Goal: Task Accomplishment & Management: Manage account settings

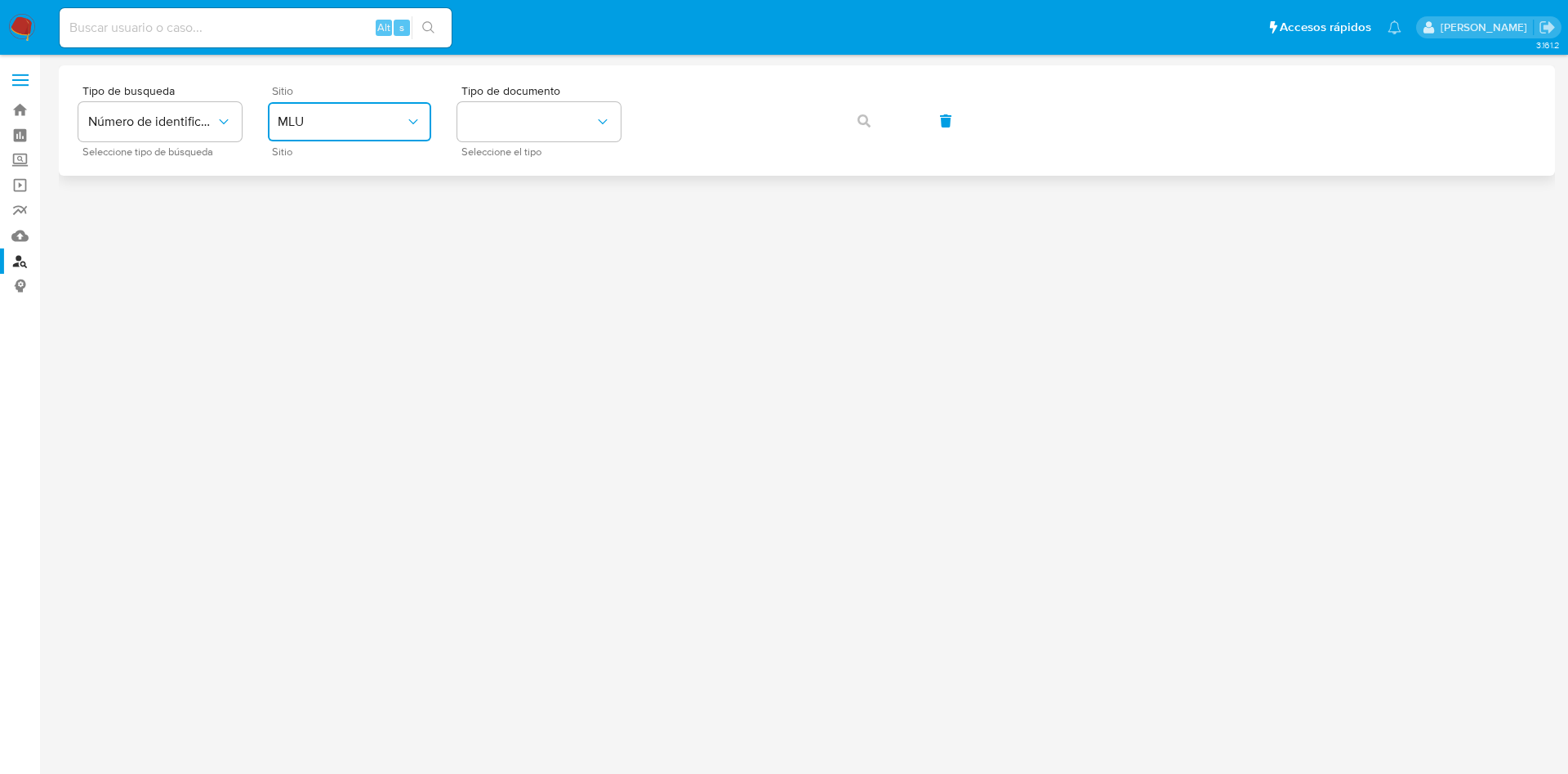
click at [398, 127] on span "MLU" at bounding box center [342, 121] width 127 height 16
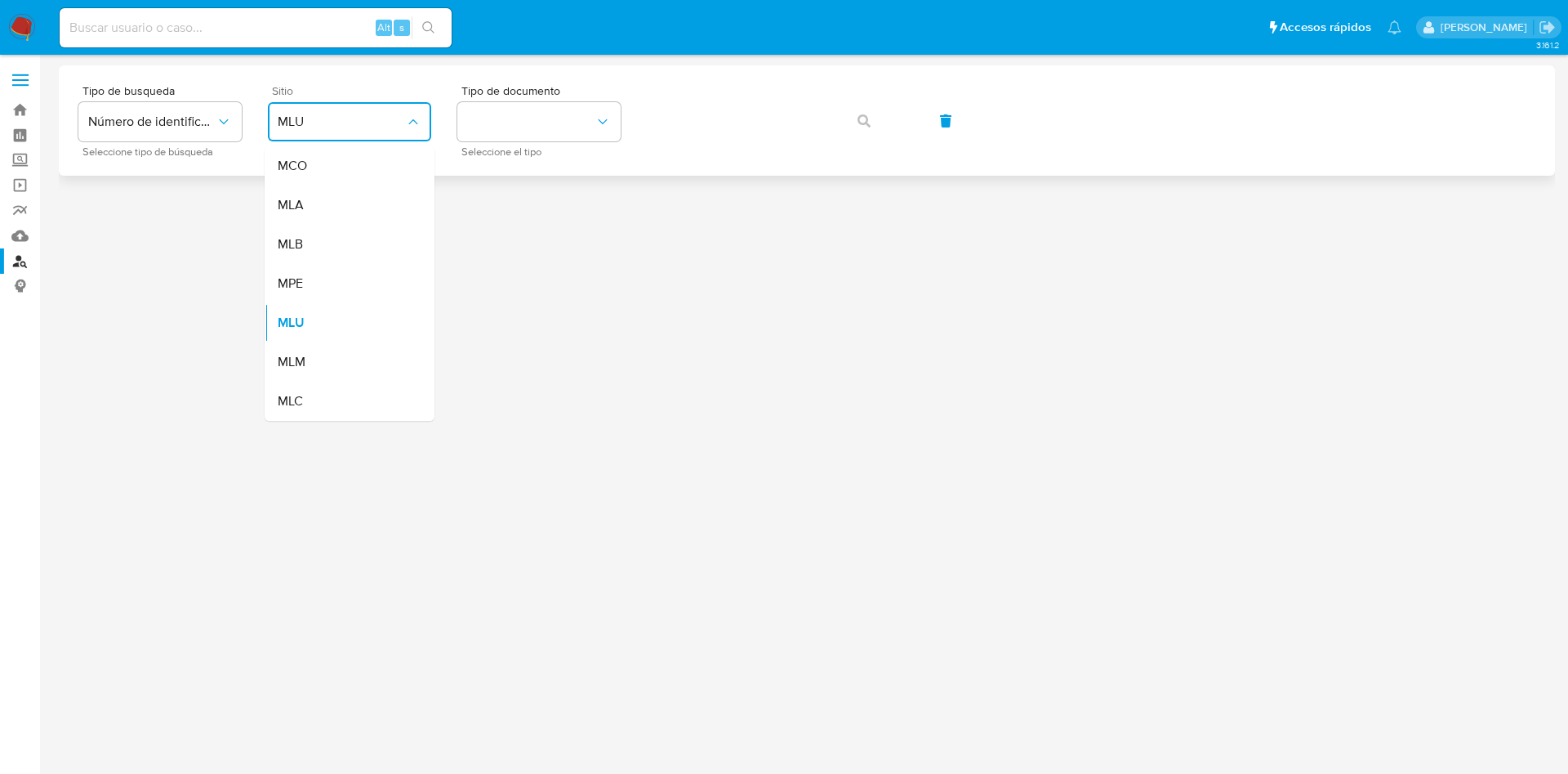
click at [384, 190] on div "MLA" at bounding box center [345, 205] width 134 height 40
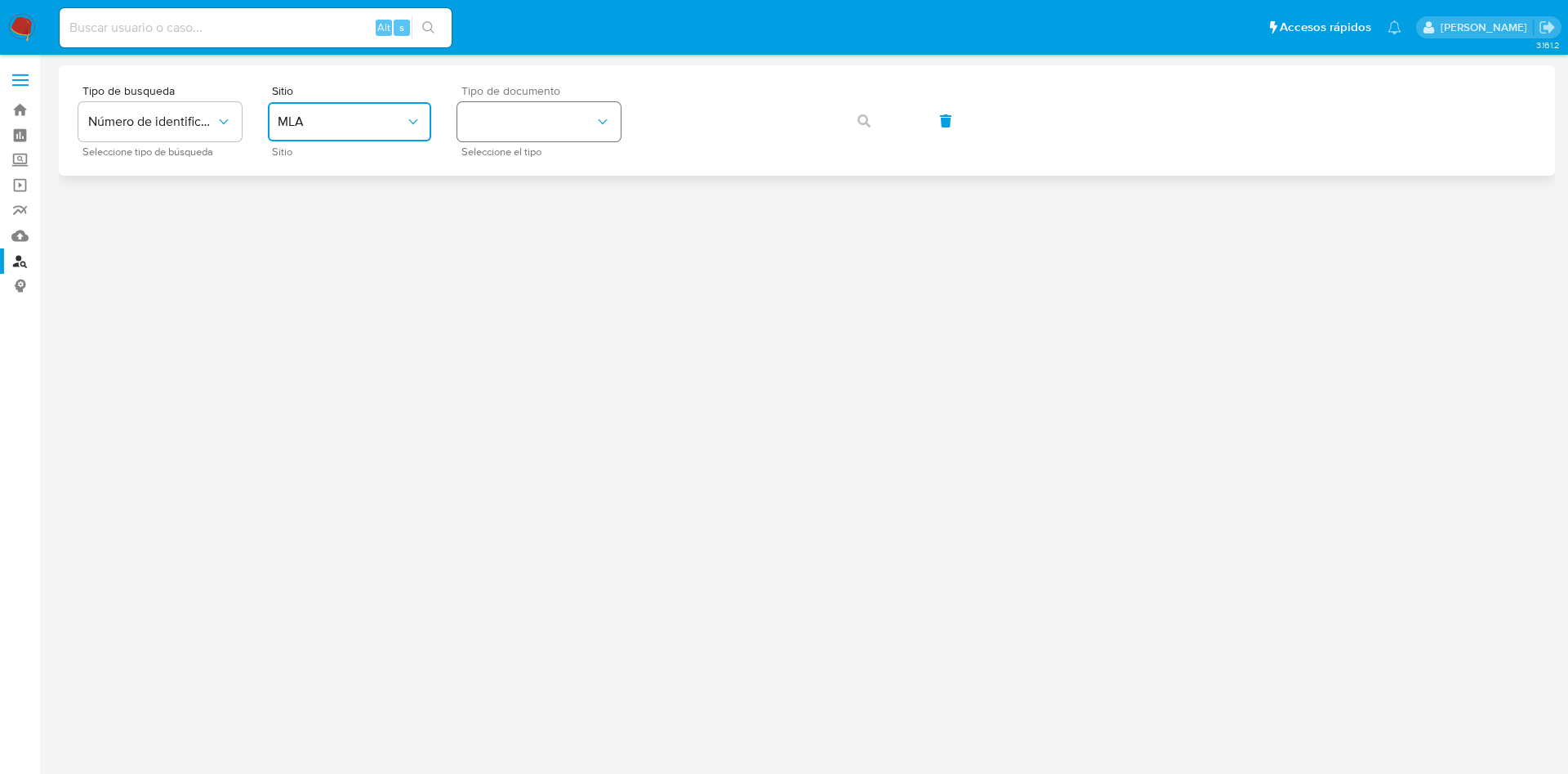
click at [537, 114] on button "identificationType" at bounding box center [539, 122] width 164 height 40
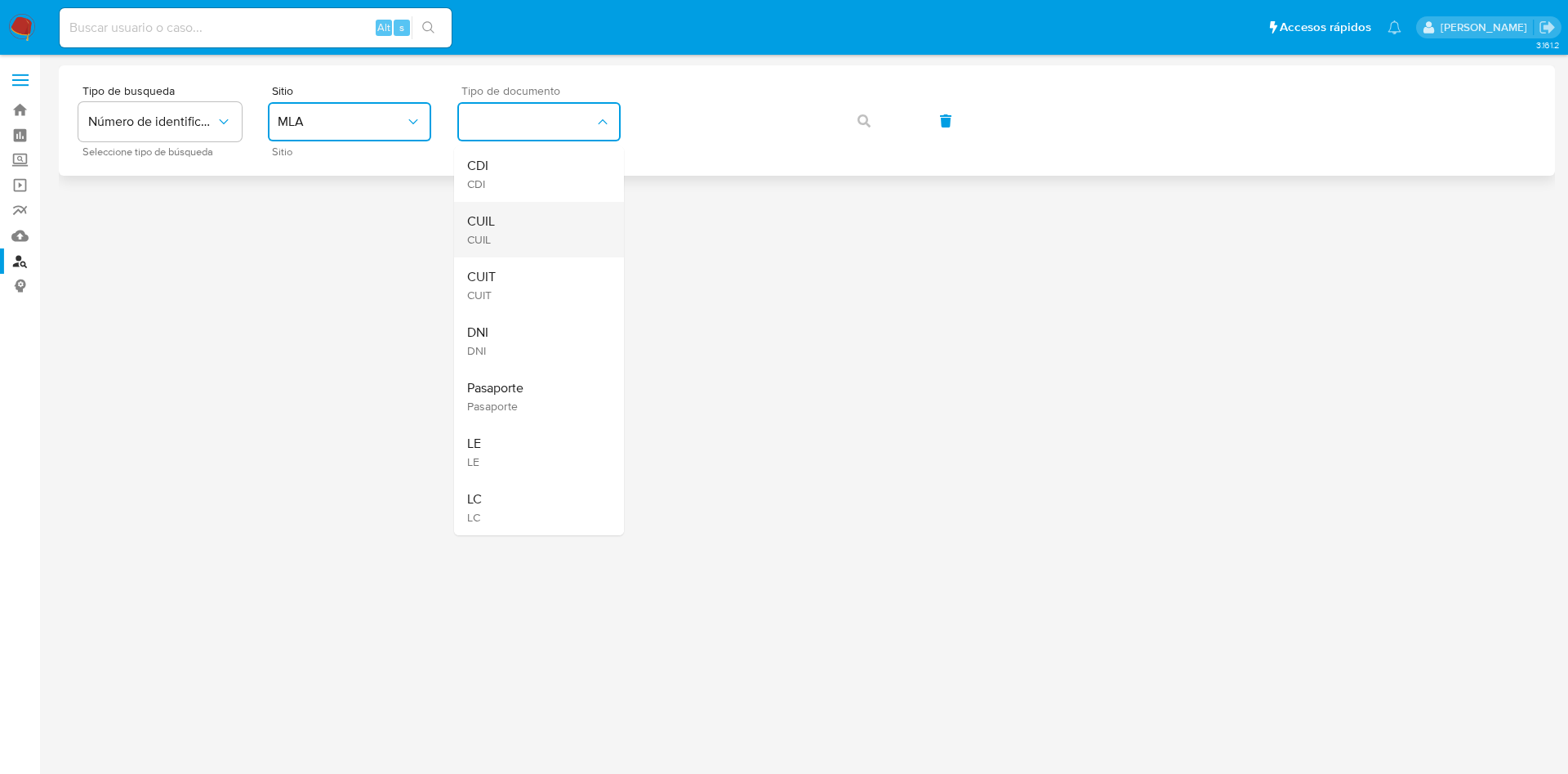
click at [542, 214] on div "CUIL CUIL" at bounding box center [534, 229] width 134 height 56
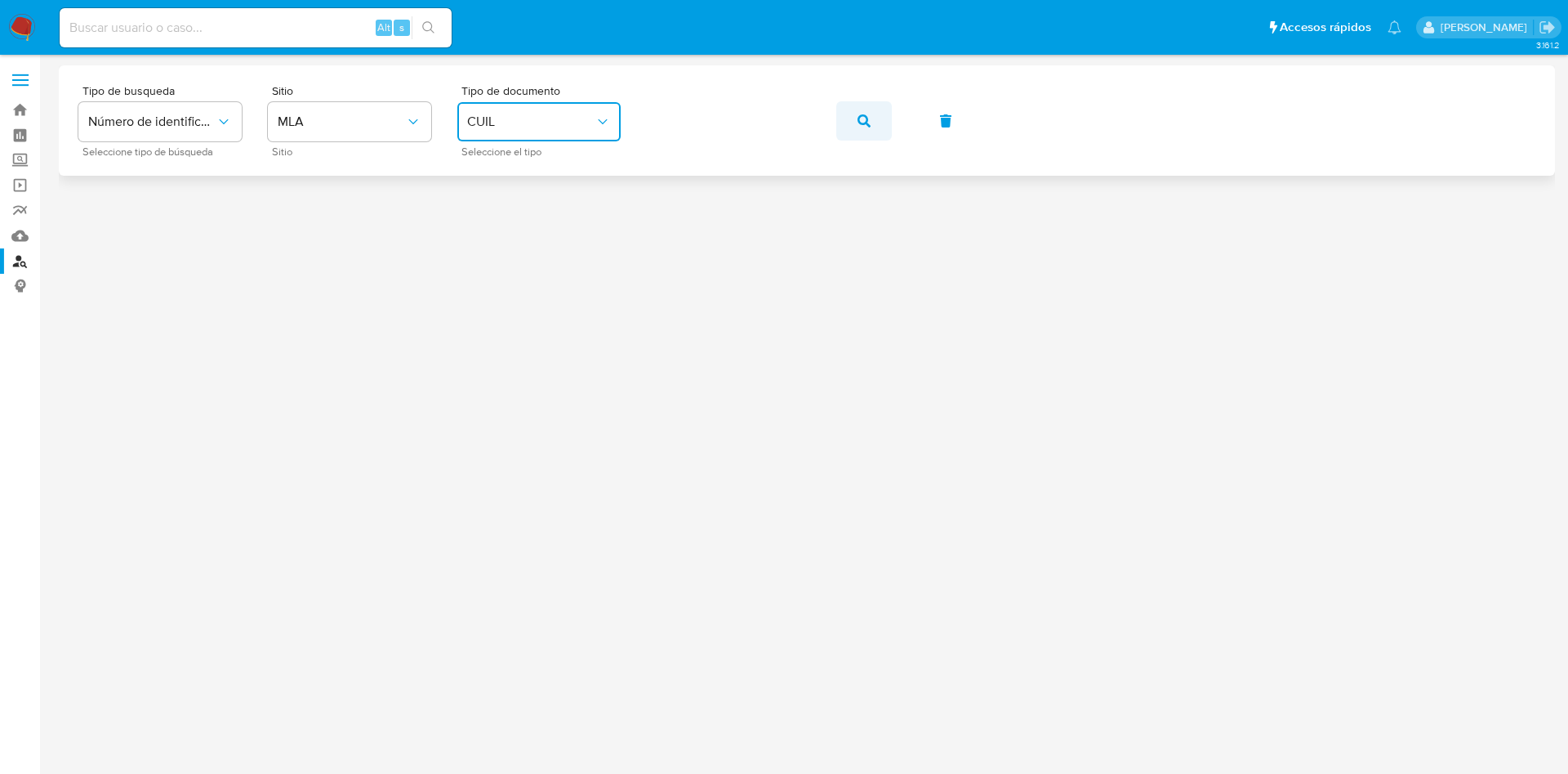
click at [887, 125] on button "button" at bounding box center [864, 121] width 56 height 40
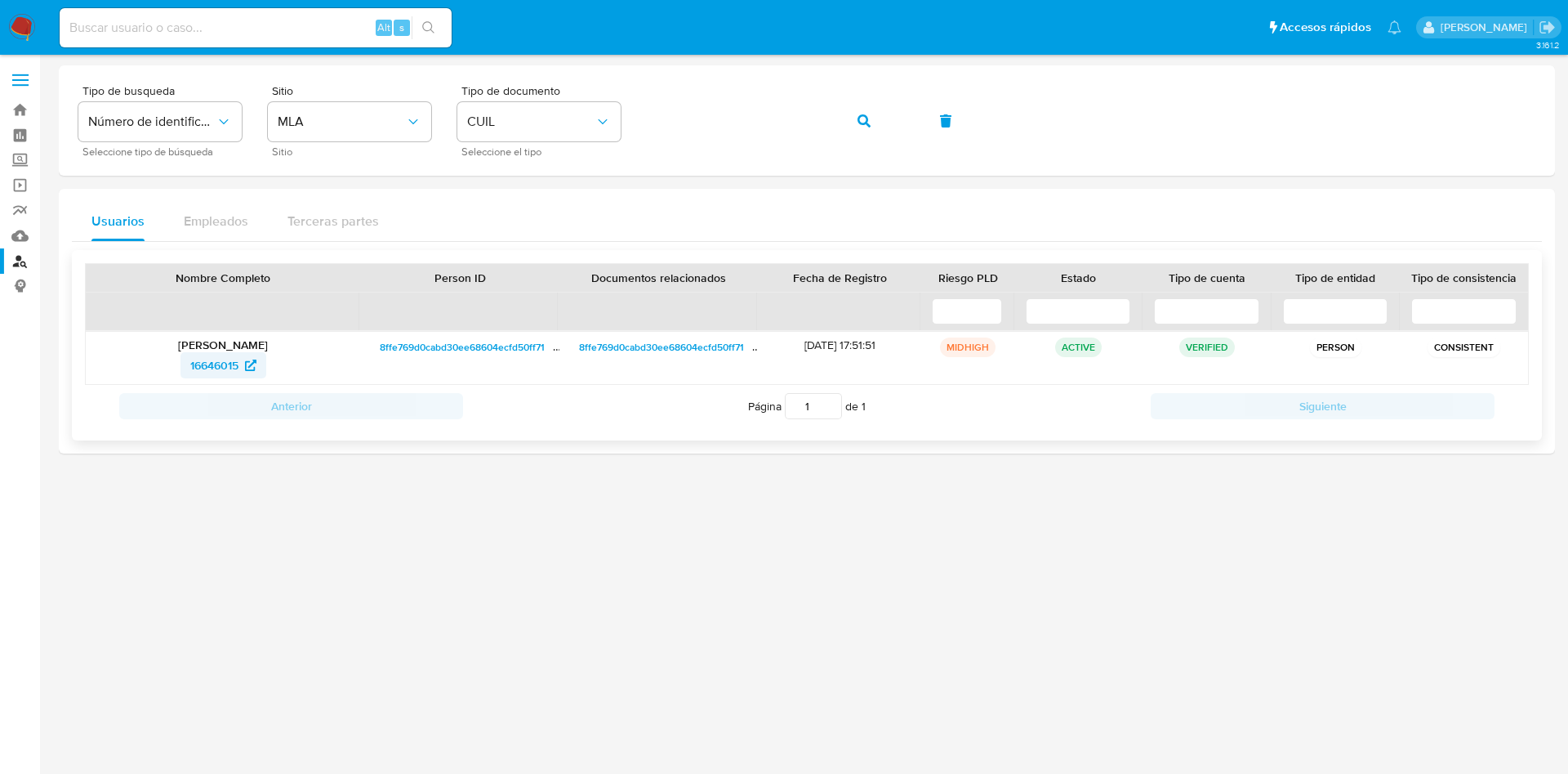
click at [220, 356] on span "16646015" at bounding box center [214, 365] width 48 height 26
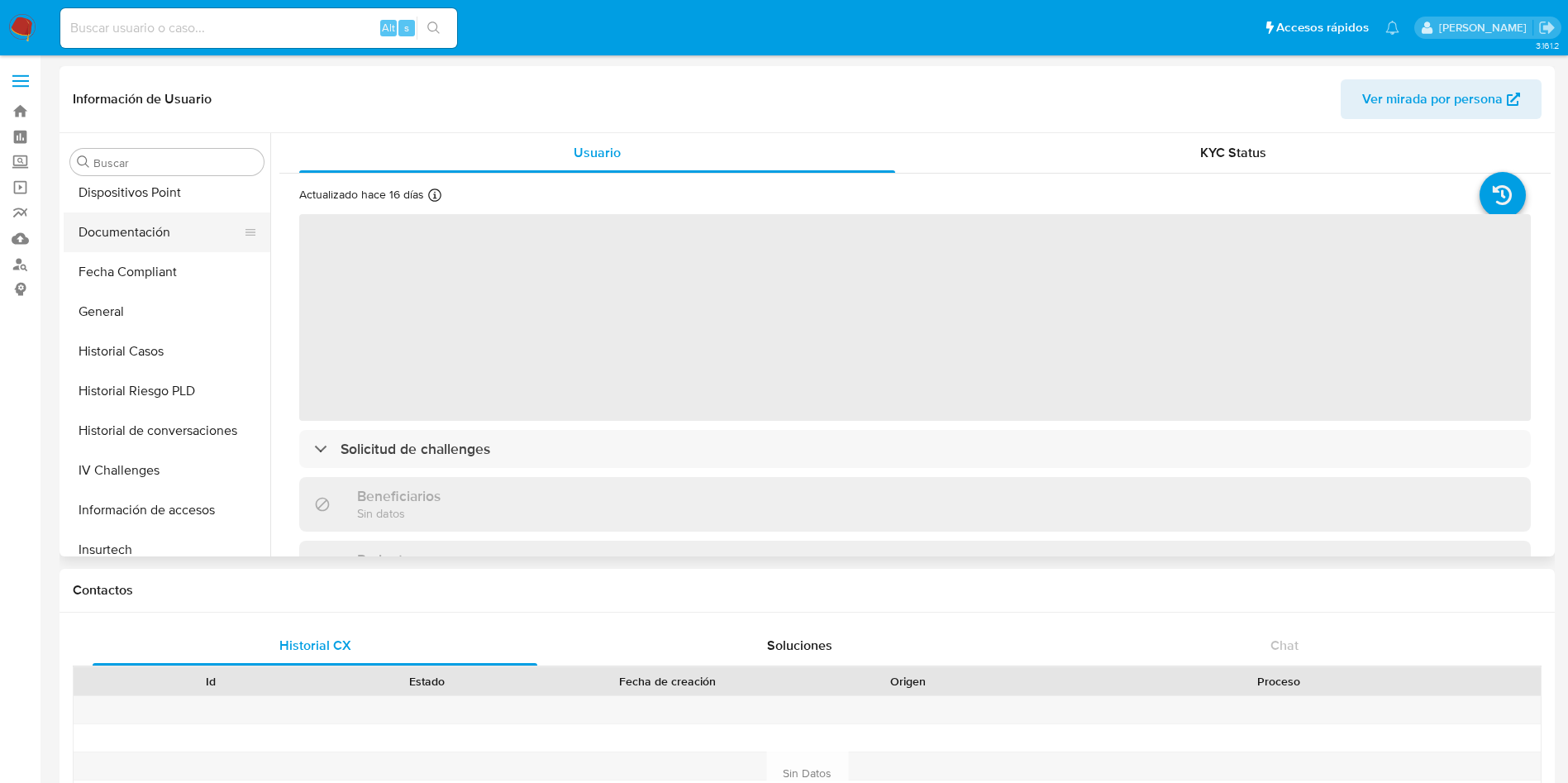
select select "10"
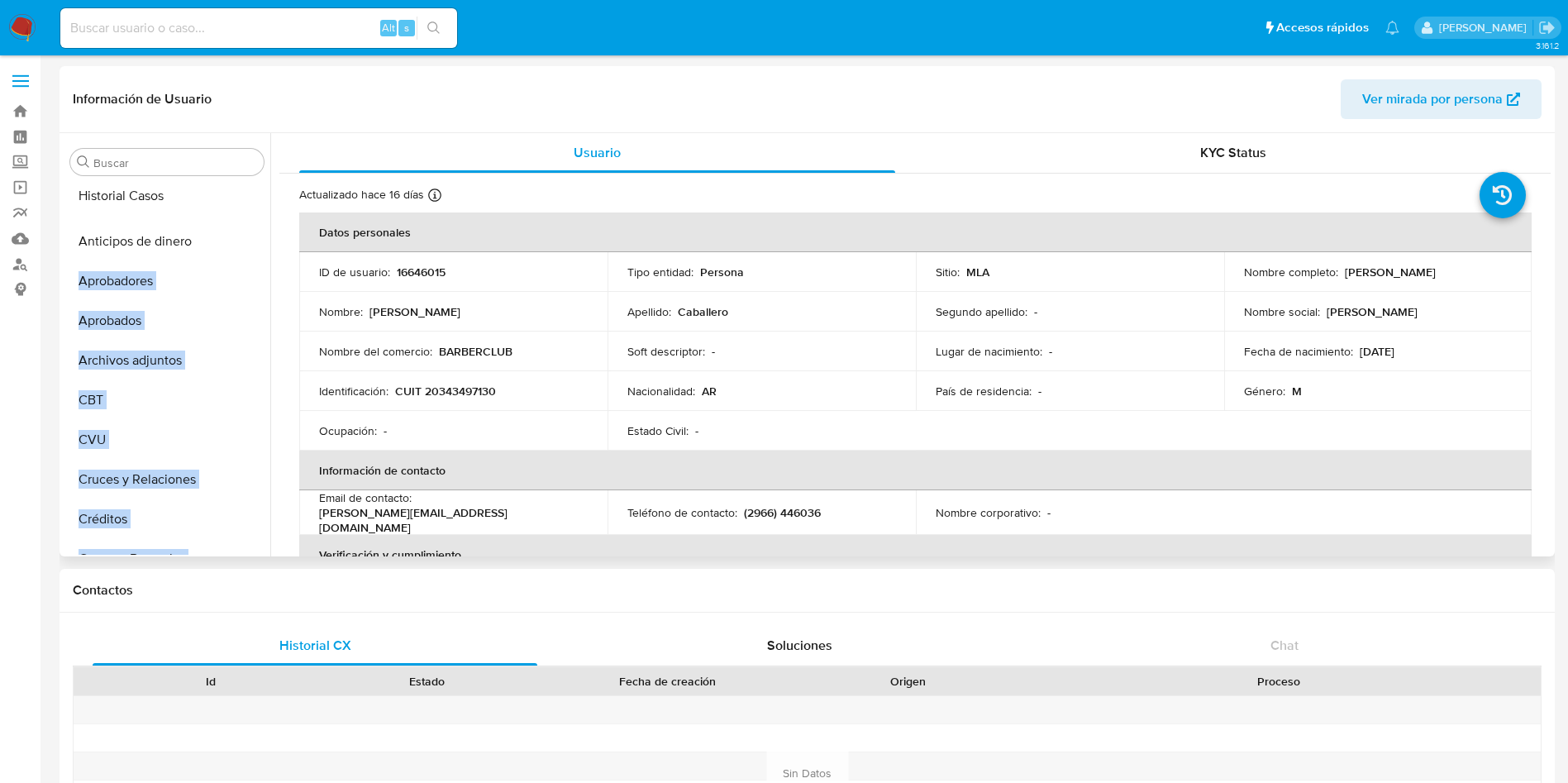
drag, startPoint x: 238, startPoint y: 468, endPoint x: 220, endPoint y: 199, distance: 269.6
click at [220, 199] on ul "Anticipos de dinero Aprobadores Aprobados Archivos adjuntos CBT CVU Cruces y Re…" at bounding box center [166, 368] width 206 height 373
click at [231, 224] on ul "Historial Casos Anticipos de dinero Aprobadores Aprobados Archivos adjuntos CBT…" at bounding box center [166, 368] width 206 height 373
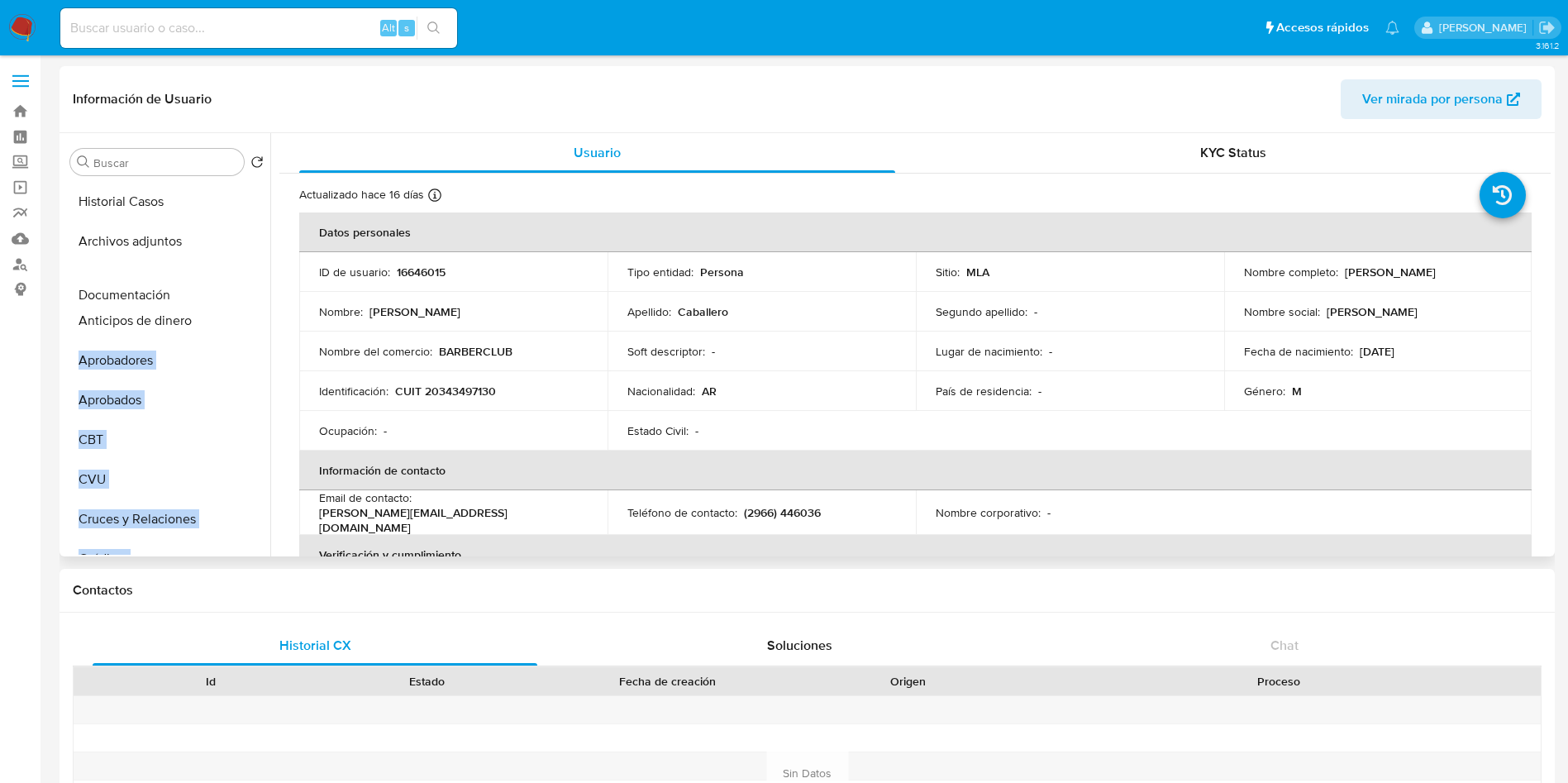
drag, startPoint x: 242, startPoint y: 503, endPoint x: 231, endPoint y: 288, distance: 215.3
click at [231, 288] on ul "Historial Casos Archivos adjuntos Anticipos de dinero Aprobadores Aprobados CBT…" at bounding box center [166, 368] width 206 height 373
click at [193, 331] on ul "Historial Casos Archivos adjuntos Documentación Anticipos de dinero Aprobadores…" at bounding box center [166, 368] width 206 height 373
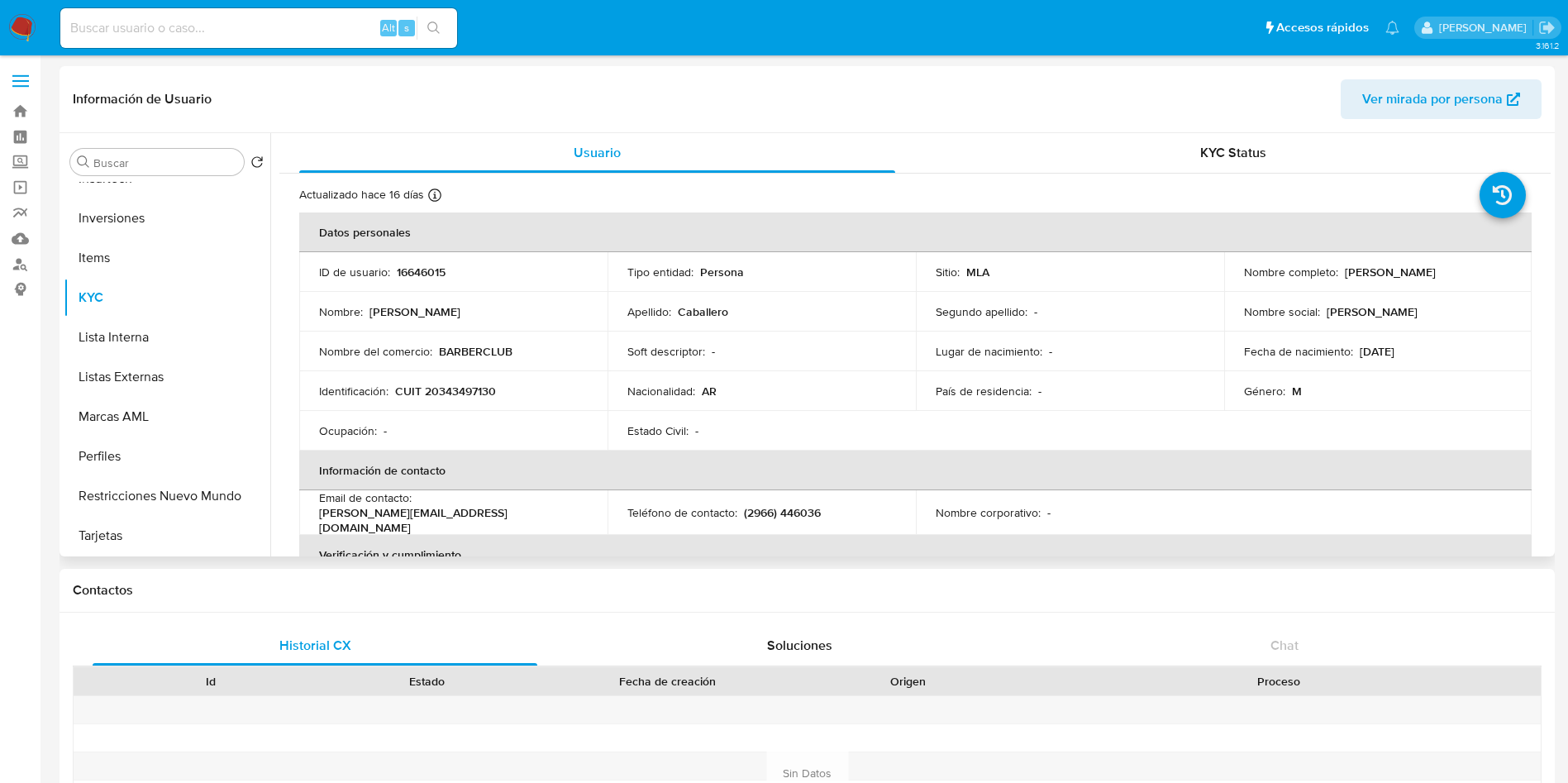
scroll to position [857, 0]
click at [244, 491] on icon at bounding box center [250, 495] width 13 height 13
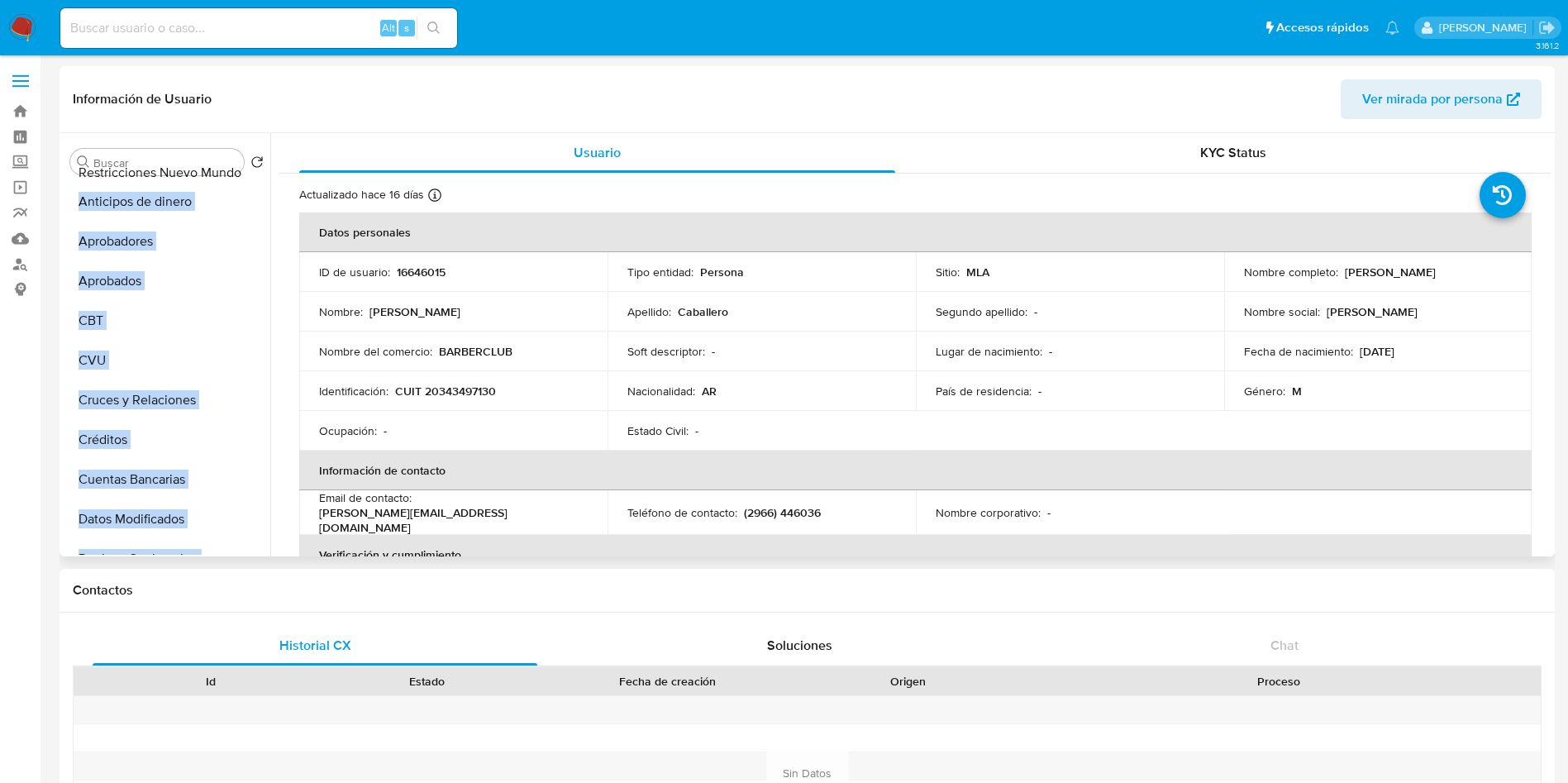
scroll to position [0, 0]
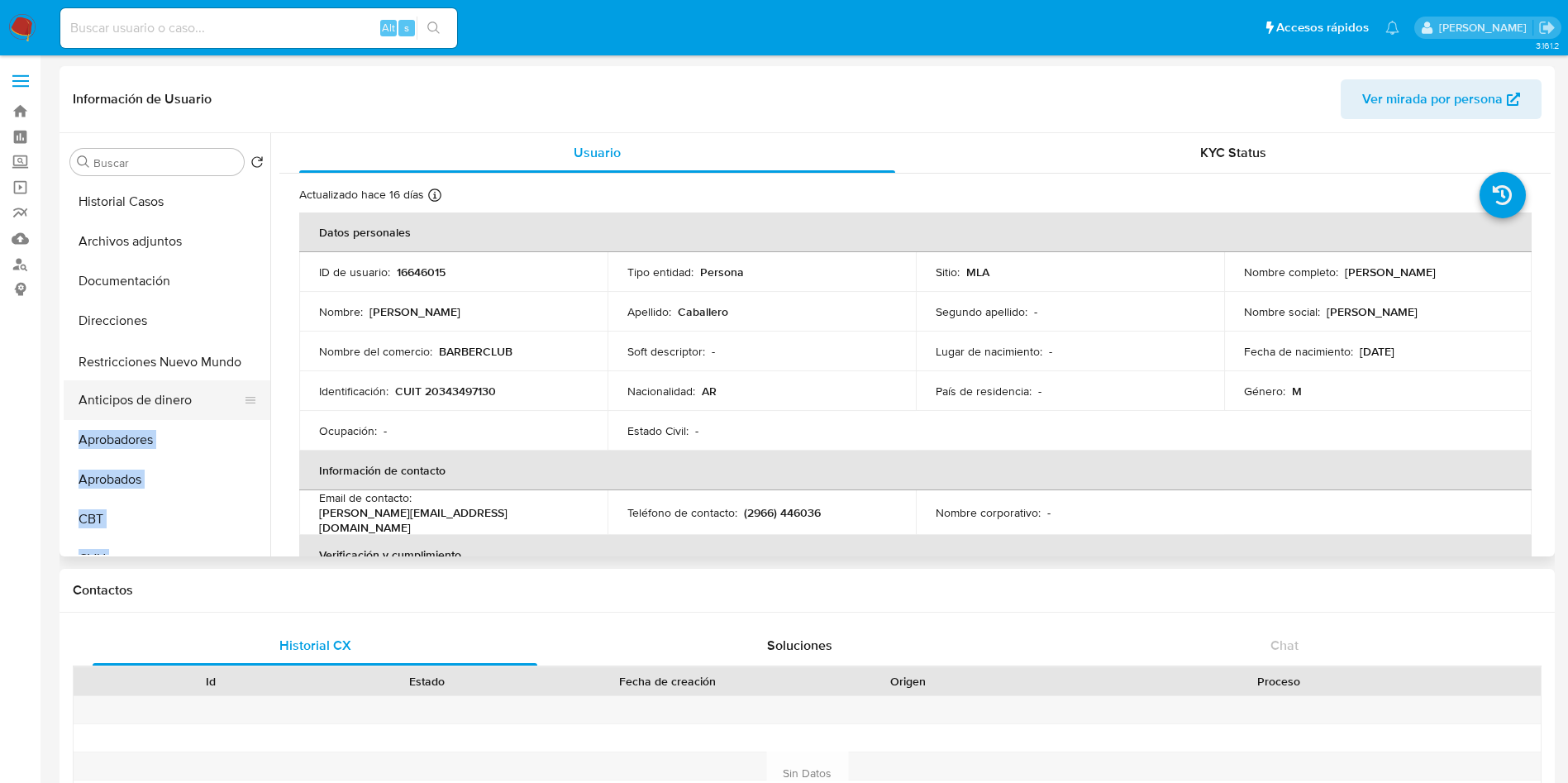
drag, startPoint x: 246, startPoint y: 496, endPoint x: 228, endPoint y: 363, distance: 134.2
click at [228, 363] on ul "Historial Casos Archivos adjuntos Documentación Direcciones Anticipos de dinero…" at bounding box center [166, 368] width 206 height 373
click at [188, 356] on button "Restricciones Nuevo Mundo" at bounding box center [160, 361] width 193 height 40
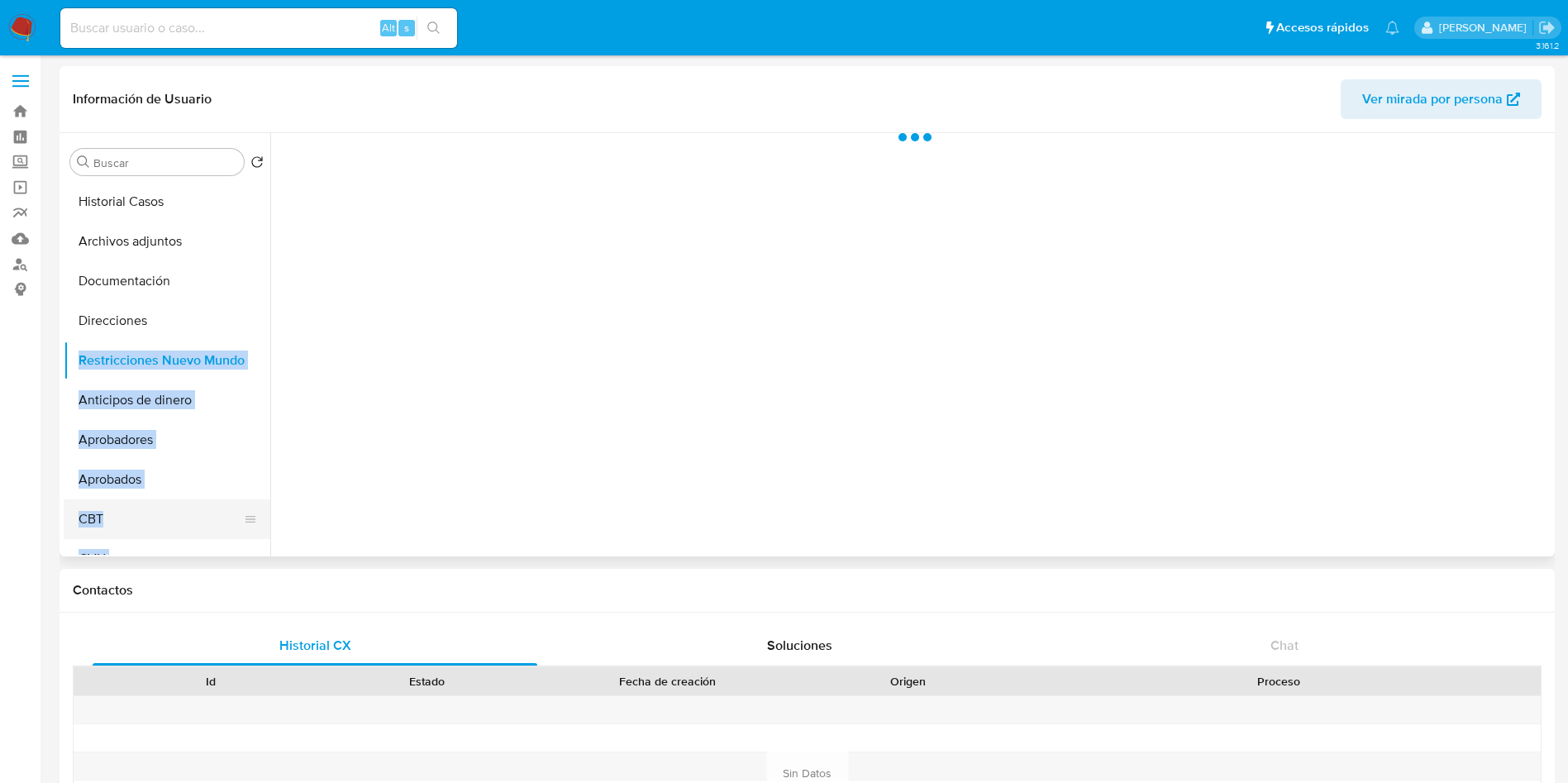
click at [190, 500] on button "CBT" at bounding box center [160, 519] width 193 height 40
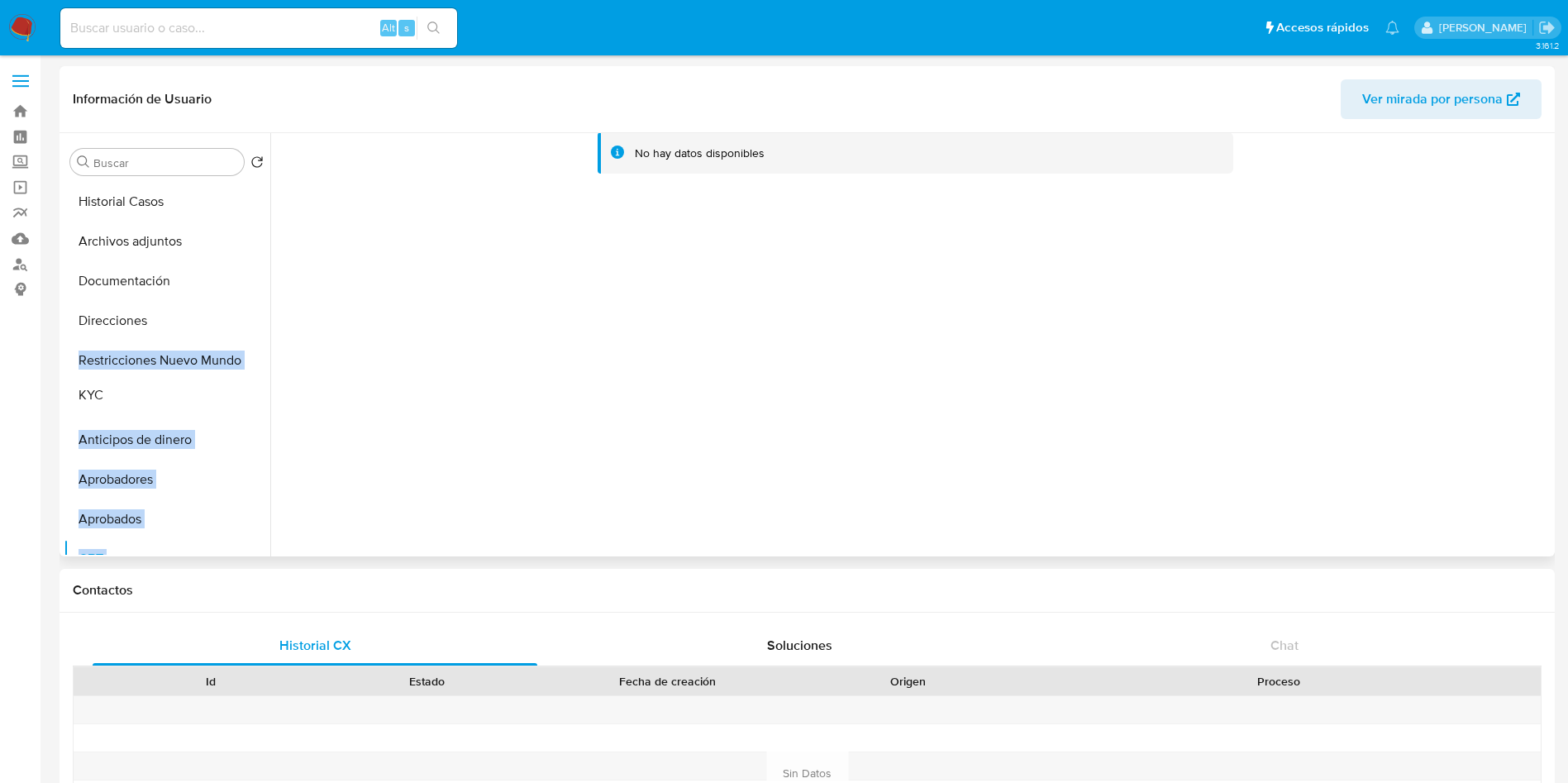
click at [180, 395] on ul "Historial Casos Archivos adjuntos Documentación Direcciones Restricciones Nuevo…" at bounding box center [166, 368] width 206 height 373
drag, startPoint x: 240, startPoint y: 293, endPoint x: 159, endPoint y: 436, distance: 164.3
click at [159, 436] on ul "Historial Casos Archivos adjuntos Documentación Direcciones Restricciones Nuevo…" at bounding box center [166, 368] width 206 height 373
drag, startPoint x: 240, startPoint y: 378, endPoint x: 222, endPoint y: 477, distance: 100.6
click at [222, 477] on ul "Historial Casos Archivos adjuntos Documentación Direcciones Restricciones Nuevo…" at bounding box center [166, 368] width 206 height 373
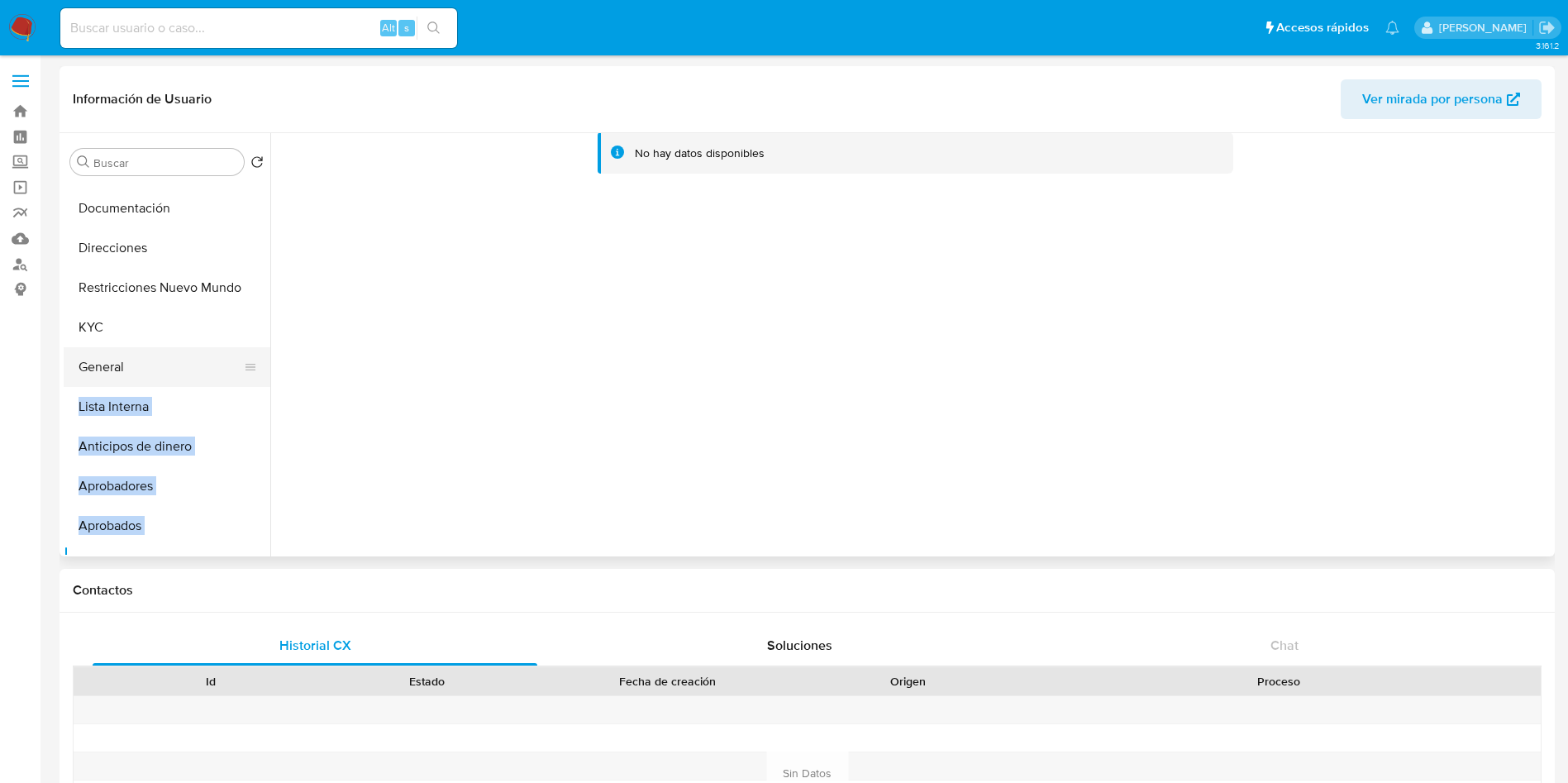
scroll to position [124, 0]
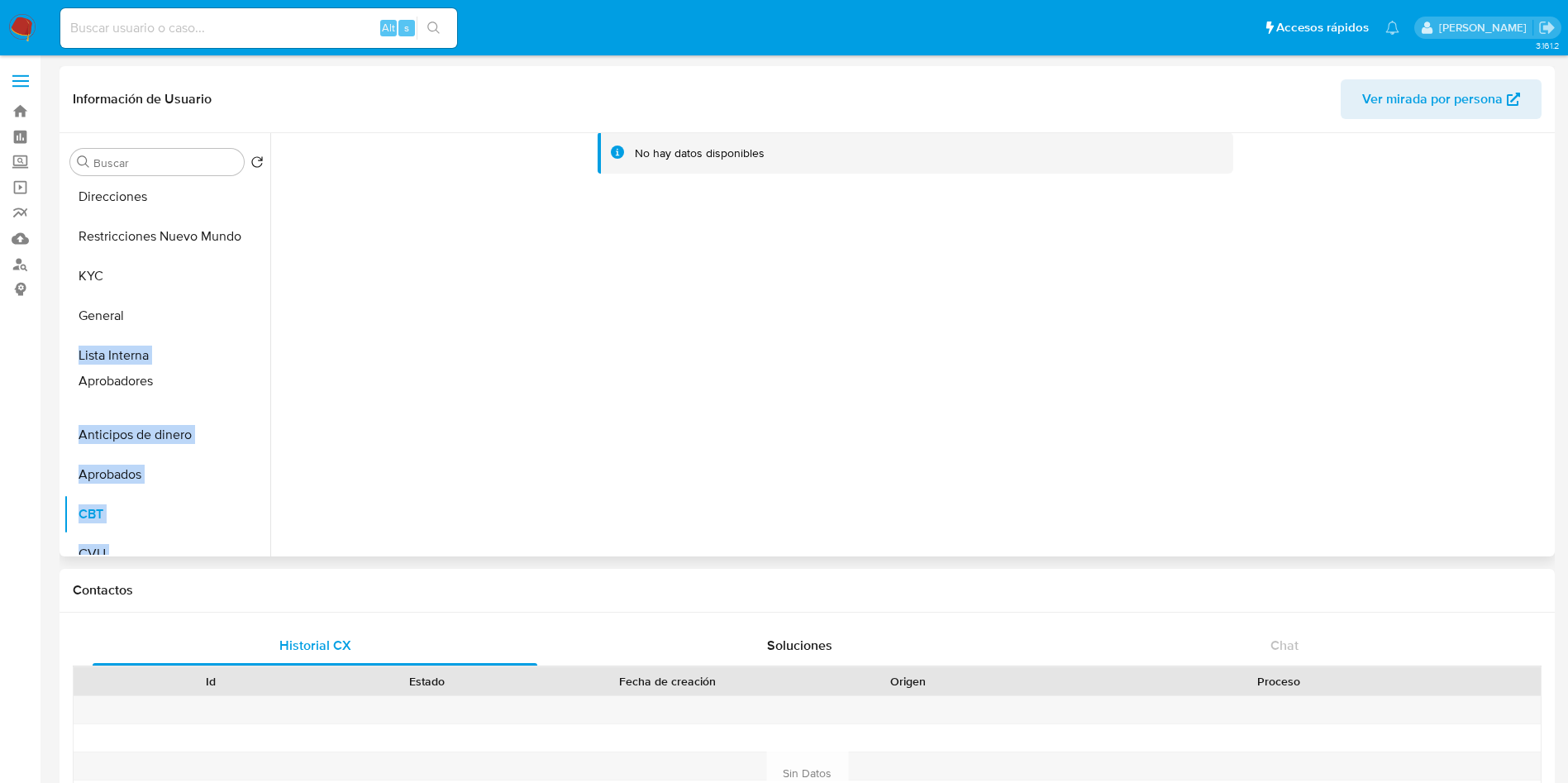
click at [230, 377] on ul "Historial Casos Archivos adjuntos Documentación Direcciones Restricciones Nuevo…" at bounding box center [166, 368] width 206 height 373
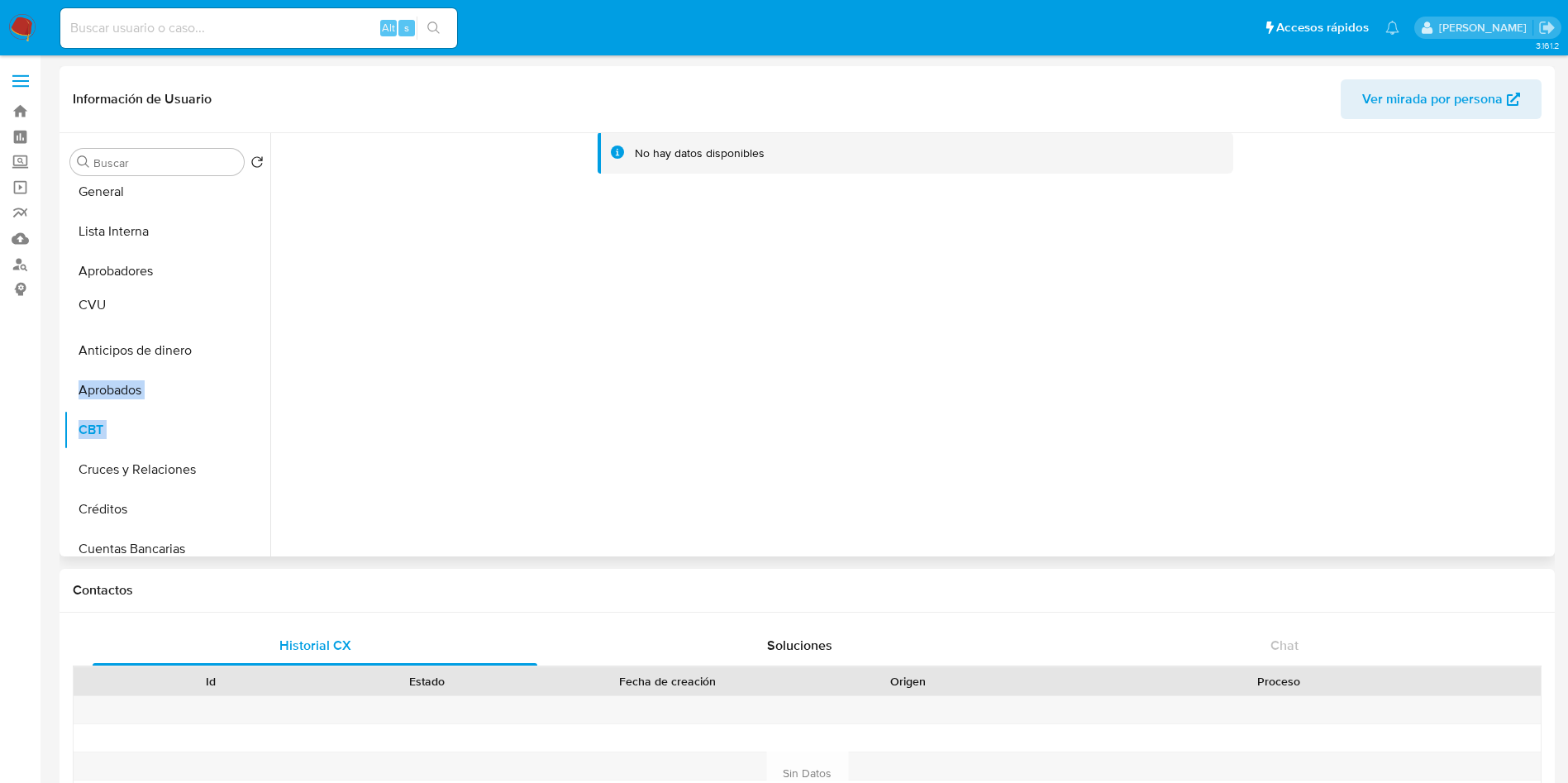
drag, startPoint x: 240, startPoint y: 429, endPoint x: 247, endPoint y: 304, distance: 125.2
click at [247, 304] on ul "Historial Casos Archivos adjuntos Documentación Direcciones Restricciones Nuevo…" at bounding box center [166, 368] width 206 height 373
click at [416, 376] on div at bounding box center [910, 345] width 1281 height 423
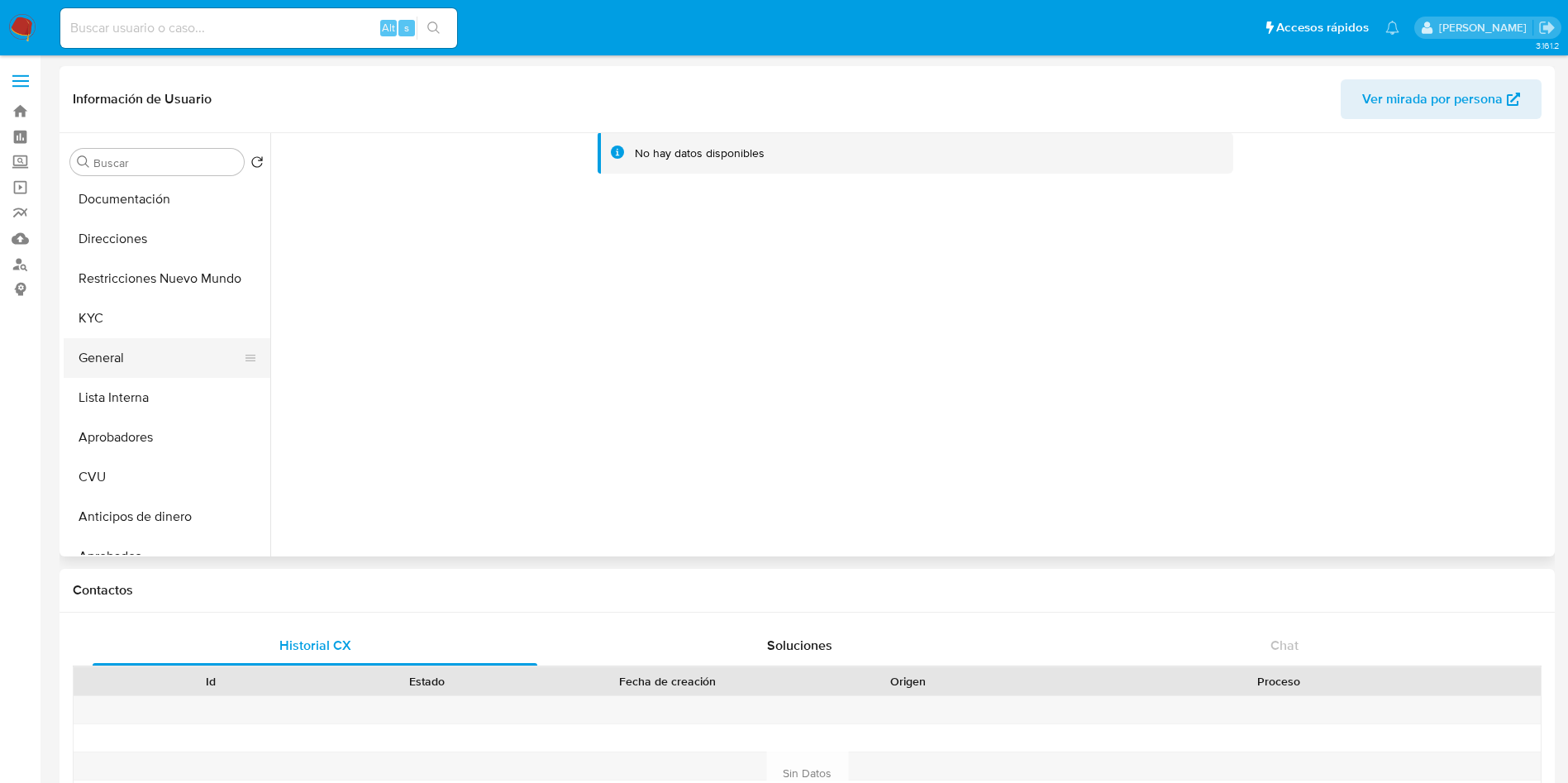
scroll to position [0, 0]
click at [152, 212] on button "Historial Casos" at bounding box center [160, 202] width 193 height 40
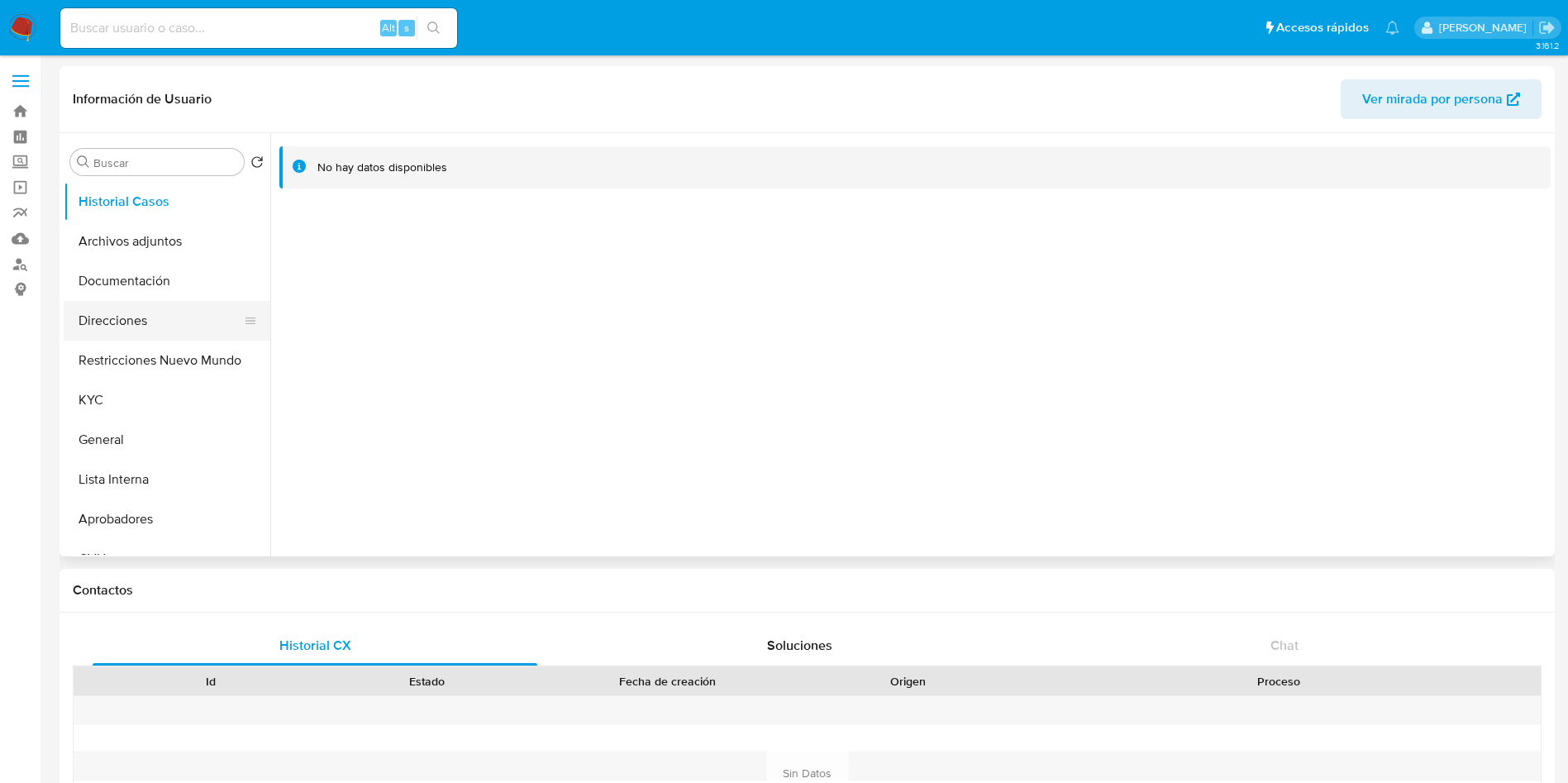
click at [164, 308] on button "Direcciones" at bounding box center [160, 321] width 193 height 40
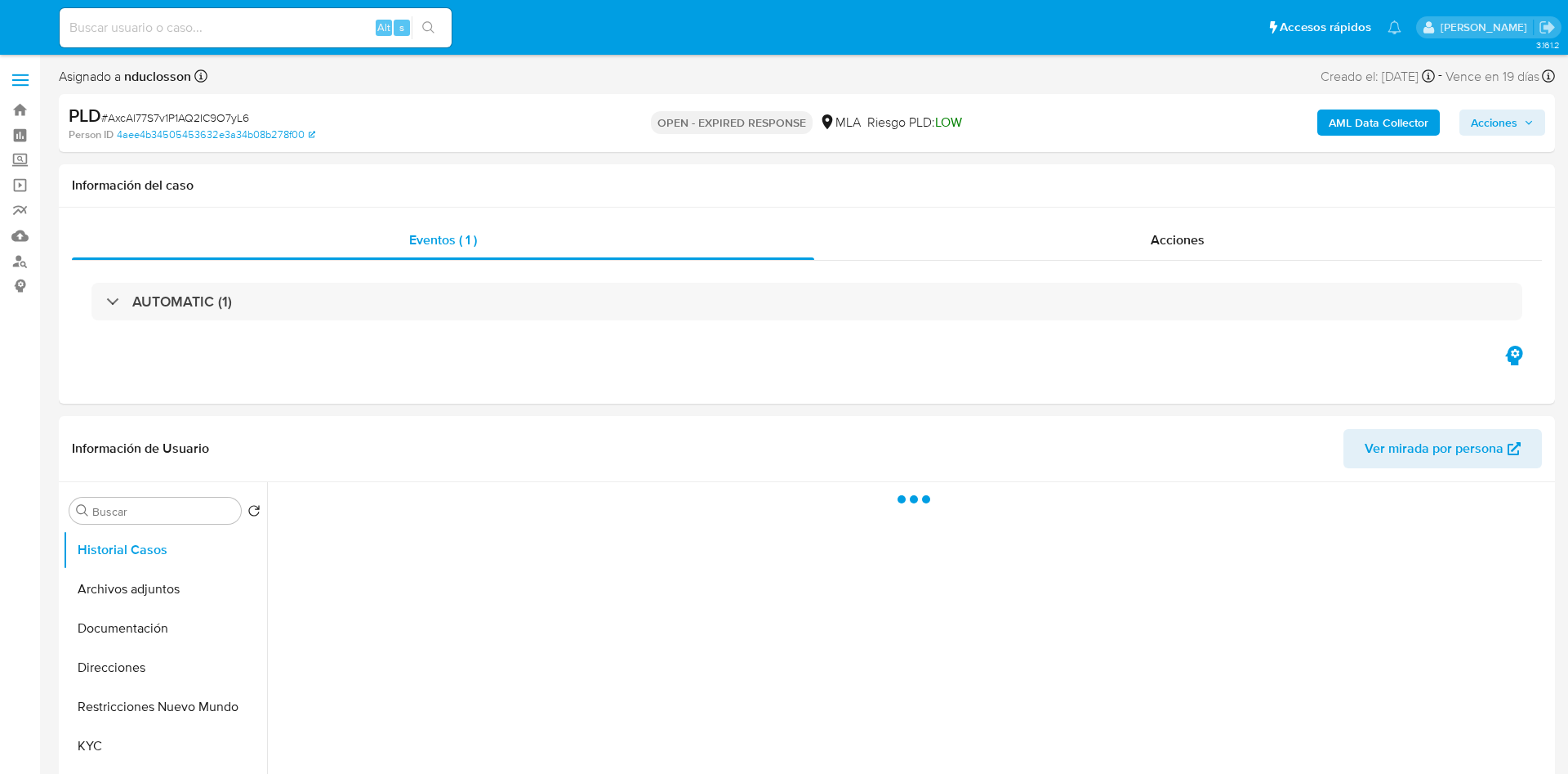
select select "10"
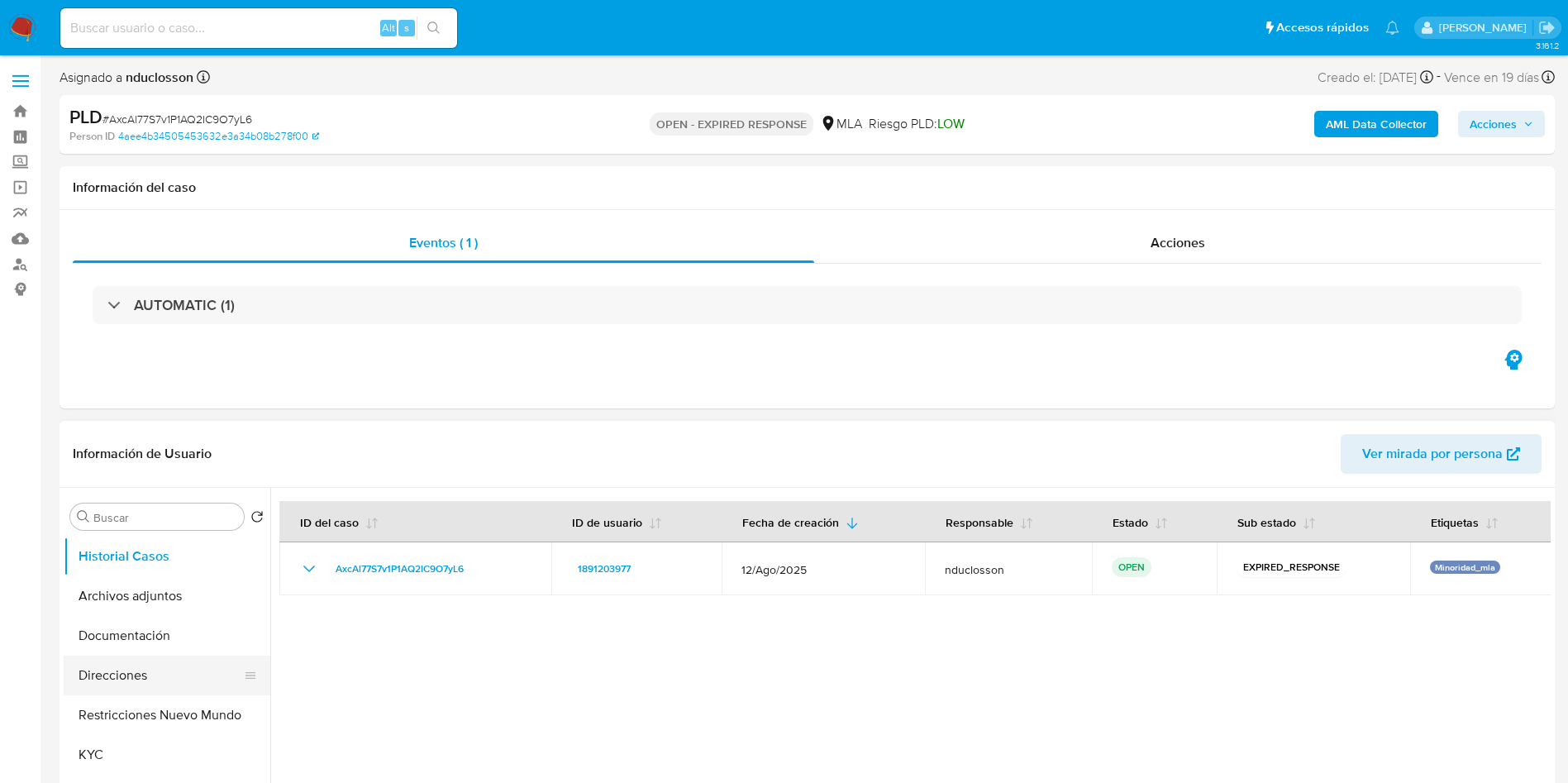
click at [149, 665] on button "Direcciones" at bounding box center [160, 676] width 193 height 40
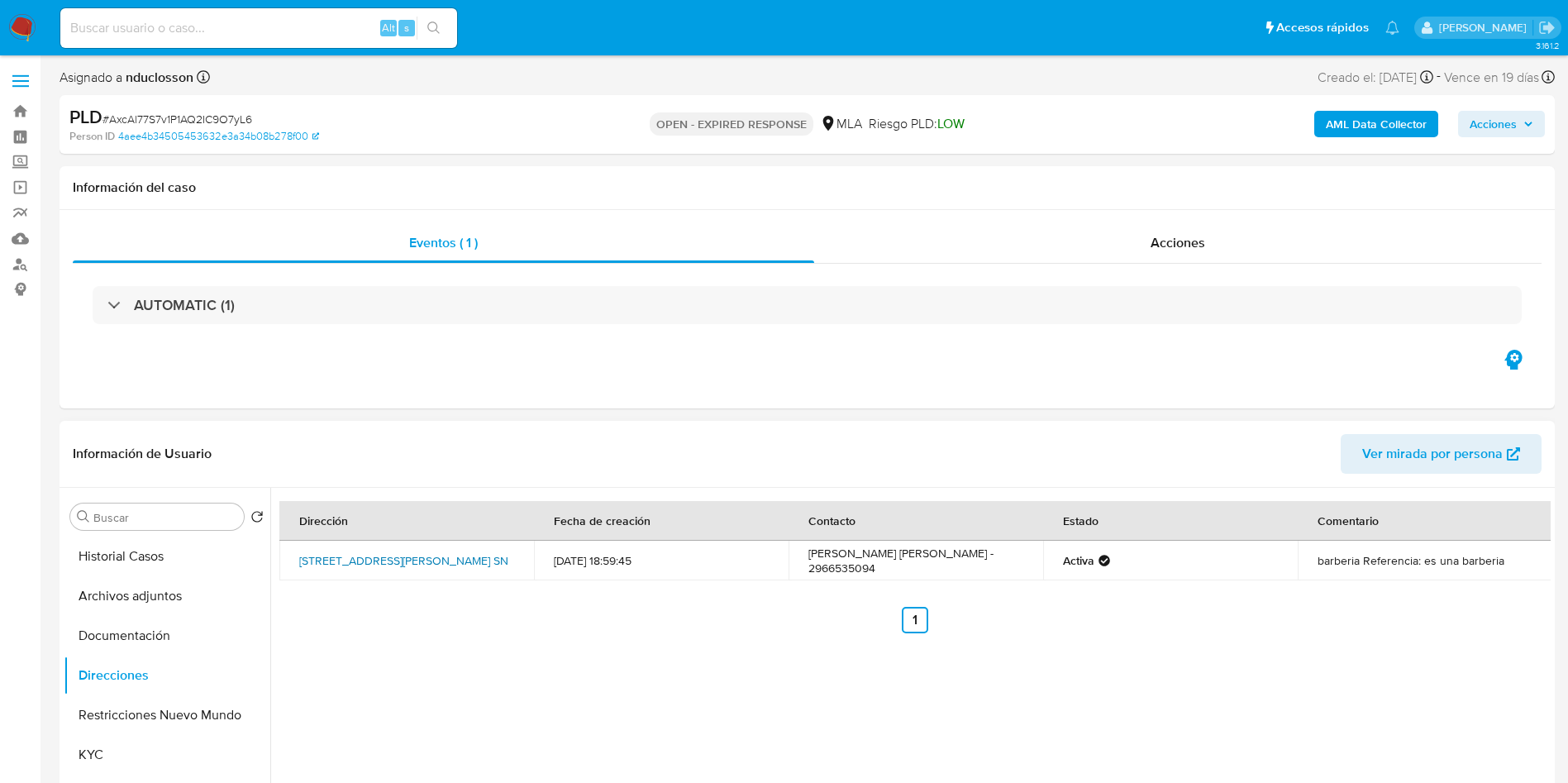
click at [420, 555] on link "Calle 7 De Diciembre Sn, El Calafate, Santa Cruz, 9405, Argentina SN" at bounding box center [404, 560] width 209 height 17
click at [228, 23] on input at bounding box center [259, 28] width 397 height 22
paste input "qC4xU3ZlfbHlndMc0WTtgSAS"
type input "qC4xU3ZlfbHlndMc0WTtgSAS"
click at [437, 24] on icon "search-icon" at bounding box center [434, 28] width 13 height 13
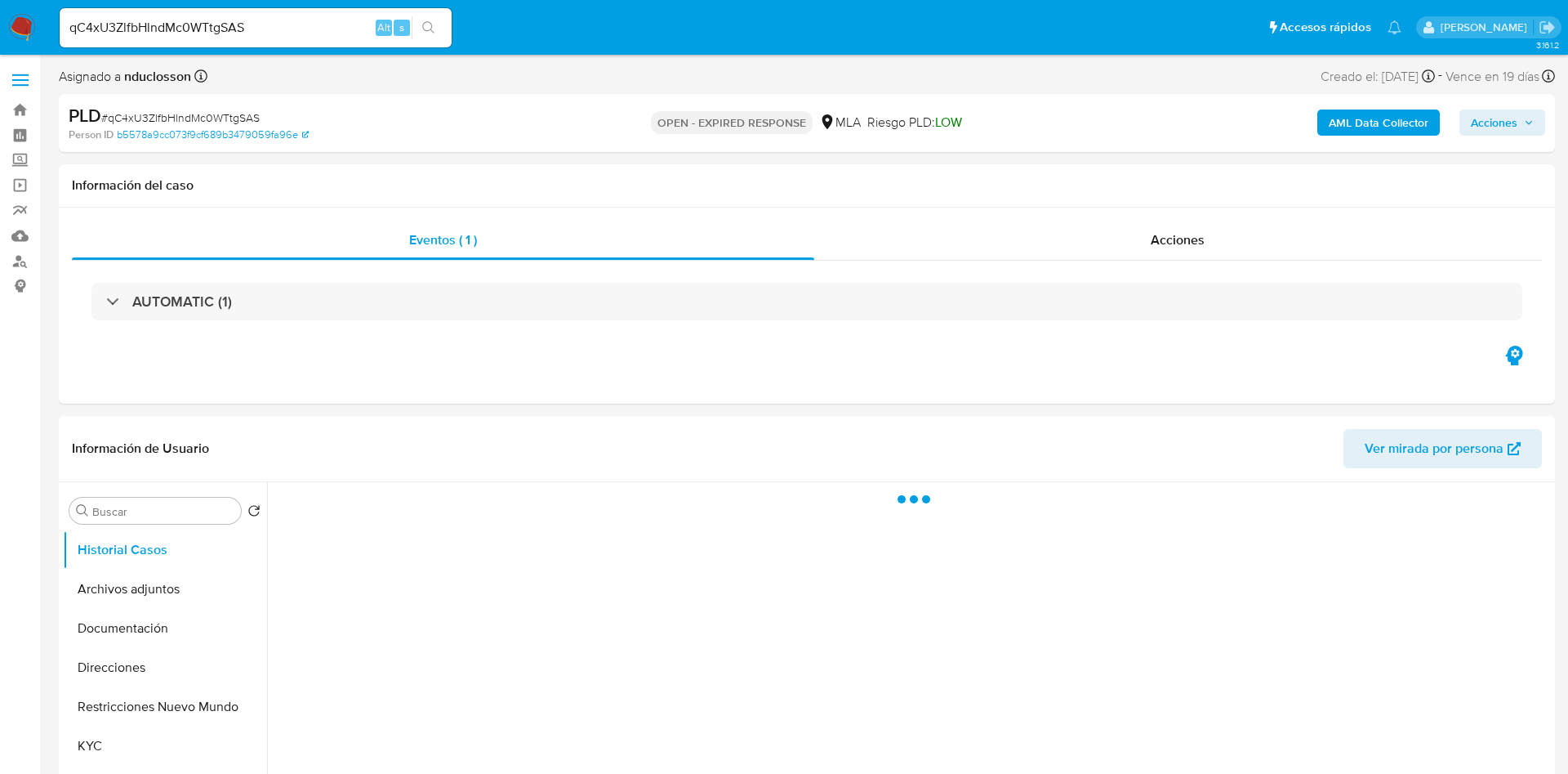
select select "10"
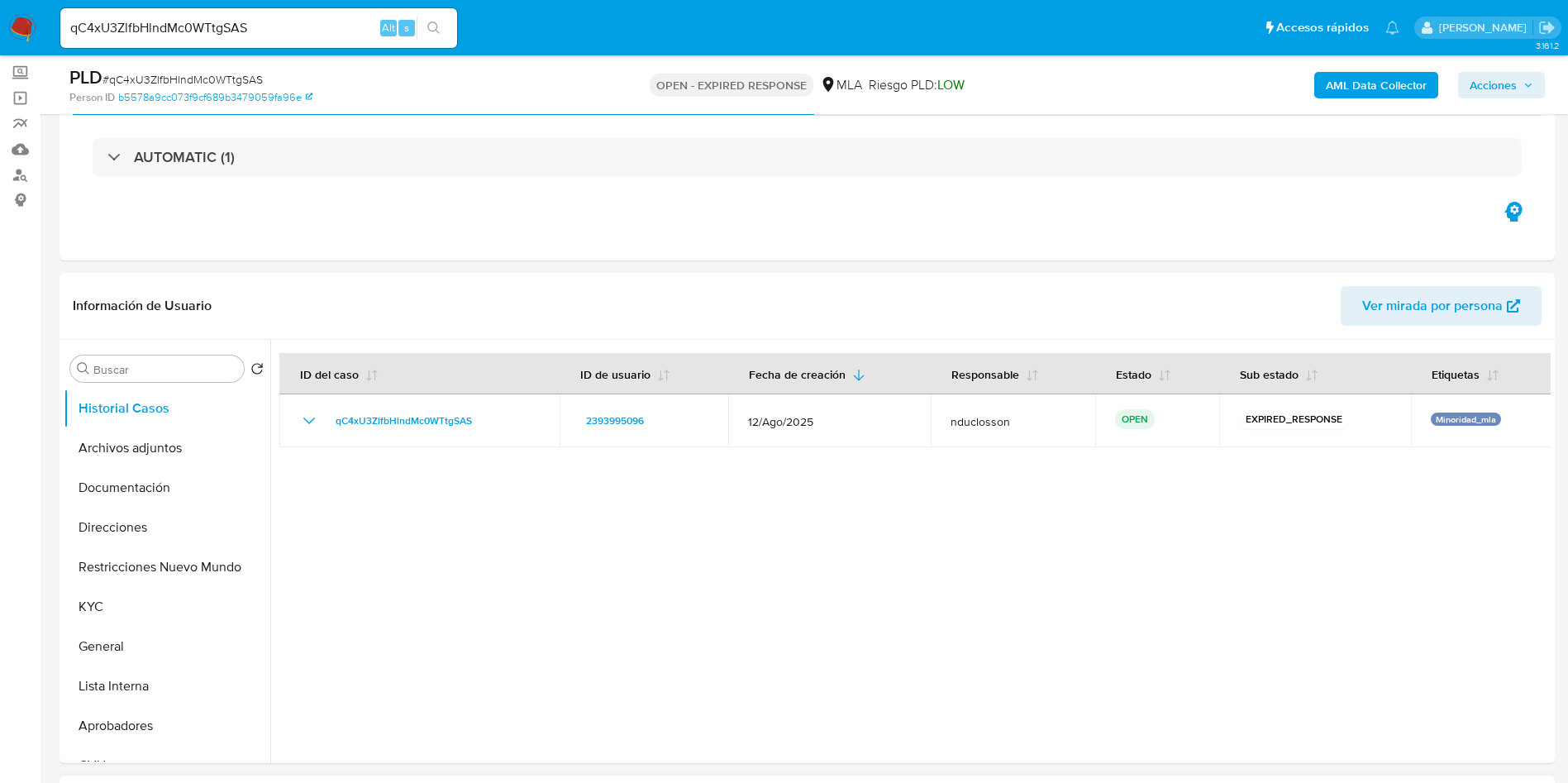
scroll to position [372, 0]
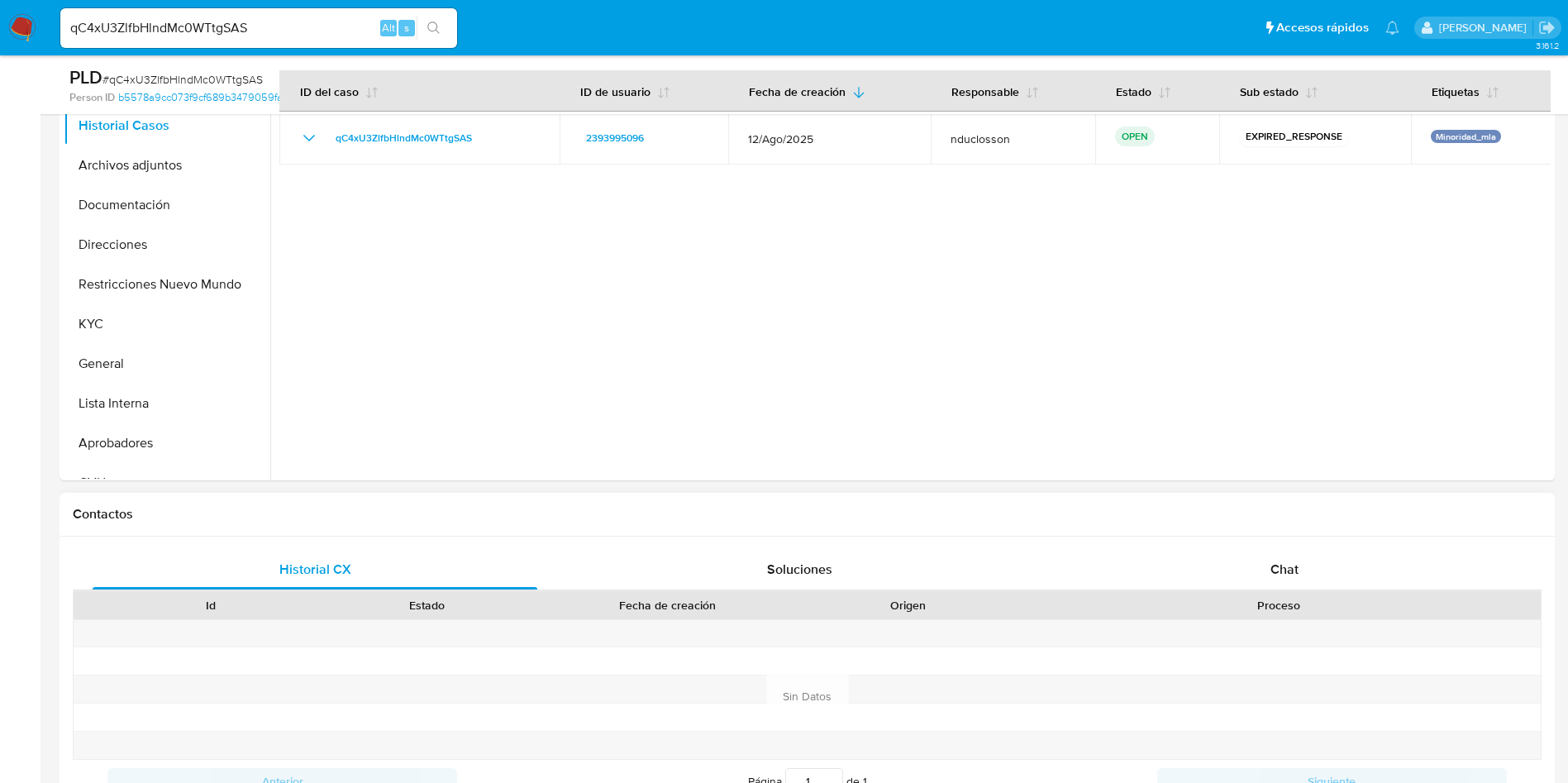
click at [1287, 514] on h1 "Contactos" at bounding box center [808, 514] width 1469 height 17
click at [1288, 570] on span "Chat" at bounding box center [1285, 570] width 28 height 19
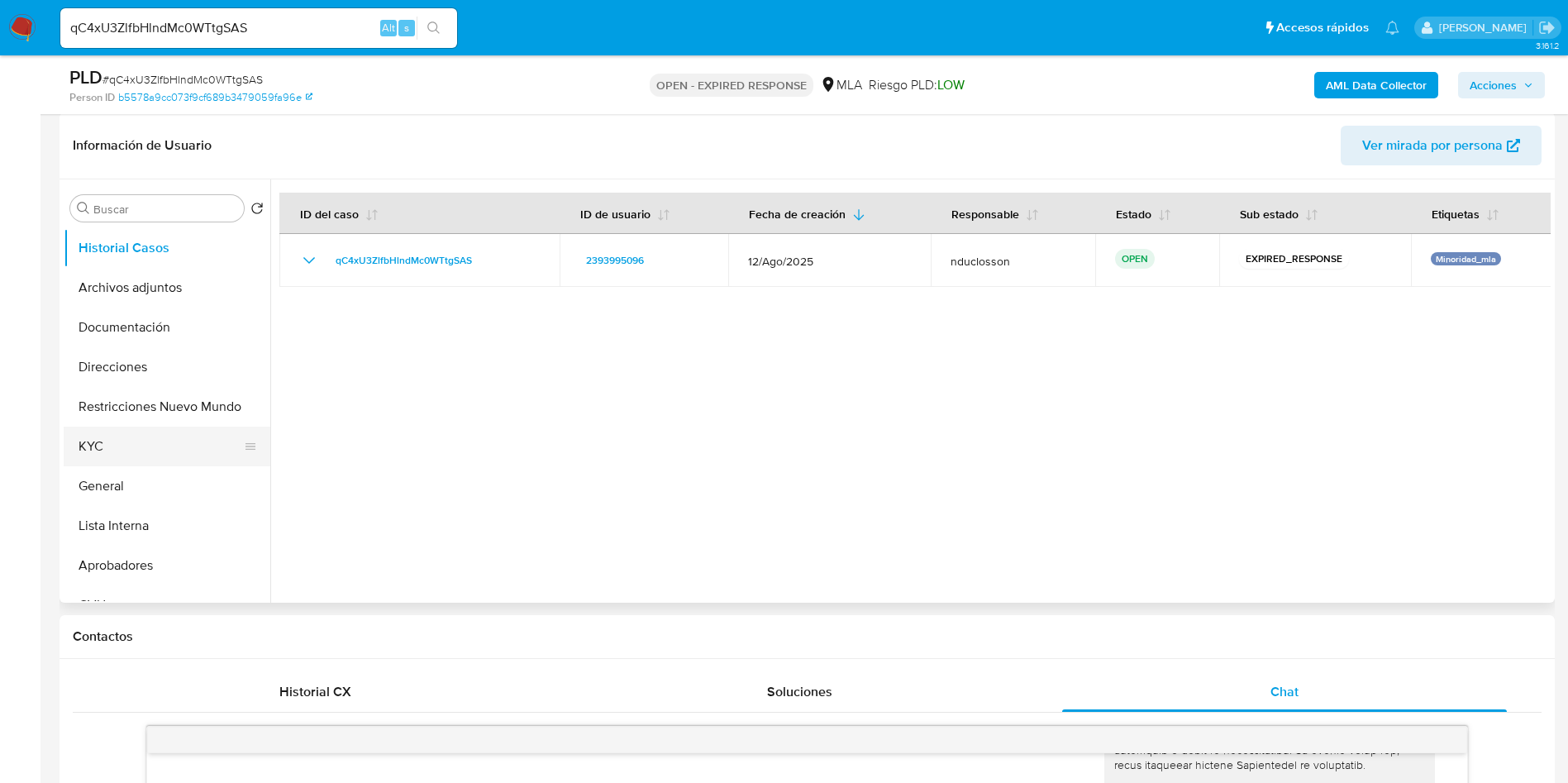
scroll to position [248, 0]
click at [121, 572] on button "Aprobadores" at bounding box center [160, 567] width 193 height 40
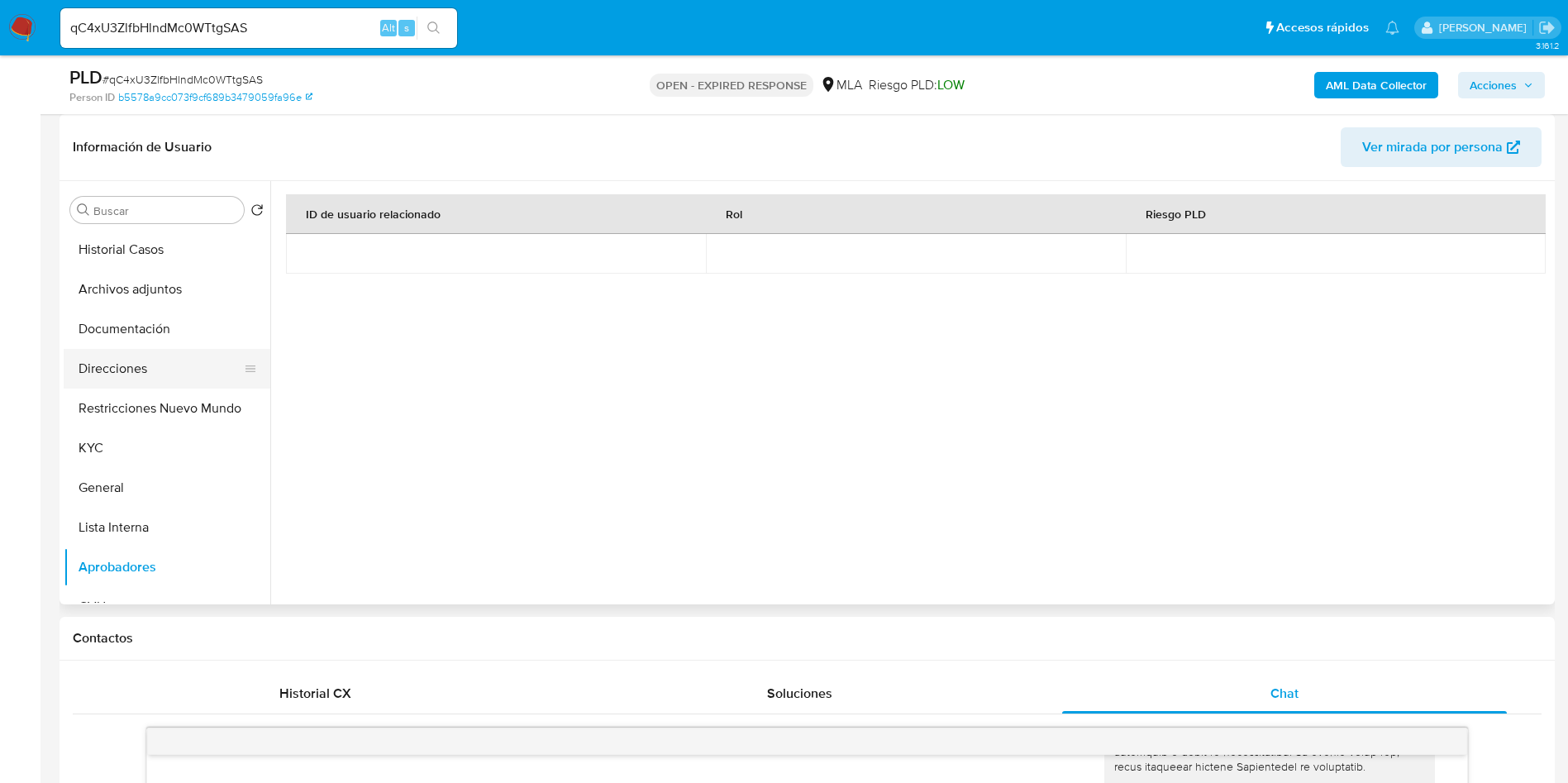
click at [129, 371] on button "Direcciones" at bounding box center [160, 369] width 193 height 40
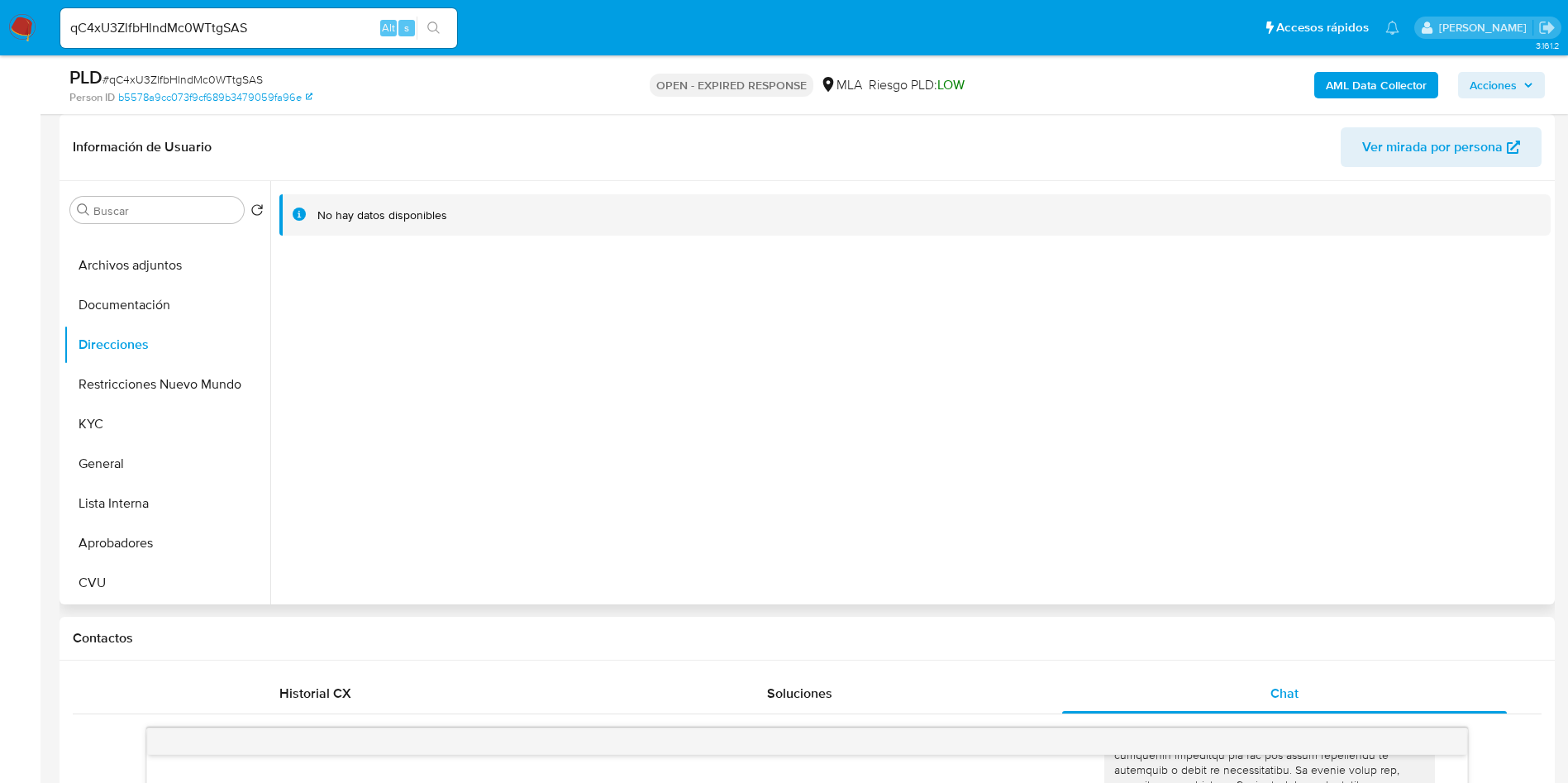
scroll to position [0, 0]
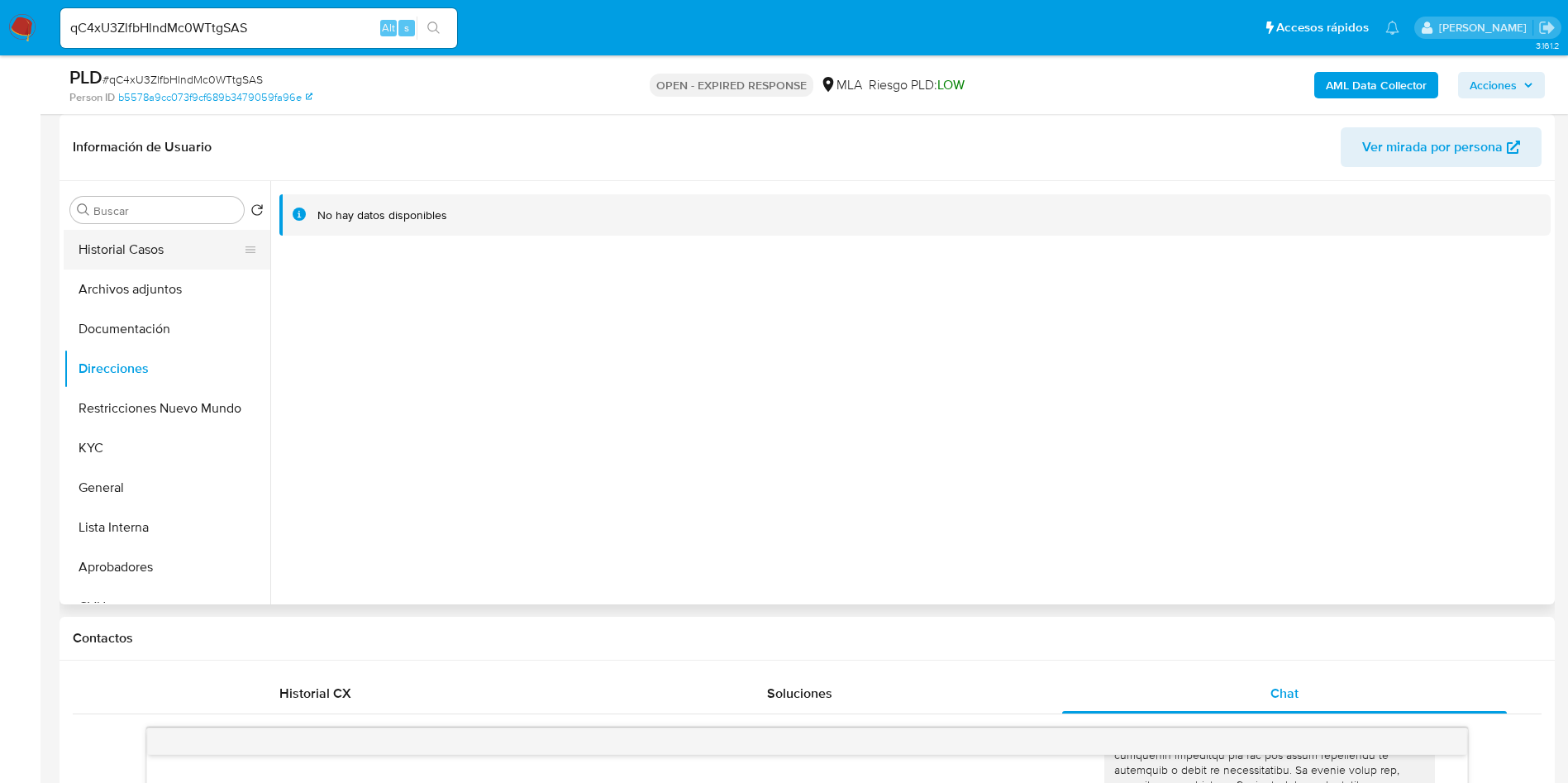
click at [161, 241] on button "Historial Casos" at bounding box center [160, 250] width 193 height 40
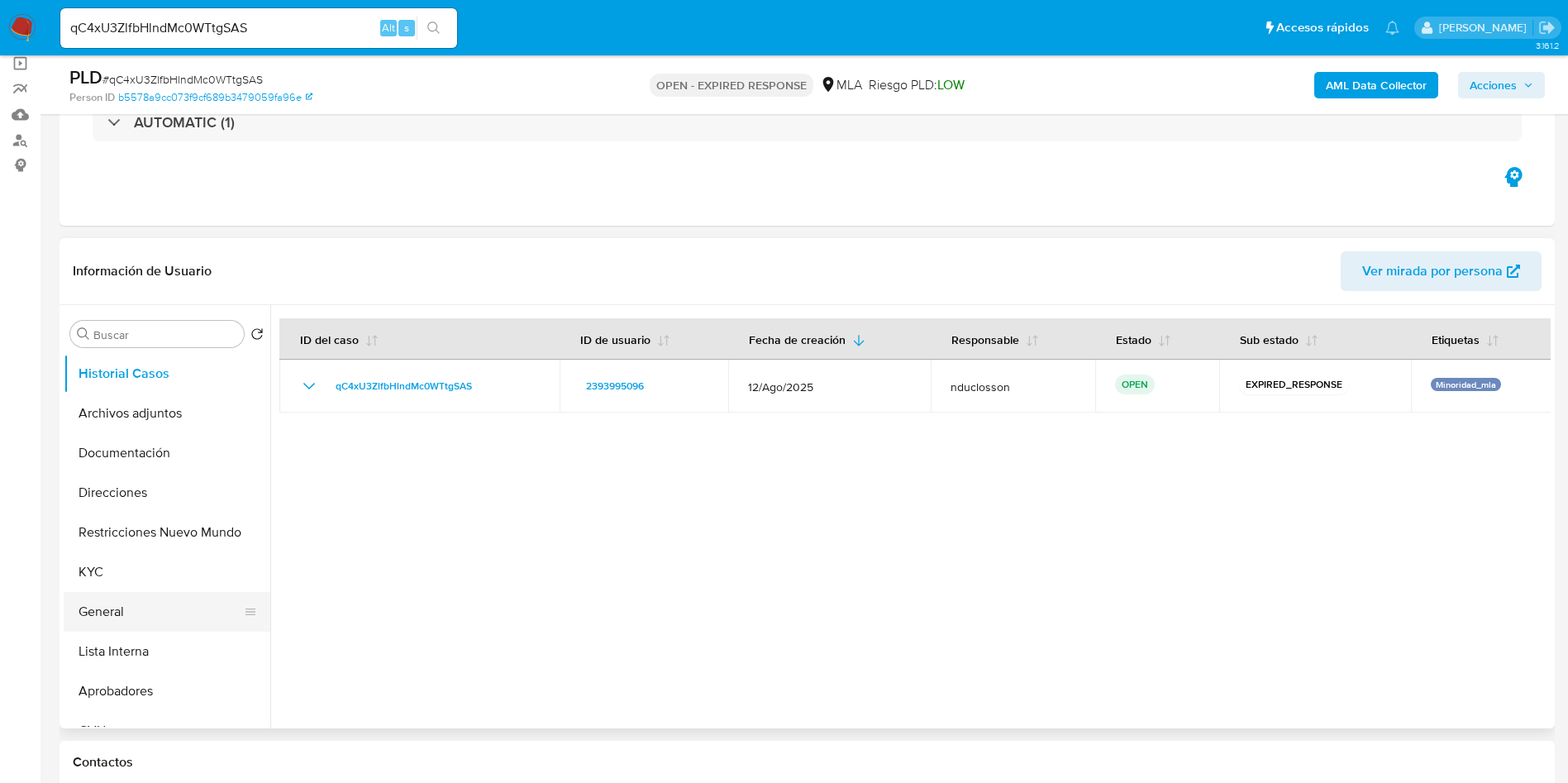
scroll to position [124, 0]
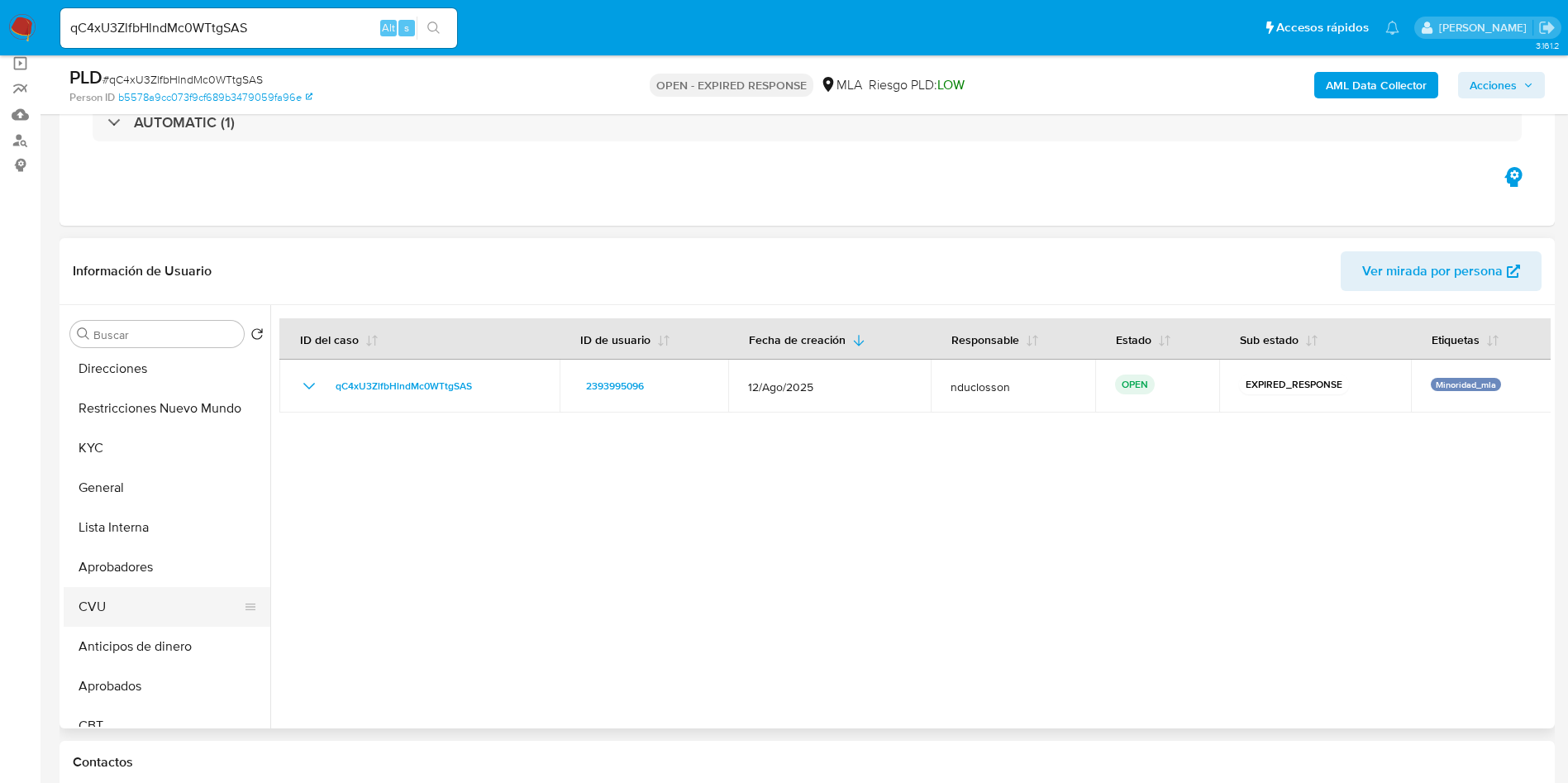
click at [140, 601] on button "CVU" at bounding box center [160, 607] width 193 height 40
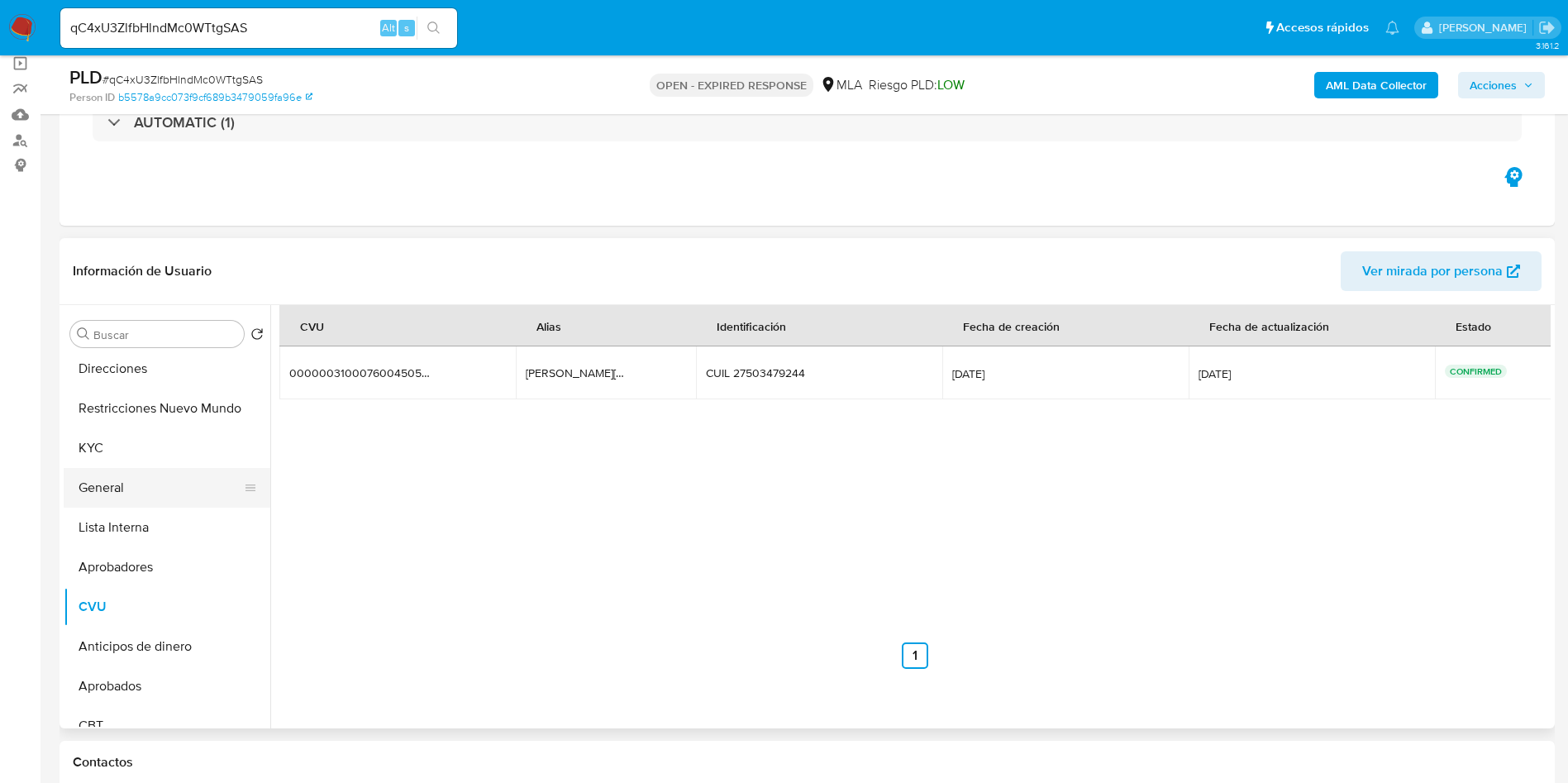
click at [128, 476] on button "General" at bounding box center [160, 488] width 193 height 40
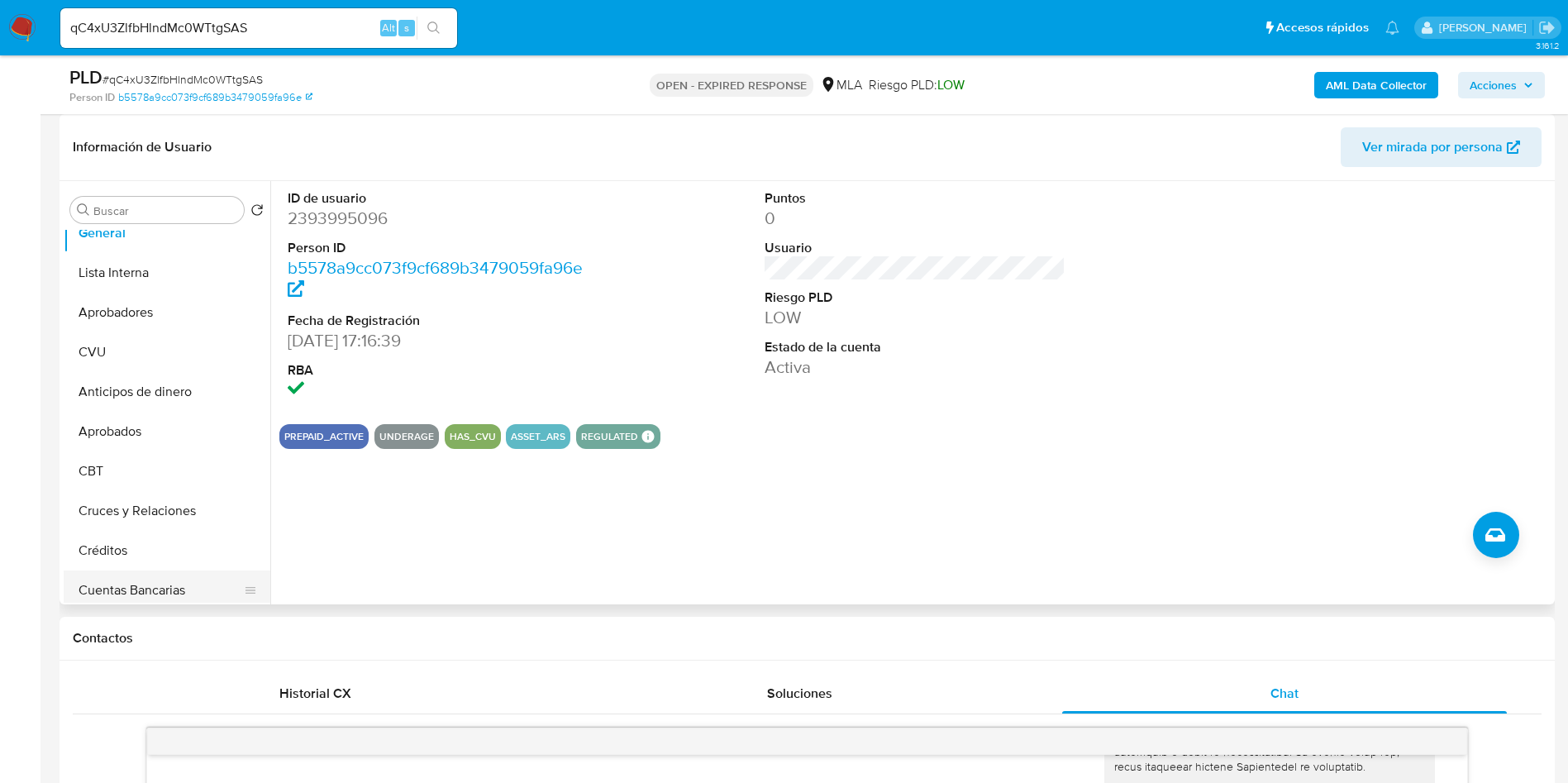
scroll to position [372, 0]
click at [112, 304] on button "Aprobados" at bounding box center [160, 314] width 193 height 40
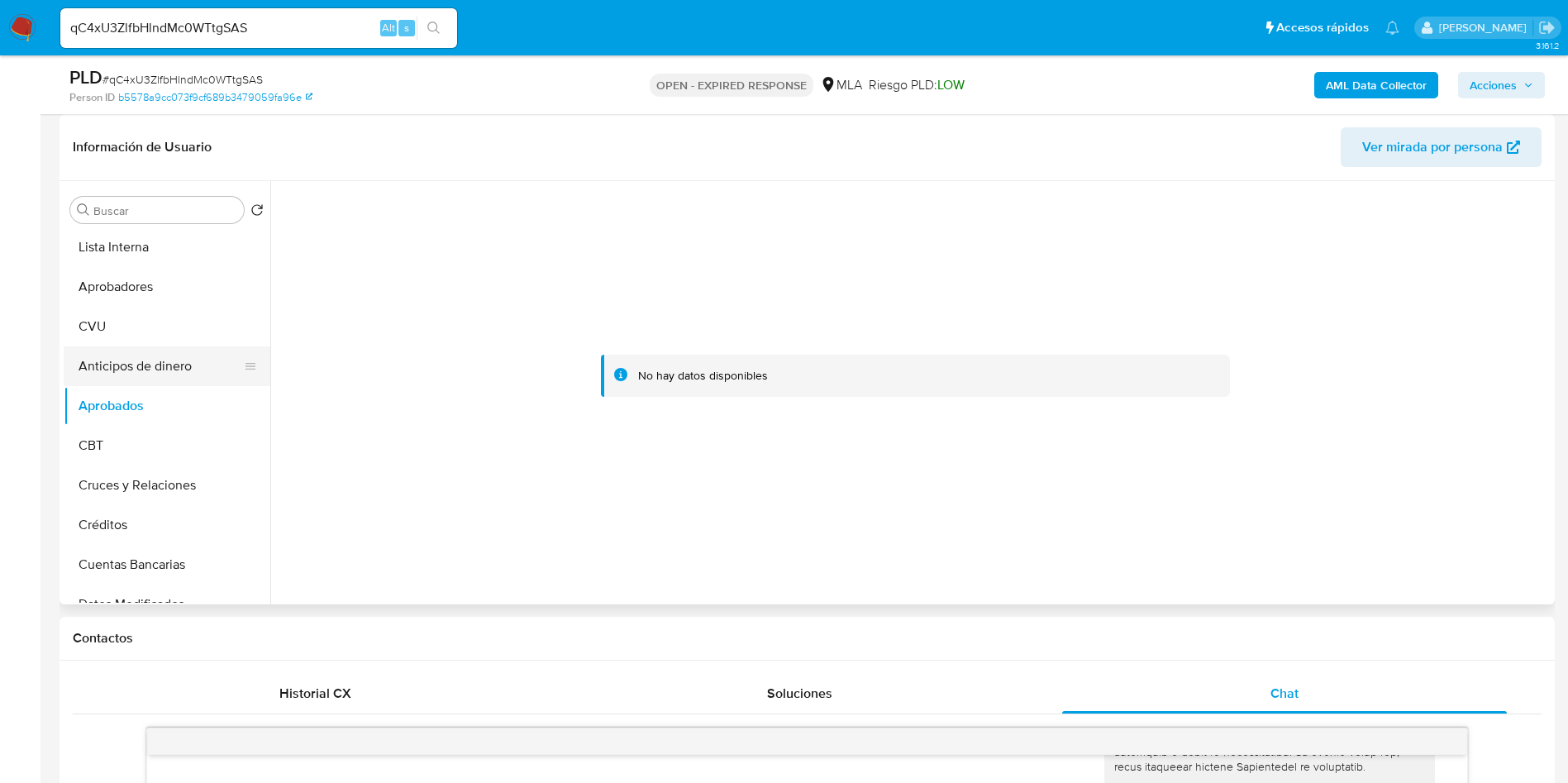
scroll to position [248, 0]
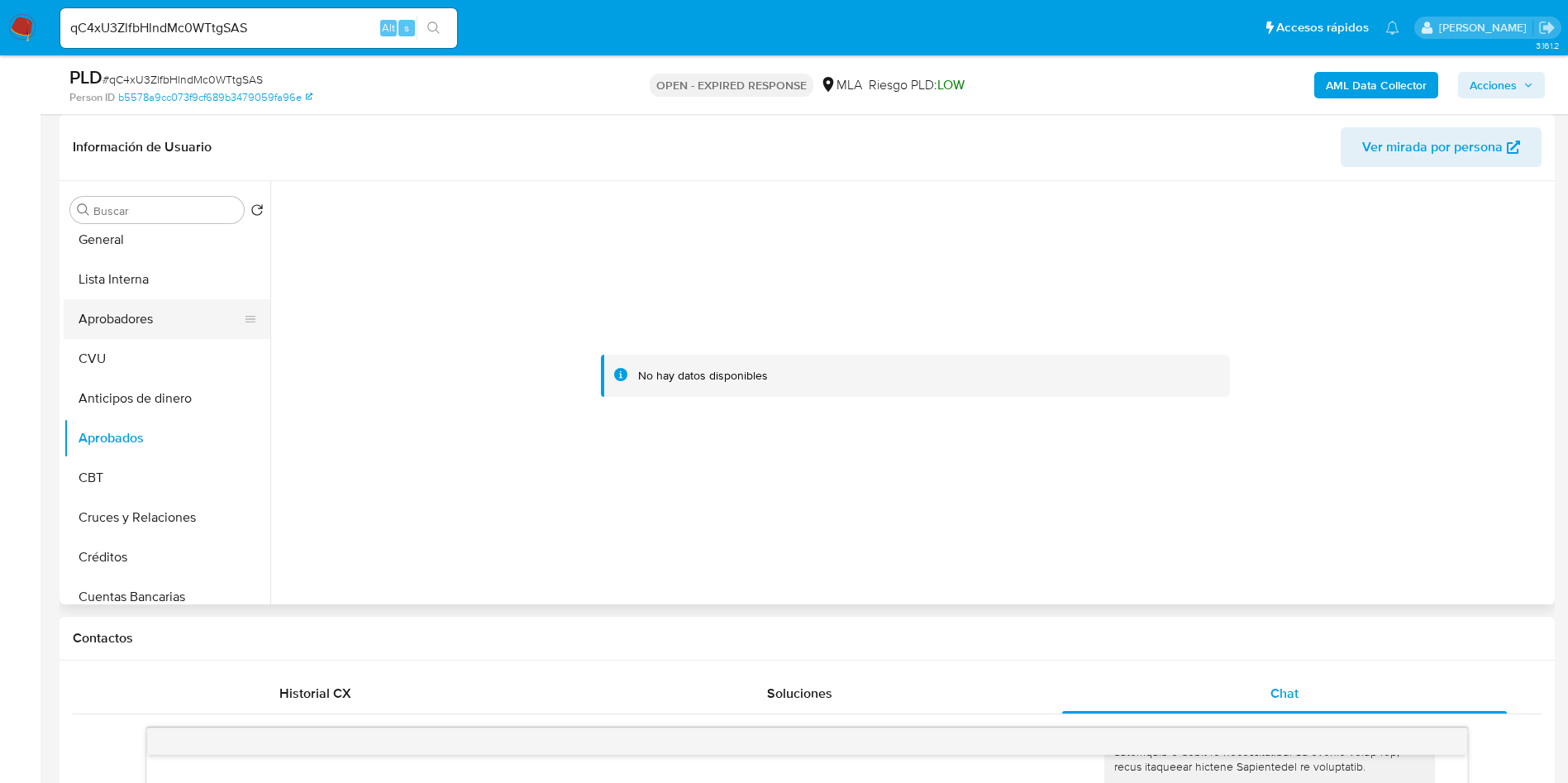
click at [164, 319] on button "Aprobadores" at bounding box center [160, 320] width 193 height 40
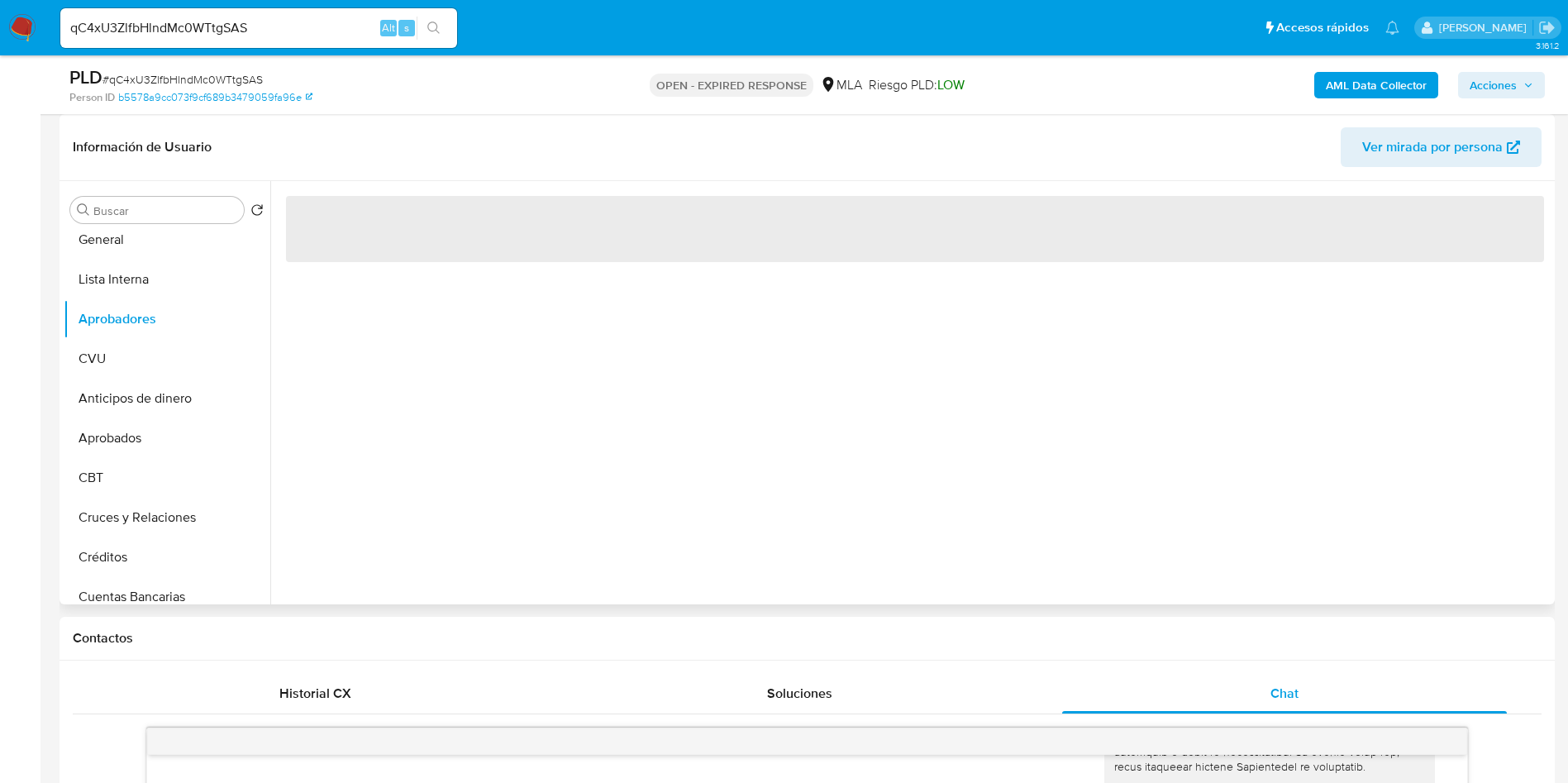
scroll to position [124, 0]
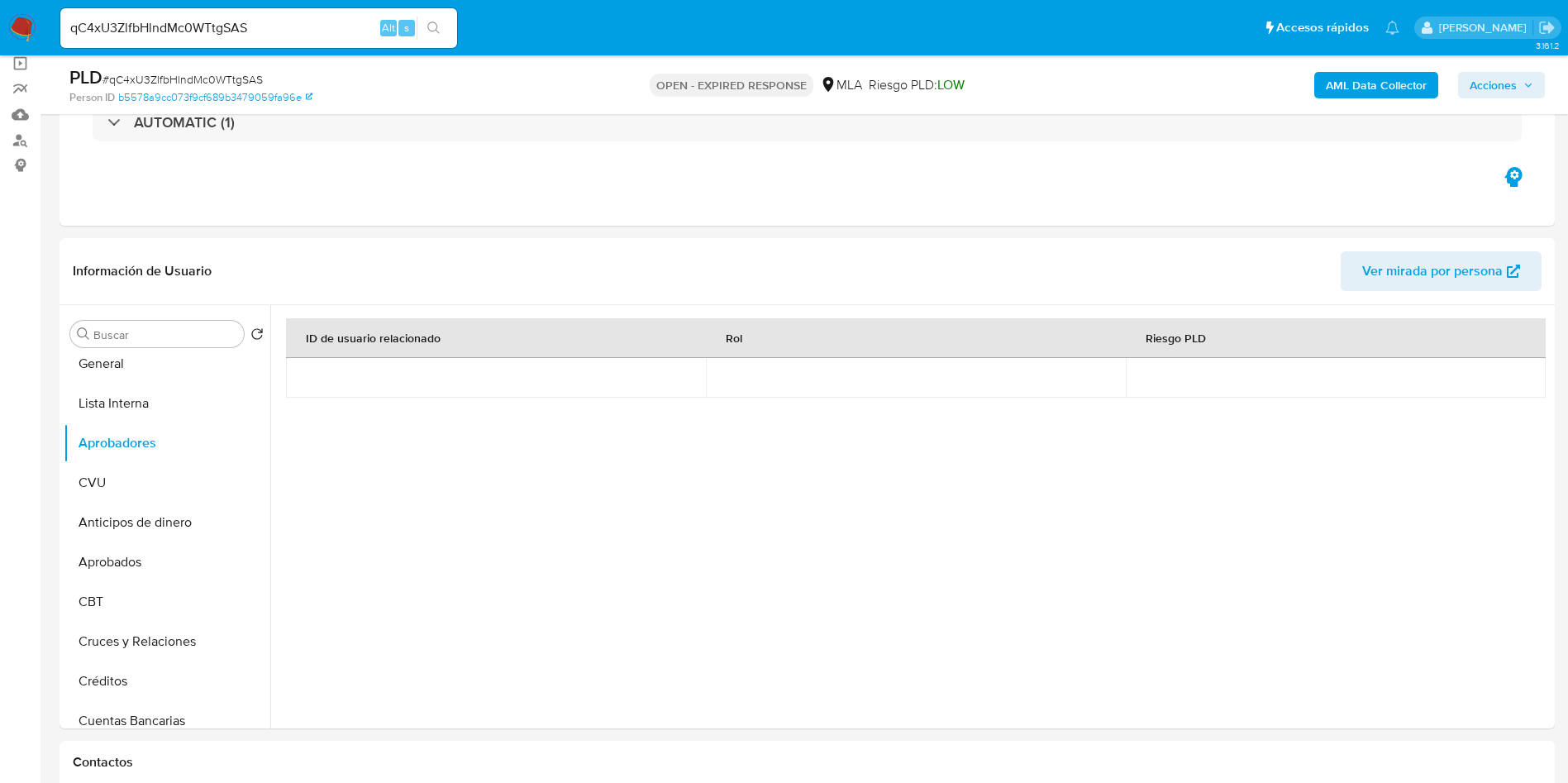
click at [186, 73] on span "# qC4xU3ZlfbHlndMc0WTtgSAS" at bounding box center [183, 79] width 160 height 17
copy span "qC4xU3ZlfbHlndMc0WTtgSAS"
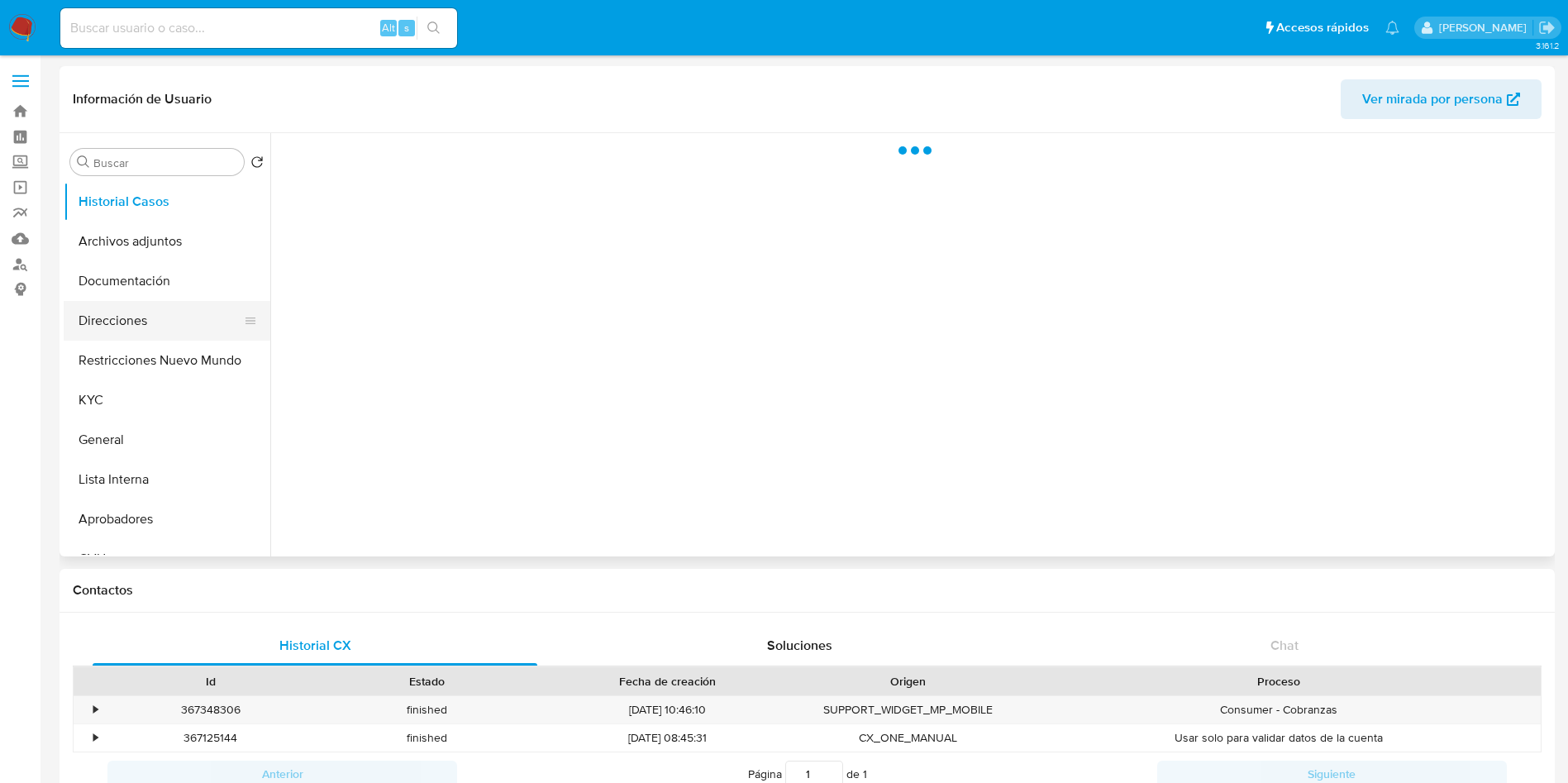
click at [98, 333] on button "Direcciones" at bounding box center [160, 321] width 193 height 40
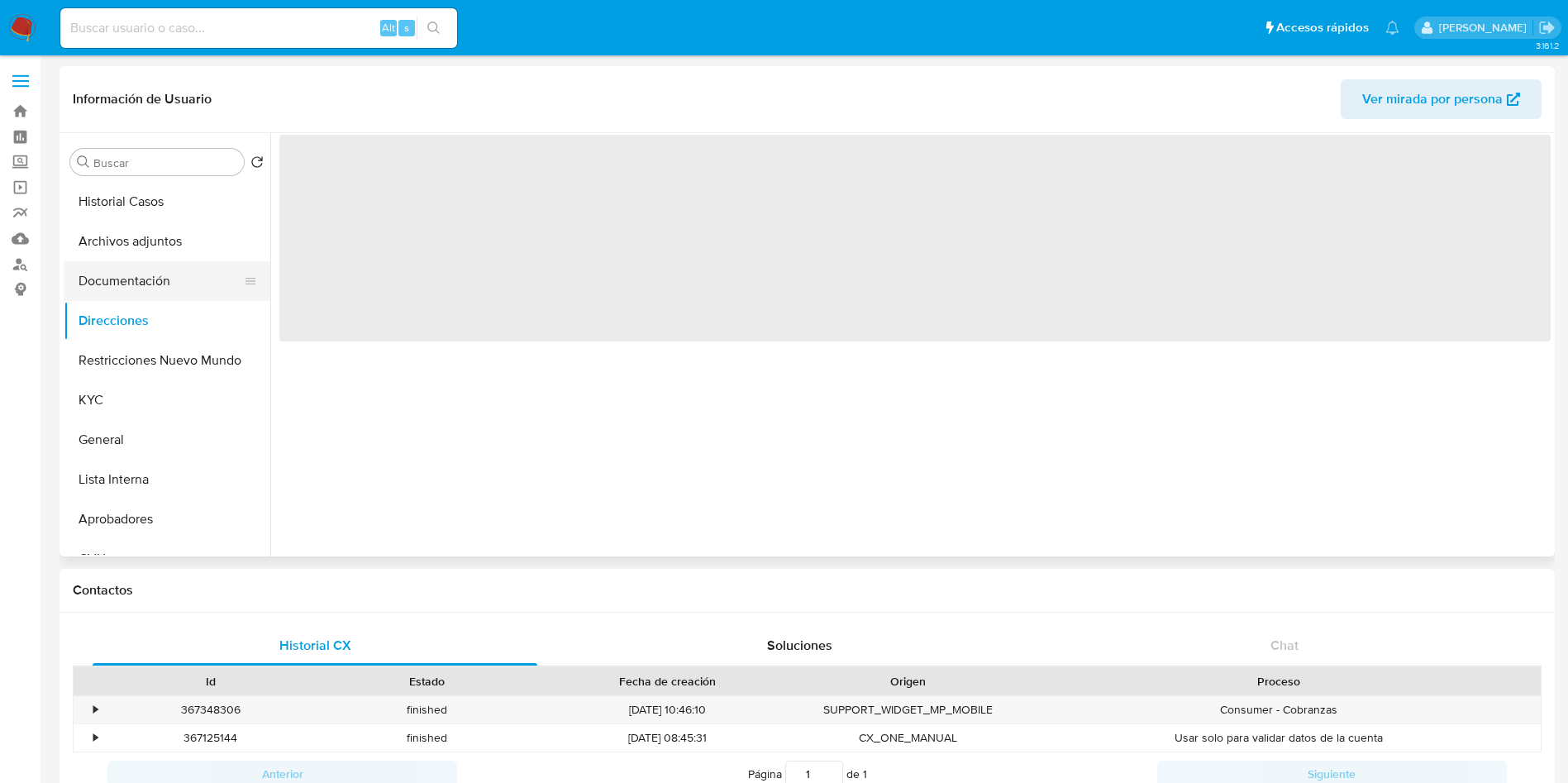
select select "10"
click at [105, 293] on button "Documentación" at bounding box center [160, 281] width 193 height 40
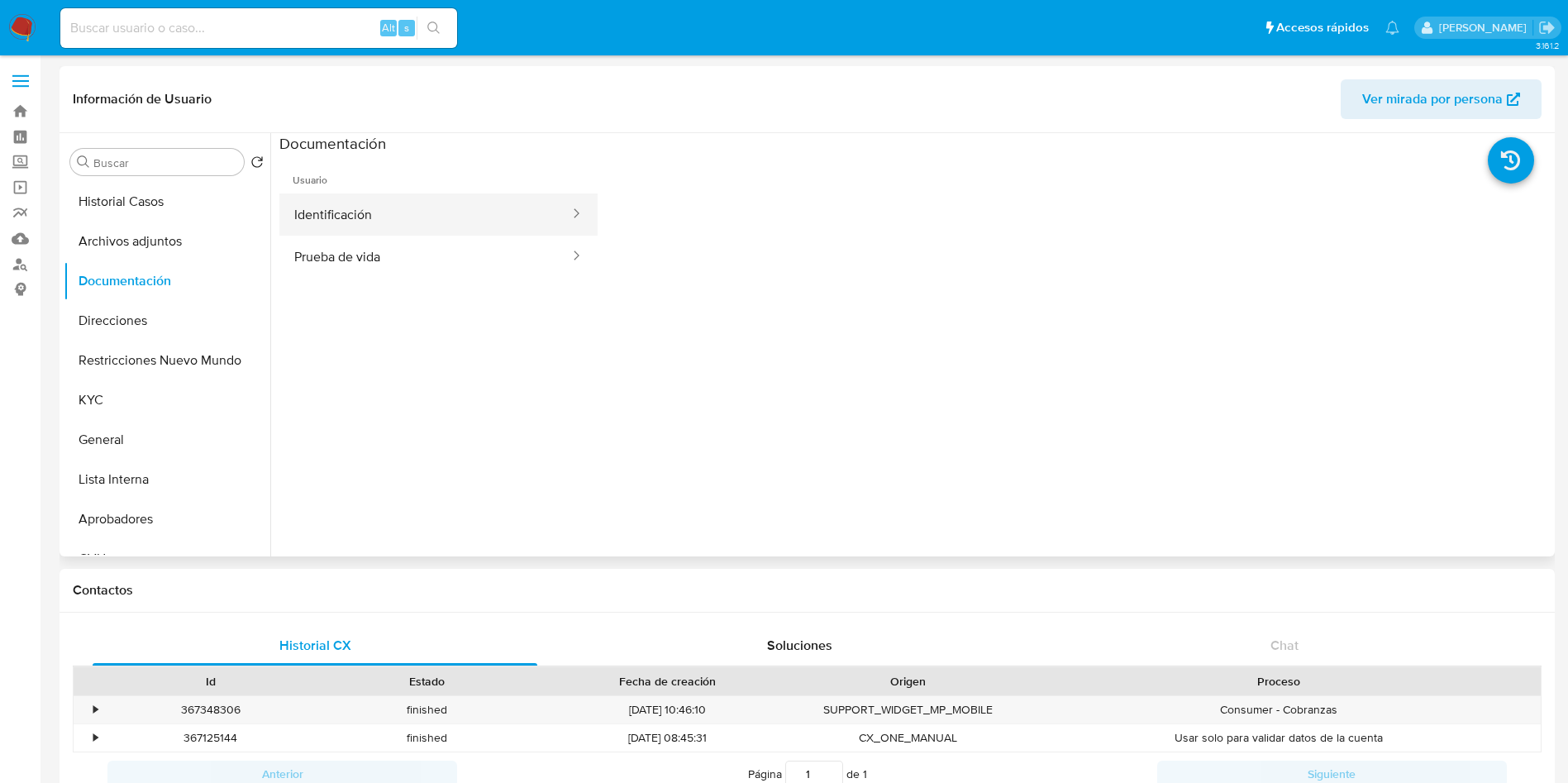
click at [435, 224] on button "Identificación" at bounding box center [425, 214] width 292 height 42
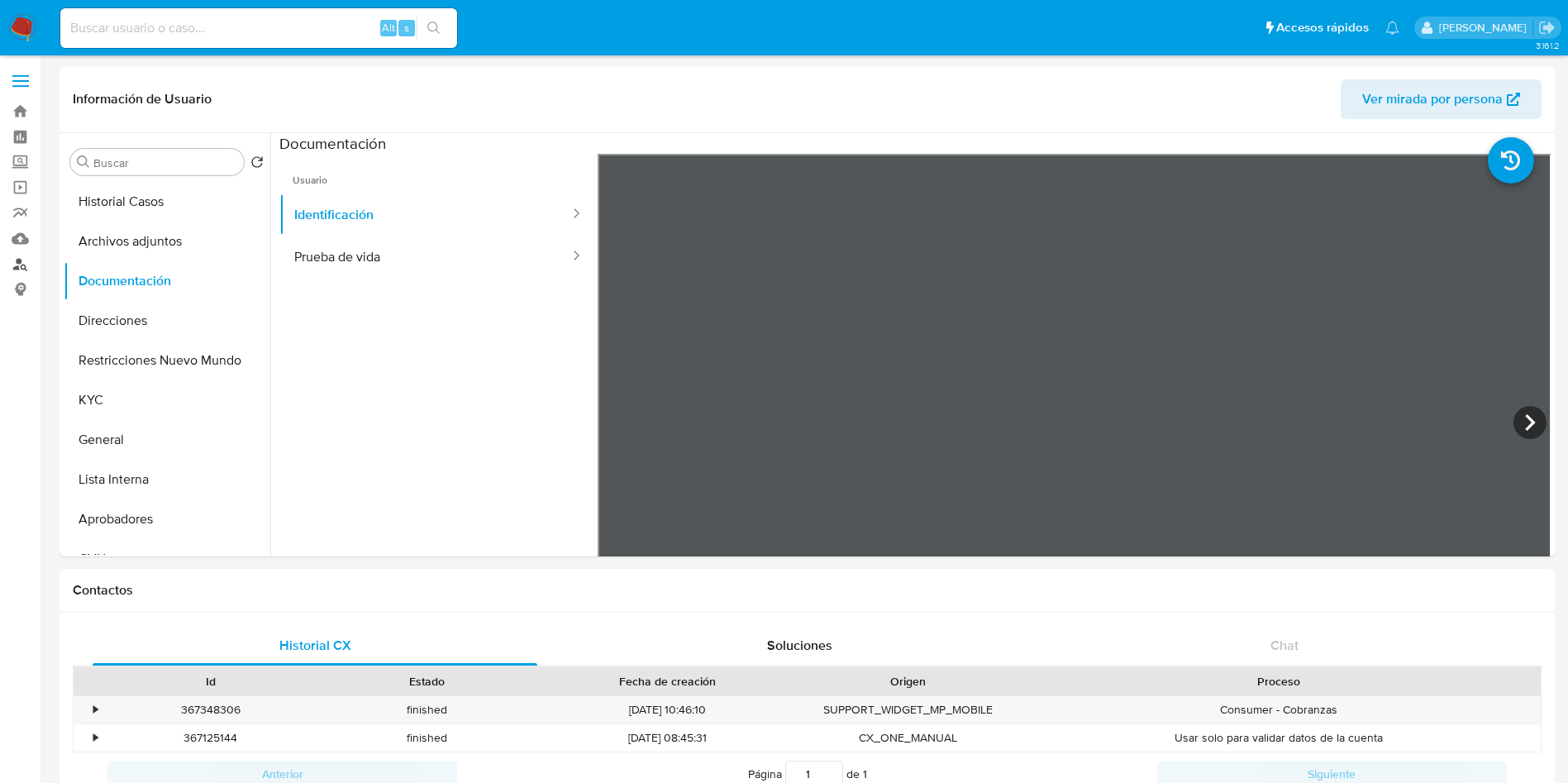
click at [27, 270] on link "Buscador de personas" at bounding box center [98, 264] width 197 height 25
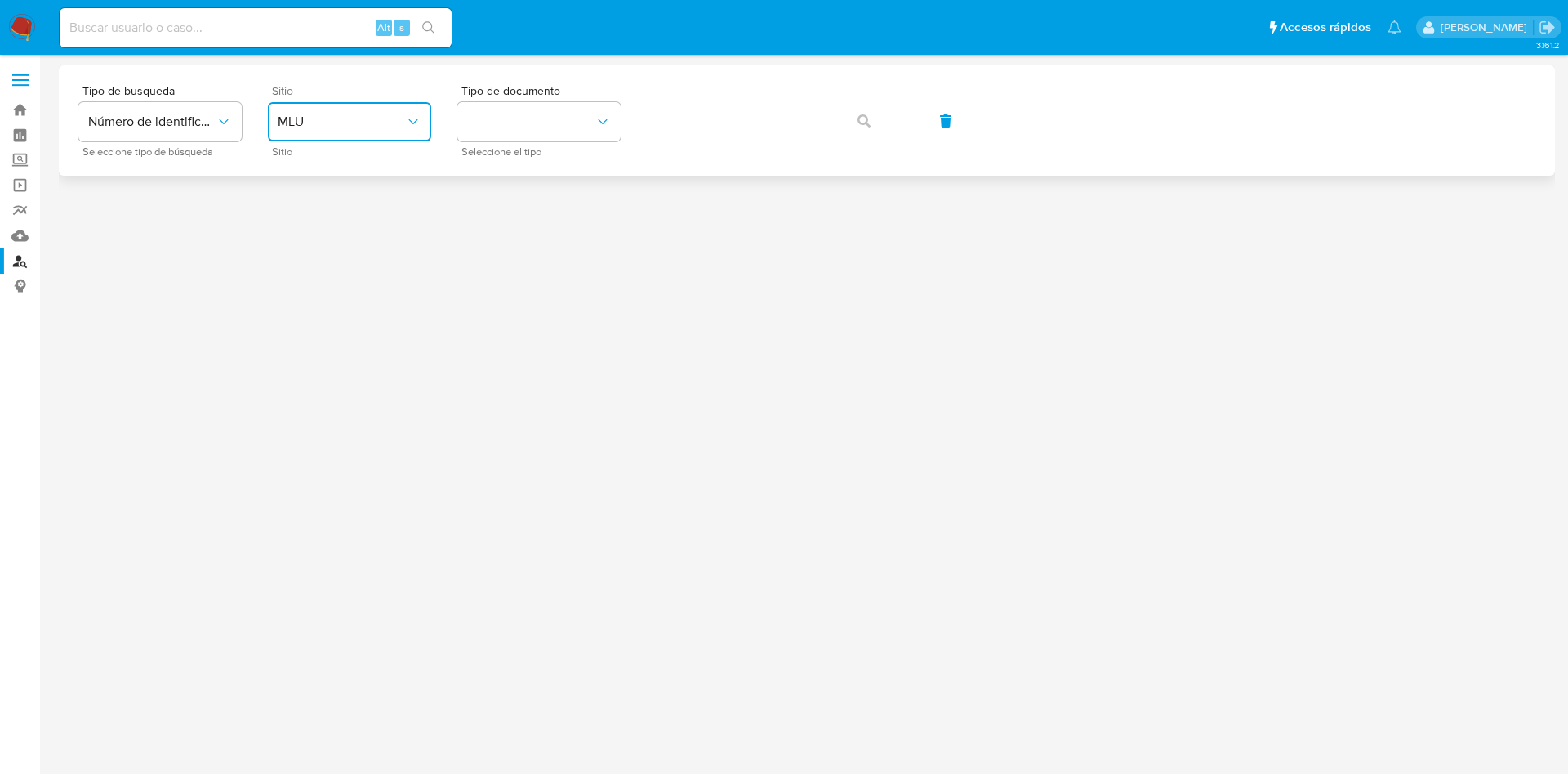
click at [378, 119] on span "MLU" at bounding box center [342, 121] width 127 height 16
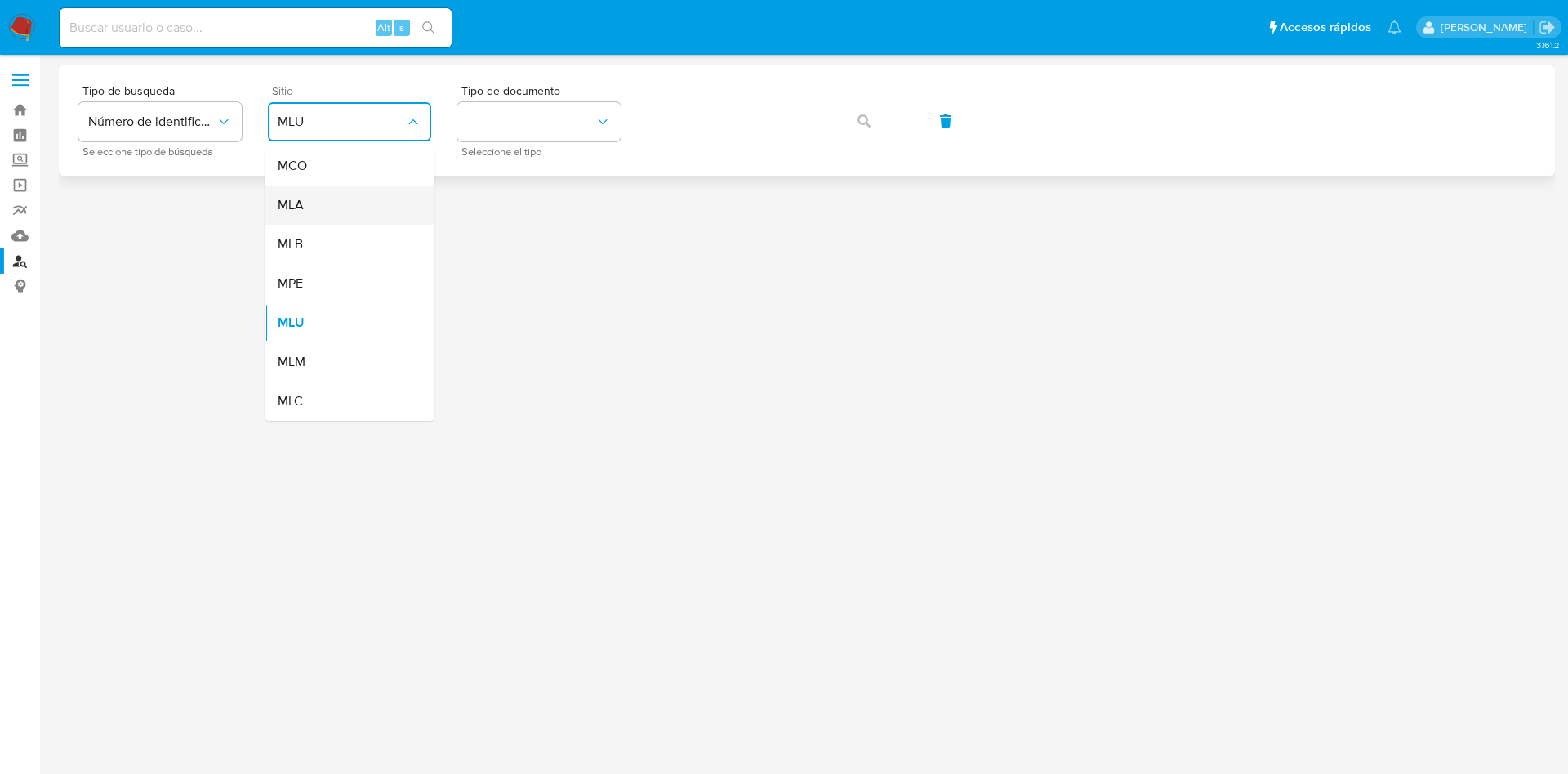
click at [316, 200] on div "MLA" at bounding box center [345, 205] width 134 height 40
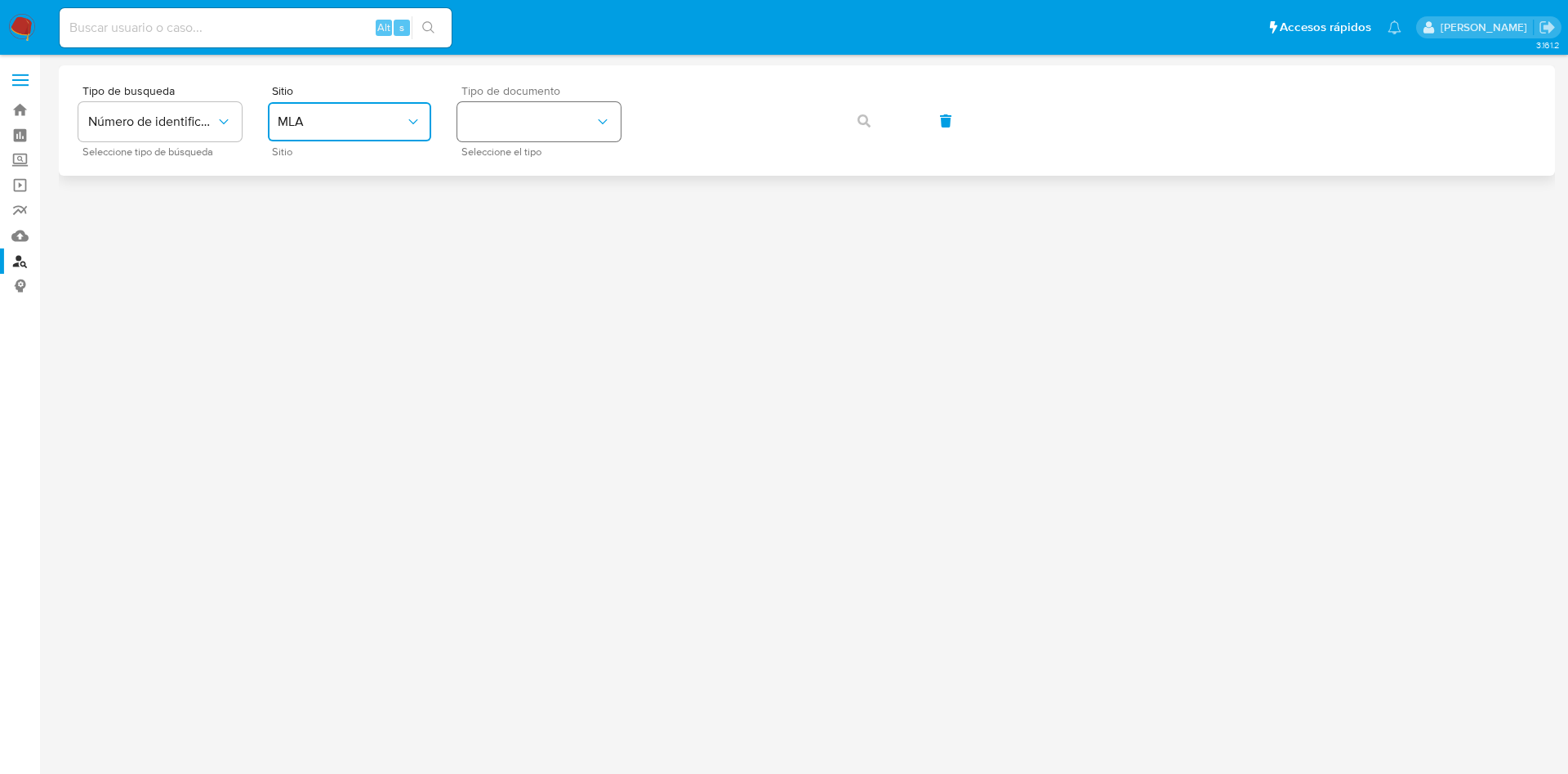
click at [581, 116] on button "identificationType" at bounding box center [539, 122] width 164 height 40
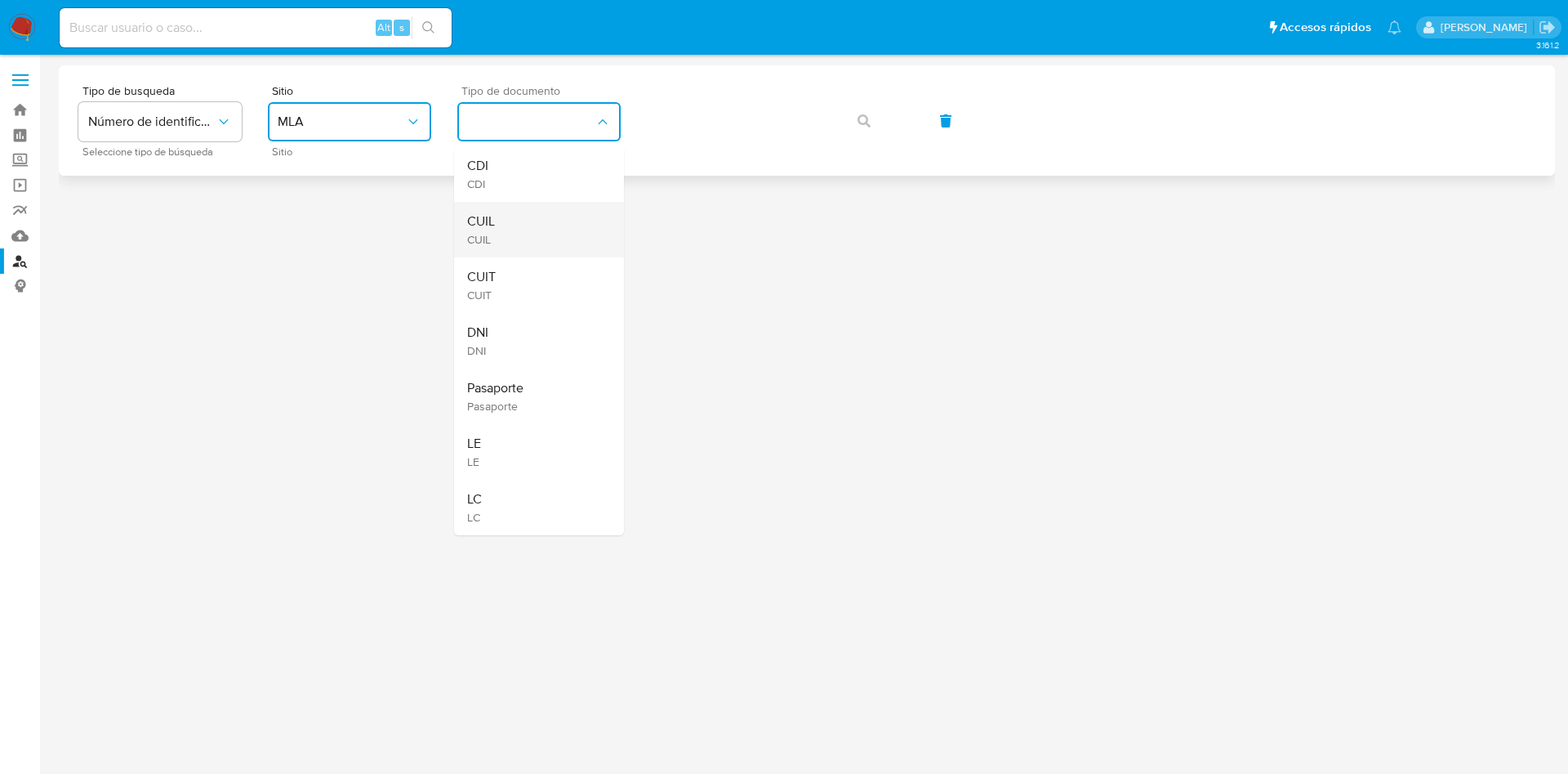
click at [550, 202] on div "CUIL CUIL" at bounding box center [534, 229] width 134 height 56
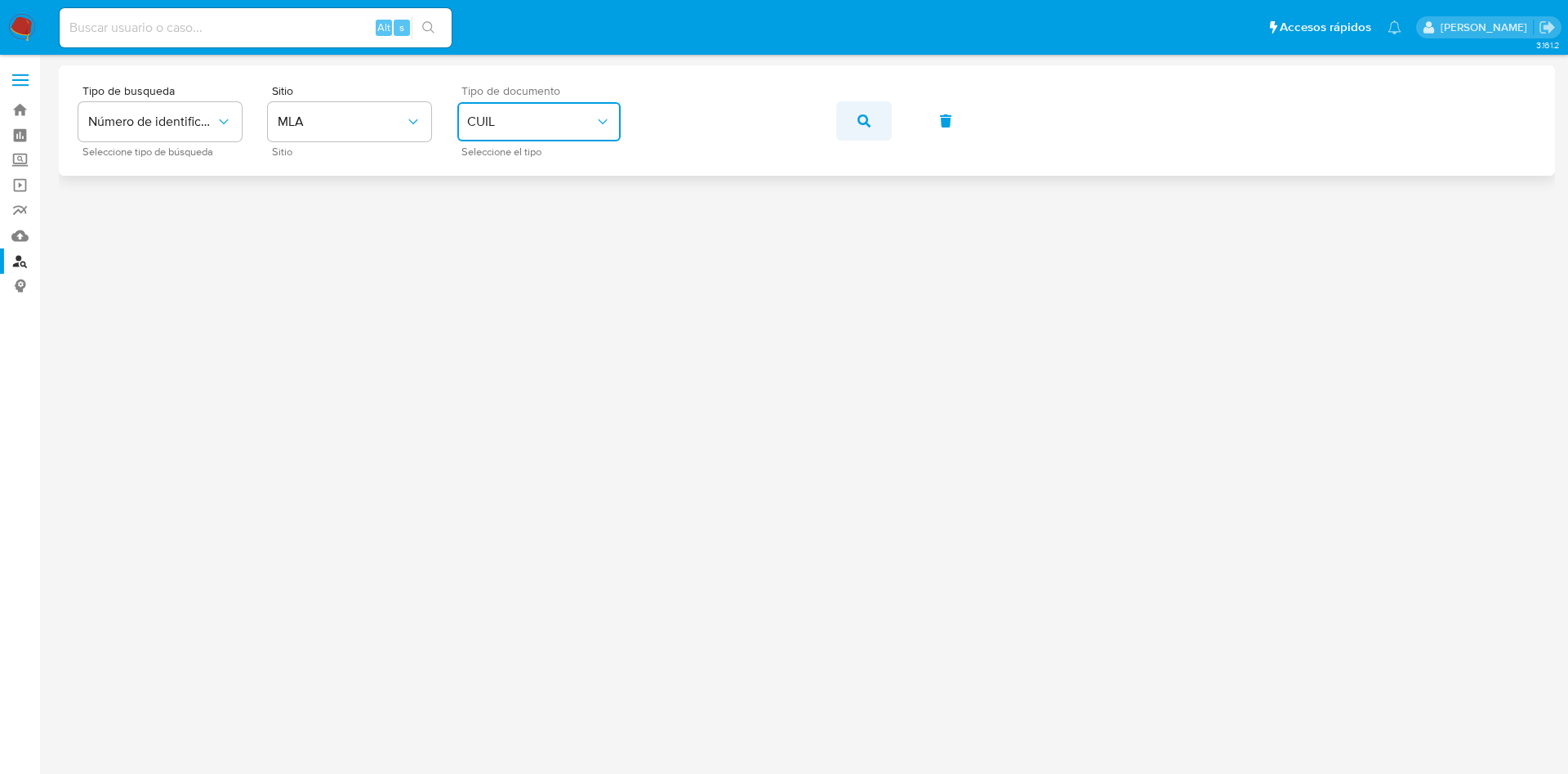
click at [884, 117] on button "button" at bounding box center [864, 121] width 56 height 40
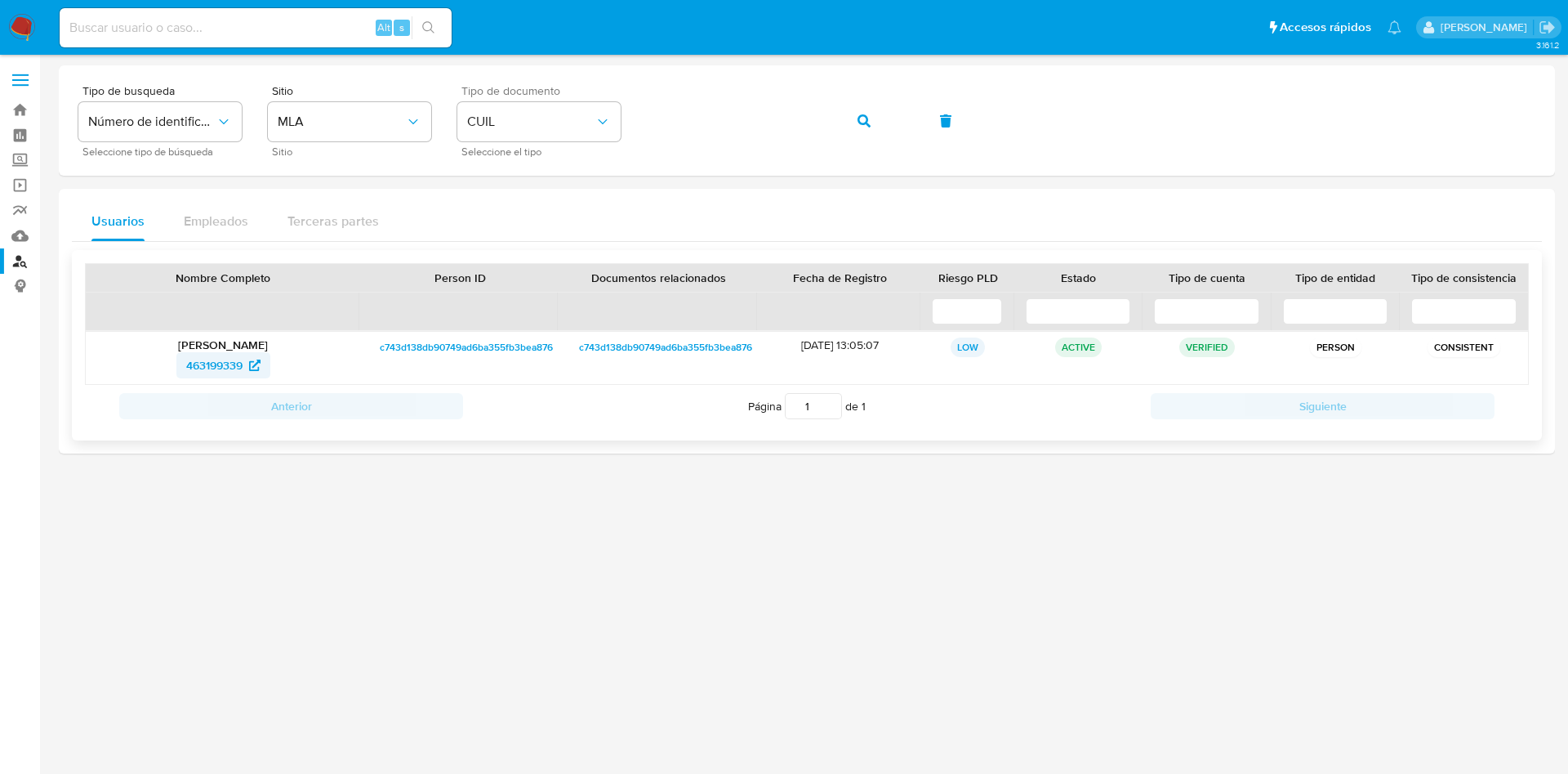
click at [201, 367] on span "463199339" at bounding box center [213, 365] width 56 height 26
click at [864, 117] on icon "button" at bounding box center [864, 121] width 13 height 13
click at [219, 378] on div "MONTAÑA SRL 497645484" at bounding box center [223, 357] width 275 height 53
click at [207, 368] on span "497645484" at bounding box center [213, 365] width 58 height 26
click at [25, 23] on img at bounding box center [22, 28] width 28 height 28
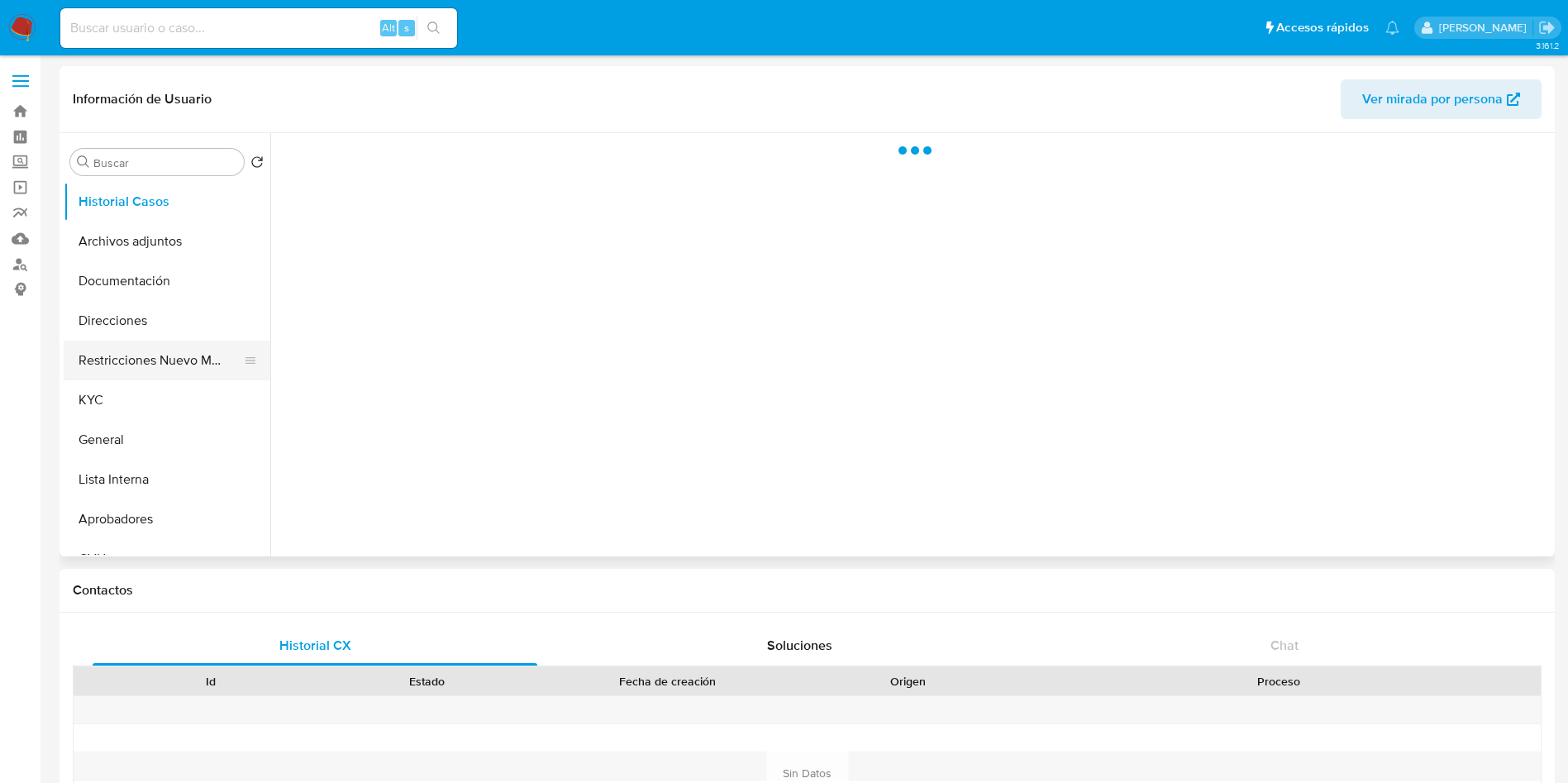
select select "10"
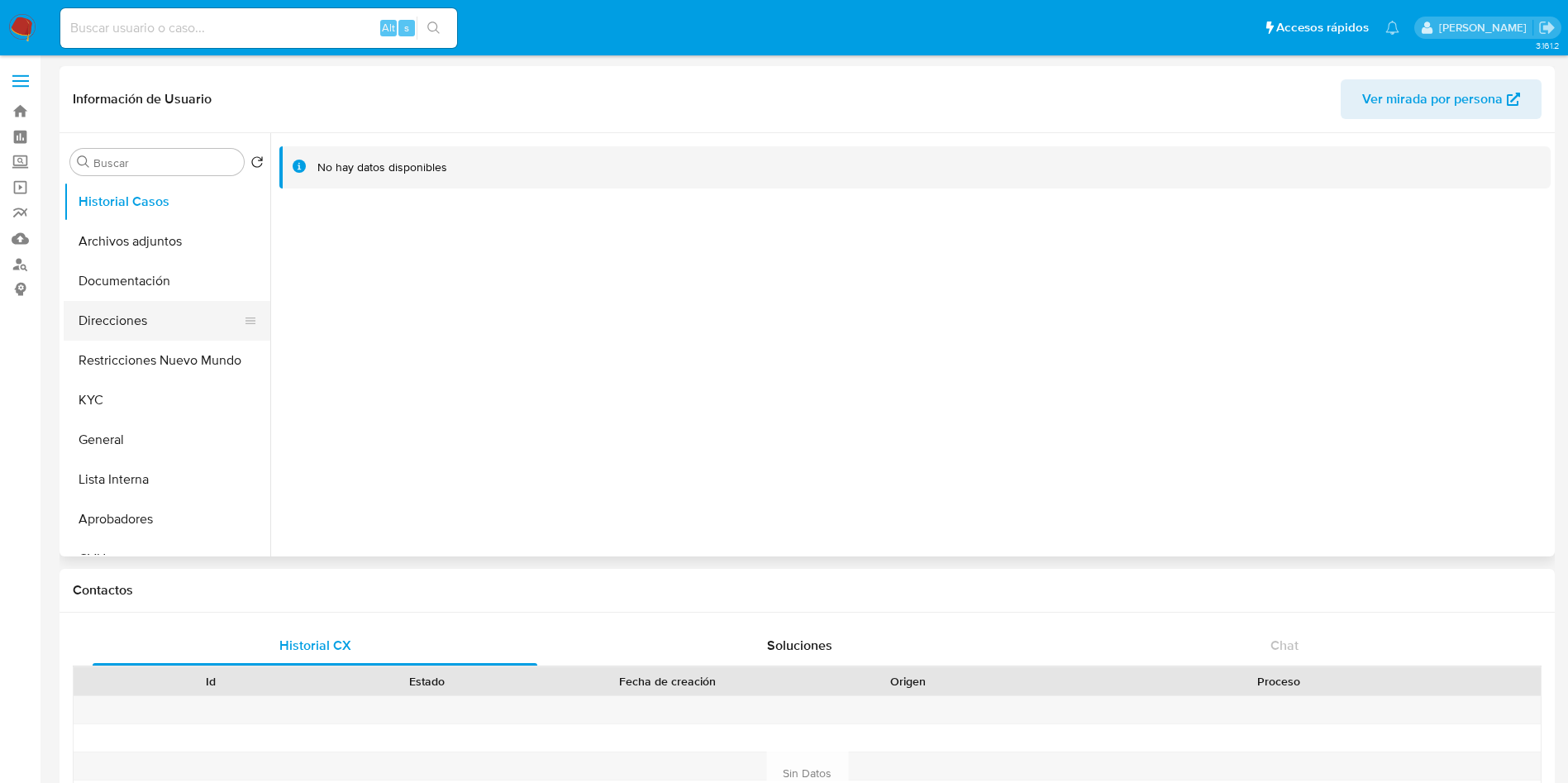
click at [154, 320] on button "Direcciones" at bounding box center [160, 321] width 193 height 40
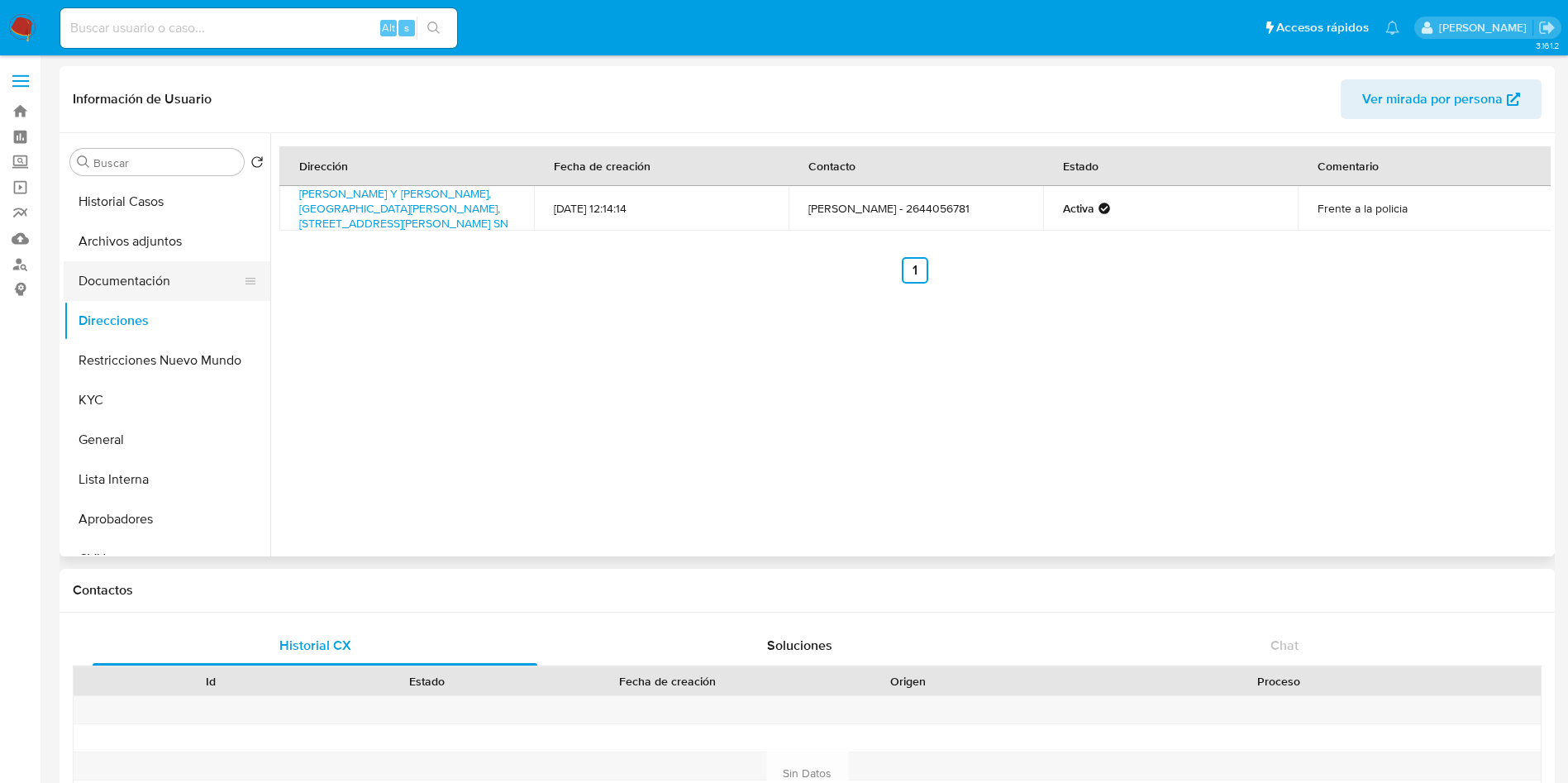
click at [171, 270] on button "Documentación" at bounding box center [160, 281] width 193 height 40
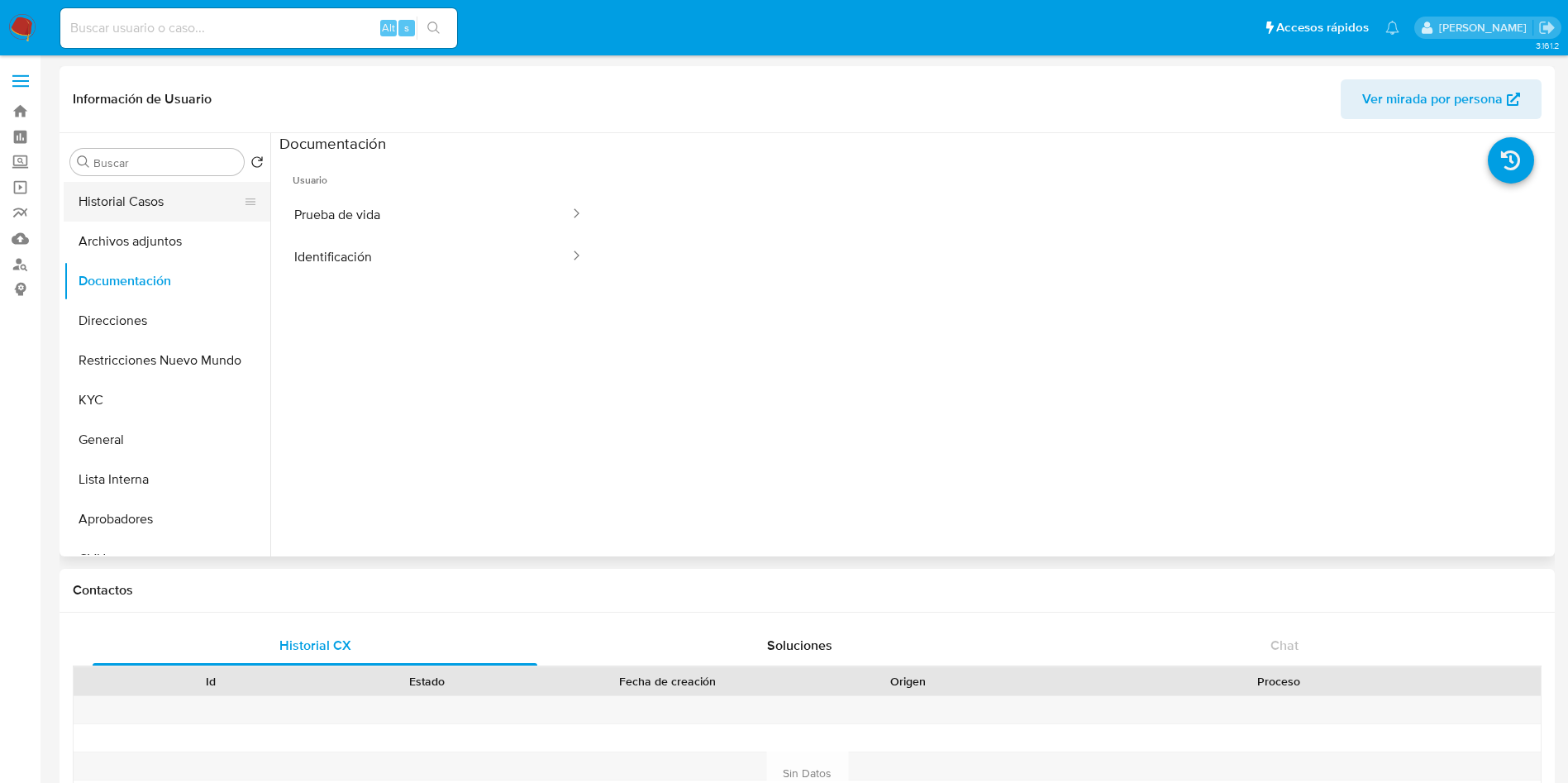
click at [177, 219] on button "Historial Casos" at bounding box center [160, 202] width 193 height 40
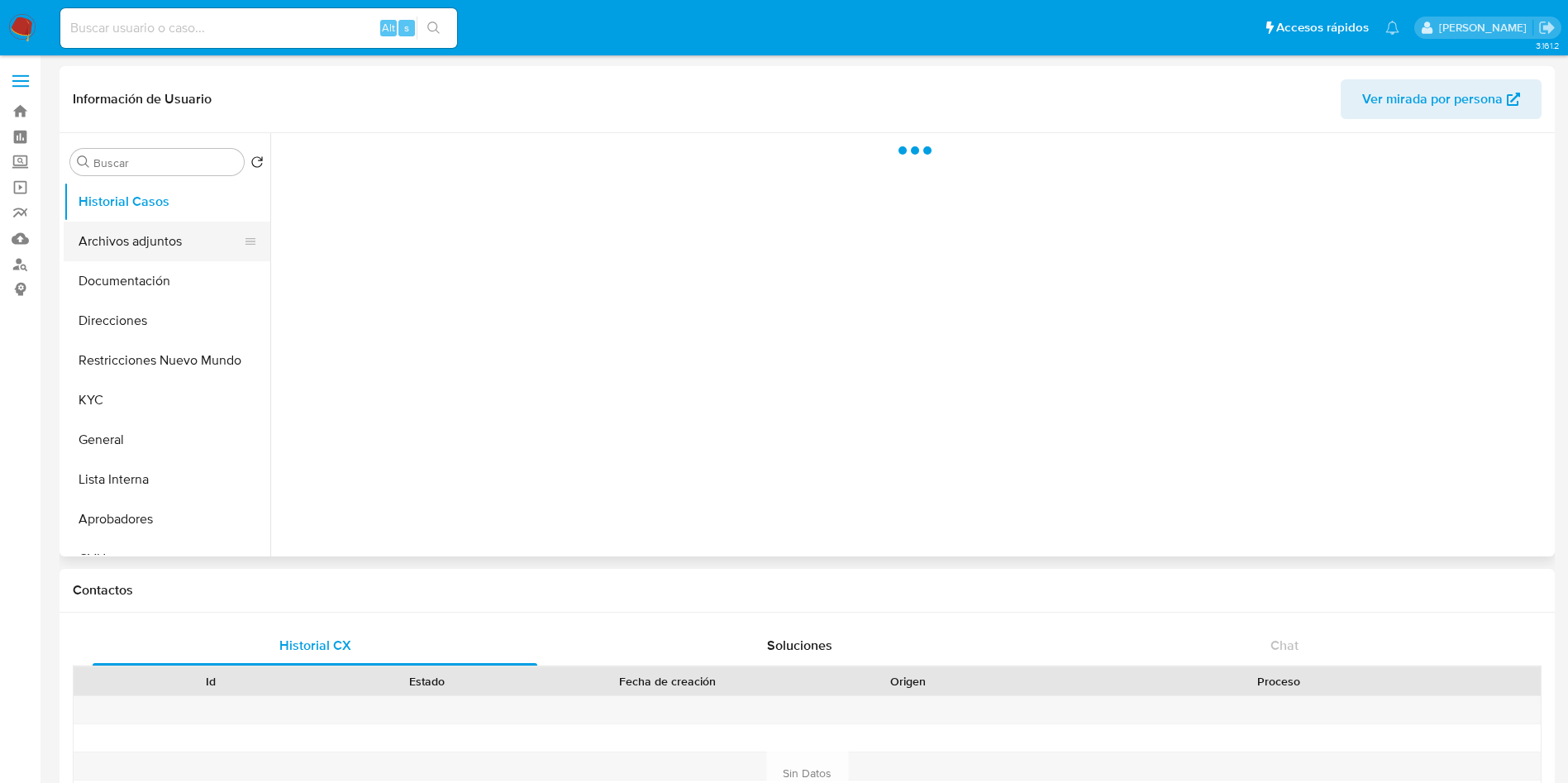
click at [185, 243] on button "Archivos adjuntos" at bounding box center [160, 241] width 193 height 40
click at [197, 196] on button "Historial Casos" at bounding box center [160, 202] width 193 height 40
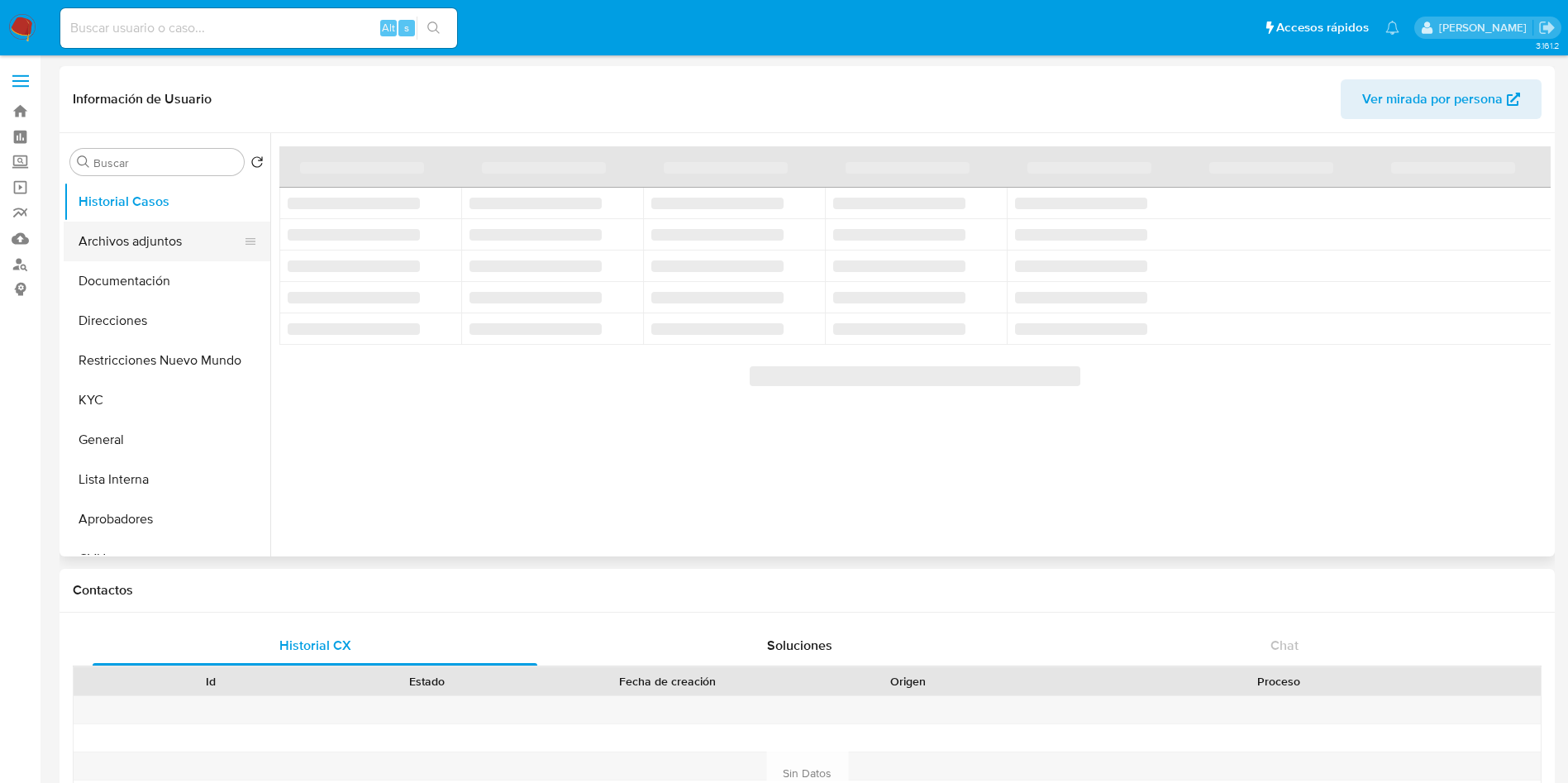
click at [186, 237] on button "Archivos adjuntos" at bounding box center [160, 241] width 193 height 40
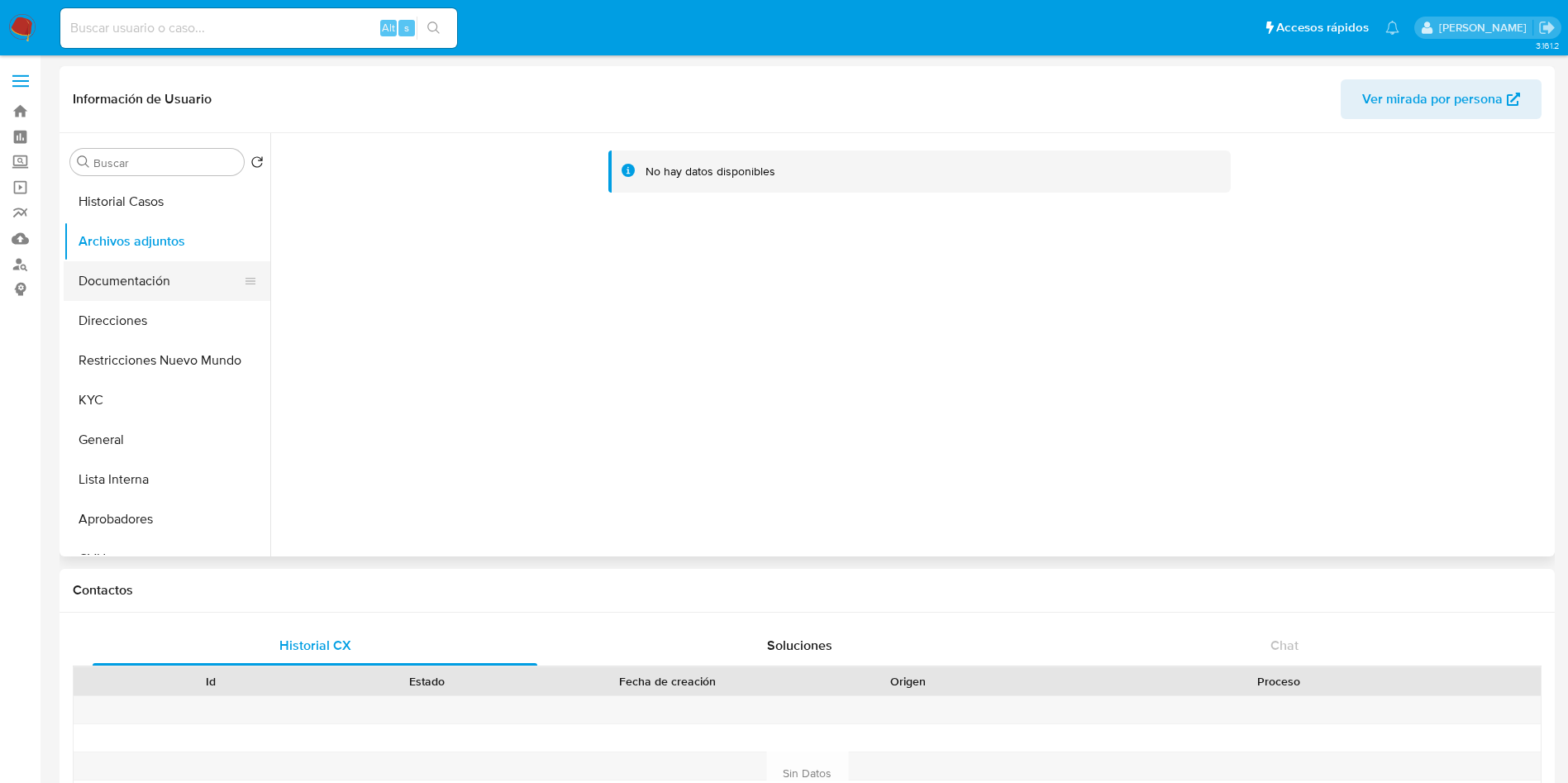
click at [172, 273] on button "Documentación" at bounding box center [160, 281] width 193 height 40
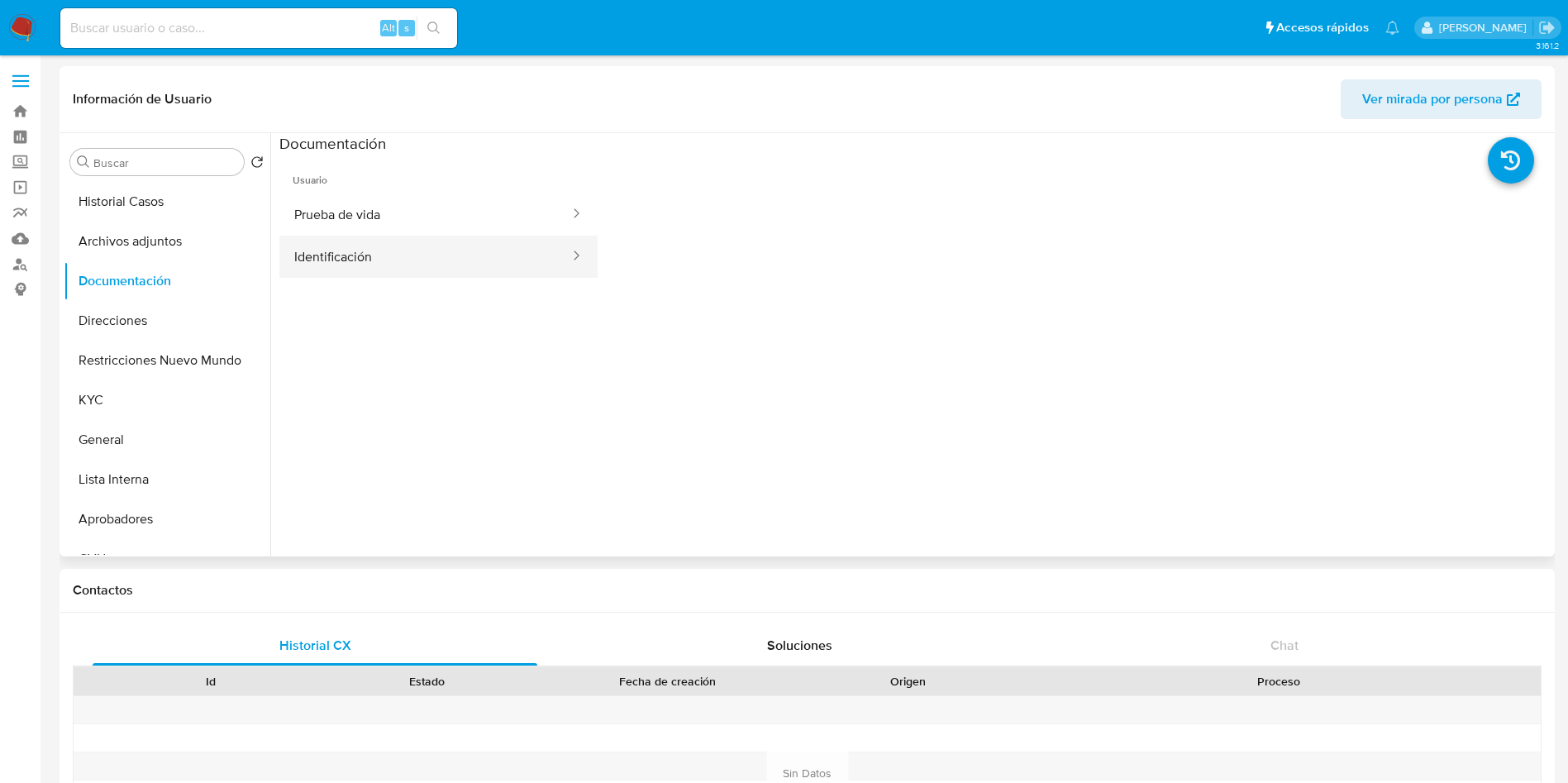
click at [465, 246] on button "Identificación" at bounding box center [425, 256] width 292 height 42
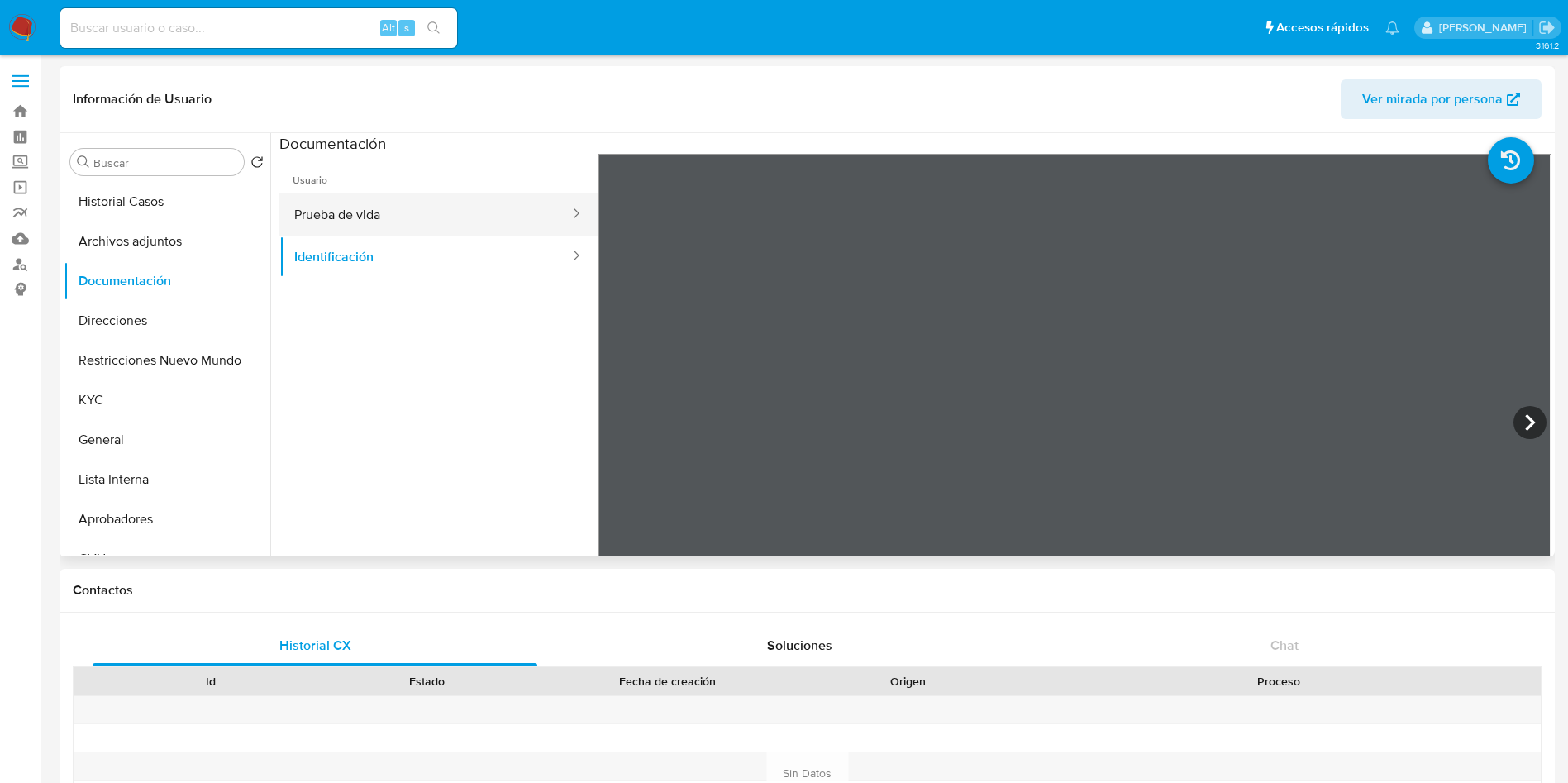
click at [430, 213] on button "Prueba de vida" at bounding box center [425, 214] width 292 height 42
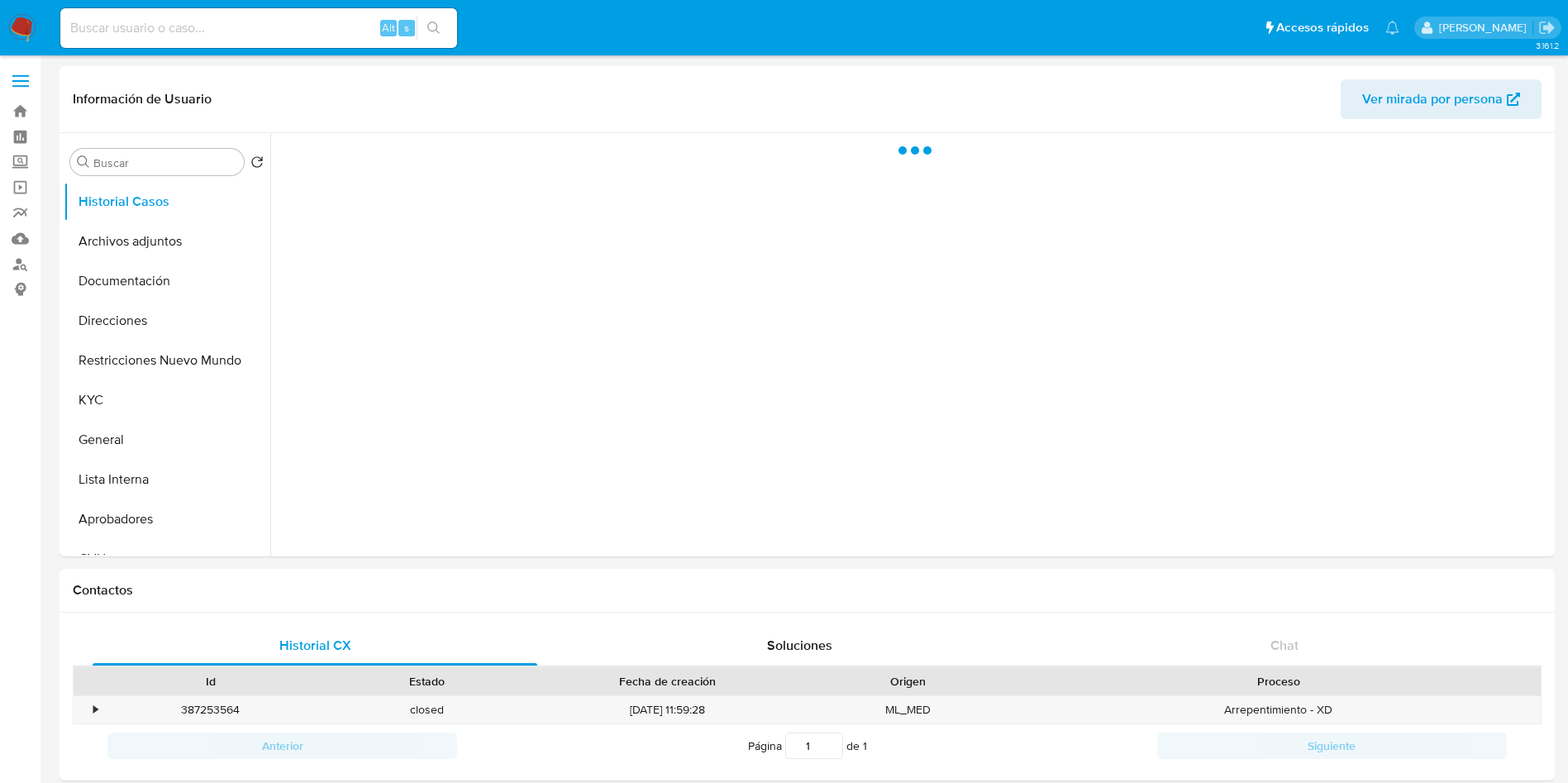
select select "10"
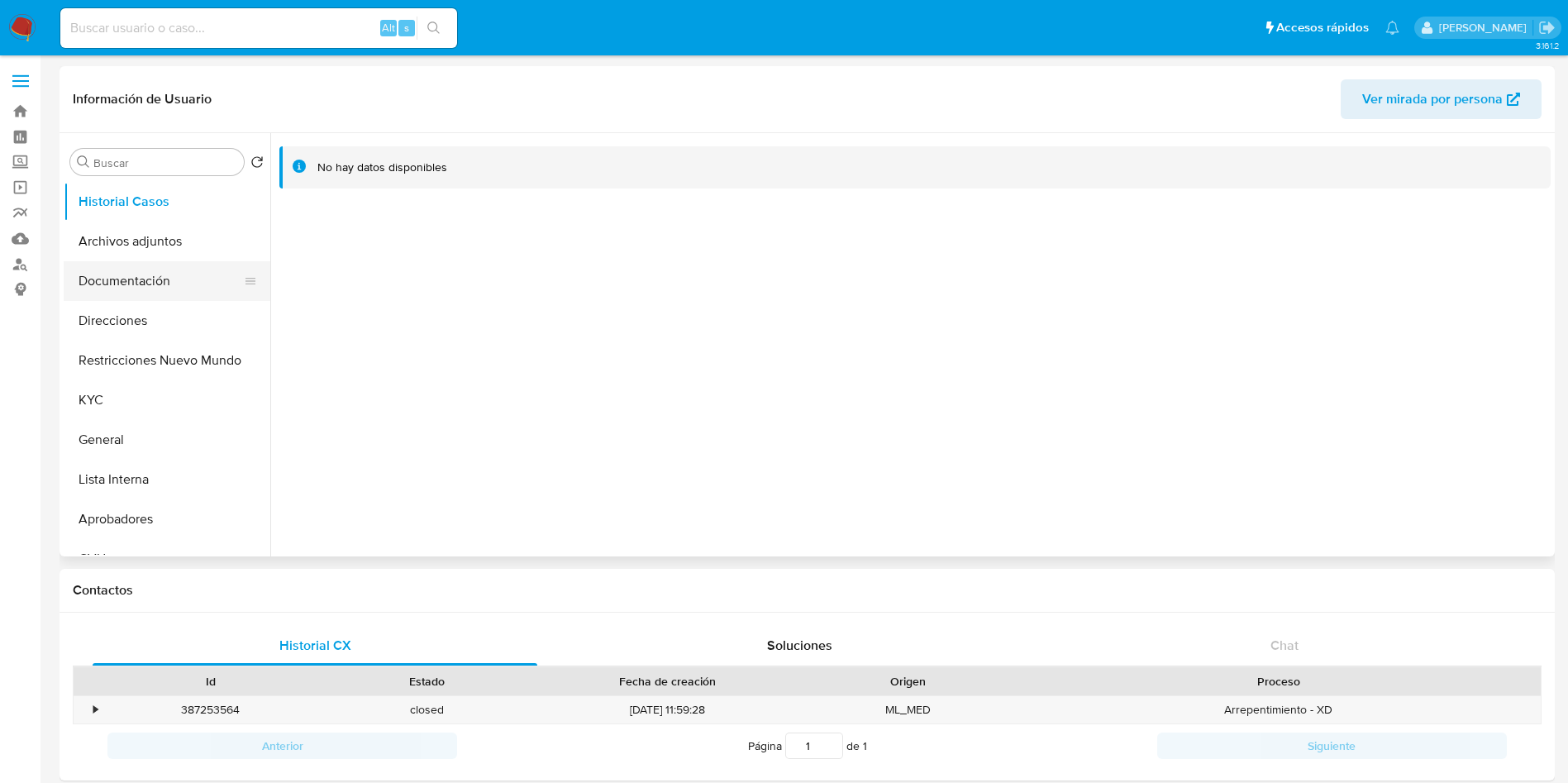
click at [158, 287] on button "Documentación" at bounding box center [160, 281] width 193 height 40
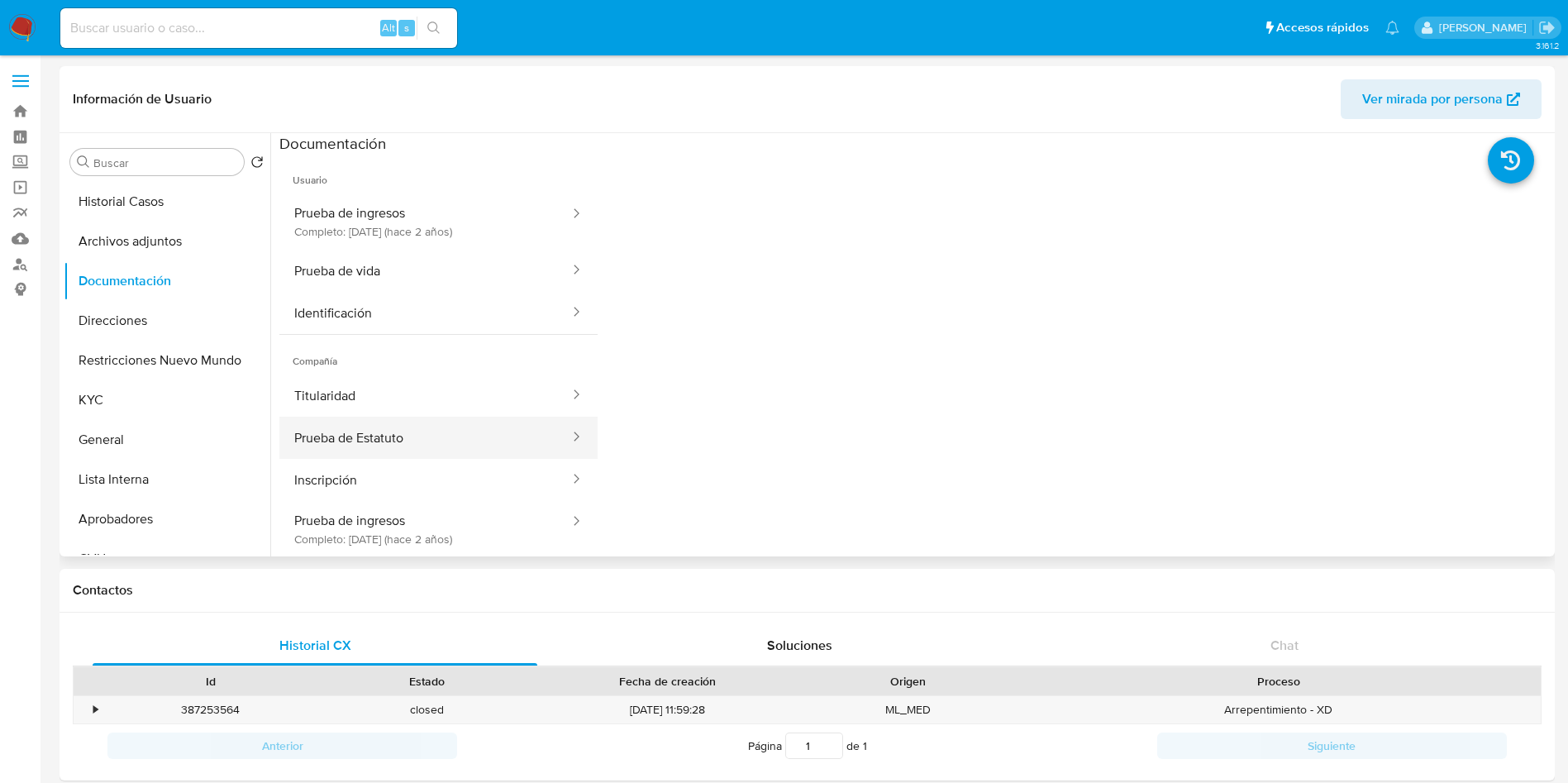
click at [381, 430] on button "Prueba de Estatuto" at bounding box center [425, 437] width 292 height 42
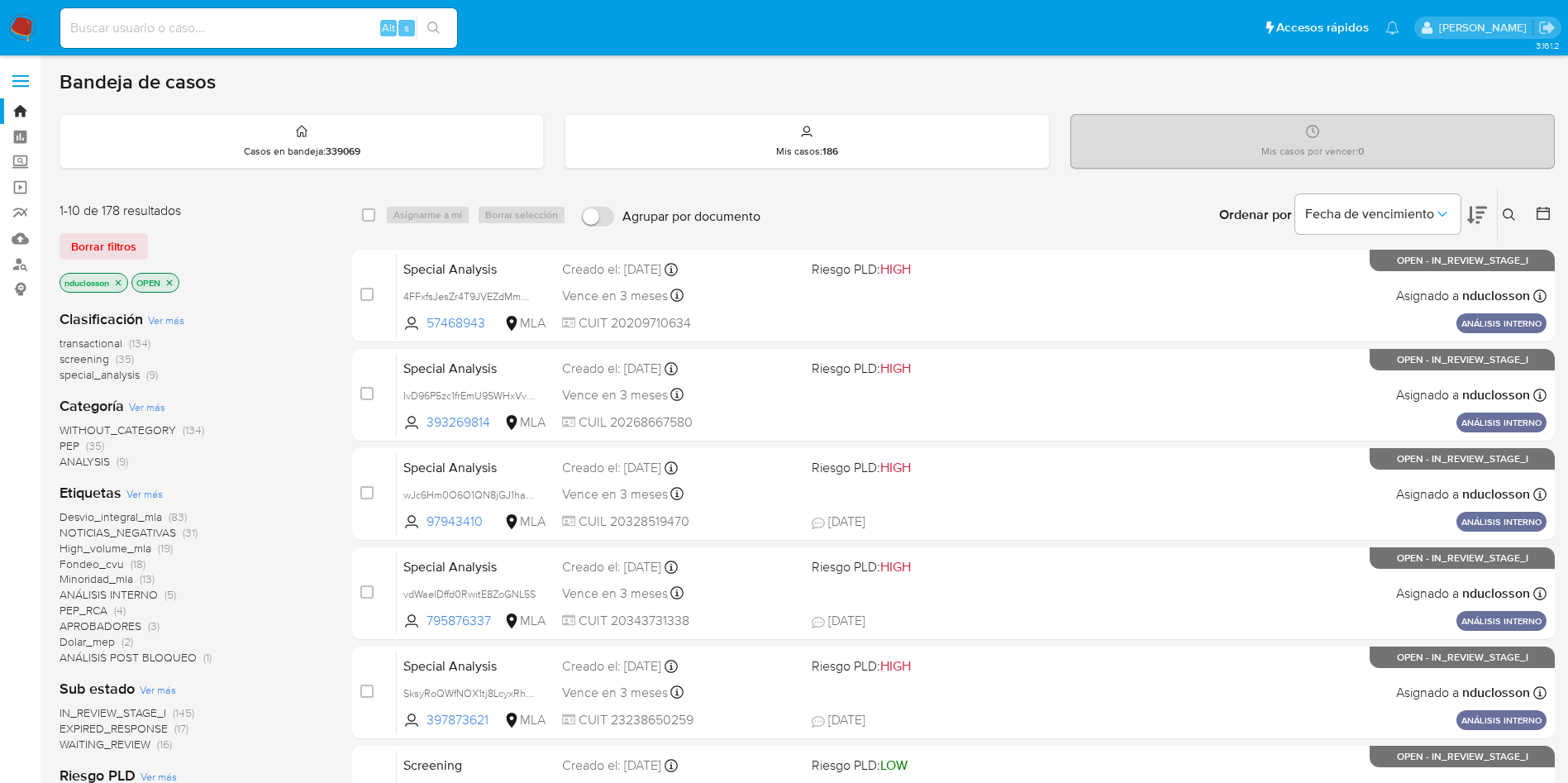
click at [174, 18] on input at bounding box center [259, 28] width 397 height 22
paste input "T6FsX3o2f0a1k7w7VXBpUOm4"
type input "T6FsX3o2f0a1k7w7VXBpUOm4"
click at [439, 23] on icon "search-icon" at bounding box center [434, 28] width 13 height 13
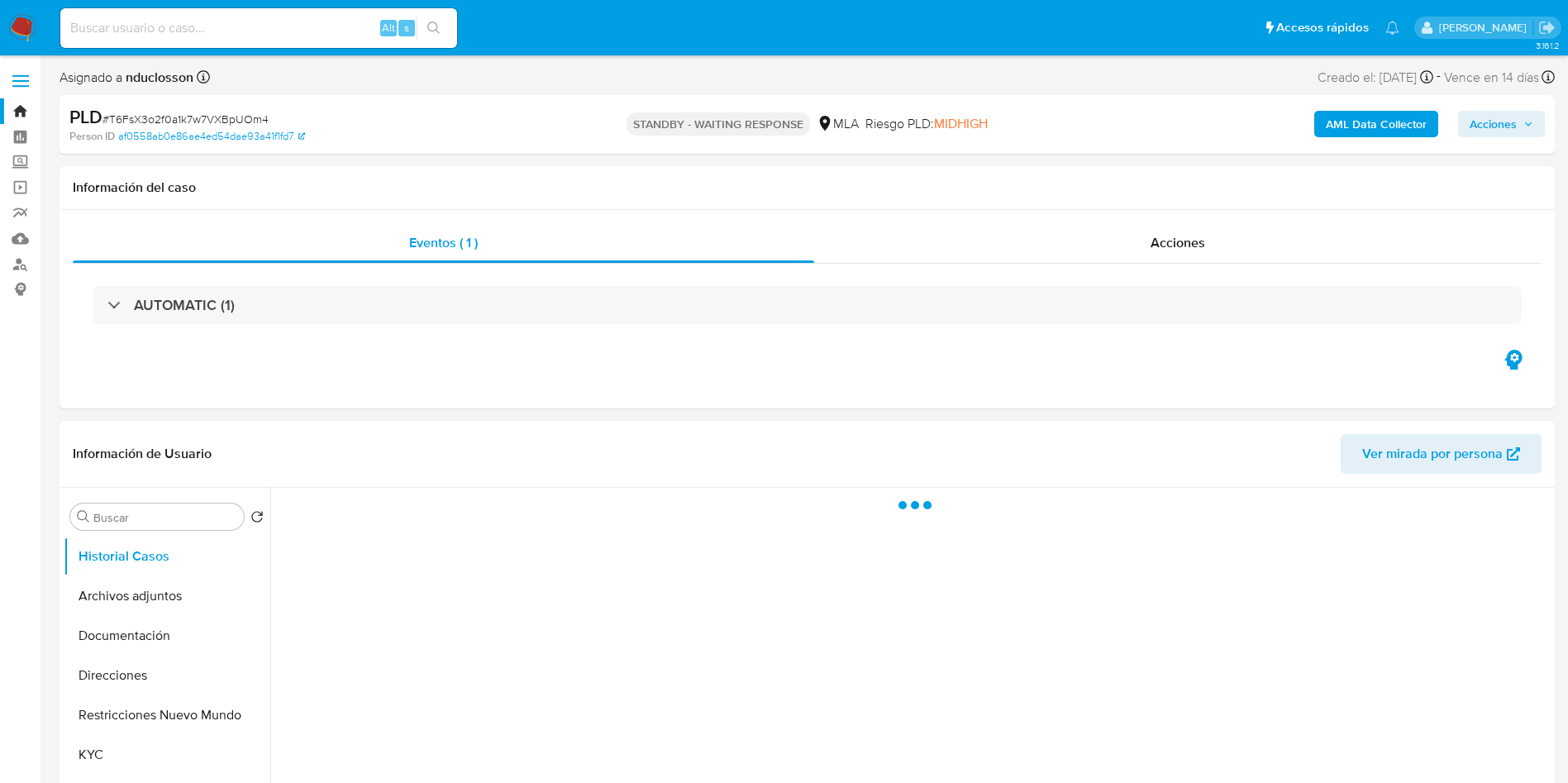
select select "10"
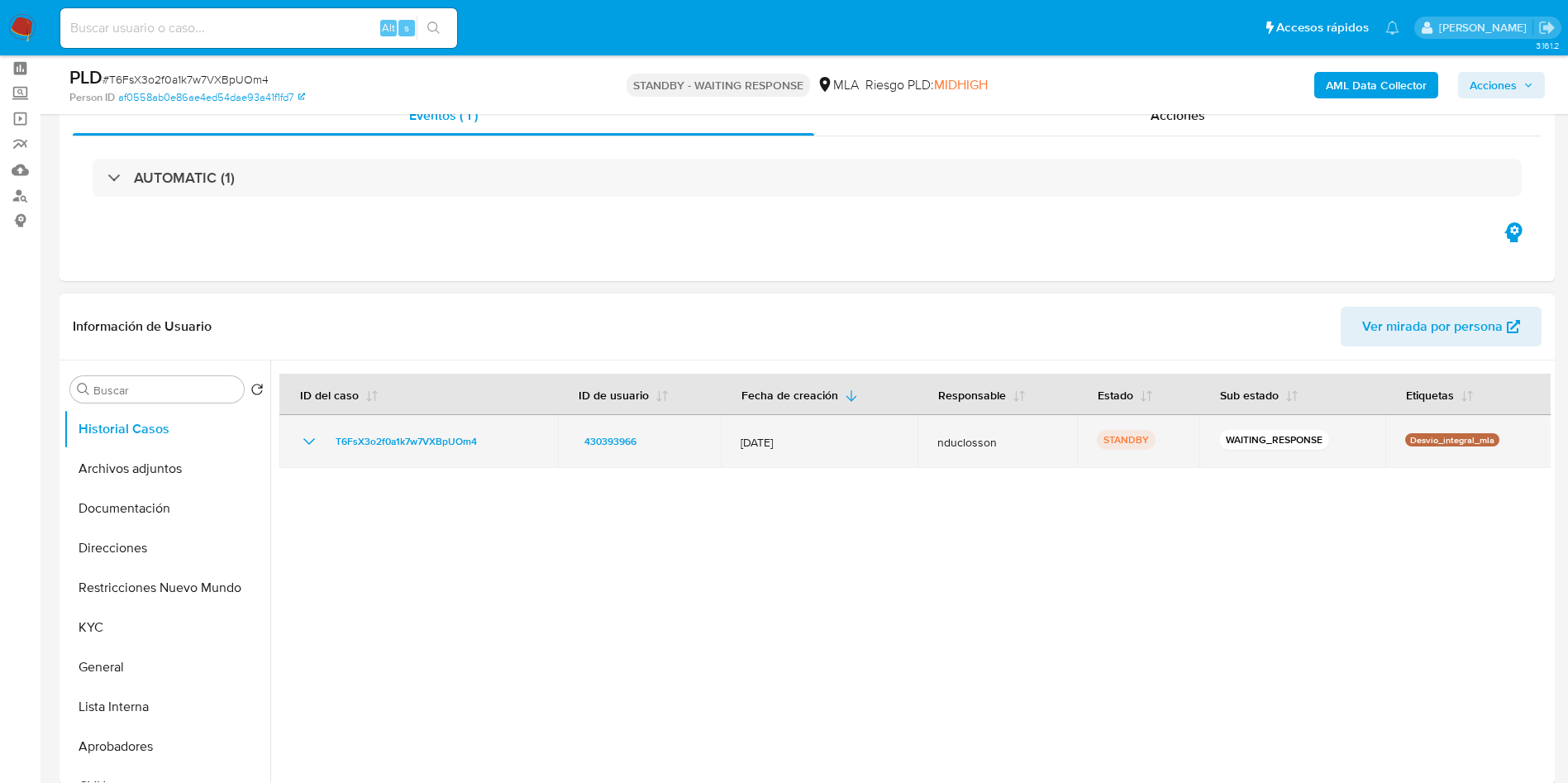
scroll to position [124, 0]
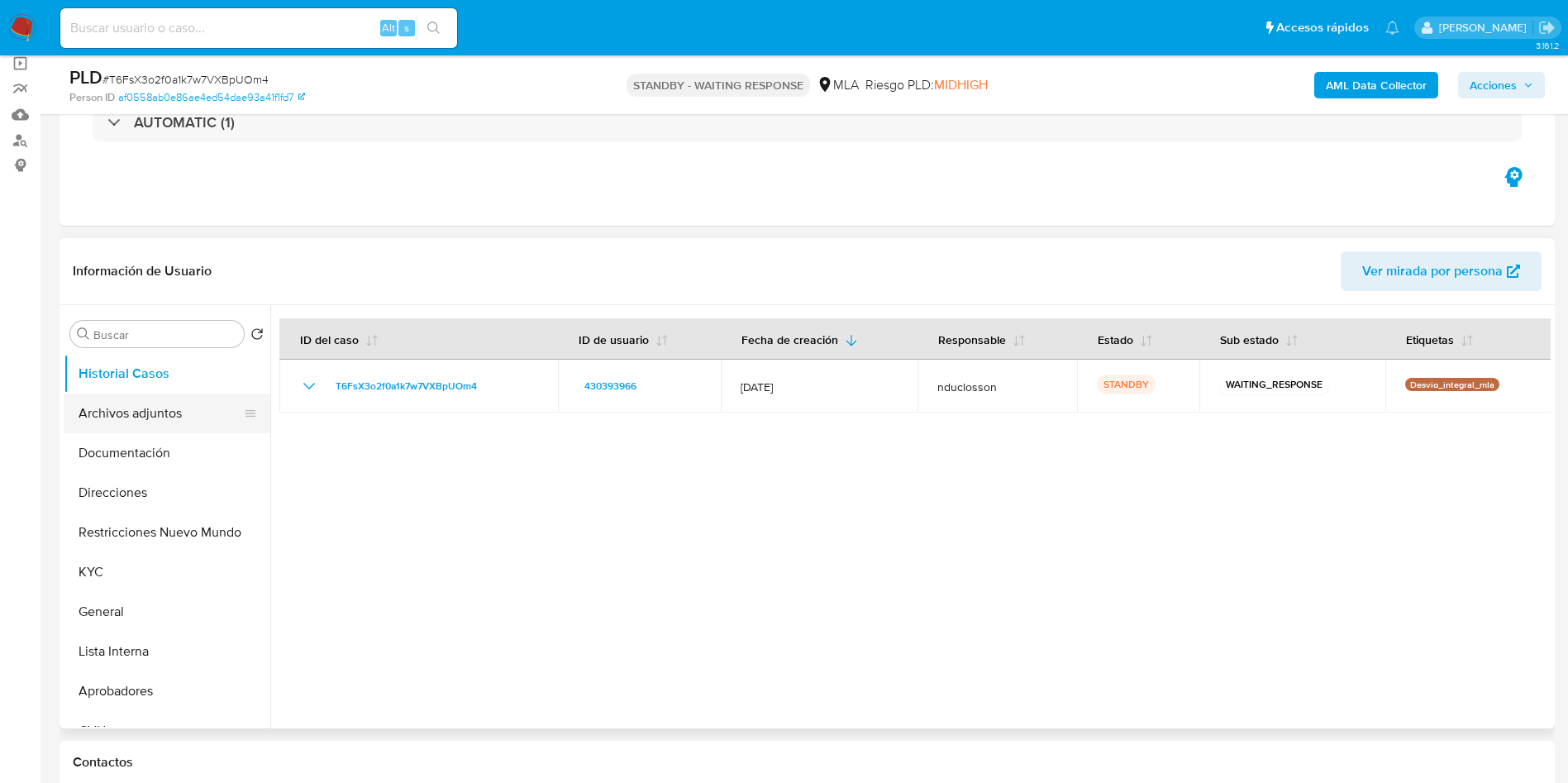
click at [173, 411] on button "Archivos adjuntos" at bounding box center [160, 414] width 193 height 40
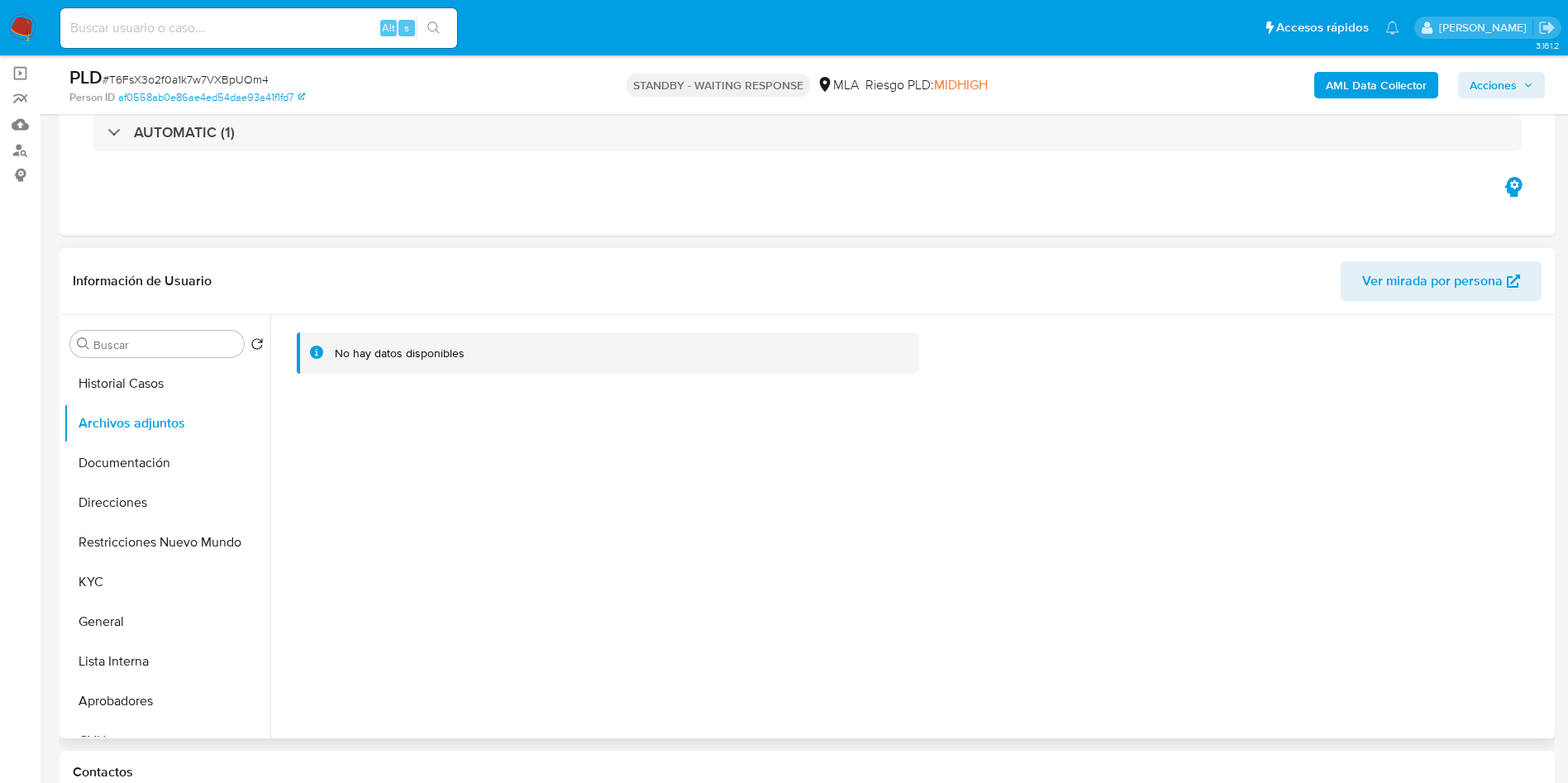
scroll to position [248, 0]
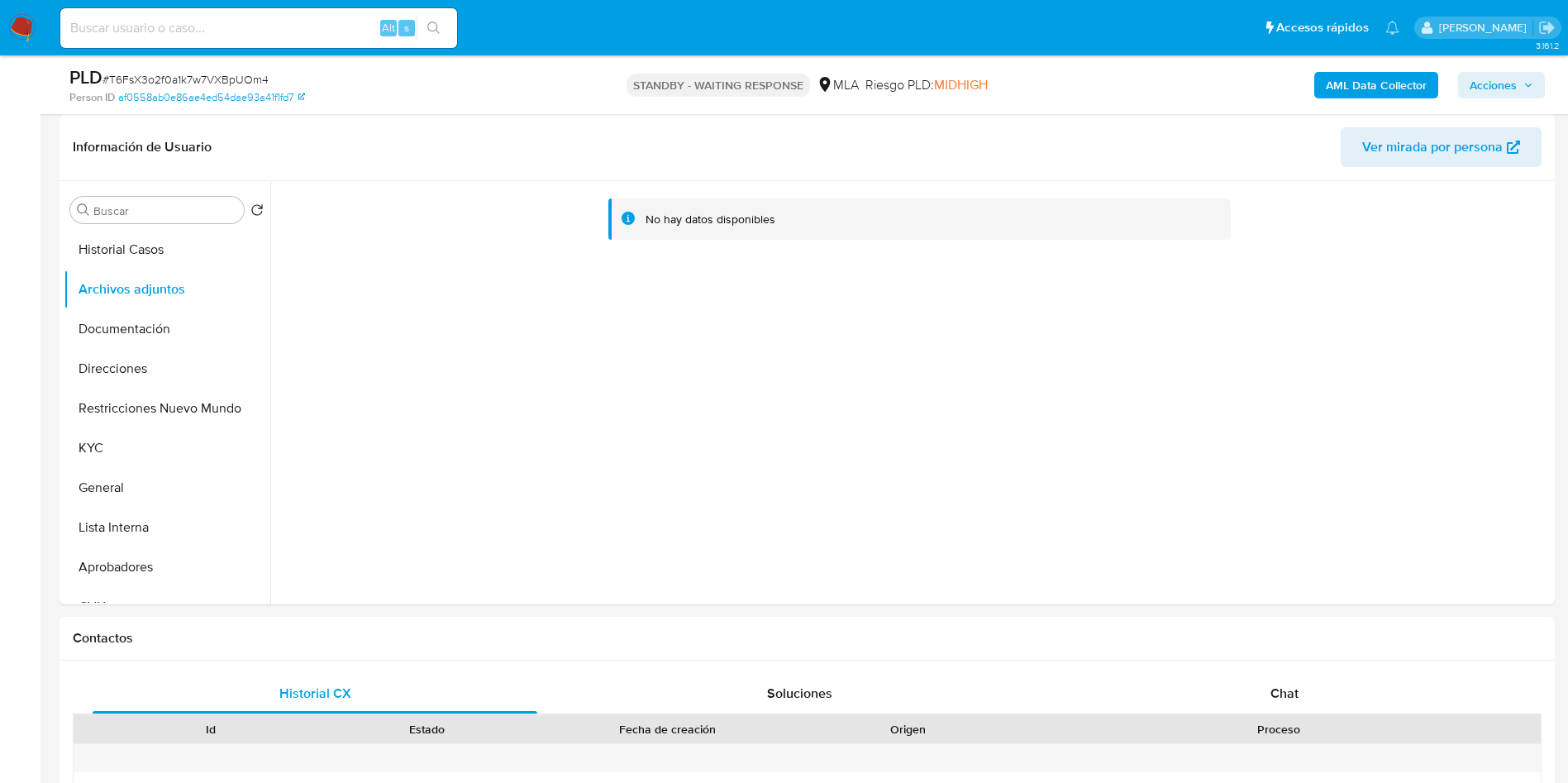
click at [183, 75] on span "# T6FsX3o2f0a1k7w7VXBpUOm4" at bounding box center [186, 79] width 166 height 17
copy span "T6FsX3o2f0a1k7w7VXBpUOm4"
click at [670, 65] on div "STANDBY - WAITING RESPONSE MLA Riesgo PLD: MIDHIGH" at bounding box center [808, 84] width 488 height 39
click at [1269, 685] on div "Chat" at bounding box center [1285, 693] width 445 height 40
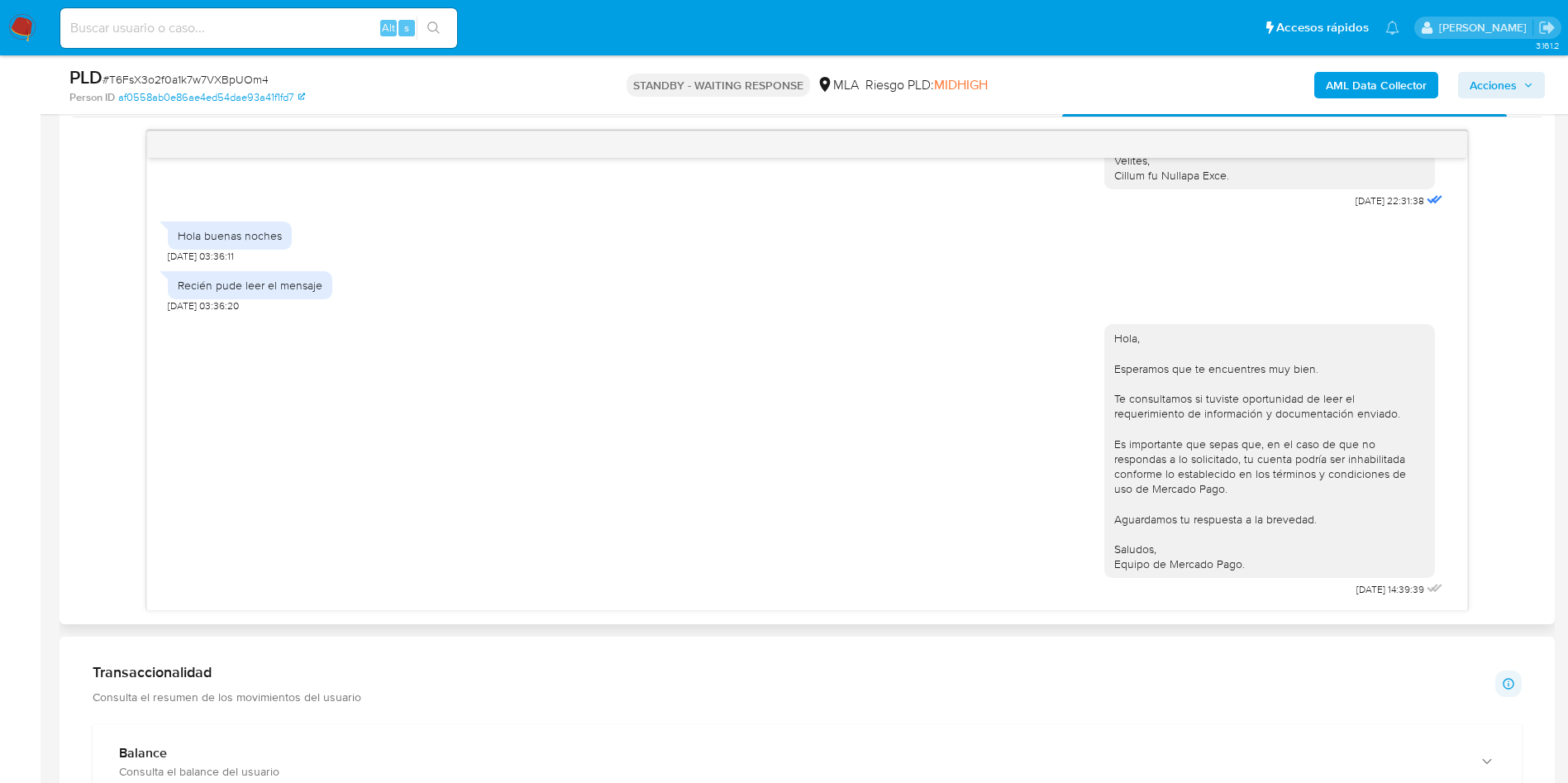
scroll to position [868, 0]
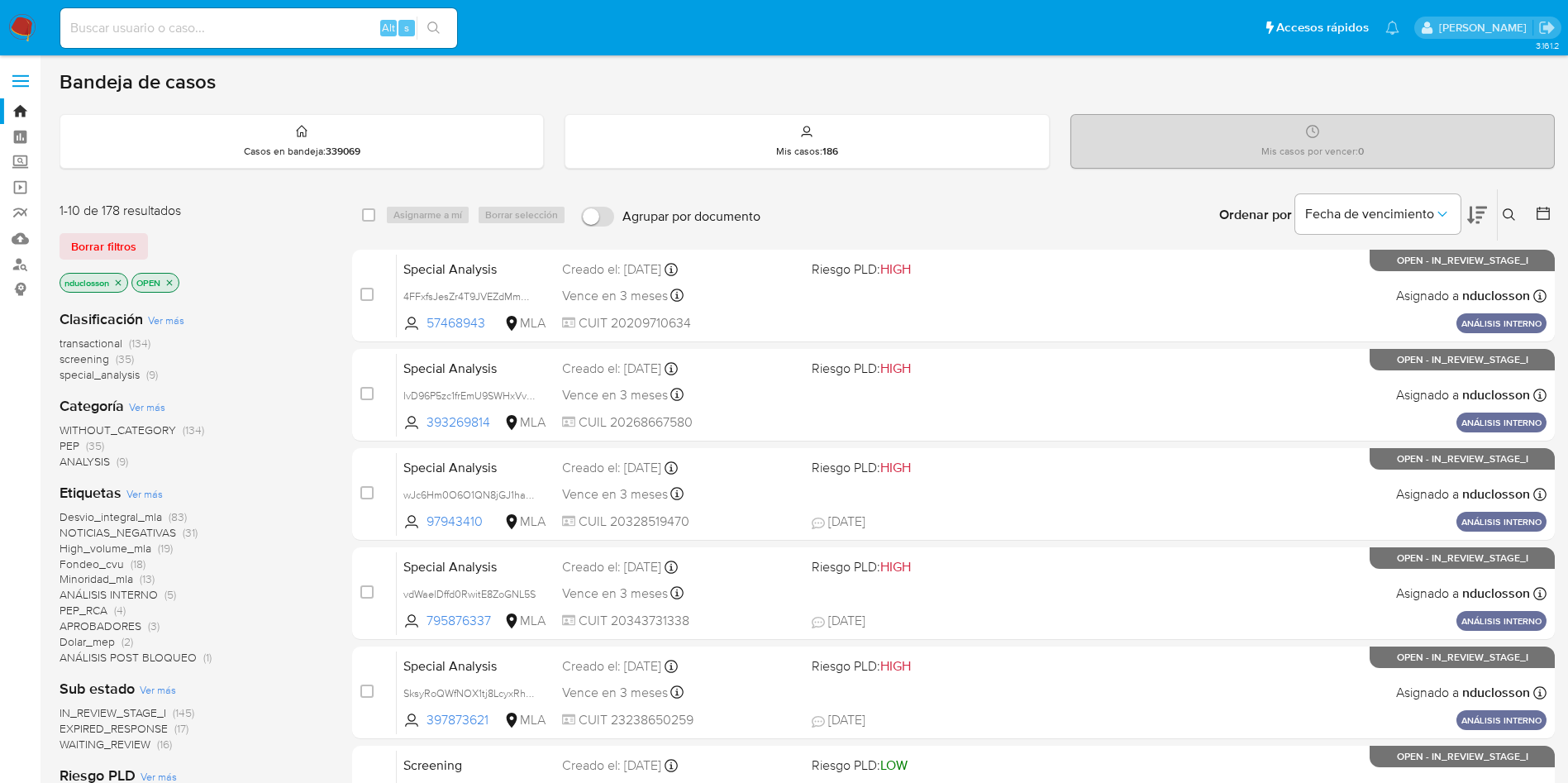
click at [1501, 214] on button at bounding box center [1511, 214] width 27 height 20
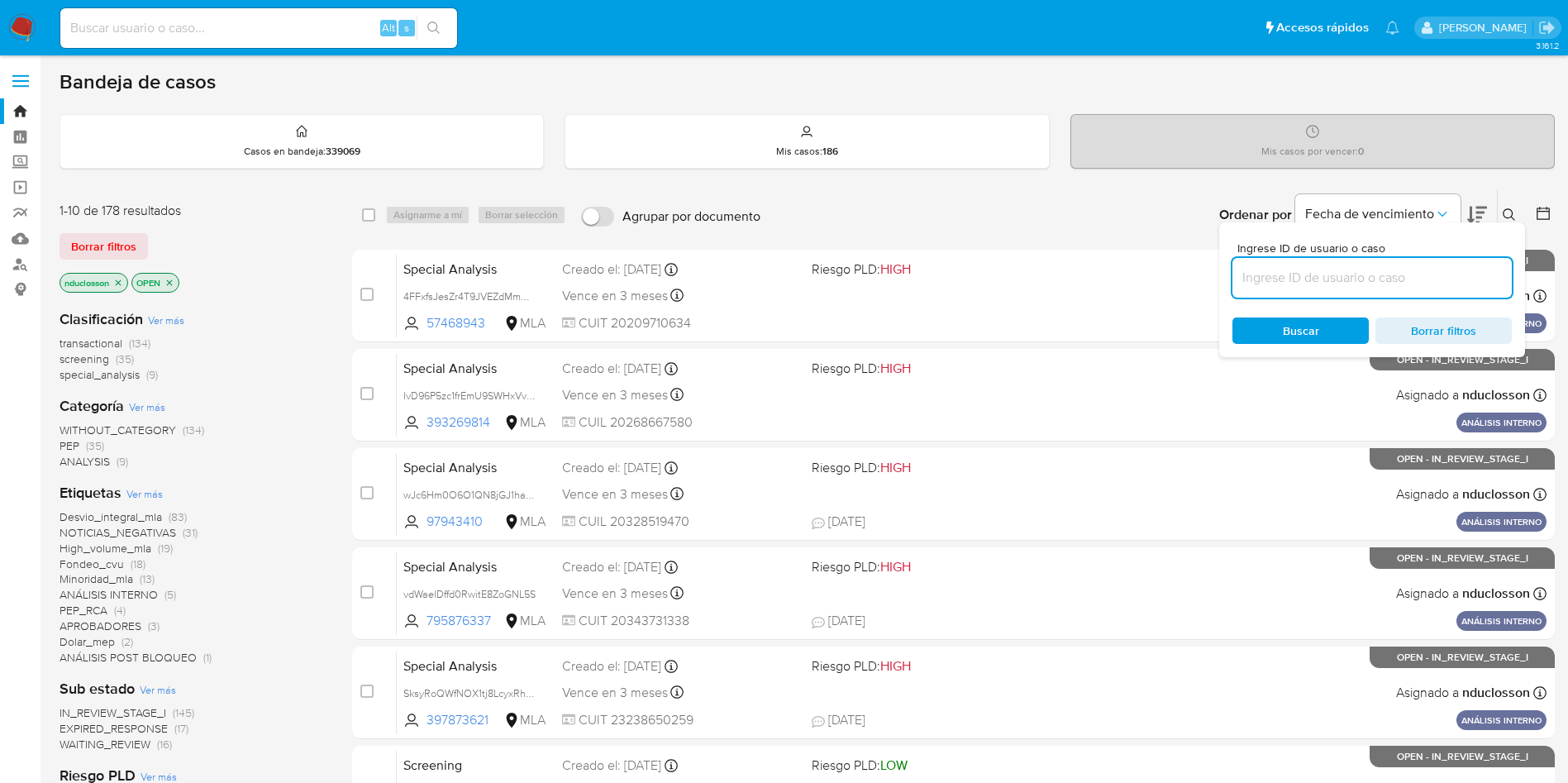
click at [1313, 273] on input at bounding box center [1372, 278] width 280 height 22
click at [1275, 331] on span "Buscar" at bounding box center [1301, 330] width 113 height 24
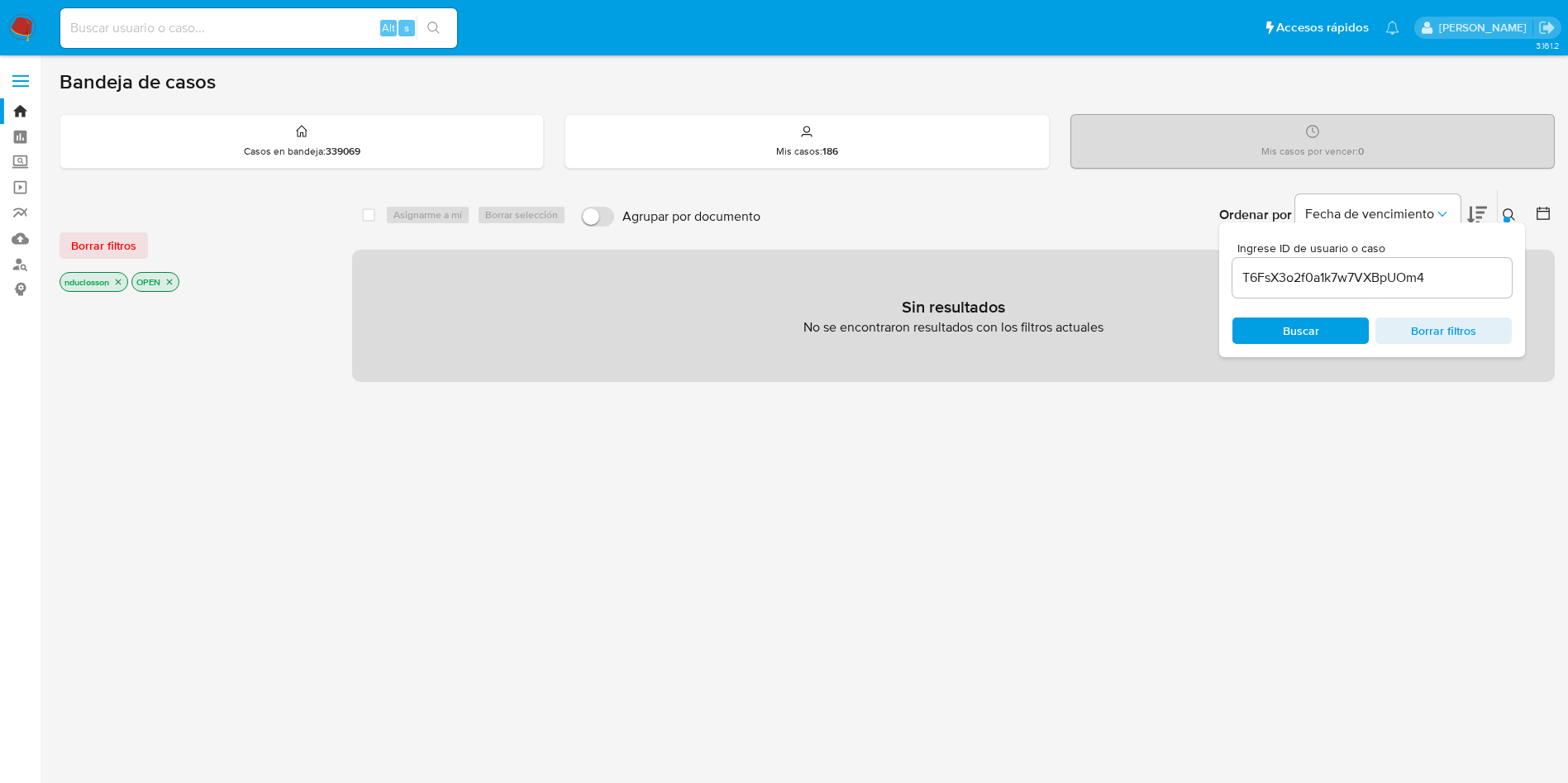
click at [172, 279] on icon "close-filter" at bounding box center [169, 281] width 10 height 10
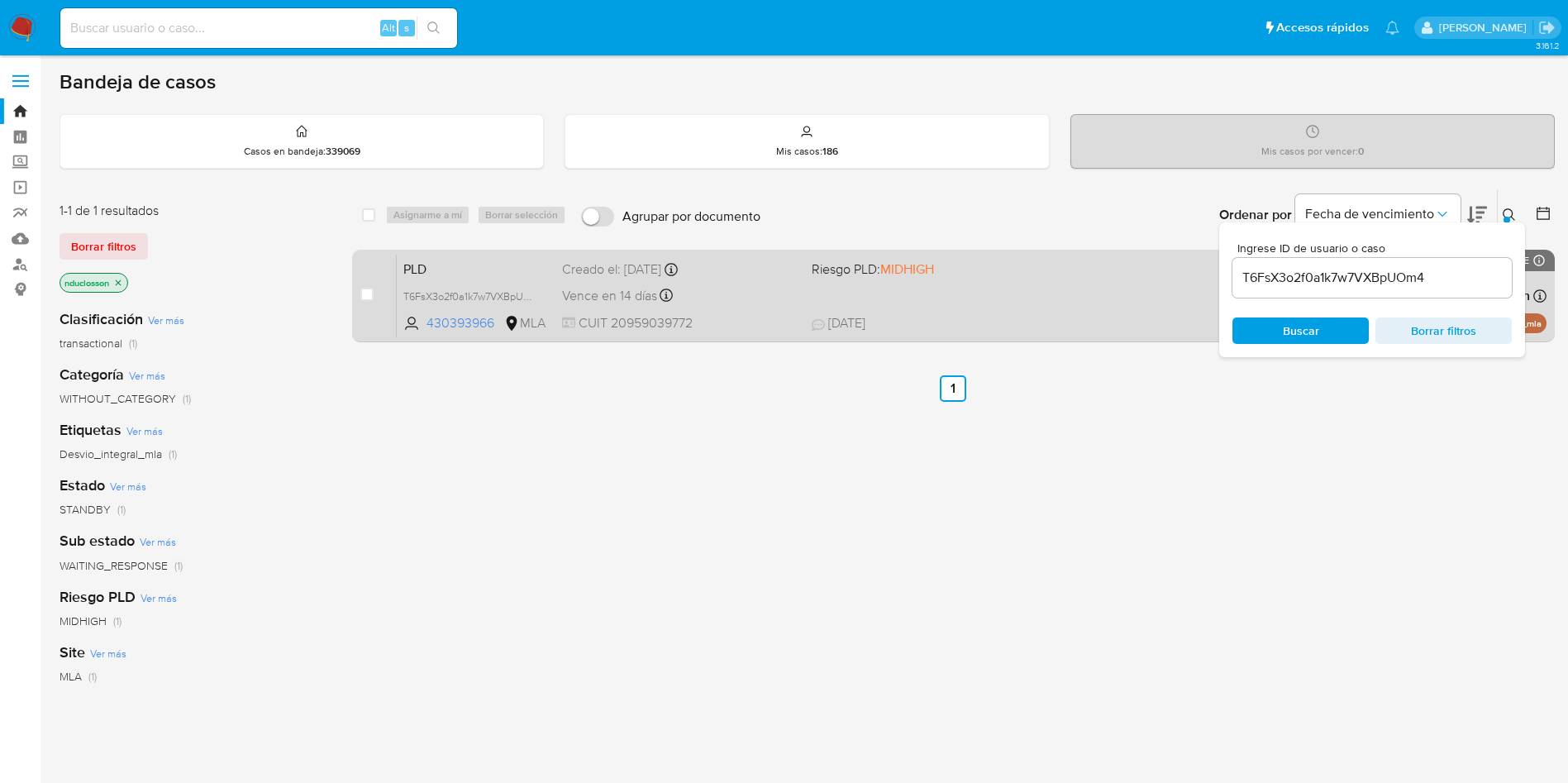
click at [357, 296] on div "case-item-checkbox No es posible asignar el caso PLD T6FsX3o2f0a1k7w7VXBpUOm4 4…" at bounding box center [953, 296] width 1203 height 92
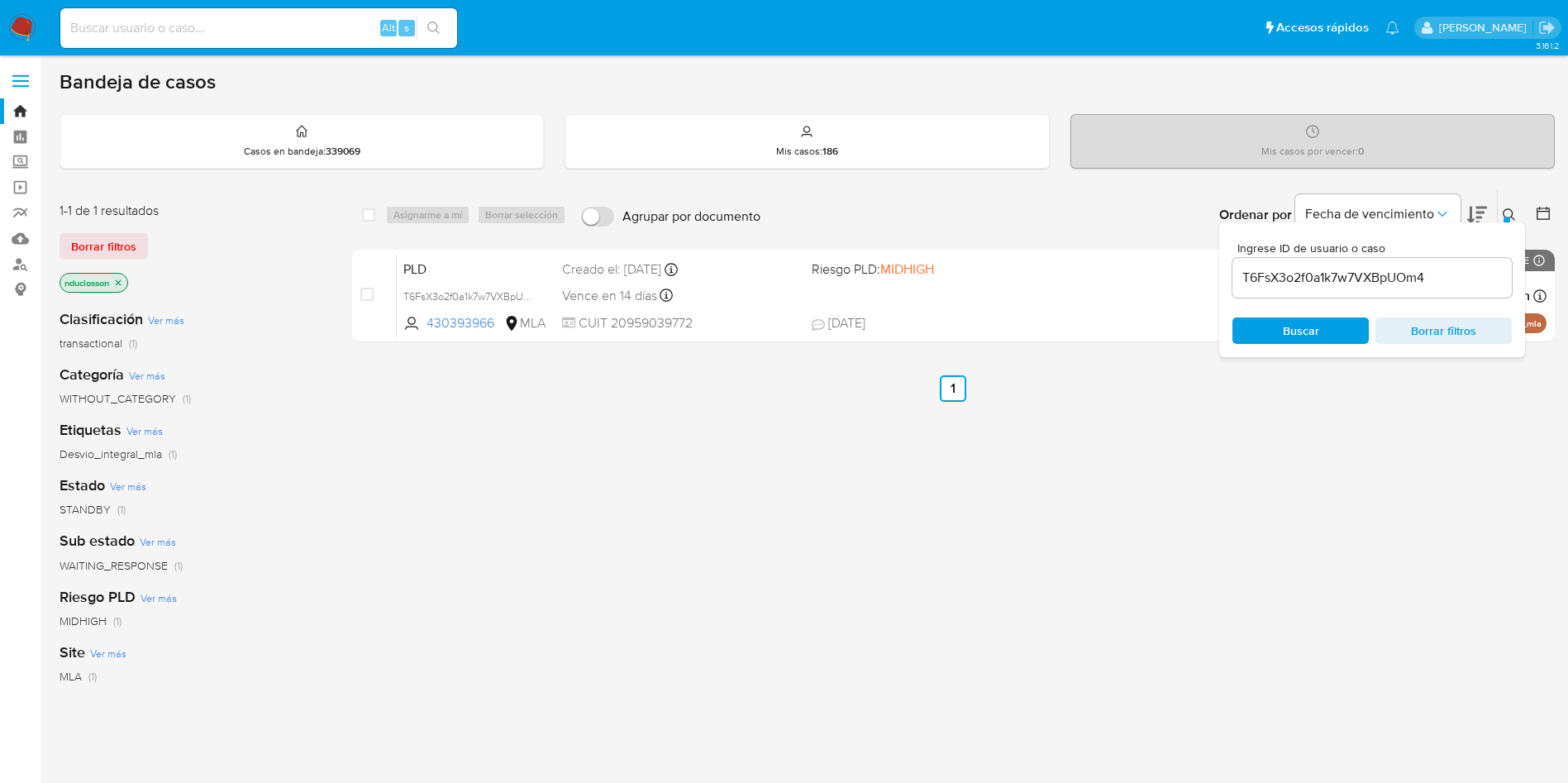
click at [1135, 386] on ul "Anterior 1 Siguiente" at bounding box center [953, 388] width 1203 height 26
click at [1295, 280] on input "T6FsX3o2f0a1k7w7VXBpUOm4" at bounding box center [1372, 278] width 280 height 22
paste input "qC4xU3ZlfbHlndMc0WTtgSAS"
type input "qC4xU3ZlfbHlndMc0WTtgSAS"
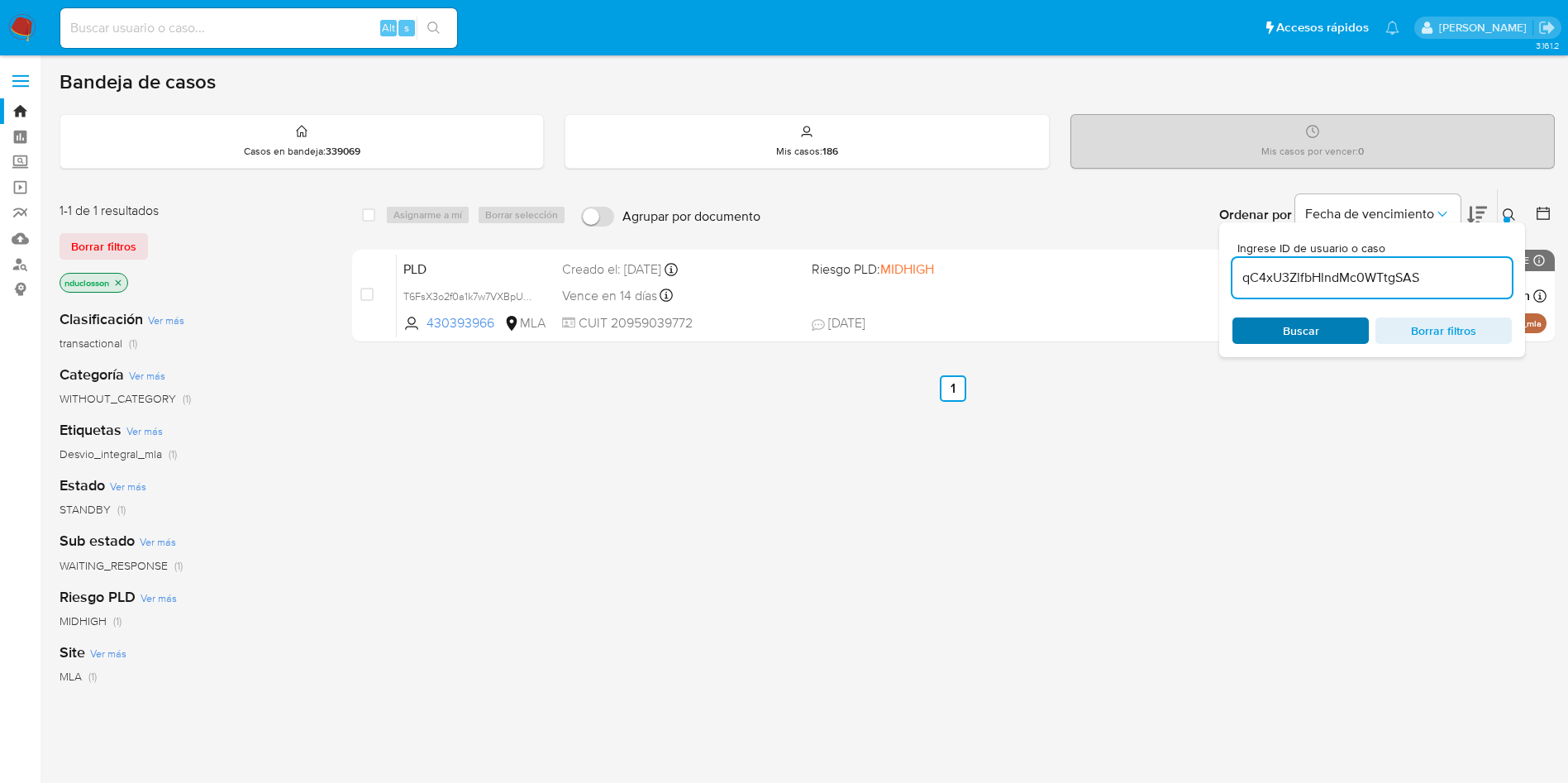
click at [1288, 326] on span "Buscar" at bounding box center [1301, 330] width 37 height 26
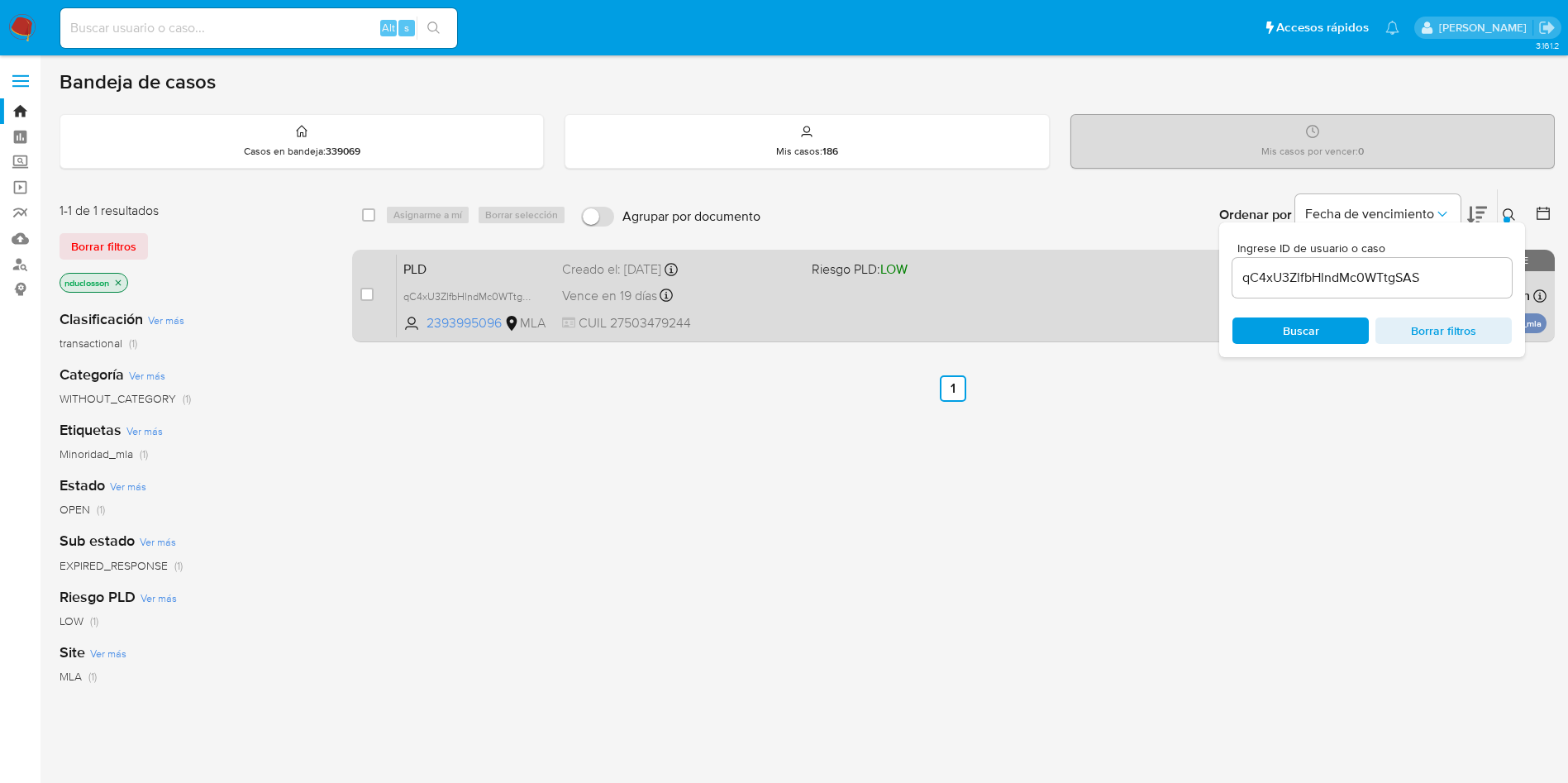
click at [369, 287] on input "checkbox" at bounding box center [367, 294] width 13 height 13
checkbox input "true"
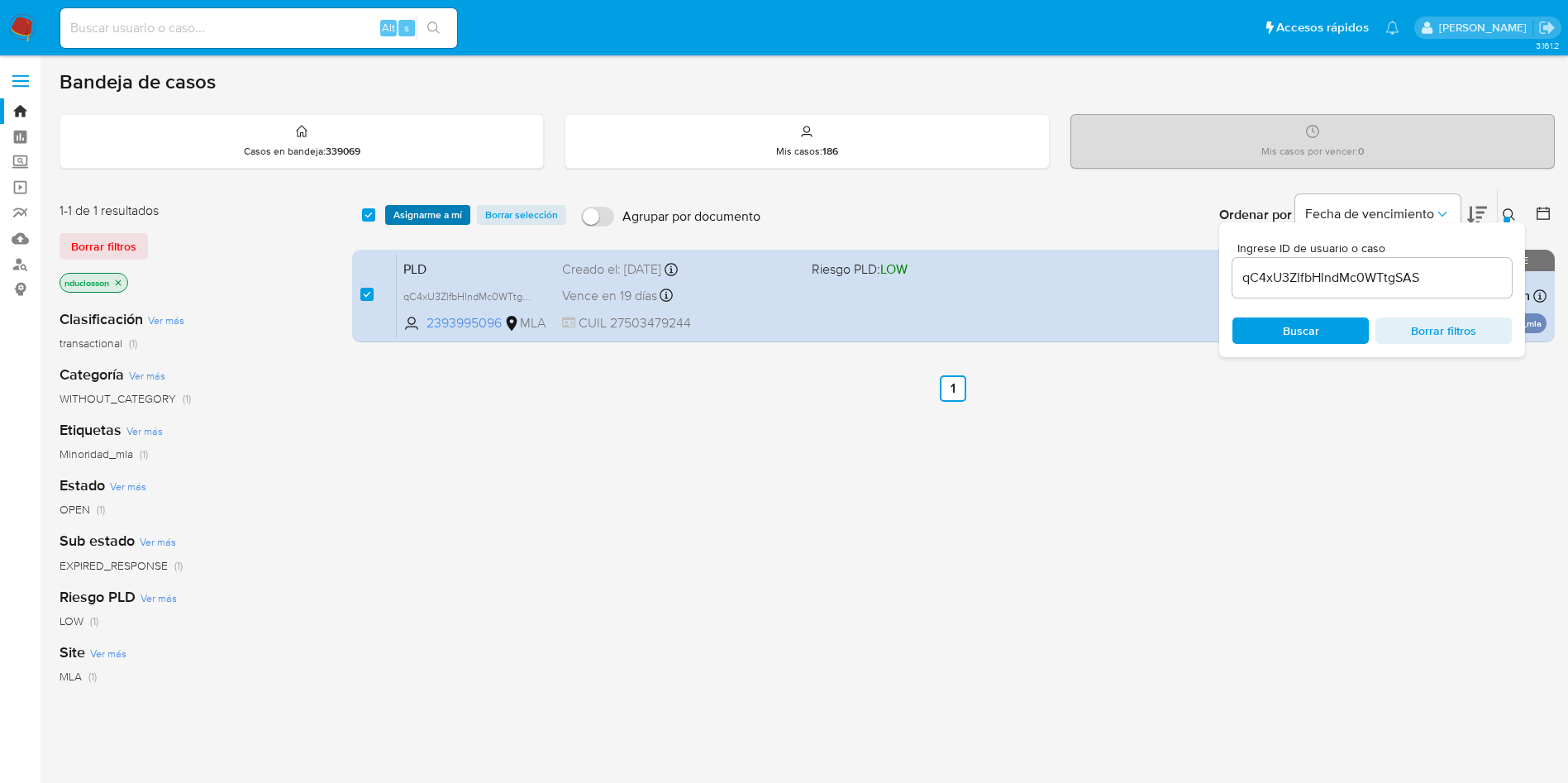
click at [411, 206] on span "Asignarme a mí" at bounding box center [428, 214] width 69 height 17
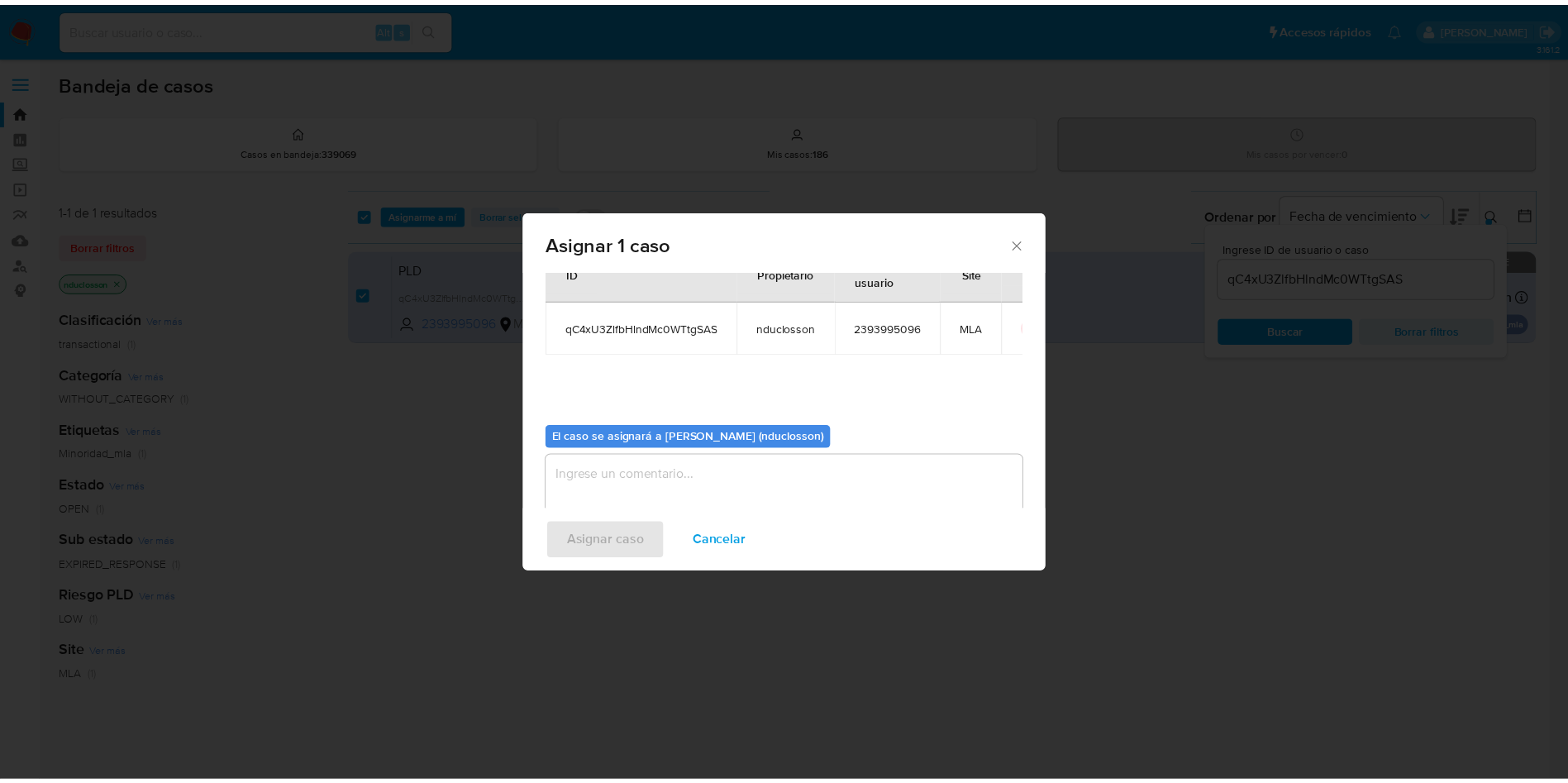
scroll to position [86, 0]
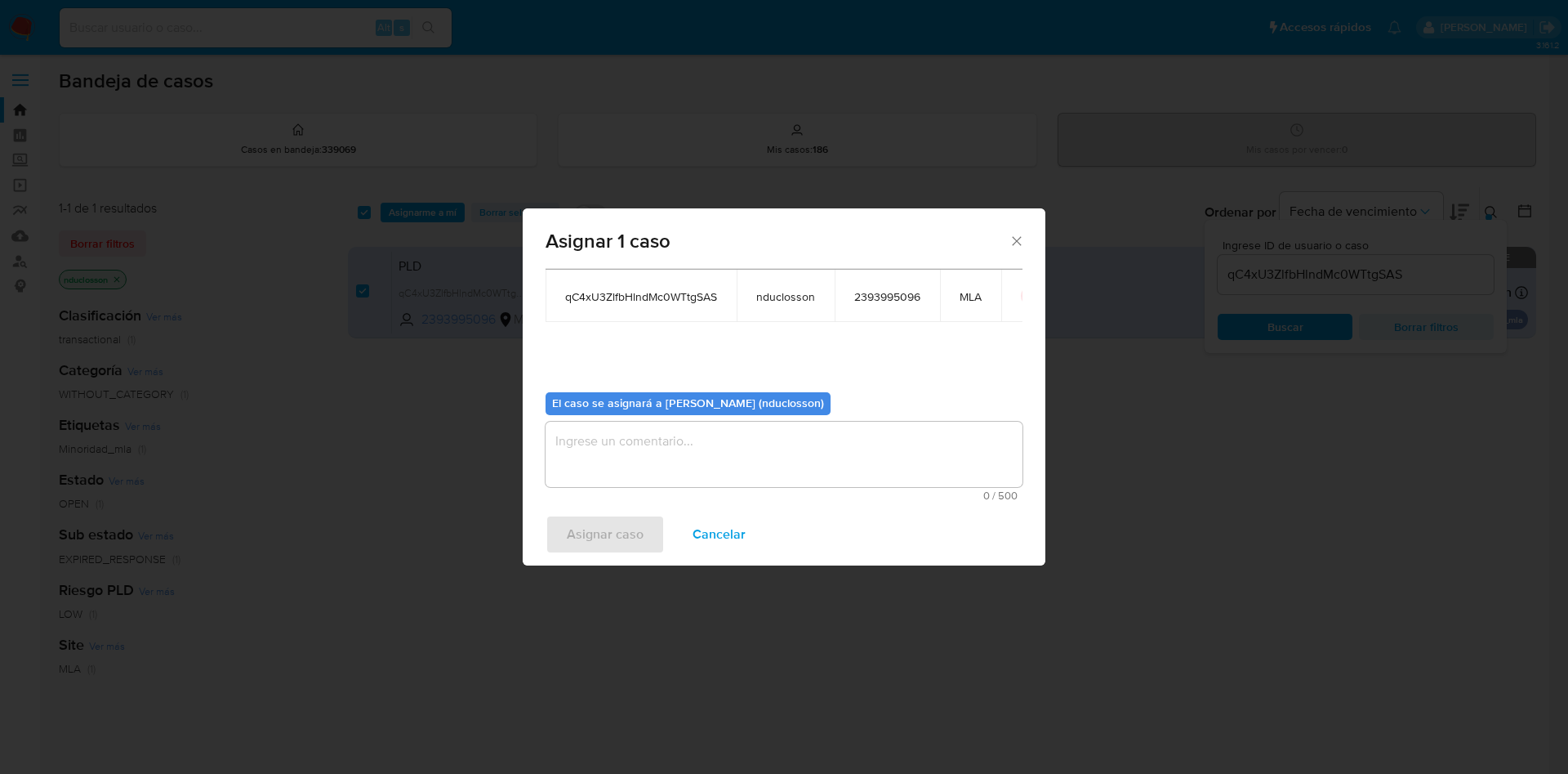
click at [637, 423] on textarea "assign-modal" at bounding box center [784, 455] width 477 height 65
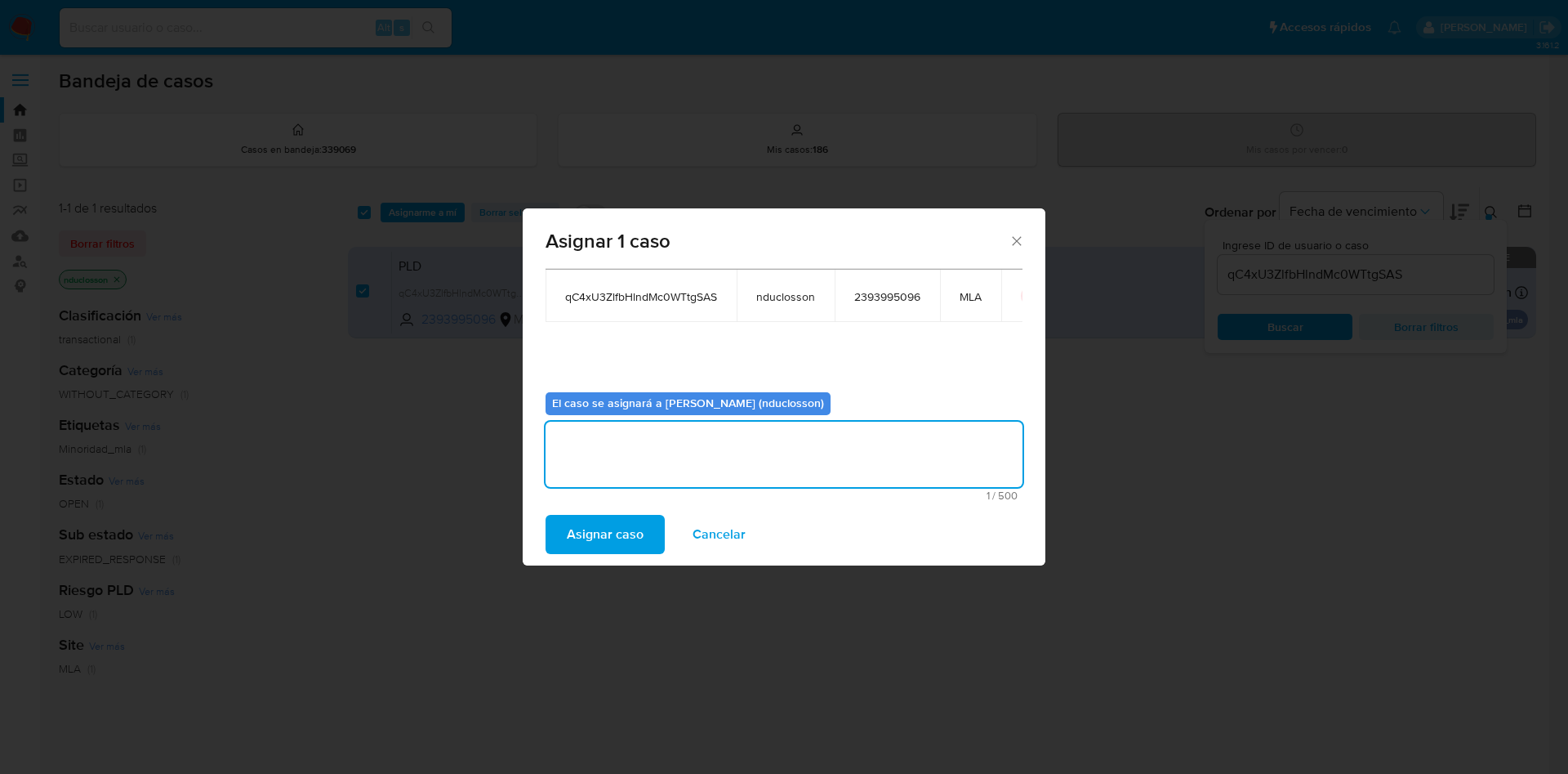
click at [618, 526] on span "Asignar caso" at bounding box center [605, 535] width 77 height 36
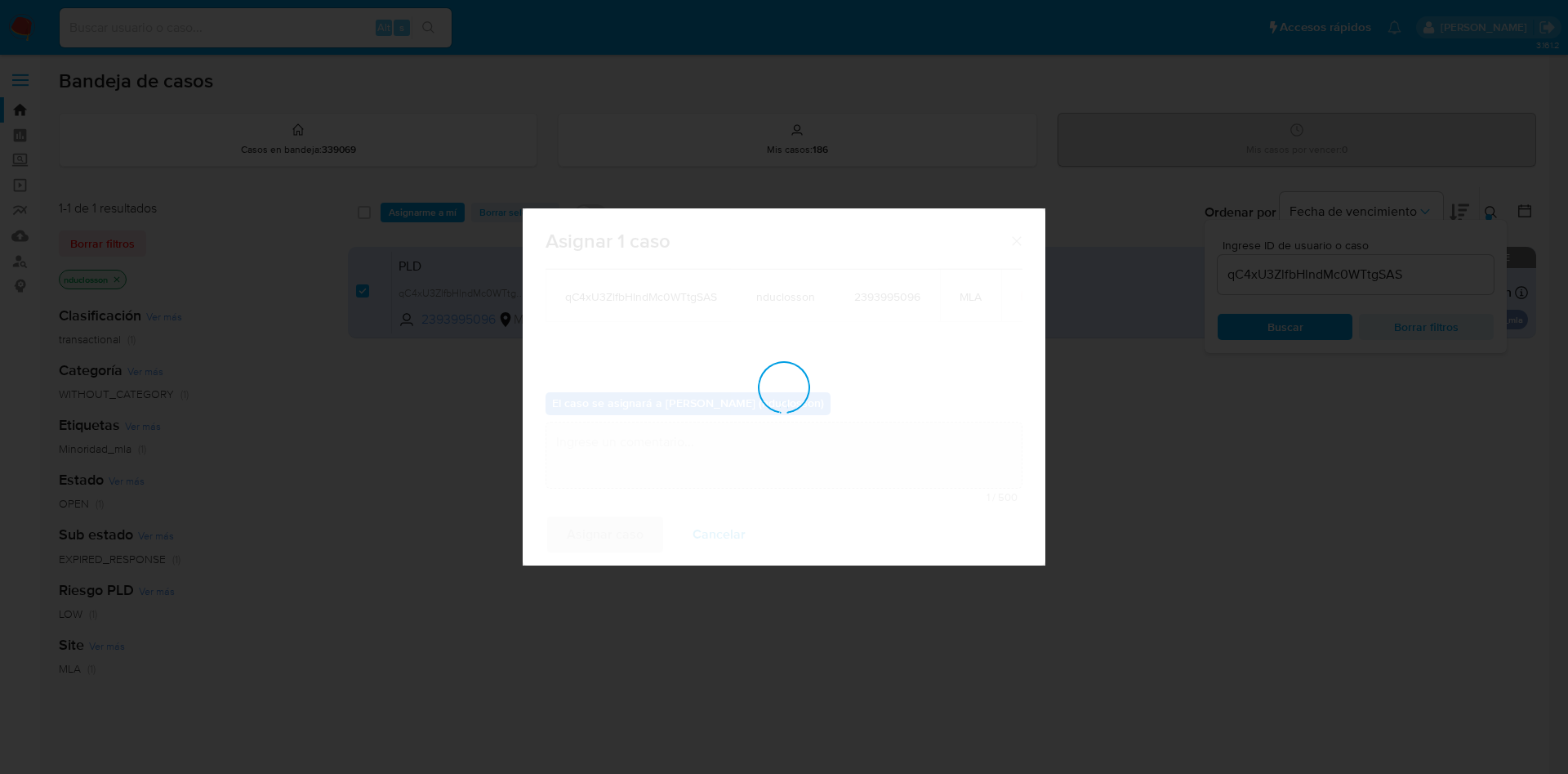
checkbox input "false"
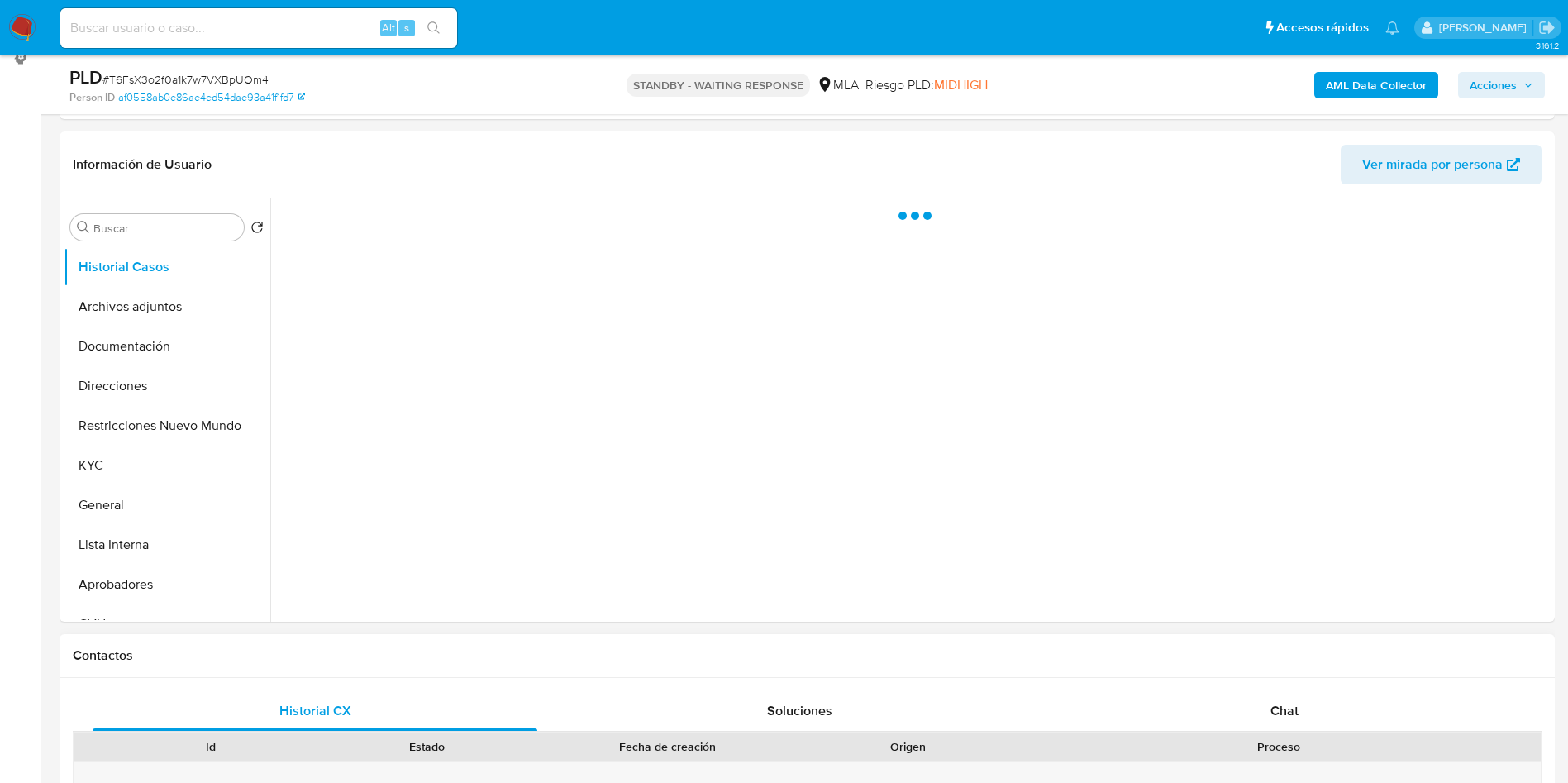
scroll to position [248, 0]
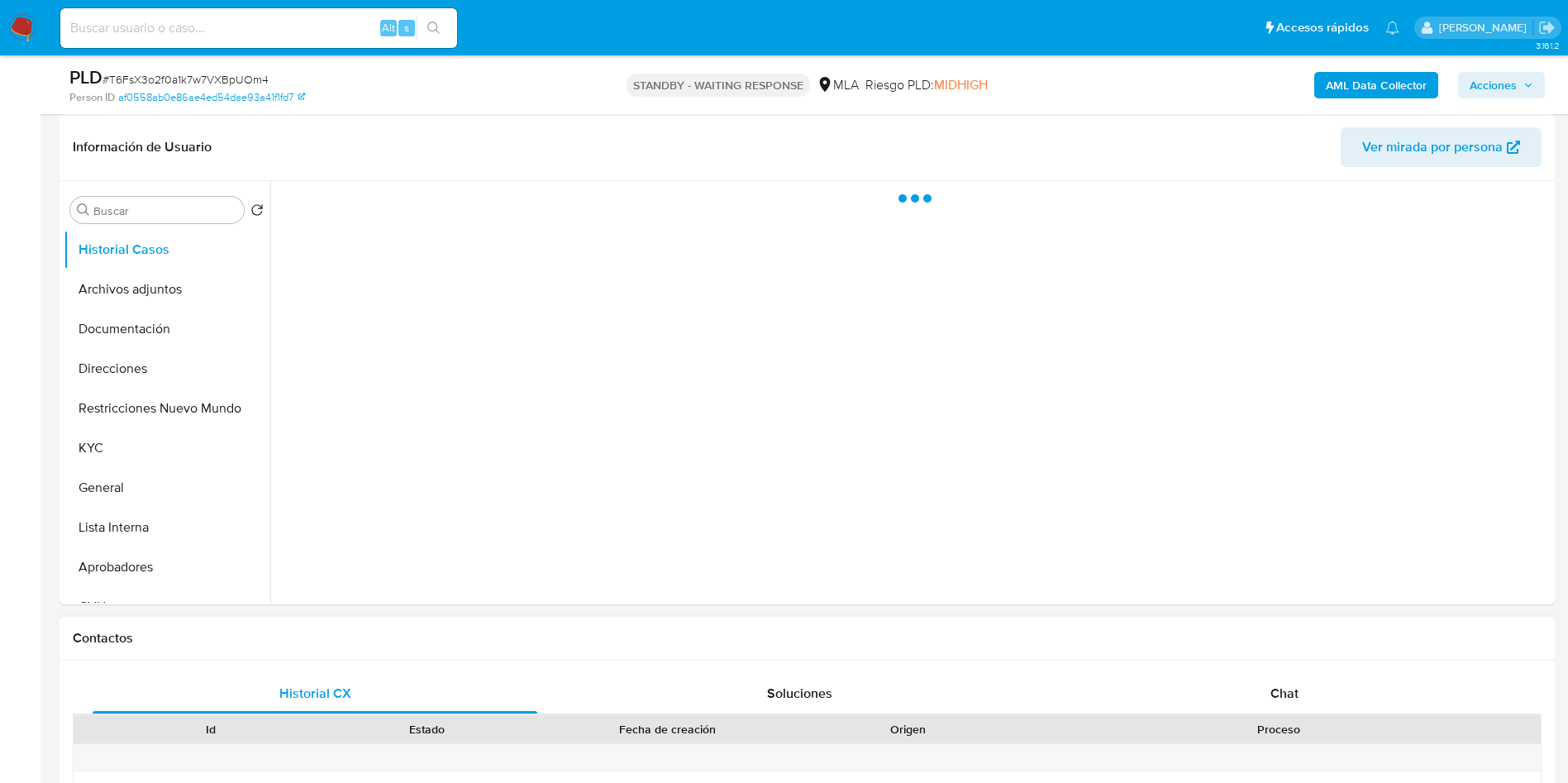
select select "10"
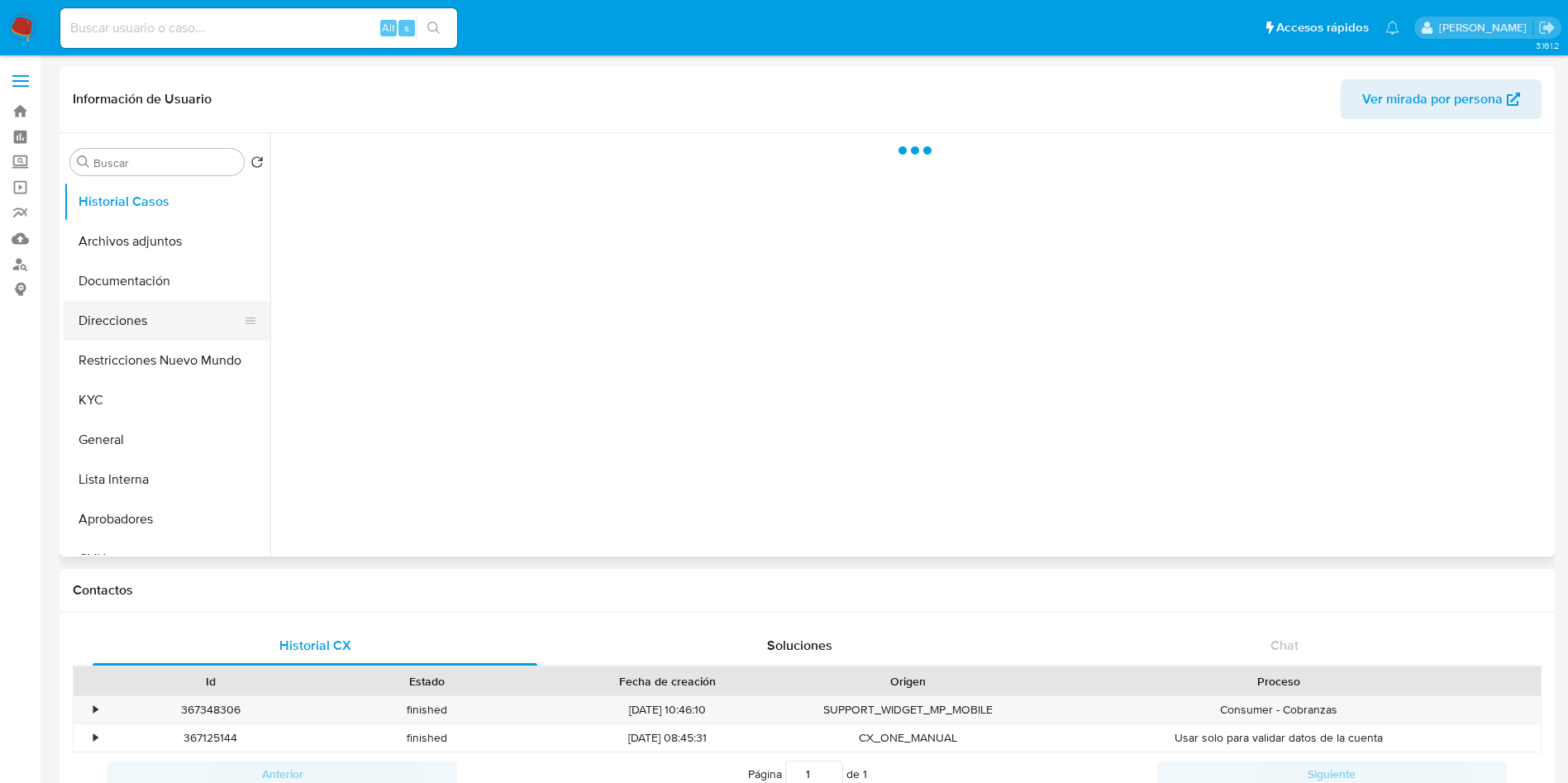
select select "10"
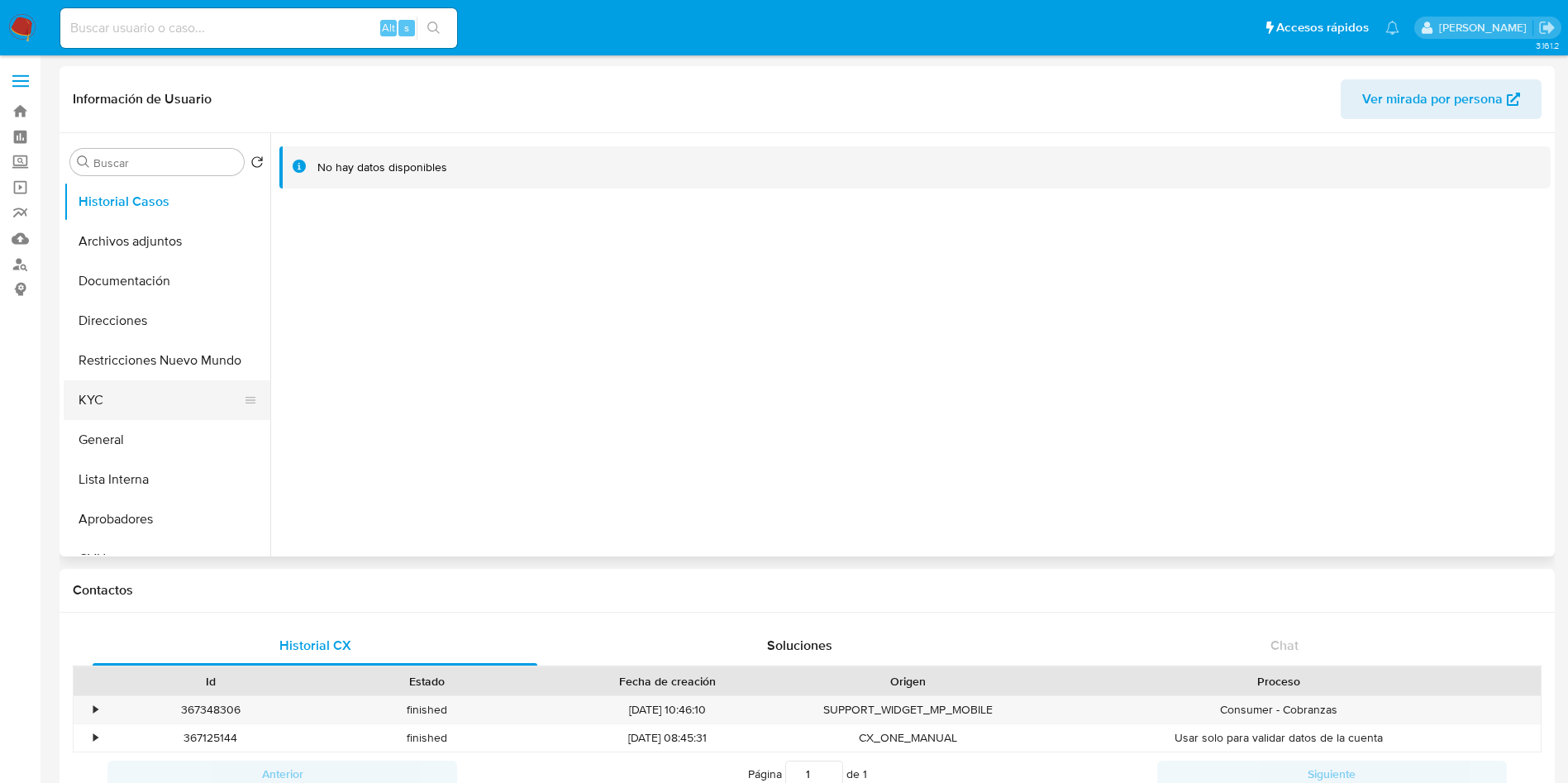
click at [159, 400] on button "KYC" at bounding box center [160, 401] width 193 height 40
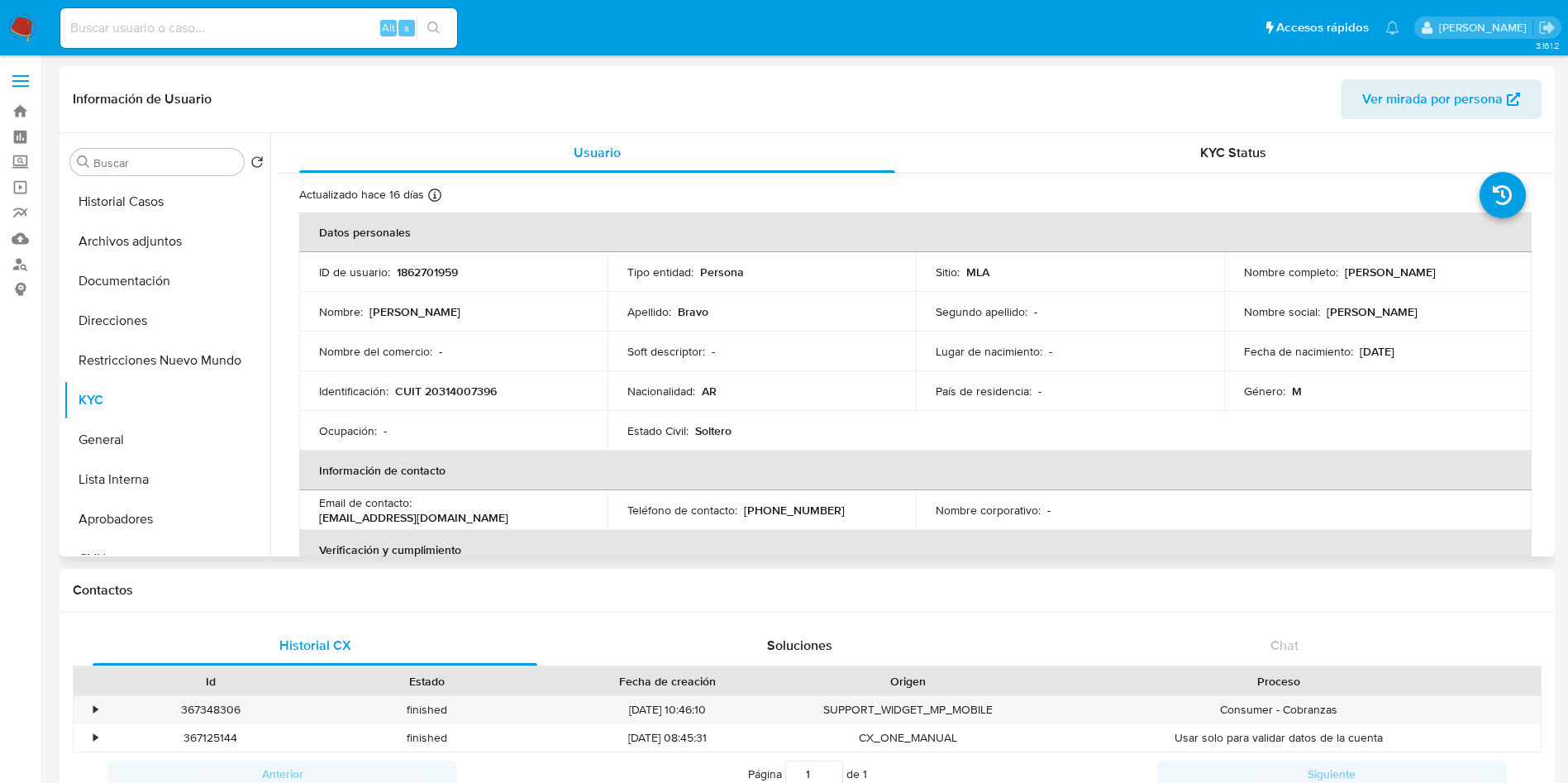
drag, startPoint x: 1464, startPoint y: 273, endPoint x: 1342, endPoint y: 276, distance: 122.0
click at [1342, 276] on div "Nombre completo : [PERSON_NAME]" at bounding box center [1378, 272] width 268 height 15
copy p "[PERSON_NAME]"
click at [484, 394] on p "CUIT 20314007396" at bounding box center [446, 390] width 102 height 15
click at [485, 395] on p "CUIT 20314007396" at bounding box center [446, 390] width 102 height 15
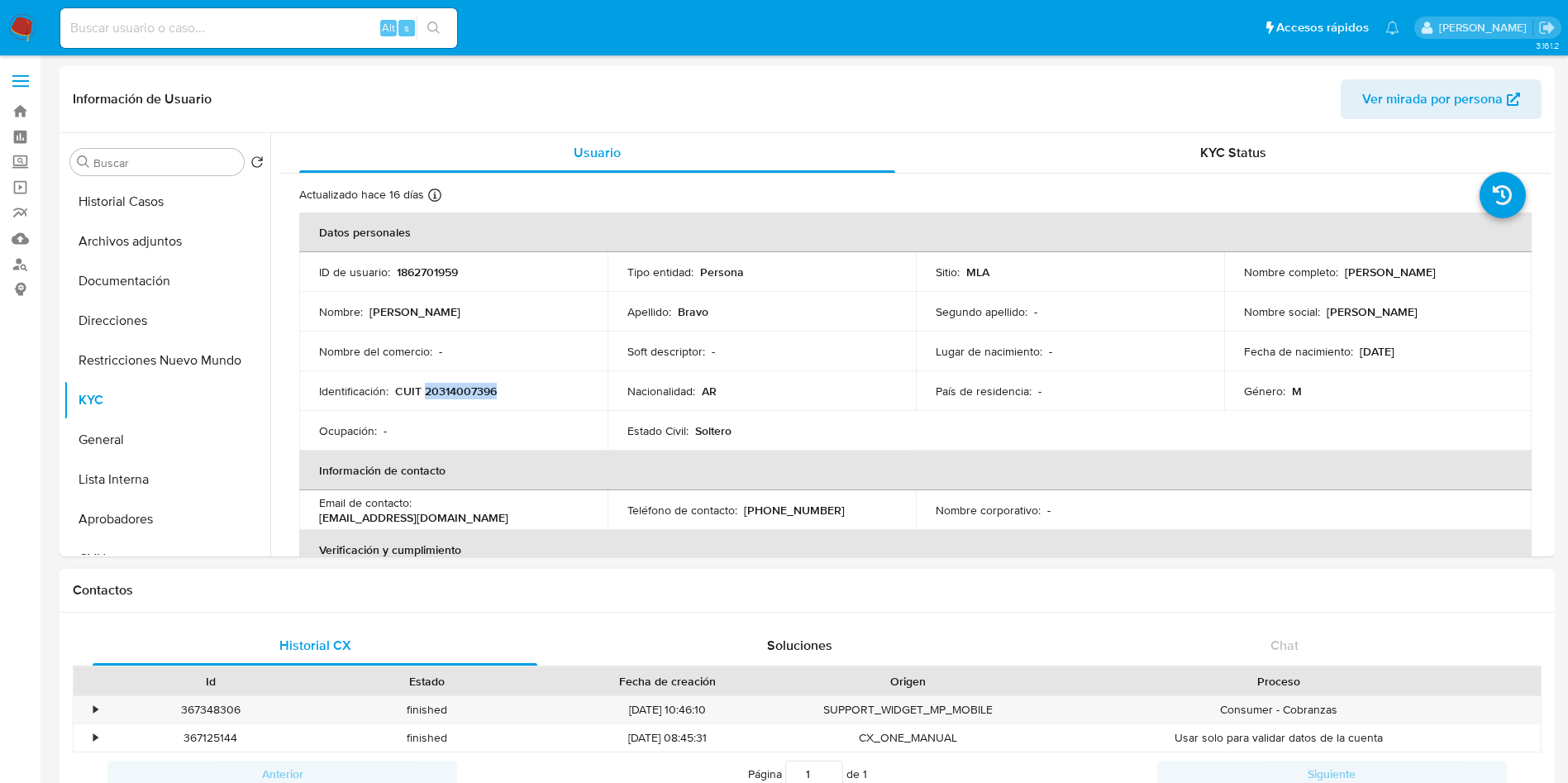
copy p "20314007396"
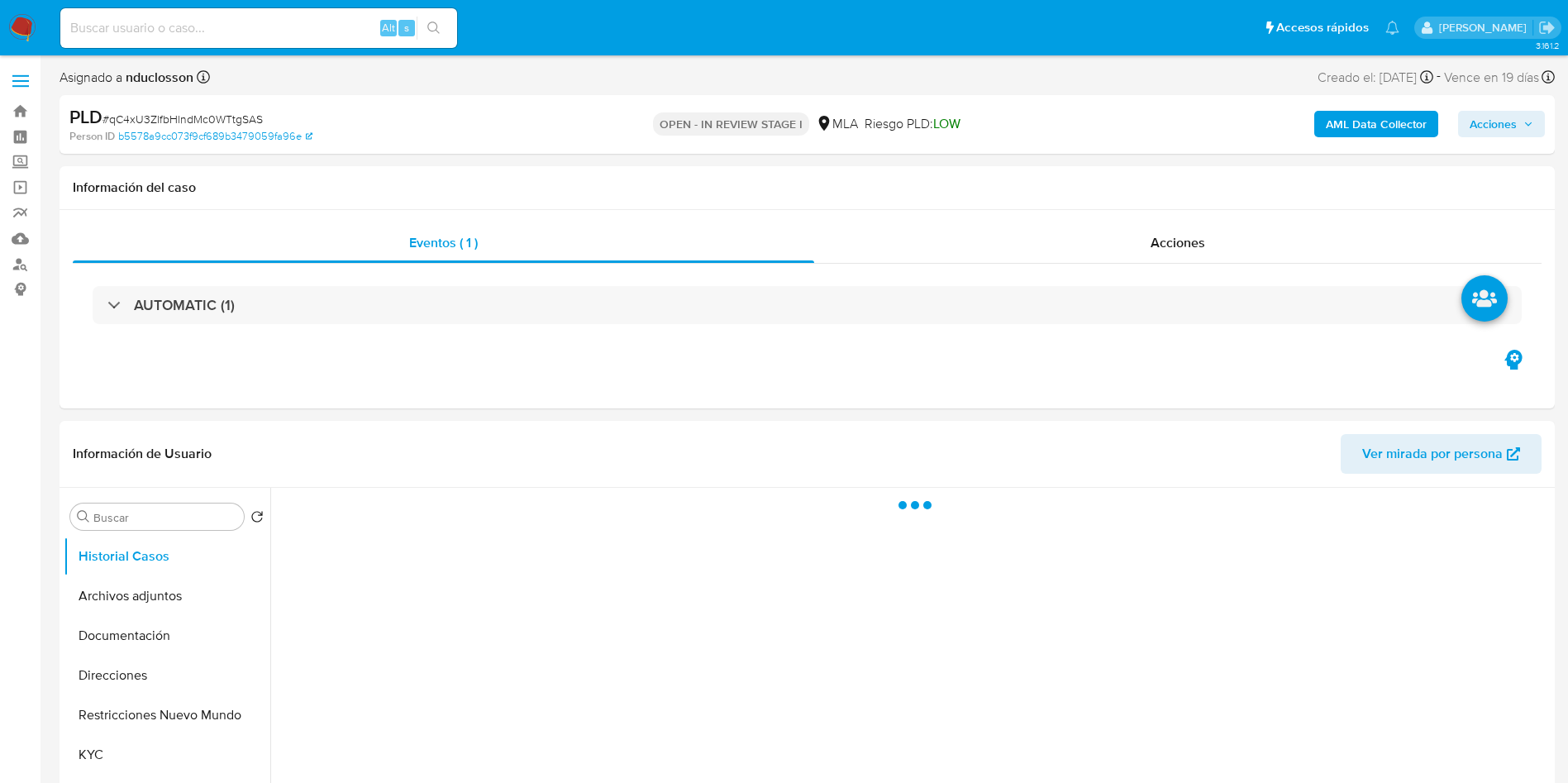
select select "10"
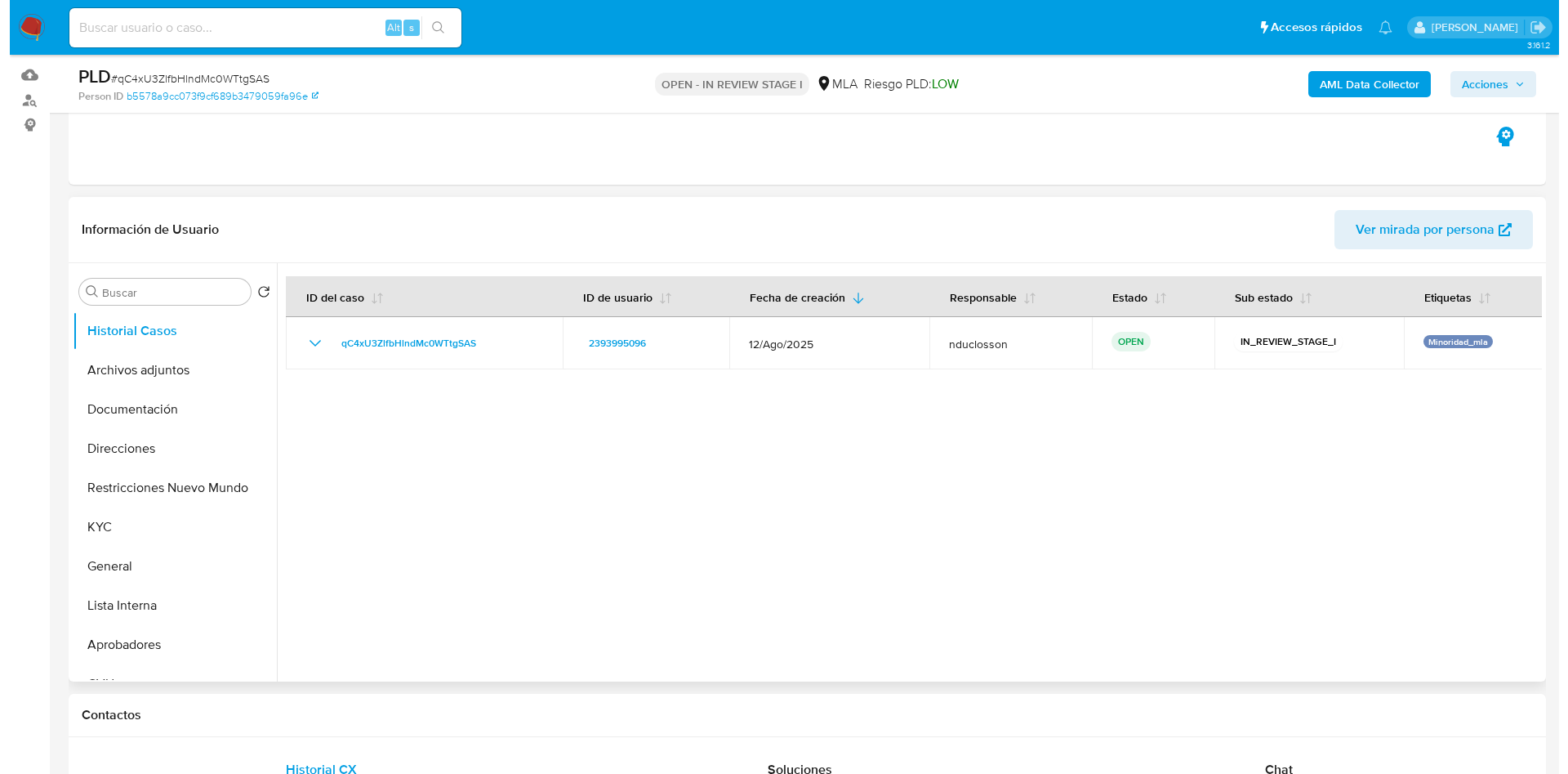
scroll to position [122, 0]
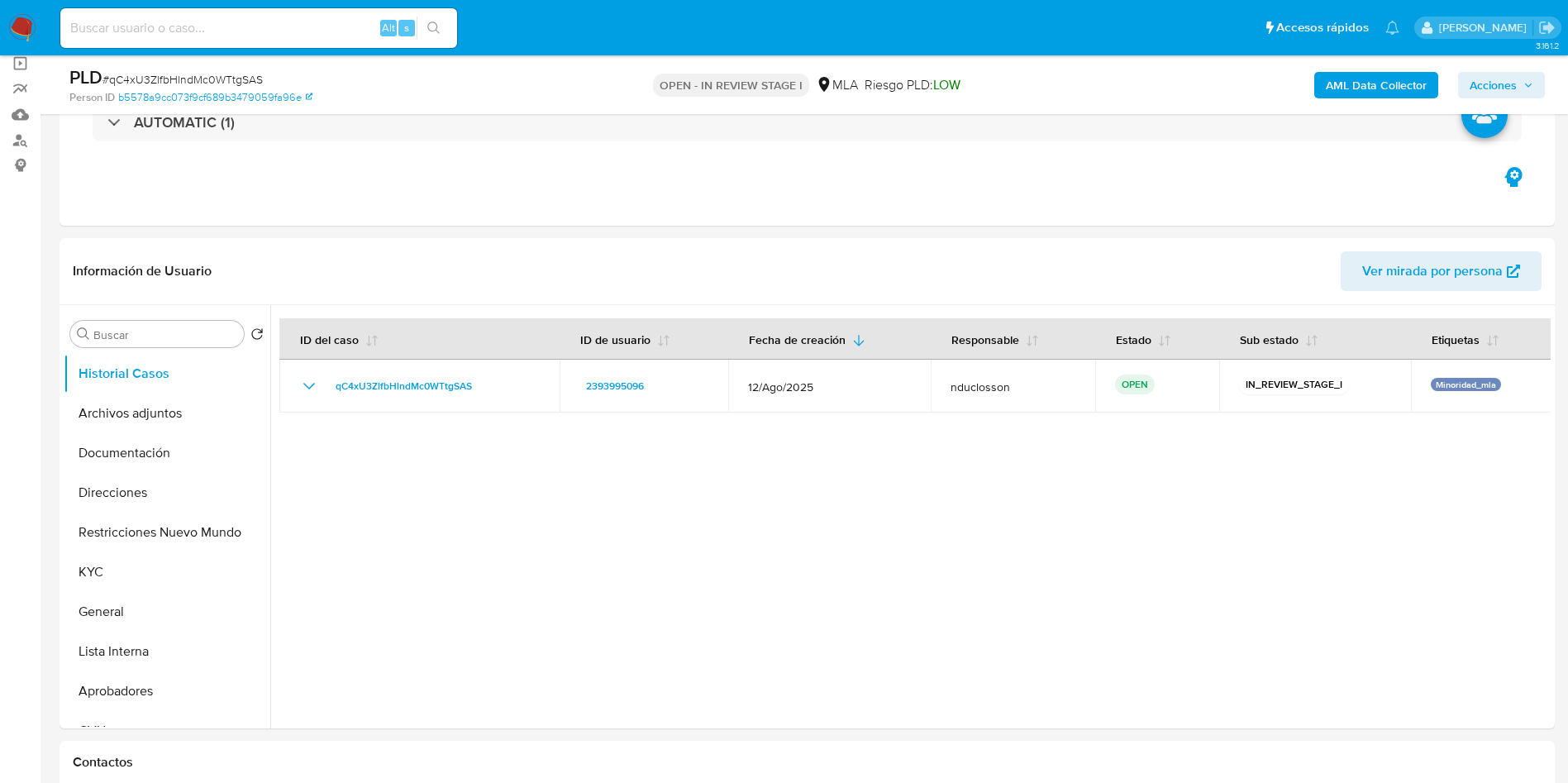
click at [1363, 85] on b "AML Data Collector" at bounding box center [1376, 85] width 101 height 26
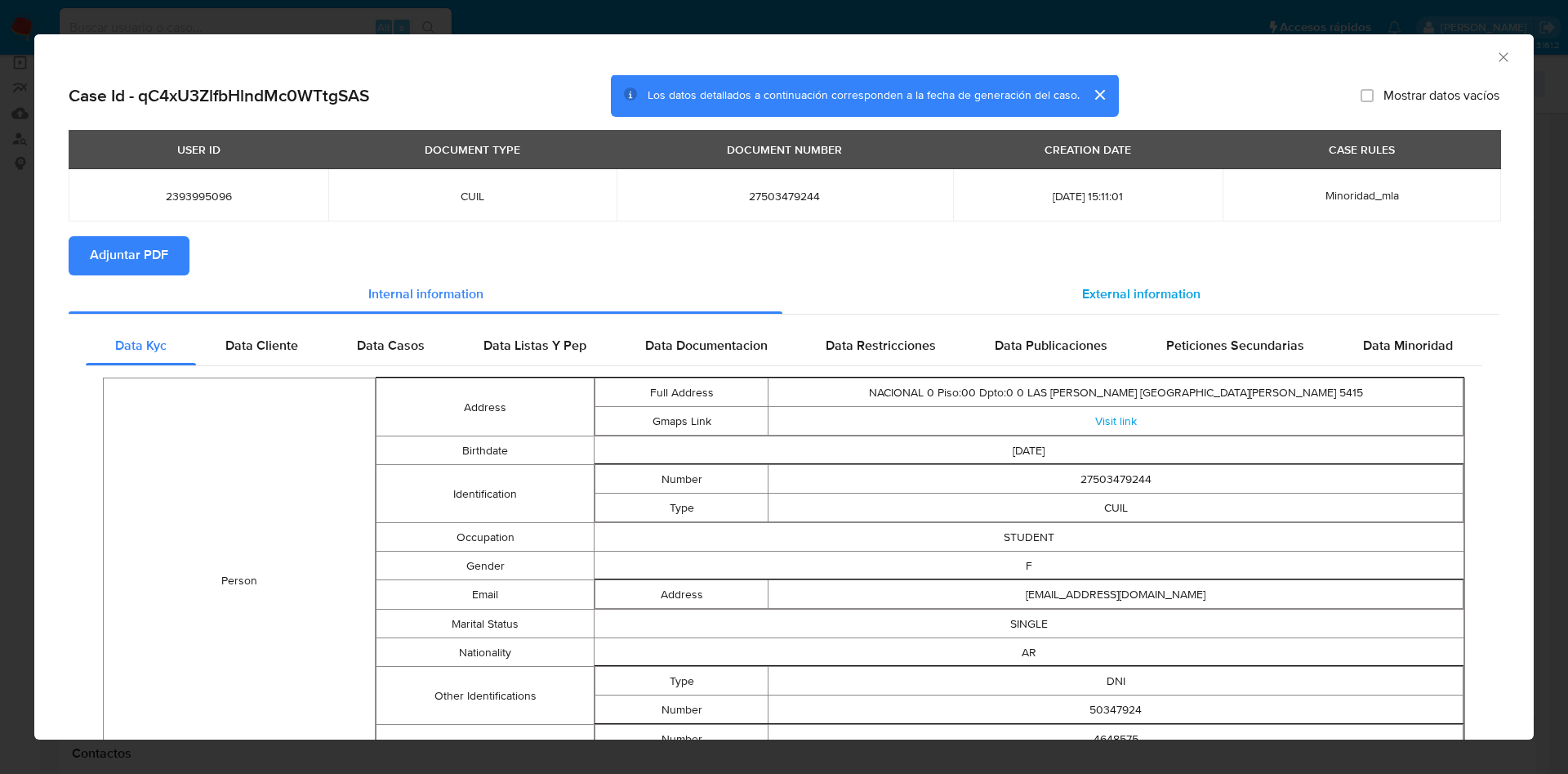
click at [1009, 295] on div "External information" at bounding box center [1140, 295] width 717 height 40
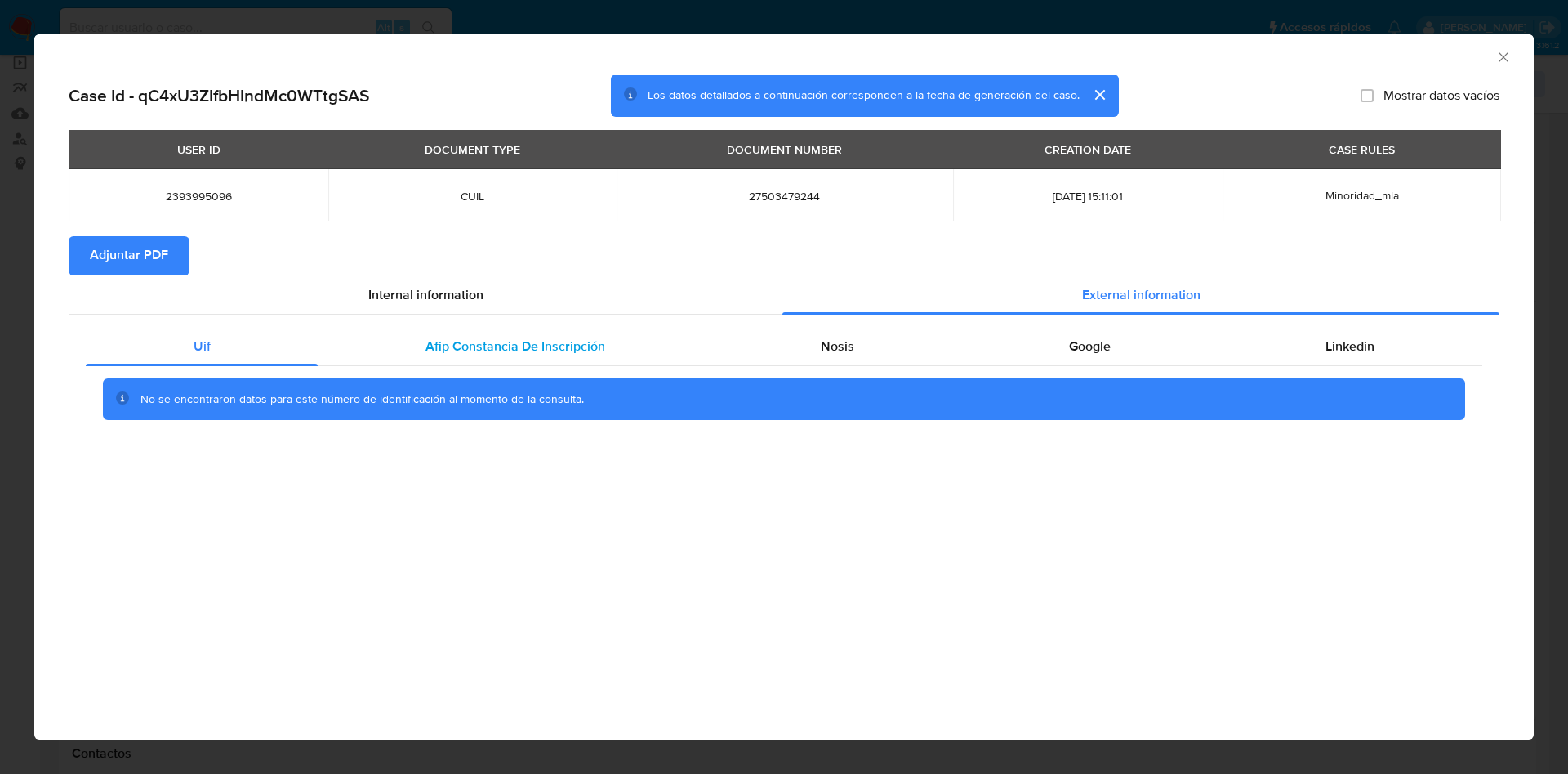
click at [470, 343] on span "Afip Constancia De Inscripción" at bounding box center [515, 346] width 180 height 19
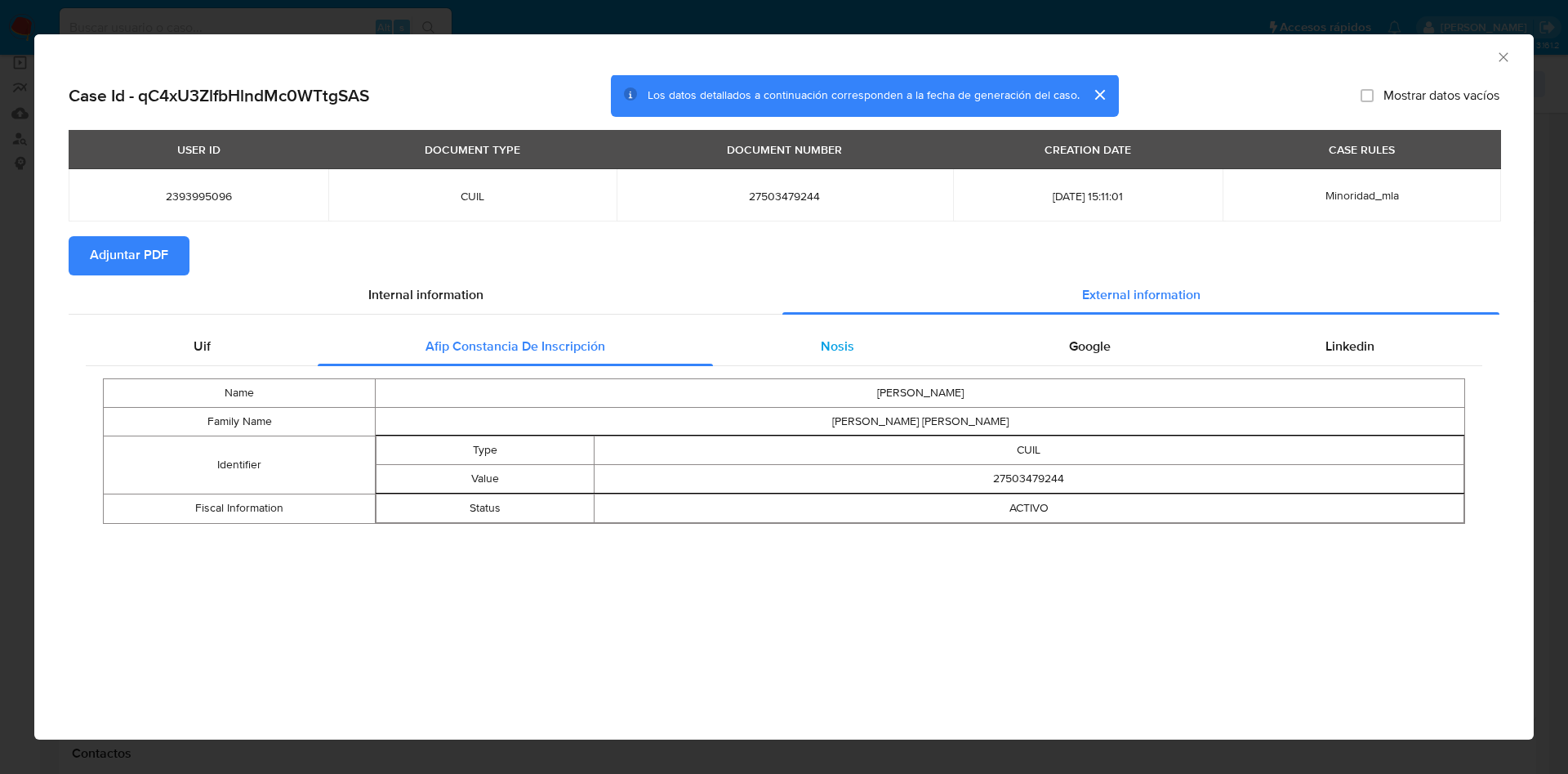
click at [821, 345] on span "Nosis" at bounding box center [837, 346] width 34 height 19
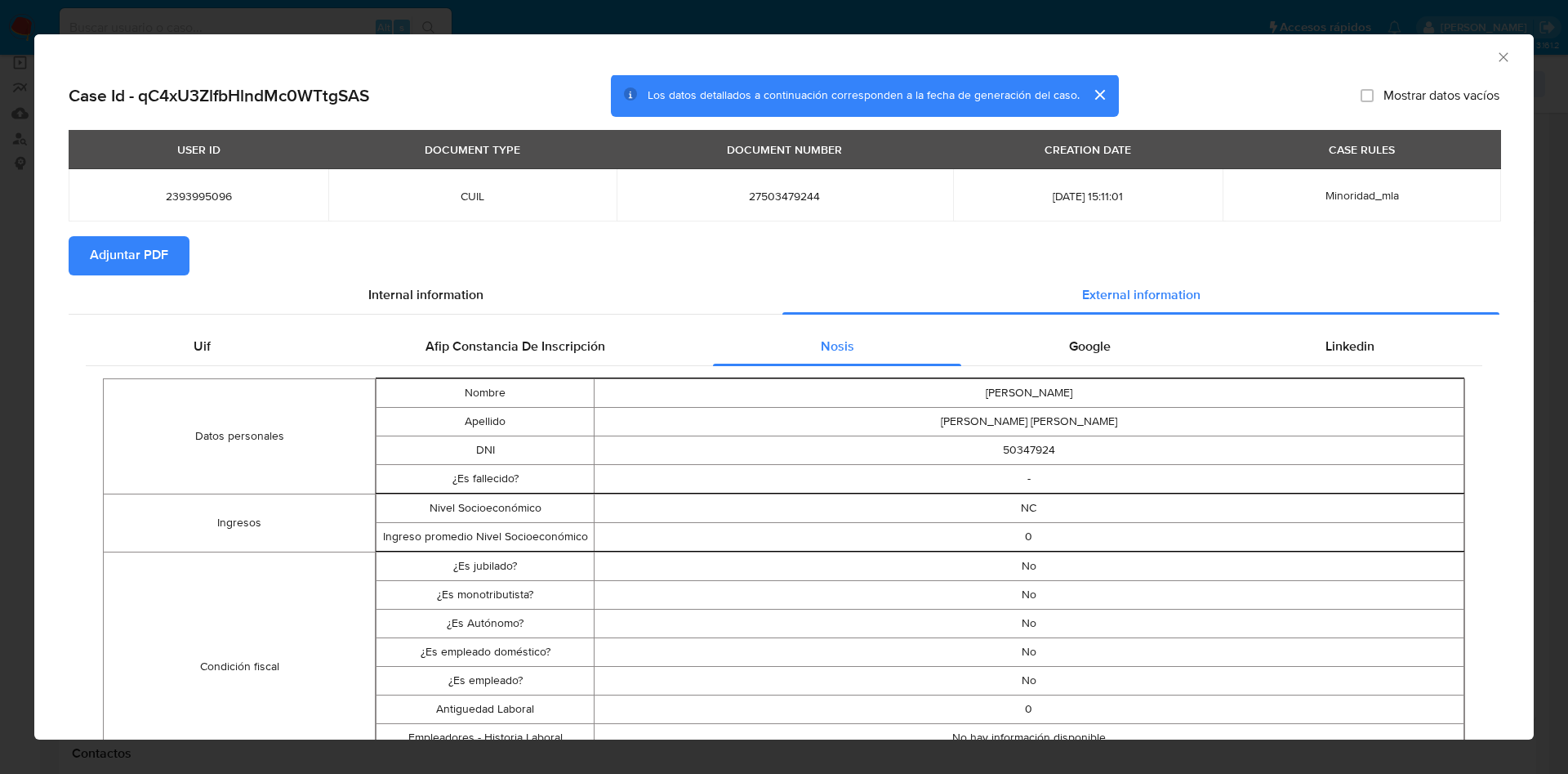
click at [1101, 329] on div "Google" at bounding box center [1090, 347] width 256 height 40
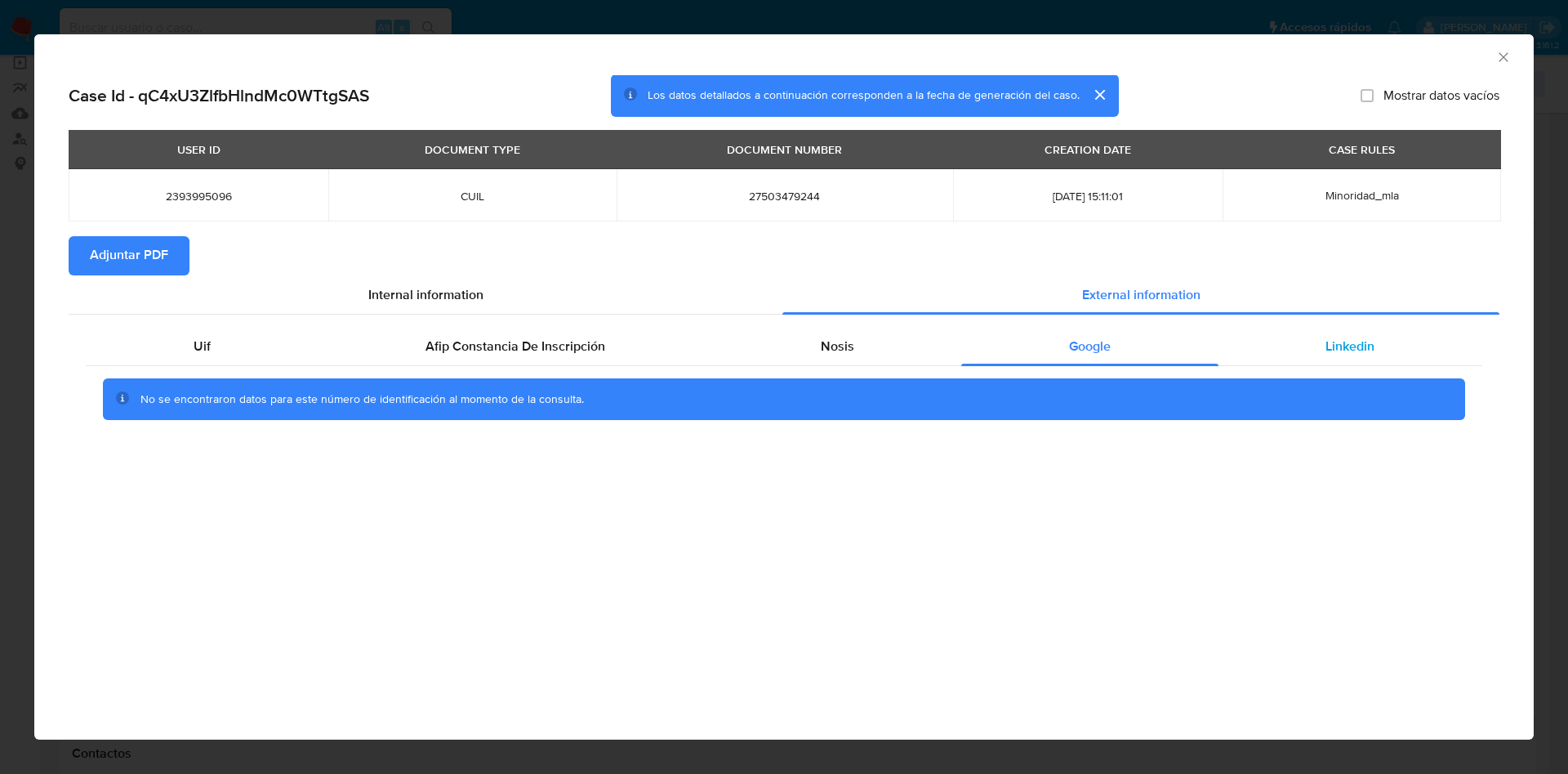
click at [1363, 344] on span "Linkedin" at bounding box center [1349, 346] width 49 height 19
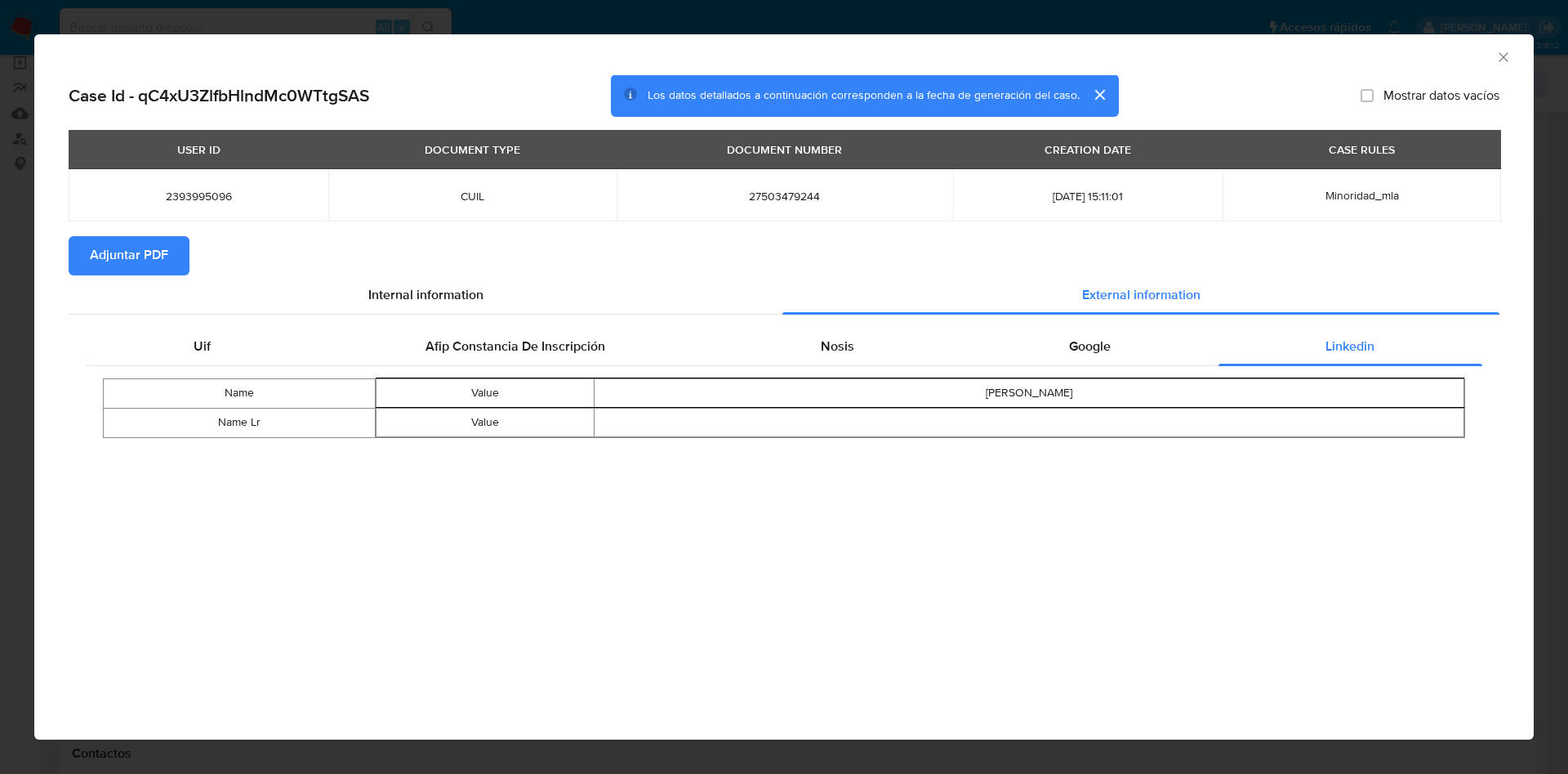
click at [119, 251] on span "Adjuntar PDF" at bounding box center [128, 256] width 78 height 36
click at [1509, 57] on icon "Cerrar ventana" at bounding box center [1503, 57] width 16 height 16
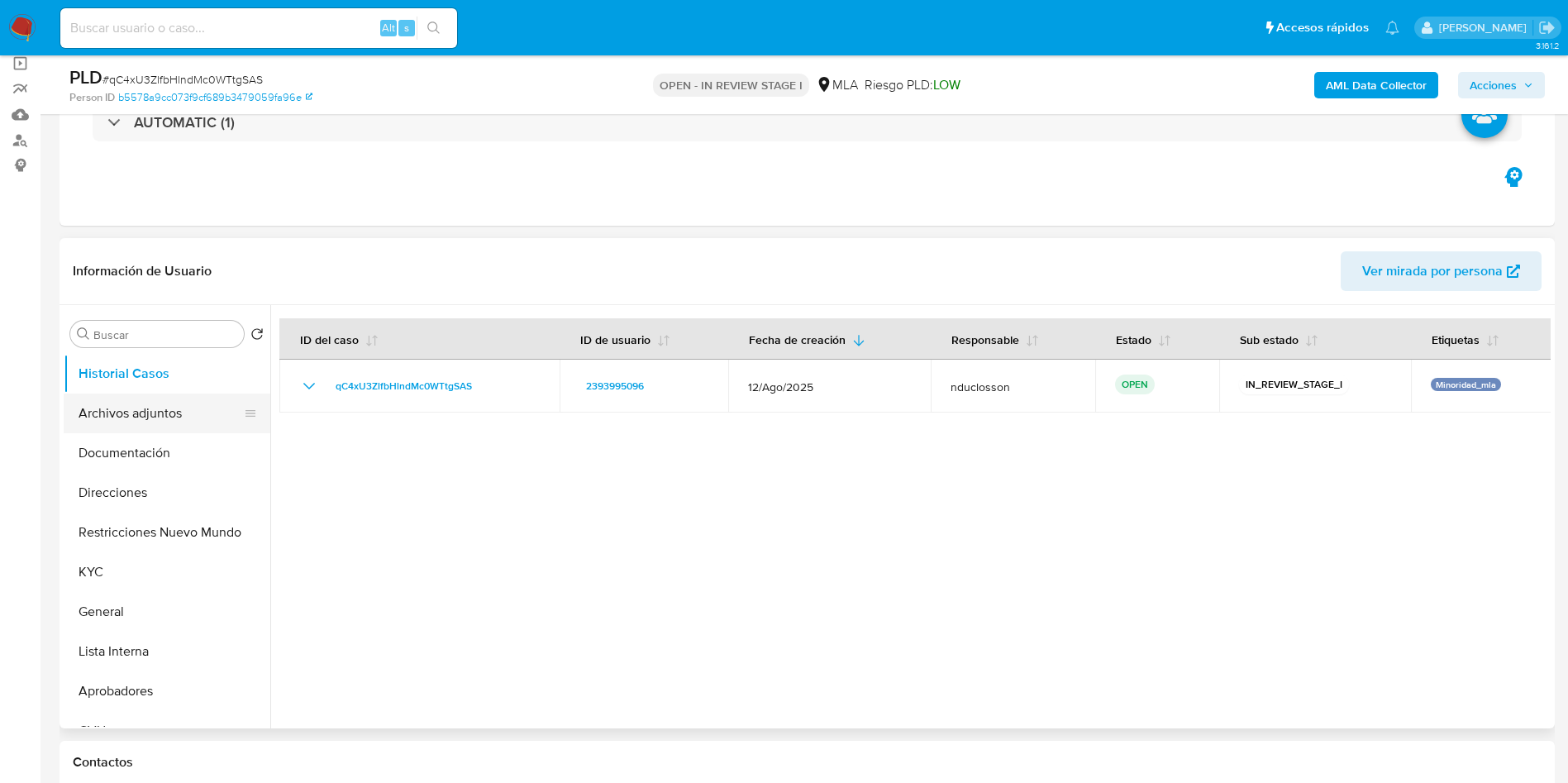
click at [163, 405] on button "Archivos adjuntos" at bounding box center [160, 414] width 193 height 40
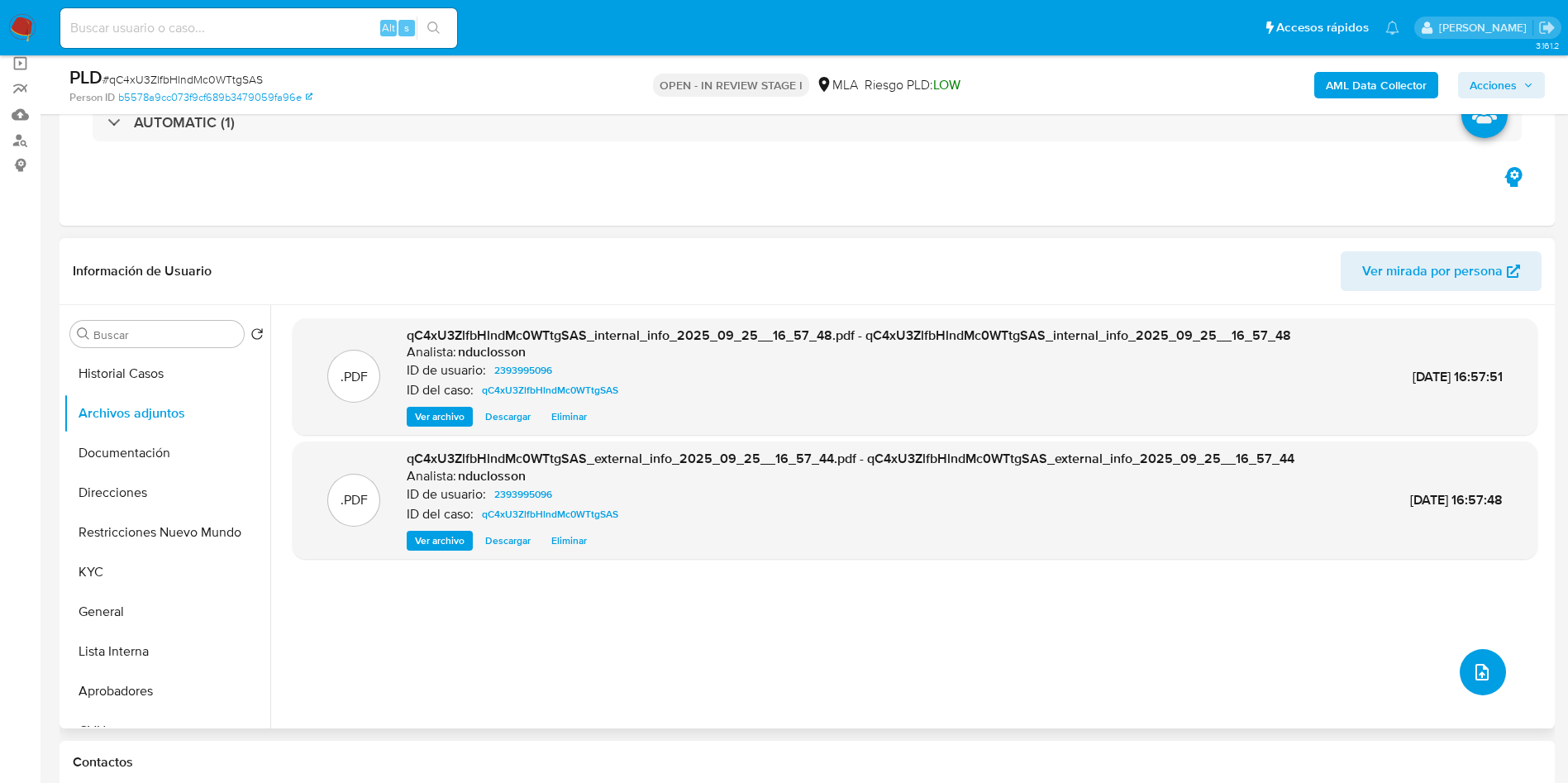
click at [1475, 692] on button "upload-file" at bounding box center [1483, 672] width 46 height 46
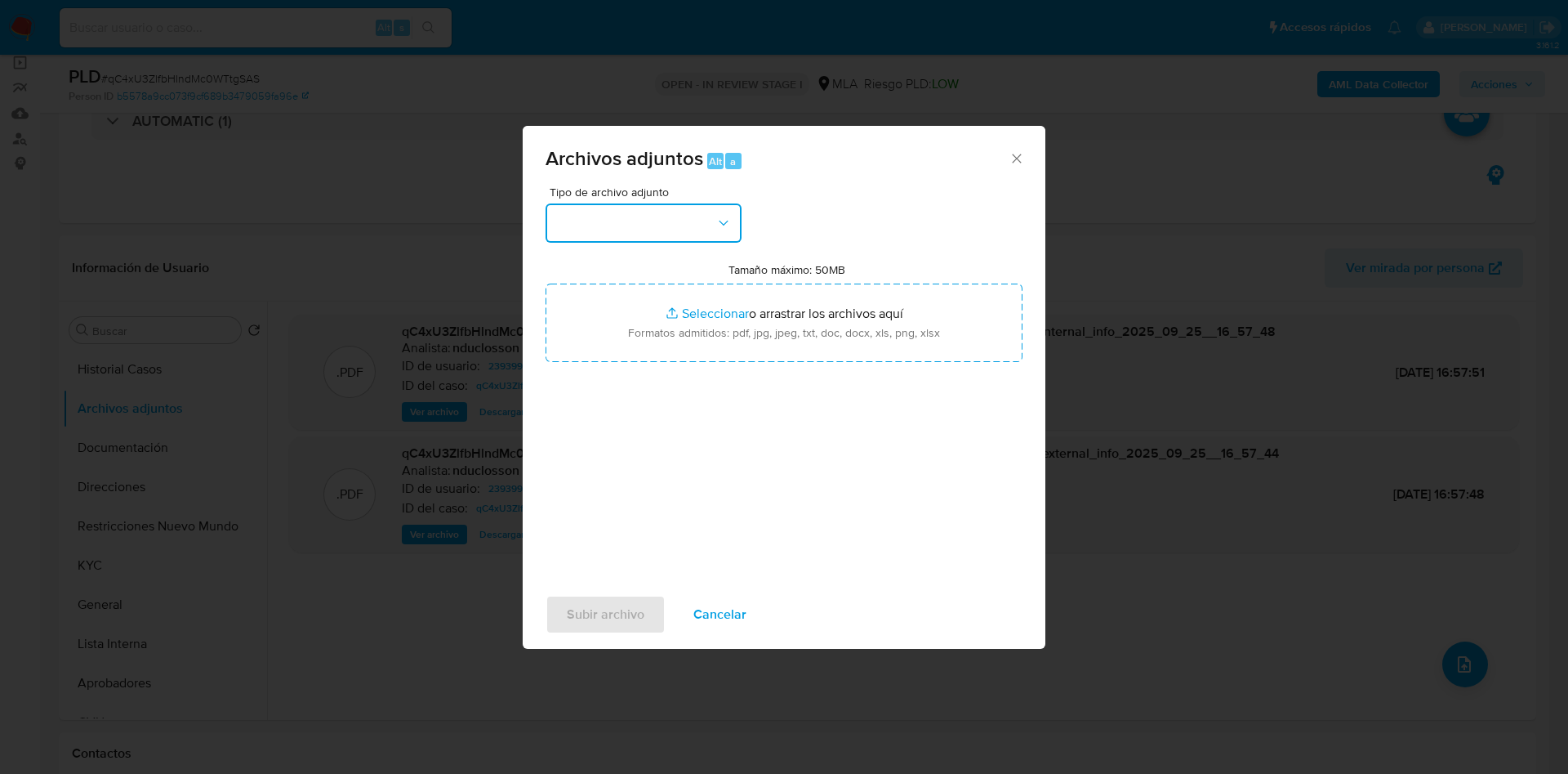
click at [685, 226] on button "button" at bounding box center [644, 223] width 196 height 40
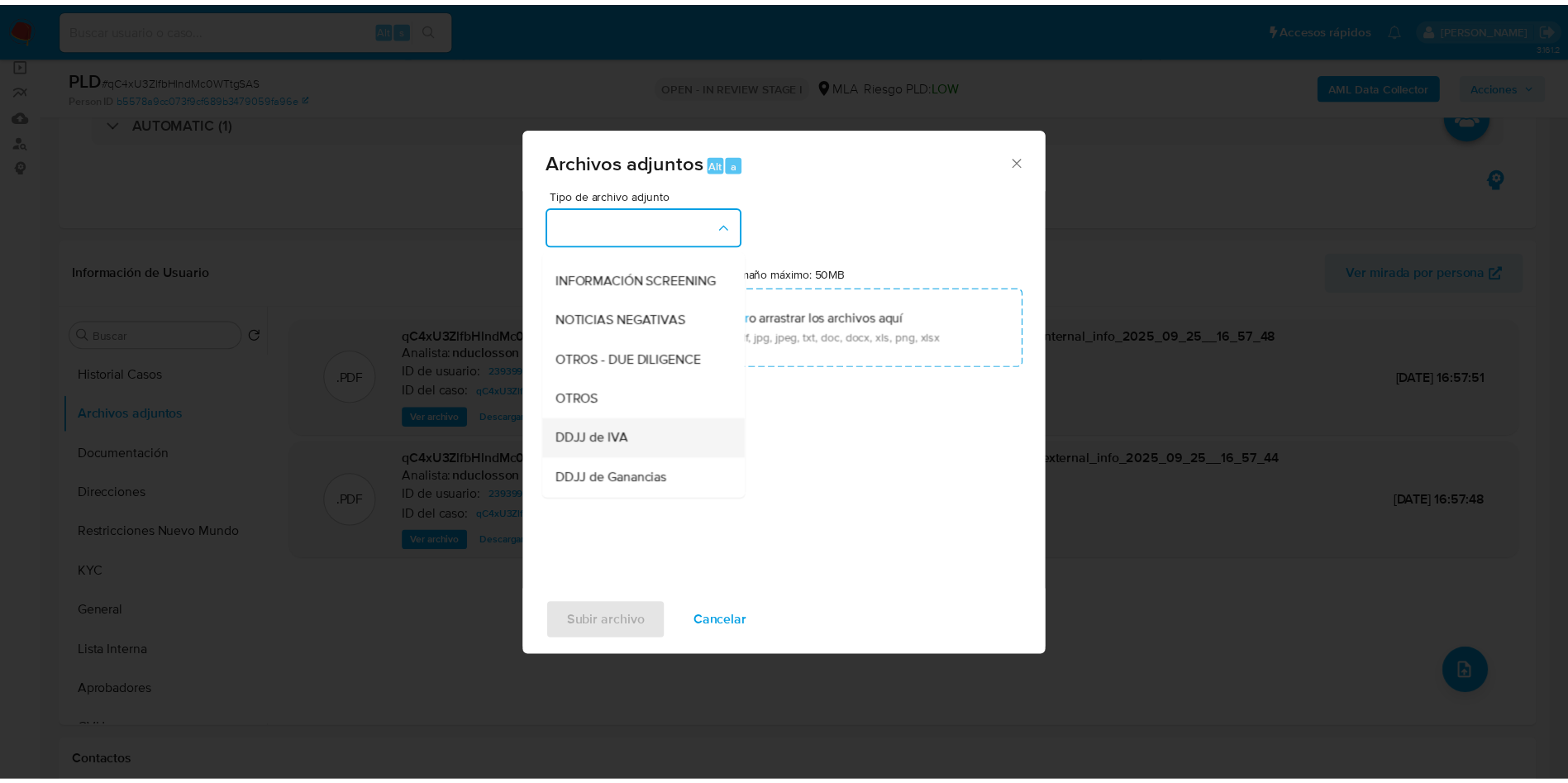
scroll to position [334, 0]
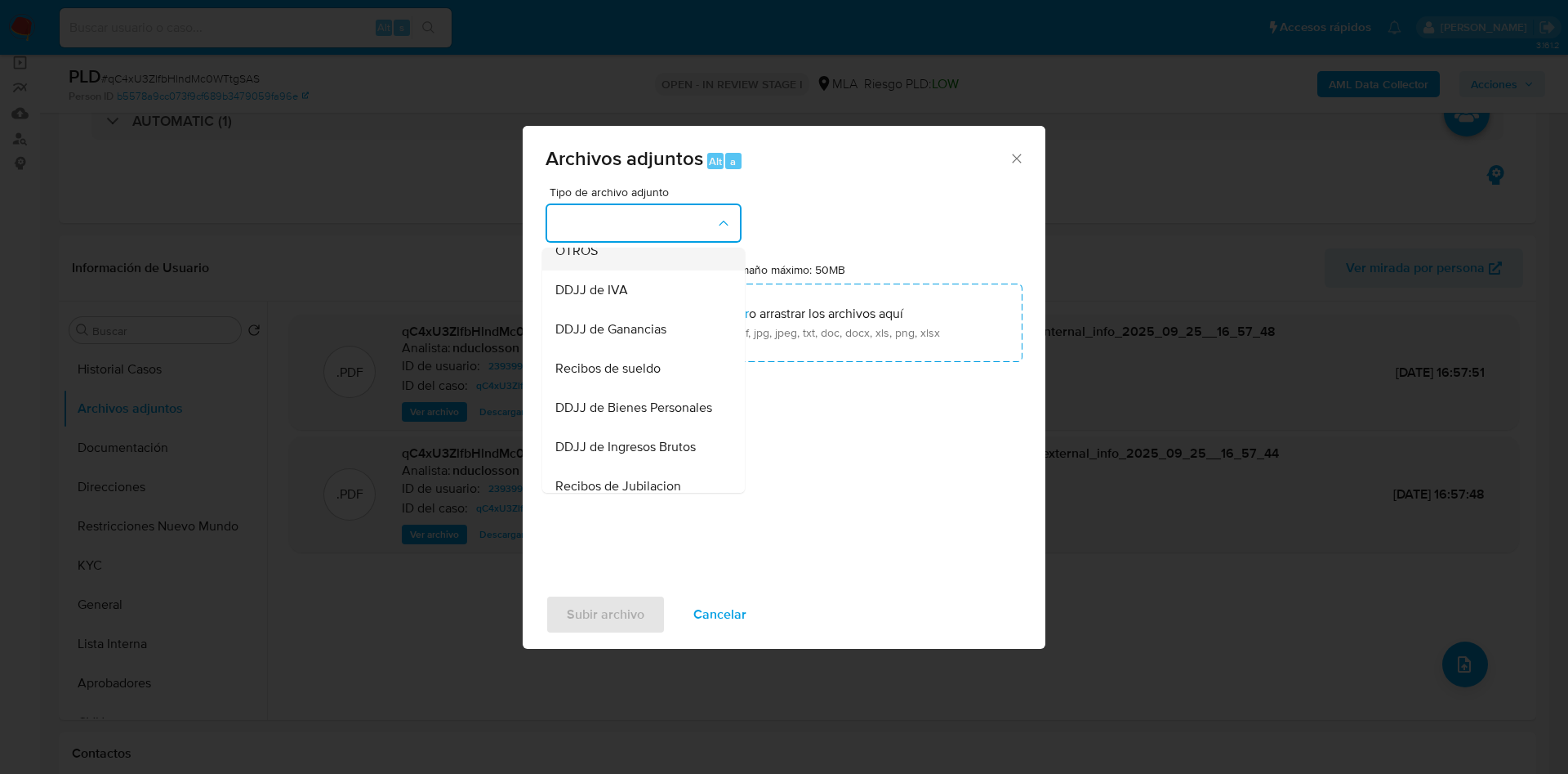
click at [582, 259] on span "OTROS" at bounding box center [576, 251] width 42 height 16
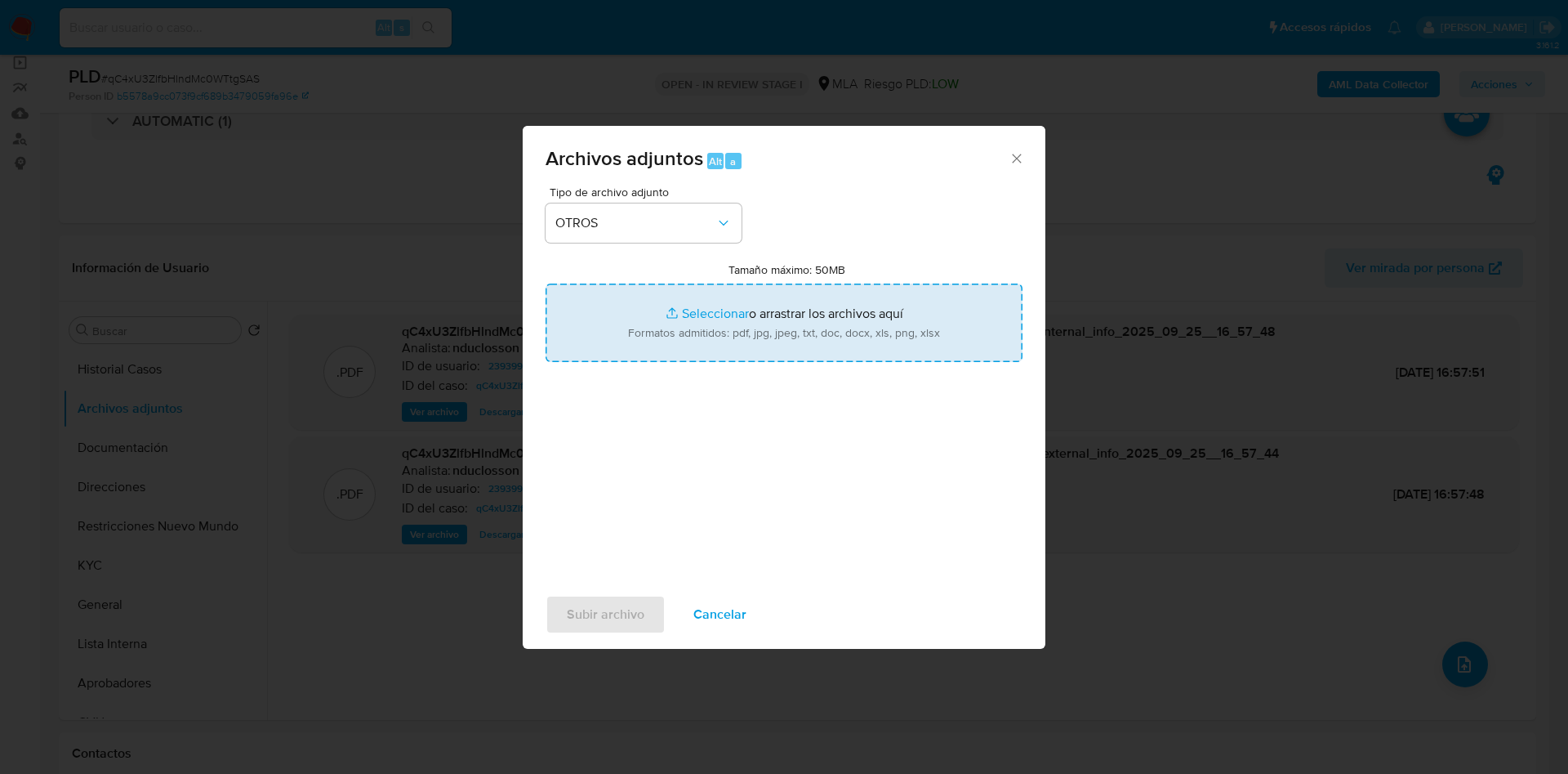
click at [665, 317] on input "Tamaño máximo: 50MB Seleccionar archivos" at bounding box center [784, 322] width 477 height 78
type input "C:\fakepath\2393995096 Movimientos.xlsx"
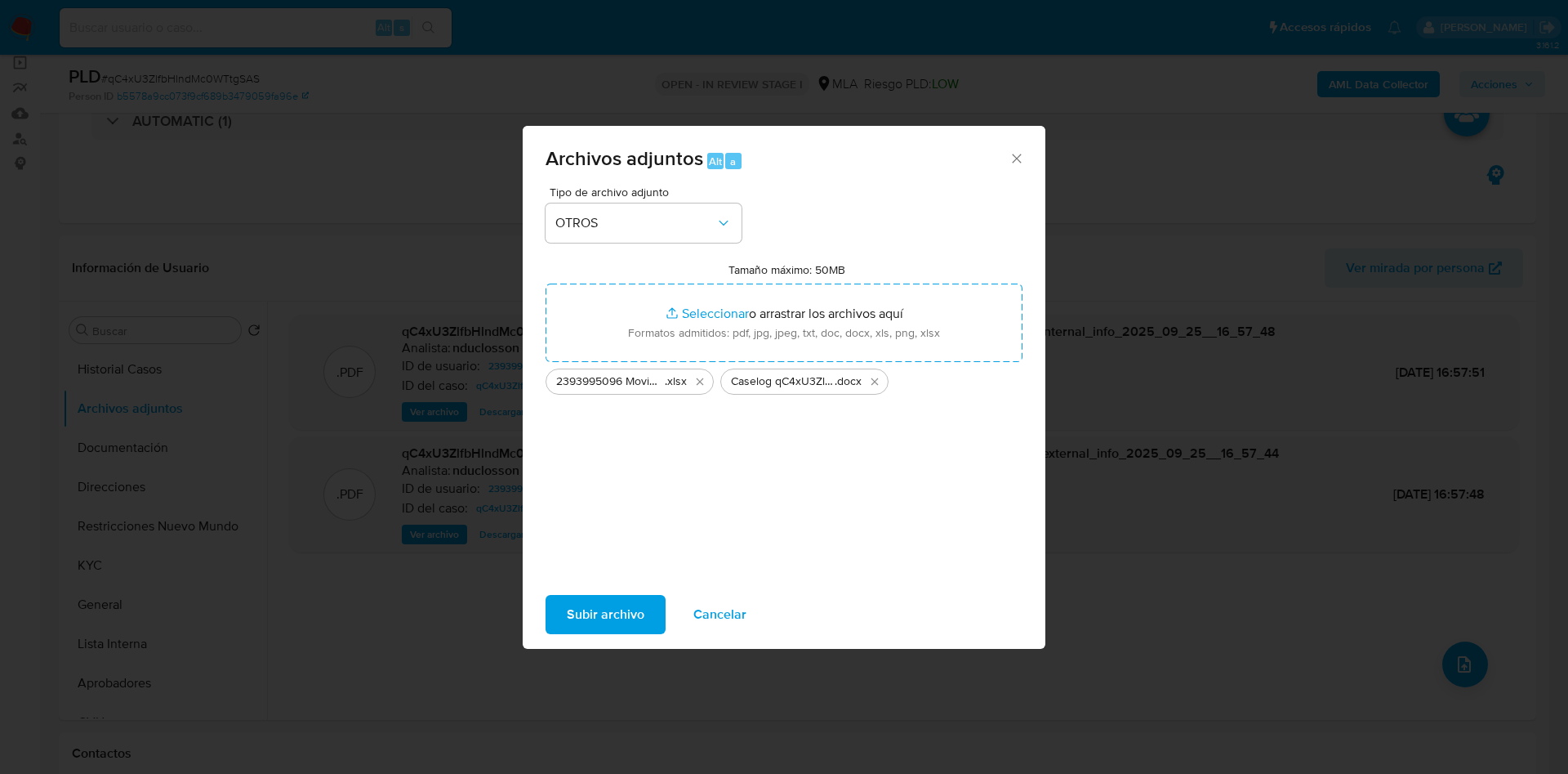
click at [617, 615] on span "Subir archivo" at bounding box center [606, 615] width 77 height 36
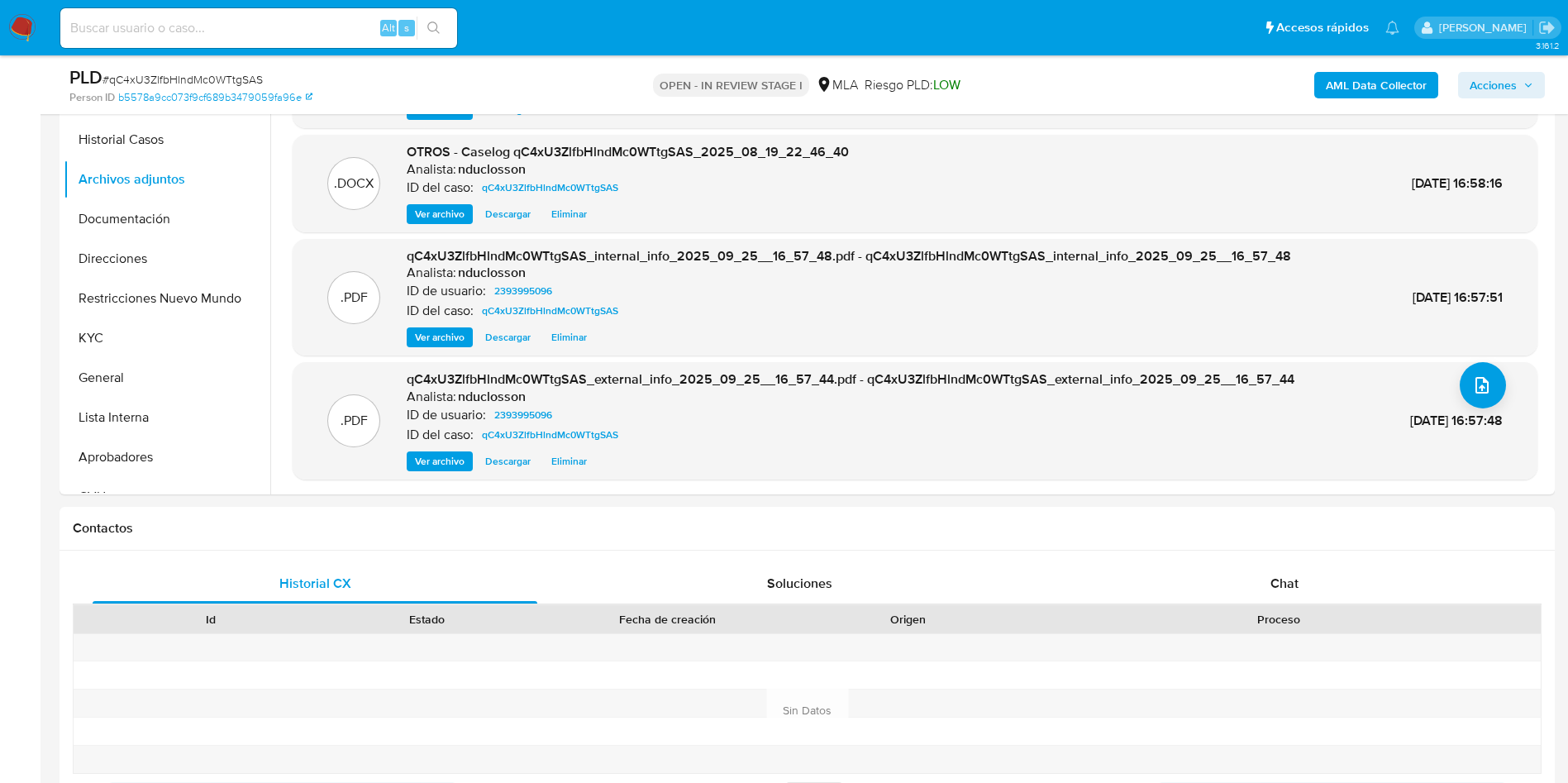
scroll to position [744, 0]
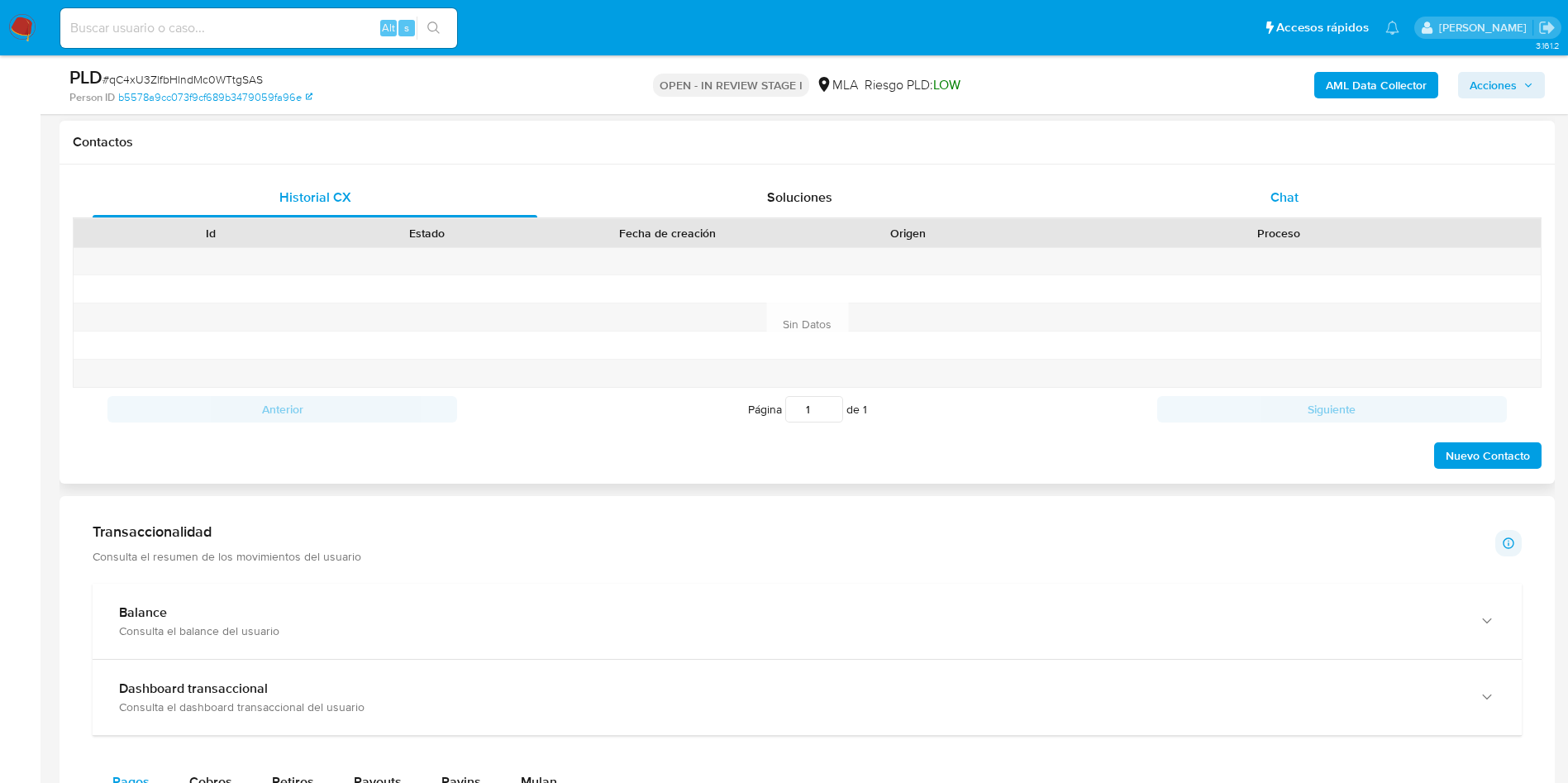
click at [1321, 191] on div "Chat" at bounding box center [1285, 198] width 445 height 40
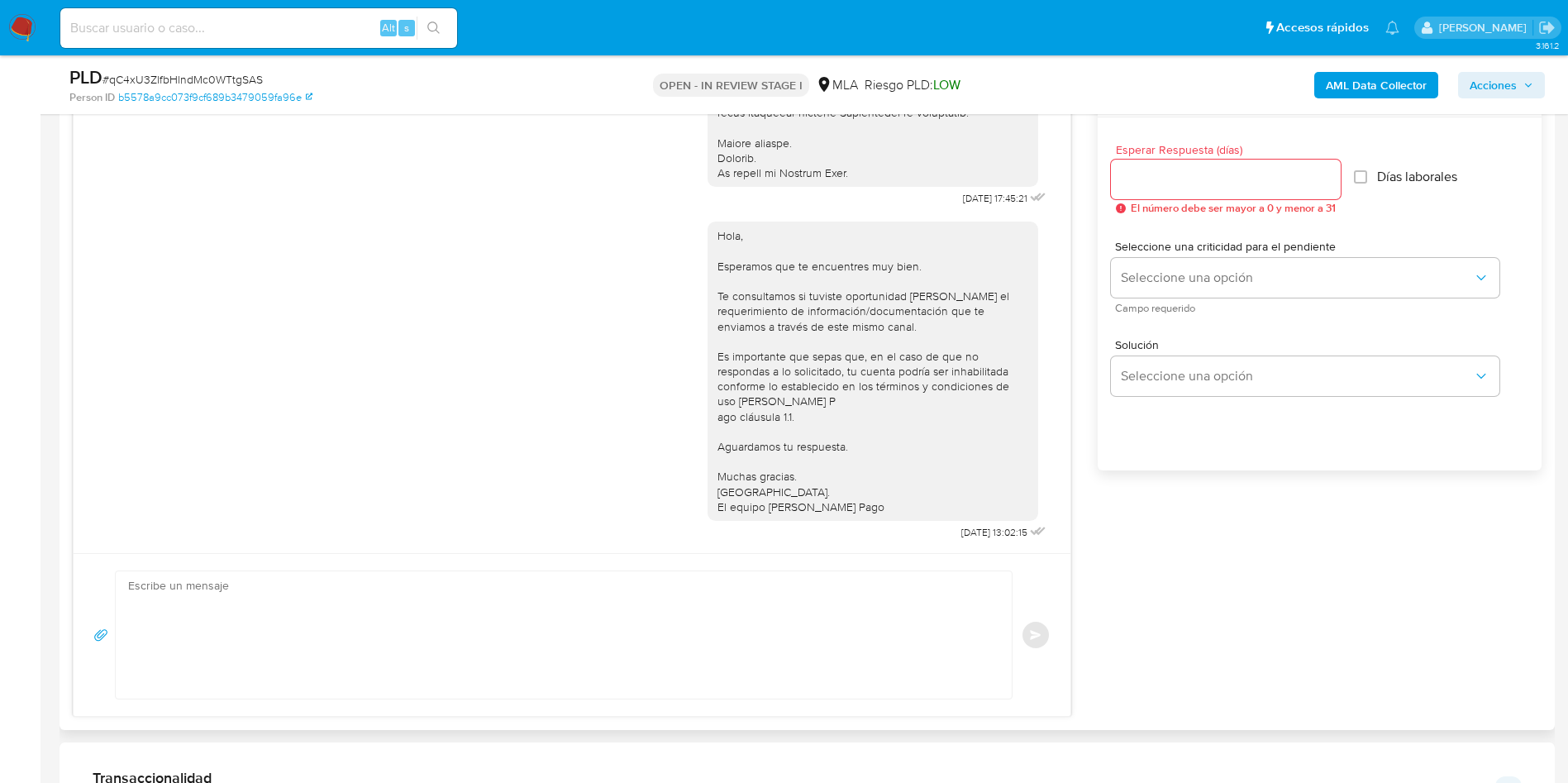
scroll to position [868, 0]
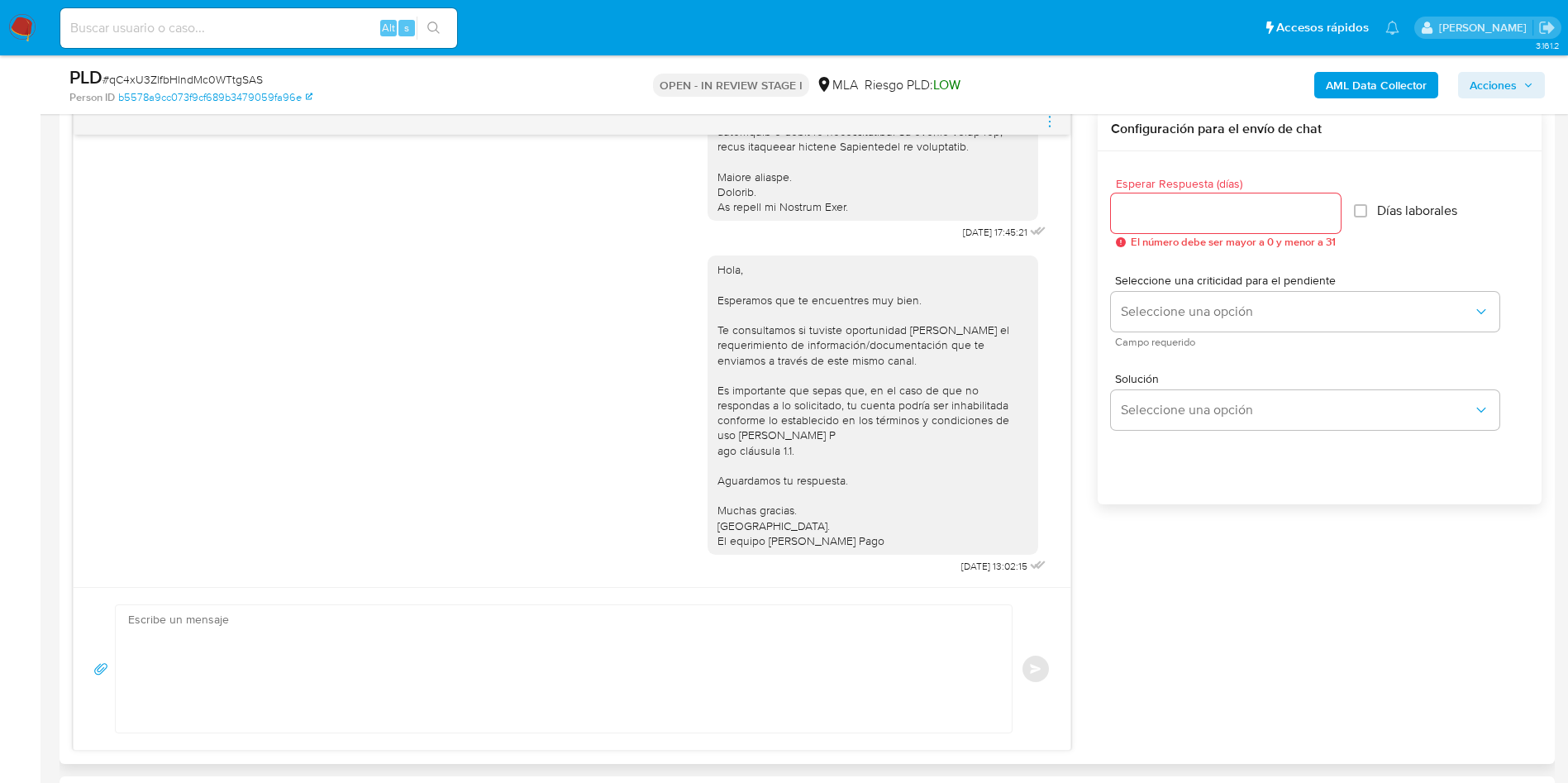
click at [1057, 121] on icon "menu-action" at bounding box center [1050, 121] width 15 height 15
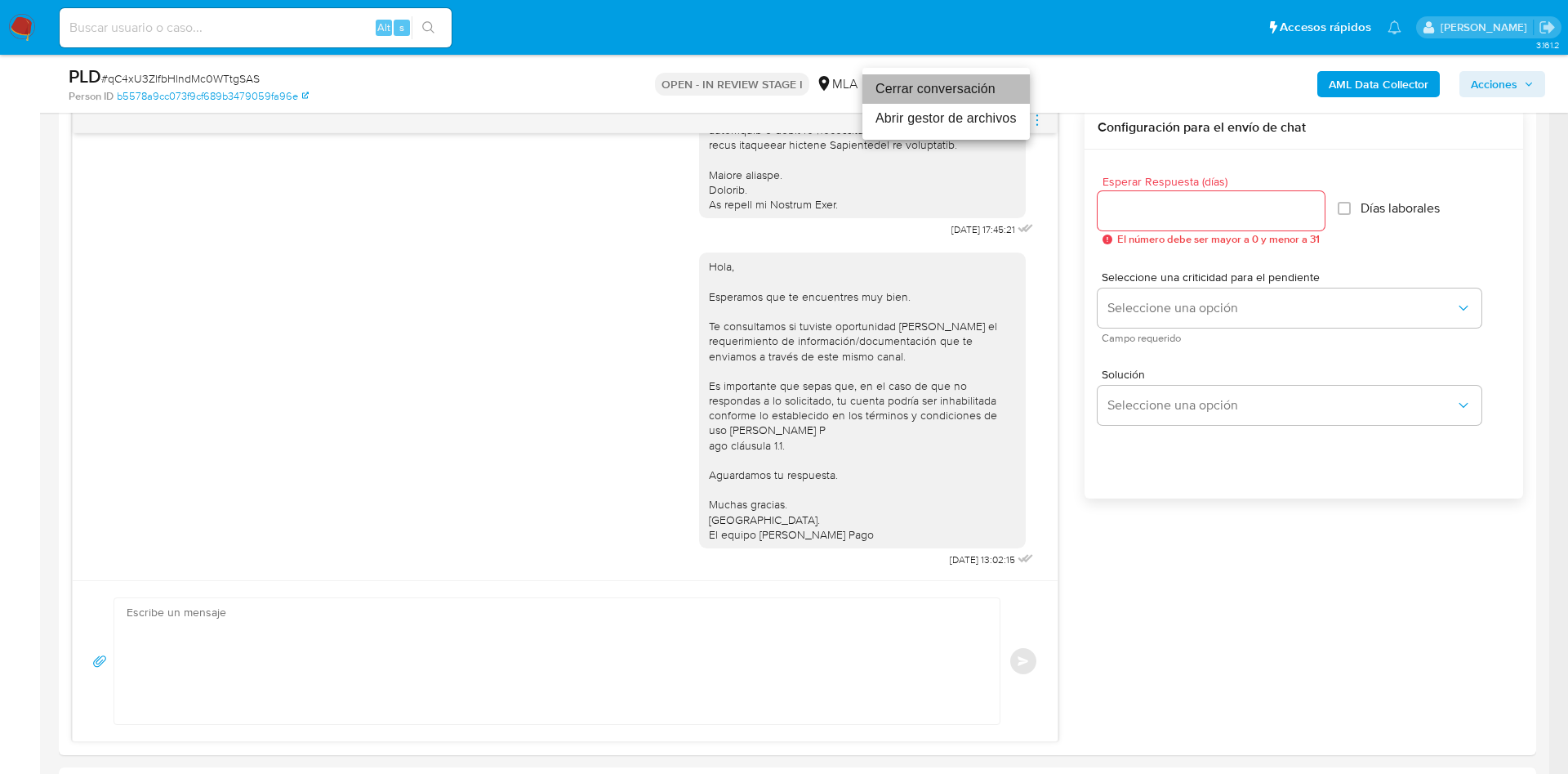
click at [929, 78] on li "Cerrar conversación" at bounding box center [946, 89] width 168 height 29
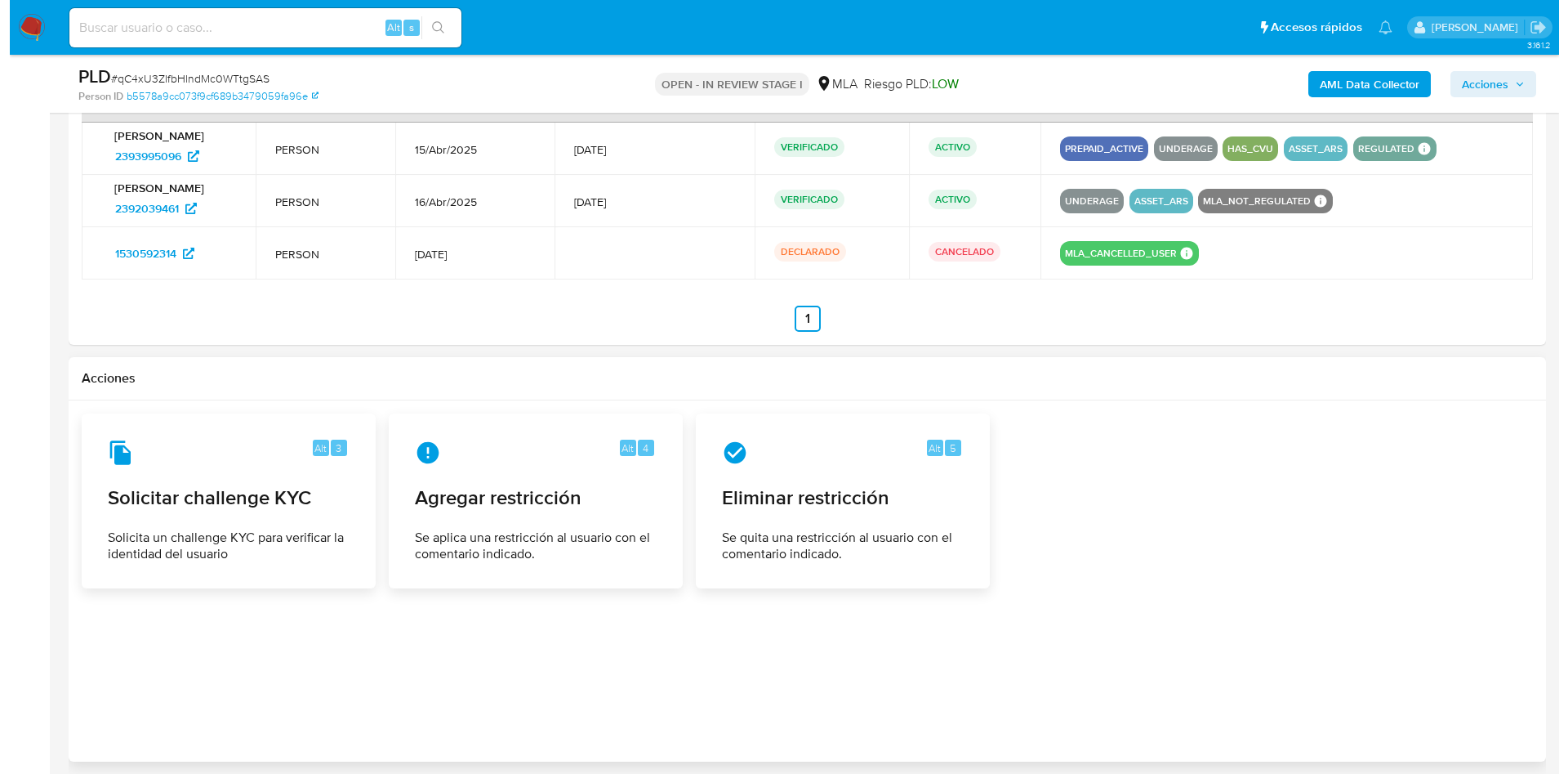
scroll to position [2605, 0]
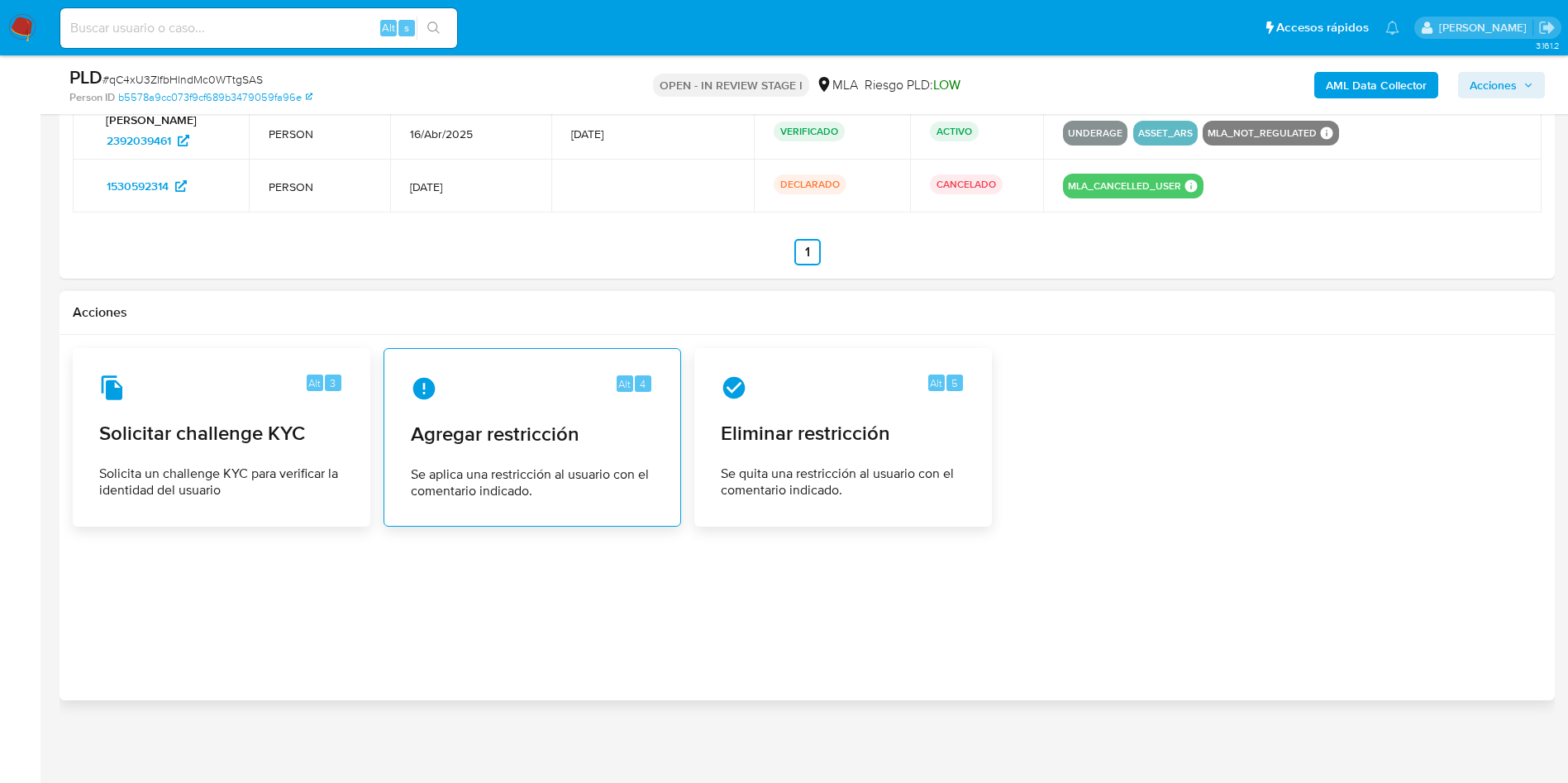
click at [580, 461] on div "Alt 4 Agregar restricción Se aplica una restricción al usuario con el comentari…" at bounding box center [532, 437] width 269 height 151
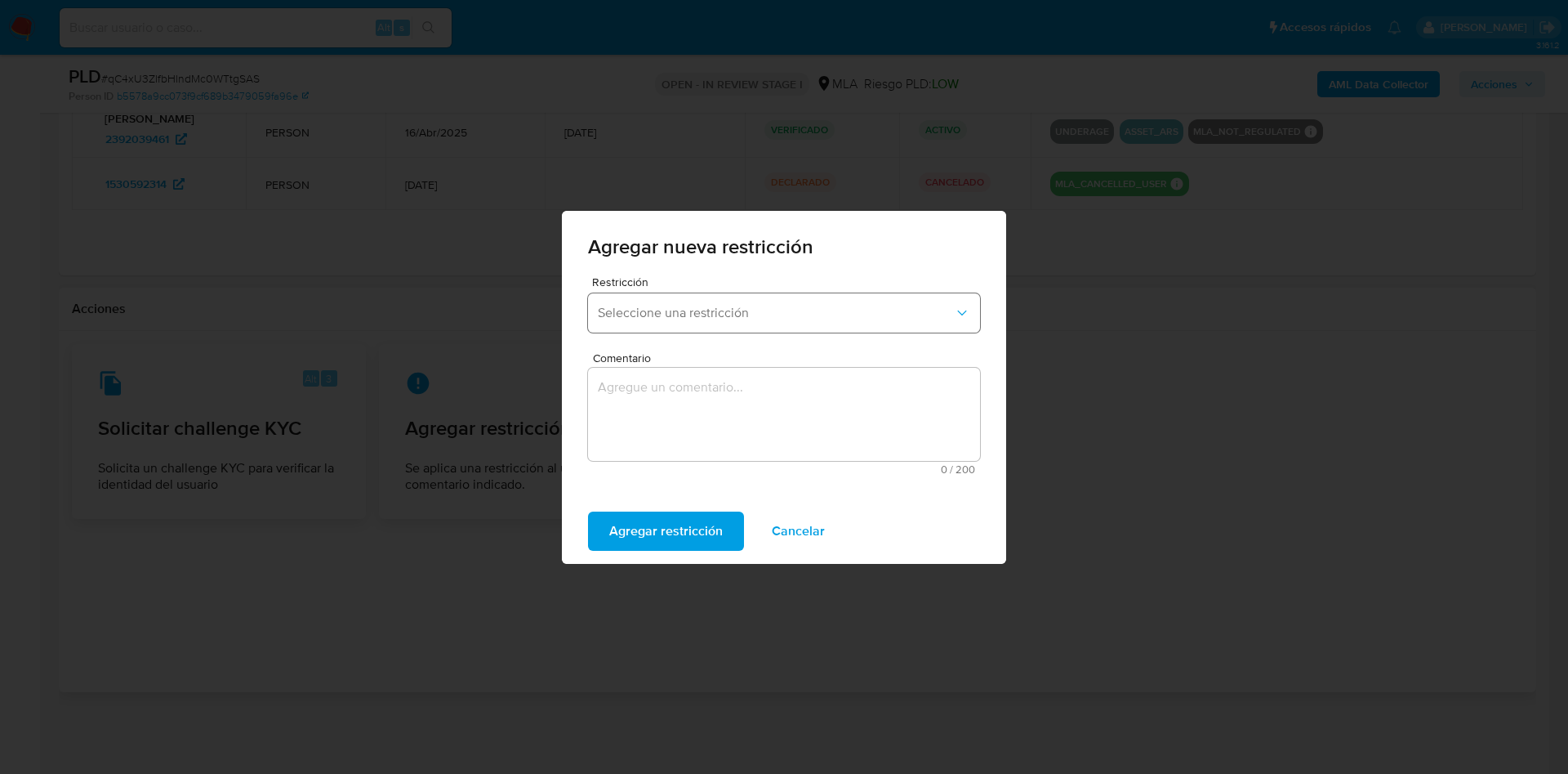
click at [665, 300] on button "Seleccione una restricción" at bounding box center [784, 313] width 392 height 40
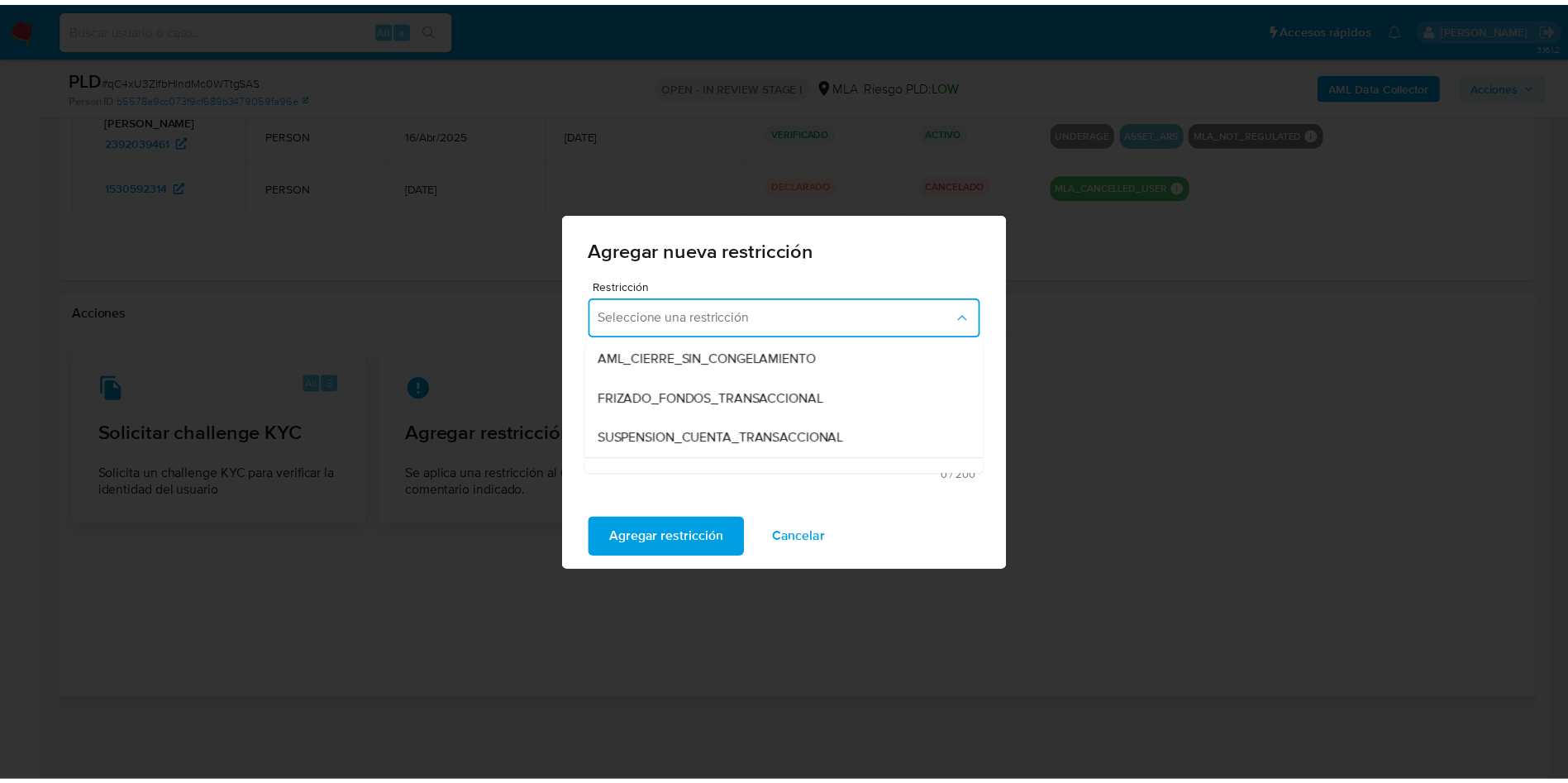
scroll to position [124, 0]
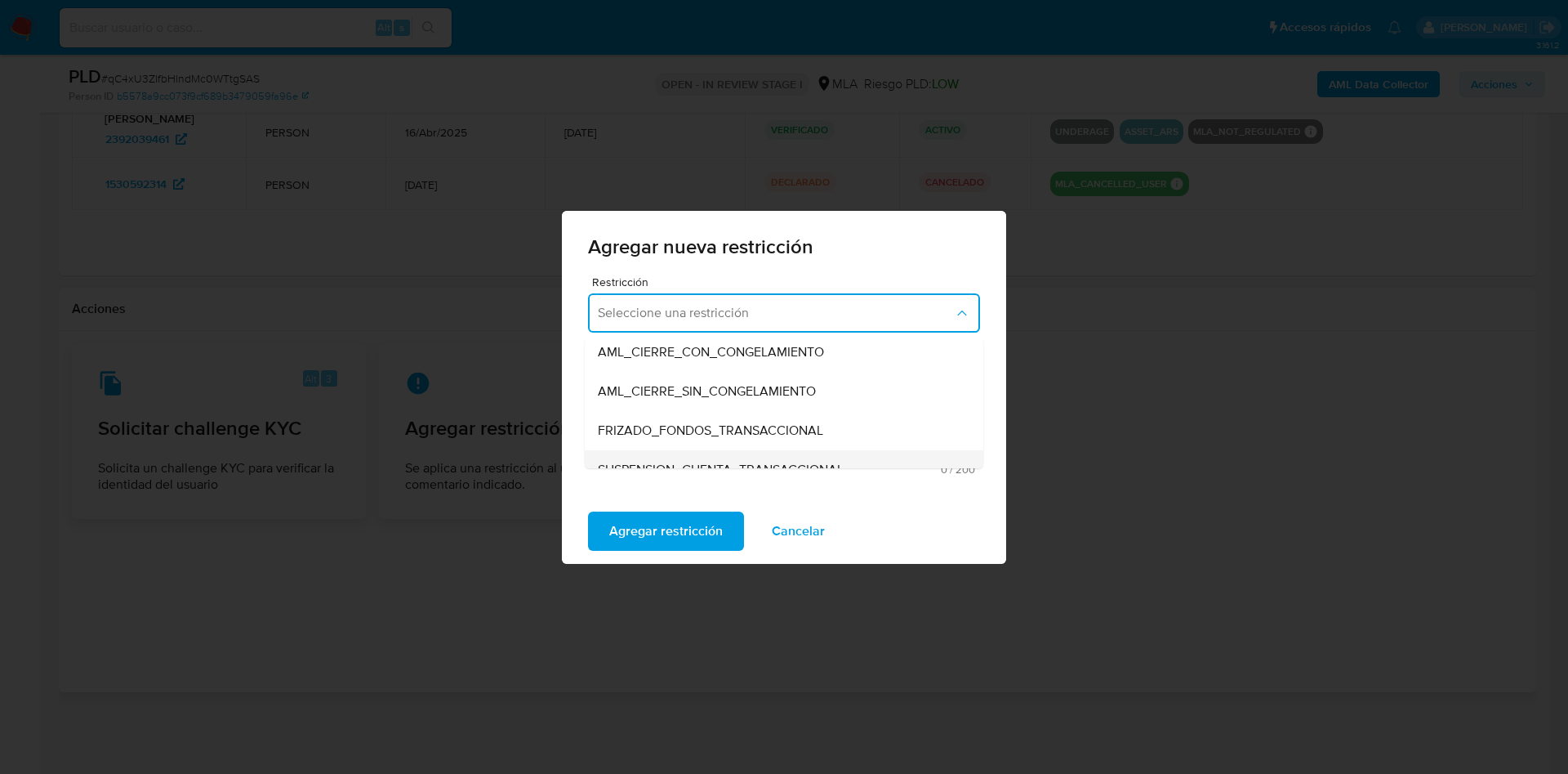
click at [742, 451] on div "SUSPENSION_CUENTA_TRANSACCIONAL" at bounding box center [779, 470] width 362 height 40
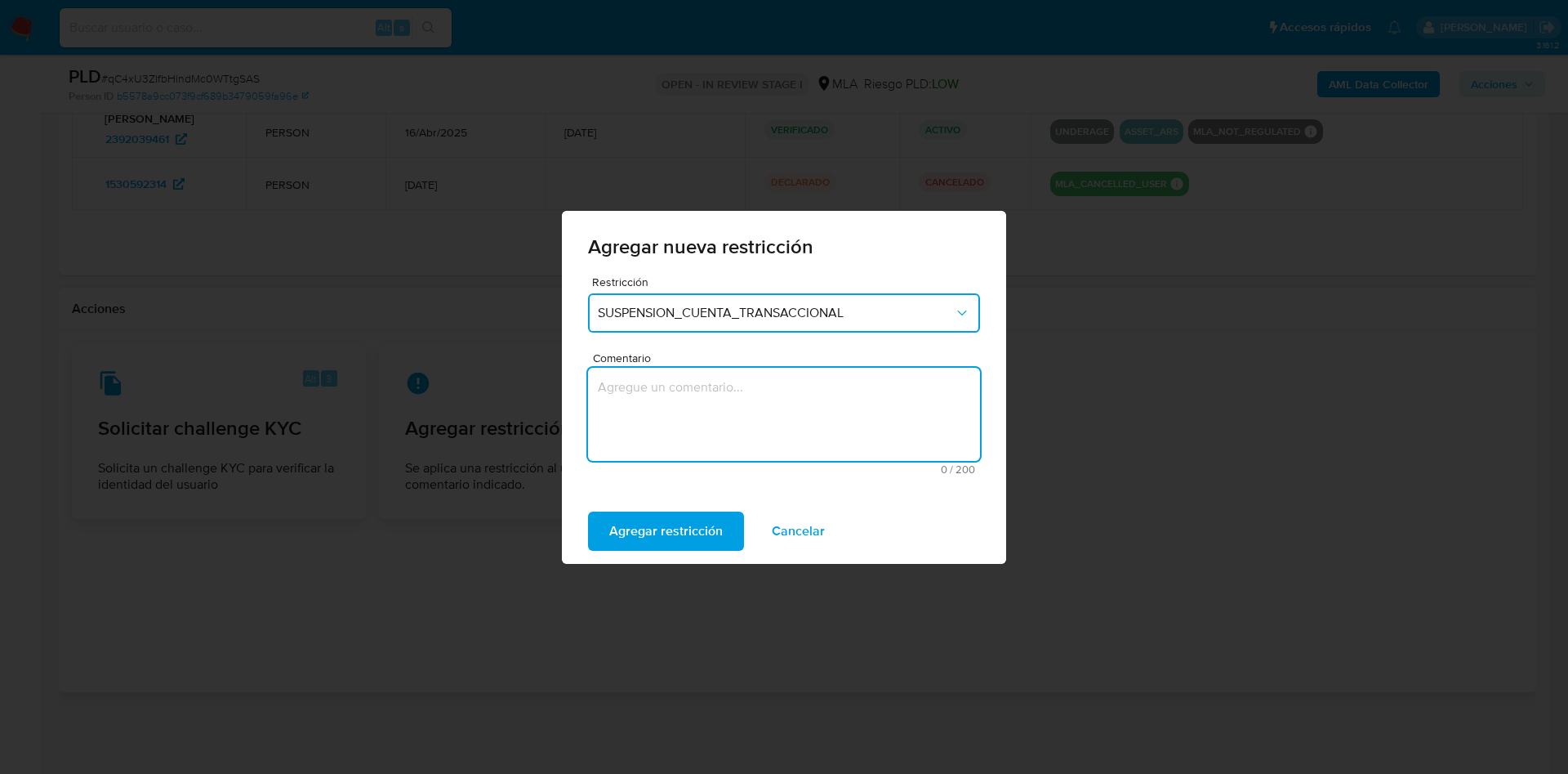
click at [723, 412] on textarea "Comentario" at bounding box center [784, 414] width 392 height 93
type textarea "AML"
click at [682, 524] on span "Agregar restricción" at bounding box center [666, 531] width 114 height 36
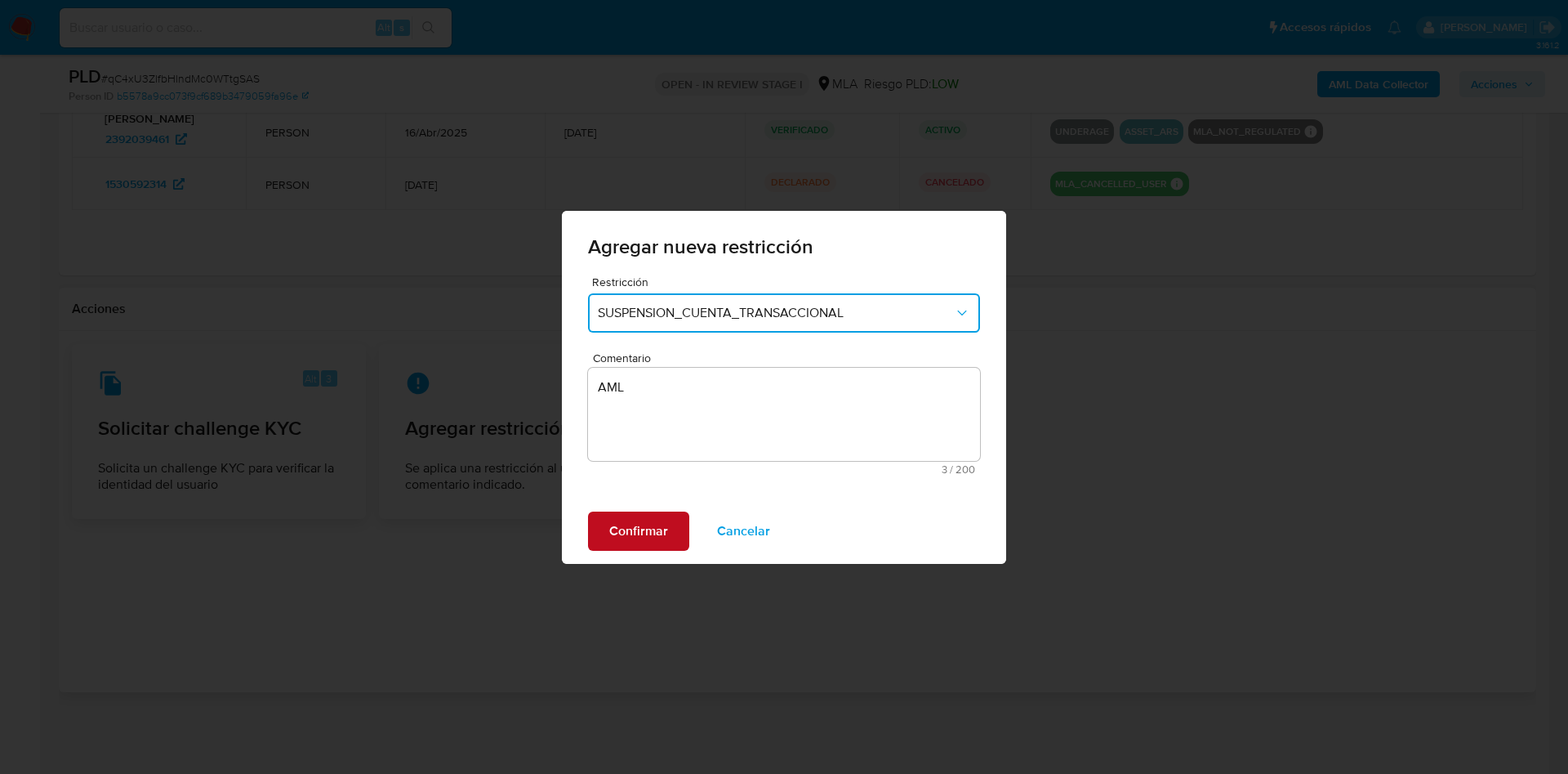
click at [633, 530] on span "Confirmar" at bounding box center [639, 531] width 59 height 36
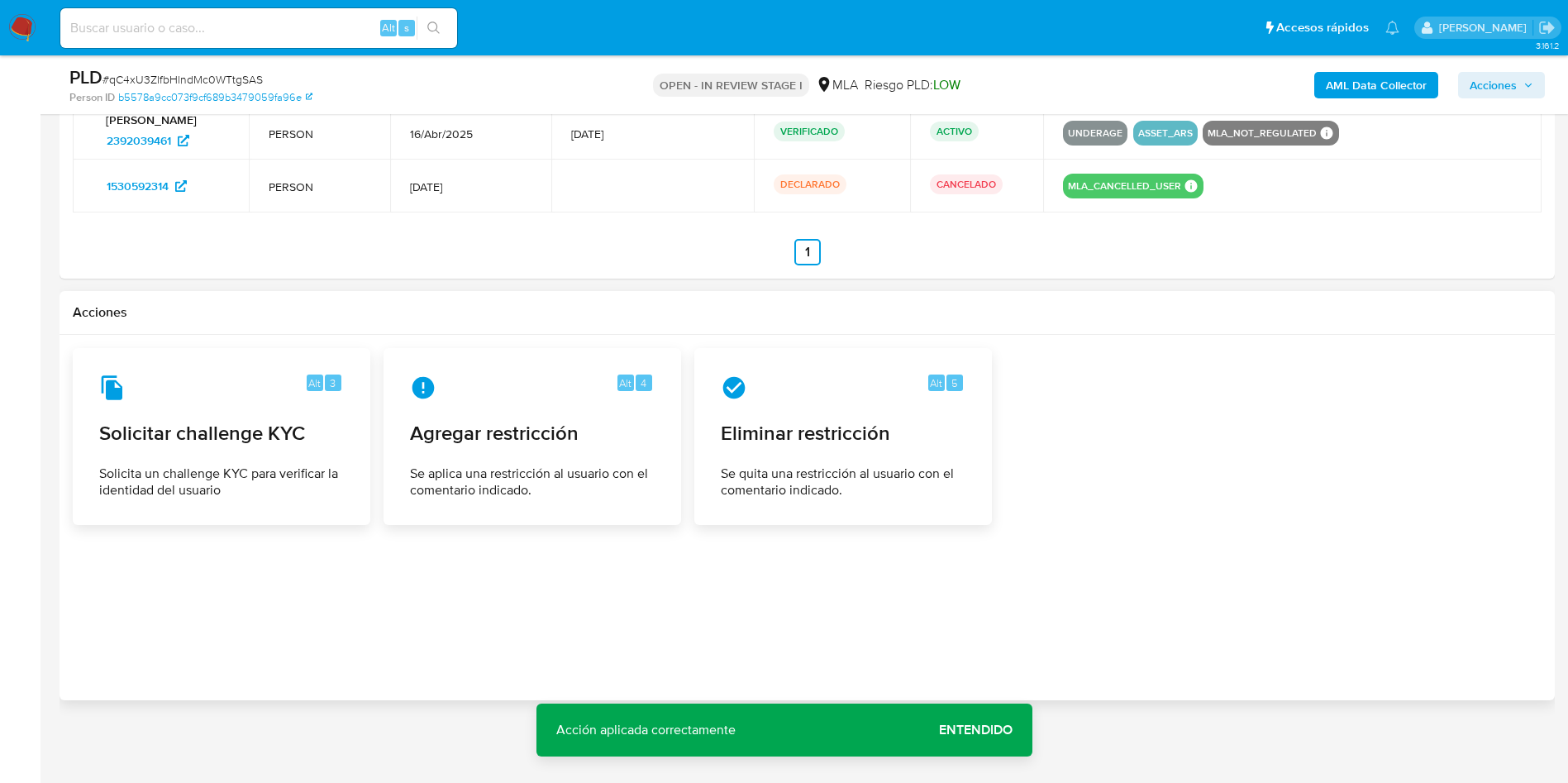
click at [960, 730] on span "Entendido" at bounding box center [976, 730] width 73 height 0
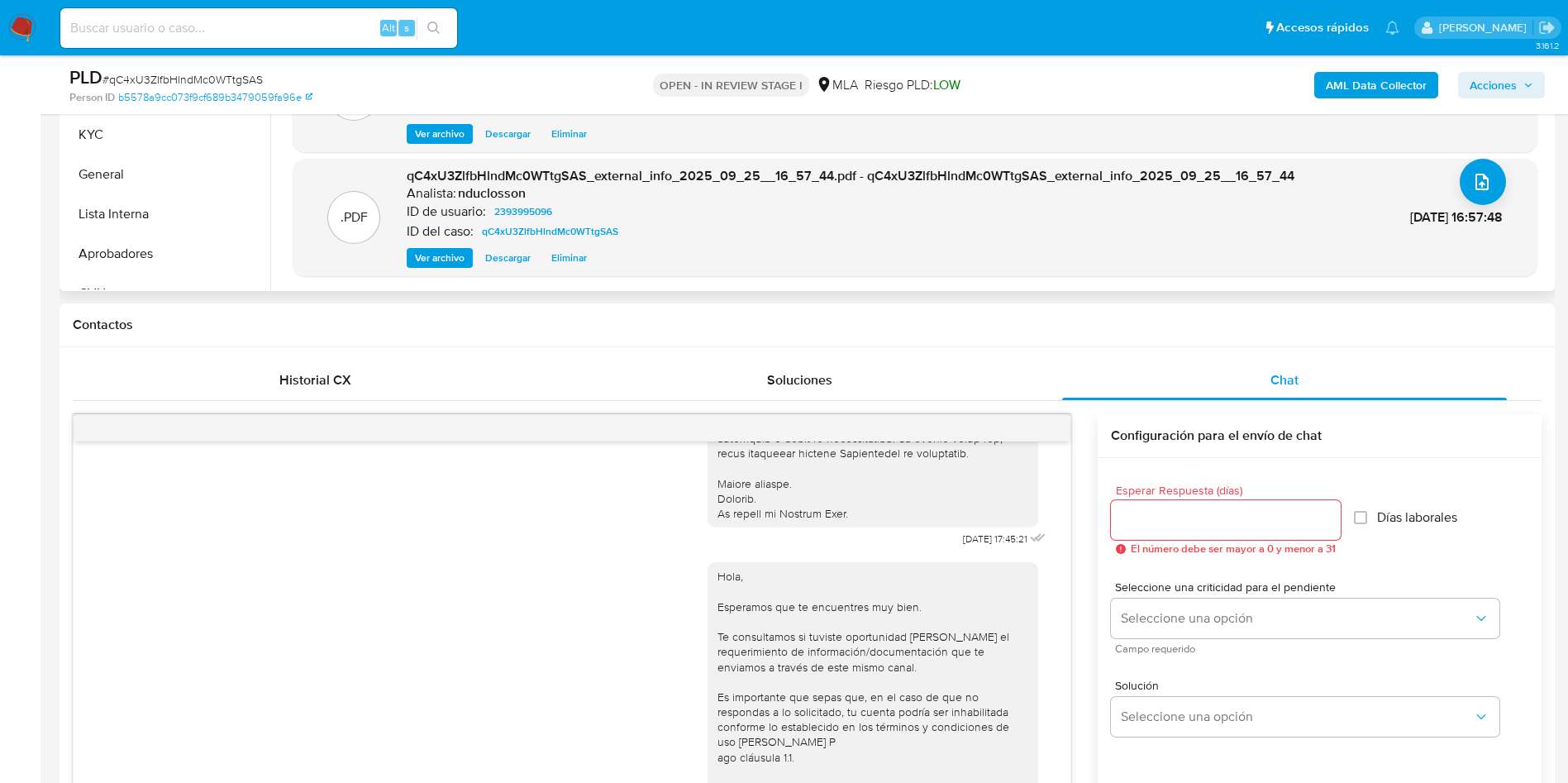
scroll to position [280, 0]
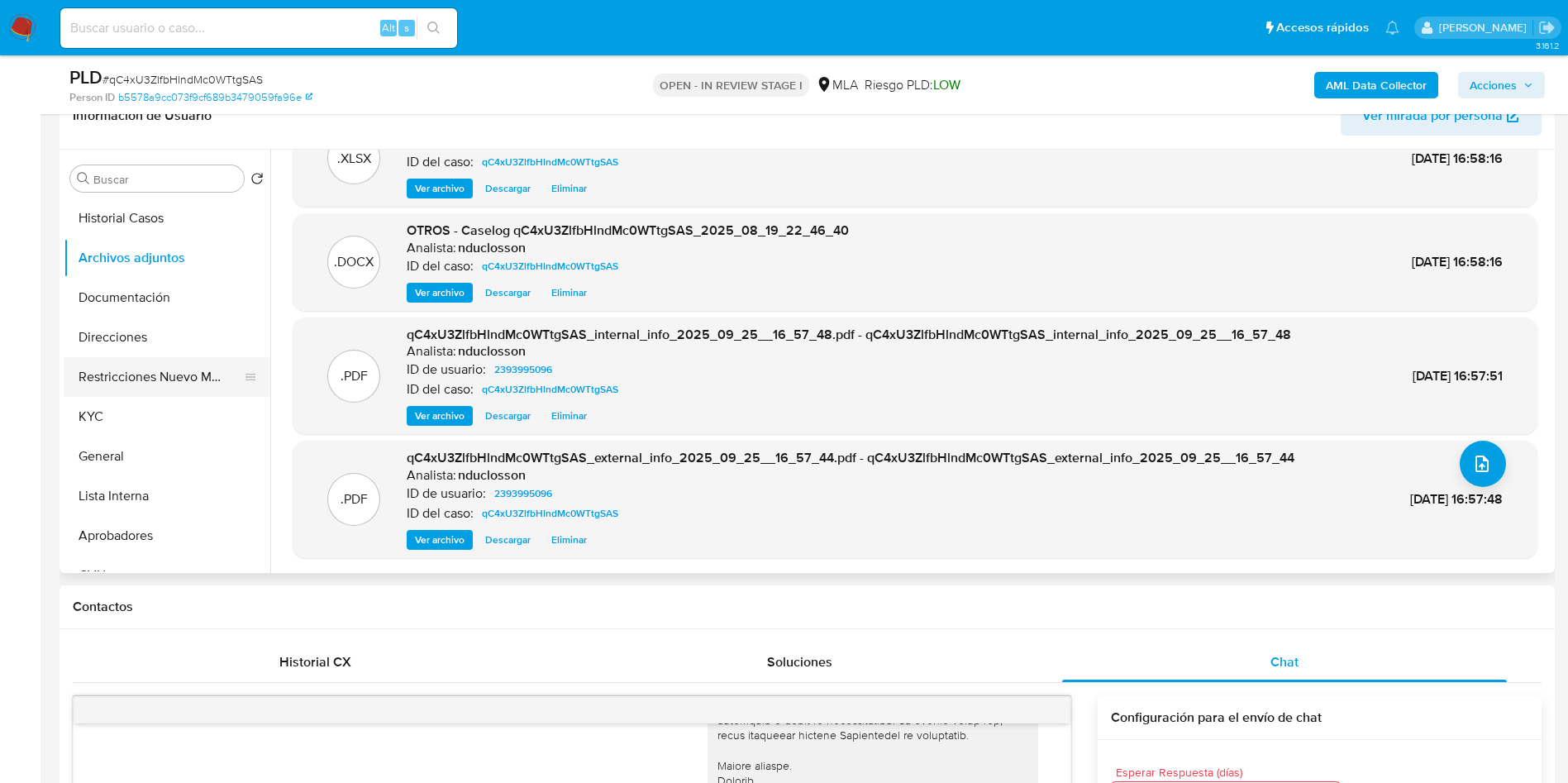
click at [159, 374] on button "Restricciones Nuevo Mundo" at bounding box center [160, 377] width 193 height 40
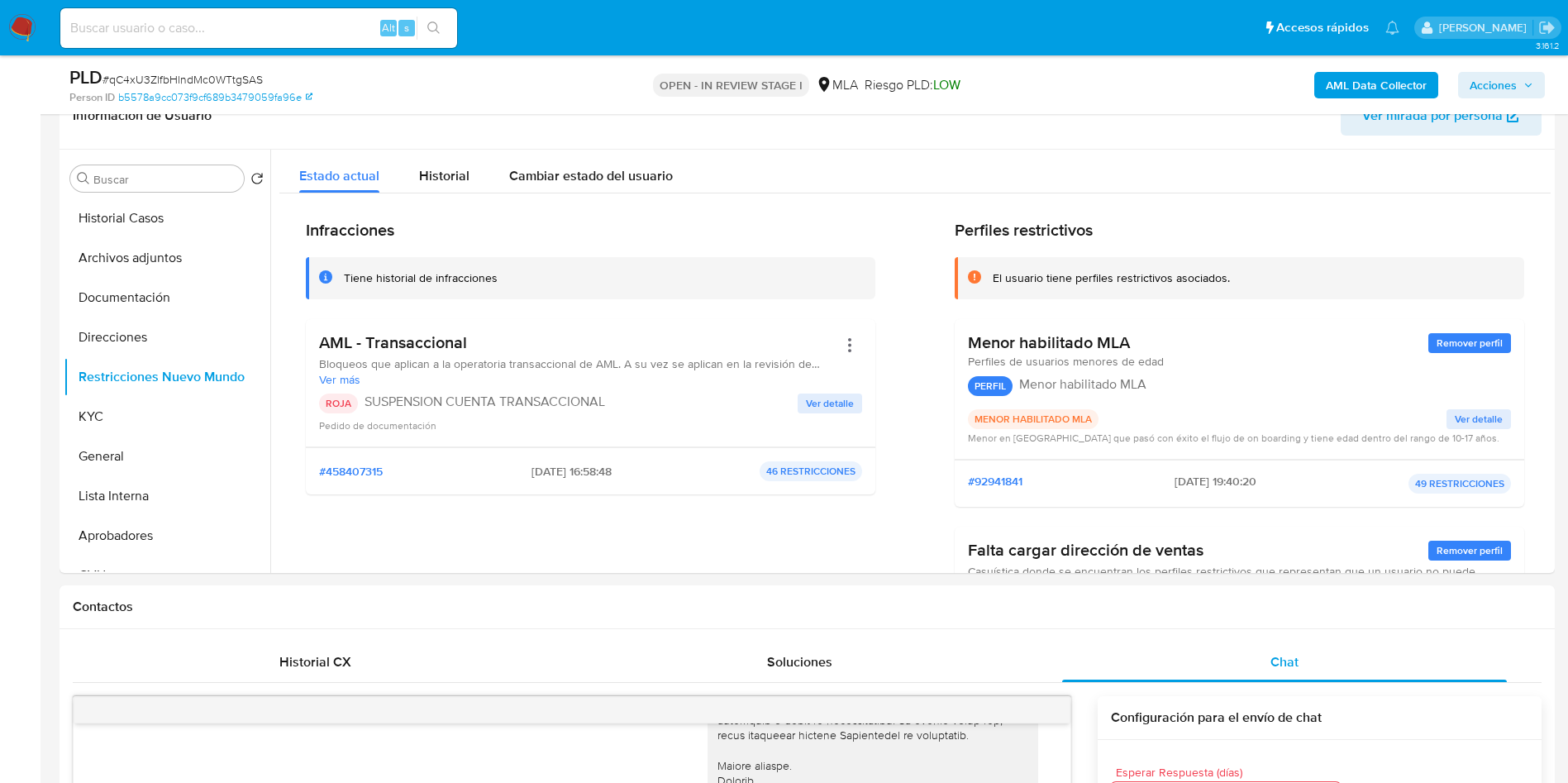
click at [1498, 82] on span "Acciones" at bounding box center [1493, 85] width 47 height 26
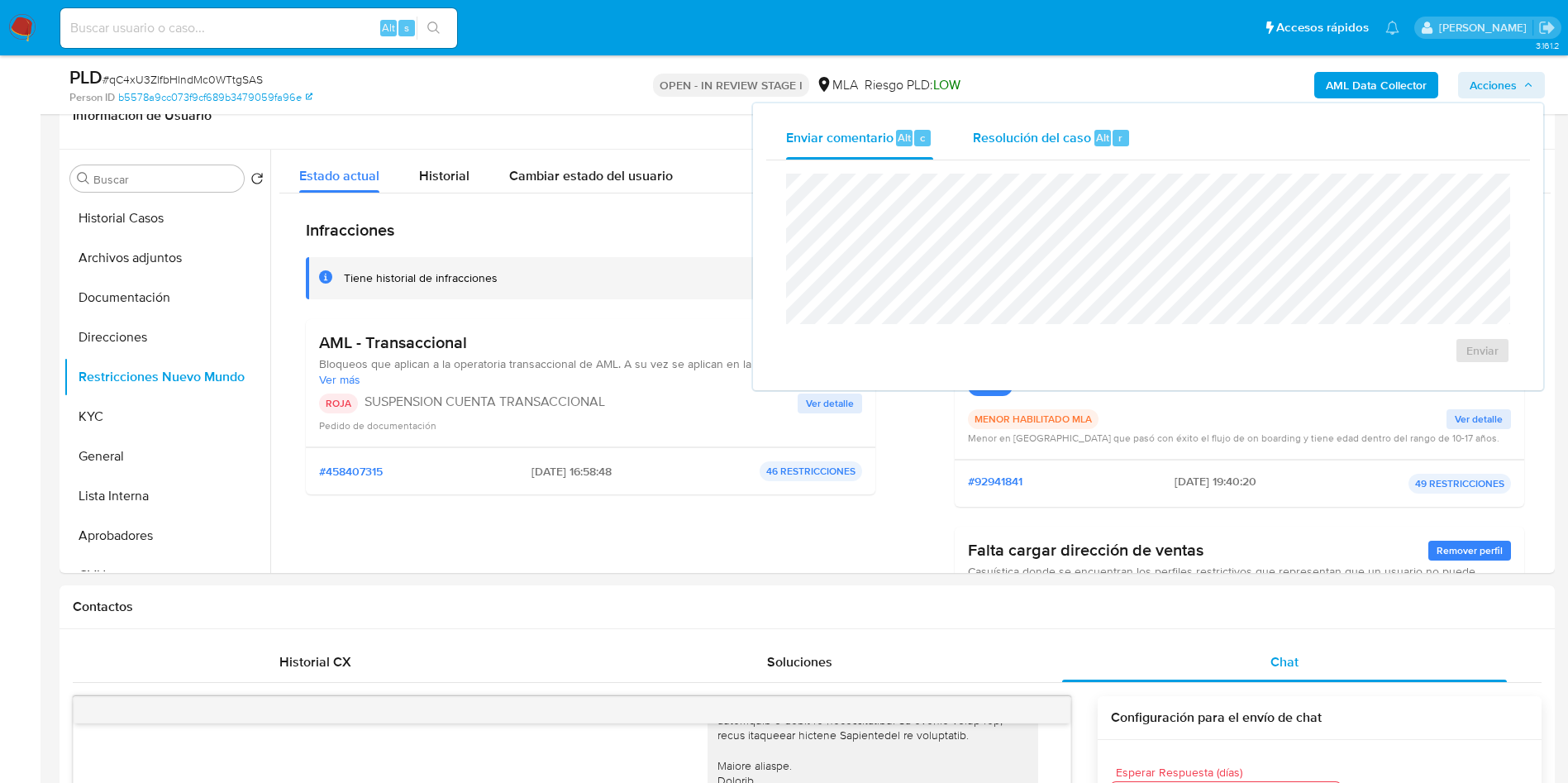
click at [1068, 149] on div "Resolución del caso Alt r" at bounding box center [1051, 138] width 158 height 43
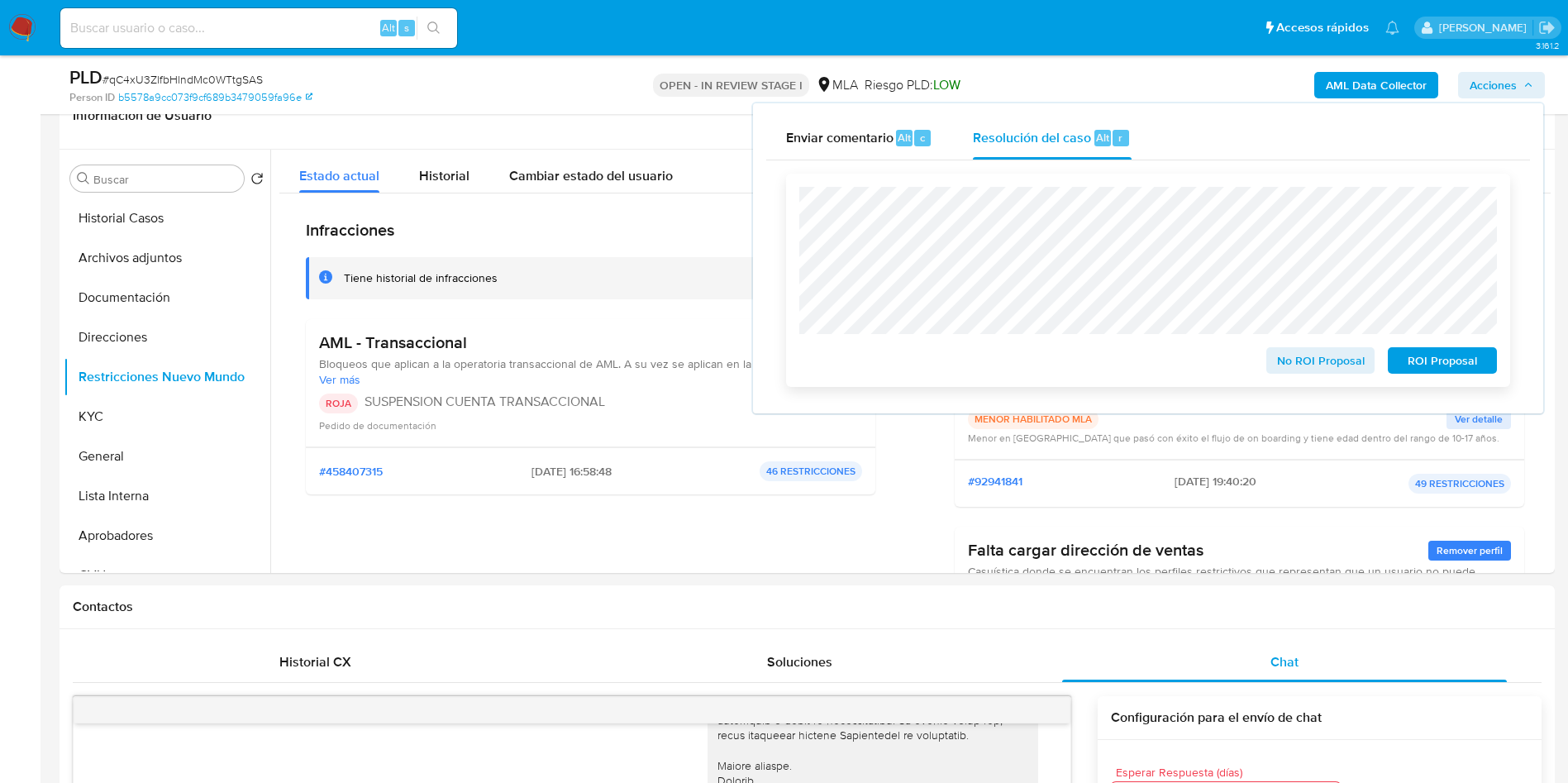
click at [1444, 355] on span "ROI Proposal" at bounding box center [1443, 361] width 86 height 24
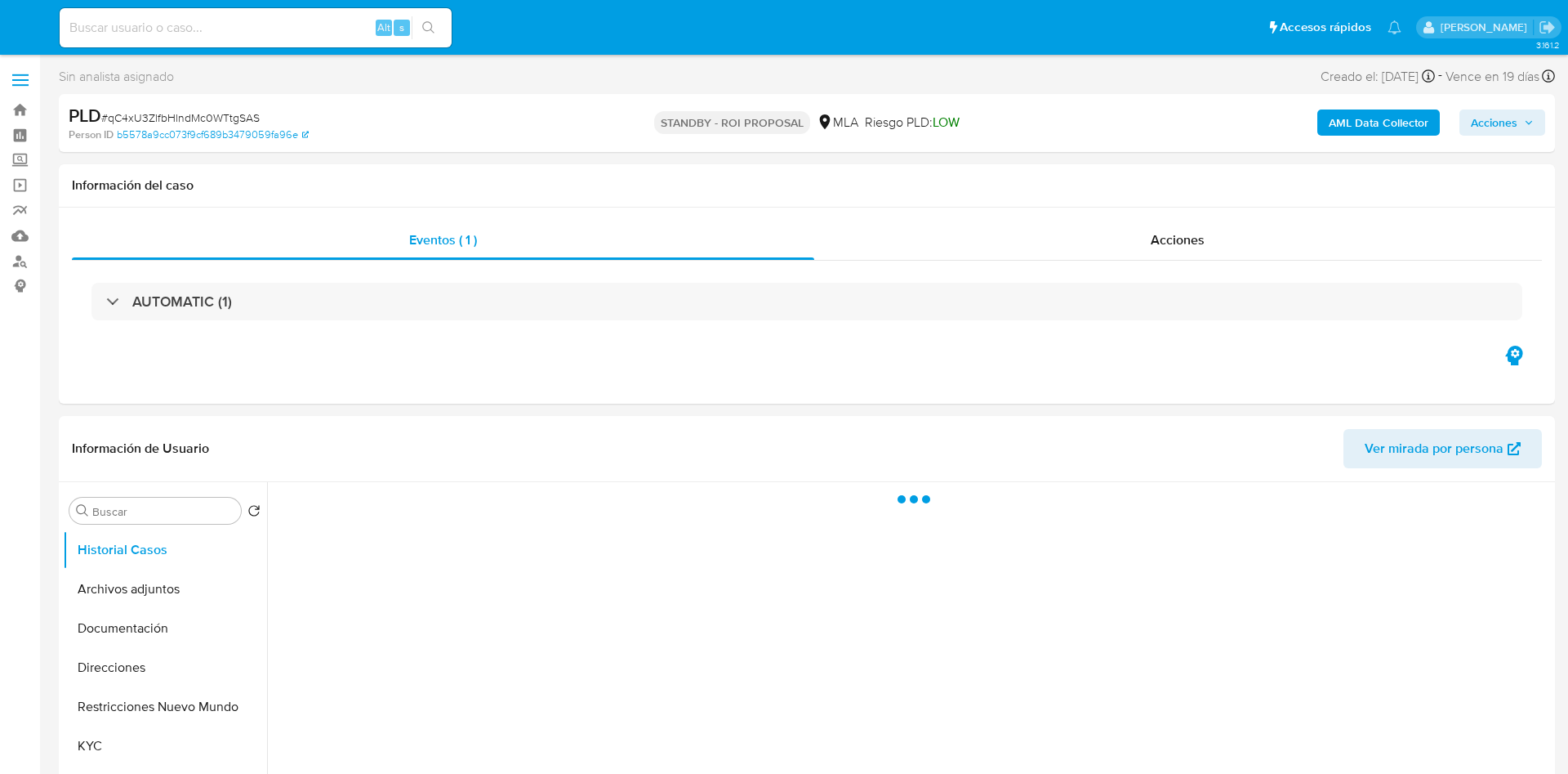
select select "10"
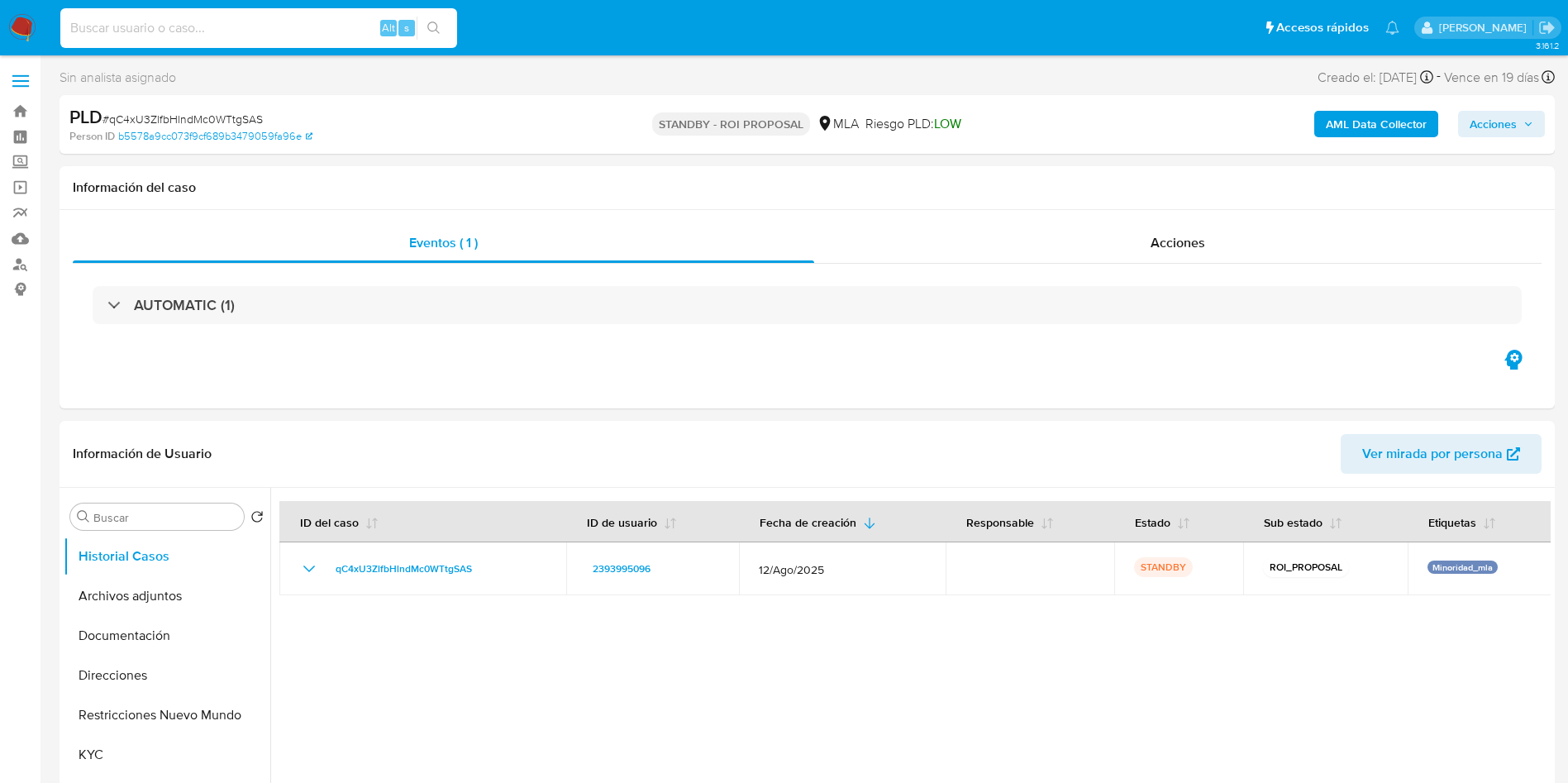
click at [210, 24] on input at bounding box center [259, 28] width 397 height 22
paste input "aR25c6H5XJgDJ8Mmih1iHf3R"
type input "aR25c6H5XJgDJ8Mmih1iHf3R"
click at [430, 36] on button "search-icon" at bounding box center [433, 28] width 34 height 24
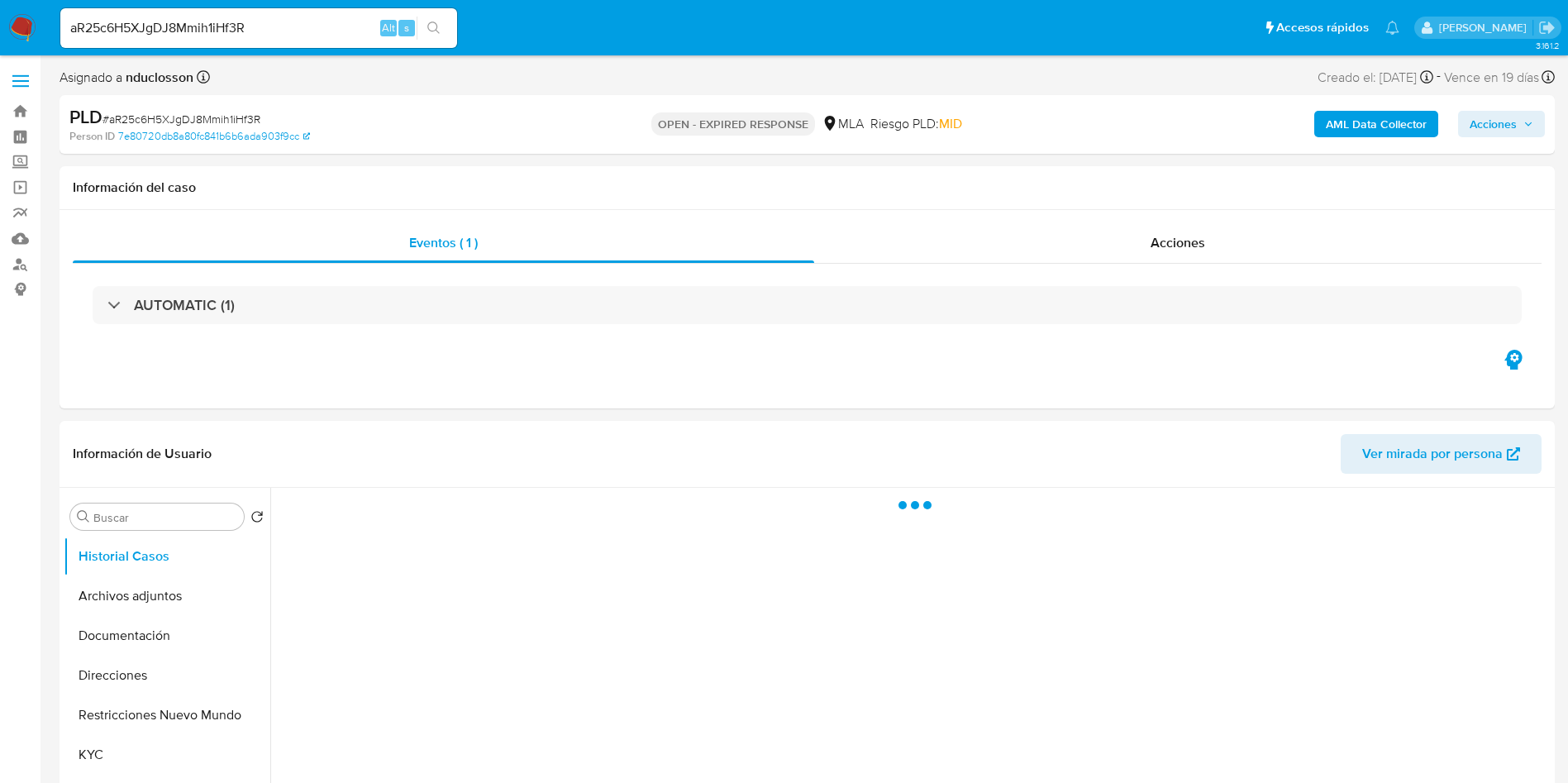
select select "10"
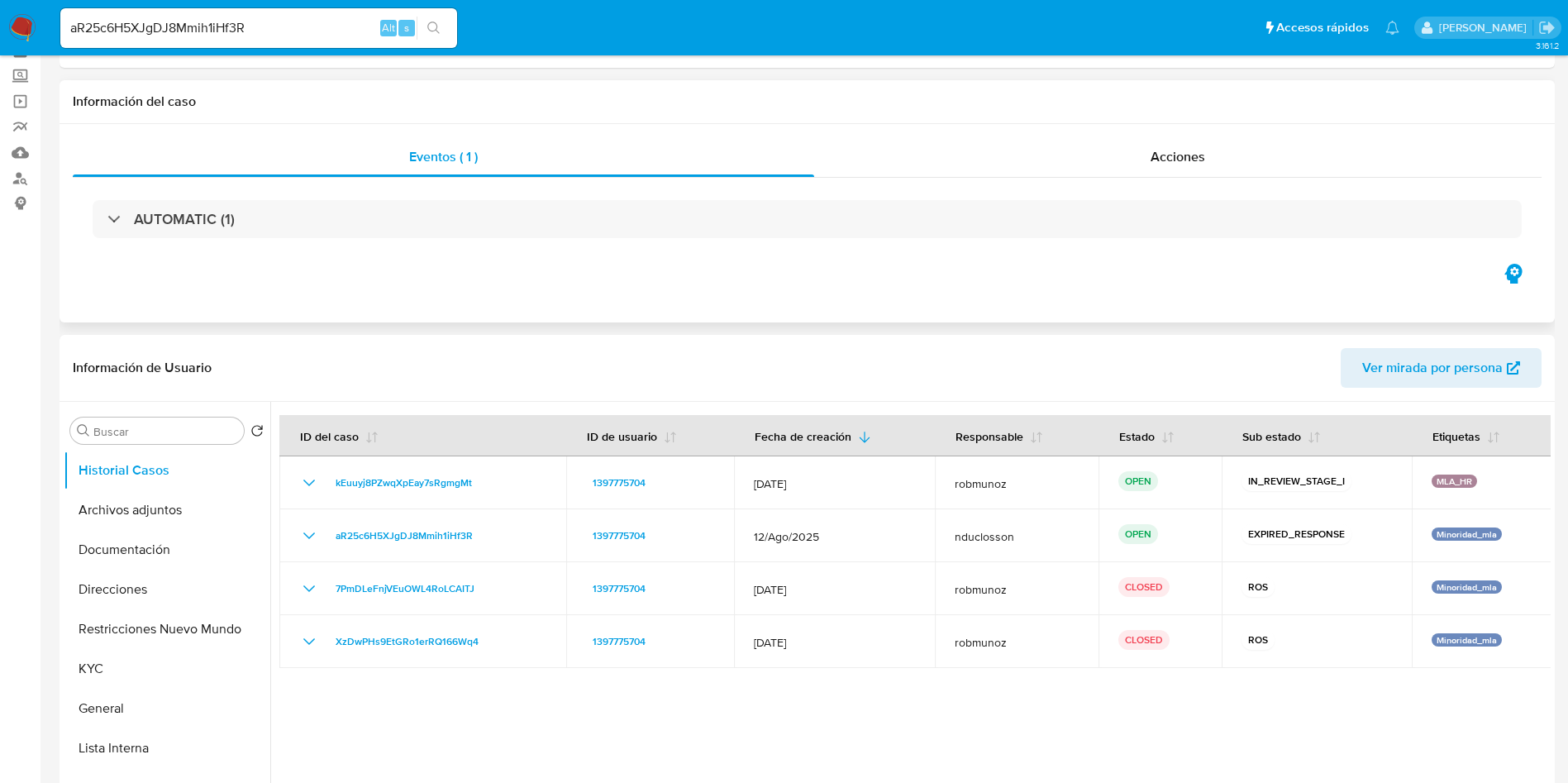
scroll to position [124, 0]
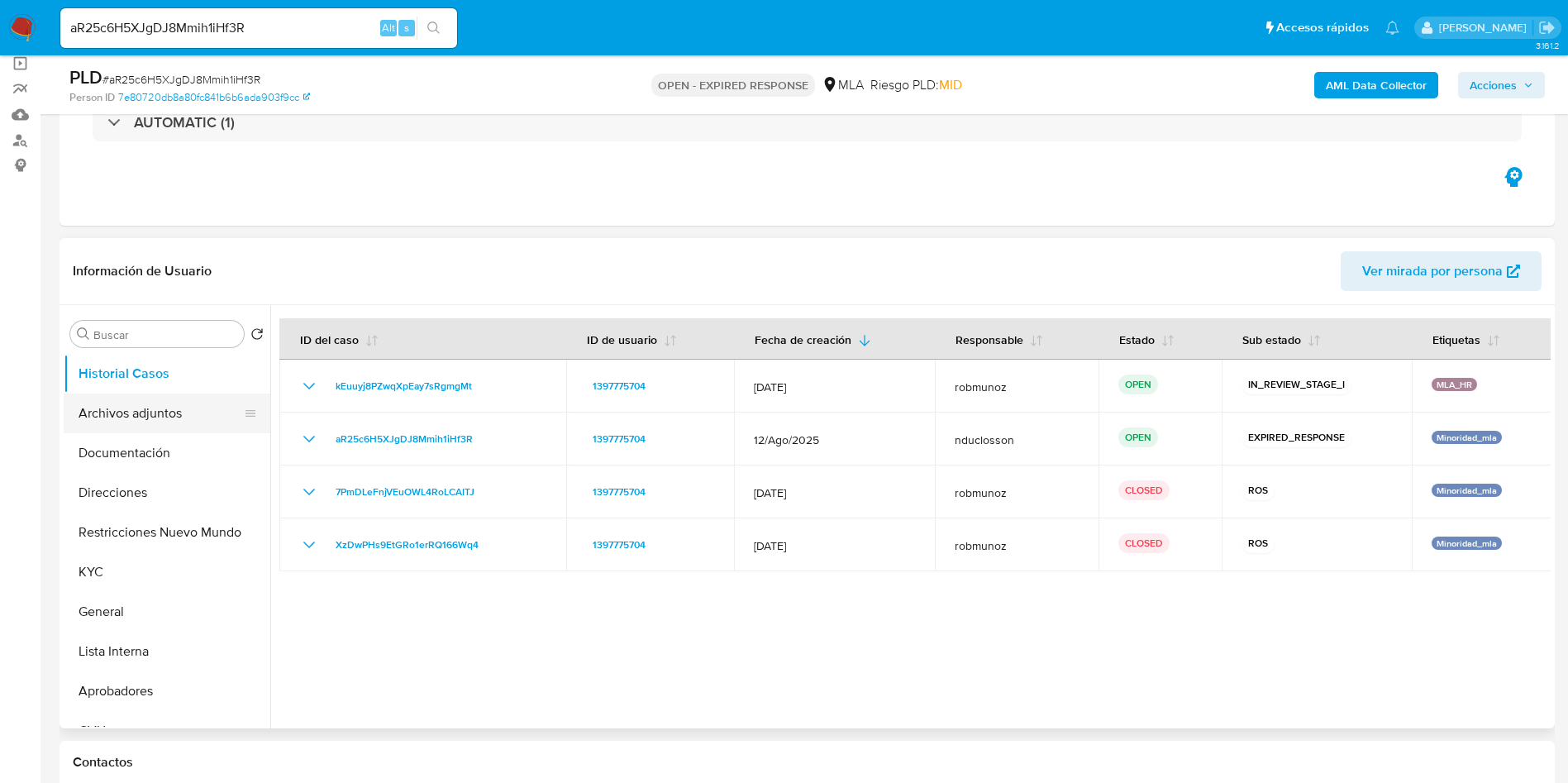
click at [164, 409] on button "Archivos adjuntos" at bounding box center [160, 414] width 193 height 40
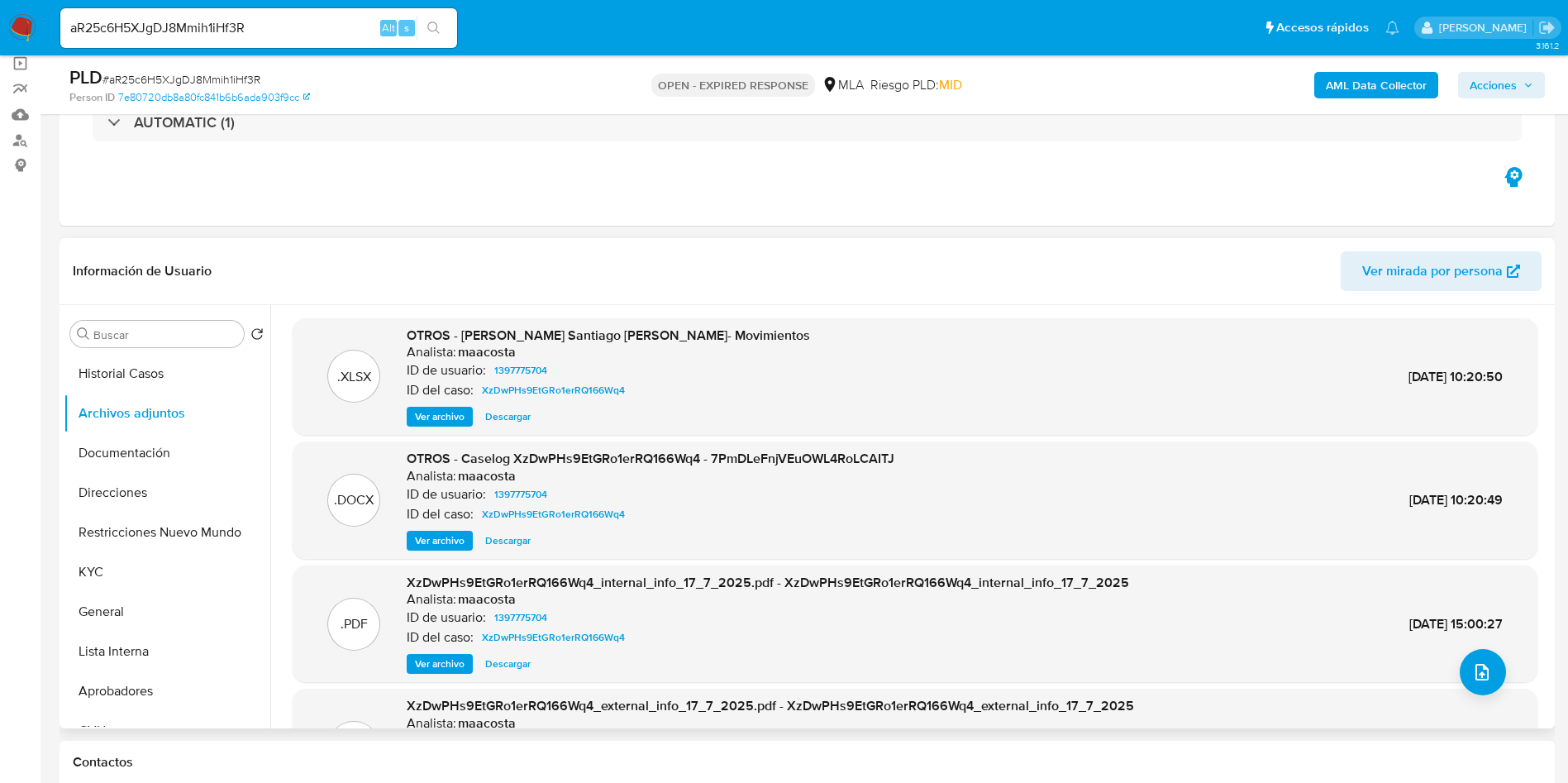
click at [519, 541] on span "Descargar" at bounding box center [508, 540] width 45 height 17
click at [510, 419] on span "Descargar" at bounding box center [508, 416] width 45 height 17
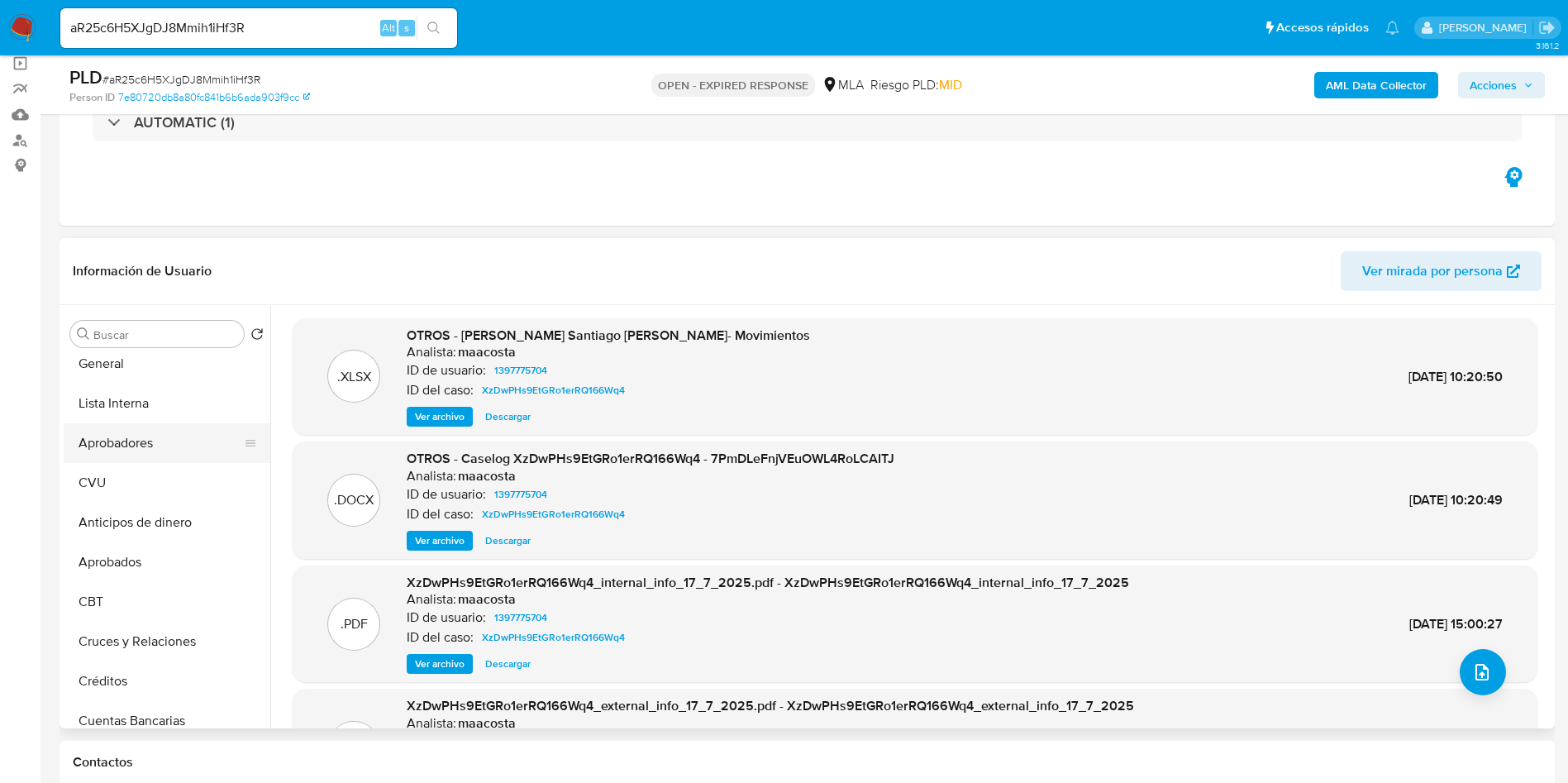
click at [138, 435] on button "Aprobadores" at bounding box center [160, 443] width 193 height 40
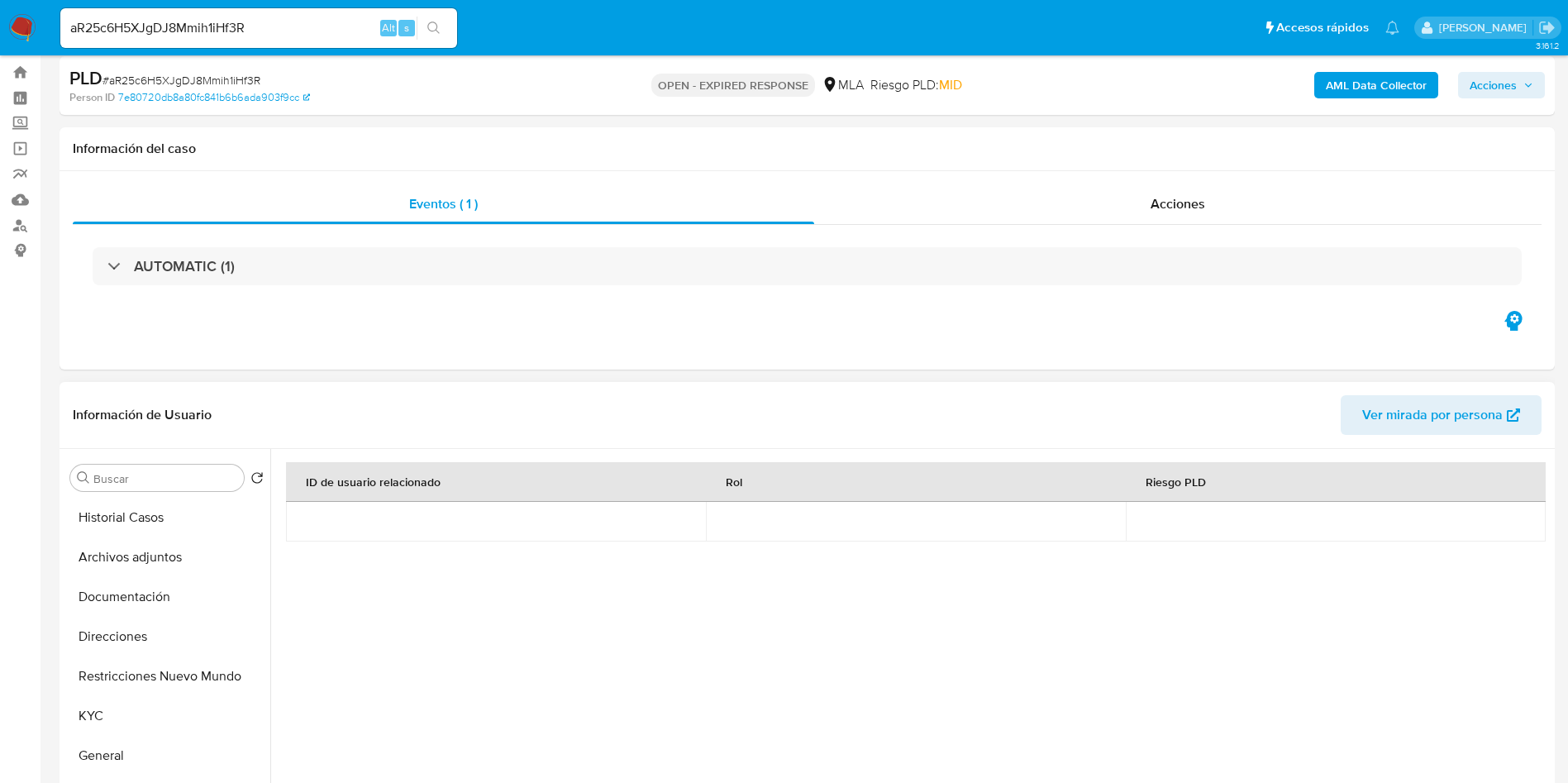
scroll to position [0, 0]
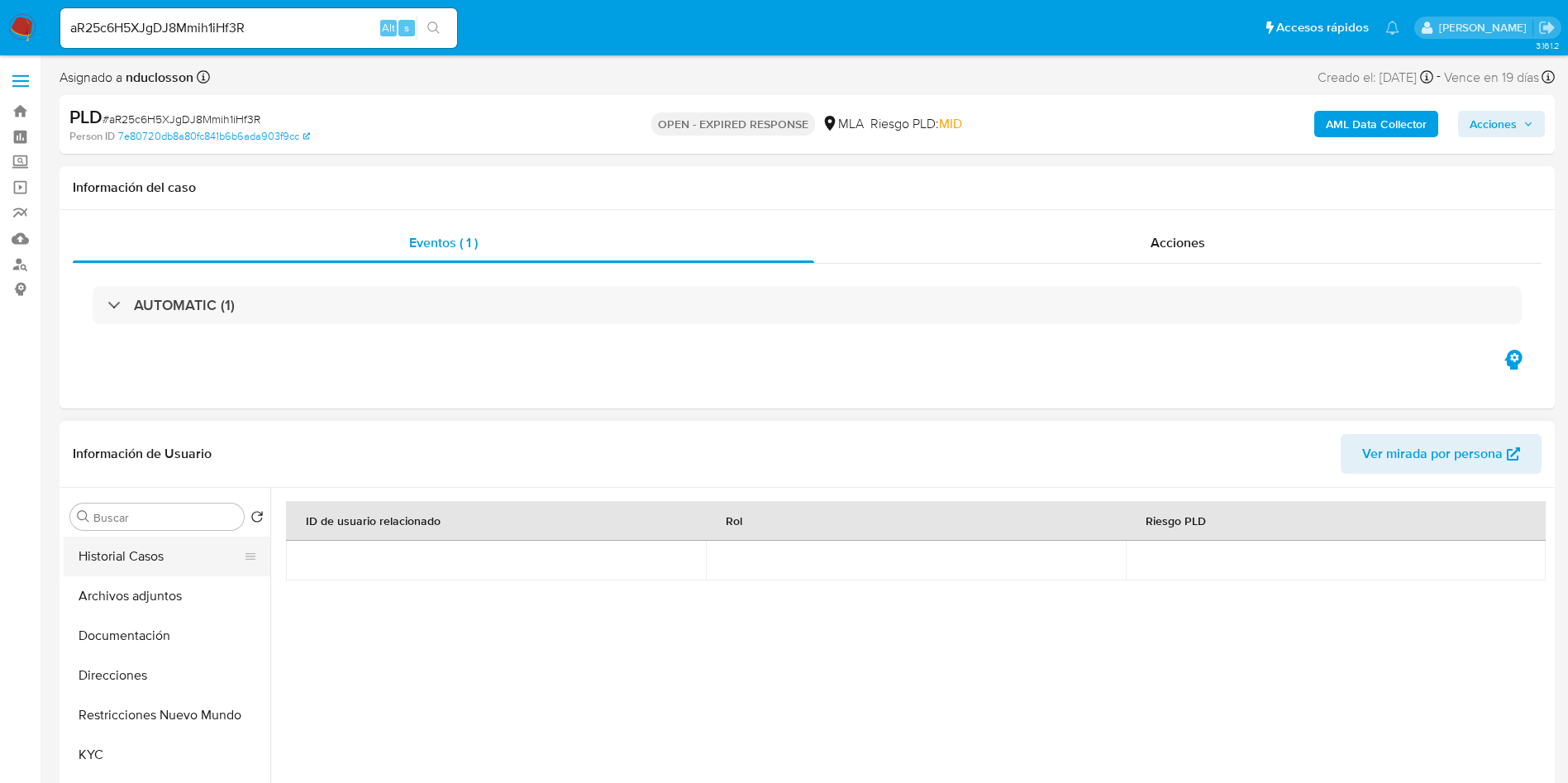
click at [131, 542] on button "Historial Casos" at bounding box center [160, 557] width 193 height 40
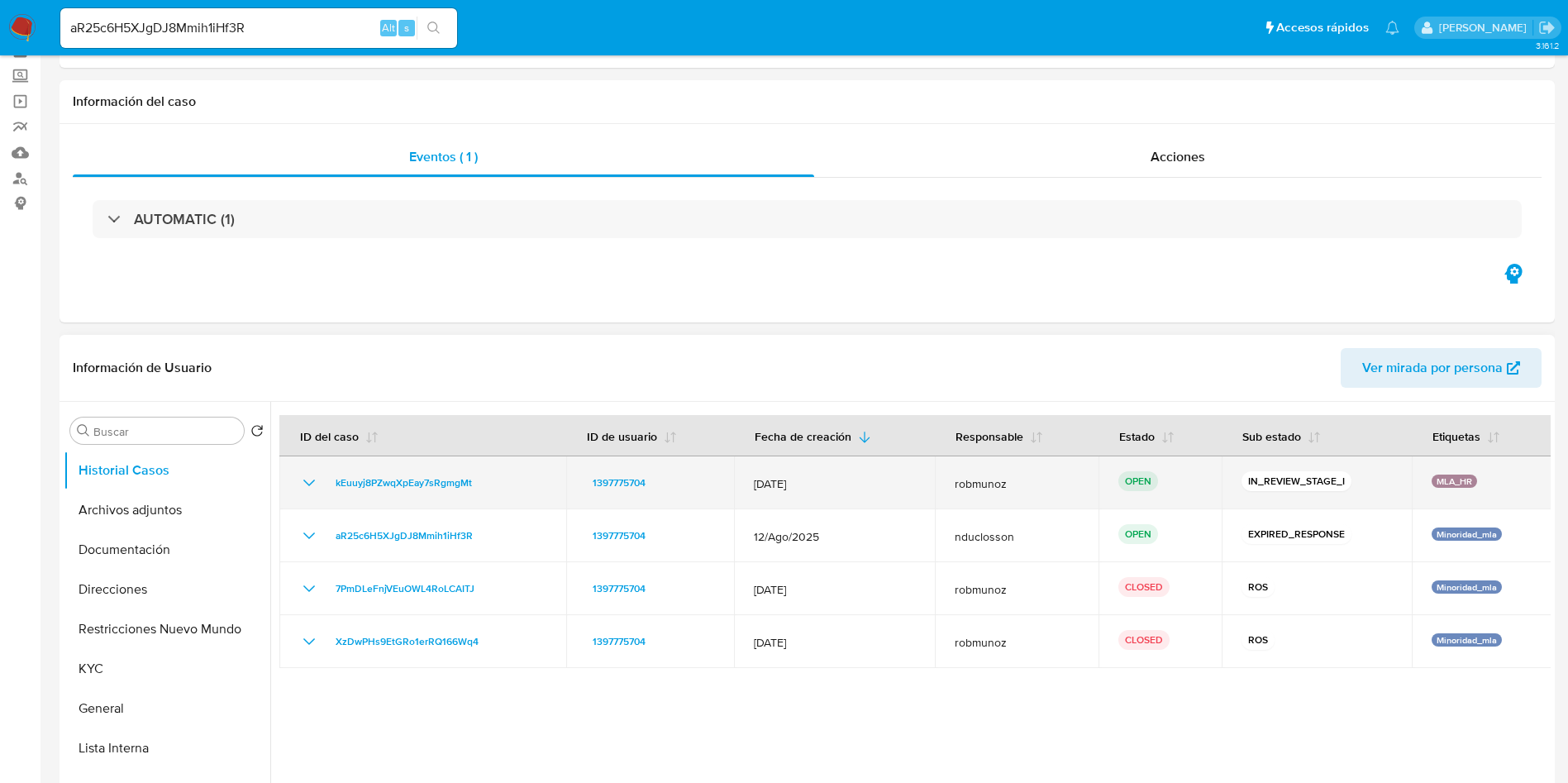
scroll to position [124, 0]
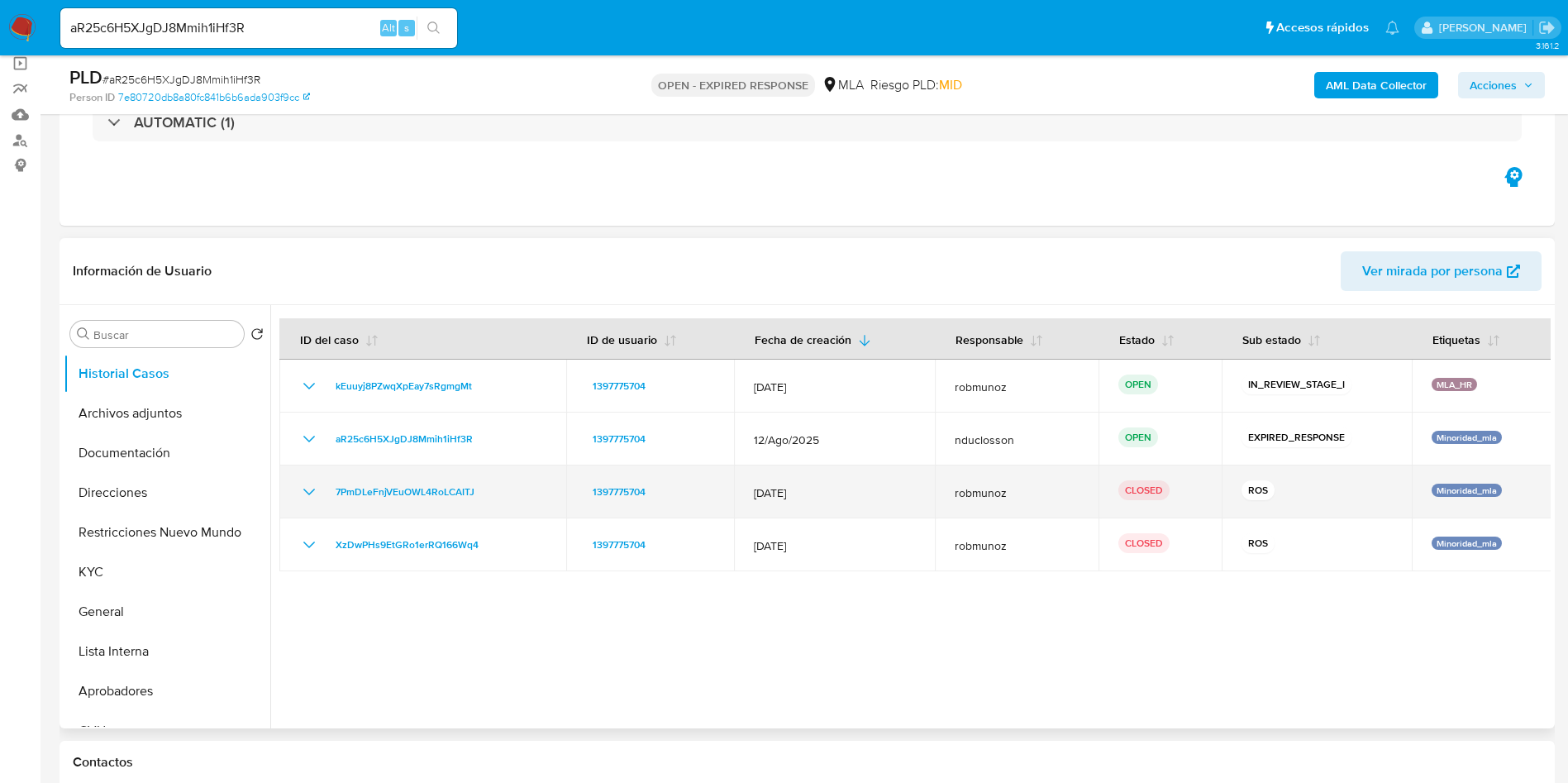
click at [310, 487] on icon "Mostrar/Ocultar" at bounding box center [309, 491] width 20 height 20
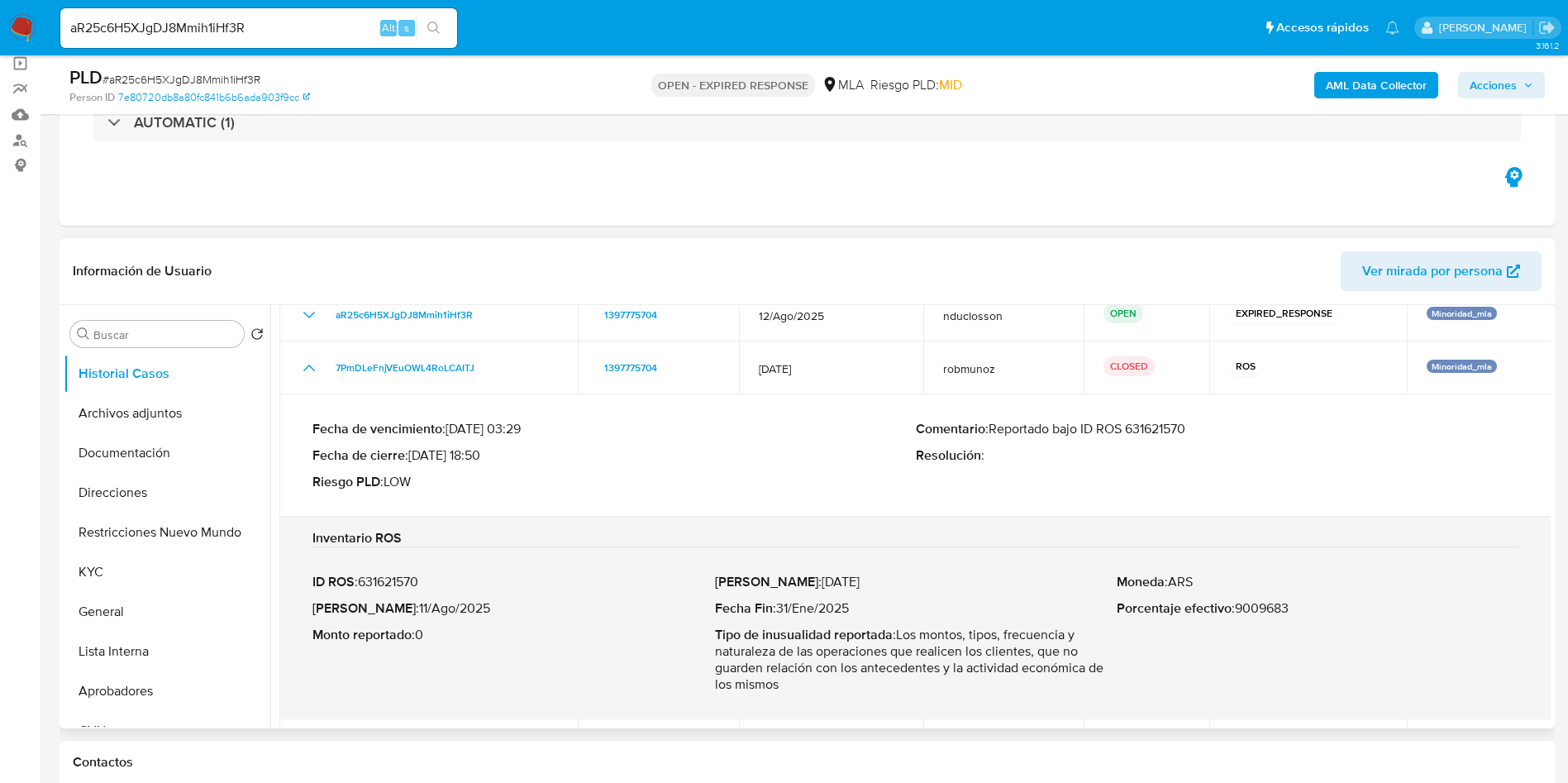
click at [402, 577] on p "ID ROS : 631621570" at bounding box center [514, 582] width 402 height 17
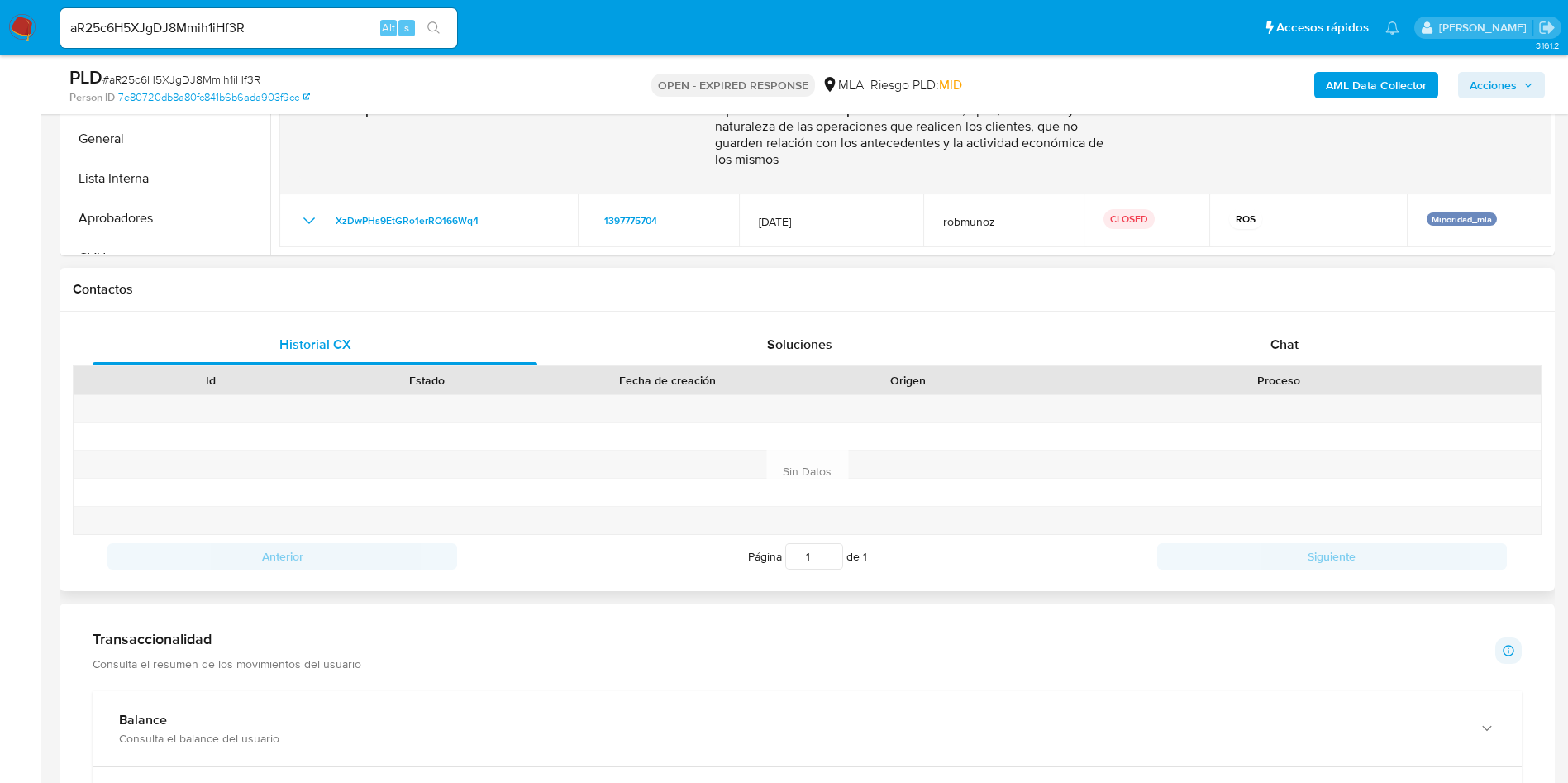
scroll to position [620, 0]
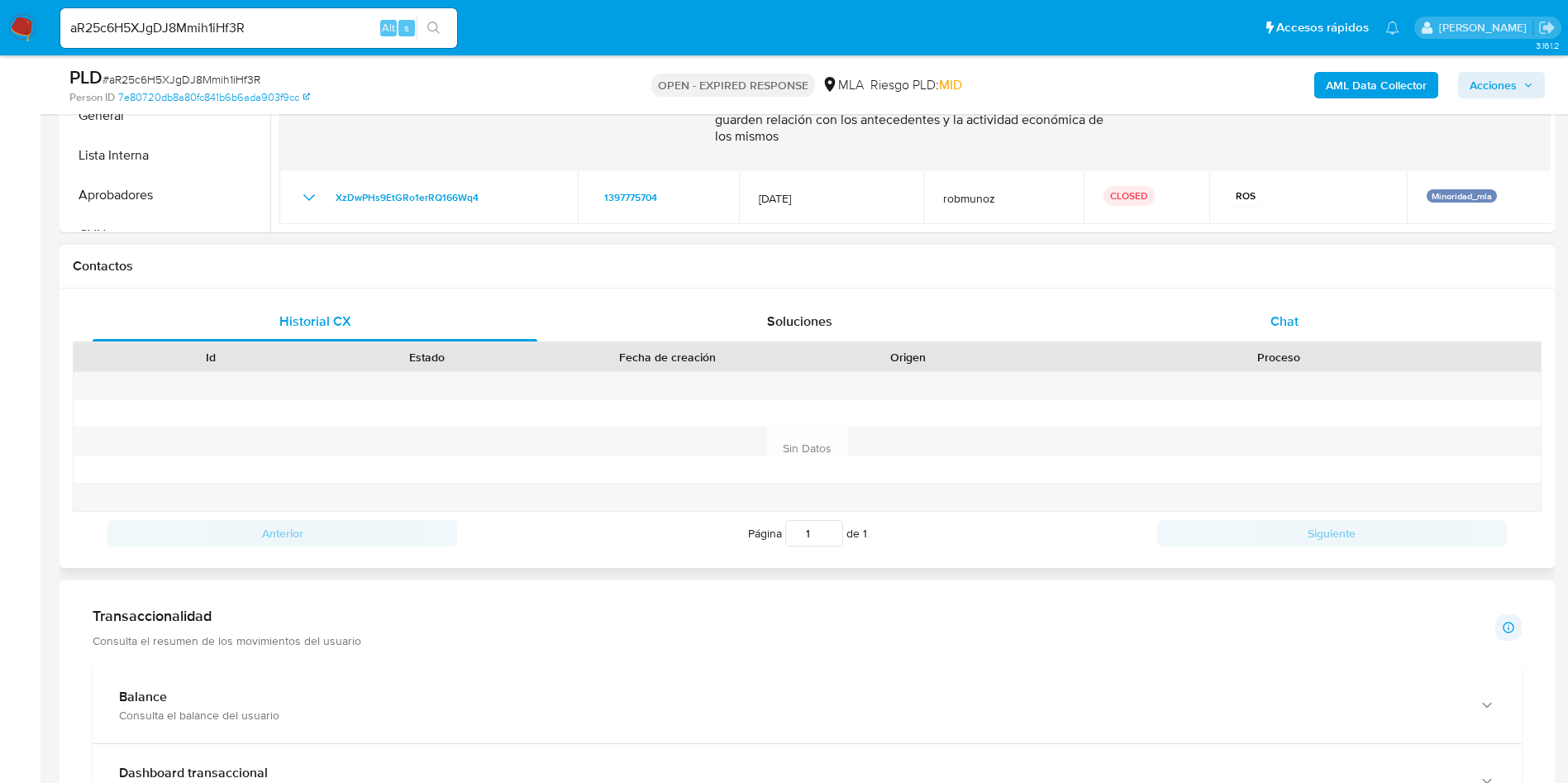
click at [1282, 301] on div "Chat" at bounding box center [1285, 321] width 445 height 40
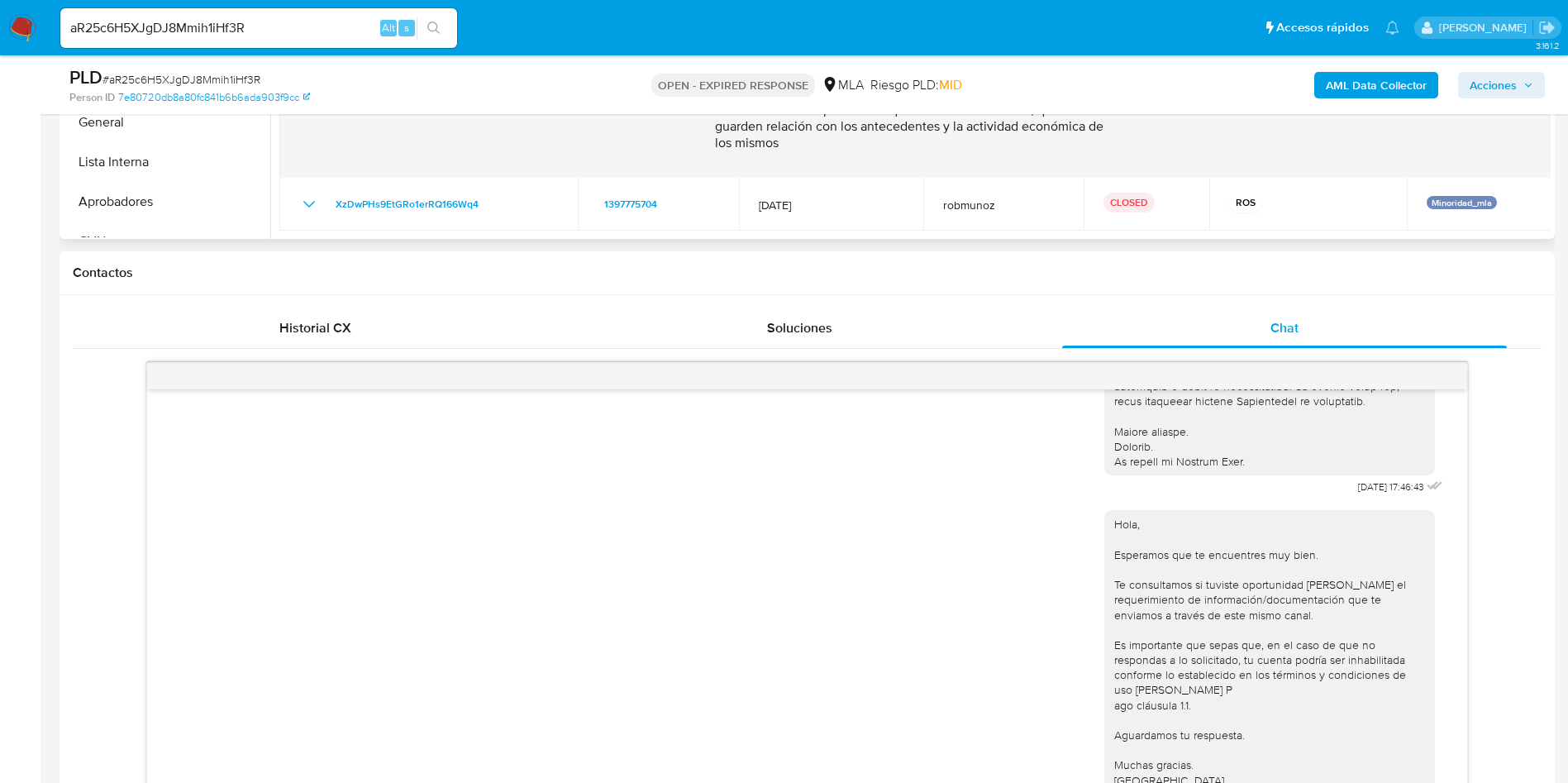
scroll to position [496, 0]
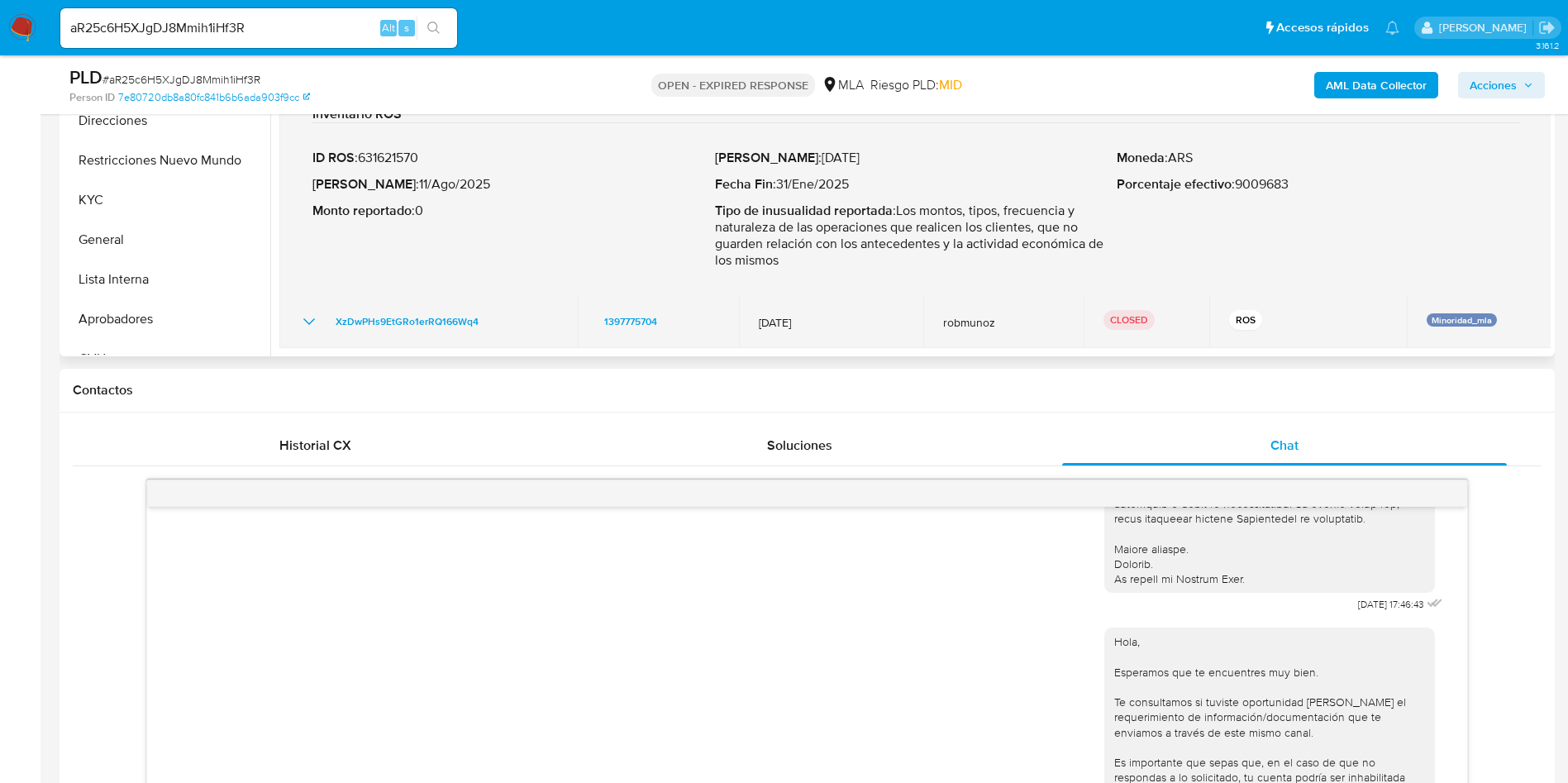
click at [308, 323] on icon "Mostrar/Ocultar" at bounding box center [309, 321] width 20 height 20
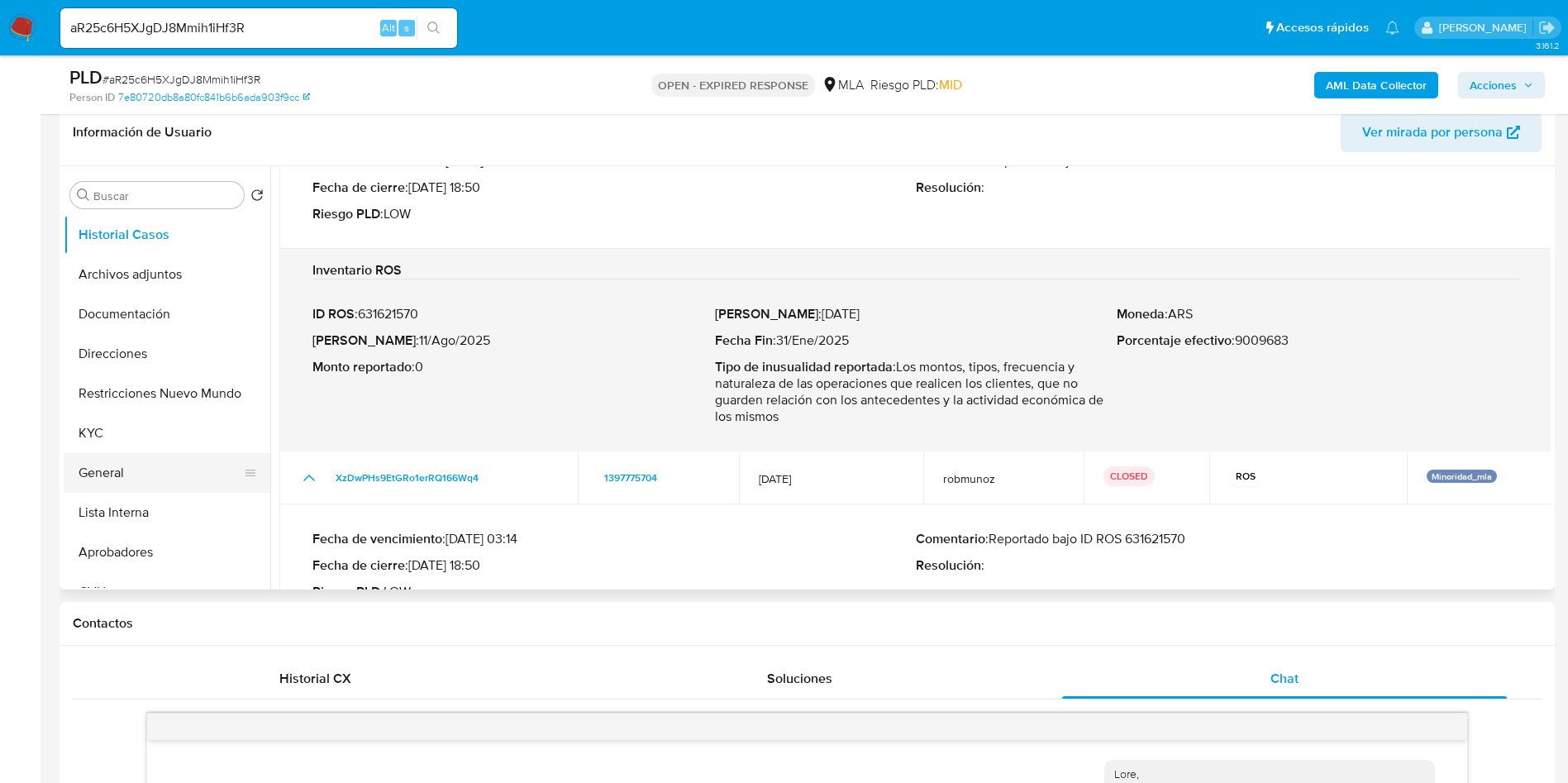
scroll to position [124, 0]
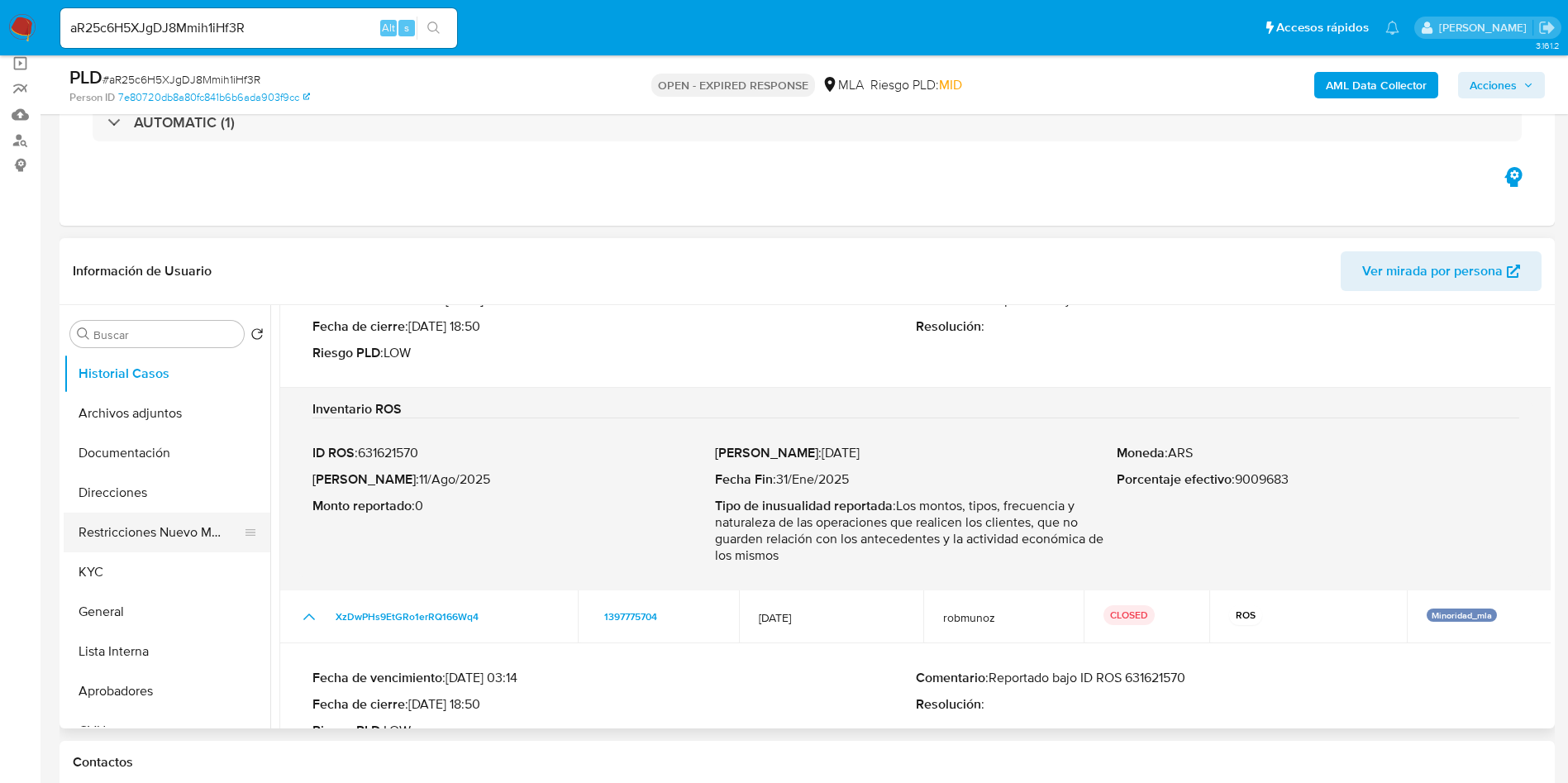
click at [158, 530] on button "Restricciones Nuevo Mundo" at bounding box center [160, 532] width 193 height 40
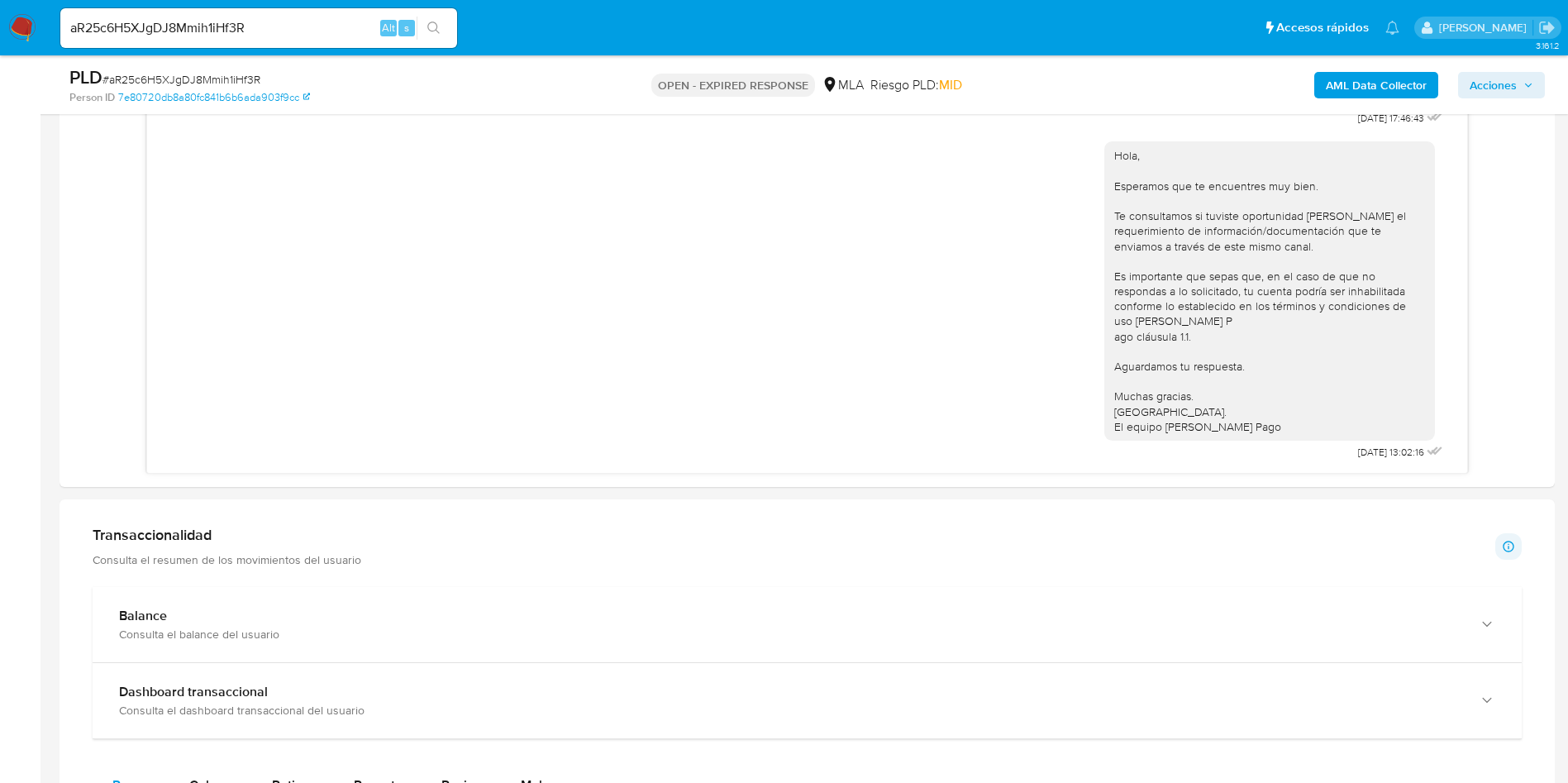
scroll to position [1240, 0]
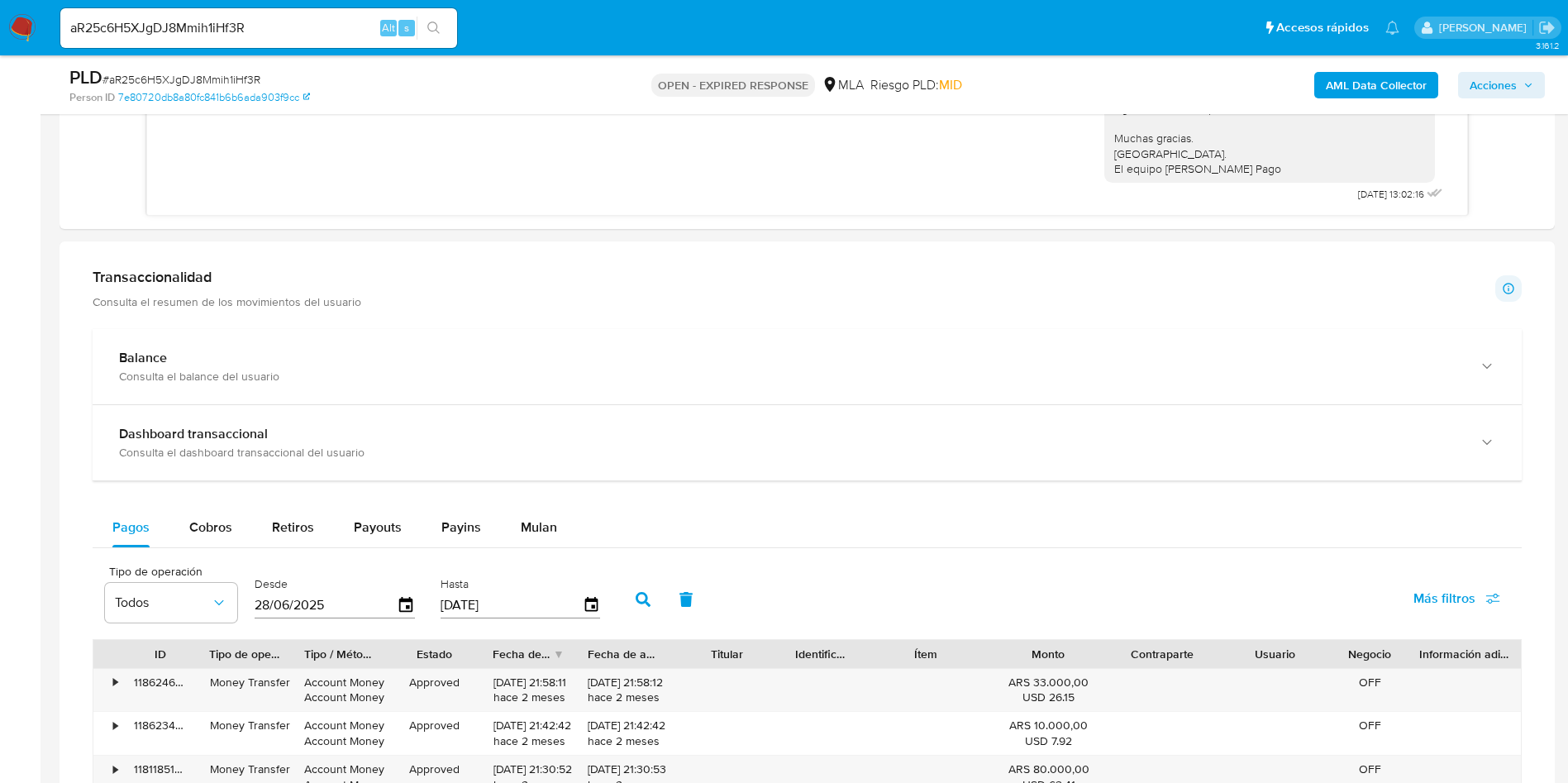
click at [213, 75] on span "# aR25c6H5XJgDJ8Mmih1iHf3R" at bounding box center [181, 79] width 158 height 17
copy span "aR25c6H5XJgDJ8Mmih1iHf3R"
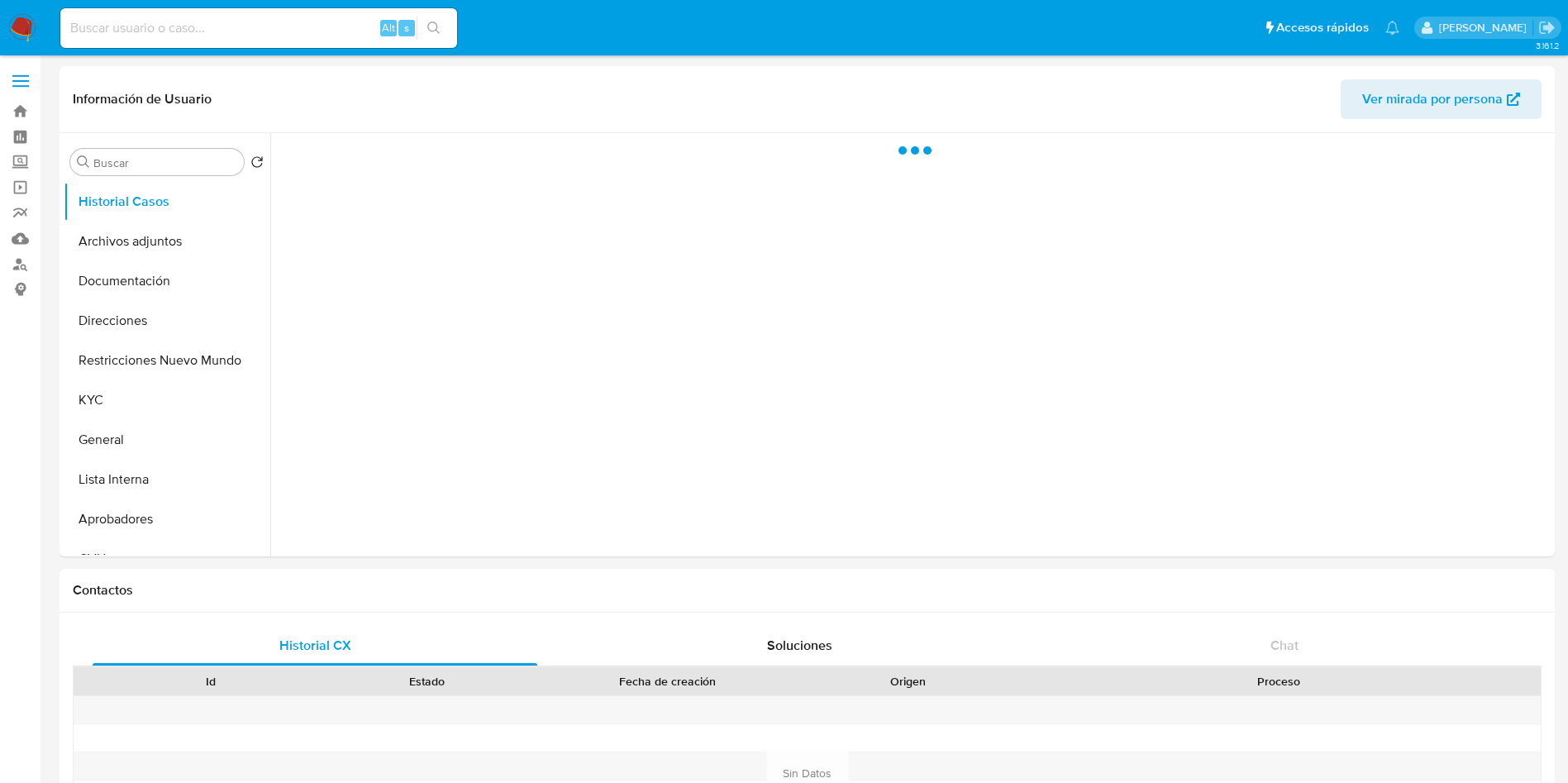
select select "10"
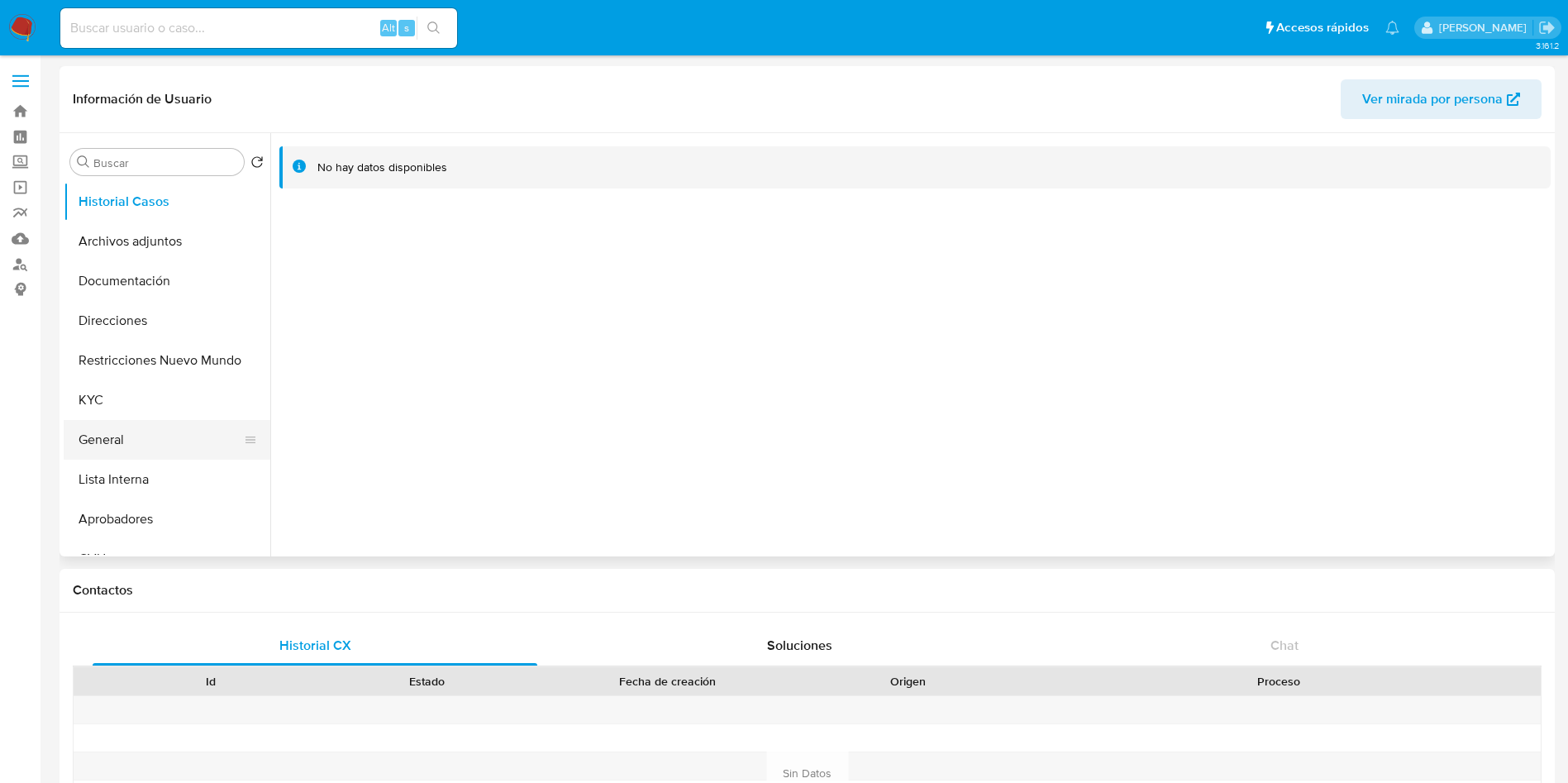
click at [125, 425] on button "General" at bounding box center [160, 440] width 193 height 40
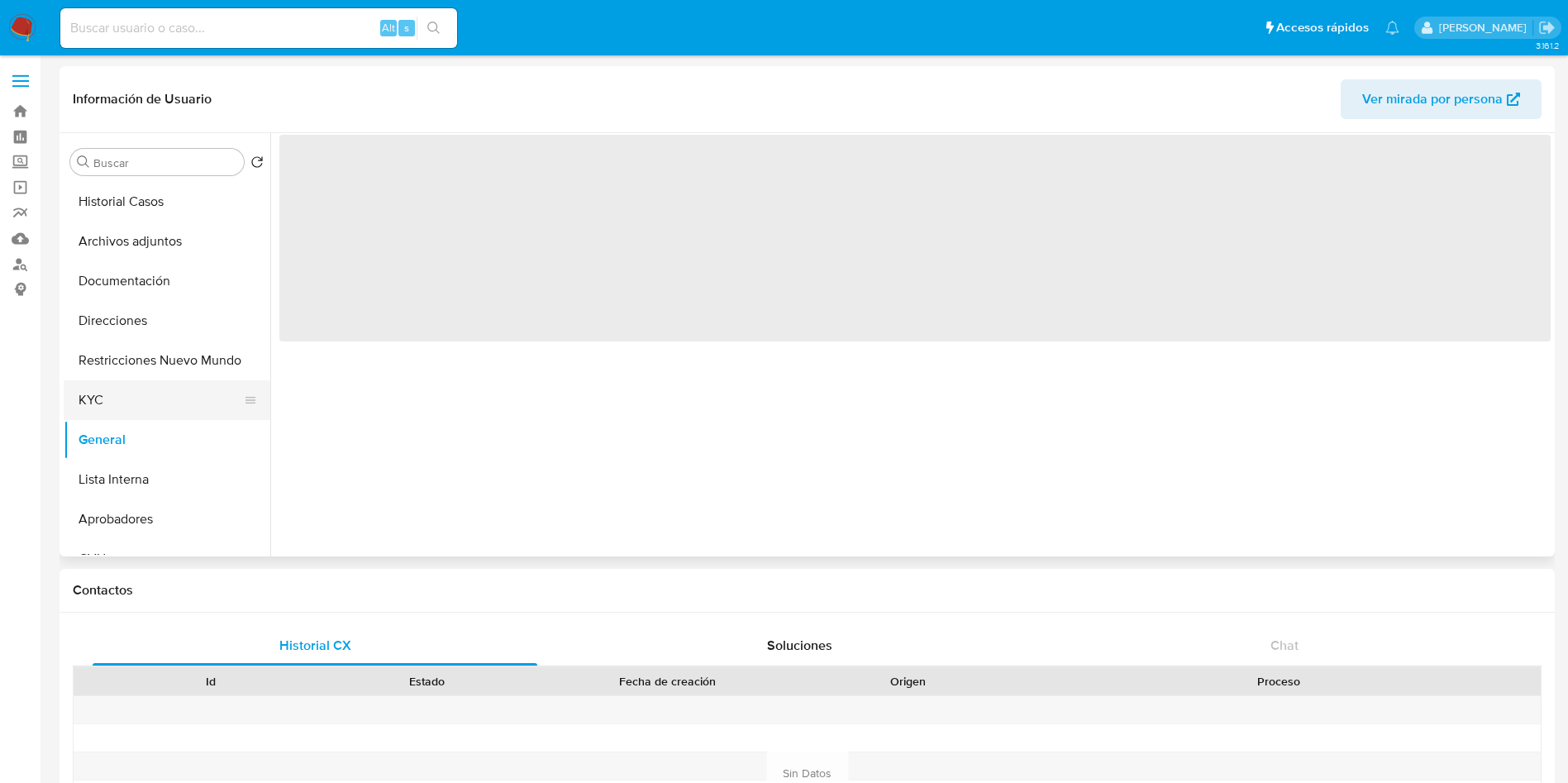
click at [65, 381] on button "KYC" at bounding box center [160, 401] width 193 height 40
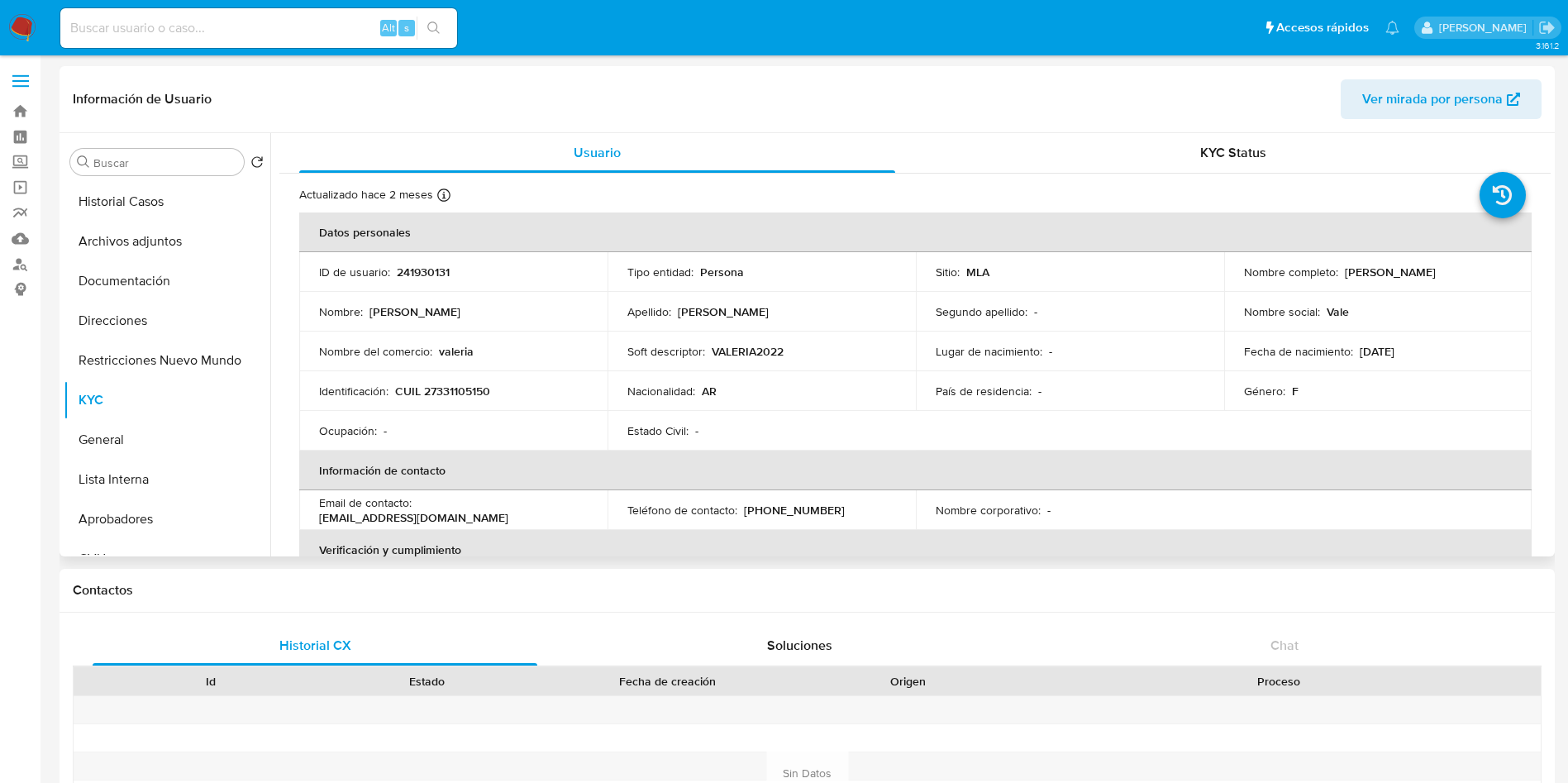
drag, startPoint x: 1341, startPoint y: 272, endPoint x: 1470, endPoint y: 276, distance: 129.1
click at [1470, 276] on div "Nombre completo : [PERSON_NAME]" at bounding box center [1378, 272] width 268 height 15
copy p "[PERSON_NAME]"
click at [463, 383] on p "CUIL 27331105150" at bounding box center [443, 390] width 95 height 15
click at [464, 394] on p "CUIL 27331105150" at bounding box center [443, 390] width 95 height 15
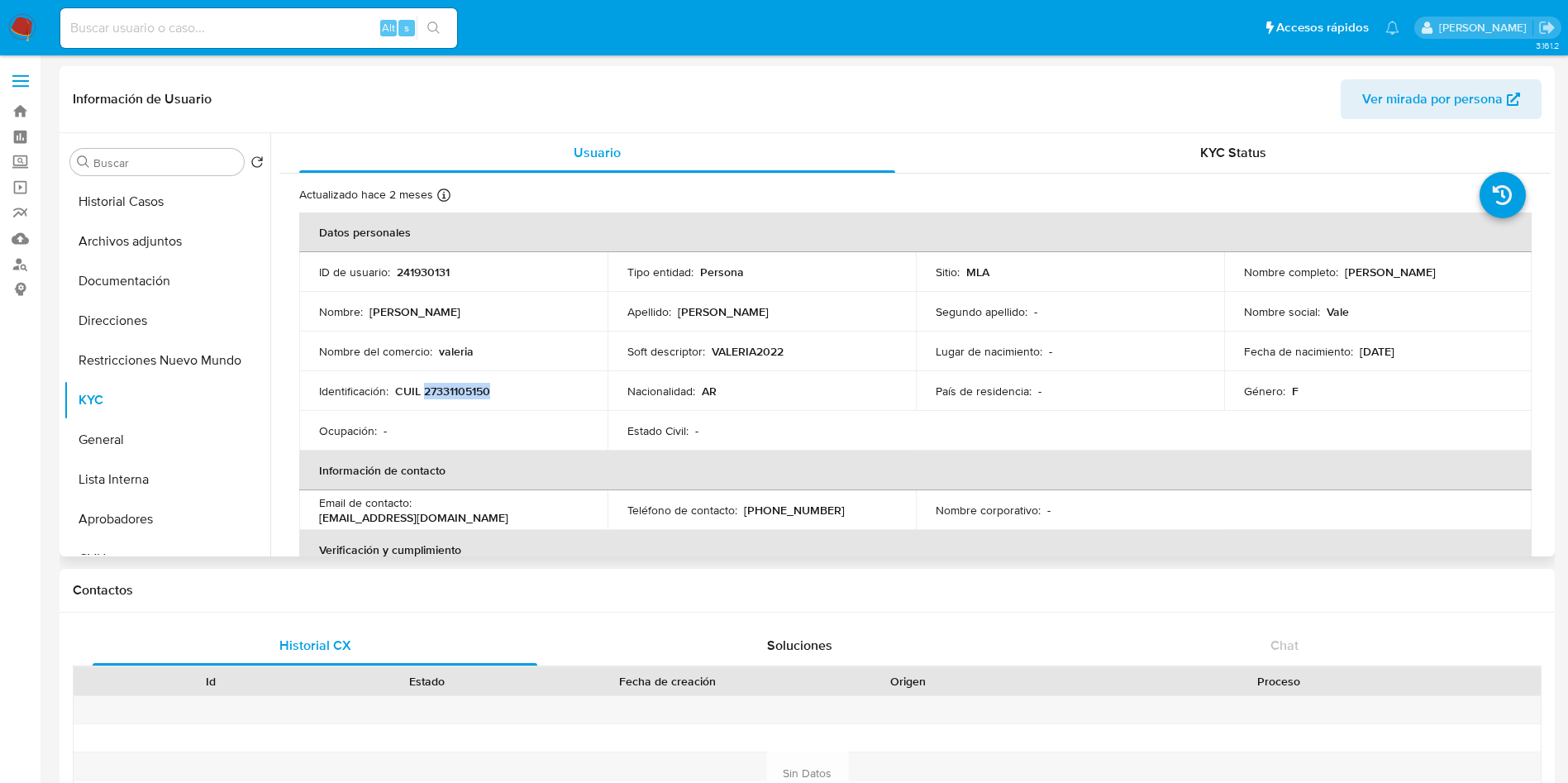
click at [464, 394] on p "CUIL 27331105150" at bounding box center [443, 390] width 95 height 15
copy p "27331105150"
click at [41, 23] on nav "Pausado Ver notificaciones Alt s Accesos rápidos Presiona las siguientes teclas…" at bounding box center [784, 28] width 1568 height 56
click at [24, 16] on img at bounding box center [22, 28] width 28 height 28
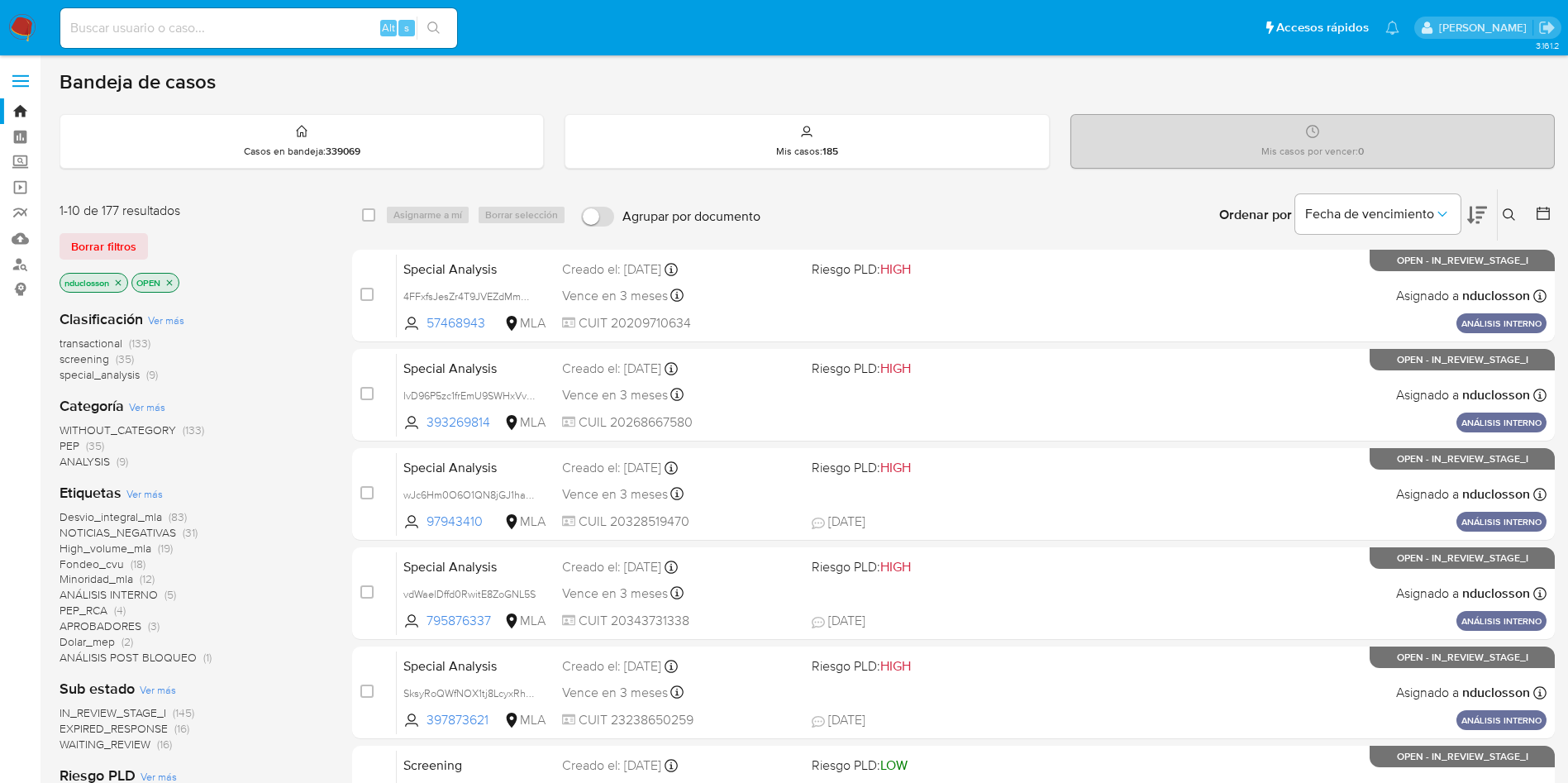
click at [1517, 208] on button at bounding box center [1511, 214] width 27 height 20
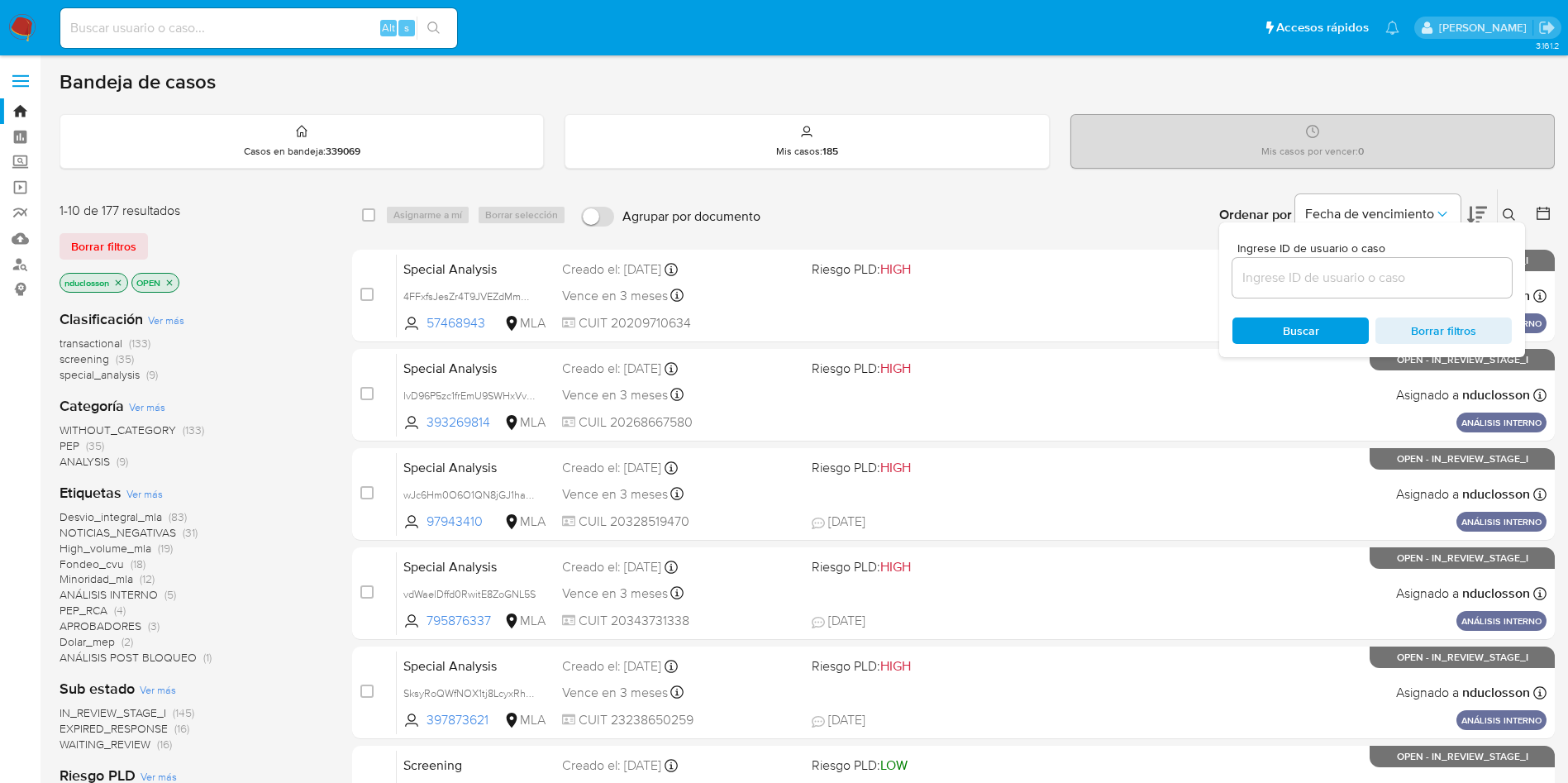
click at [1385, 278] on input at bounding box center [1372, 278] width 280 height 22
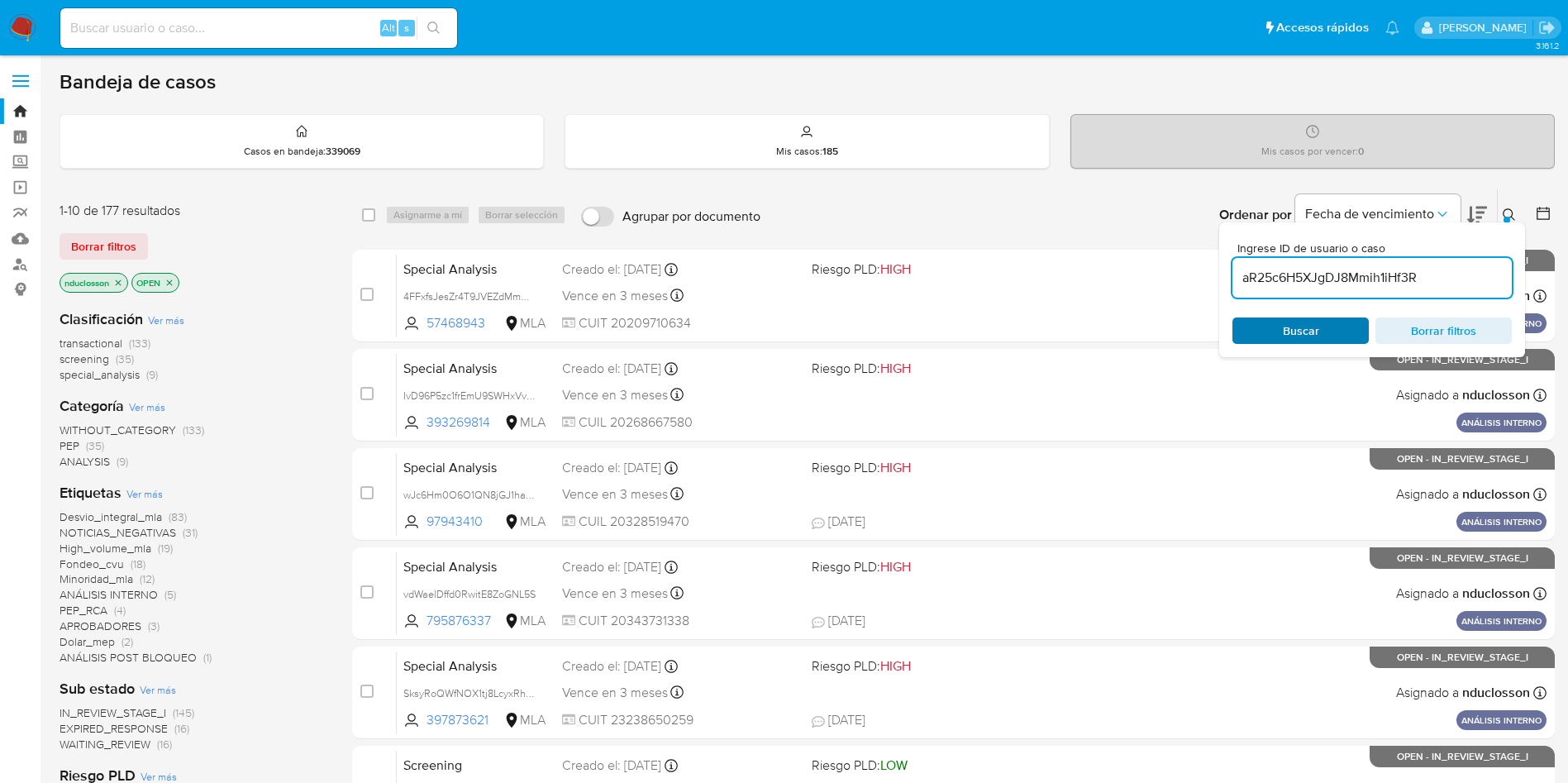
type input "aR25c6H5XJgDJ8Mmih1iHf3R"
click at [1246, 331] on span "Buscar" at bounding box center [1301, 330] width 113 height 24
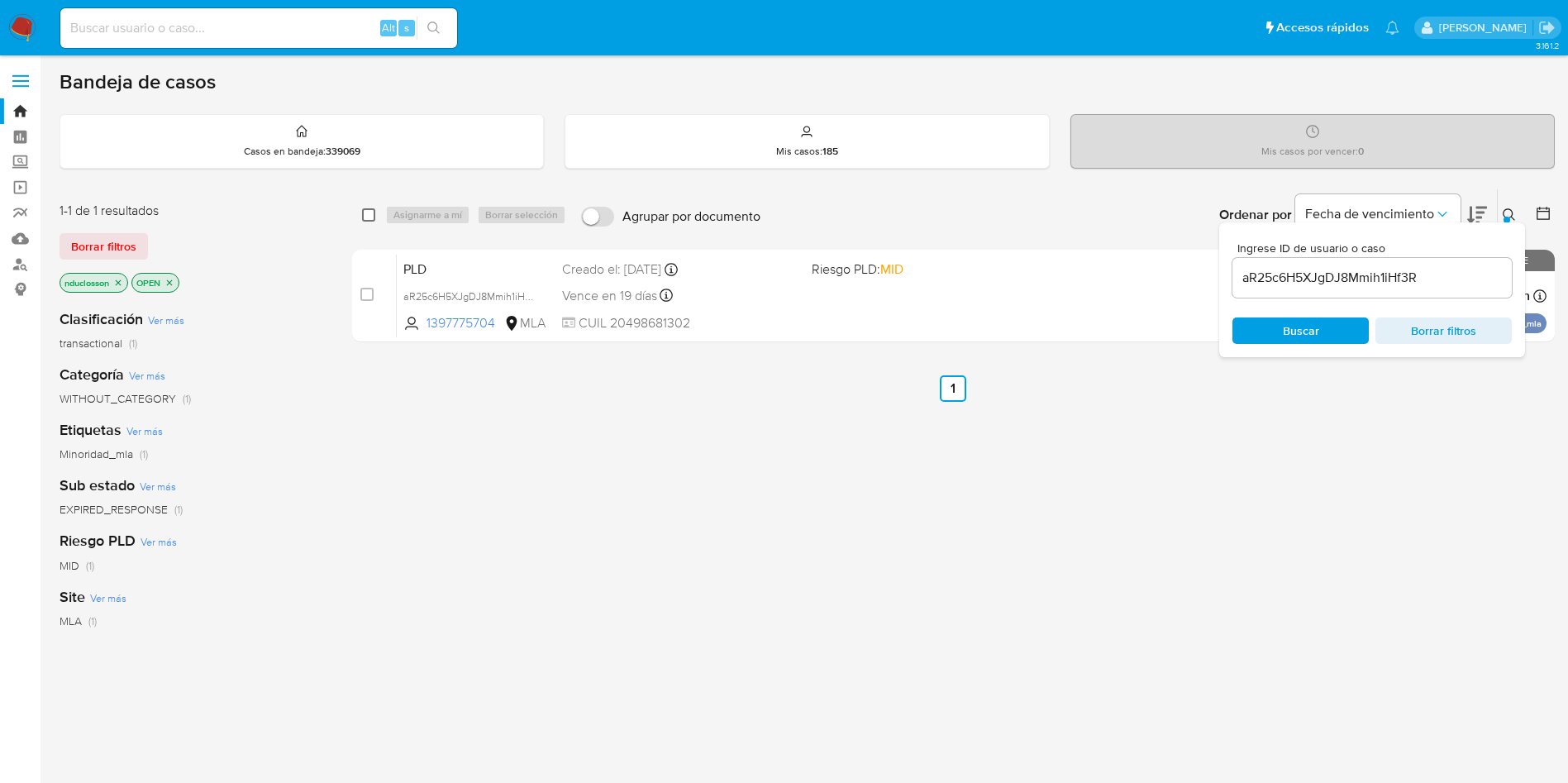
click at [372, 218] on input "checkbox" at bounding box center [368, 214] width 13 height 13
checkbox input "true"
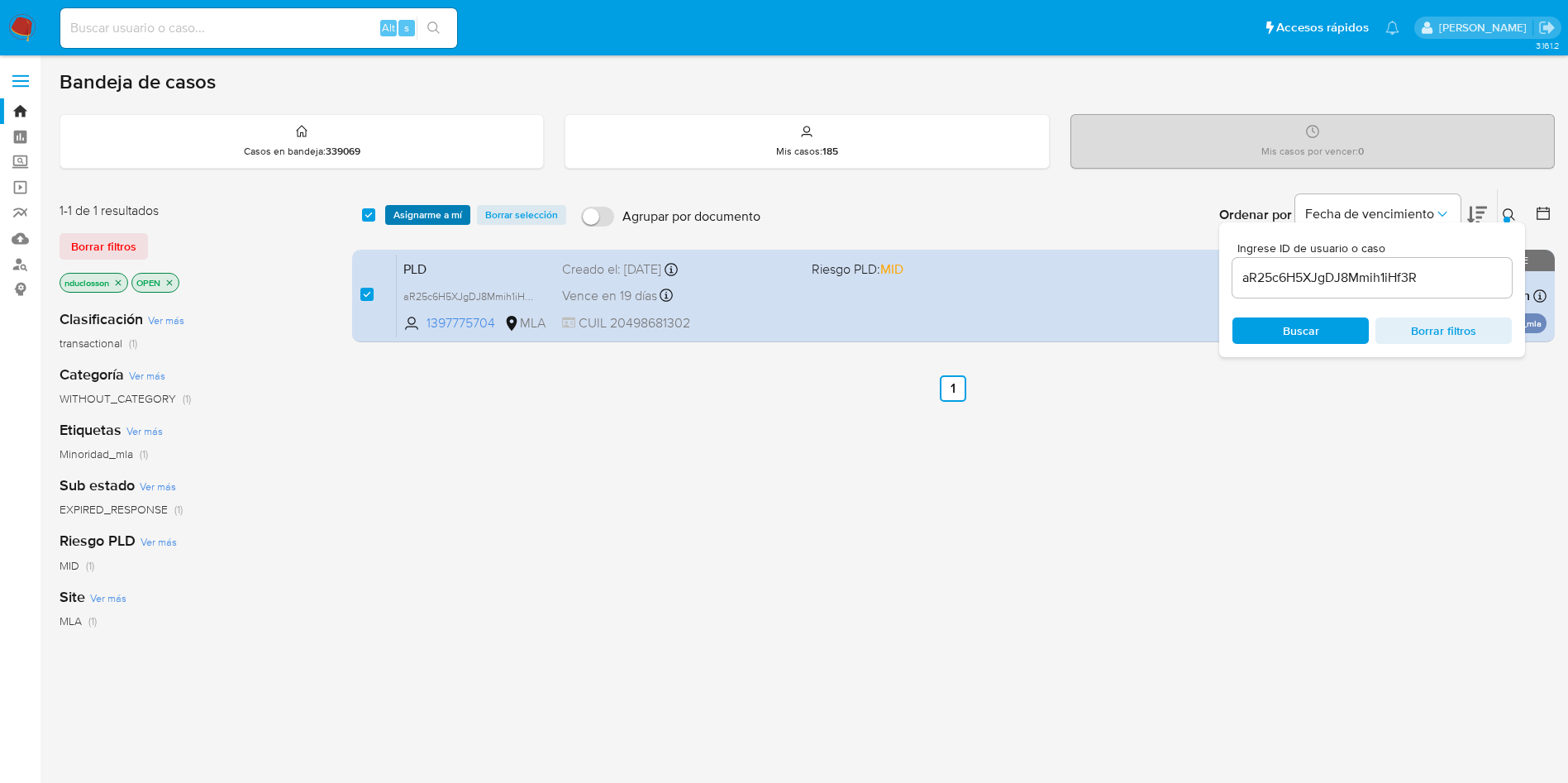
click at [405, 213] on span "Asignarme a mí" at bounding box center [428, 214] width 69 height 17
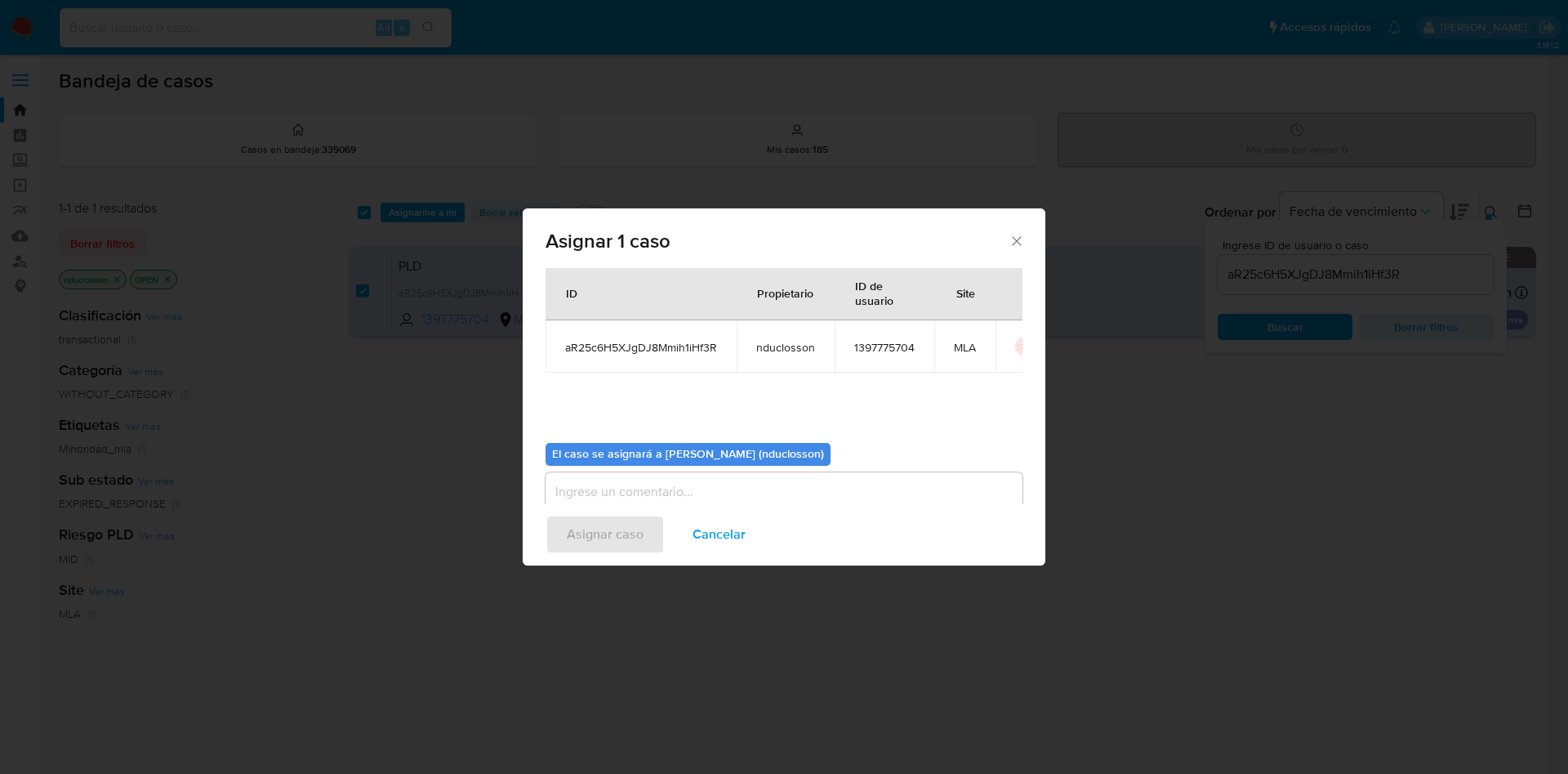
scroll to position [85, 0]
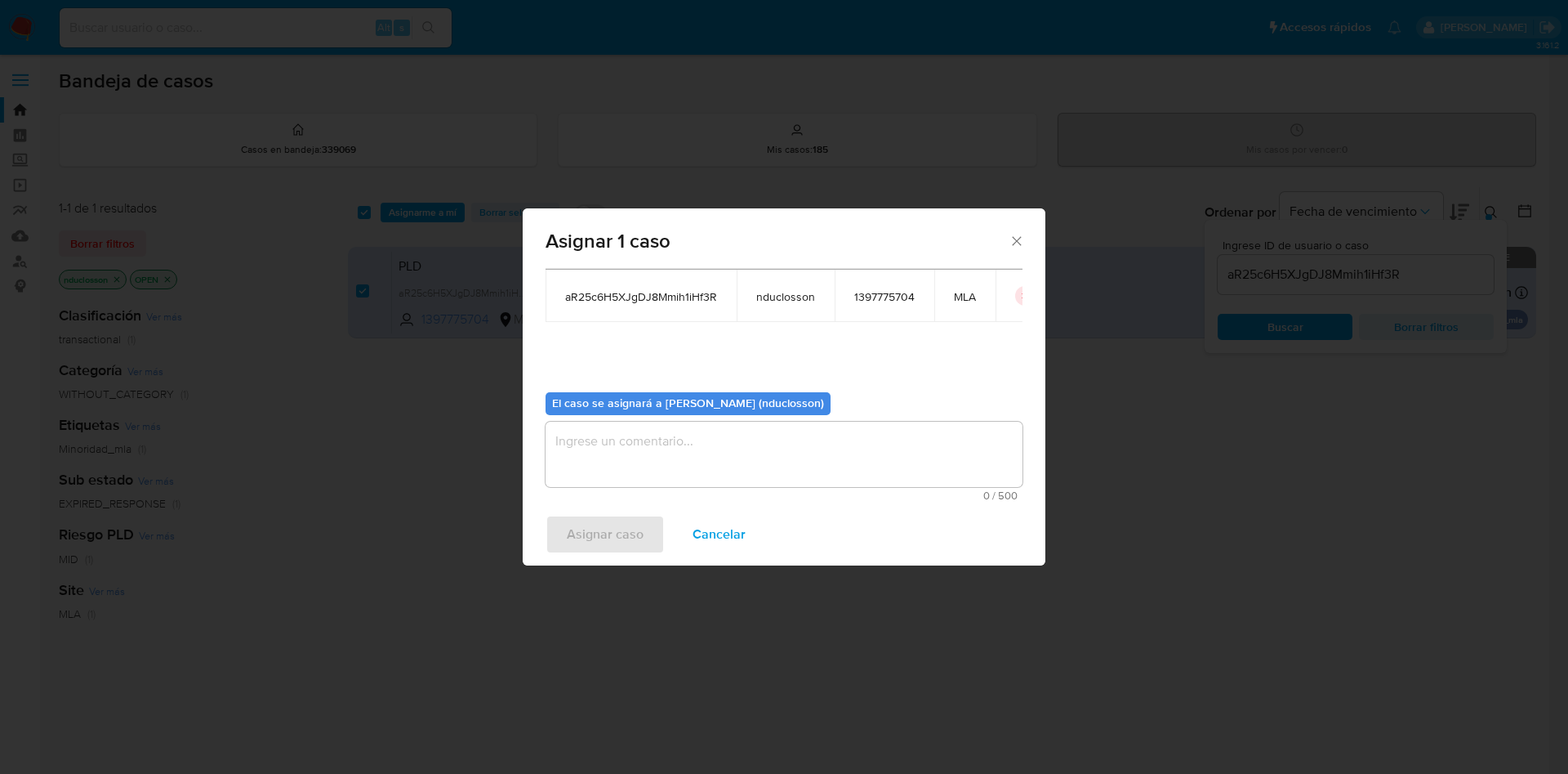
click at [602, 457] on textarea "assign-modal" at bounding box center [784, 455] width 477 height 65
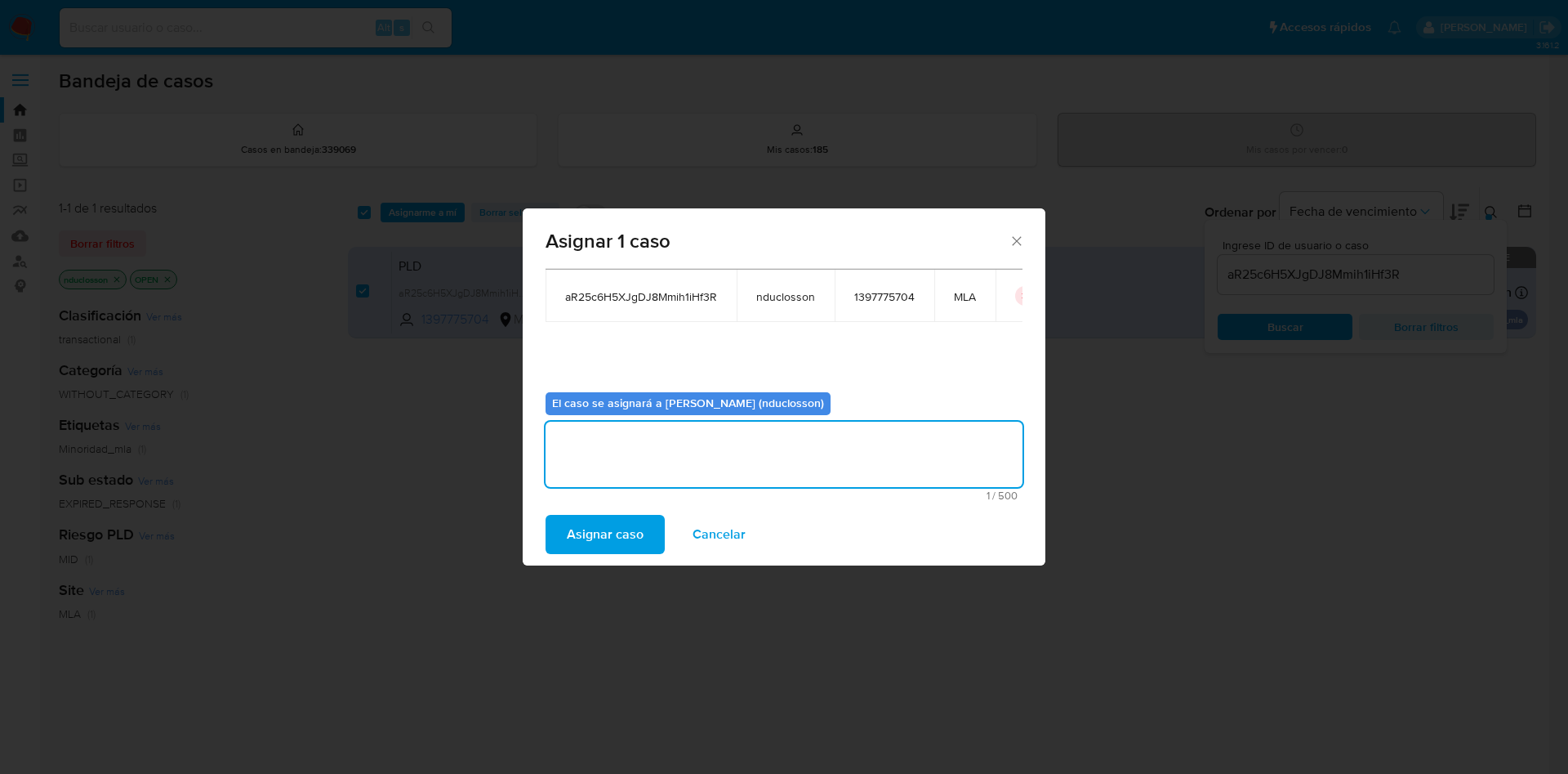
click at [587, 518] on span "Asignar caso" at bounding box center [605, 535] width 77 height 36
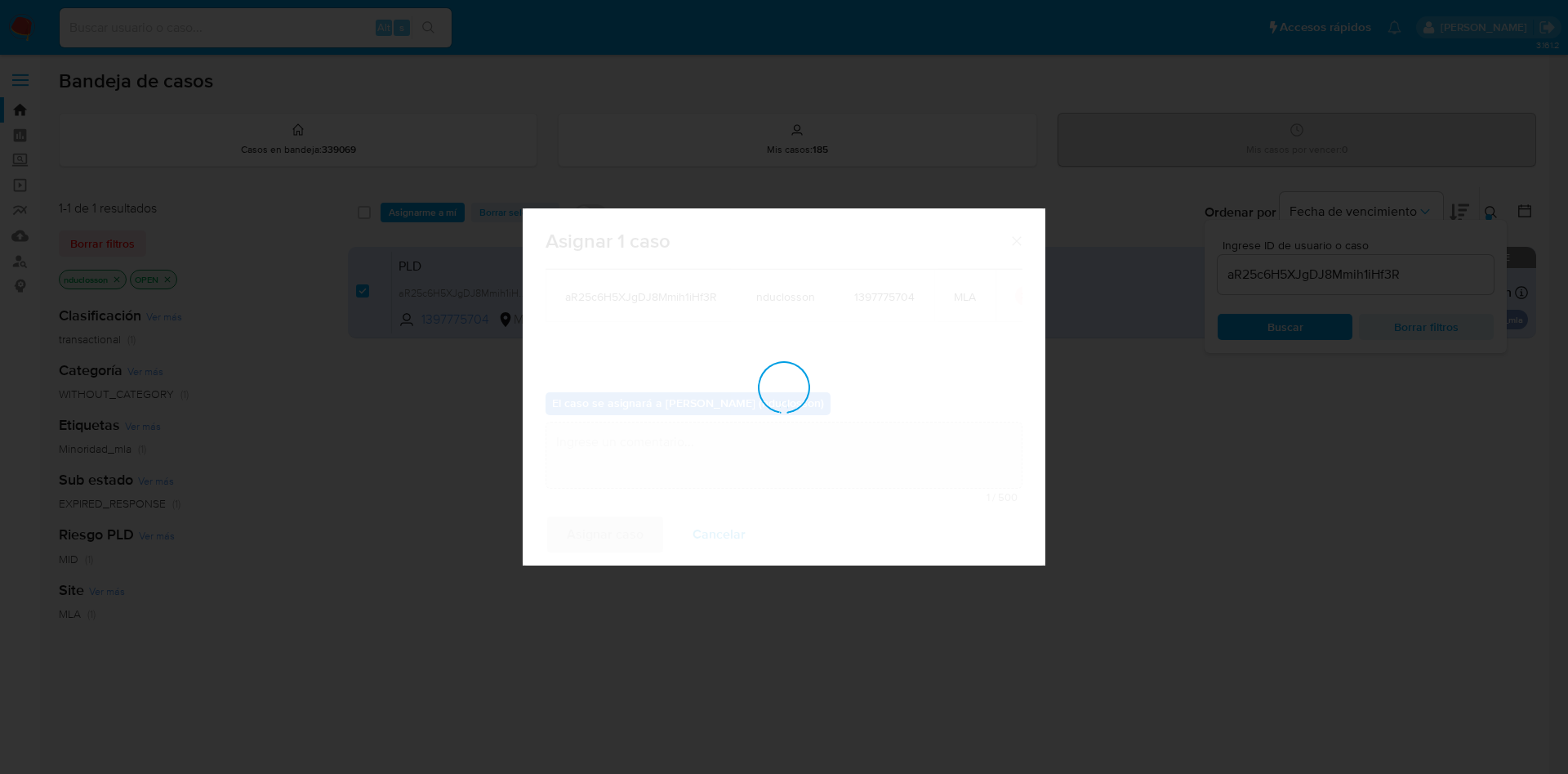
checkbox input "false"
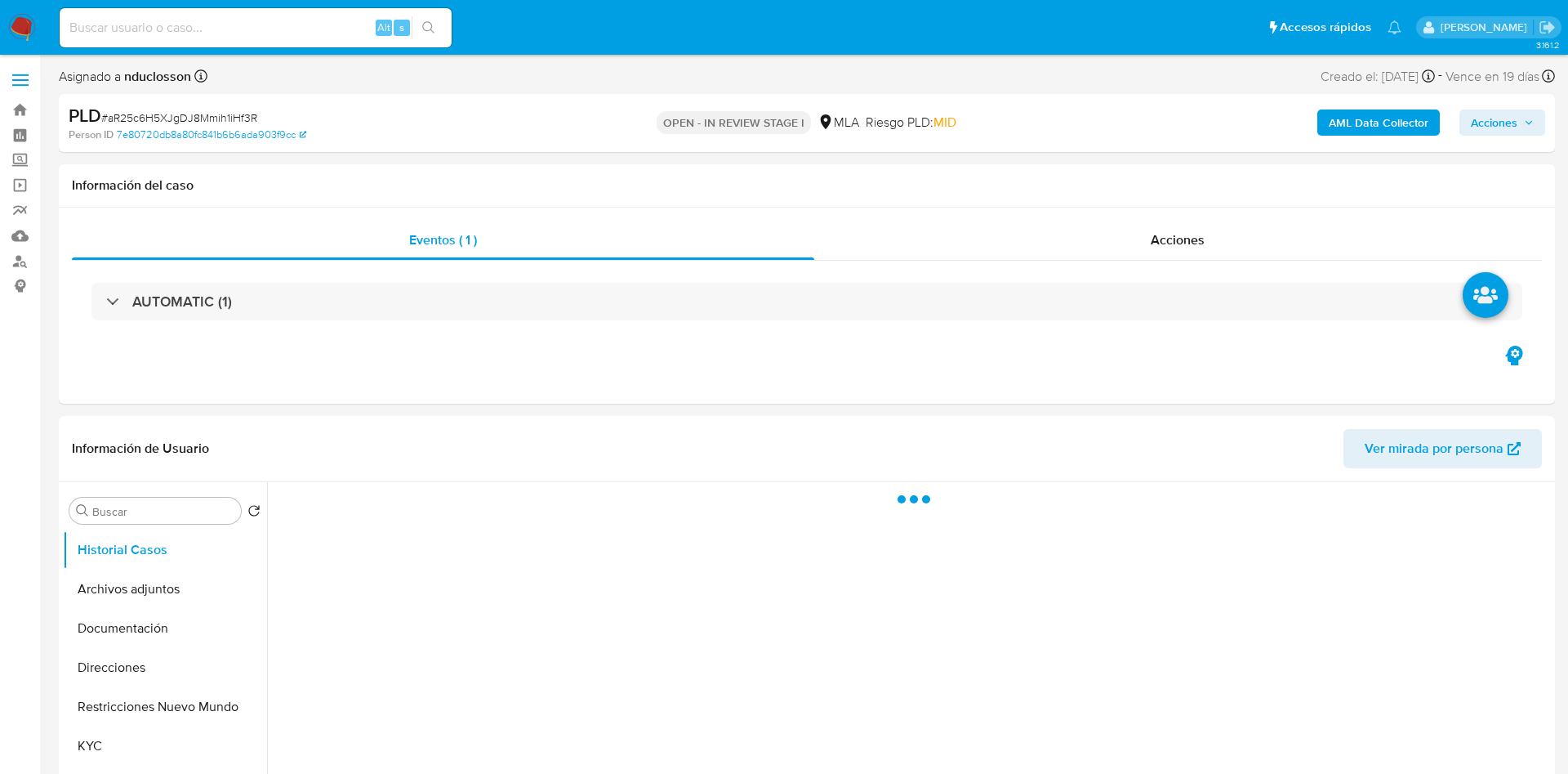
select select "10"
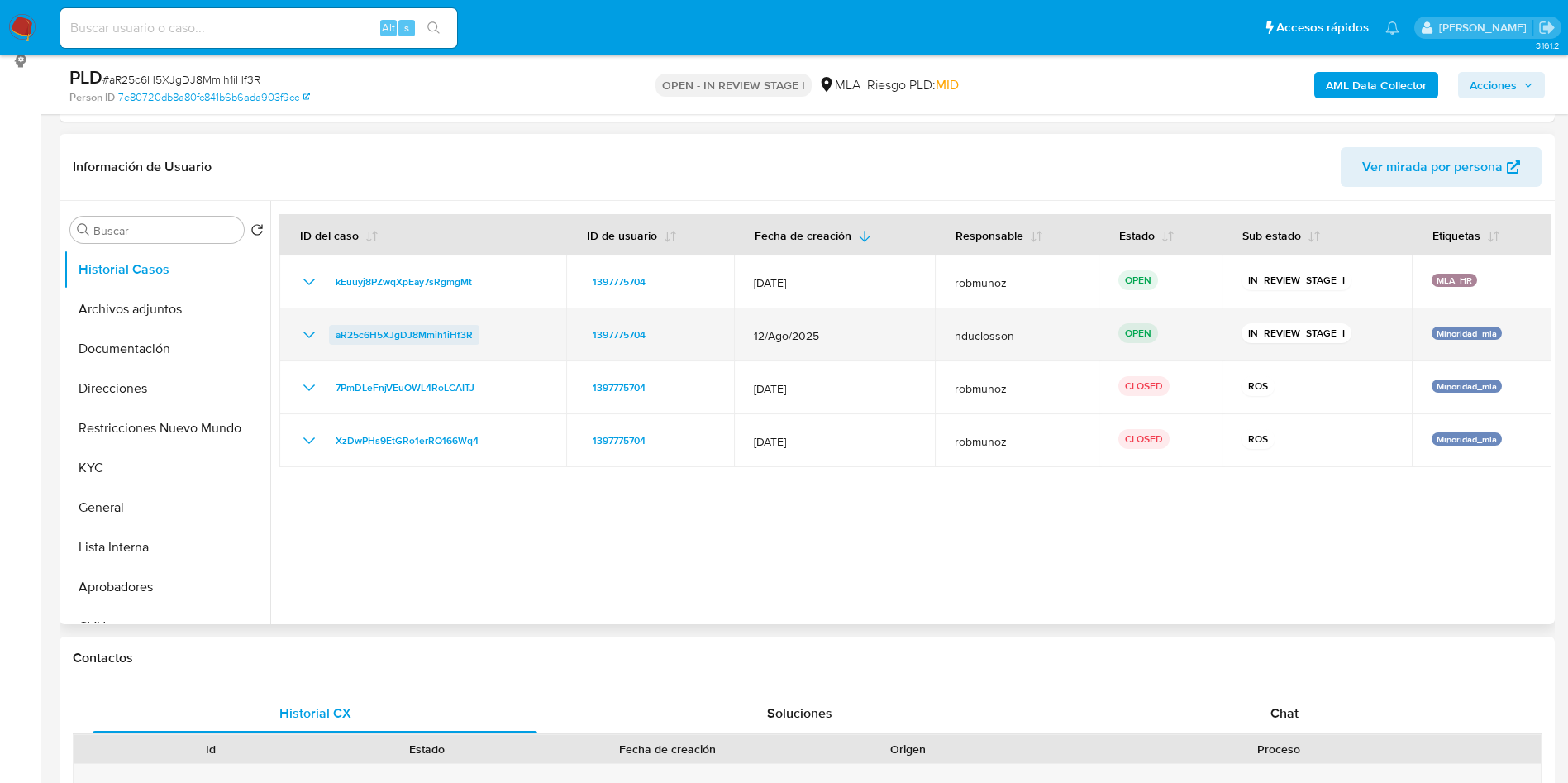
scroll to position [248, 0]
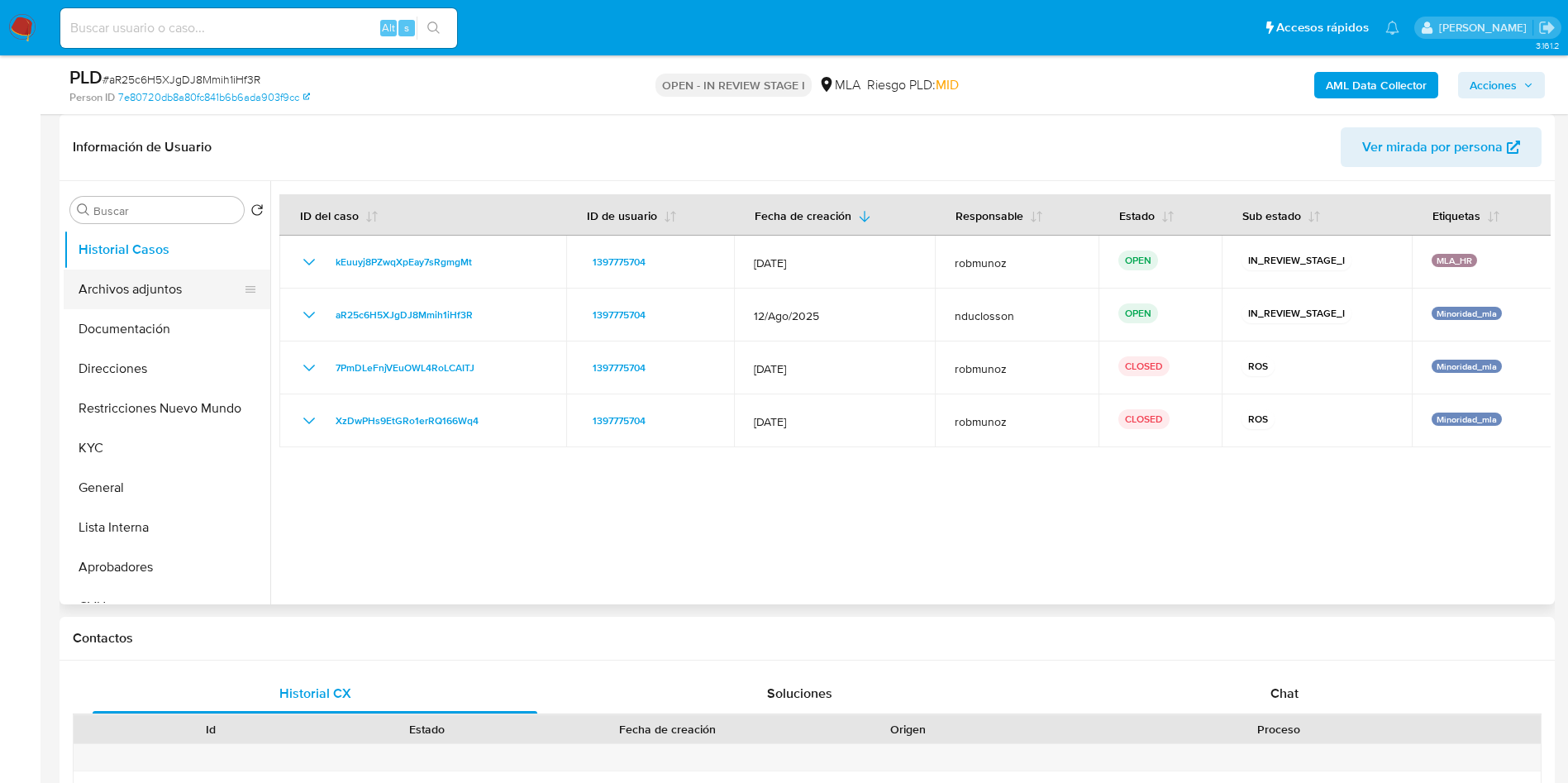
click at [184, 285] on button "Archivos adjuntos" at bounding box center [160, 289] width 193 height 40
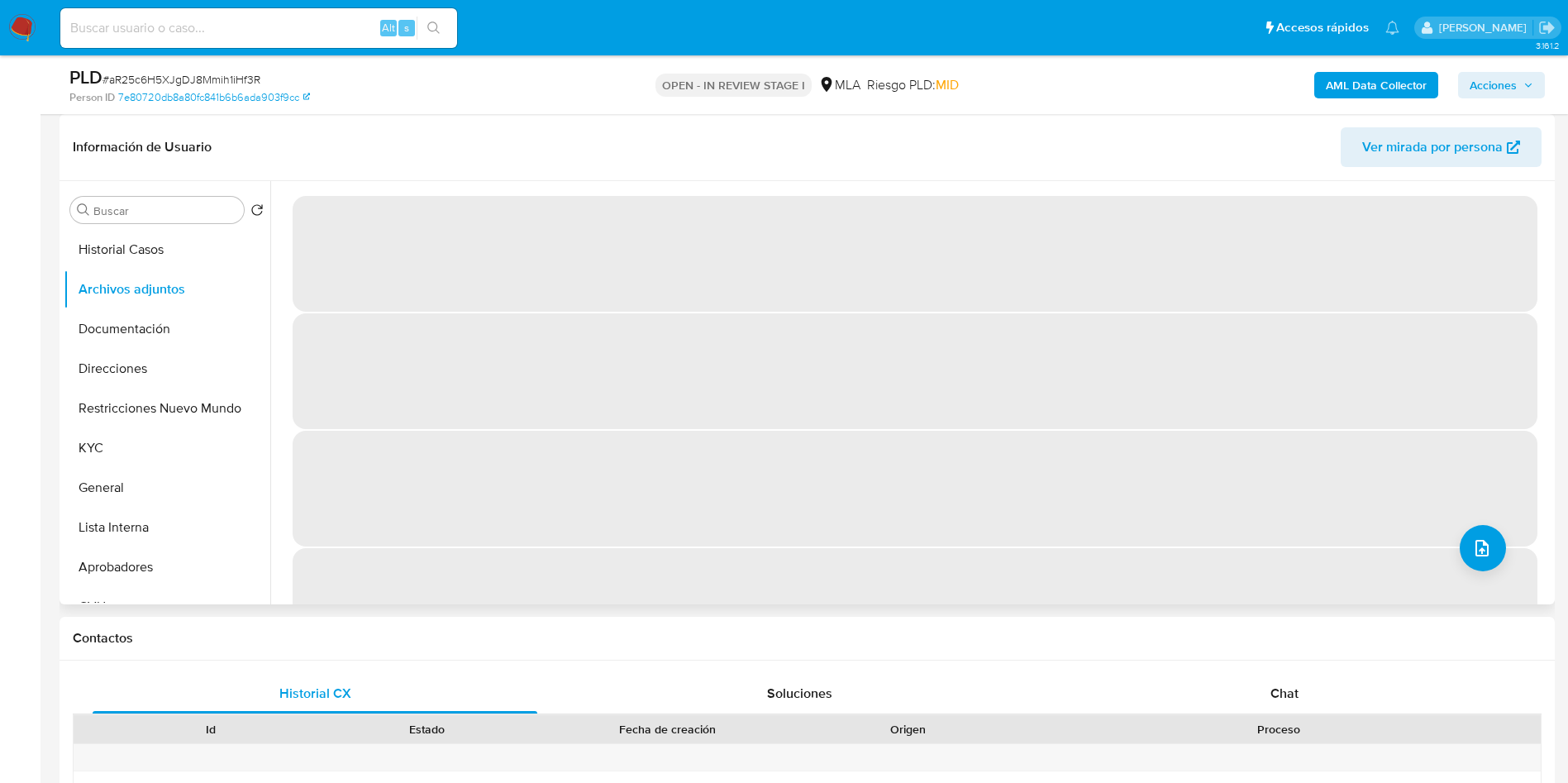
scroll to position [68, 0]
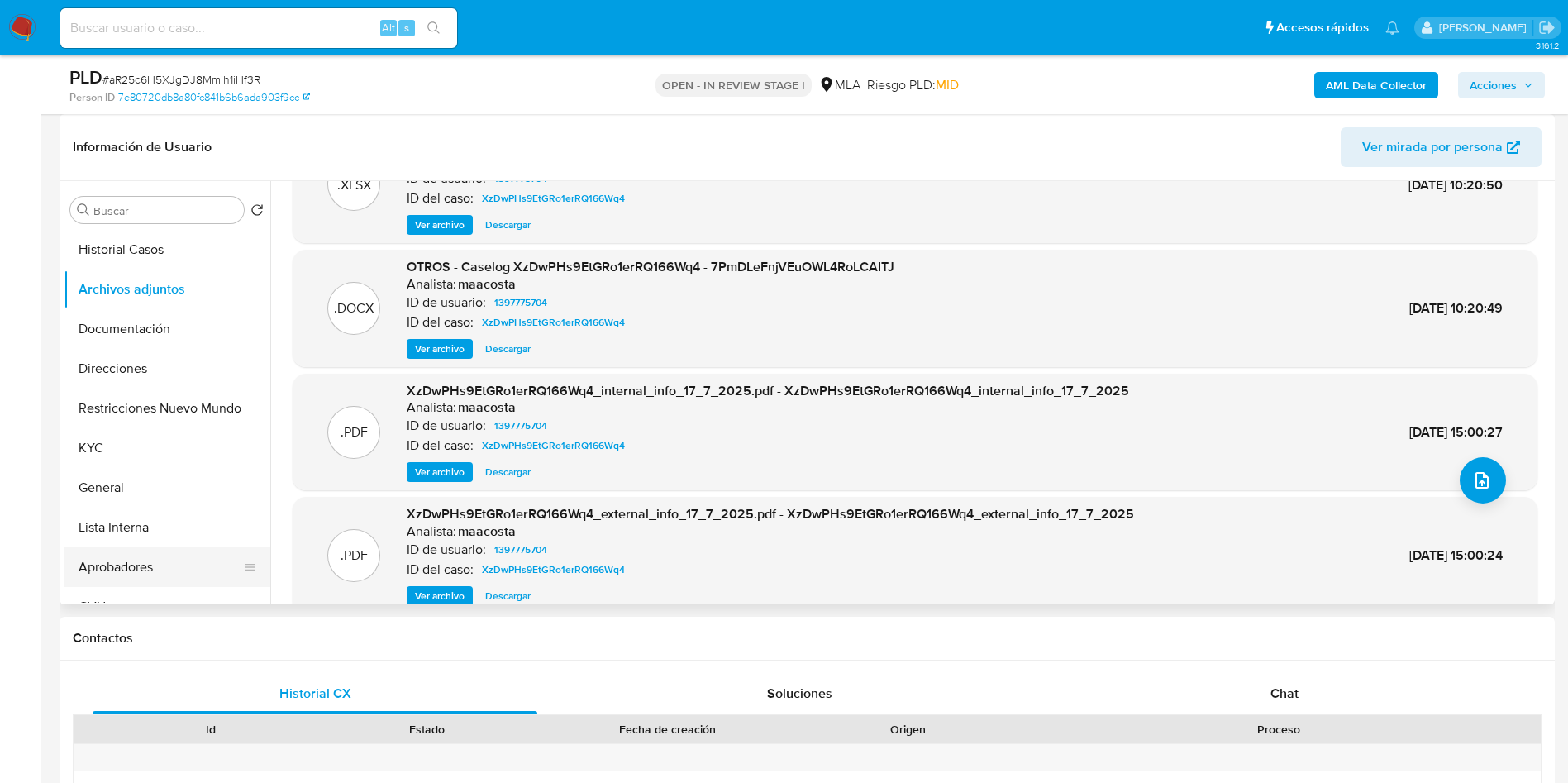
click at [144, 563] on button "Aprobadores" at bounding box center [160, 567] width 193 height 40
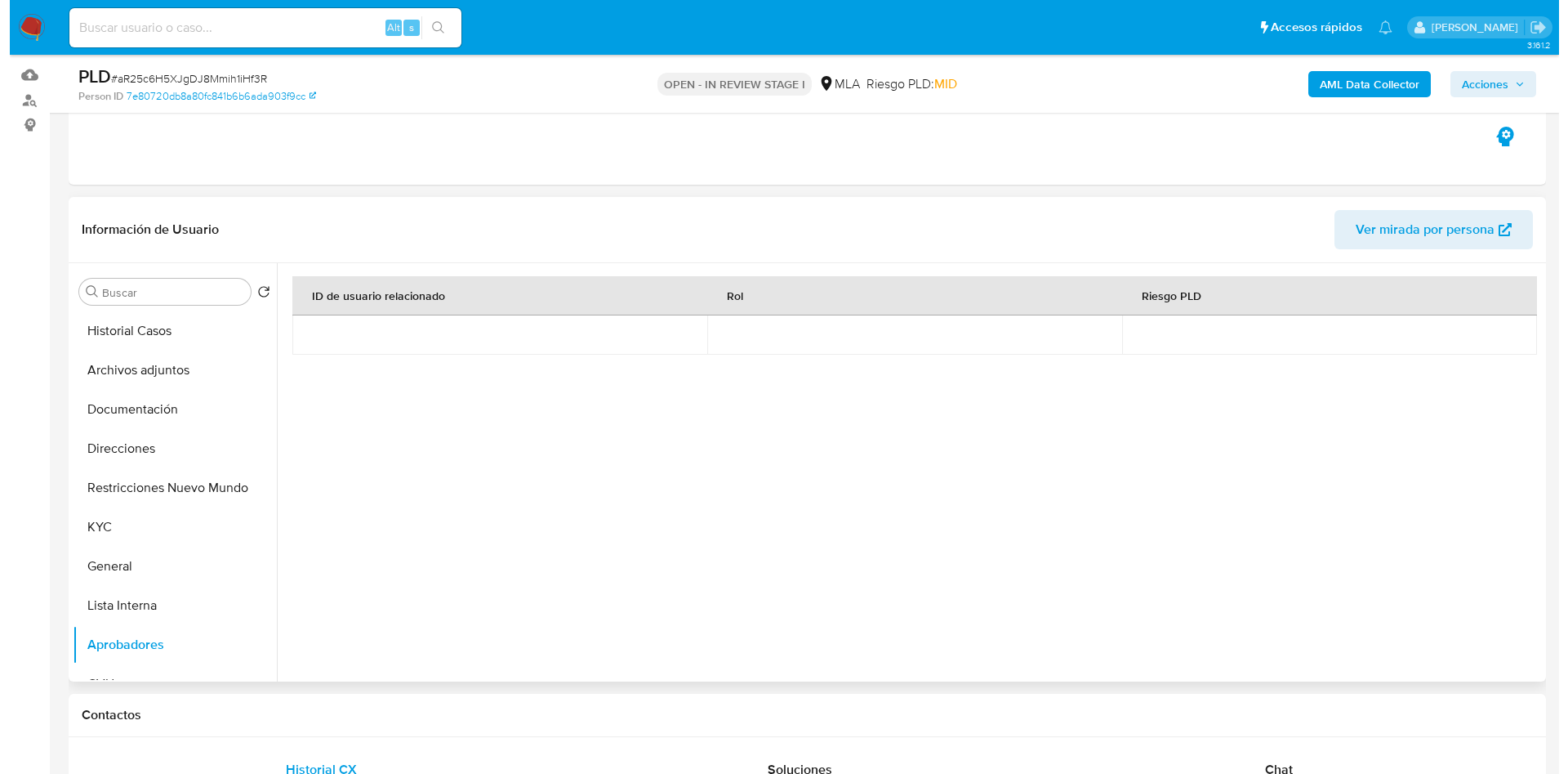
scroll to position [122, 0]
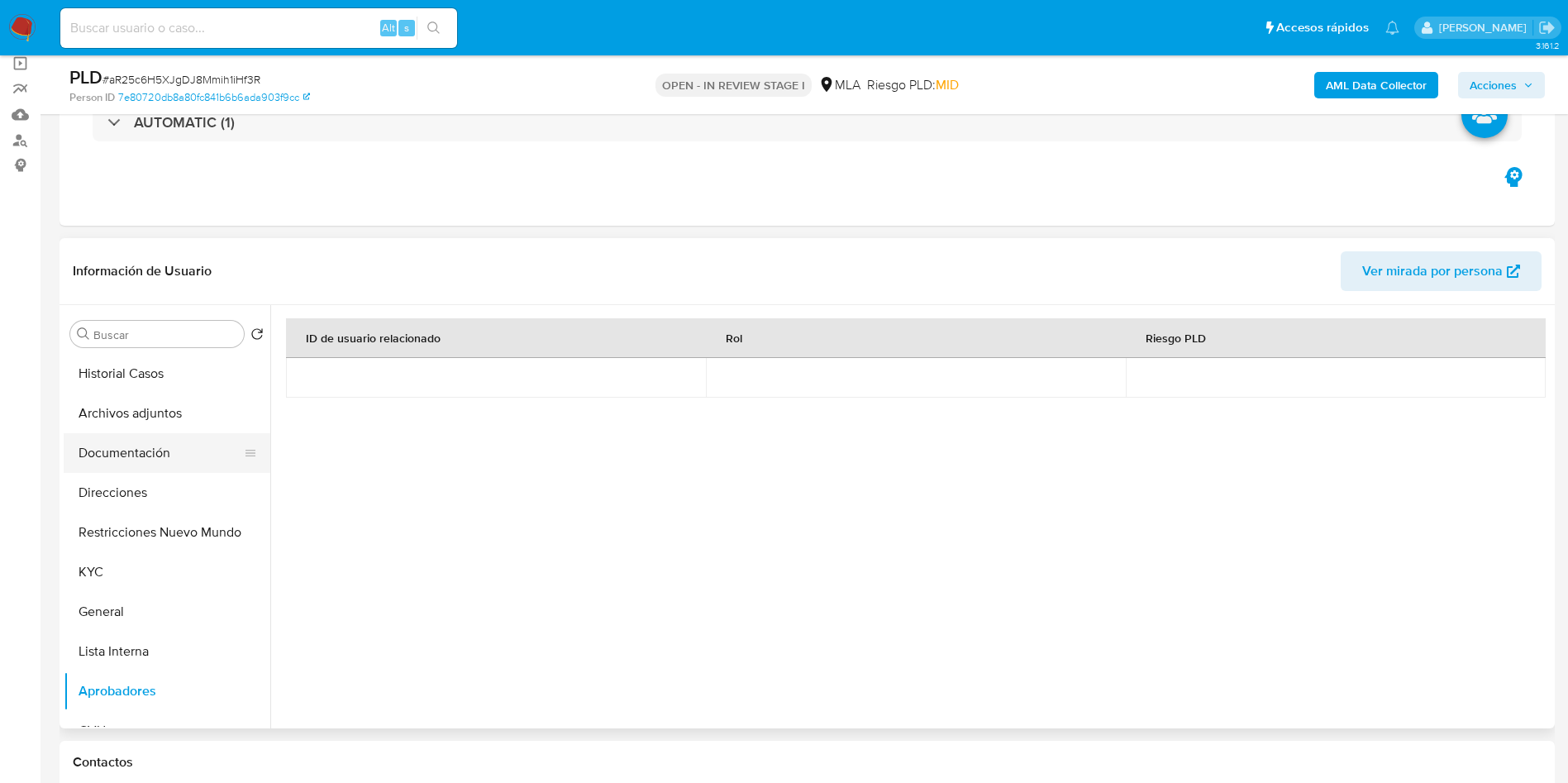
click at [167, 449] on button "Documentación" at bounding box center [160, 453] width 193 height 40
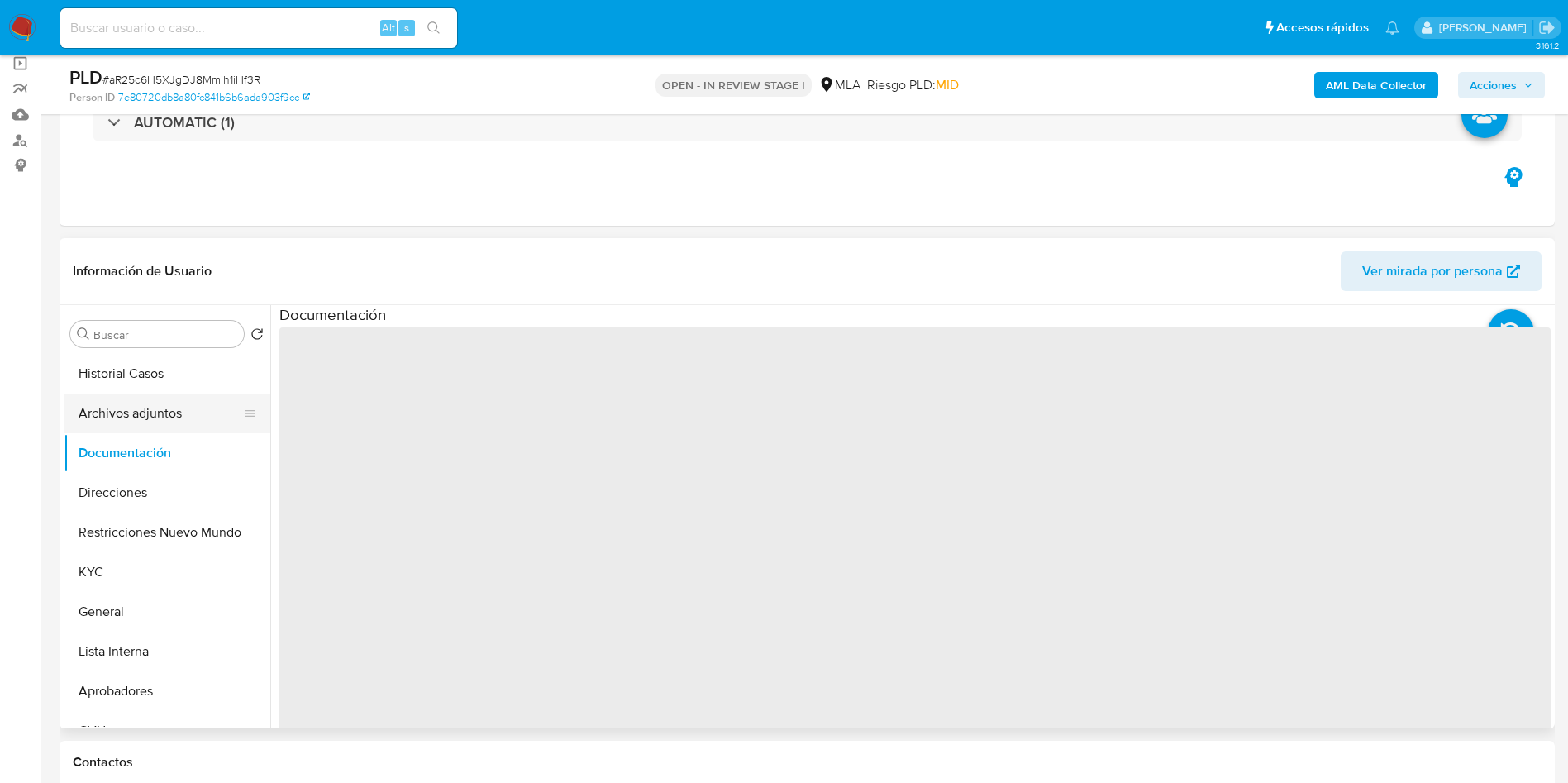
click at [145, 406] on button "Archivos adjuntos" at bounding box center [160, 414] width 193 height 40
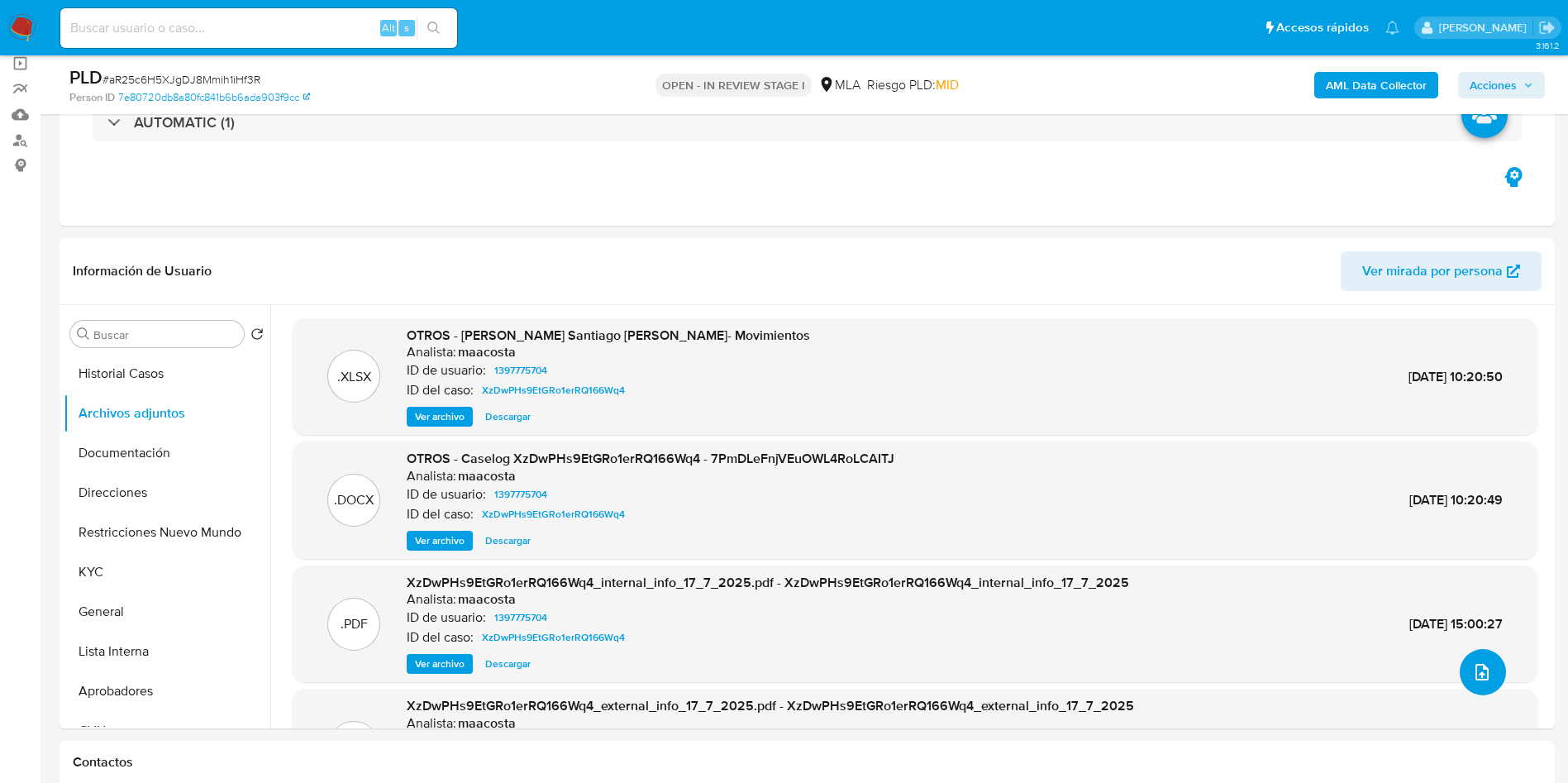
click at [1484, 688] on button "upload-file" at bounding box center [1483, 672] width 46 height 46
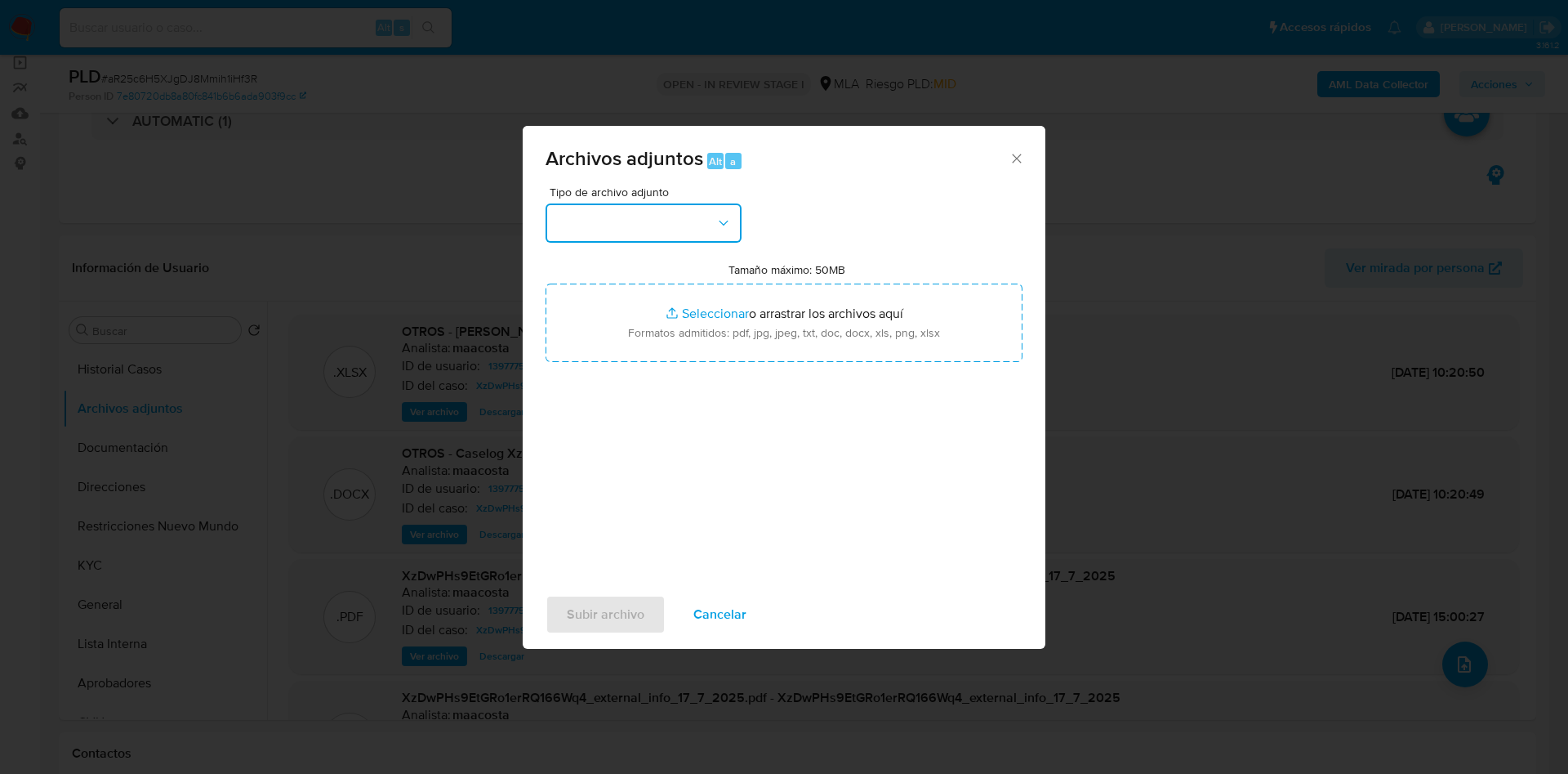
click at [629, 223] on button "button" at bounding box center [644, 223] width 196 height 40
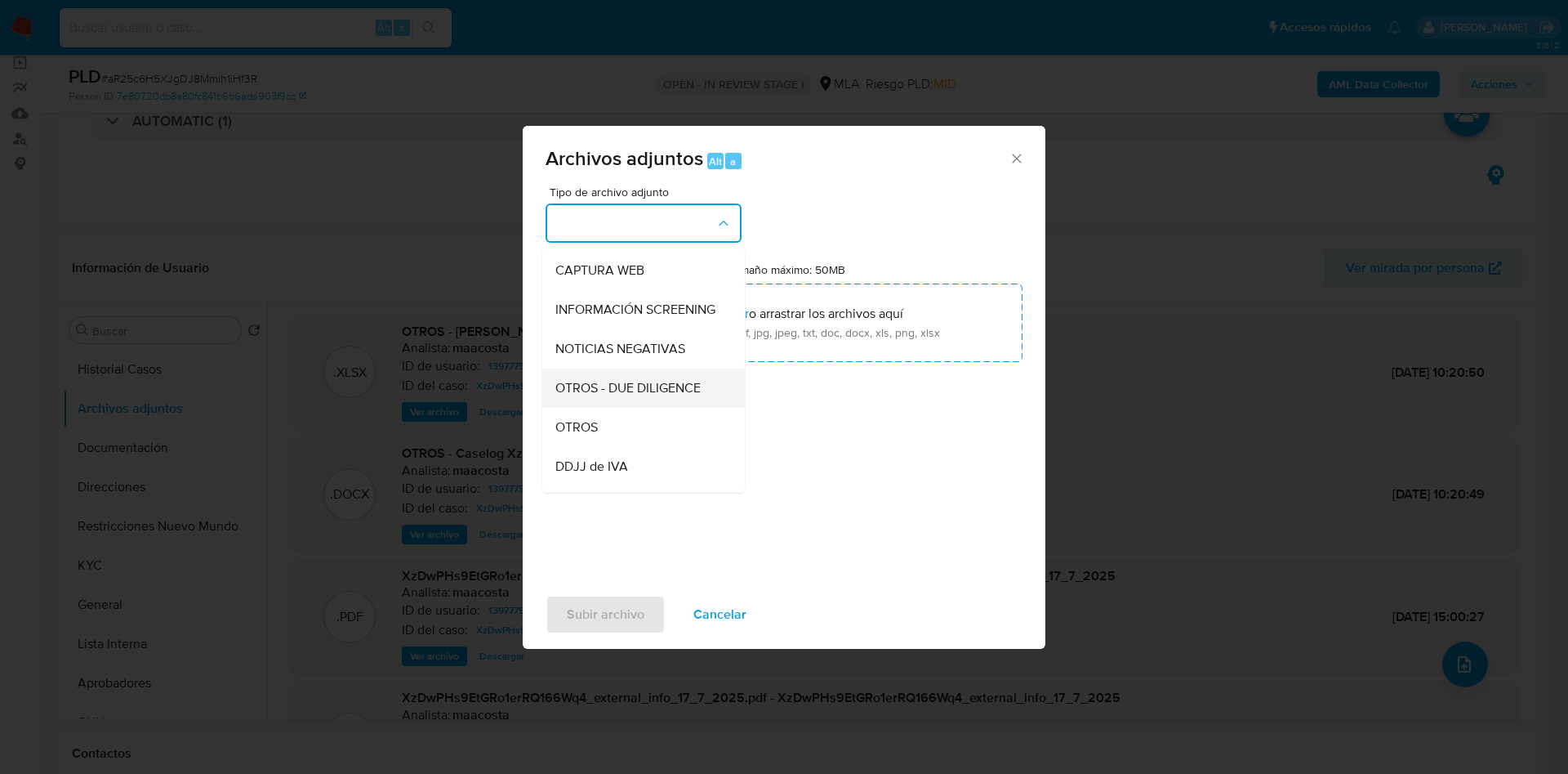
scroll to position [207, 0]
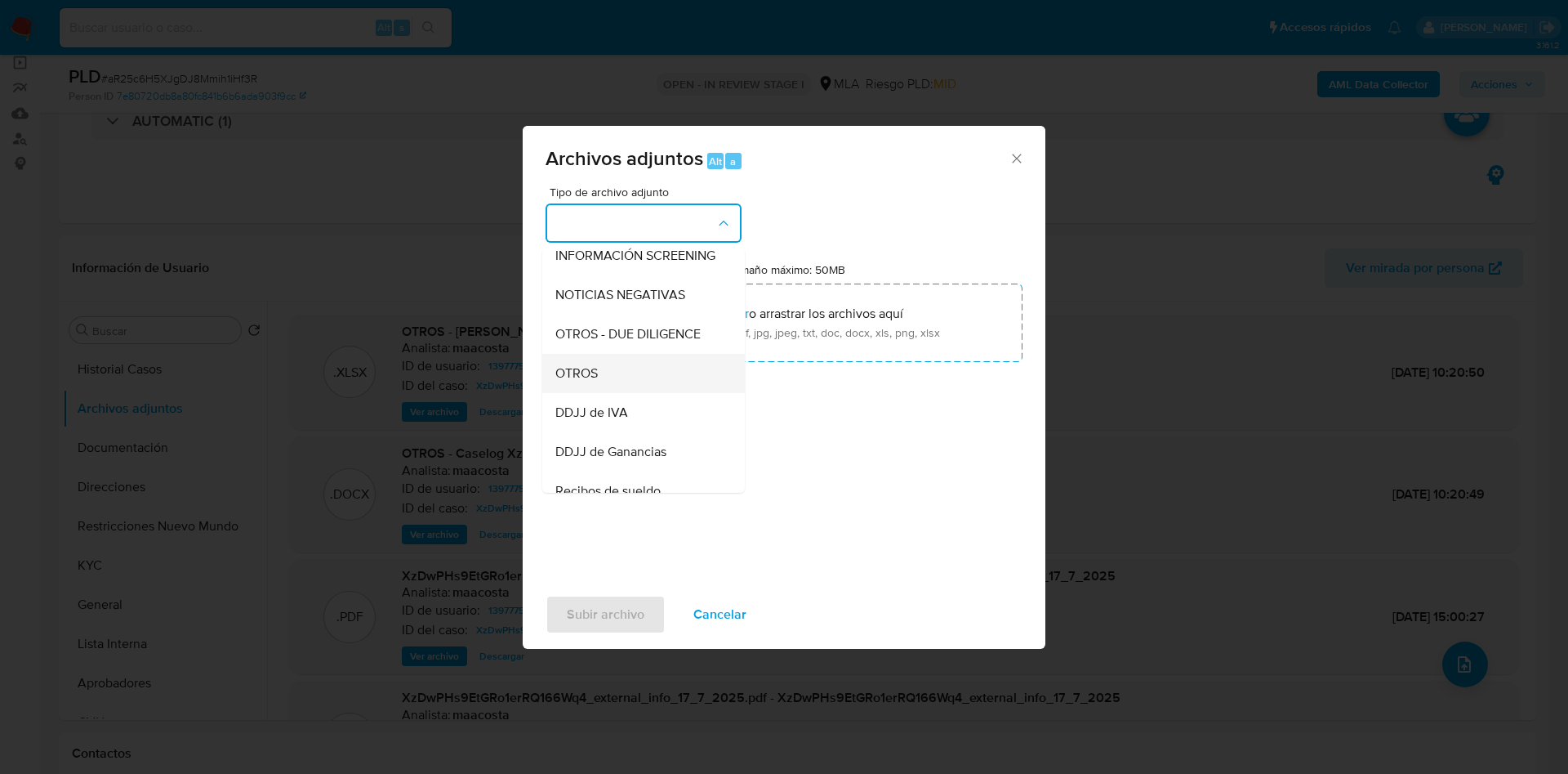
click at [622, 381] on div "OTROS" at bounding box center [639, 374] width 167 height 40
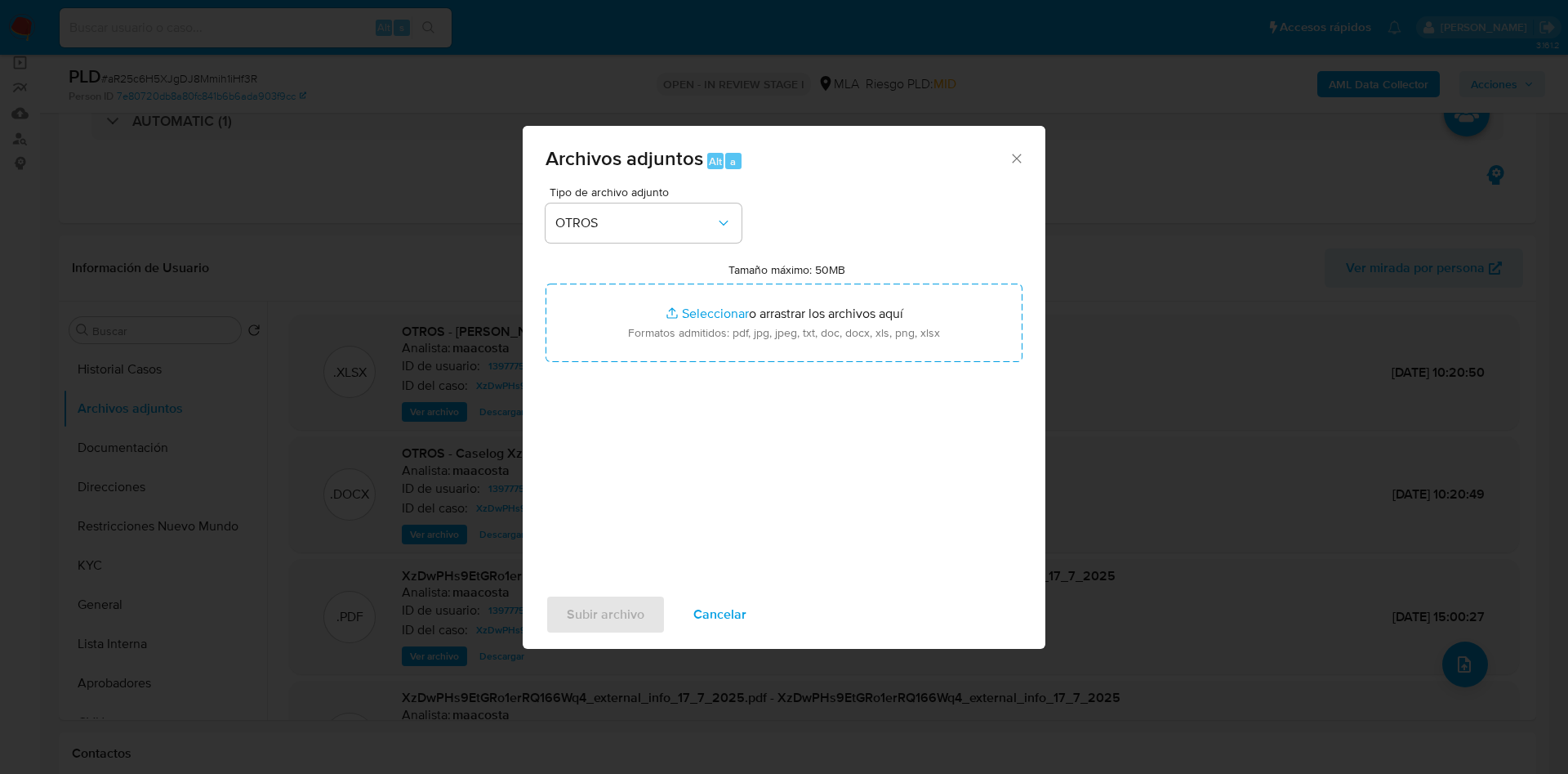
click at [1025, 156] on div "Archivos adjuntos Alt a" at bounding box center [783, 156] width 522 height 61
click at [1015, 156] on icon "Cerrar" at bounding box center [1016, 158] width 9 height 9
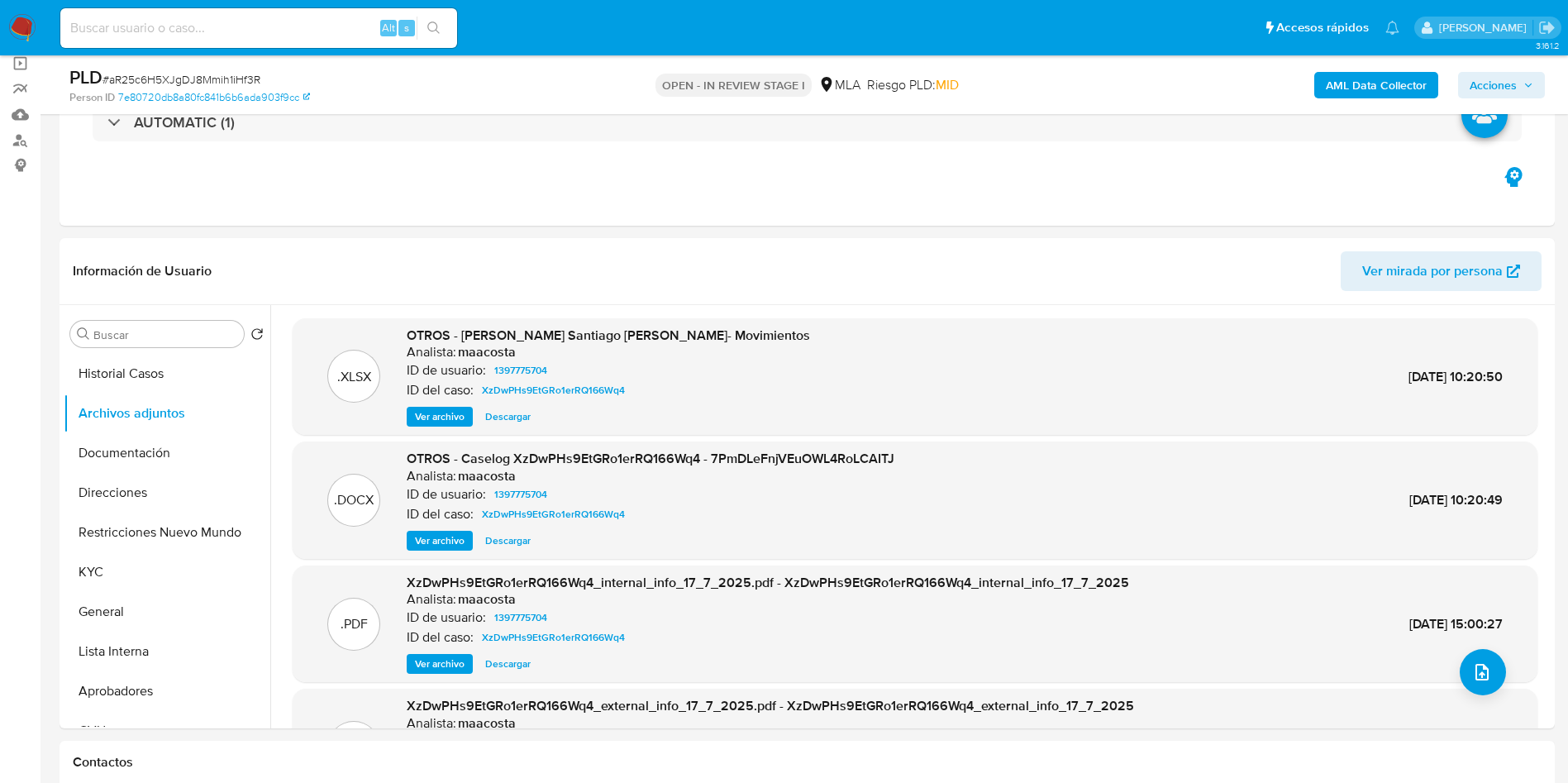
click at [1388, 78] on b "AML Data Collector" at bounding box center [1376, 85] width 101 height 26
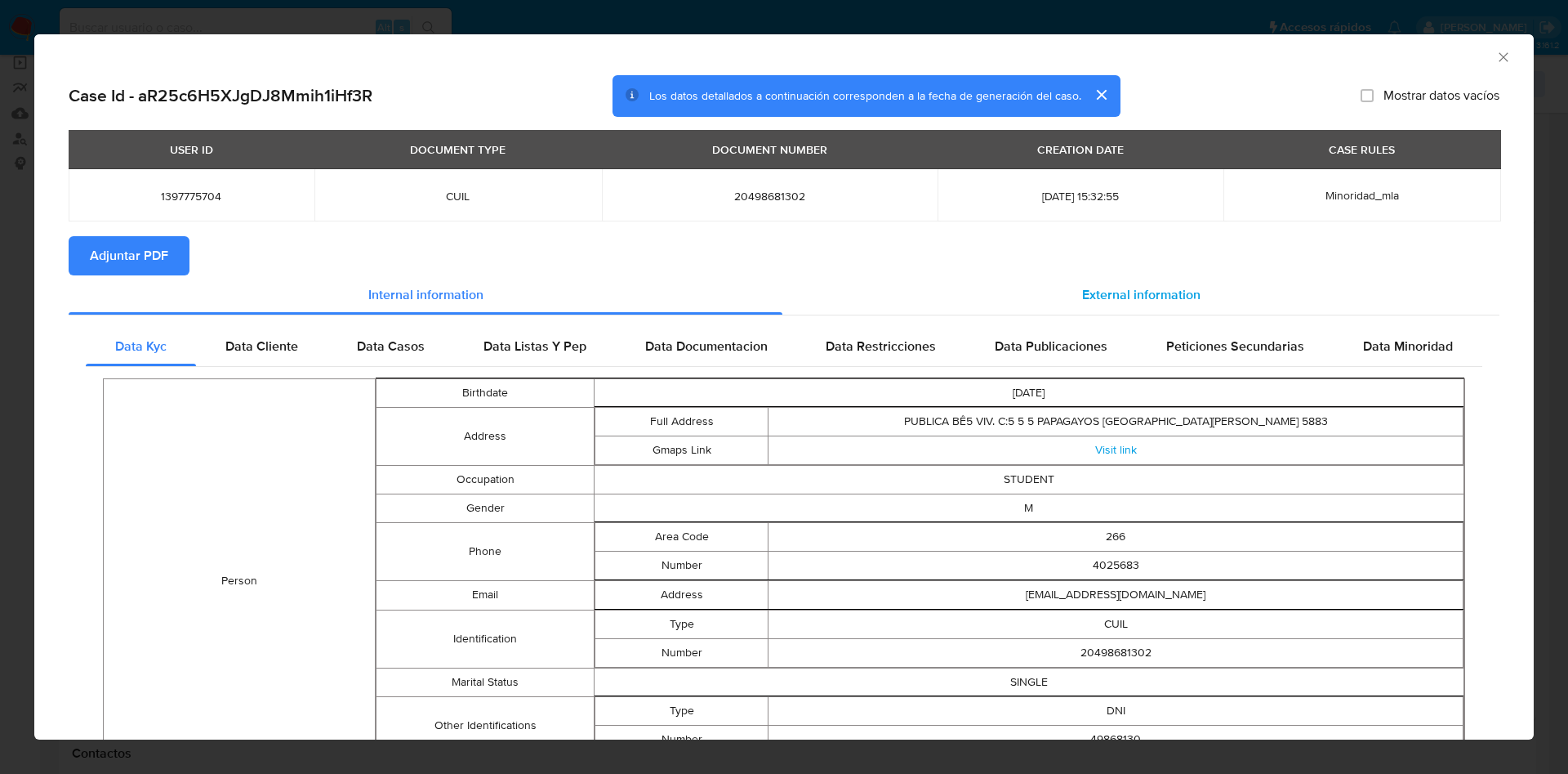
click at [1142, 298] on span "External information" at bounding box center [1142, 294] width 119 height 19
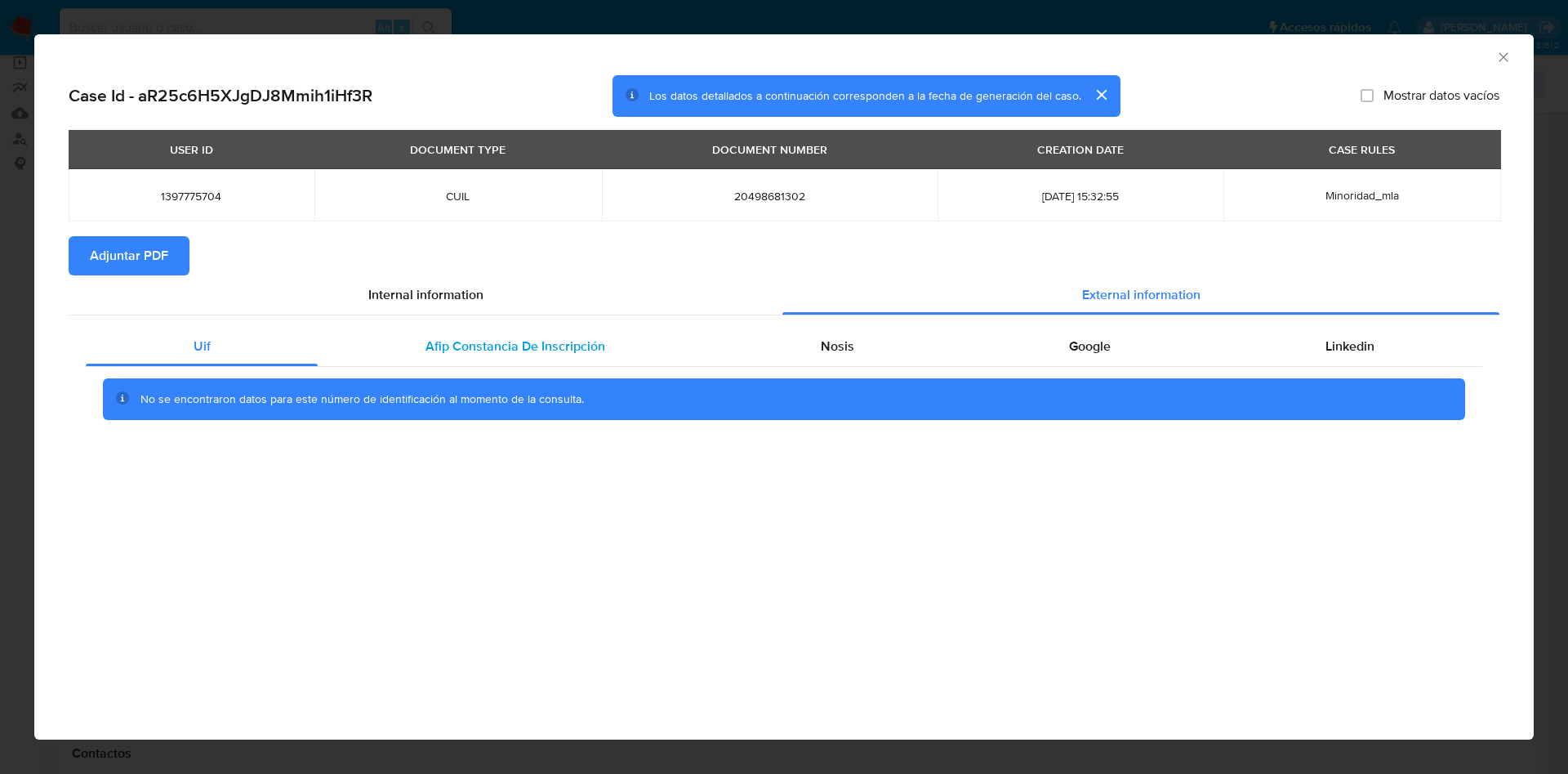
click at [578, 361] on div "Afip Constancia De Inscripción" at bounding box center [515, 347] width 394 height 40
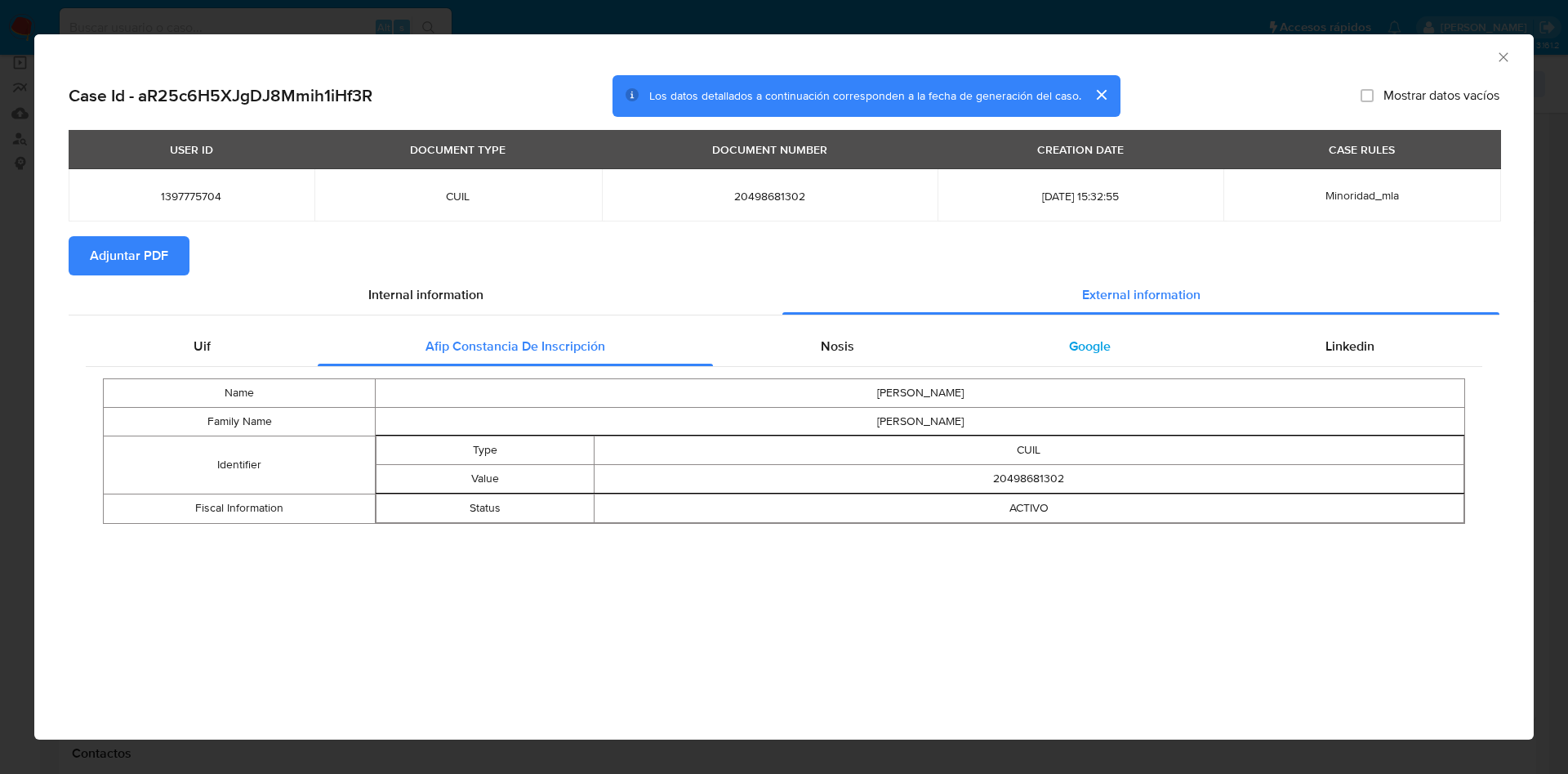
drag, startPoint x: 800, startPoint y: 337, endPoint x: 1083, endPoint y: 331, distance: 283.1
click at [801, 337] on div "Nosis" at bounding box center [837, 347] width 249 height 40
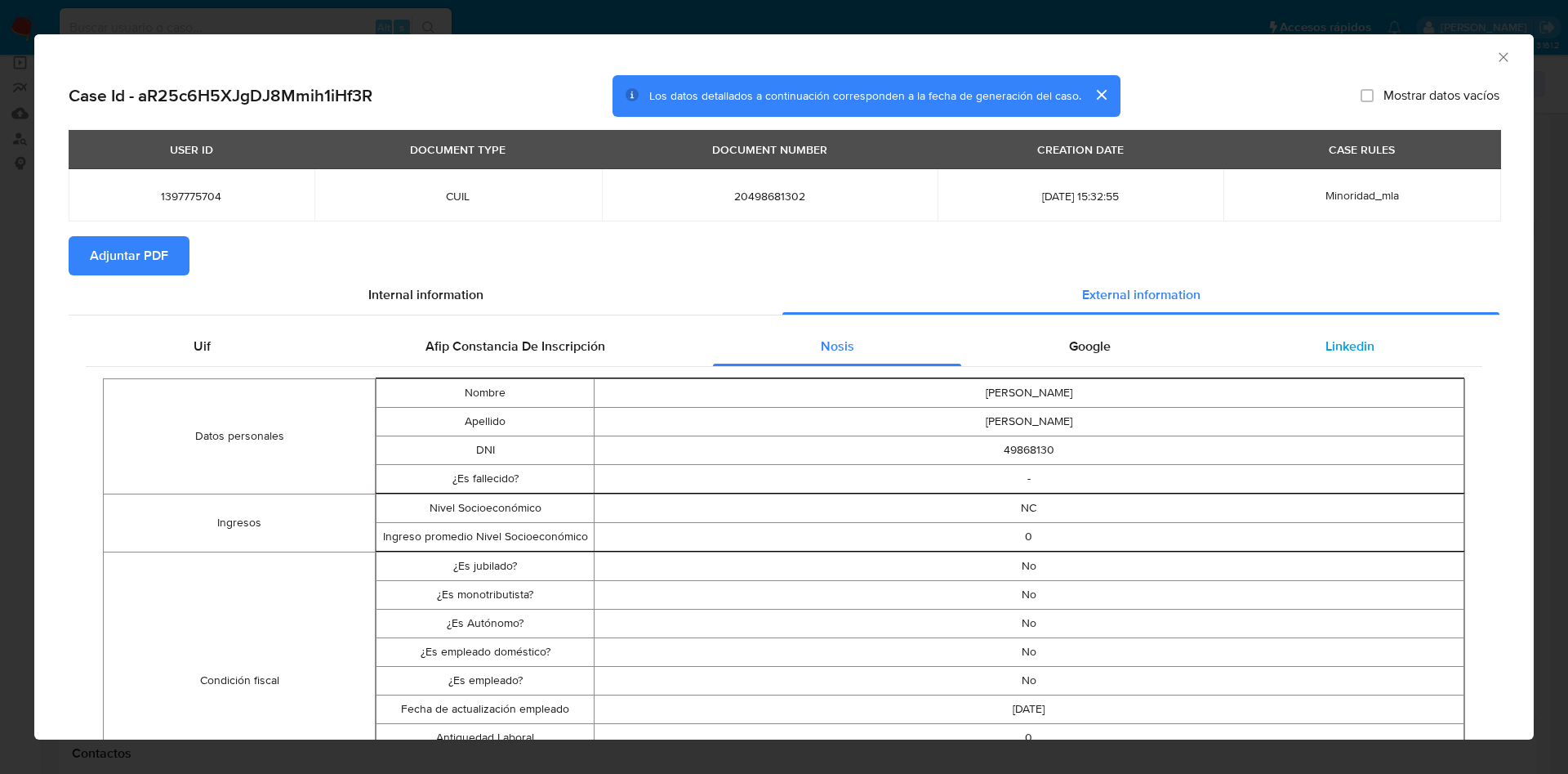
drag, startPoint x: 1083, startPoint y: 331, endPoint x: 1293, endPoint y: 365, distance: 212.7
click at [1087, 331] on div "Google" at bounding box center [1090, 347] width 256 height 40
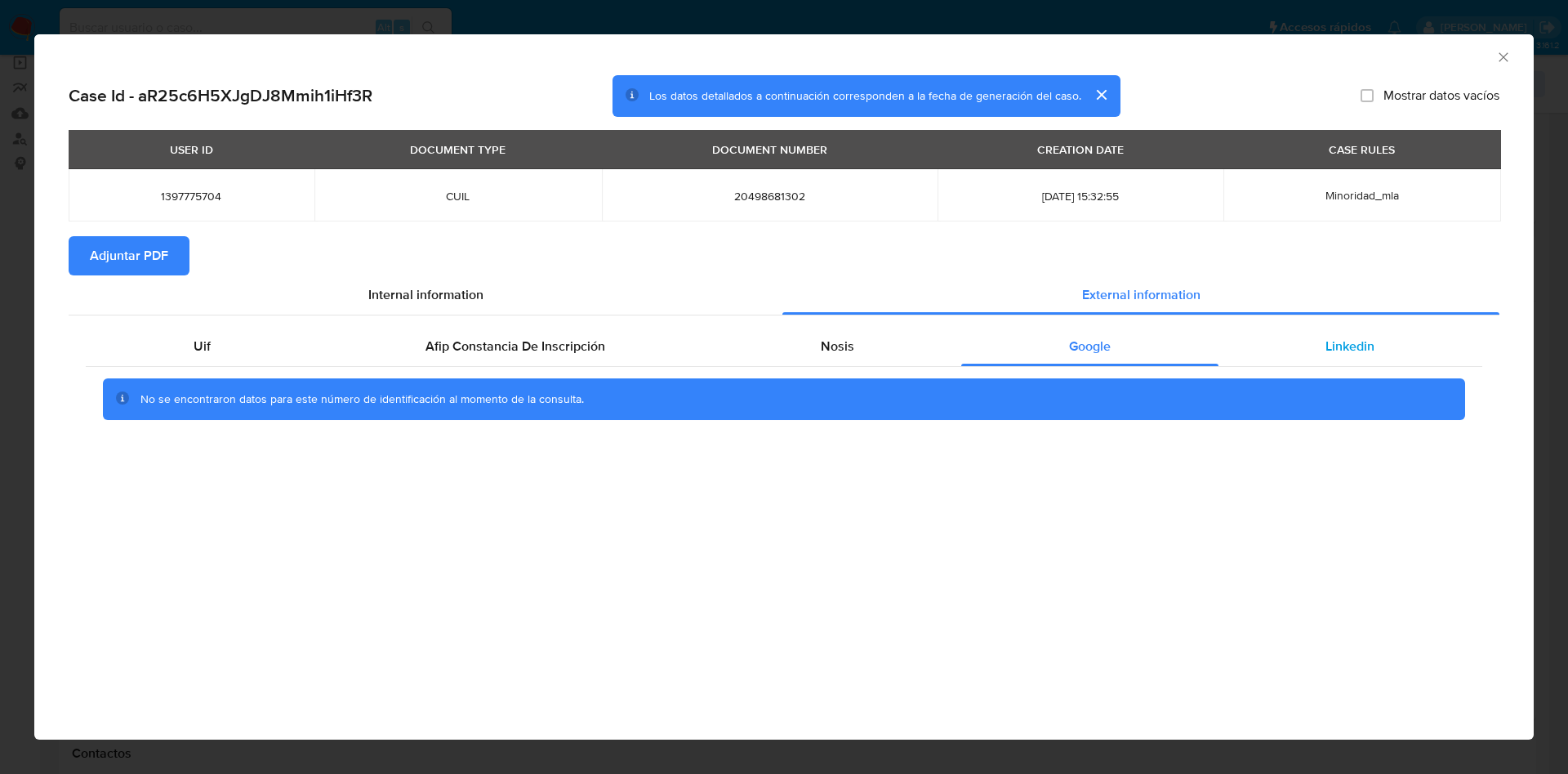
click at [1308, 365] on div "Linkedin" at bounding box center [1350, 347] width 264 height 40
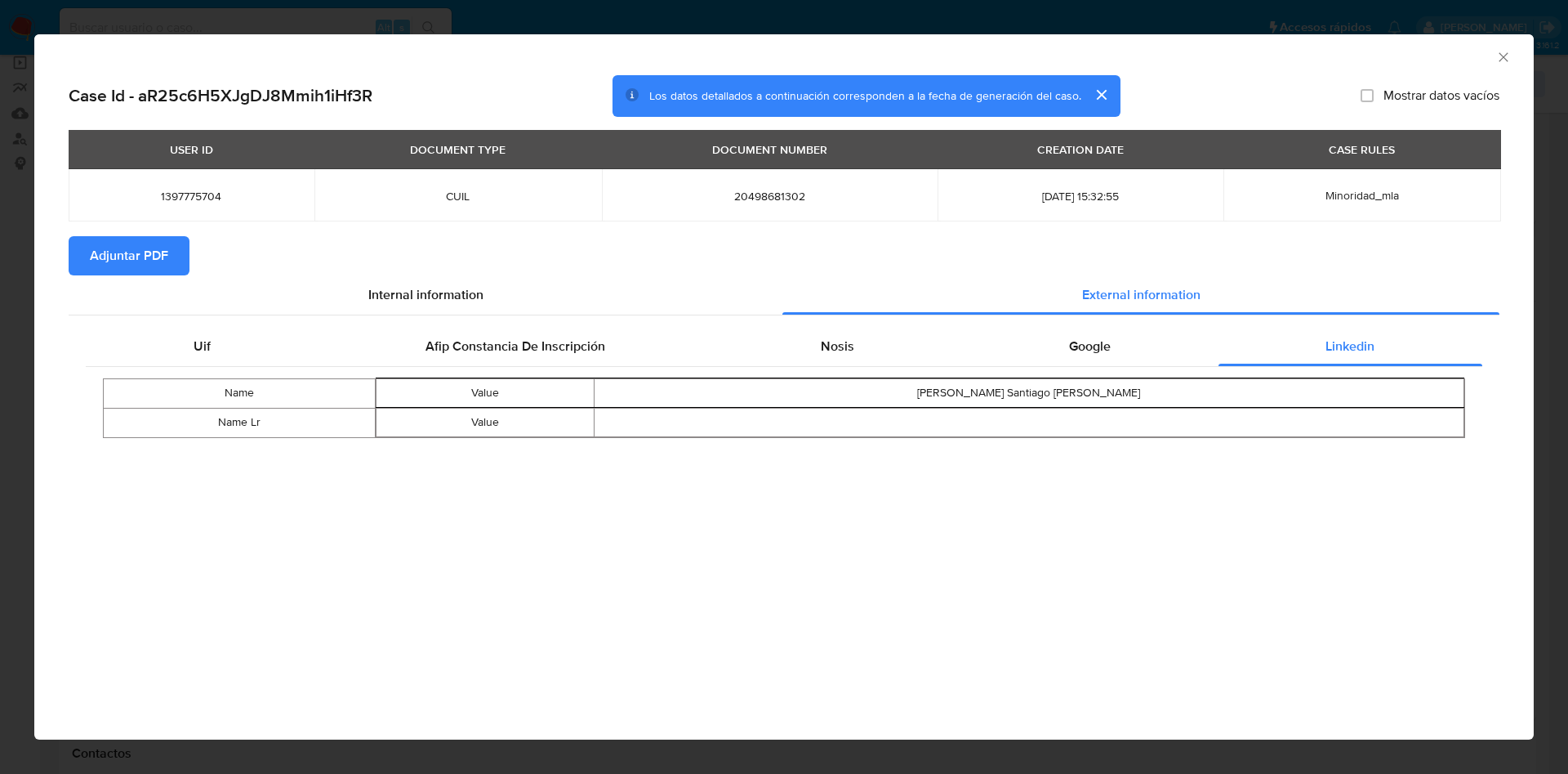
click at [151, 261] on span "Adjuntar PDF" at bounding box center [128, 256] width 78 height 36
click at [1510, 52] on icon "Cerrar ventana" at bounding box center [1503, 57] width 16 height 16
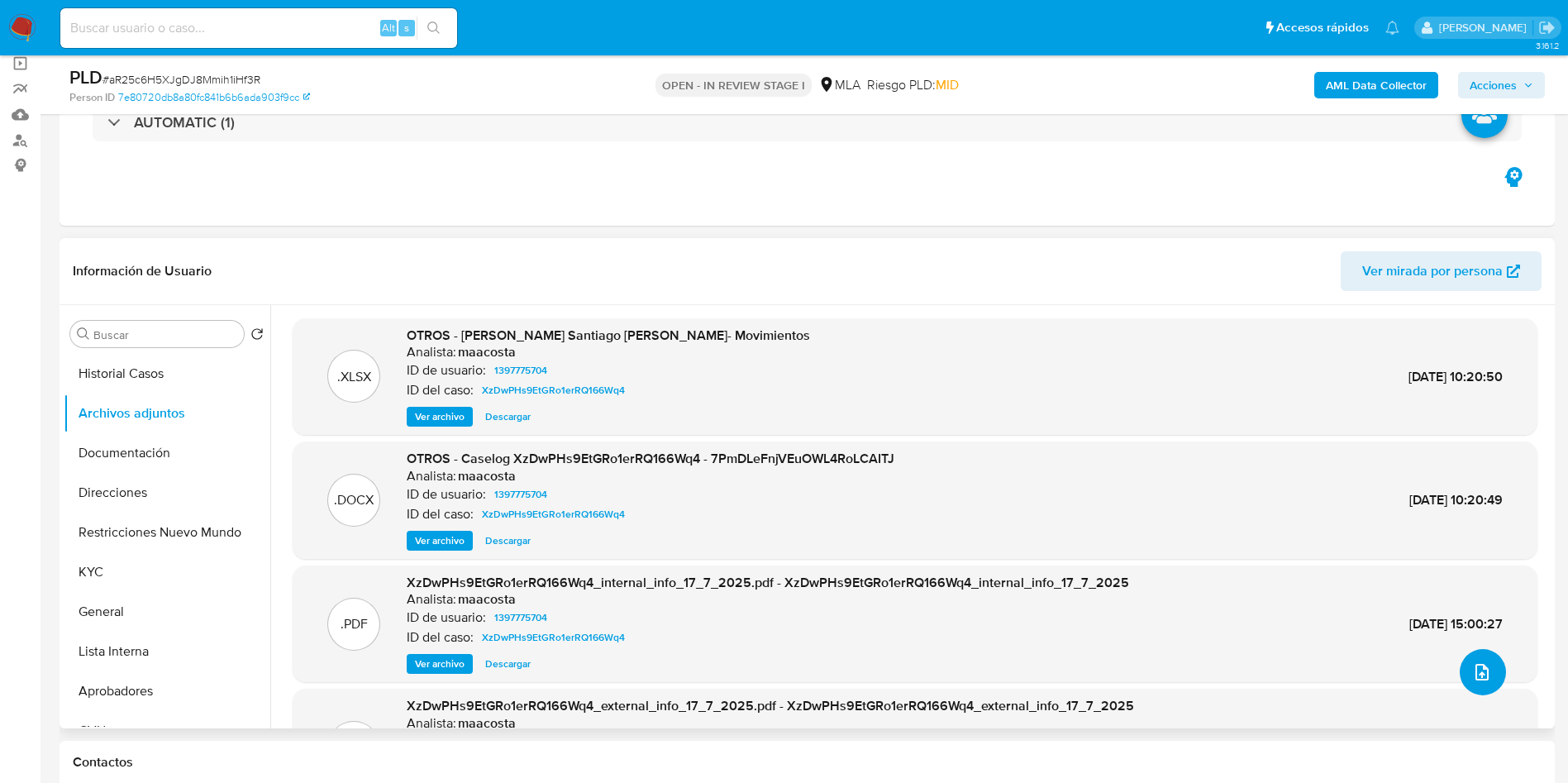
click at [1479, 658] on button "upload-file" at bounding box center [1483, 672] width 46 height 46
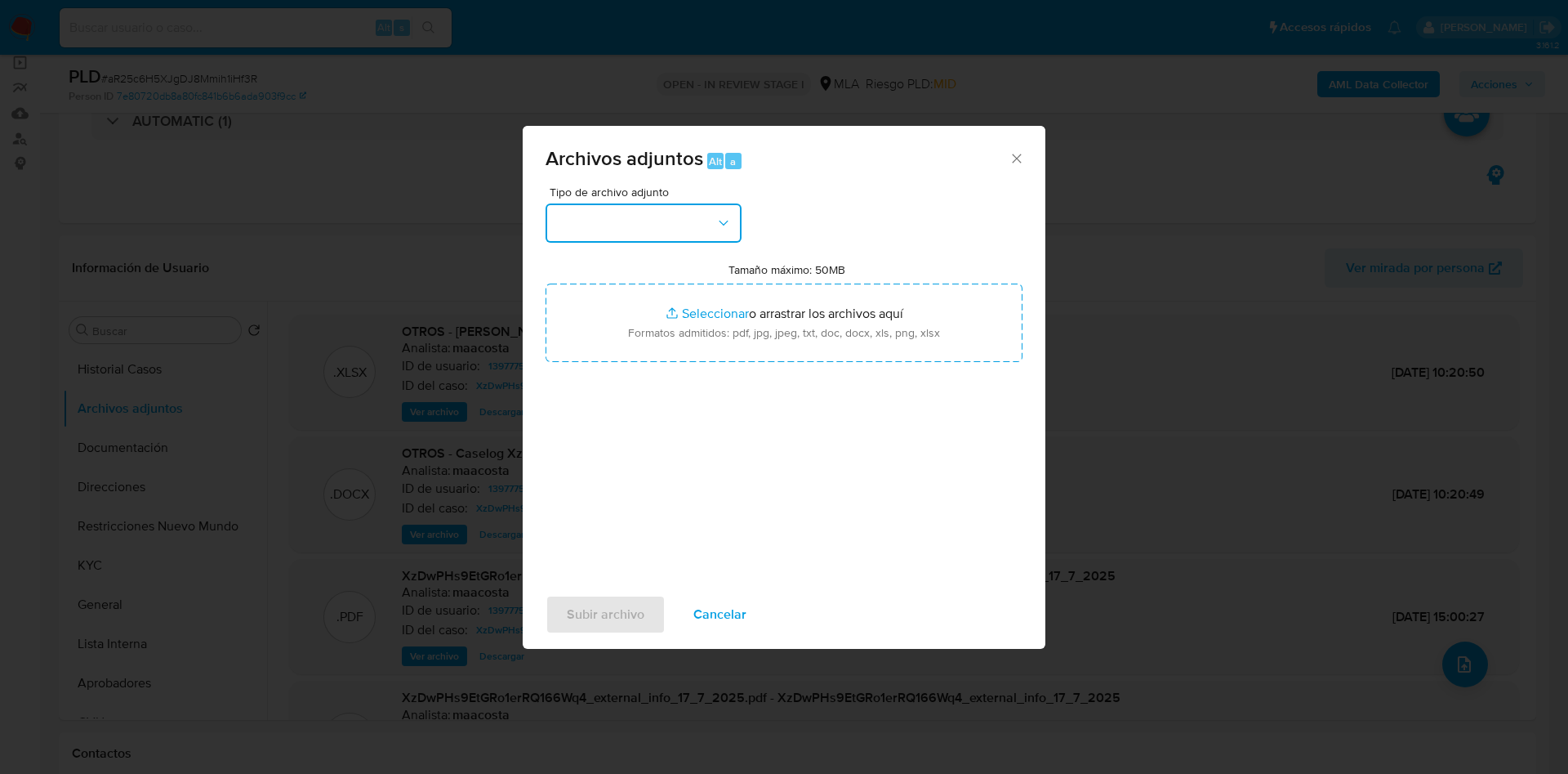
click at [650, 231] on button "button" at bounding box center [644, 223] width 196 height 40
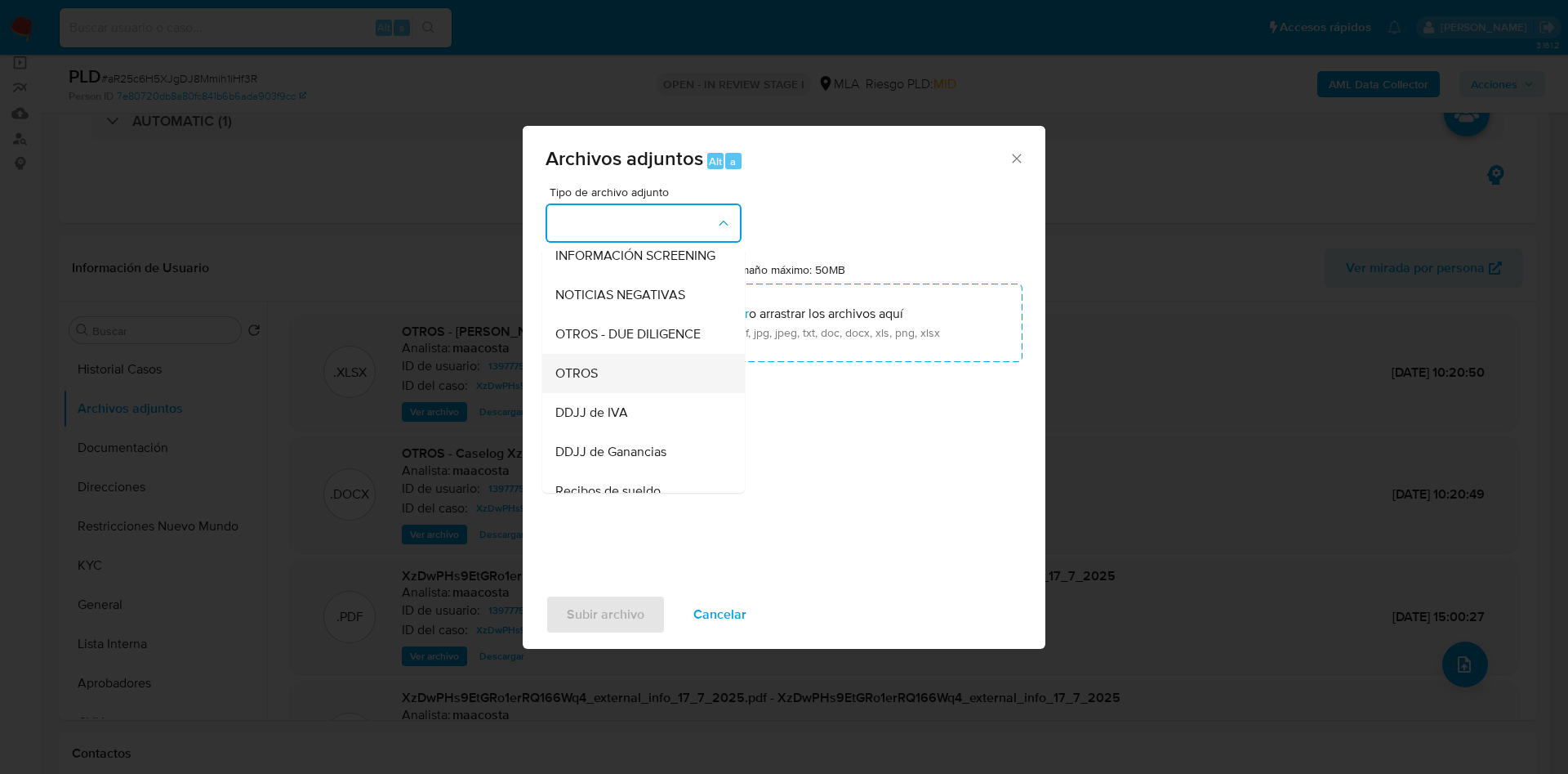
click at [585, 381] on span "OTROS" at bounding box center [576, 373] width 42 height 16
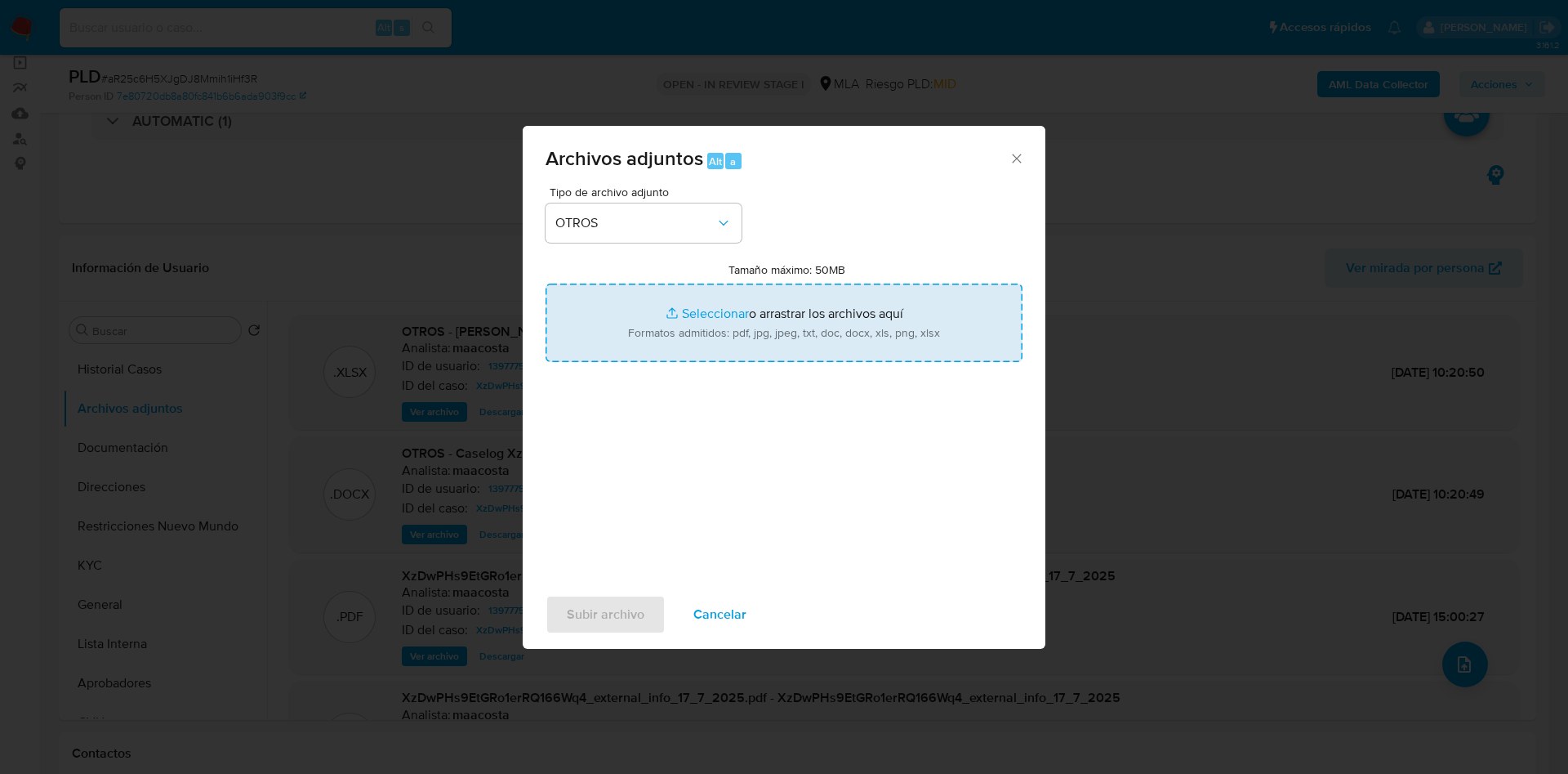
type input "C:\fakepath\Caselog aR25c6H5XJgDJ8Mmih1iHf3R.docx"
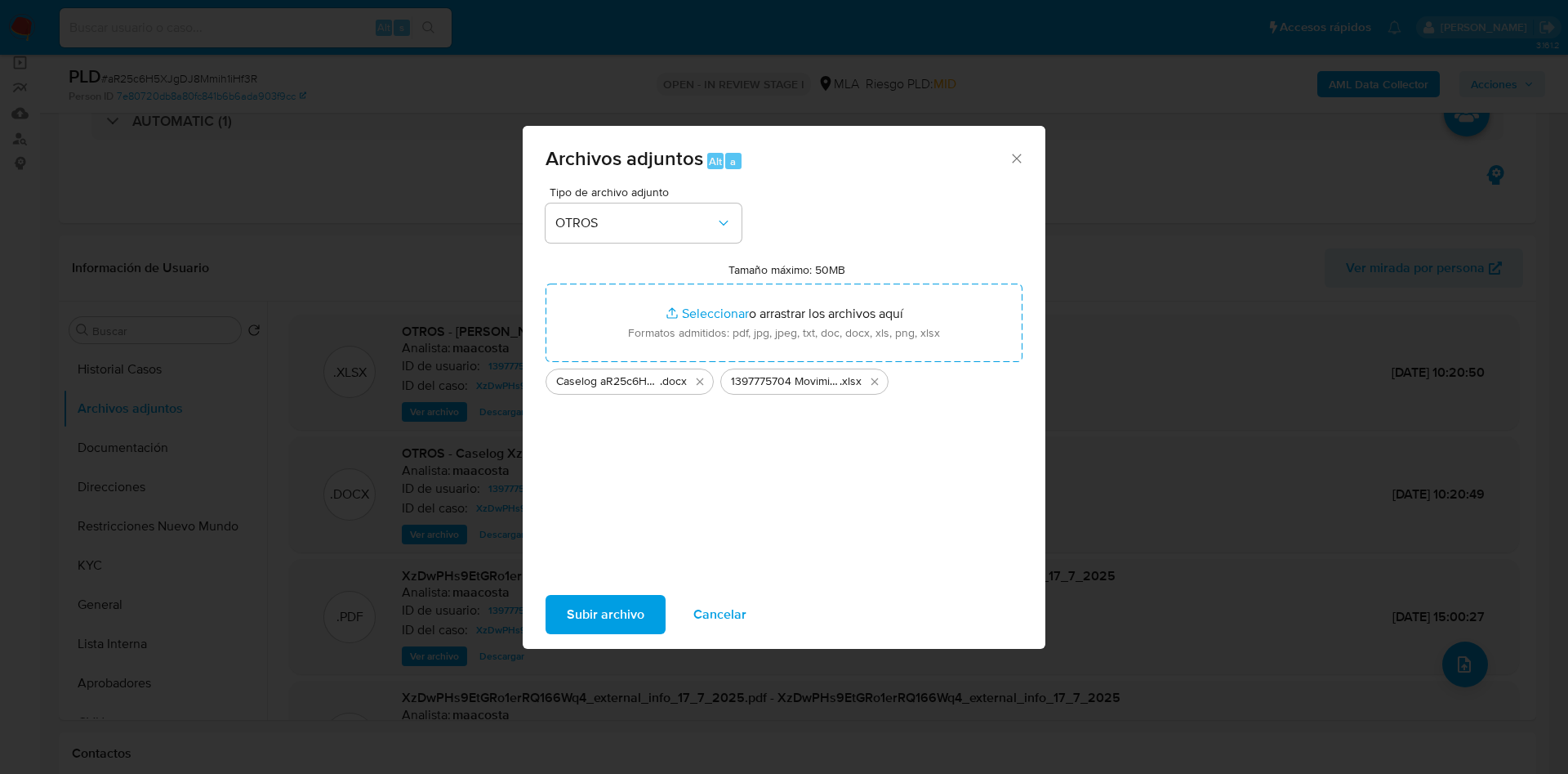
click at [583, 602] on span "Subir archivo" at bounding box center [606, 615] width 77 height 36
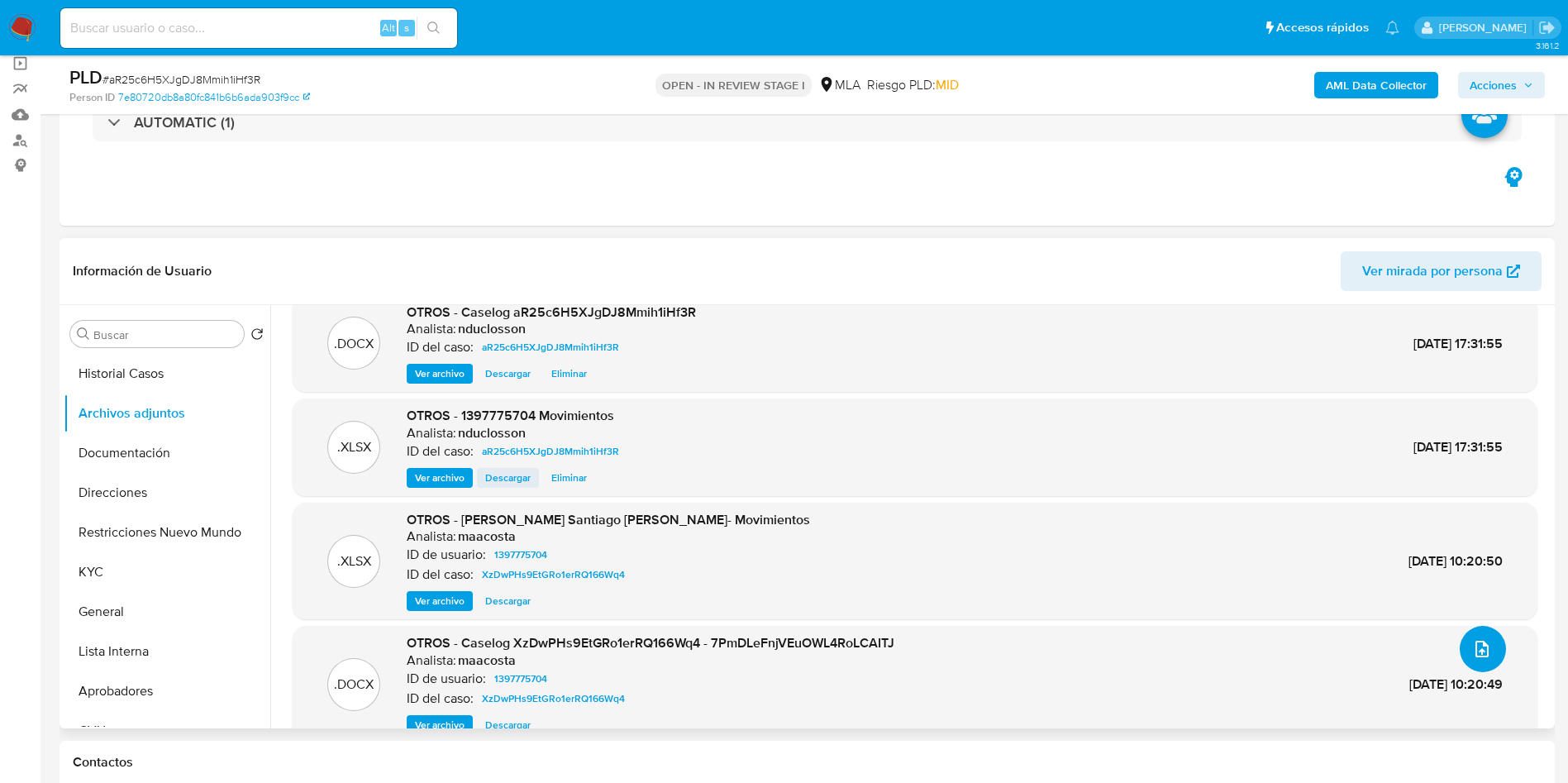
scroll to position [0, 0]
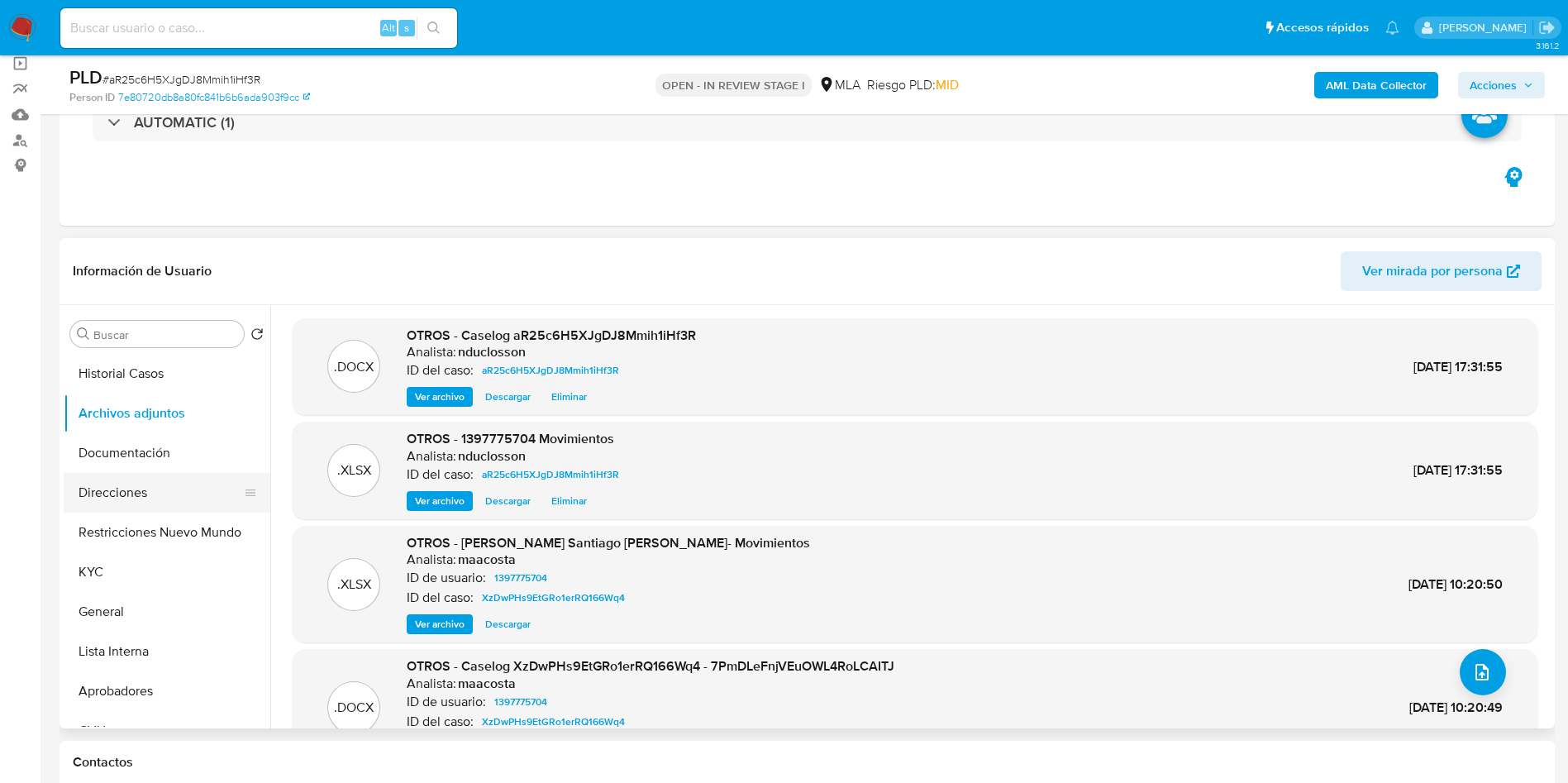
click at [158, 476] on button "Direcciones" at bounding box center [160, 493] width 193 height 40
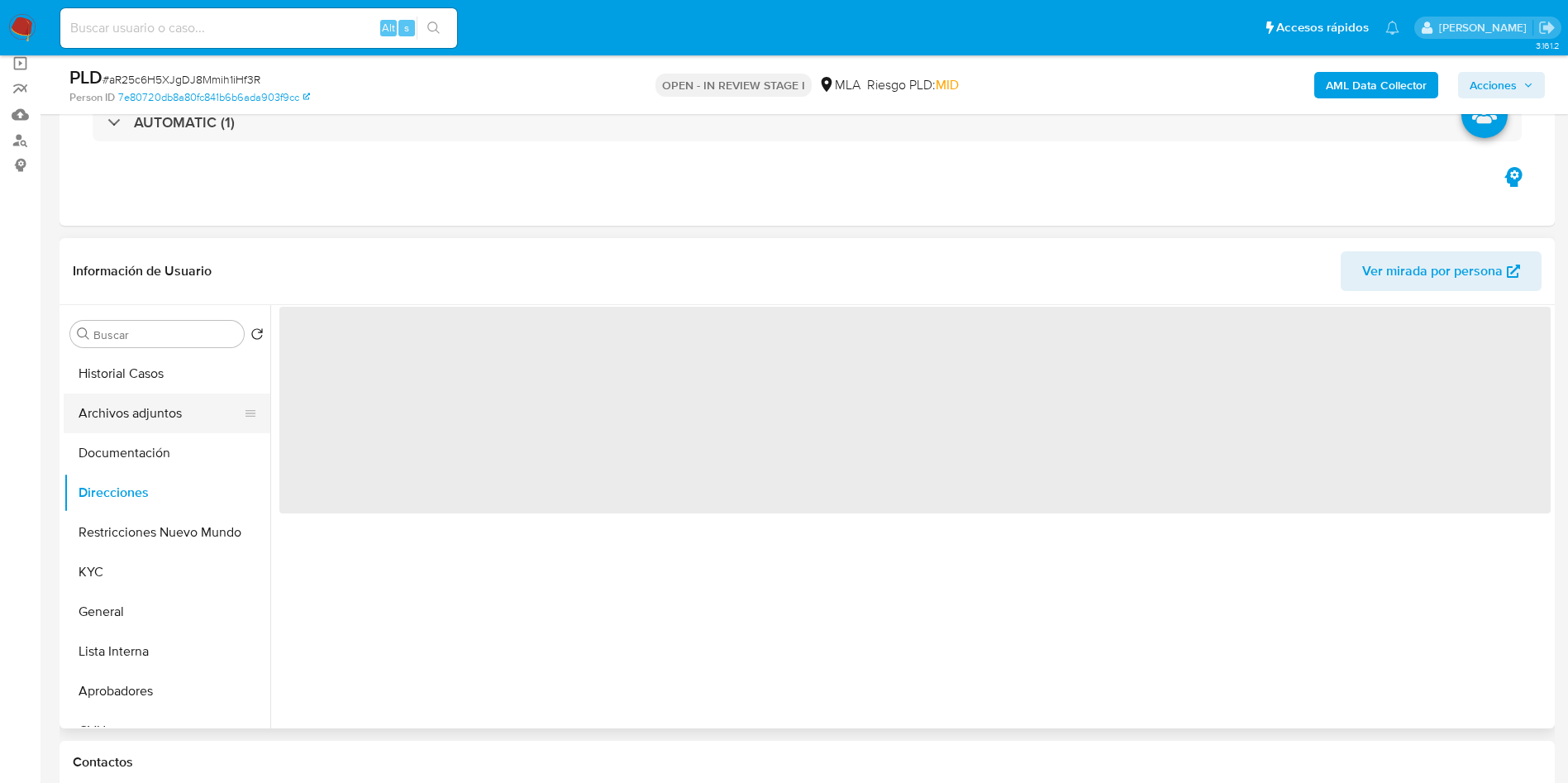
click at [156, 405] on button "Archivos adjuntos" at bounding box center [160, 414] width 193 height 40
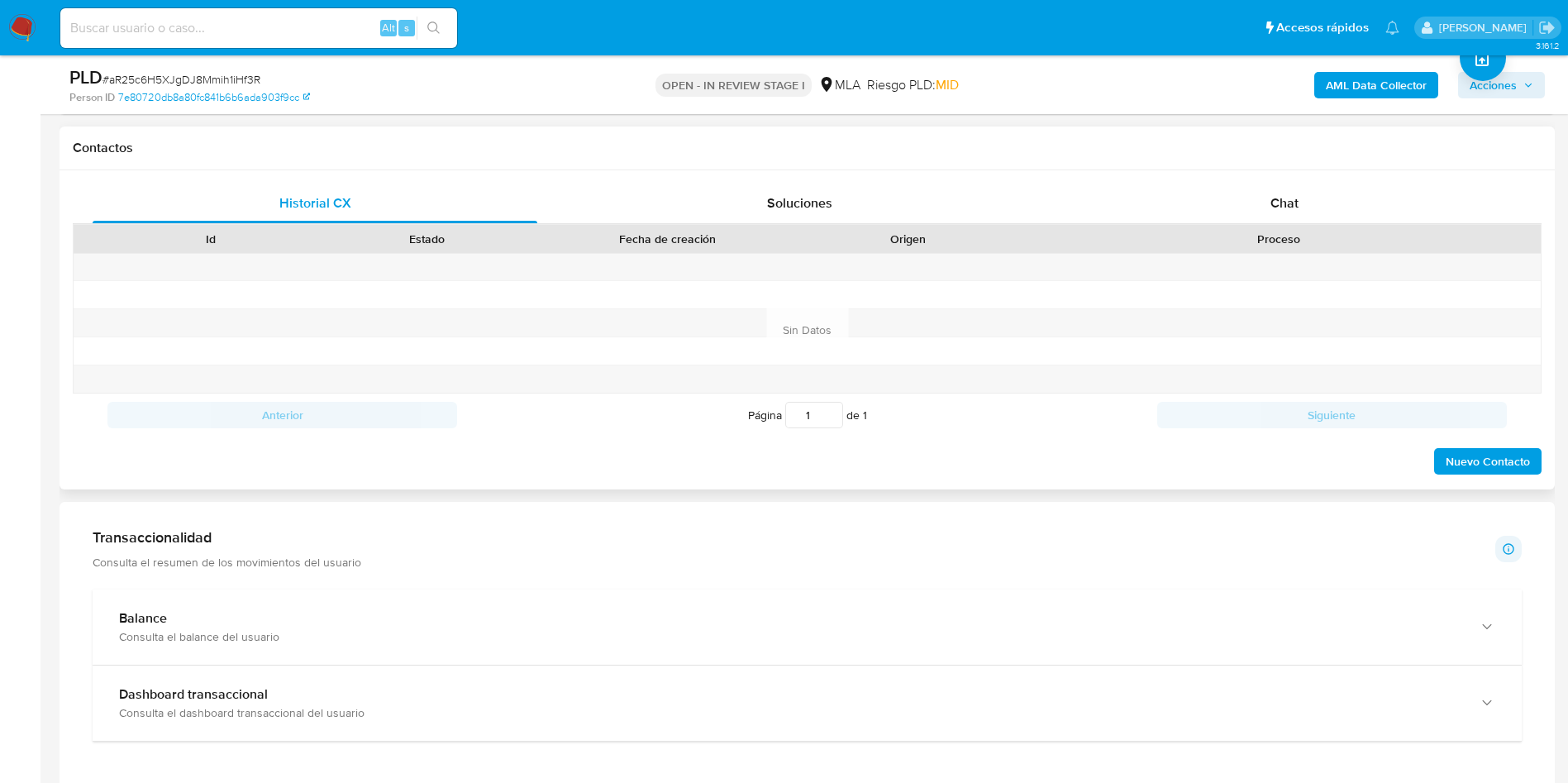
scroll to position [744, 0]
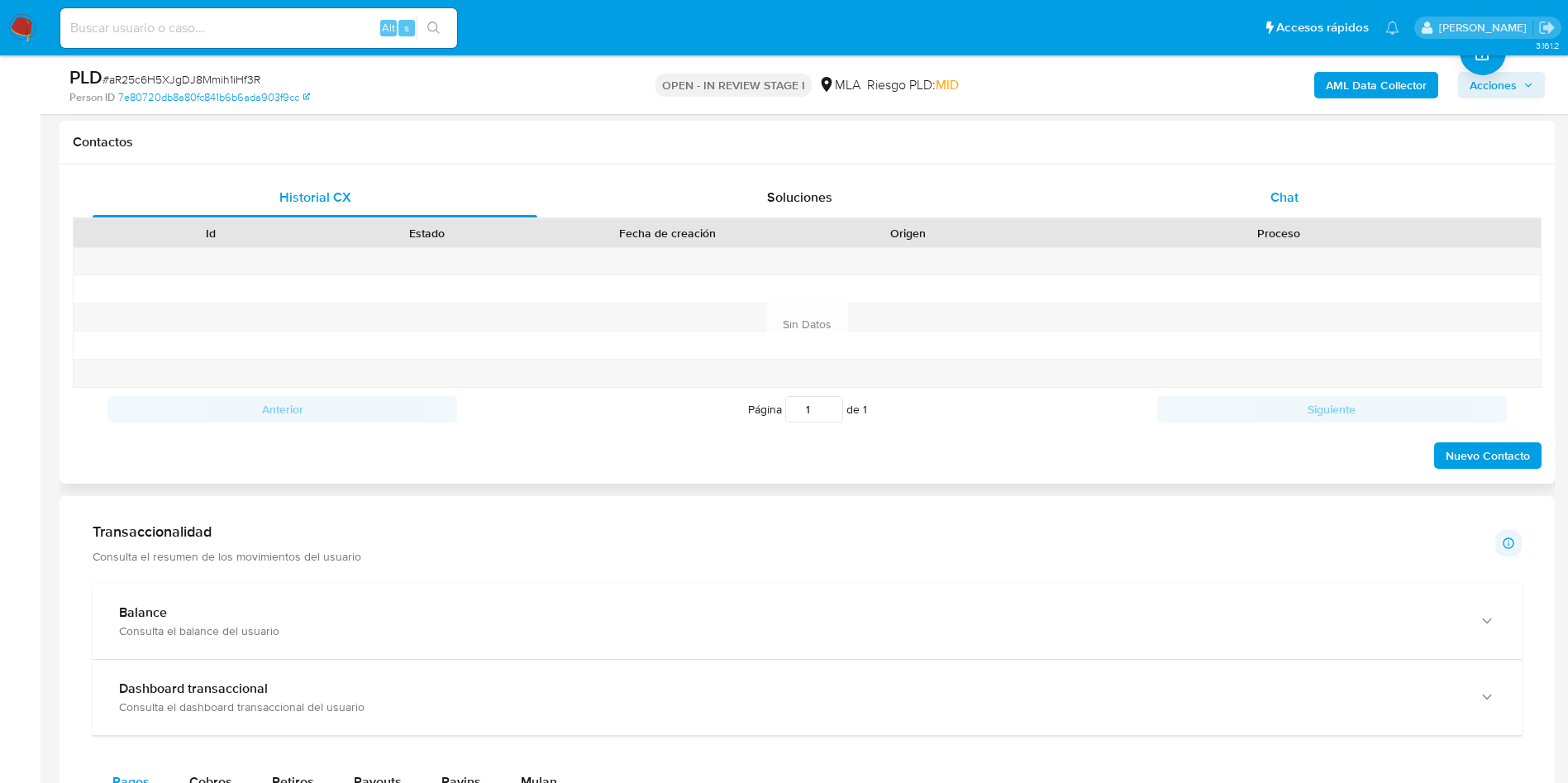
click at [1326, 214] on div "Chat" at bounding box center [1285, 198] width 445 height 40
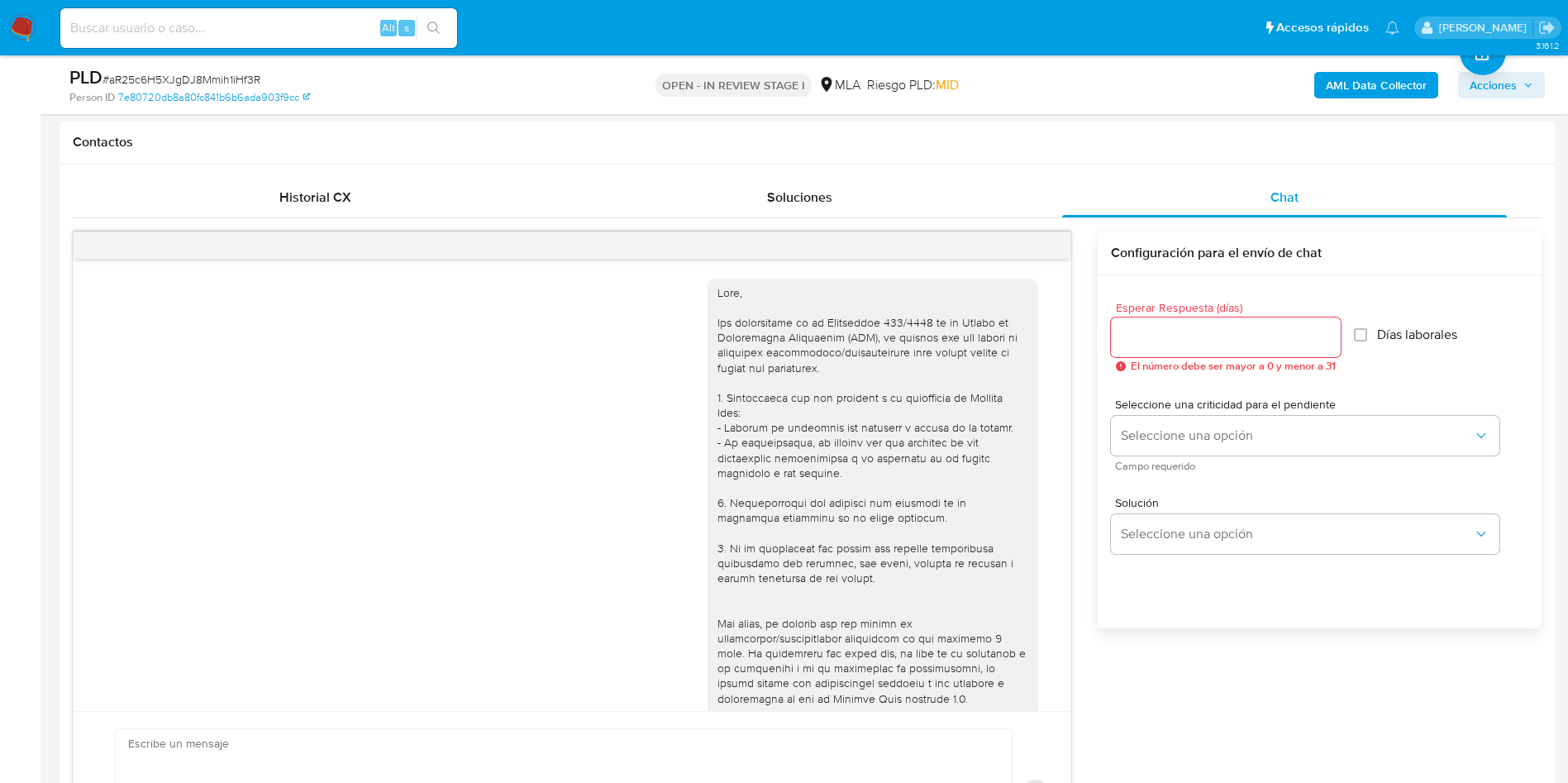
scroll to position [668, 0]
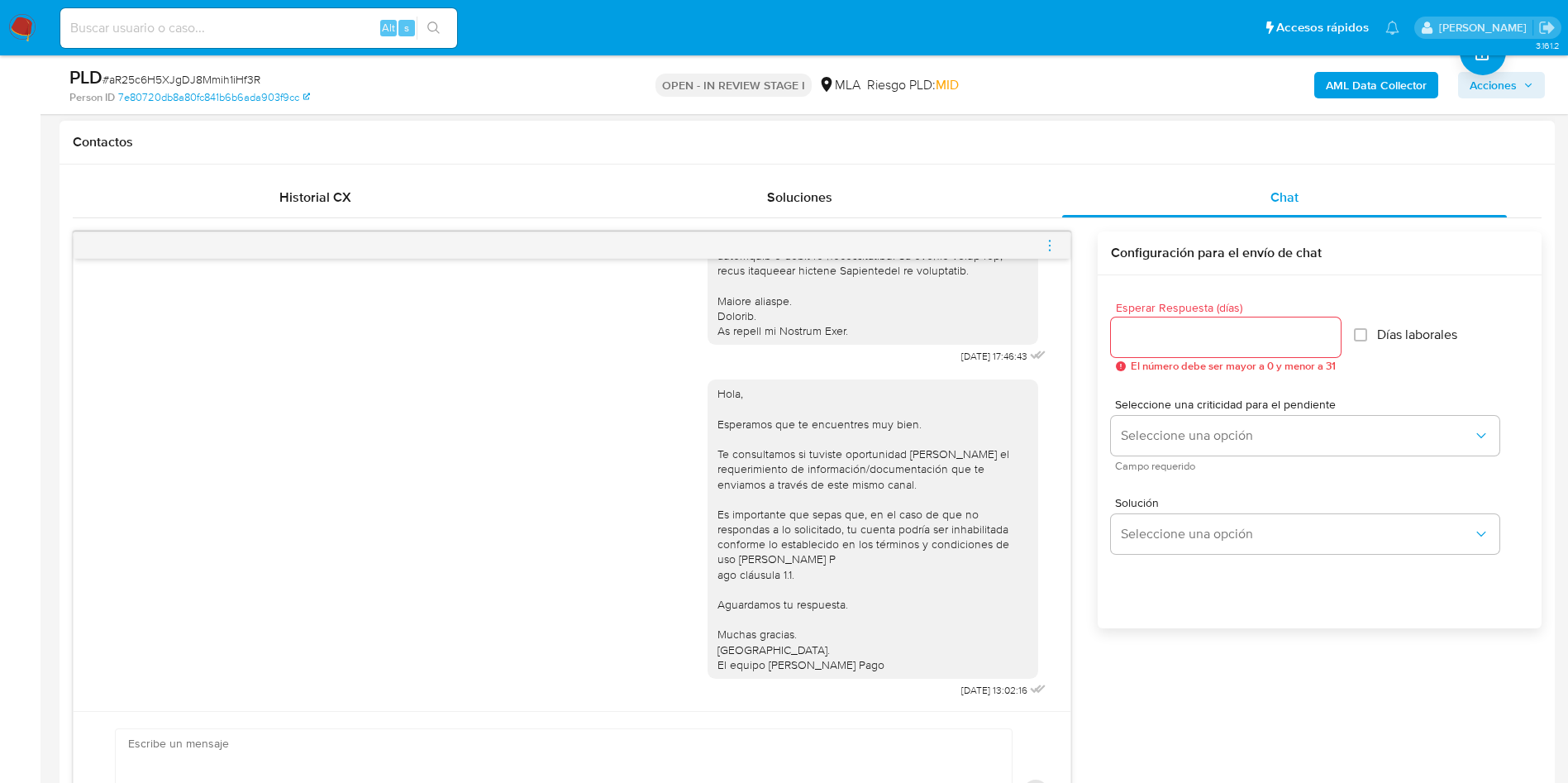
click at [1050, 251] on icon "menu-action" at bounding box center [1050, 245] width 15 height 15
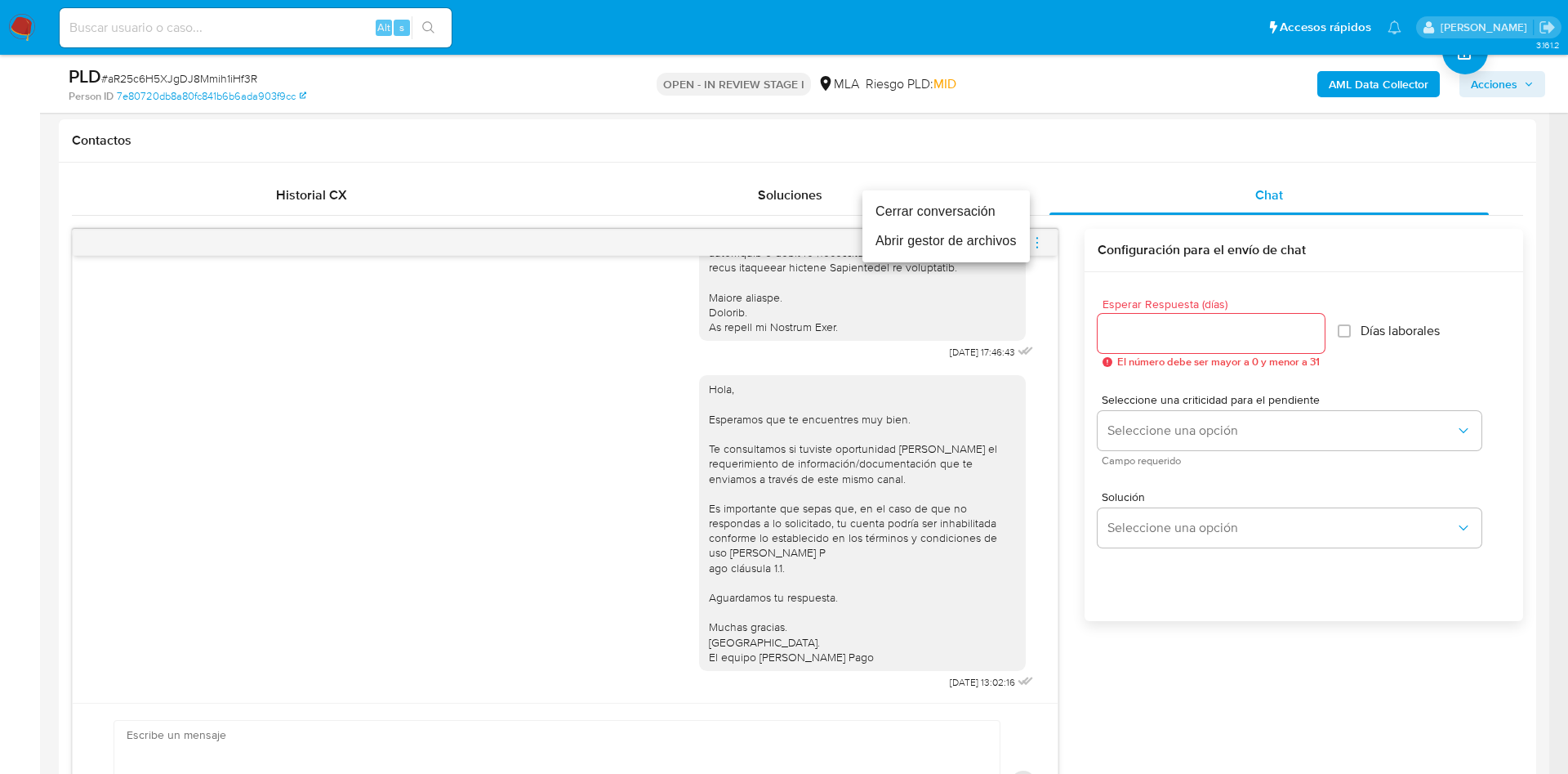
click at [972, 206] on li "Cerrar conversación" at bounding box center [946, 212] width 168 height 29
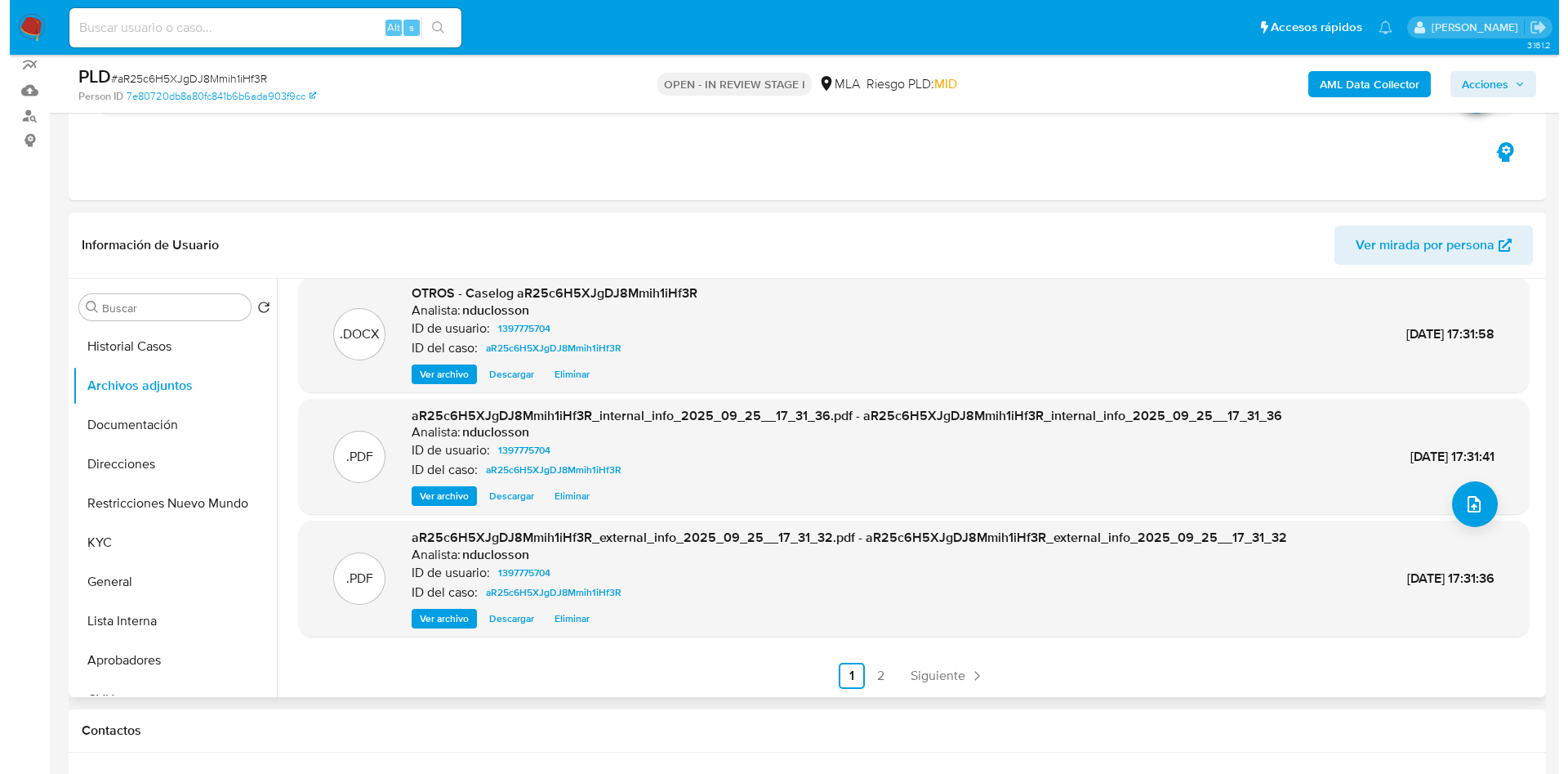
scroll to position [122, 0]
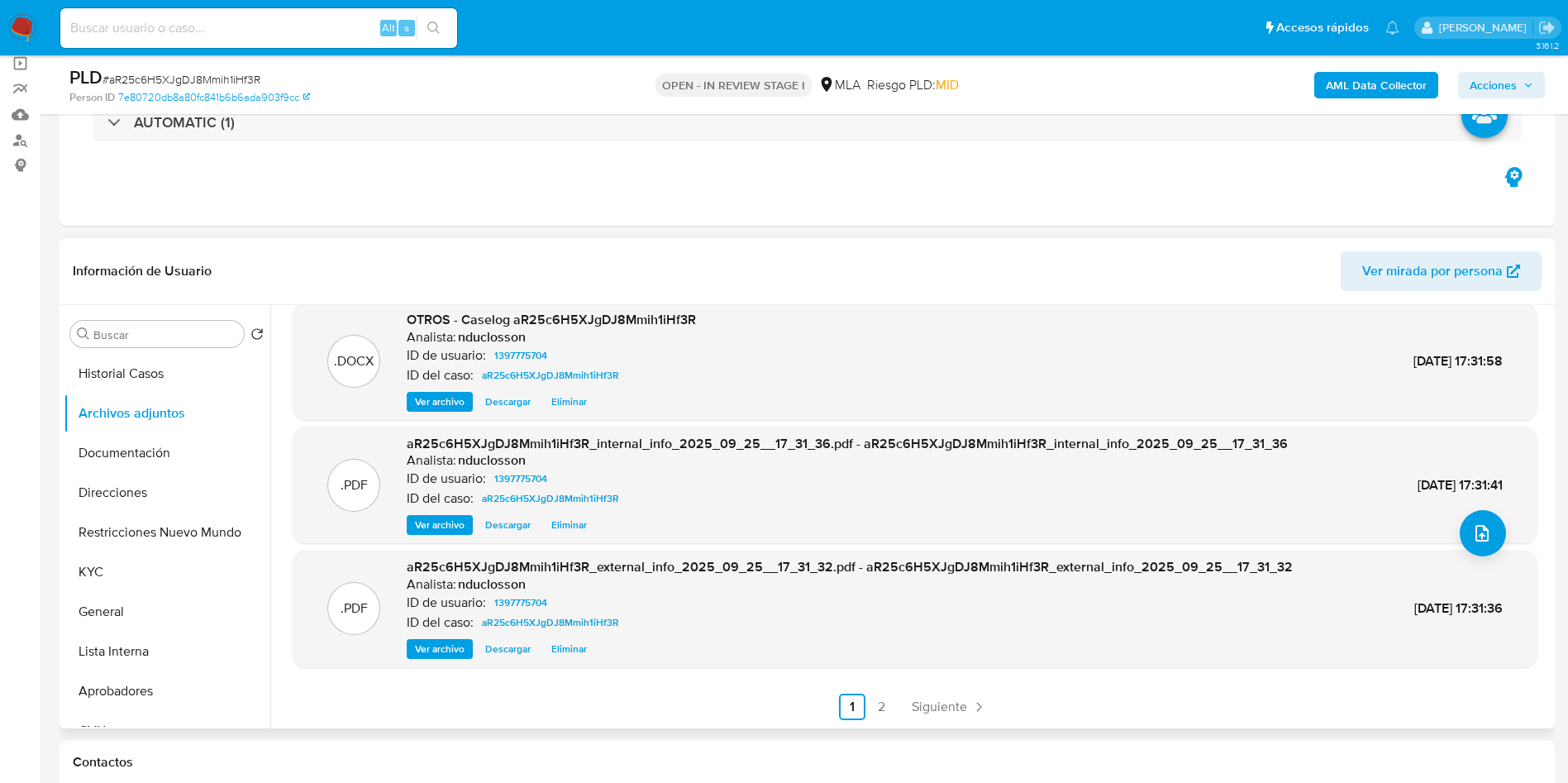
click at [582, 521] on span "Eliminar" at bounding box center [569, 524] width 36 height 17
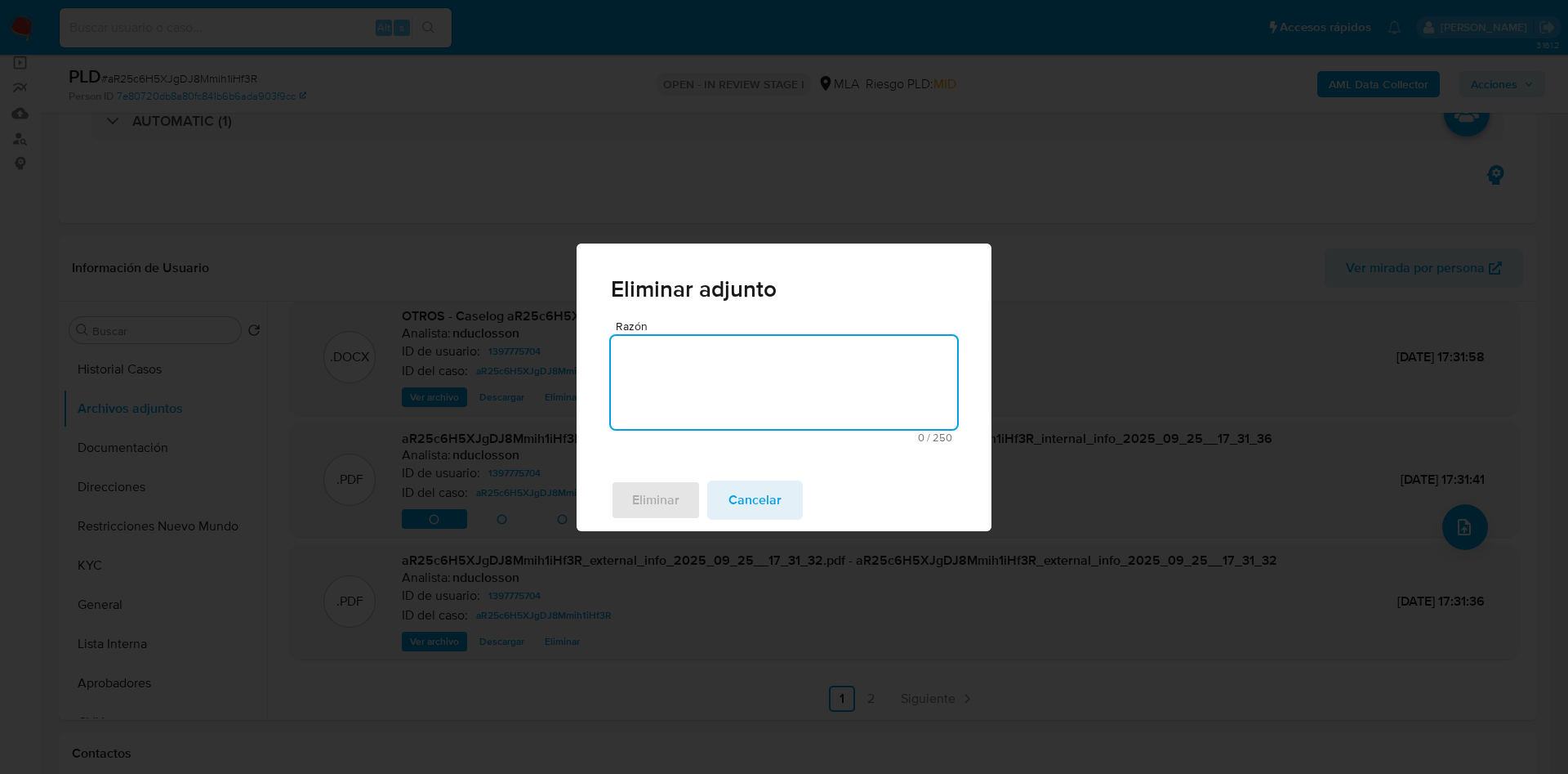
click at [723, 412] on textarea "Razón" at bounding box center [784, 382] width 346 height 93
click at [686, 498] on button "Eliminar" at bounding box center [656, 500] width 90 height 40
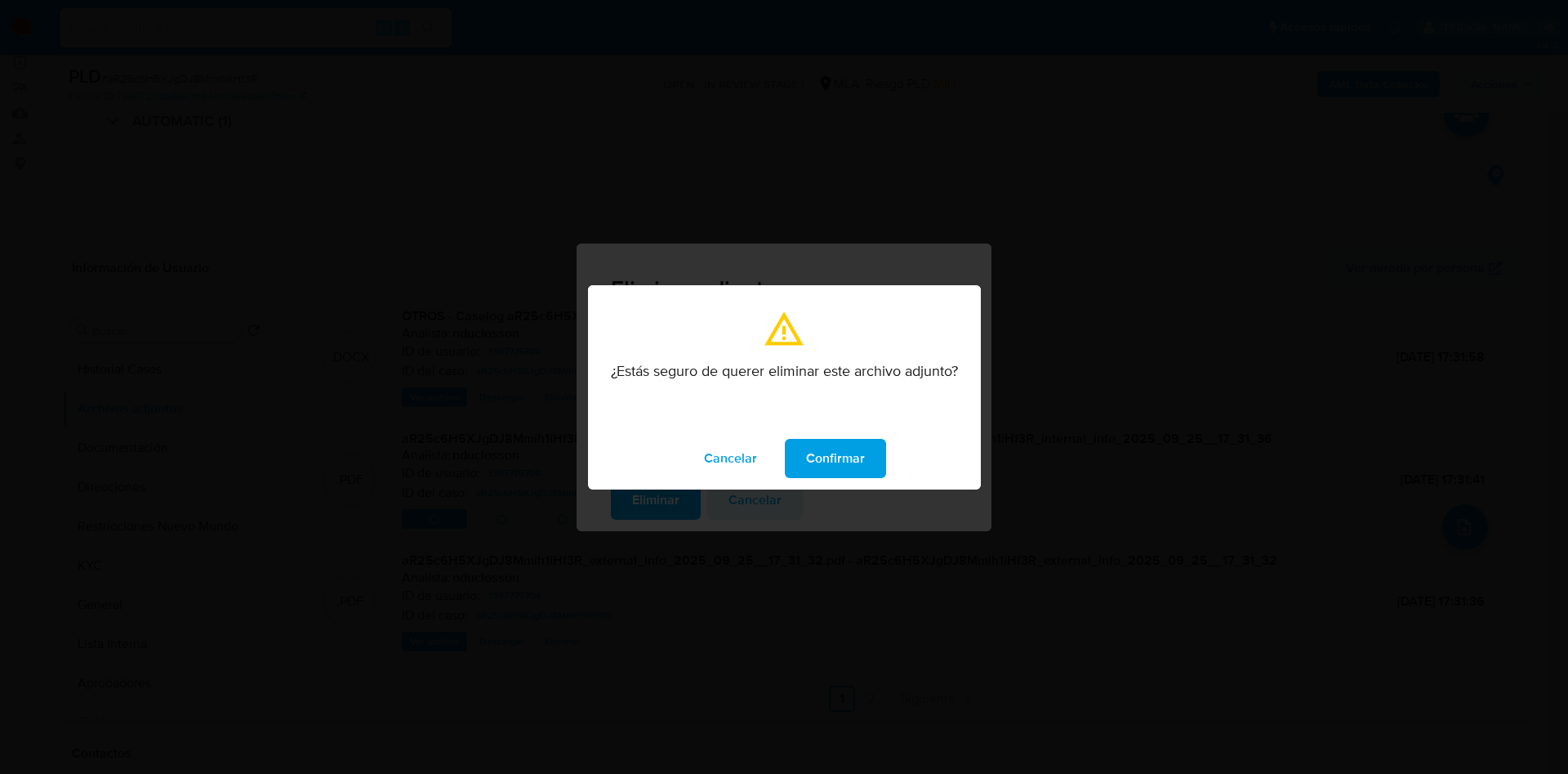
click at [845, 446] on span "Confirmar" at bounding box center [836, 459] width 59 height 36
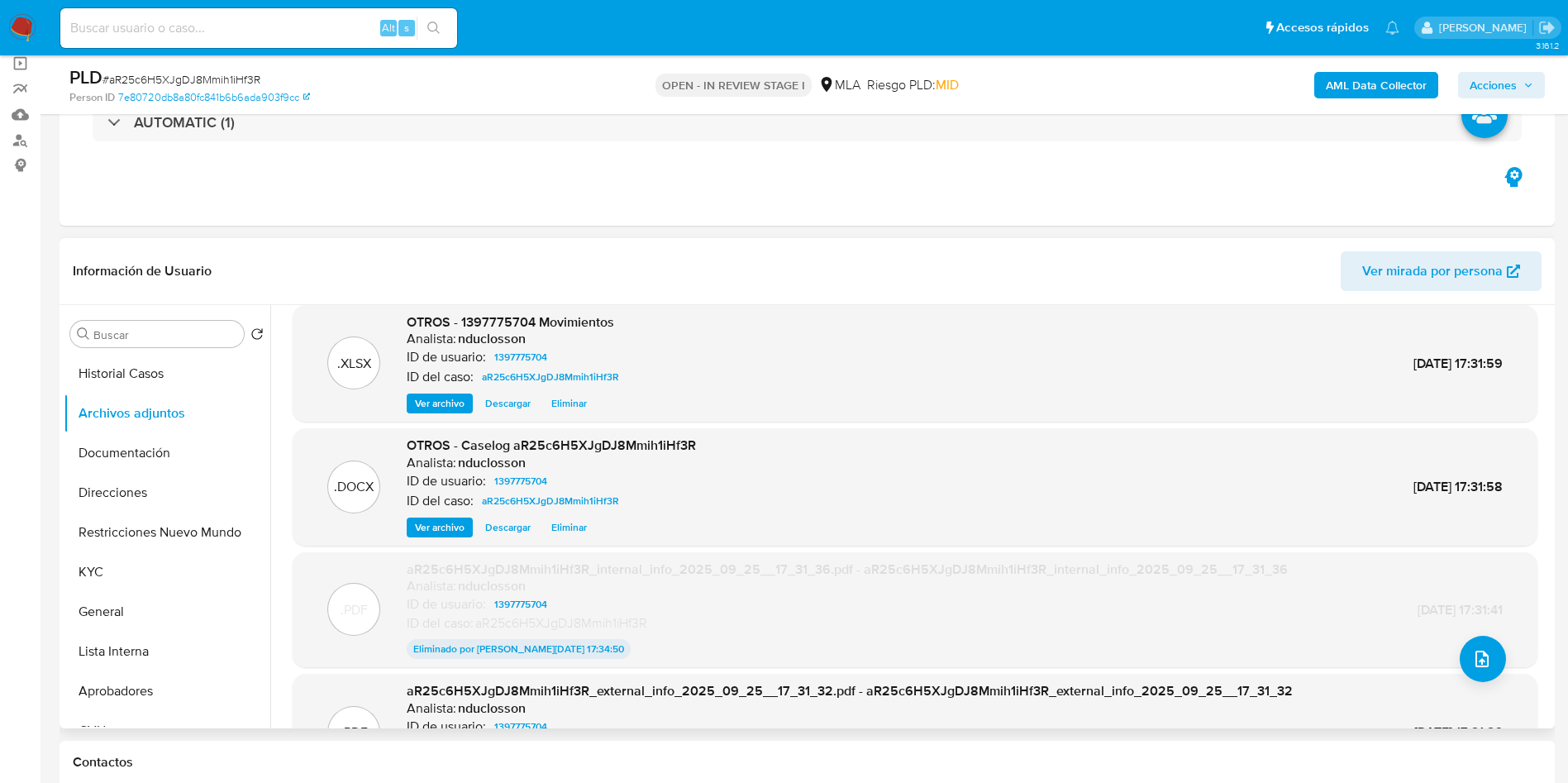
scroll to position [0, 0]
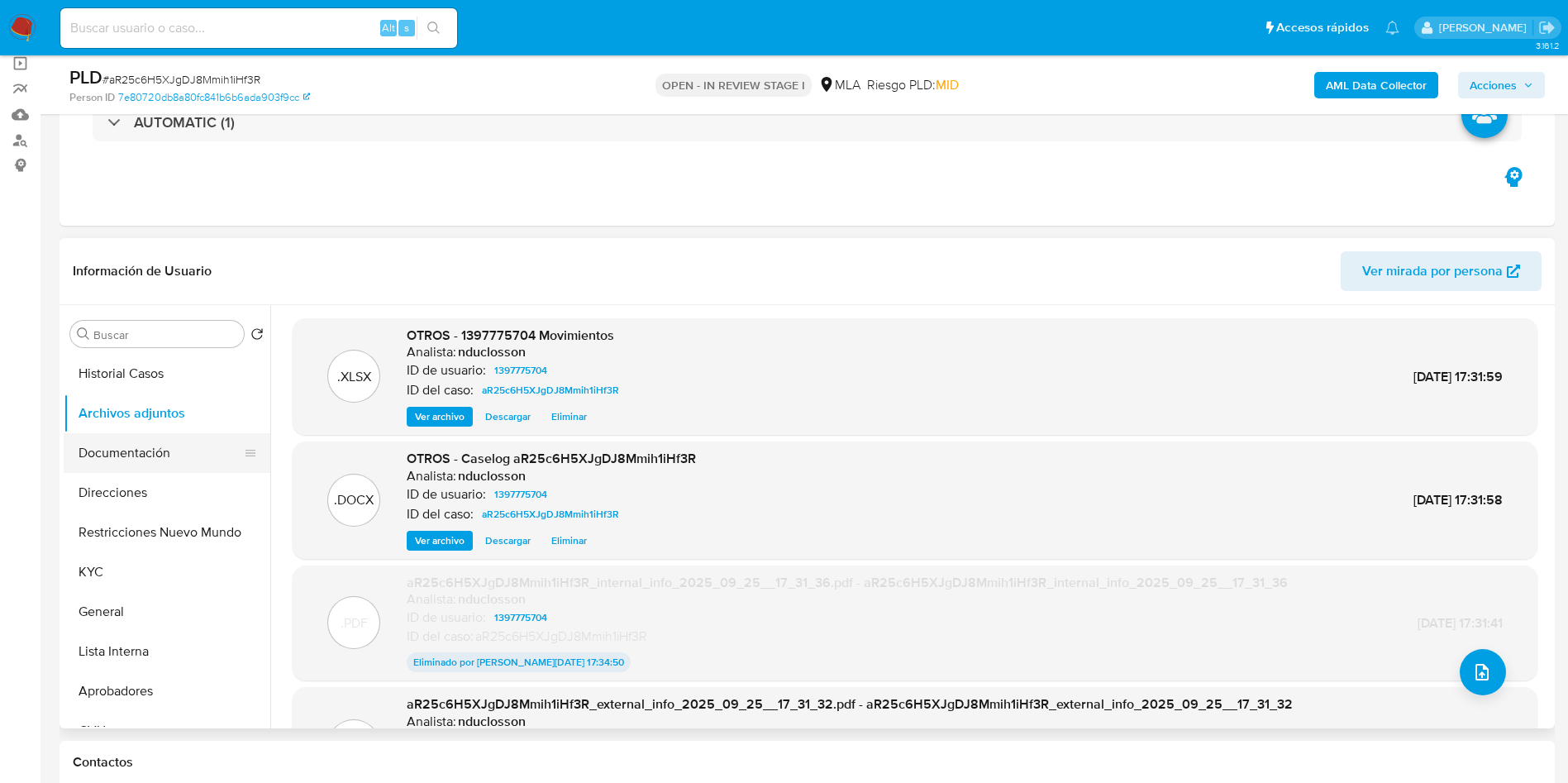
click at [138, 455] on button "Documentación" at bounding box center [160, 453] width 193 height 40
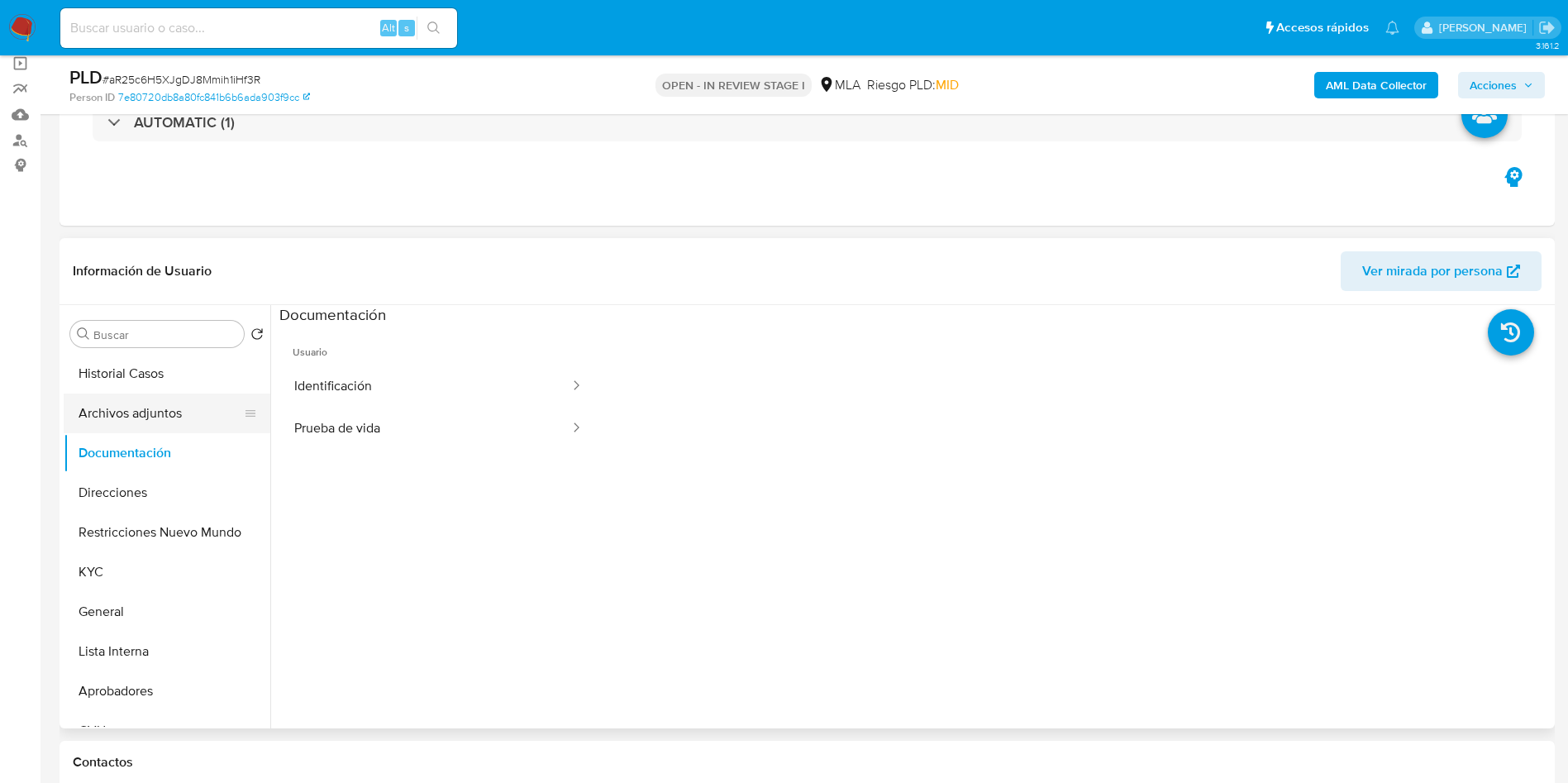
click at [138, 408] on button "Archivos adjuntos" at bounding box center [160, 414] width 193 height 40
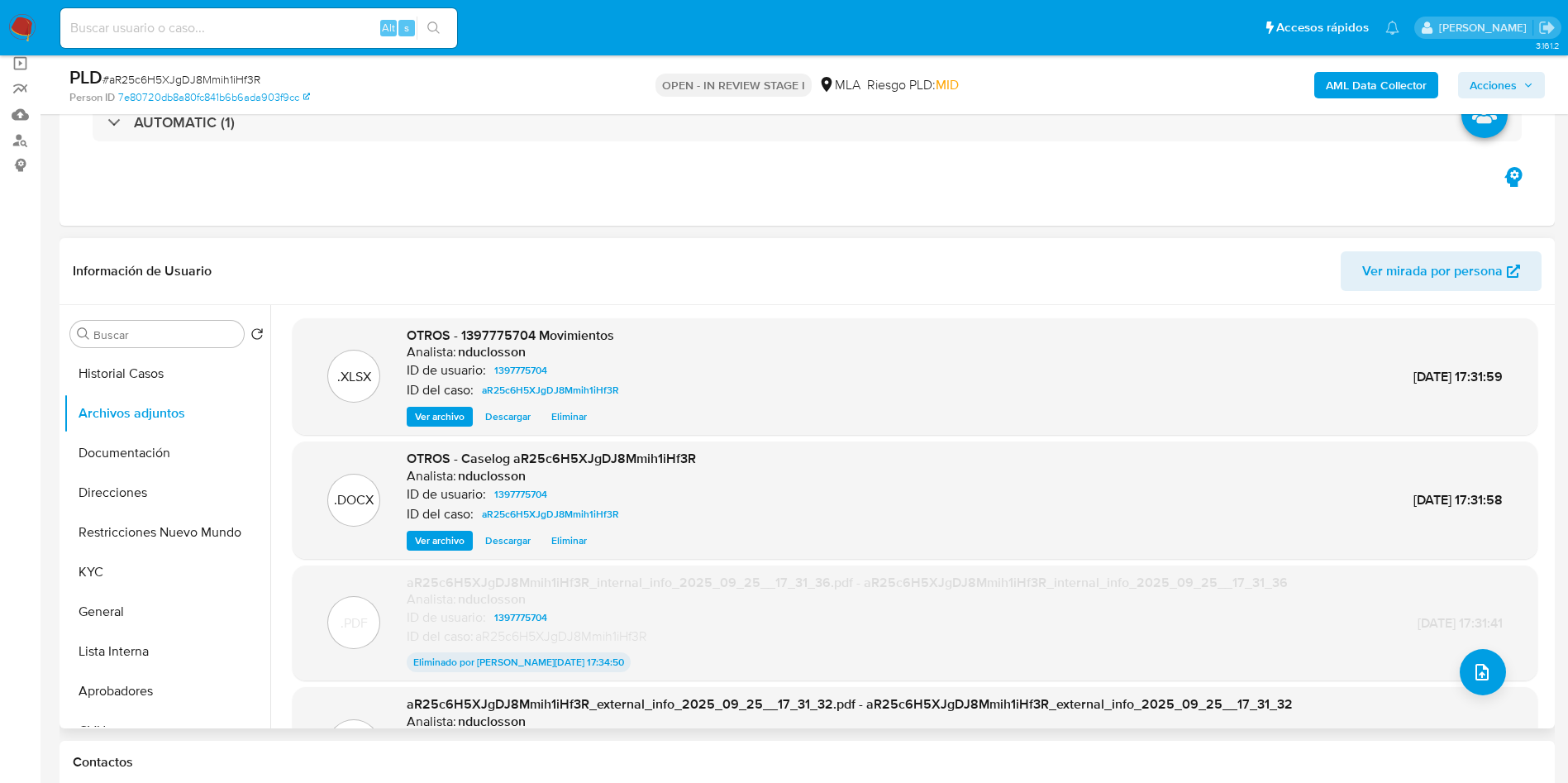
scroll to position [124, 0]
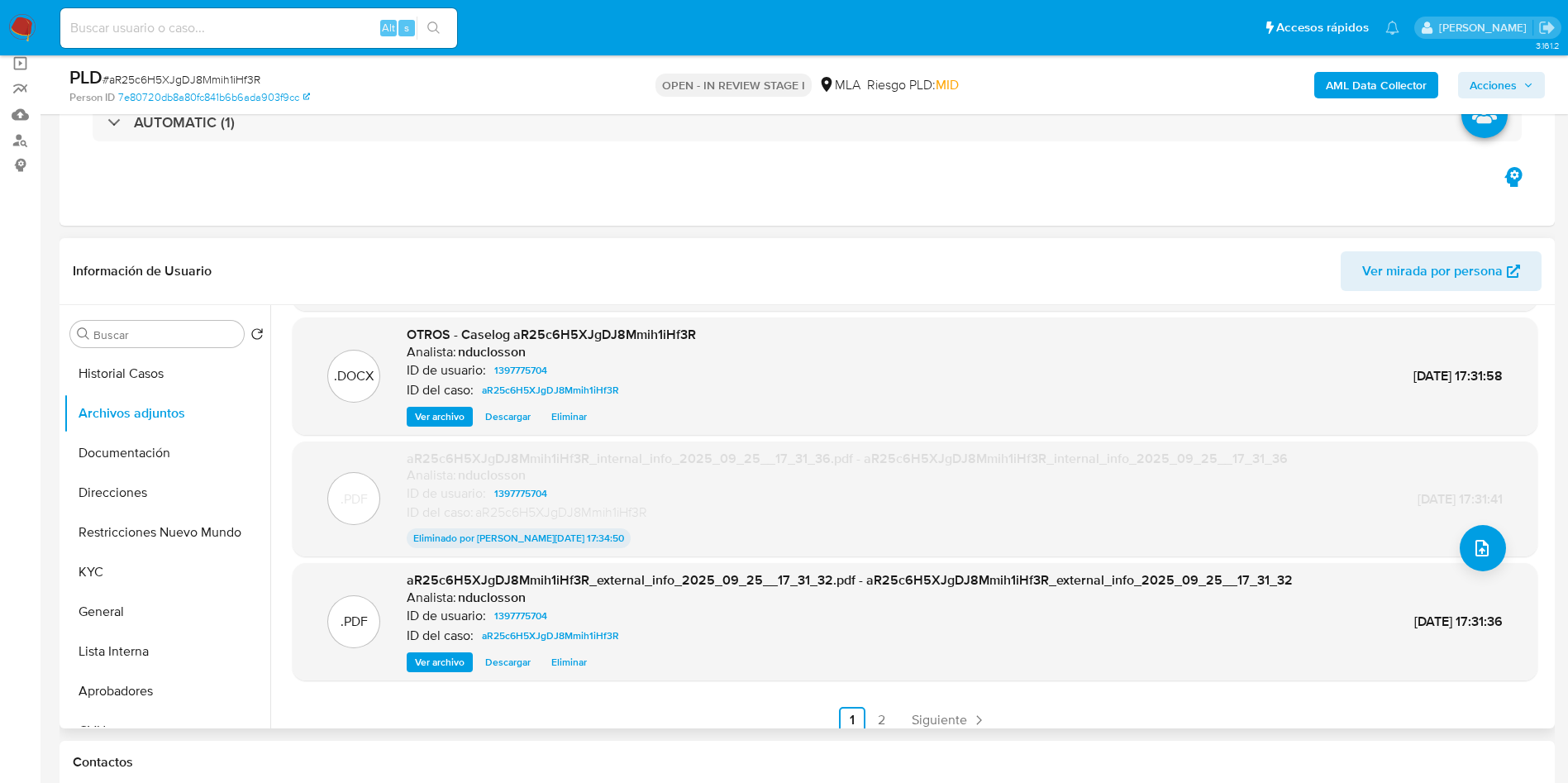
click at [591, 656] on button "Eliminar" at bounding box center [570, 662] width 52 height 20
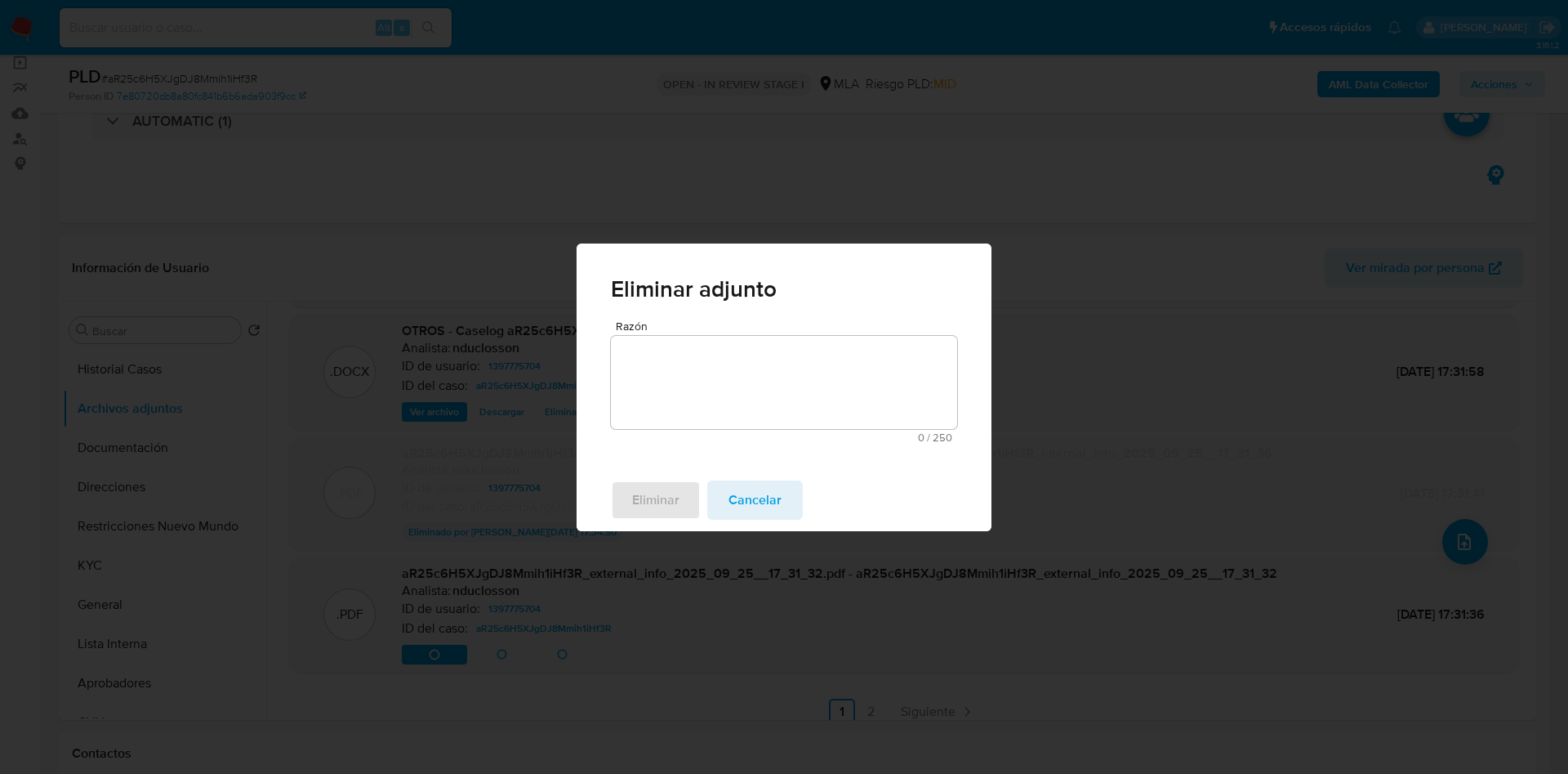
click at [718, 411] on textarea "Razón" at bounding box center [784, 382] width 346 height 93
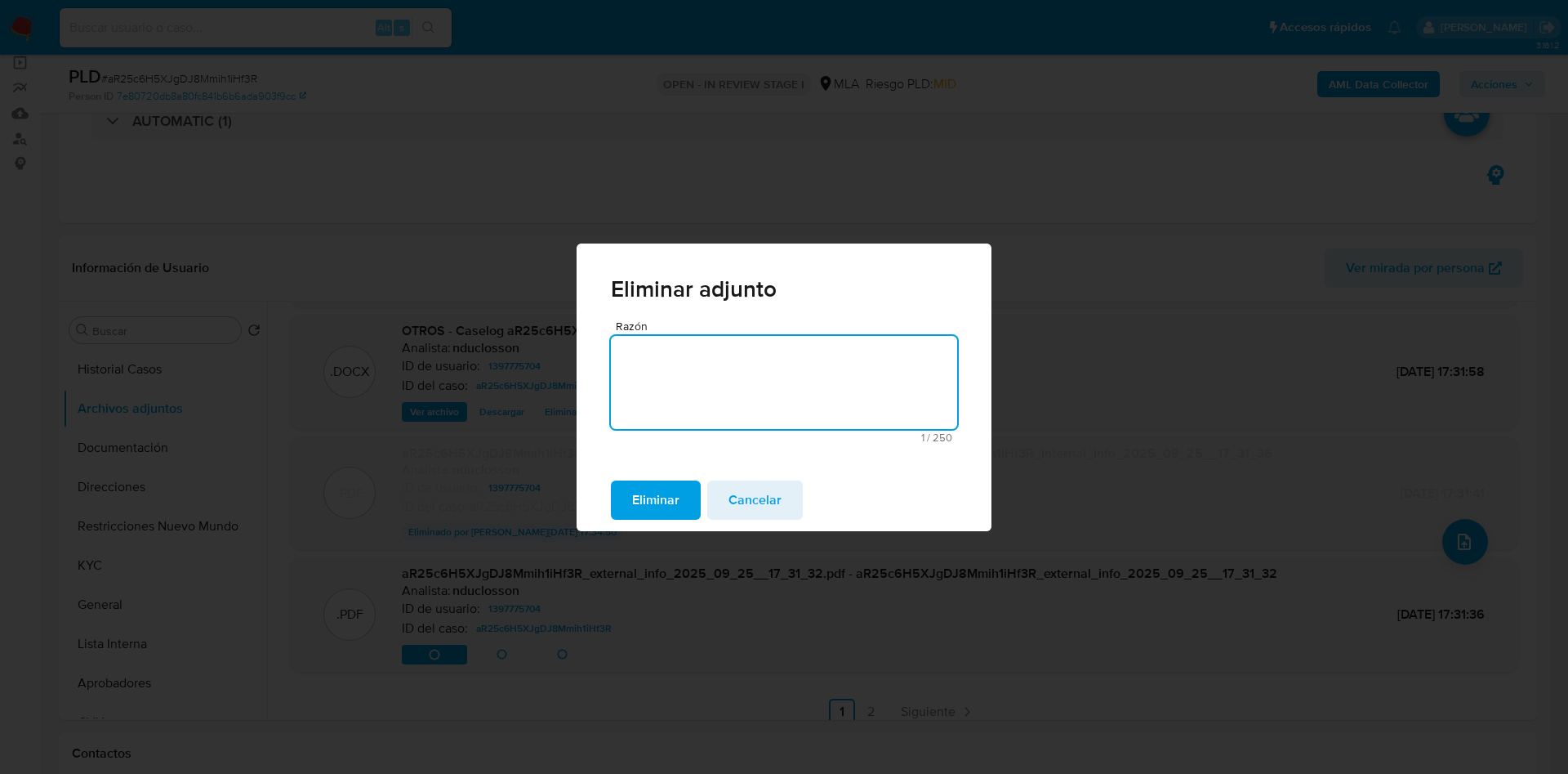
click at [676, 498] on span "Eliminar" at bounding box center [656, 500] width 47 height 36
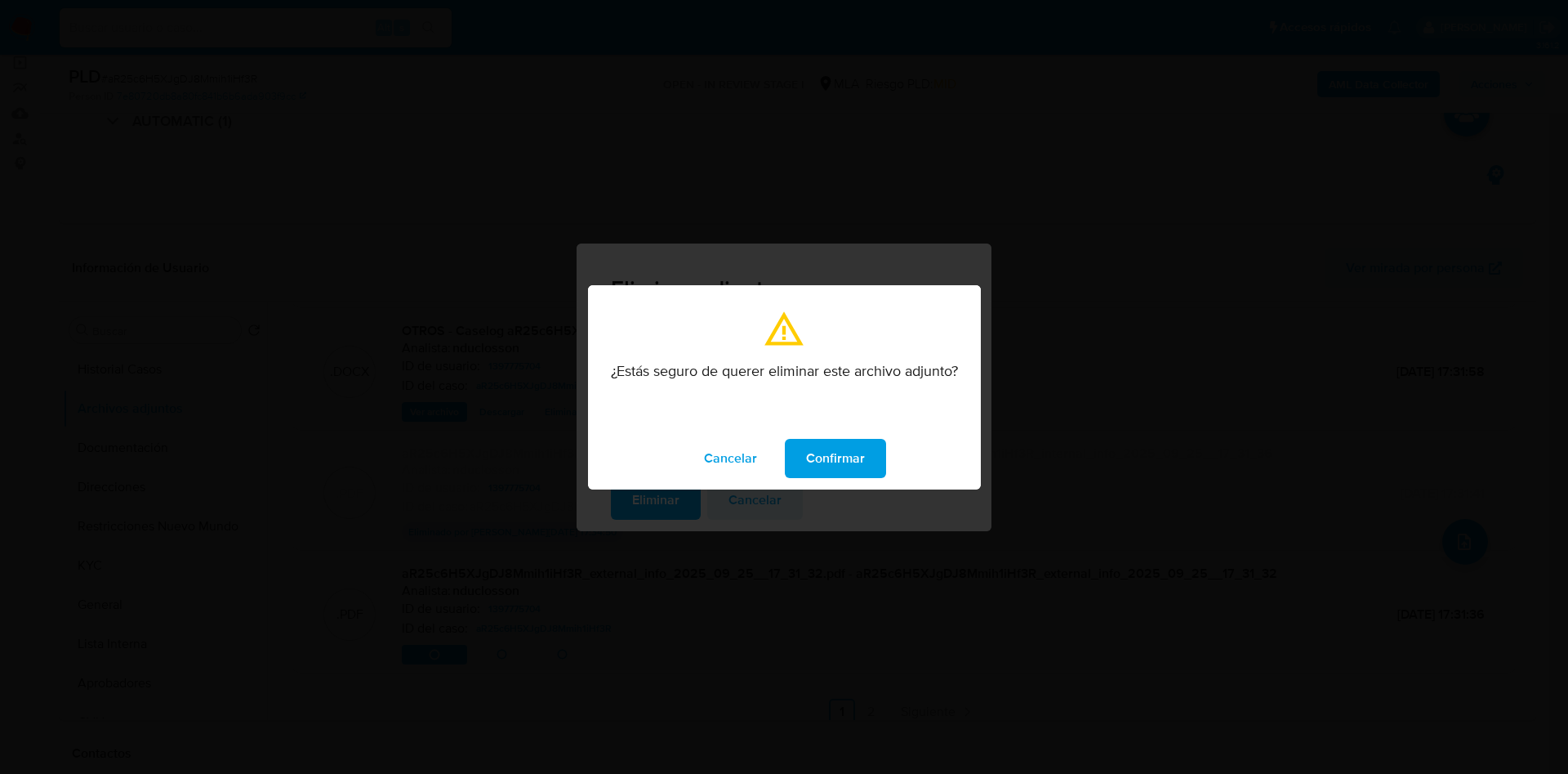
click at [792, 472] on button "Confirmar" at bounding box center [836, 459] width 102 height 40
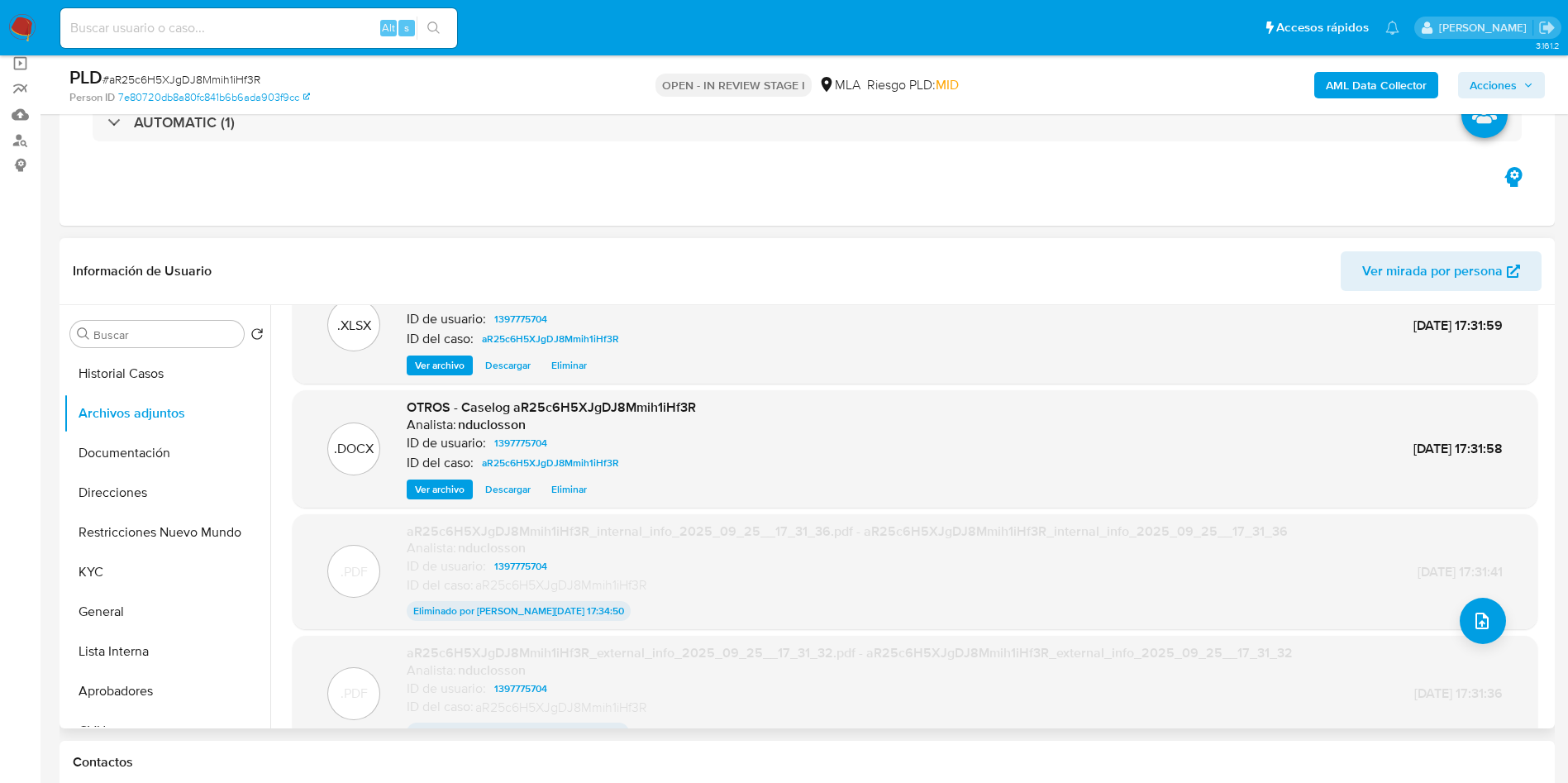
scroll to position [0, 0]
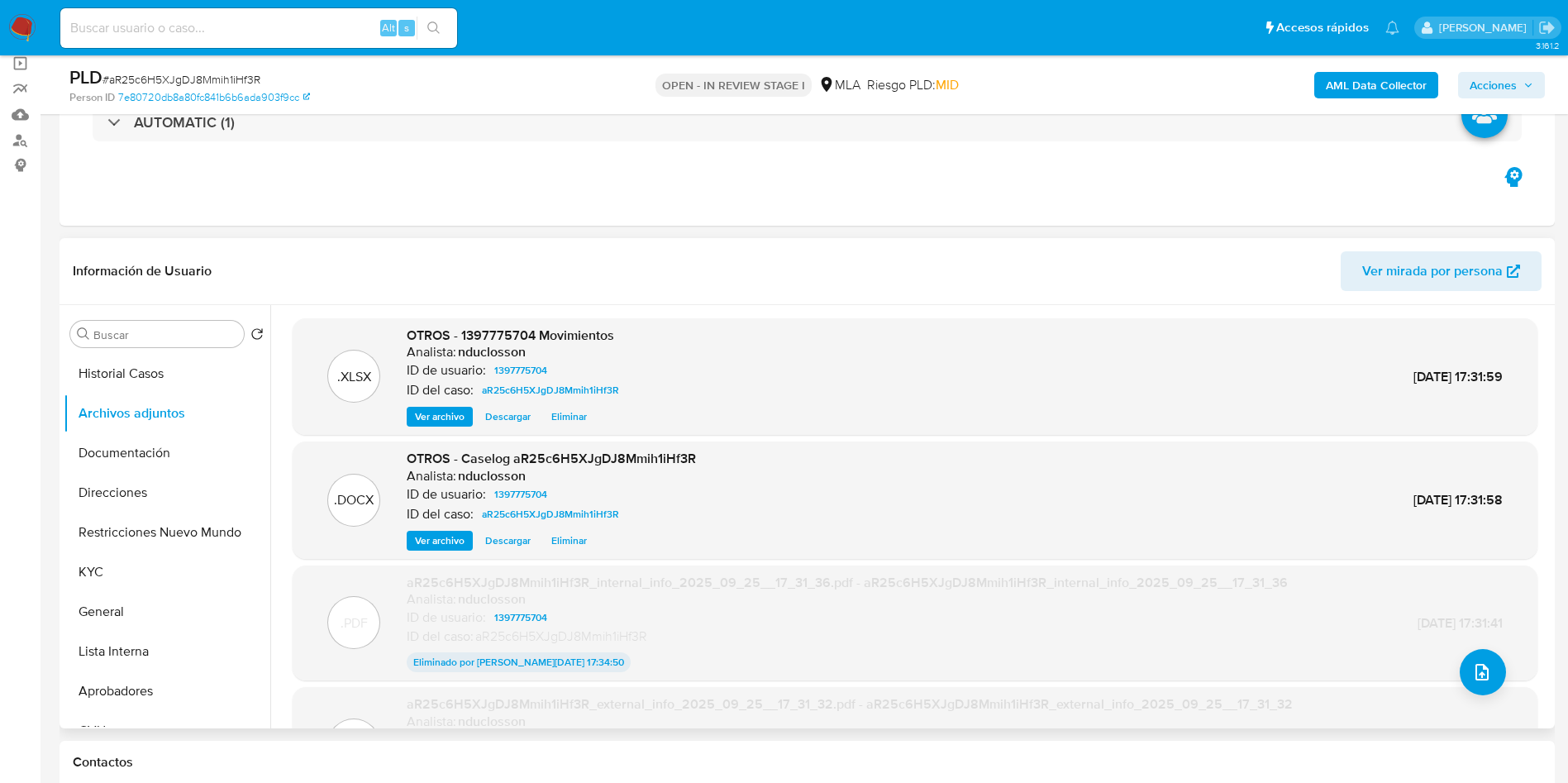
click at [579, 542] on span "Eliminar" at bounding box center [569, 540] width 36 height 17
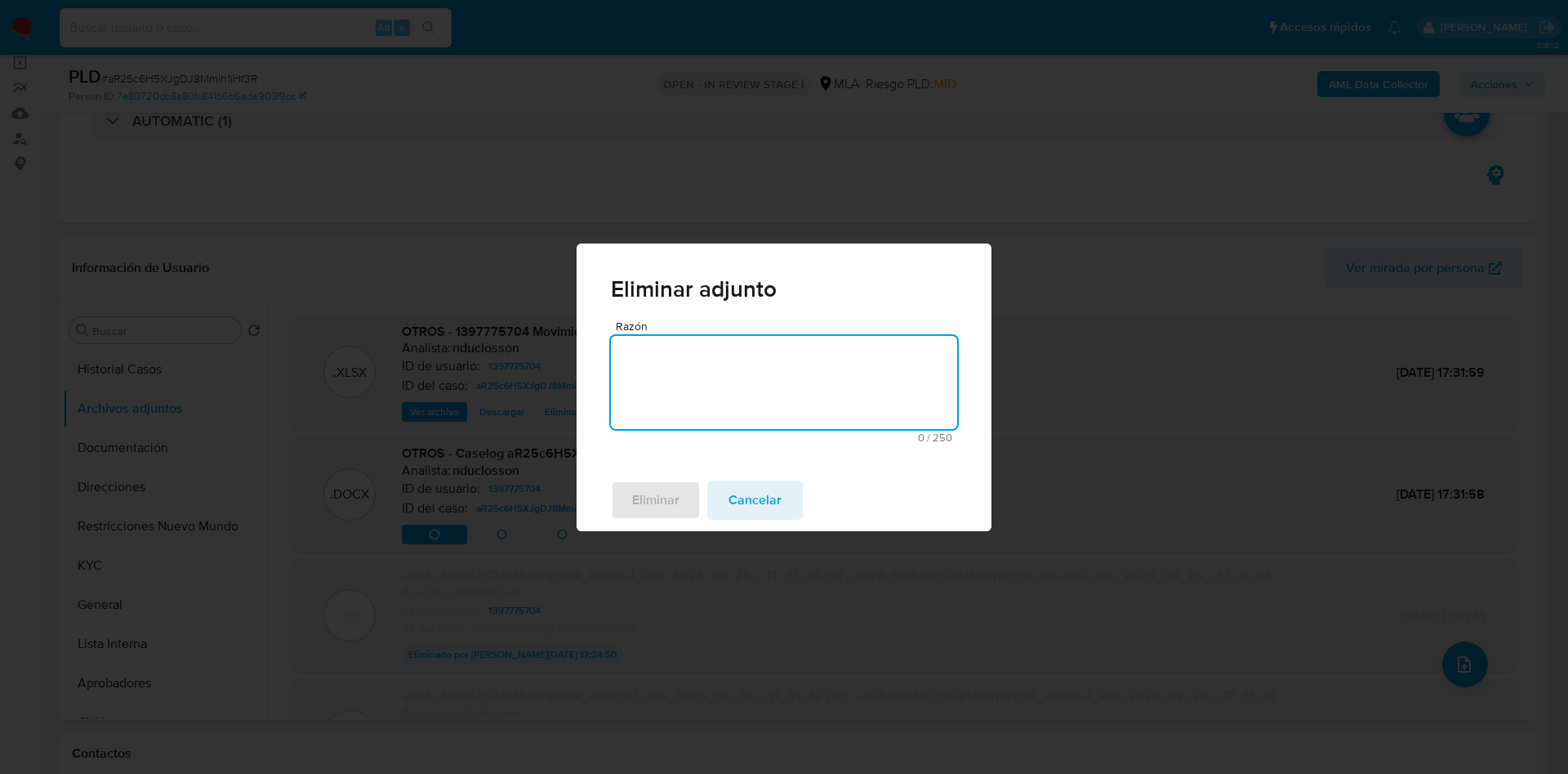
click at [743, 412] on textarea "Razón" at bounding box center [784, 382] width 346 height 93
click at [690, 504] on button "Eliminar" at bounding box center [656, 500] width 90 height 40
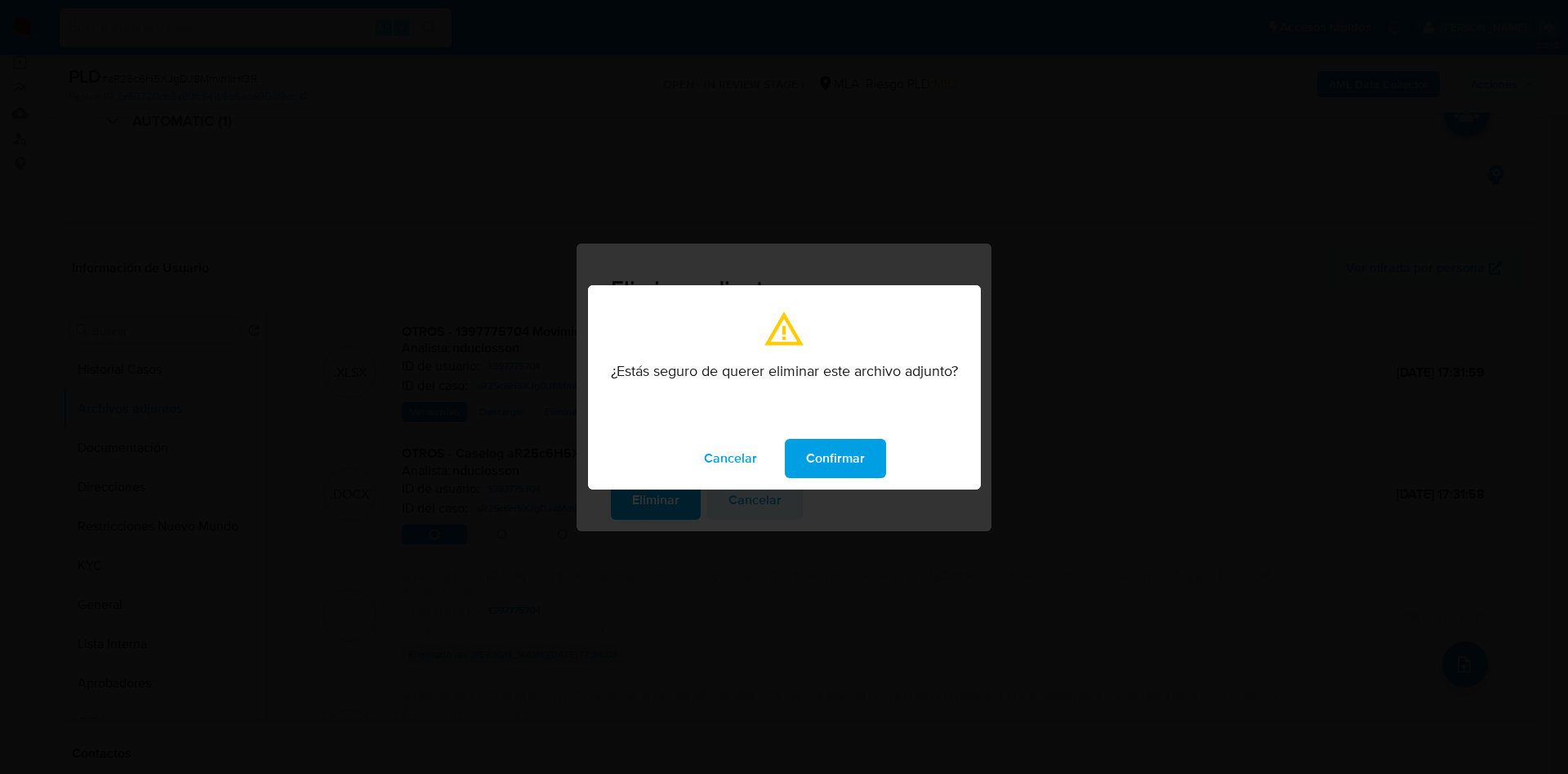
click at [830, 472] on span "Confirmar" at bounding box center [836, 459] width 59 height 36
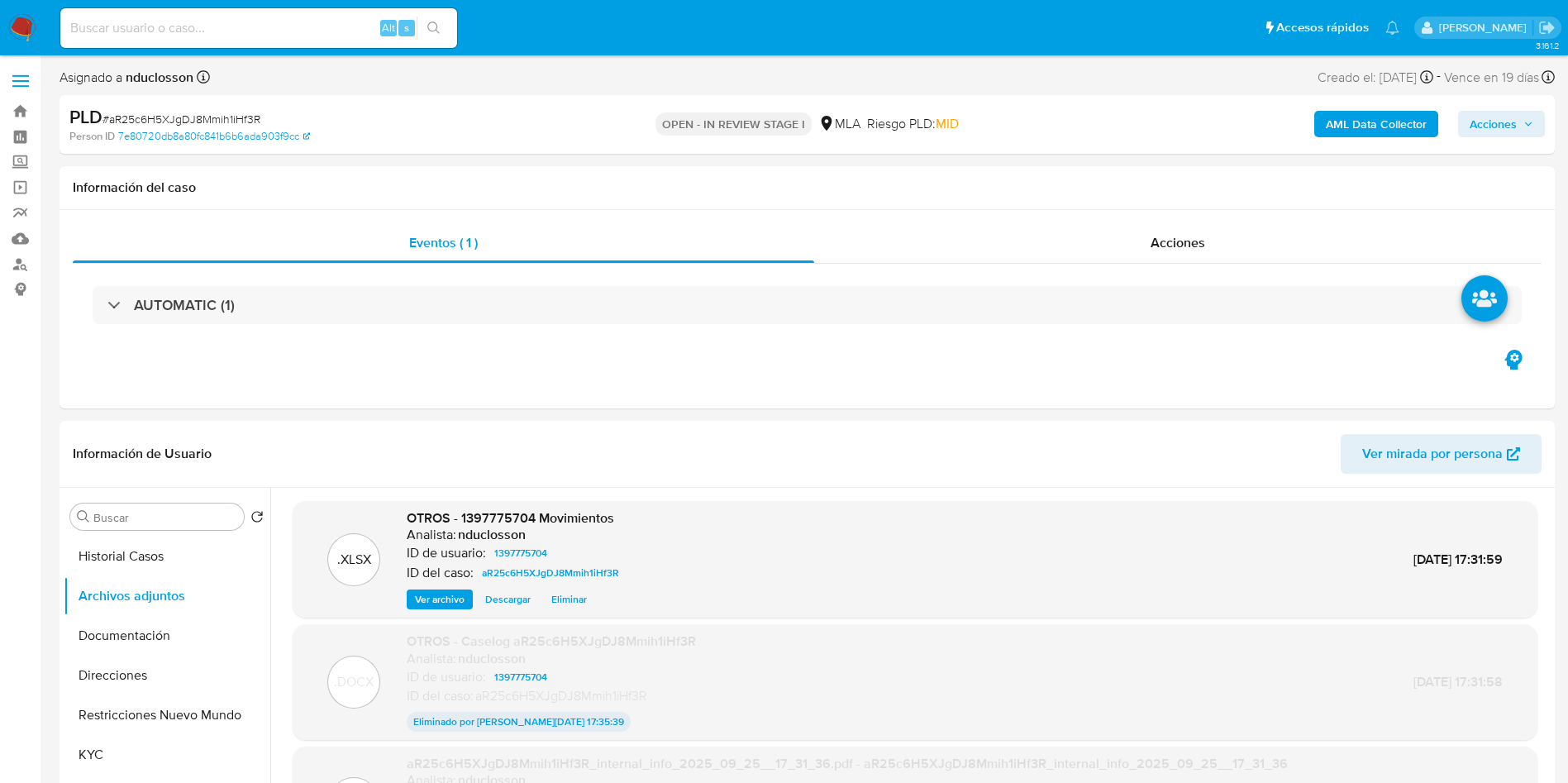
click at [1371, 122] on b "AML Data Collector" at bounding box center [1376, 124] width 101 height 26
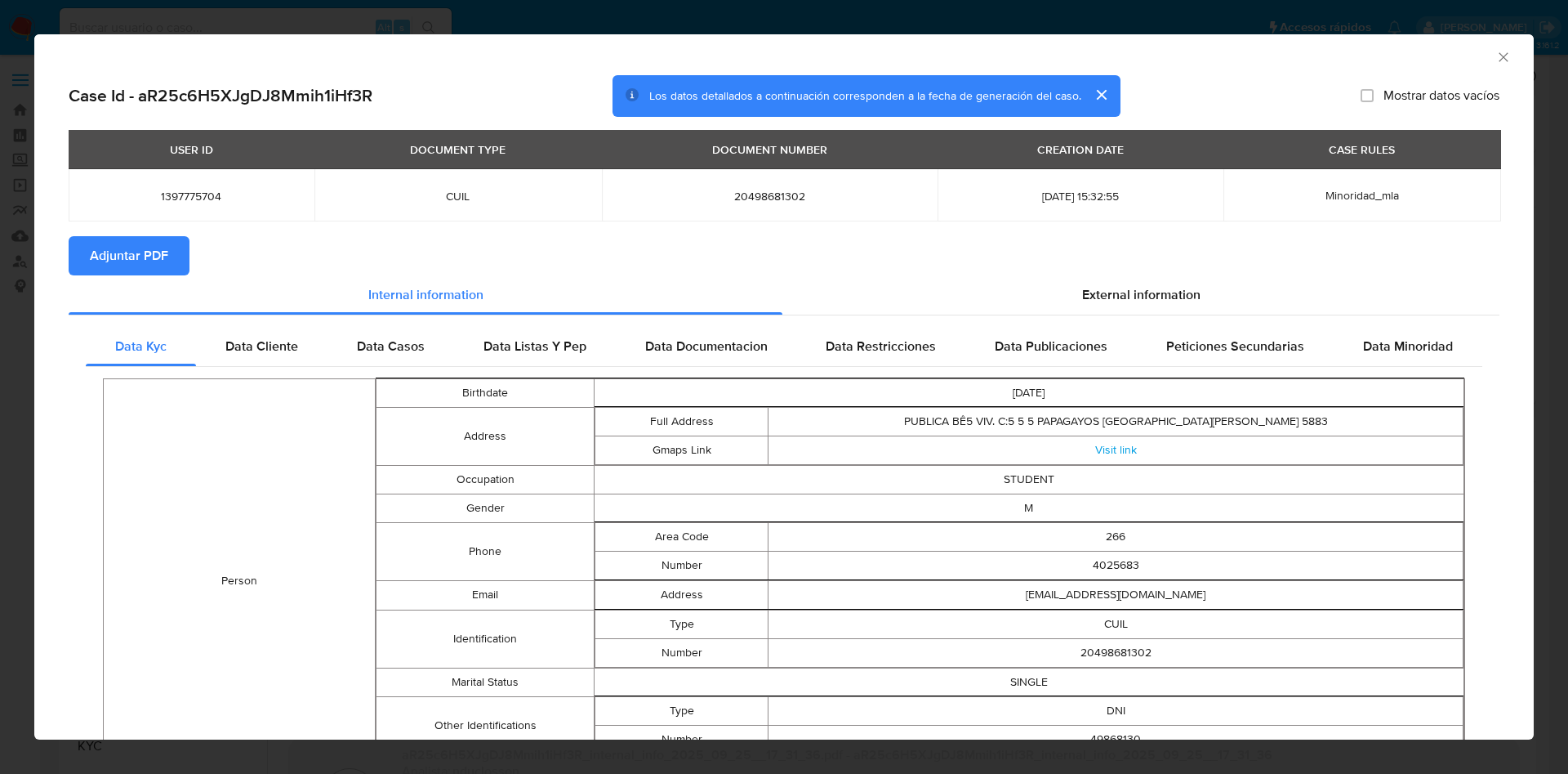
click at [158, 247] on span "Adjuntar PDF" at bounding box center [128, 256] width 78 height 36
click at [1496, 52] on icon "Cerrar ventana" at bounding box center [1503, 57] width 16 height 16
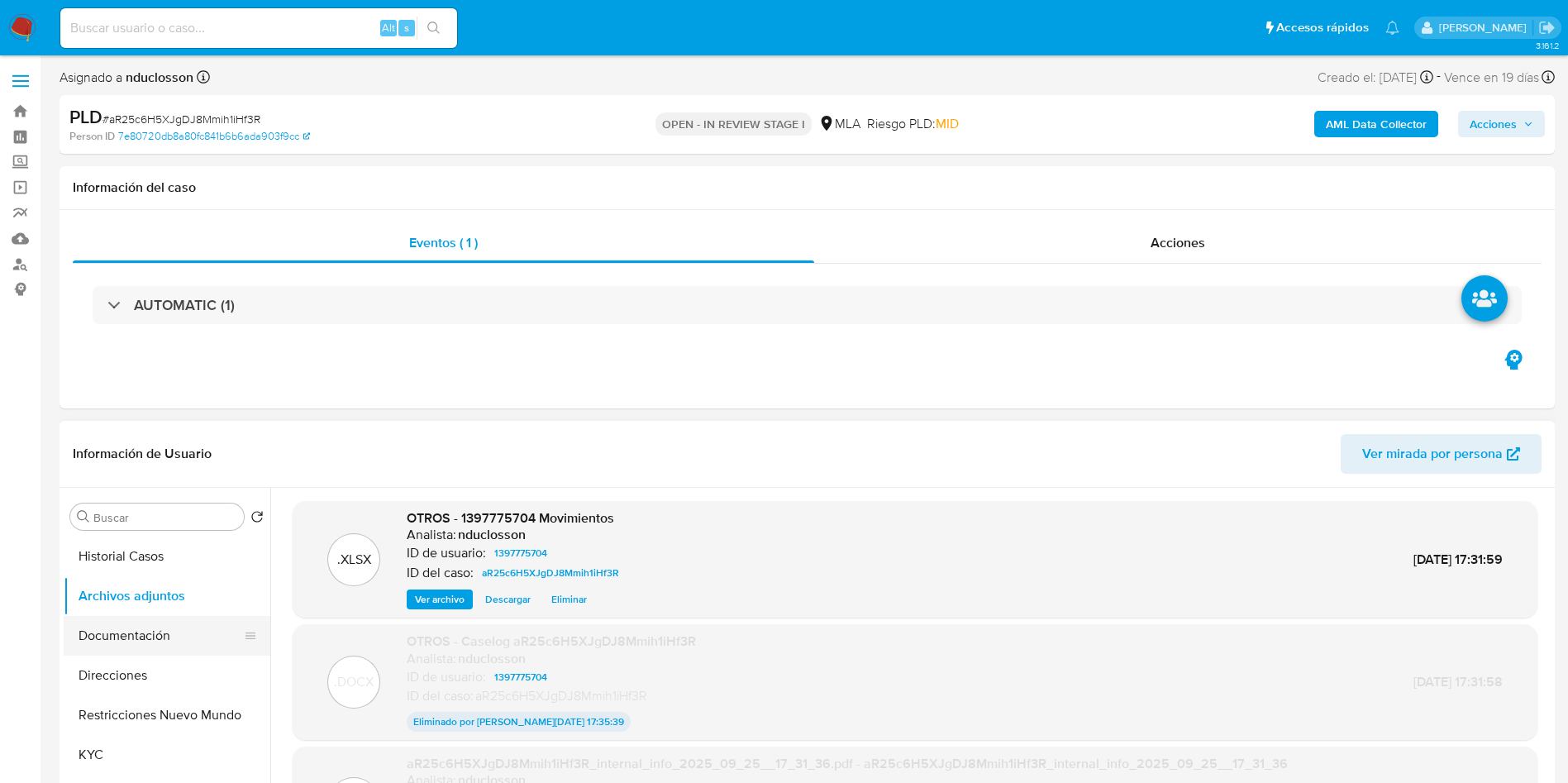
click at [171, 624] on button "Documentación" at bounding box center [160, 636] width 193 height 40
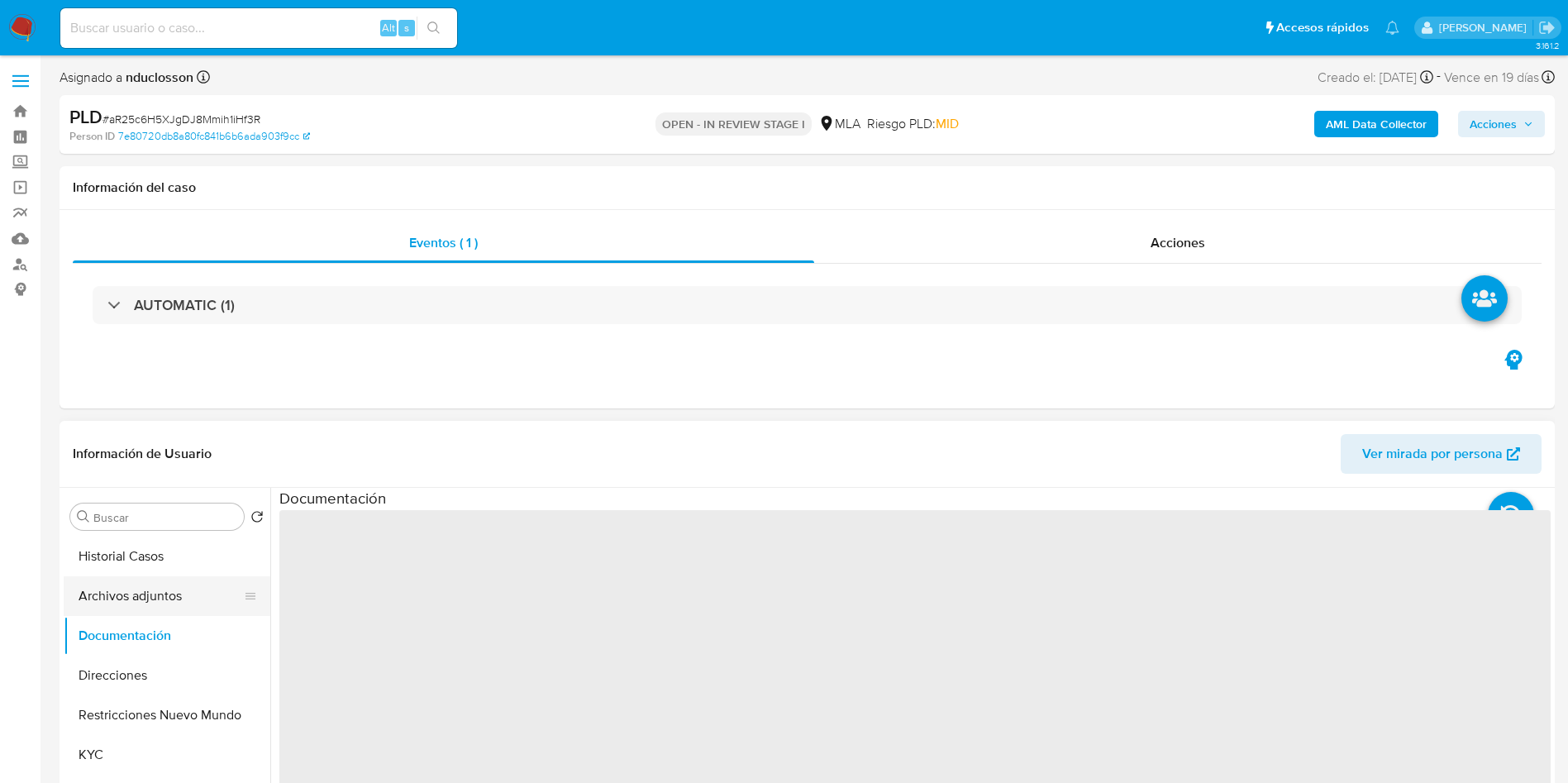
click at [159, 595] on button "Archivos adjuntos" at bounding box center [160, 597] width 193 height 40
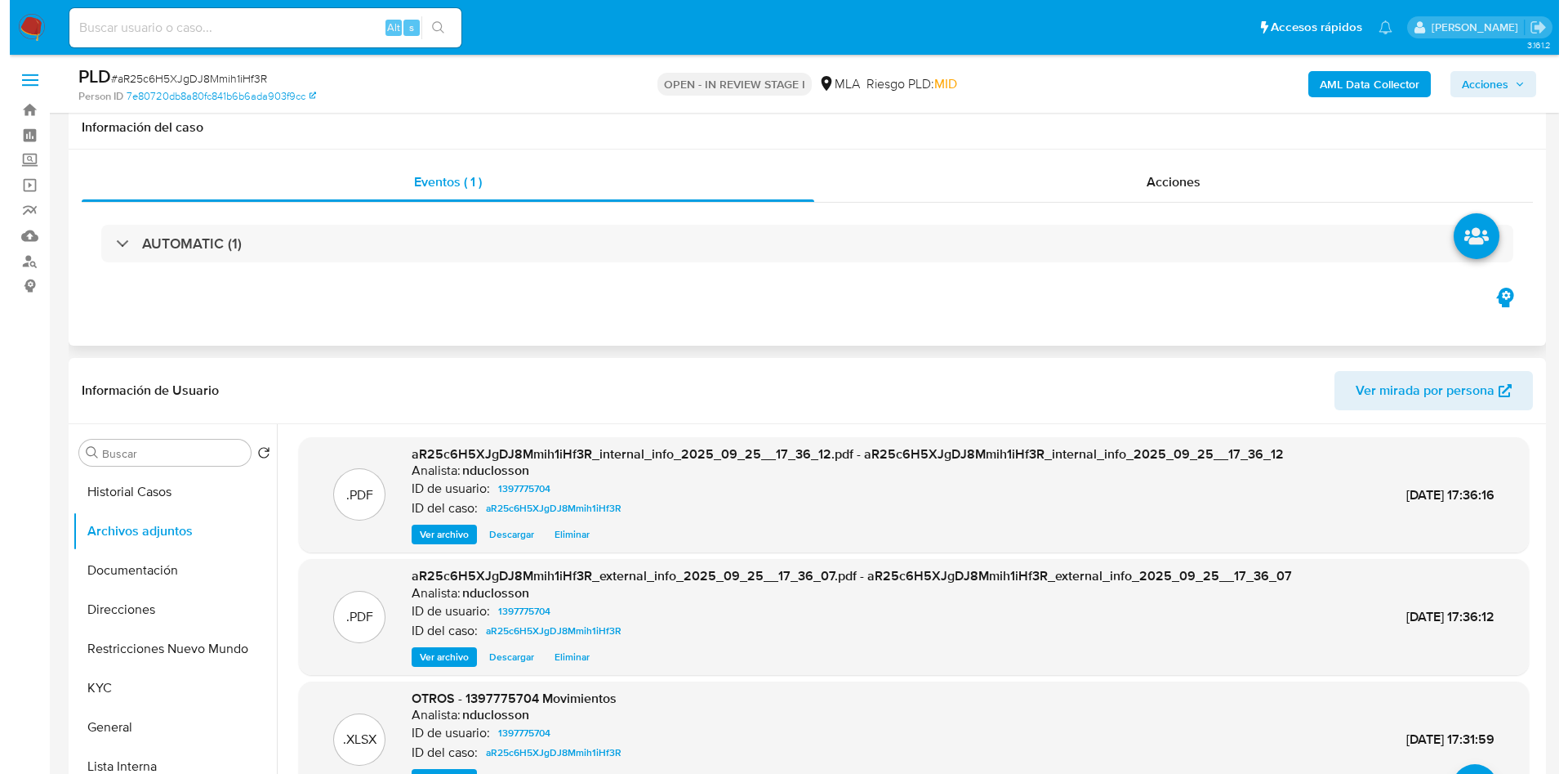
scroll to position [122, 0]
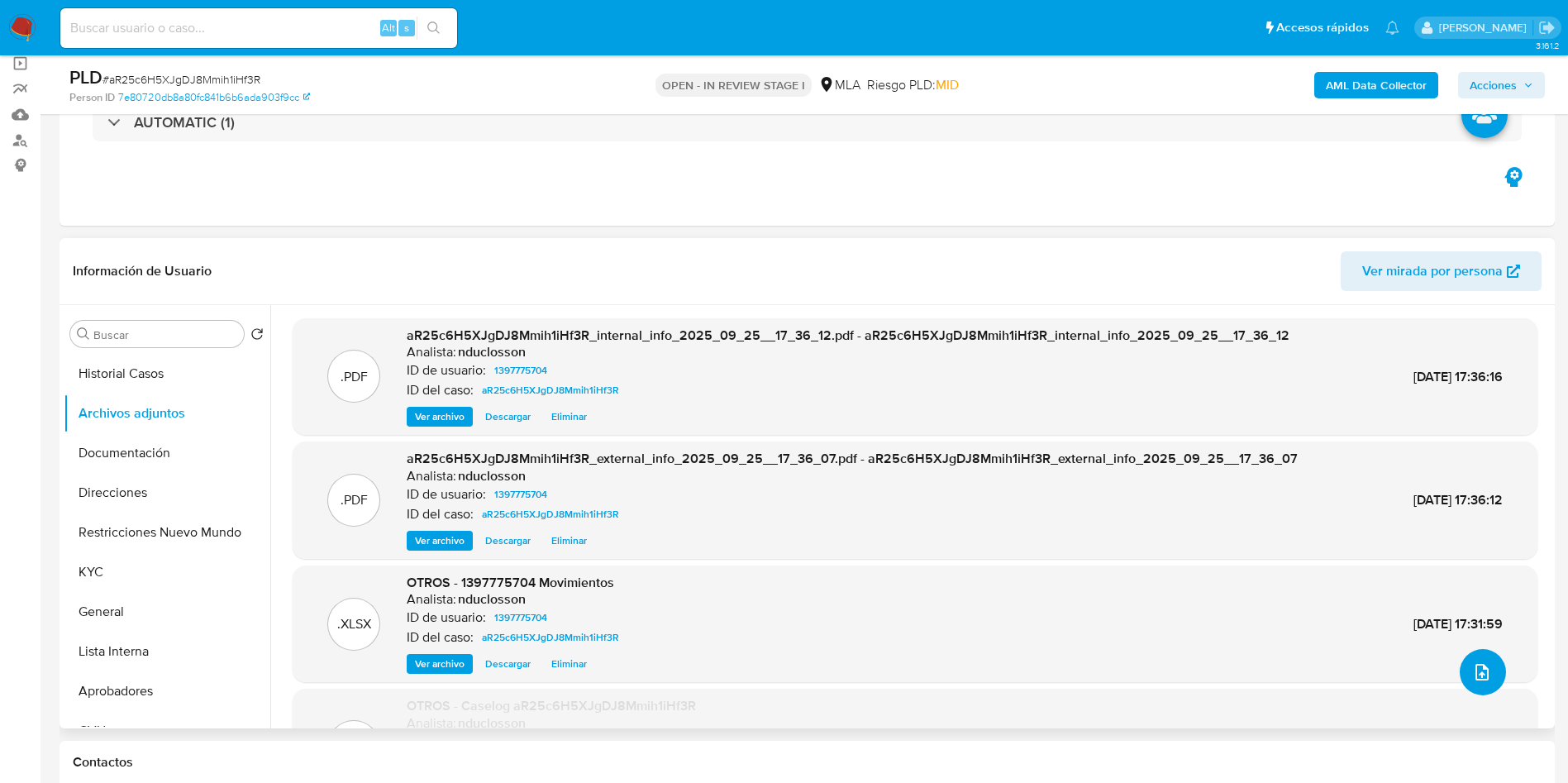
click at [1463, 659] on button "upload-file" at bounding box center [1483, 672] width 46 height 46
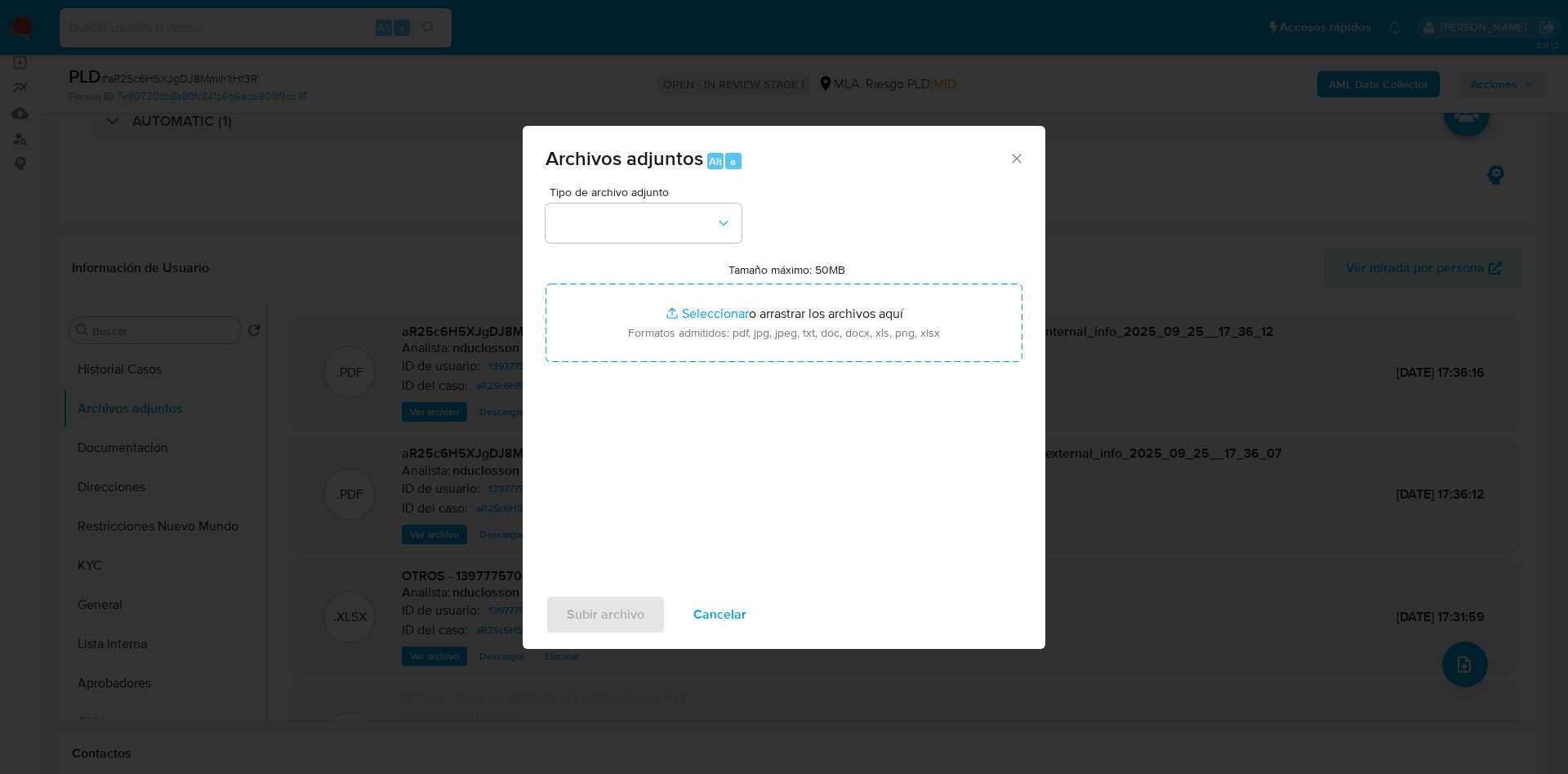
click at [679, 243] on div "Tipo de archivo adjunto Tamaño máximo: 50MB Seleccionar archivos Seleccionar o …" at bounding box center [784, 379] width 477 height 386
click at [653, 229] on button "button" at bounding box center [644, 223] width 196 height 40
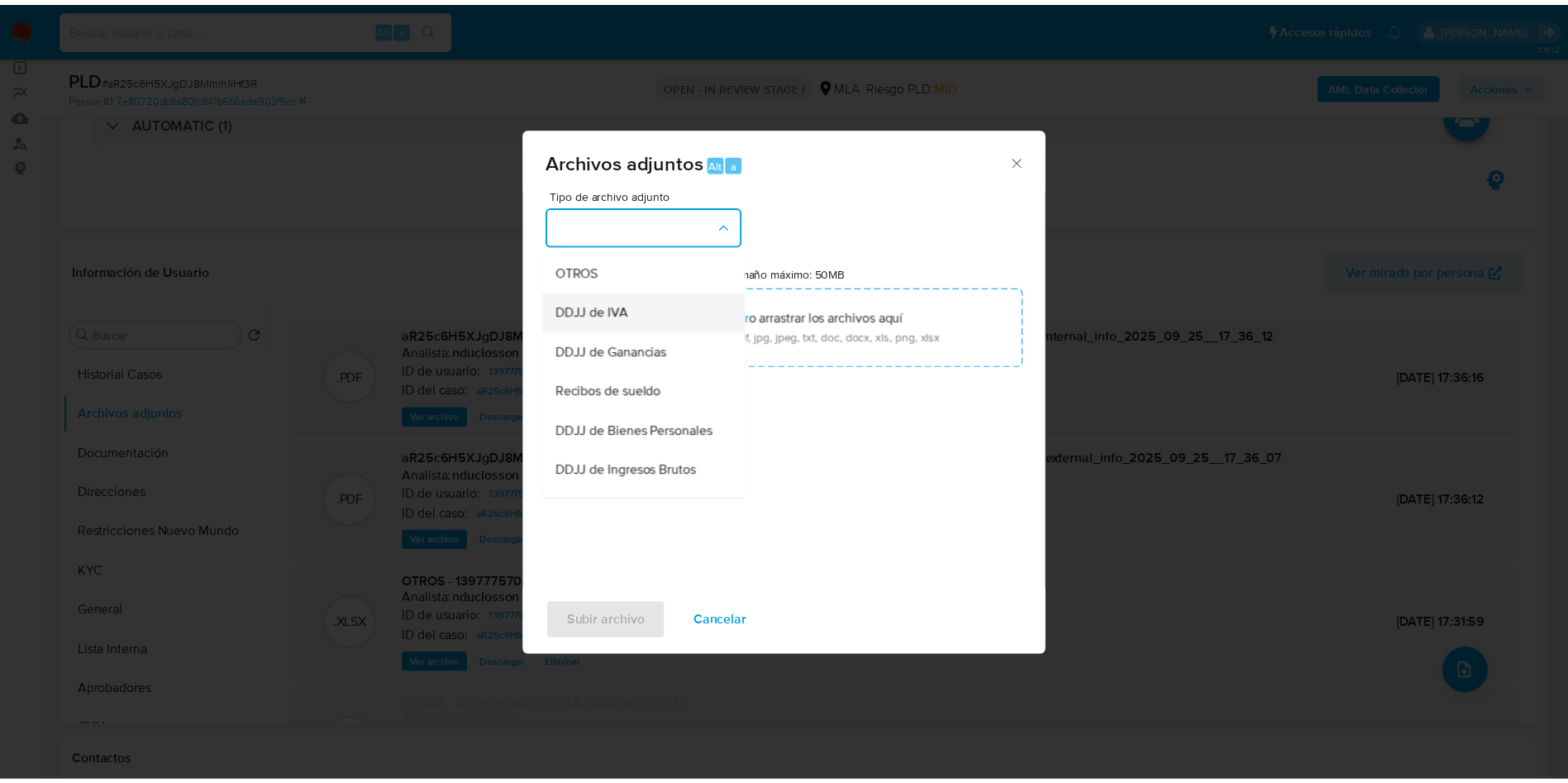
scroll to position [334, 0]
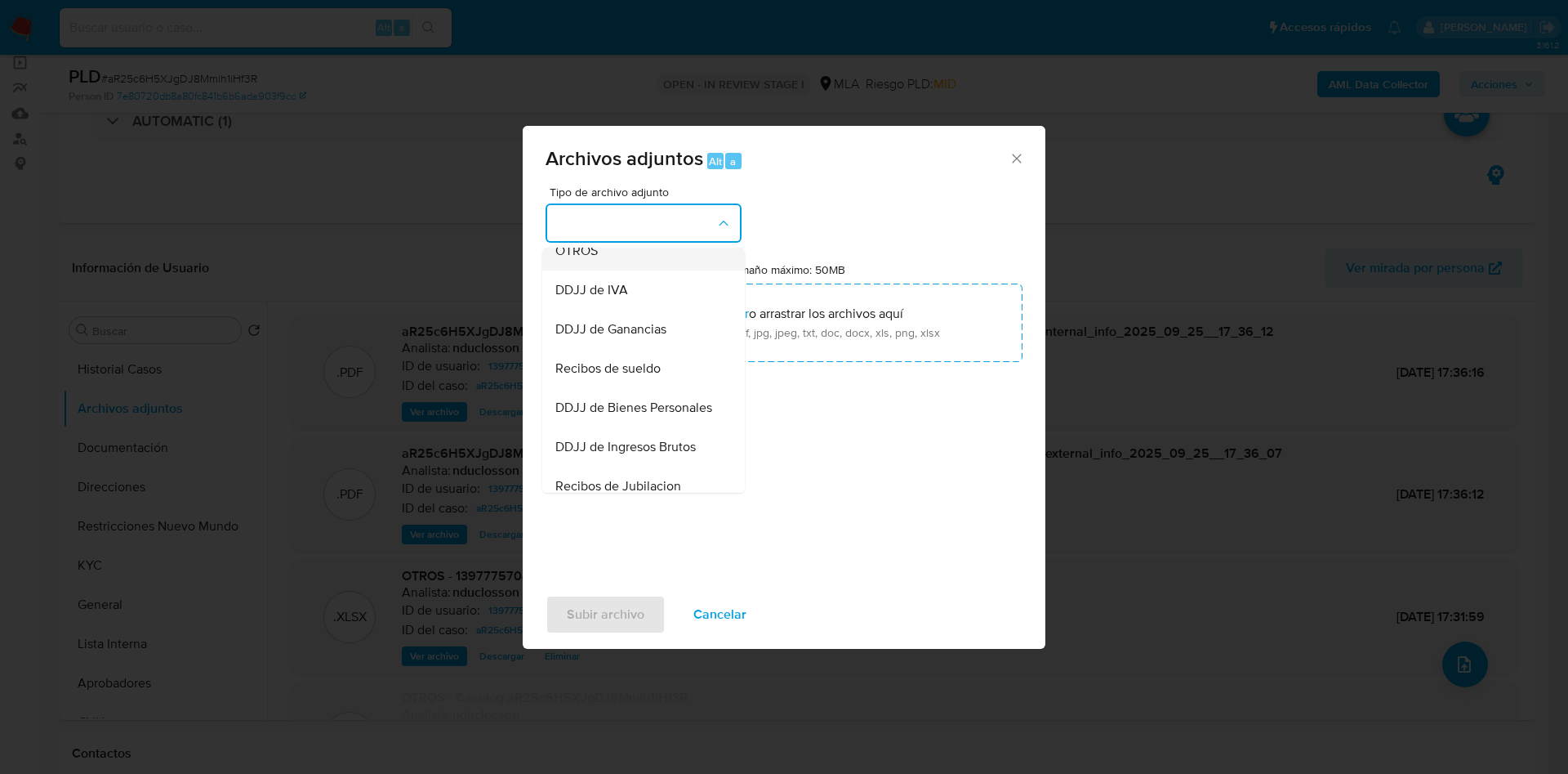
click at [603, 270] on div "OTROS" at bounding box center [639, 251] width 167 height 40
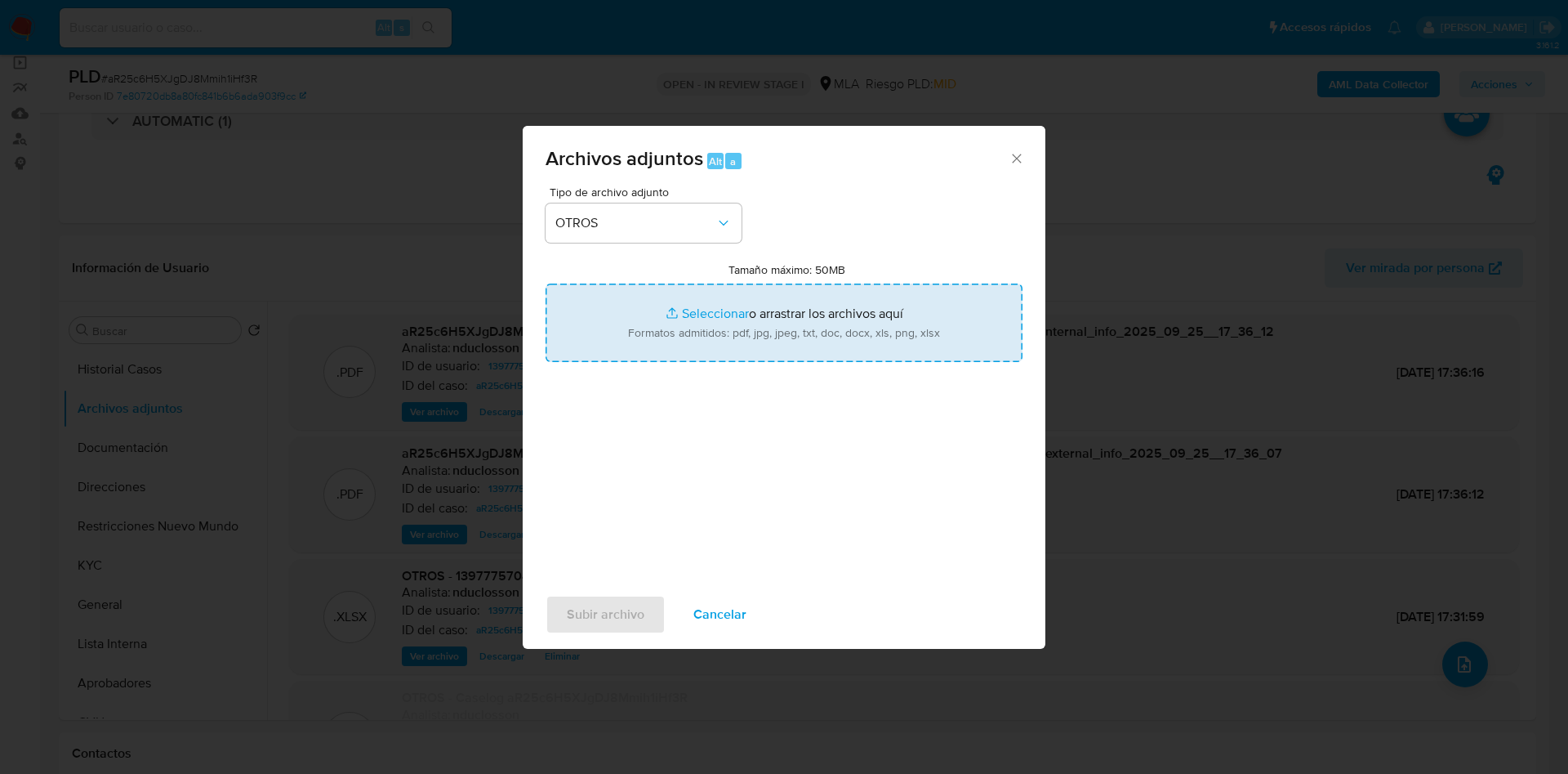
type input "C:\fakepath\Caselog aR25c6H5XJgDJ8Mmih1iHf3R_complementario.docx"
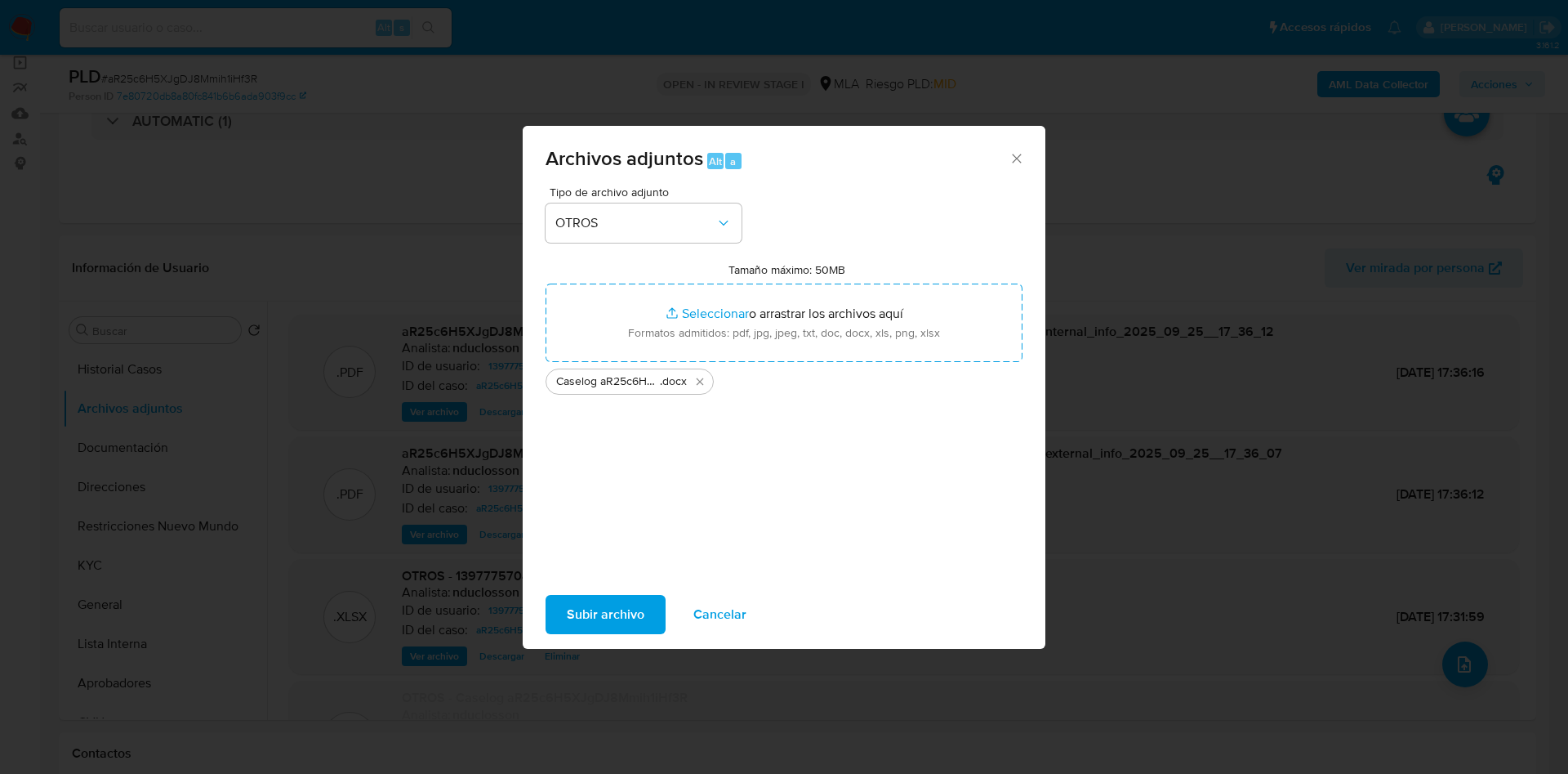
click at [612, 610] on span "Subir archivo" at bounding box center [606, 615] width 77 height 36
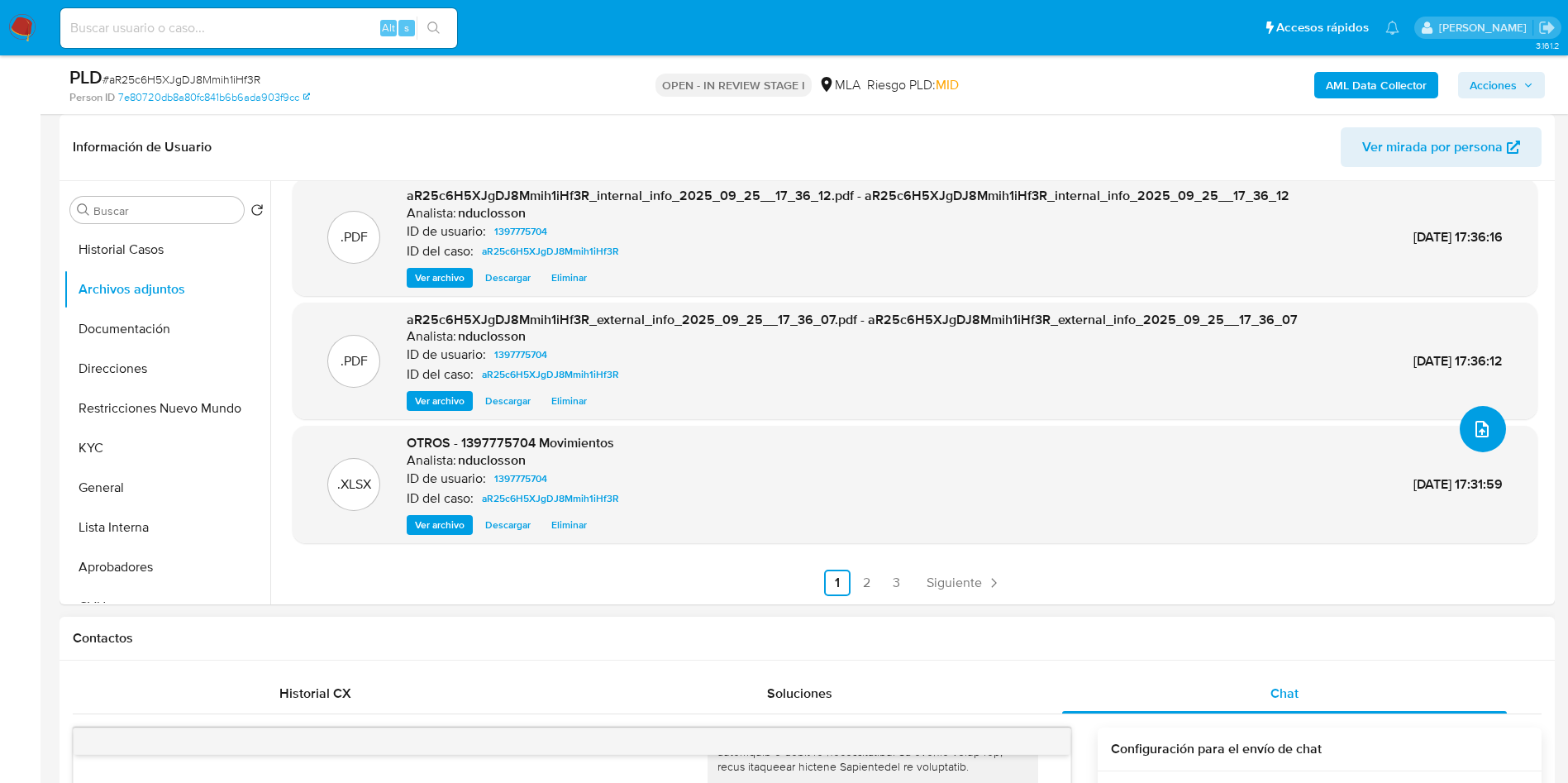
scroll to position [0, 0]
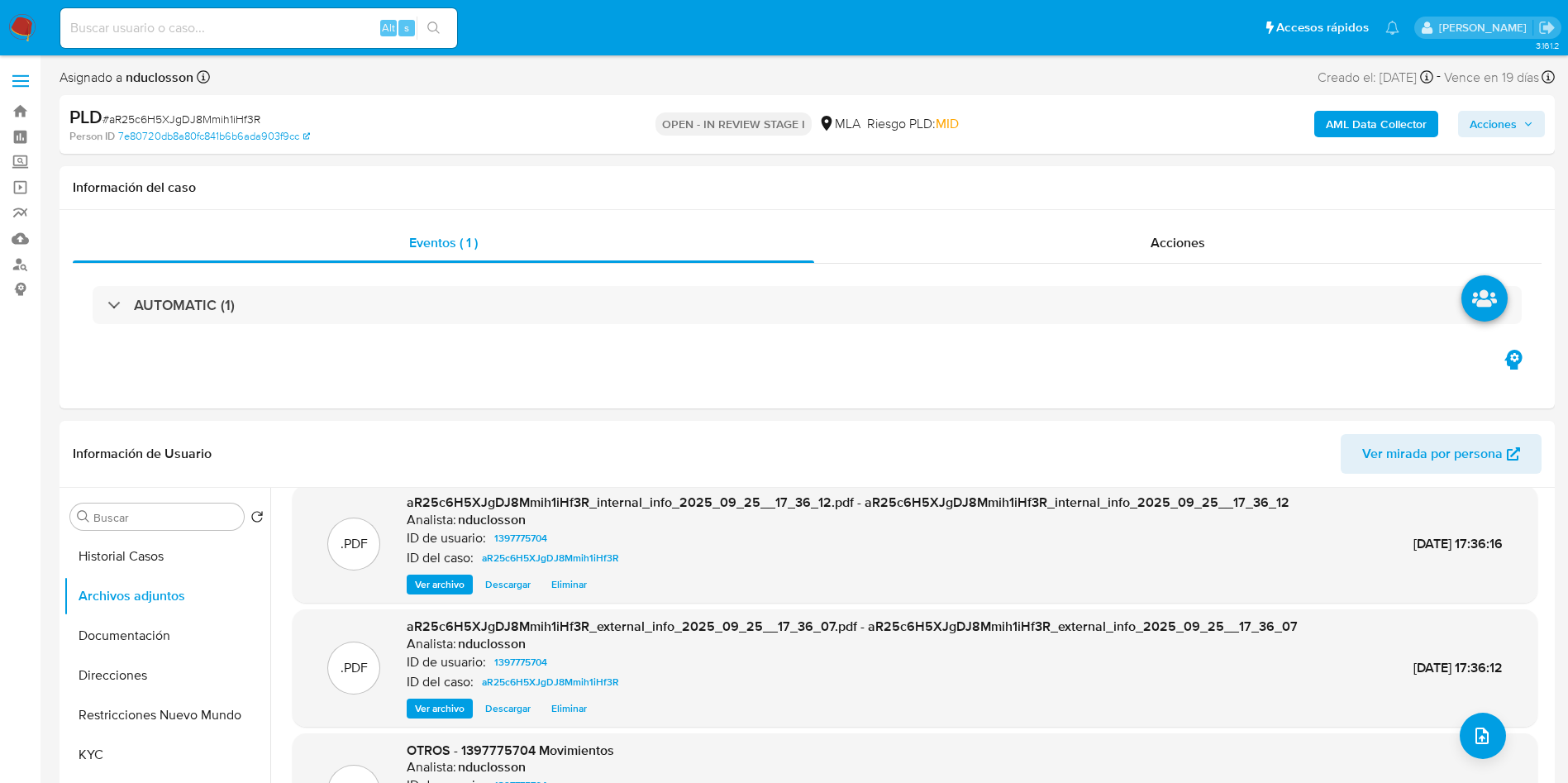
click at [1495, 129] on span "Acciones" at bounding box center [1493, 124] width 47 height 26
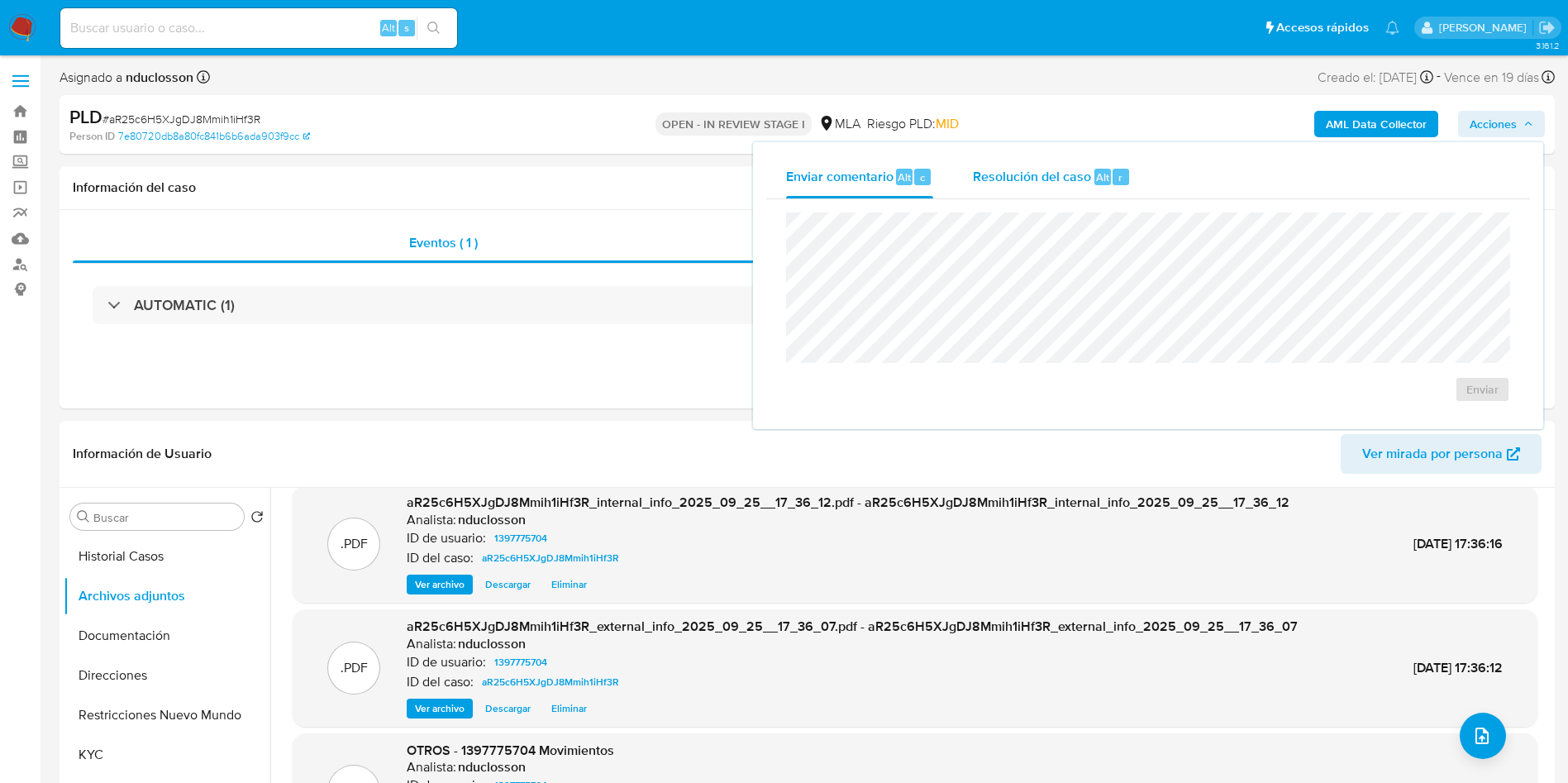
drag, startPoint x: 1102, startPoint y: 157, endPoint x: 1078, endPoint y: 181, distance: 33.9
click at [1100, 158] on div "Resolución del caso Alt r" at bounding box center [1051, 176] width 158 height 43
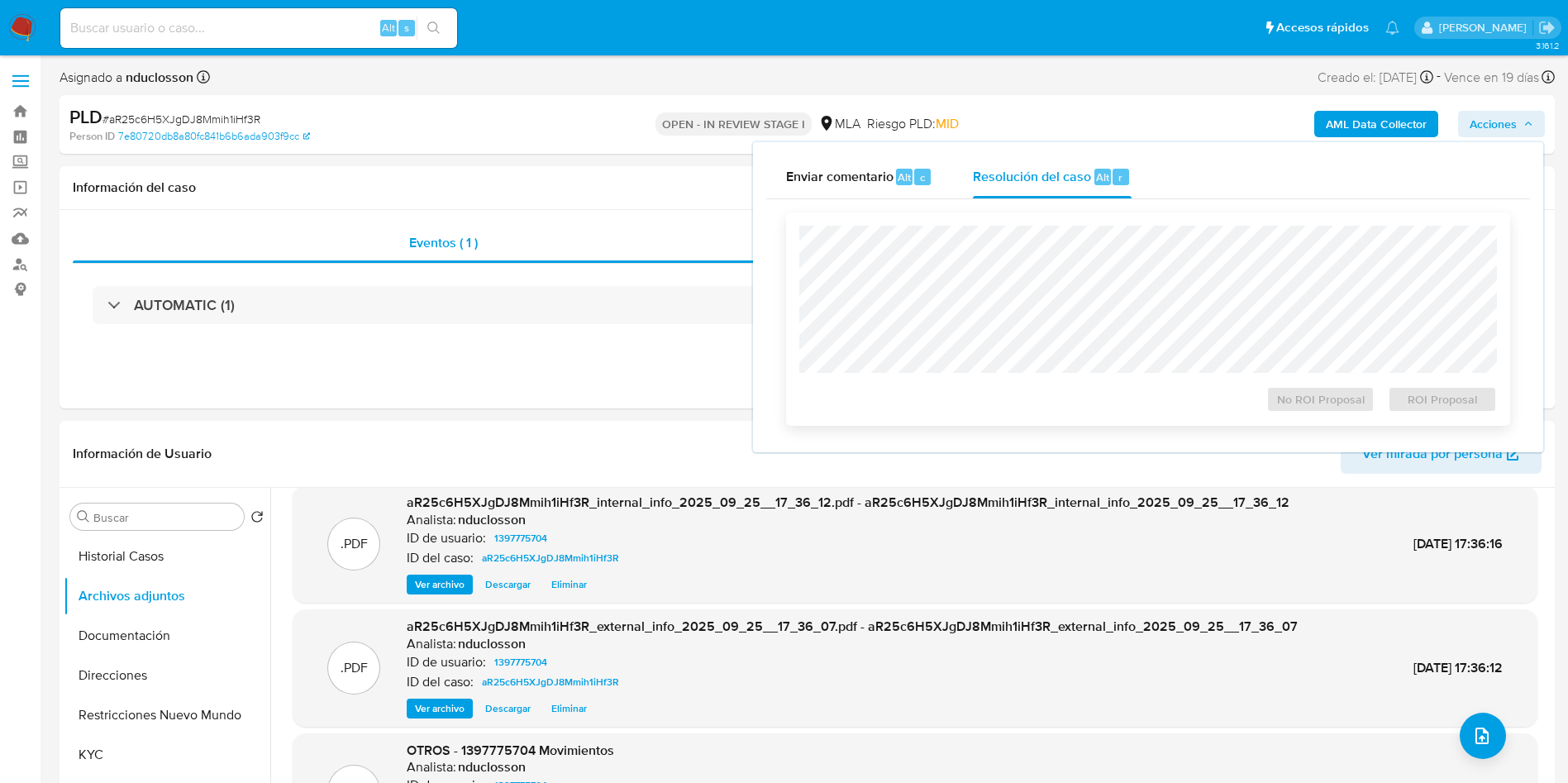
drag, startPoint x: 1045, startPoint y: 212, endPoint x: 1037, endPoint y: 222, distance: 12.8
click at [1044, 213] on div "No ROI Proposal ROI Proposal" at bounding box center [1148, 319] width 724 height 213
click at [1449, 397] on span "ROI Proposal" at bounding box center [1443, 399] width 86 height 24
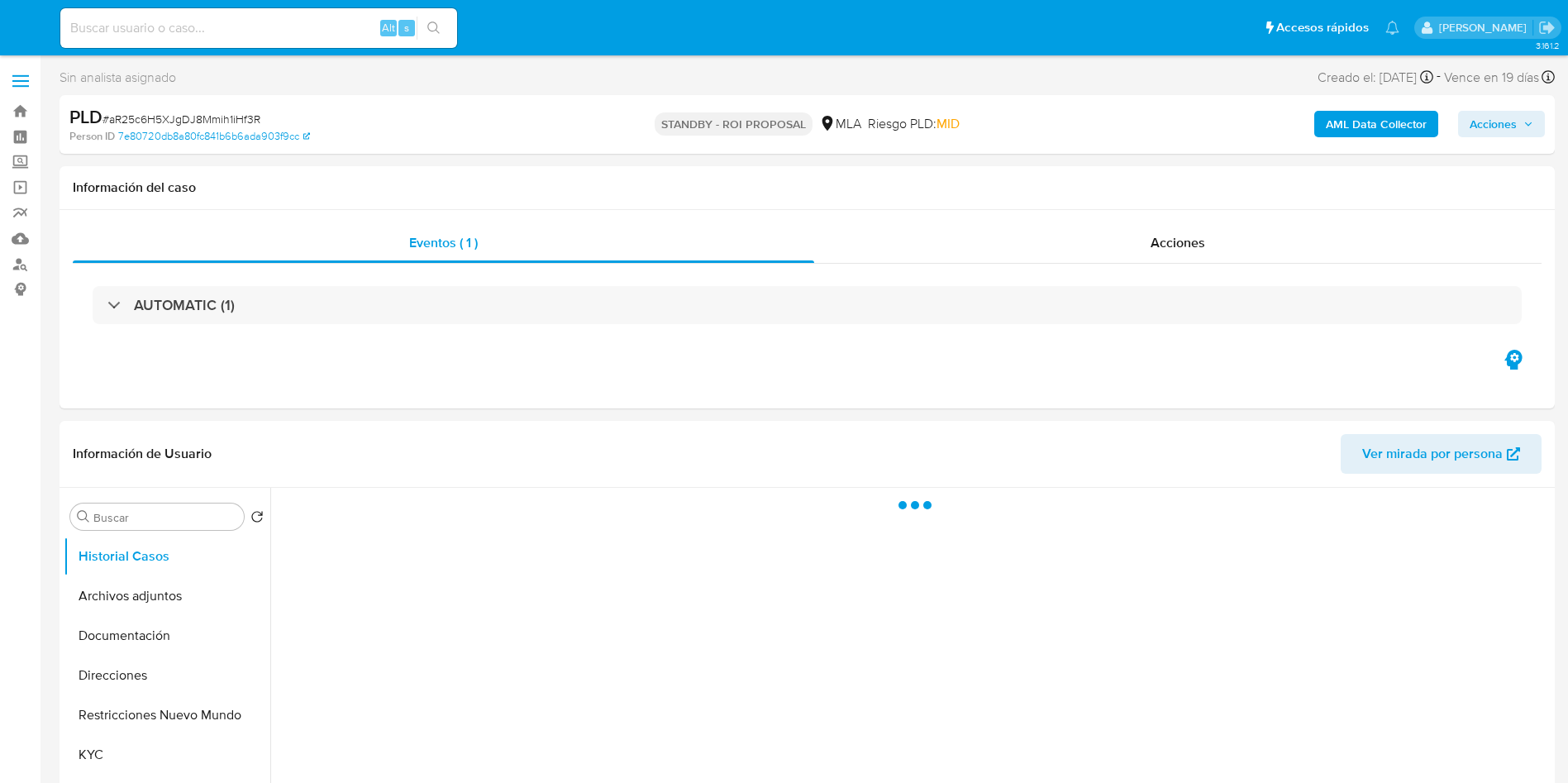
select select "10"
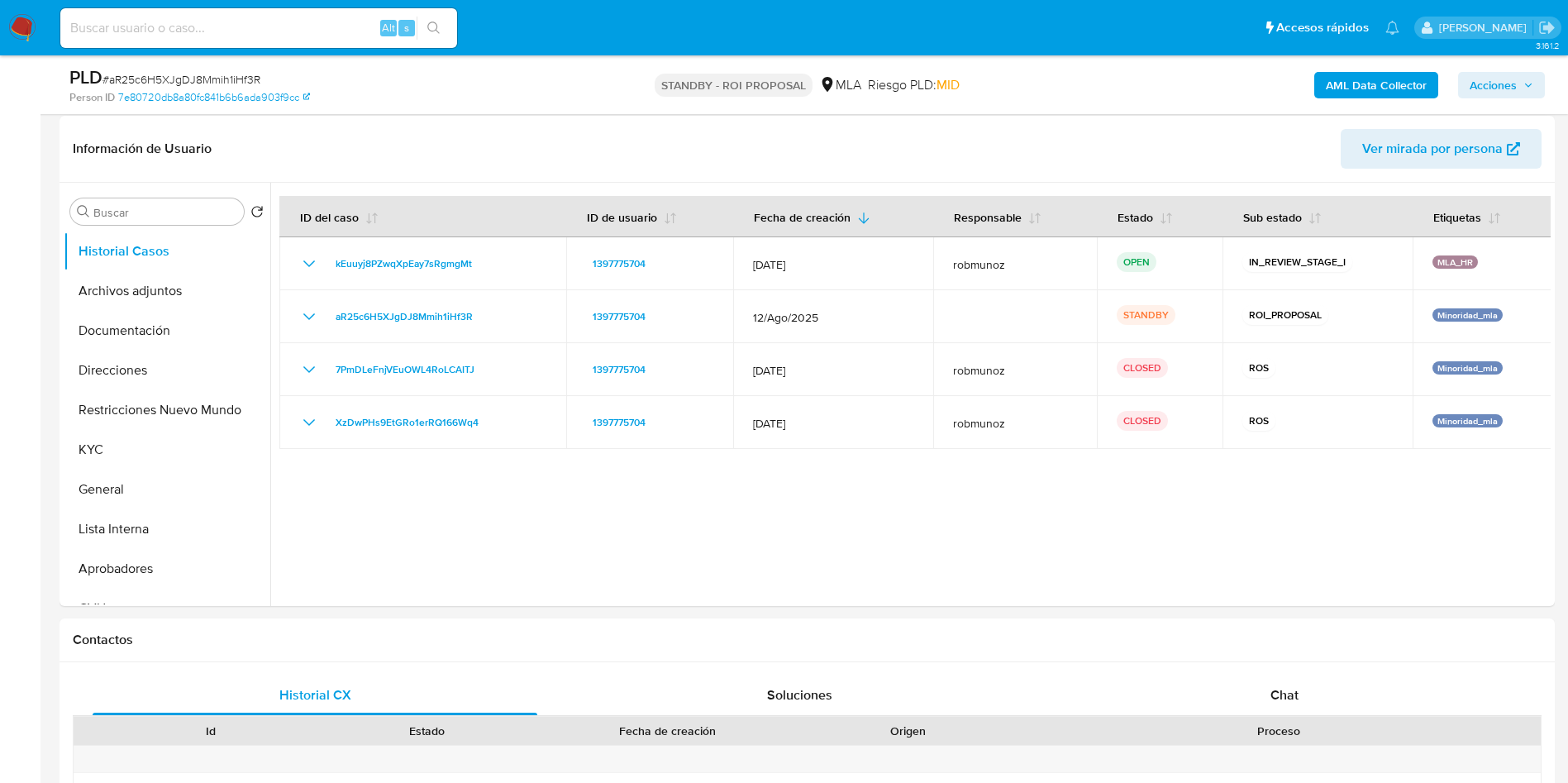
scroll to position [248, 0]
click at [138, 435] on button "KYC" at bounding box center [160, 449] width 193 height 40
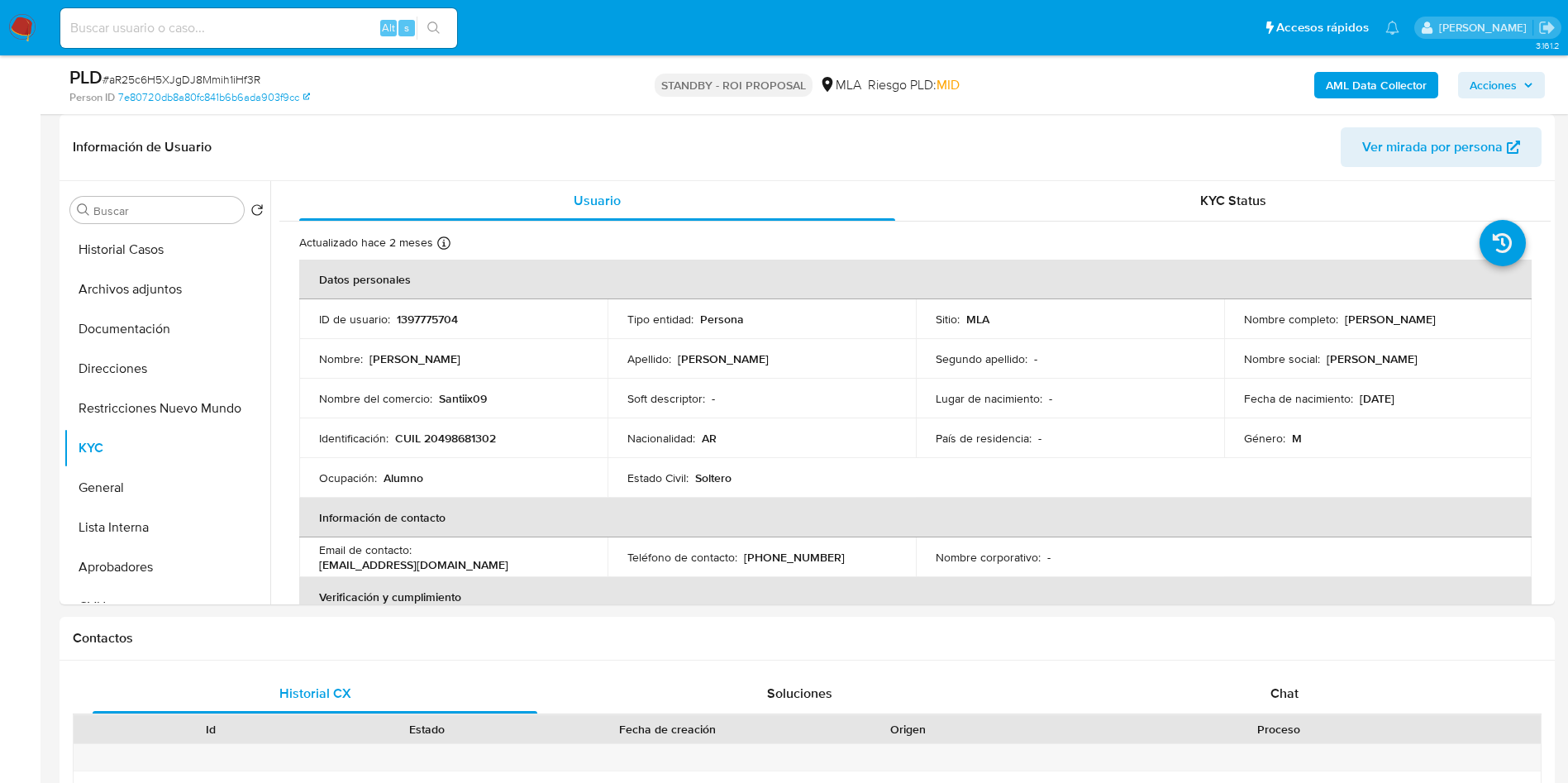
click at [221, 82] on span "# aR25c6H5XJgDJ8Mmih1iHf3R" at bounding box center [181, 79] width 158 height 17
copy span "aR25c6H5XJgDJ8Mmih1iHf3R"
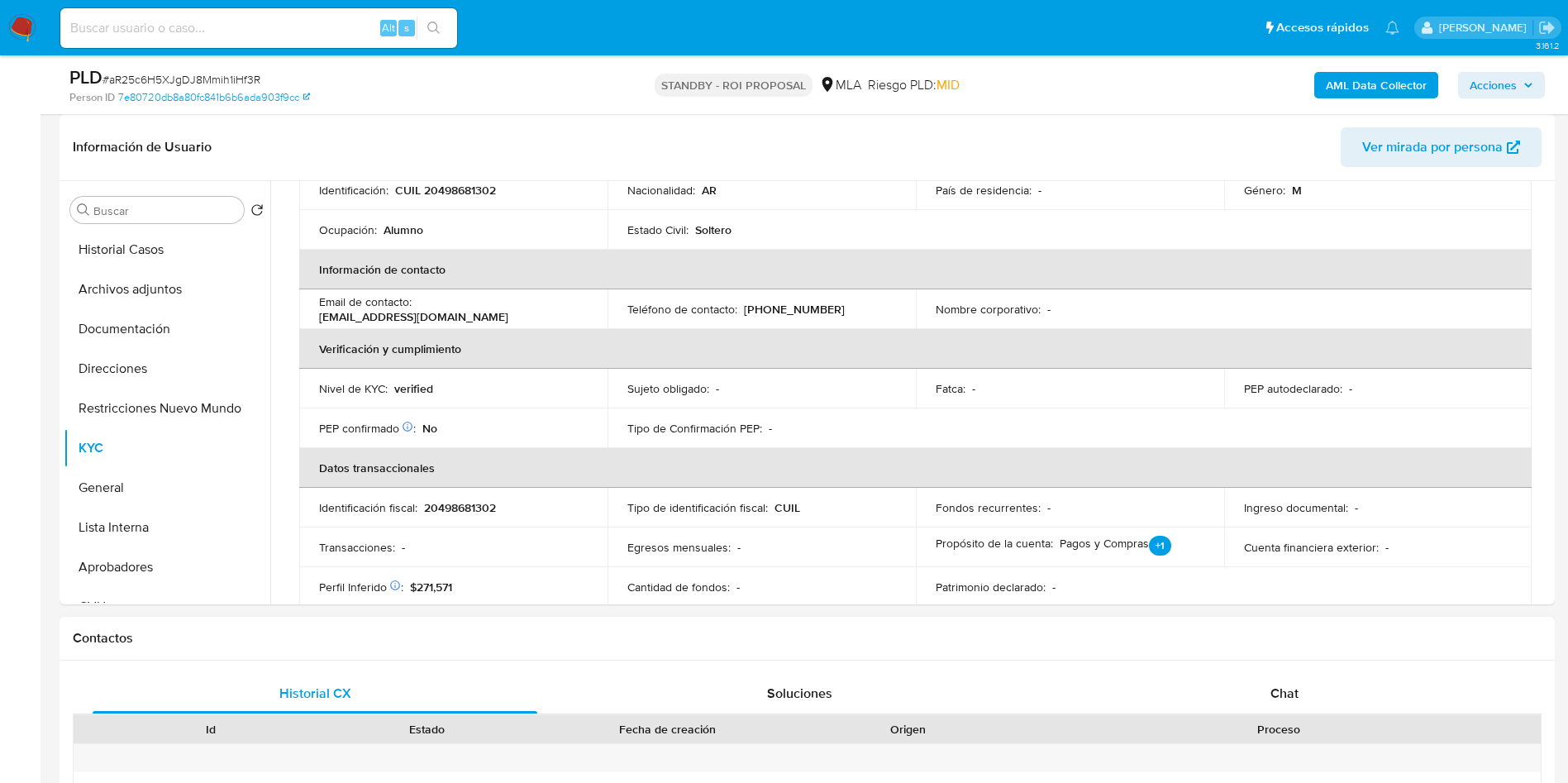
click at [1227, 681] on div "Chat" at bounding box center [1285, 693] width 445 height 40
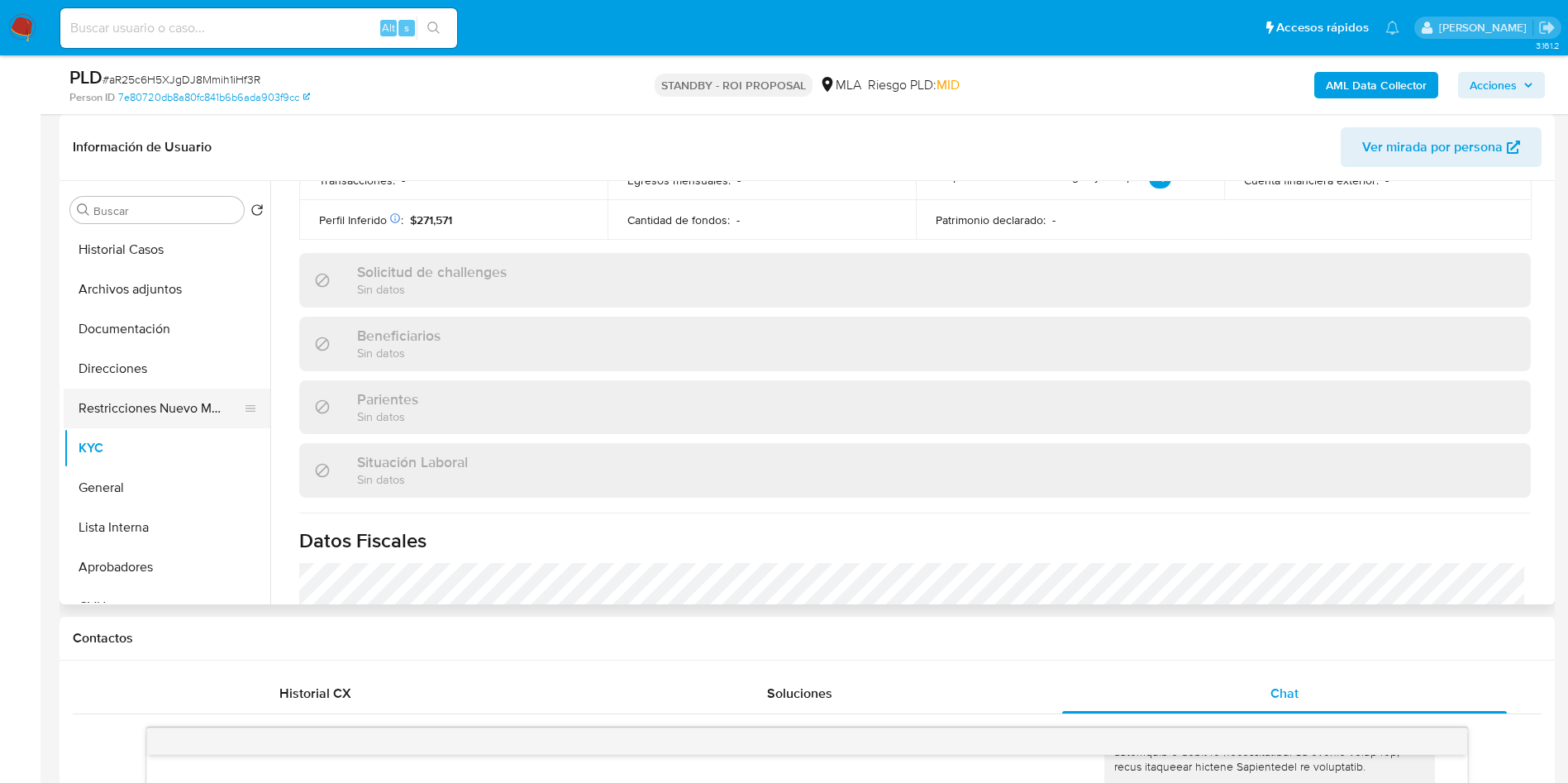
scroll to position [608, 0]
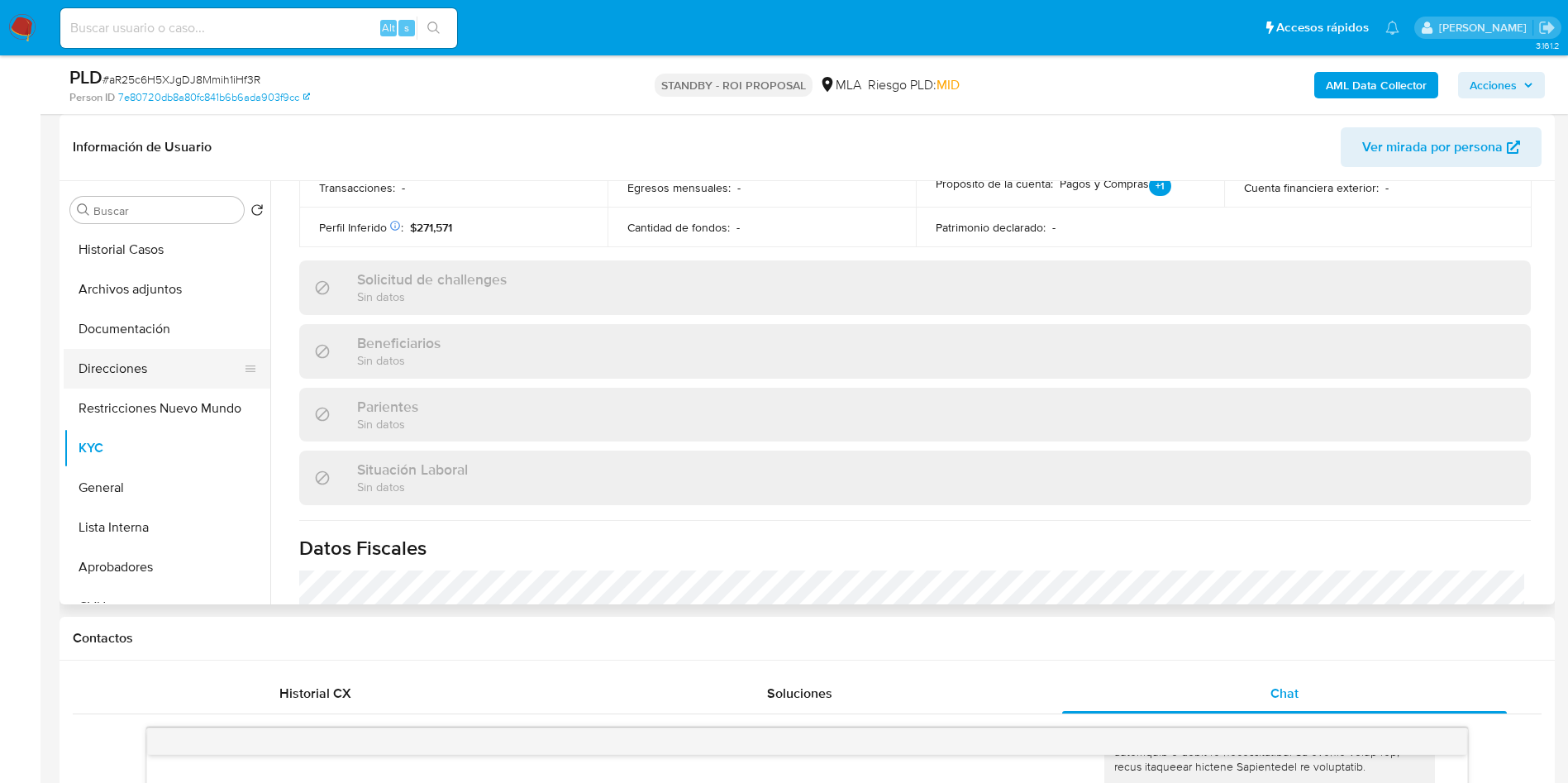
click at [138, 369] on button "Direcciones" at bounding box center [160, 369] width 193 height 40
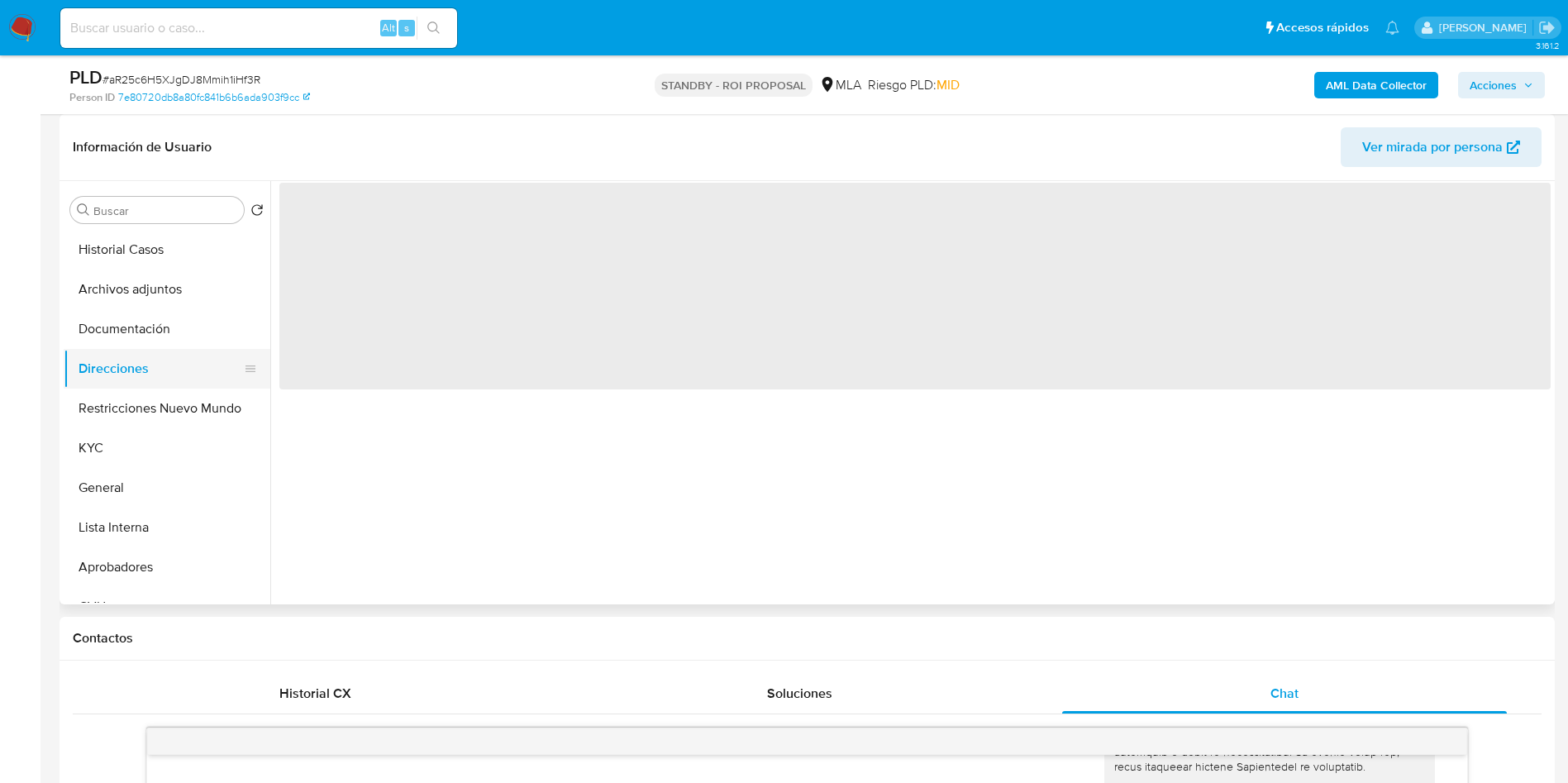
scroll to position [0, 0]
click at [140, 280] on button "Archivos adjuntos" at bounding box center [160, 289] width 193 height 40
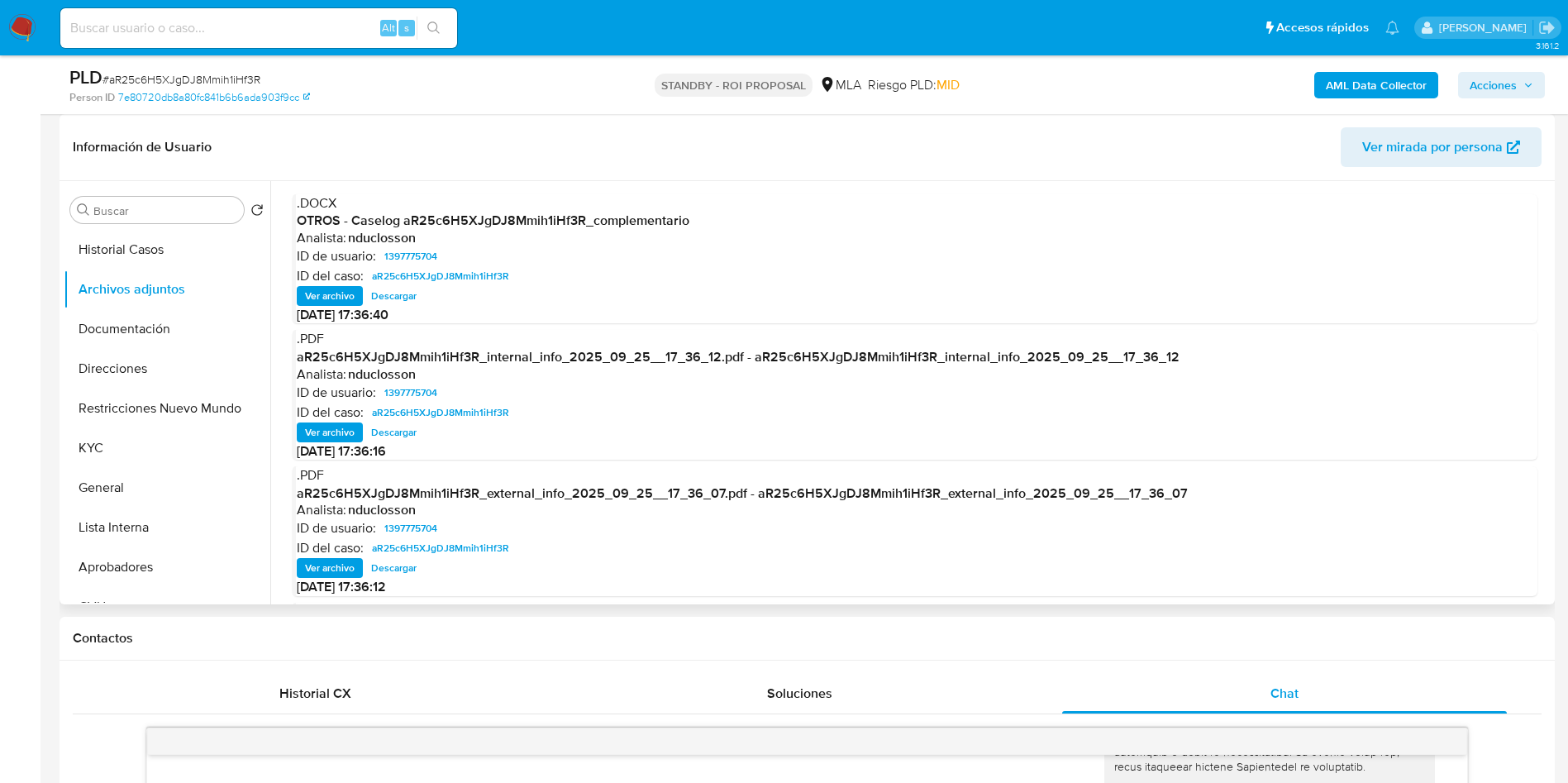
scroll to position [124, 0]
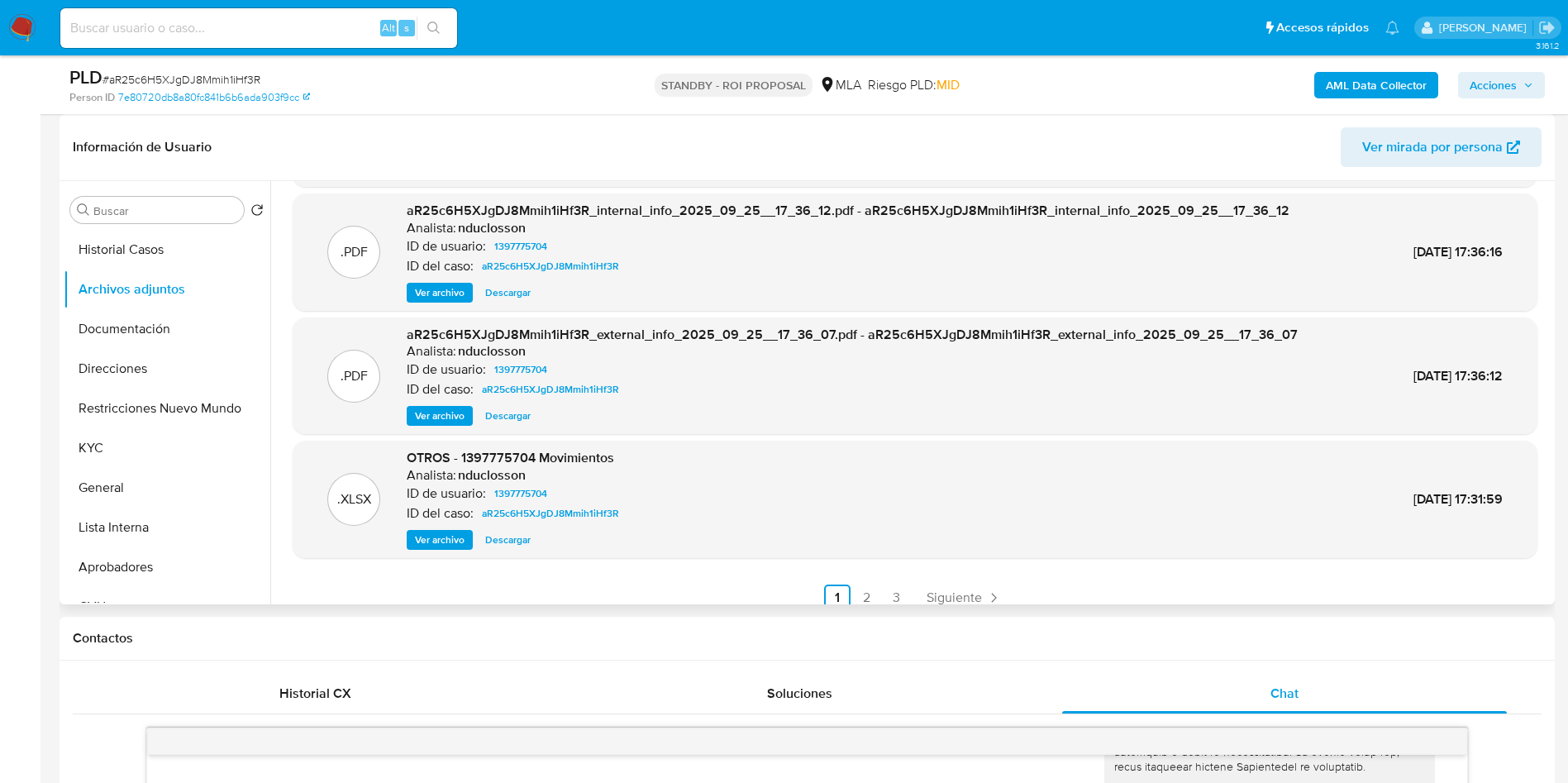
click at [445, 548] on span "Ver archivo" at bounding box center [439, 539] width 50 height 17
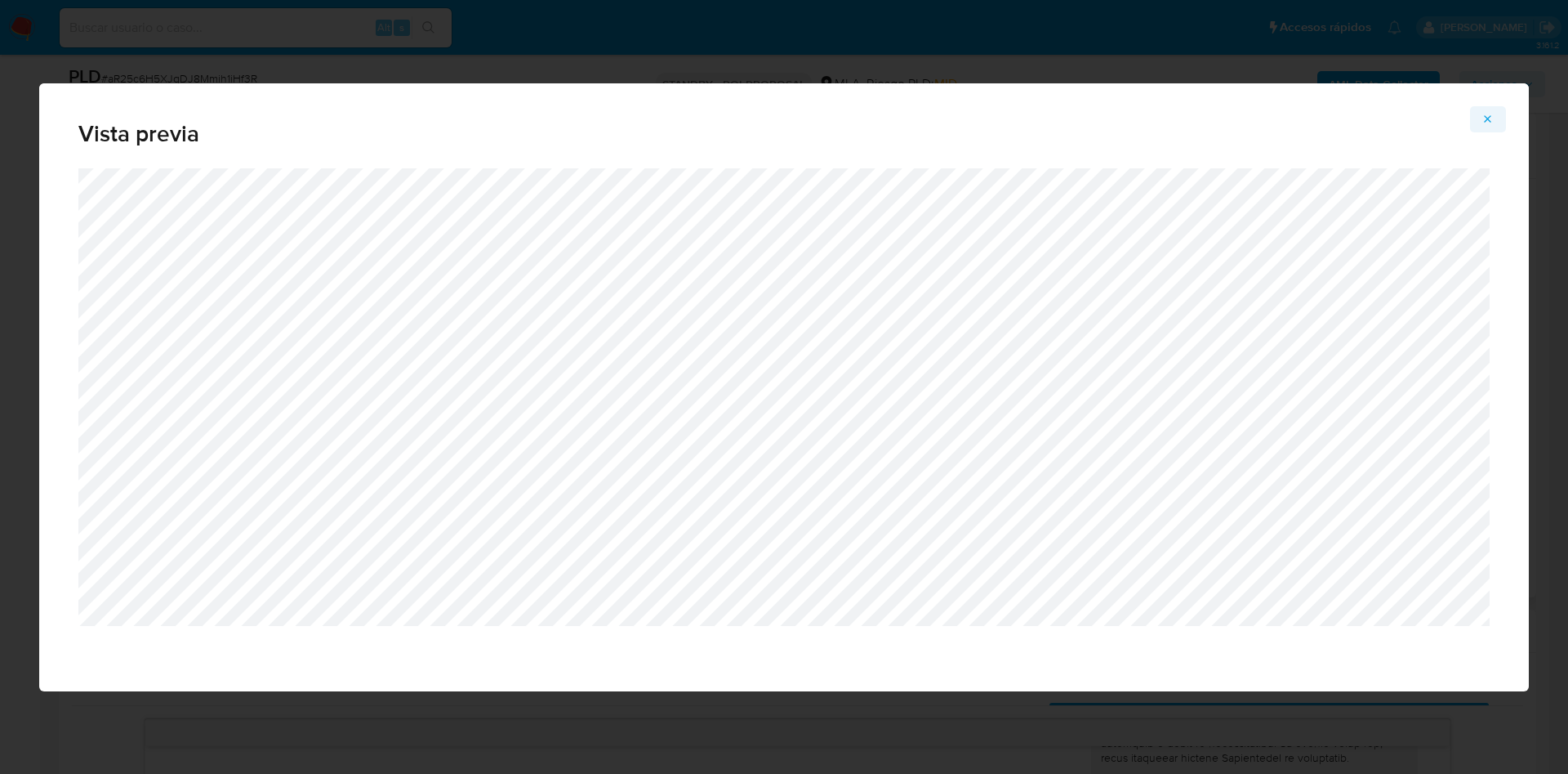
drag, startPoint x: 1476, startPoint y: 146, endPoint x: 1500, endPoint y: 117, distance: 37.6
click at [1477, 146] on div "Vista previa" at bounding box center [784, 126] width 1490 height 85
click at [1494, 113] on icon "Attachment preview" at bounding box center [1488, 119] width 13 height 13
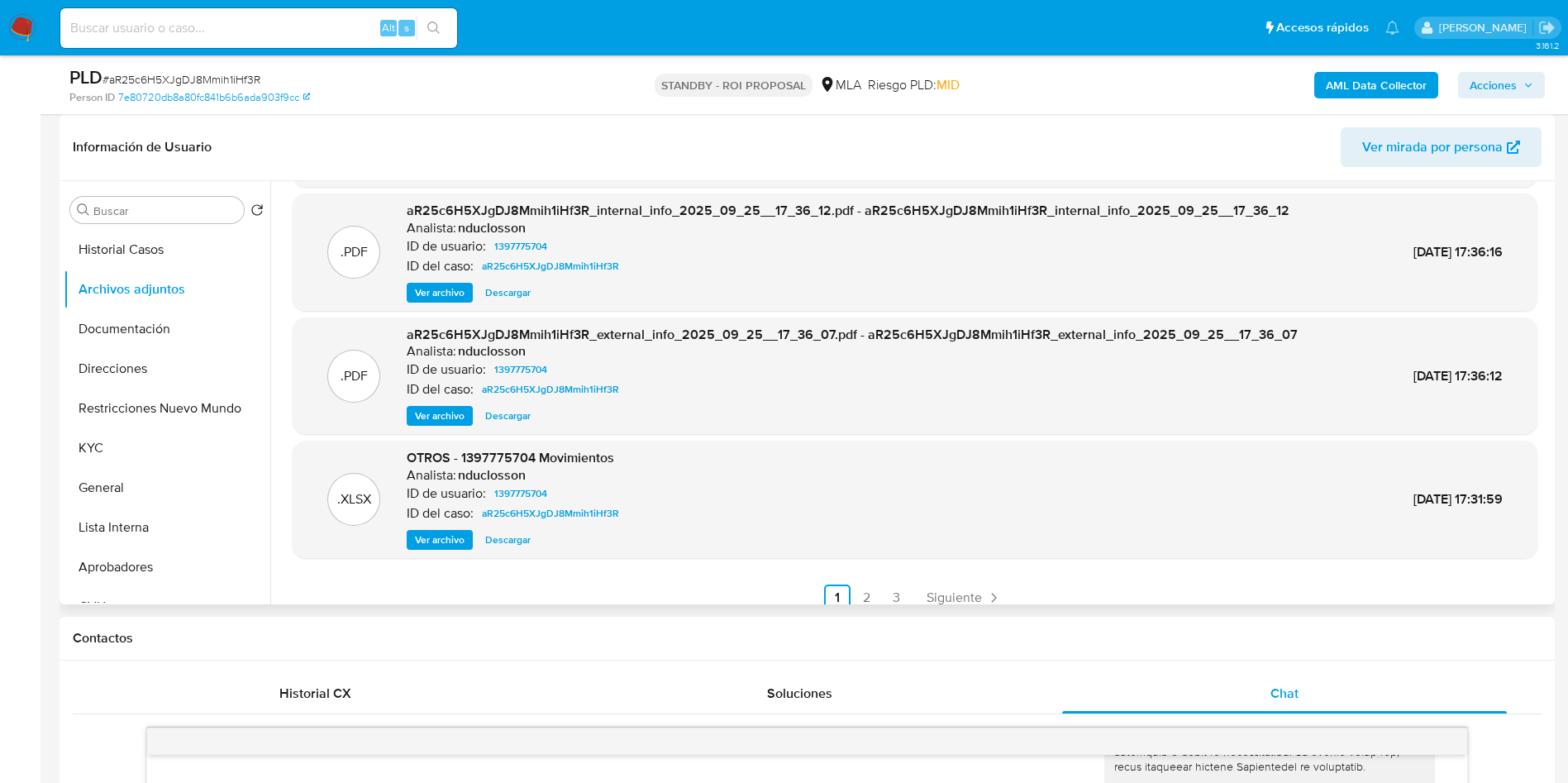
click at [174, 75] on span "# aR25c6H5XJgDJ8Mmih1iHf3R" at bounding box center [181, 79] width 158 height 17
copy span "aR25c6H5XJgDJ8Mmih1iHf3R"
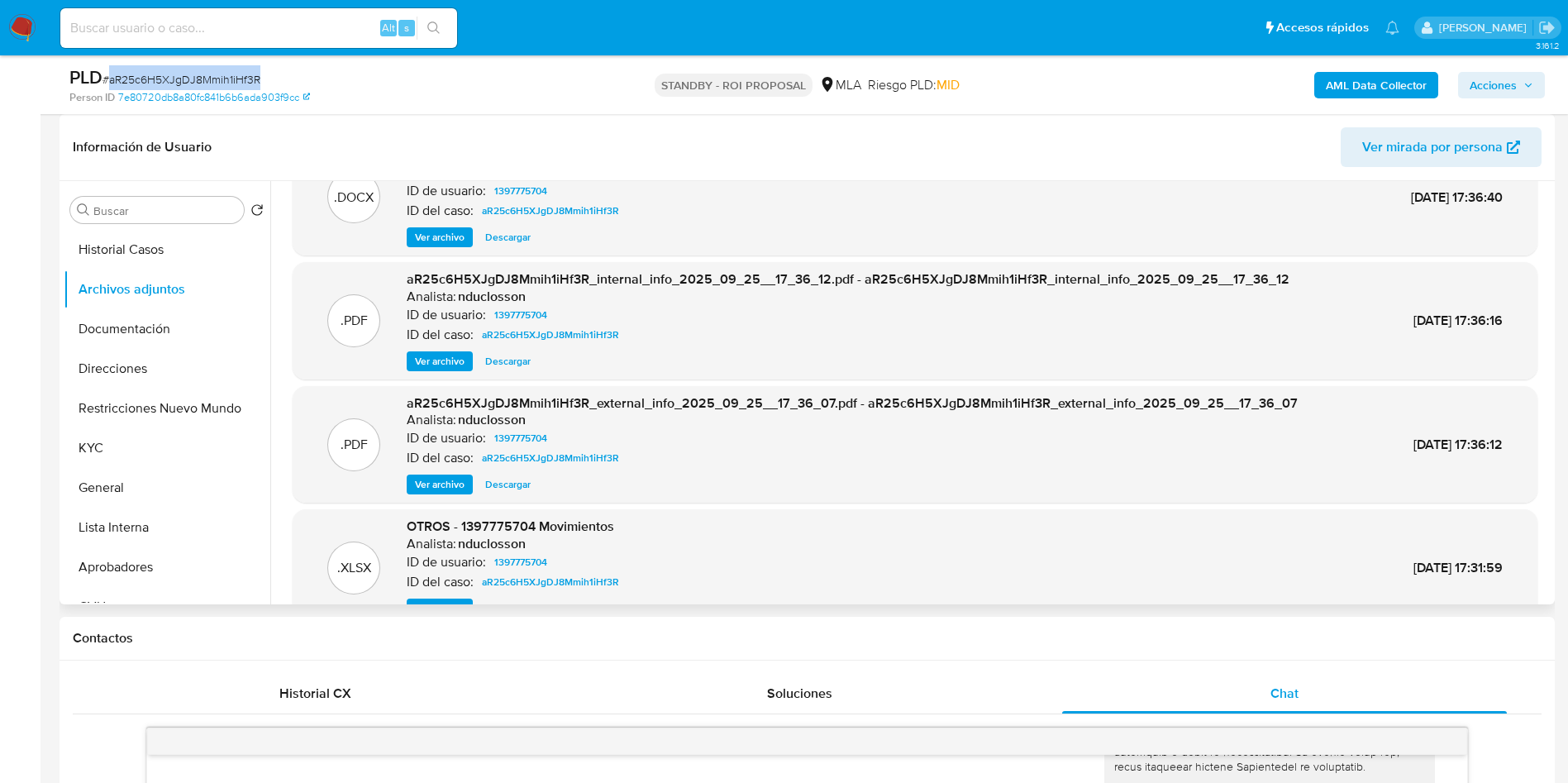
scroll to position [0, 0]
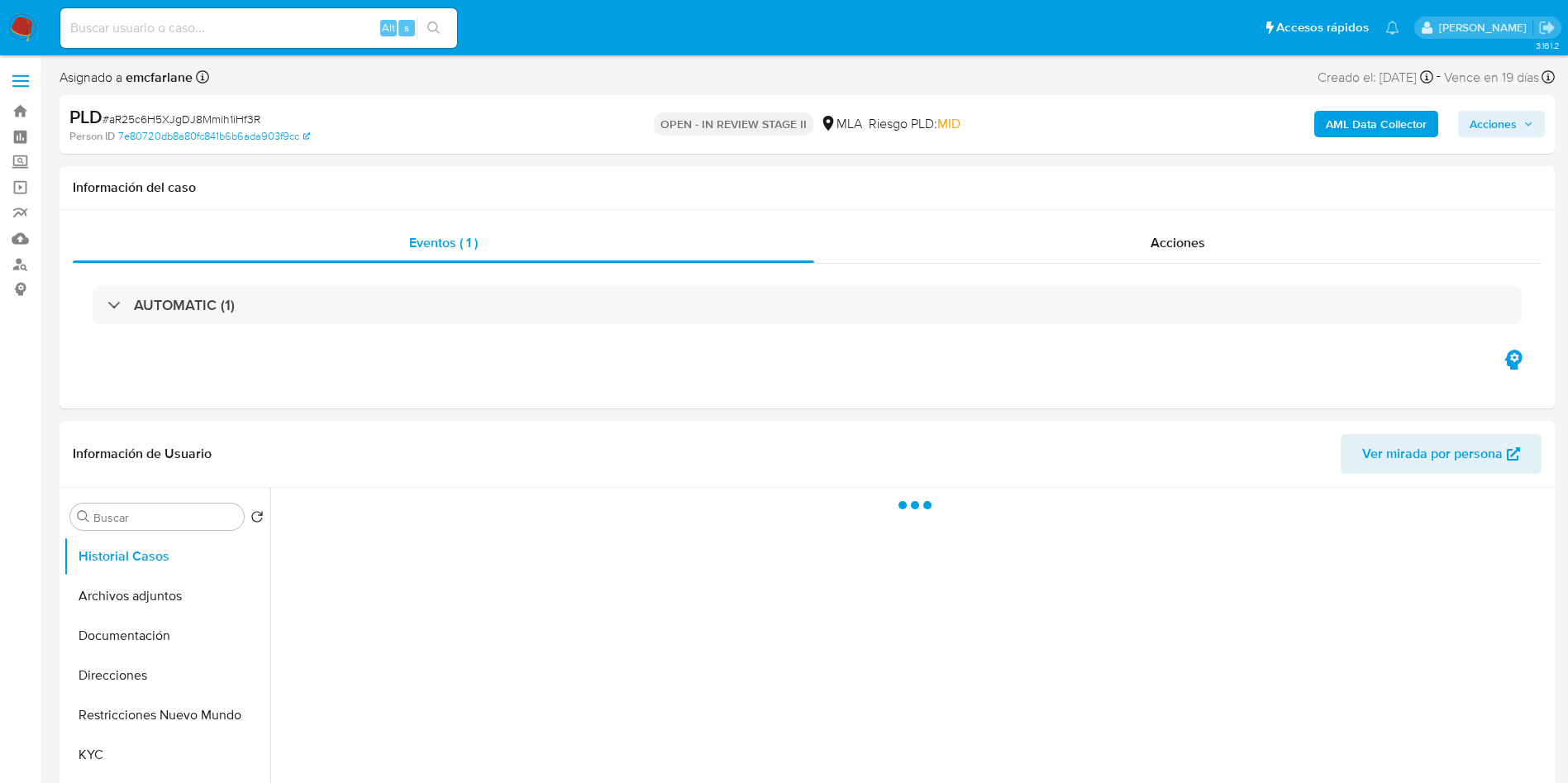
select select "10"
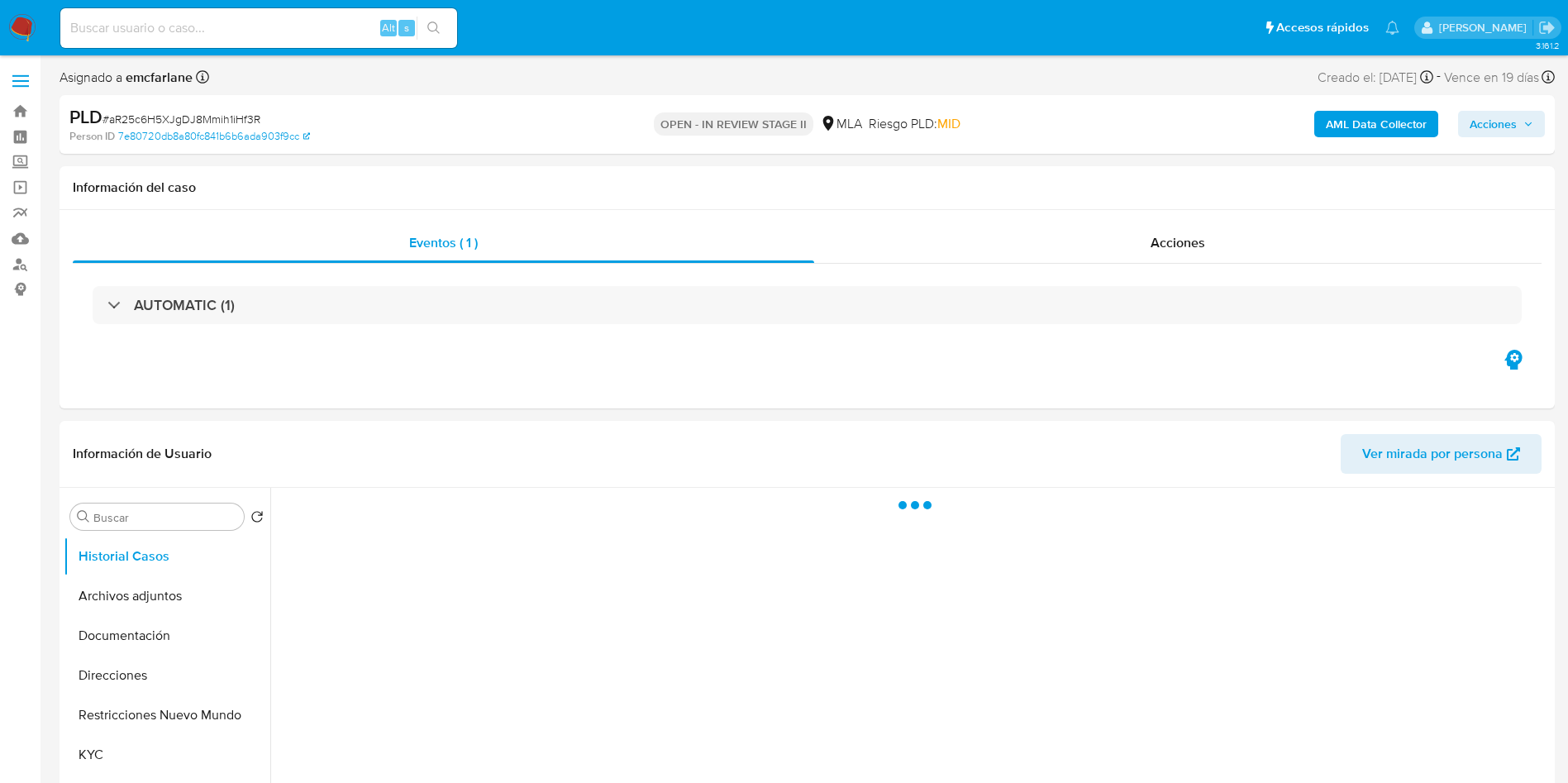
select select "10"
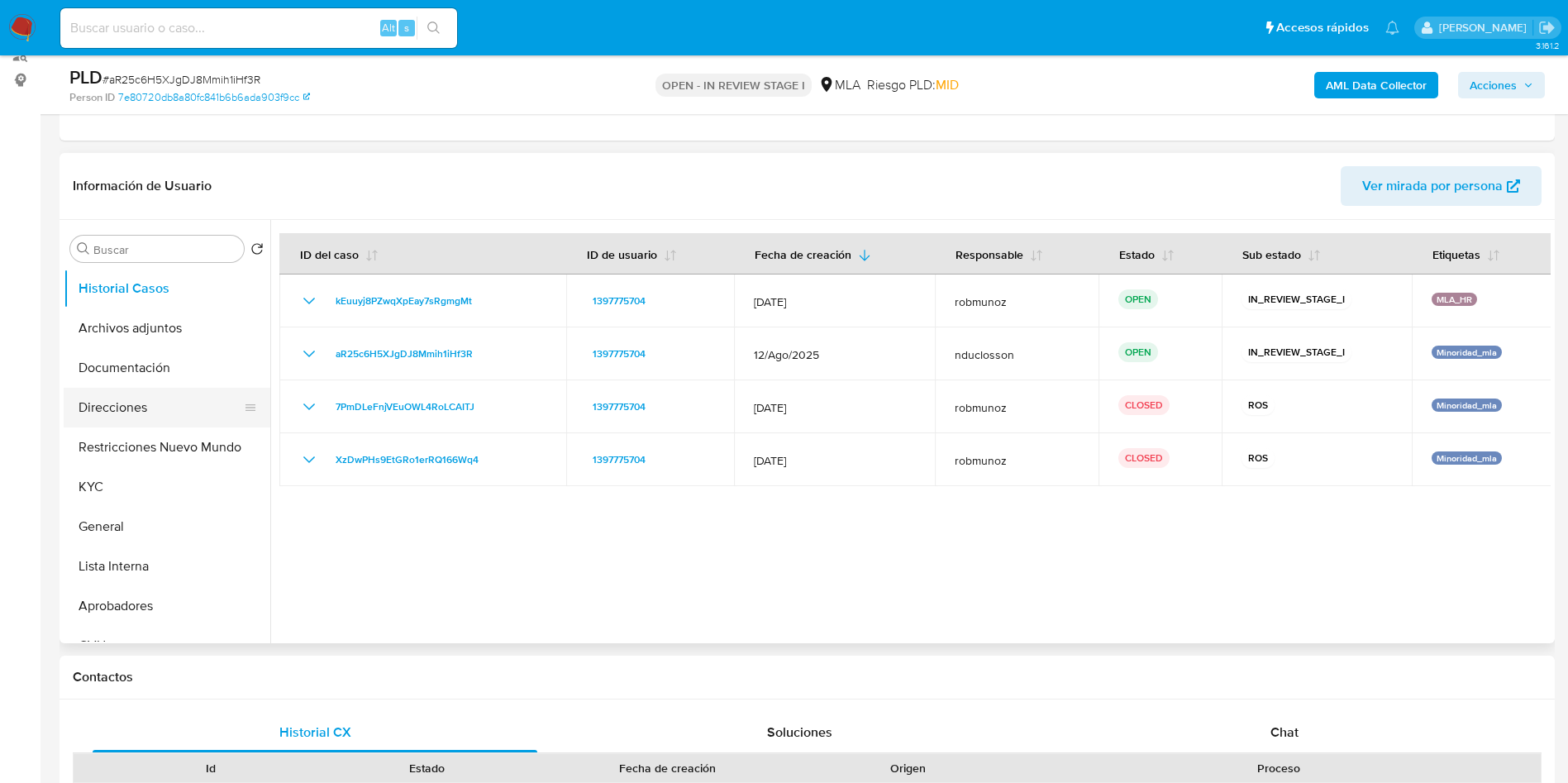
scroll to position [248, 0]
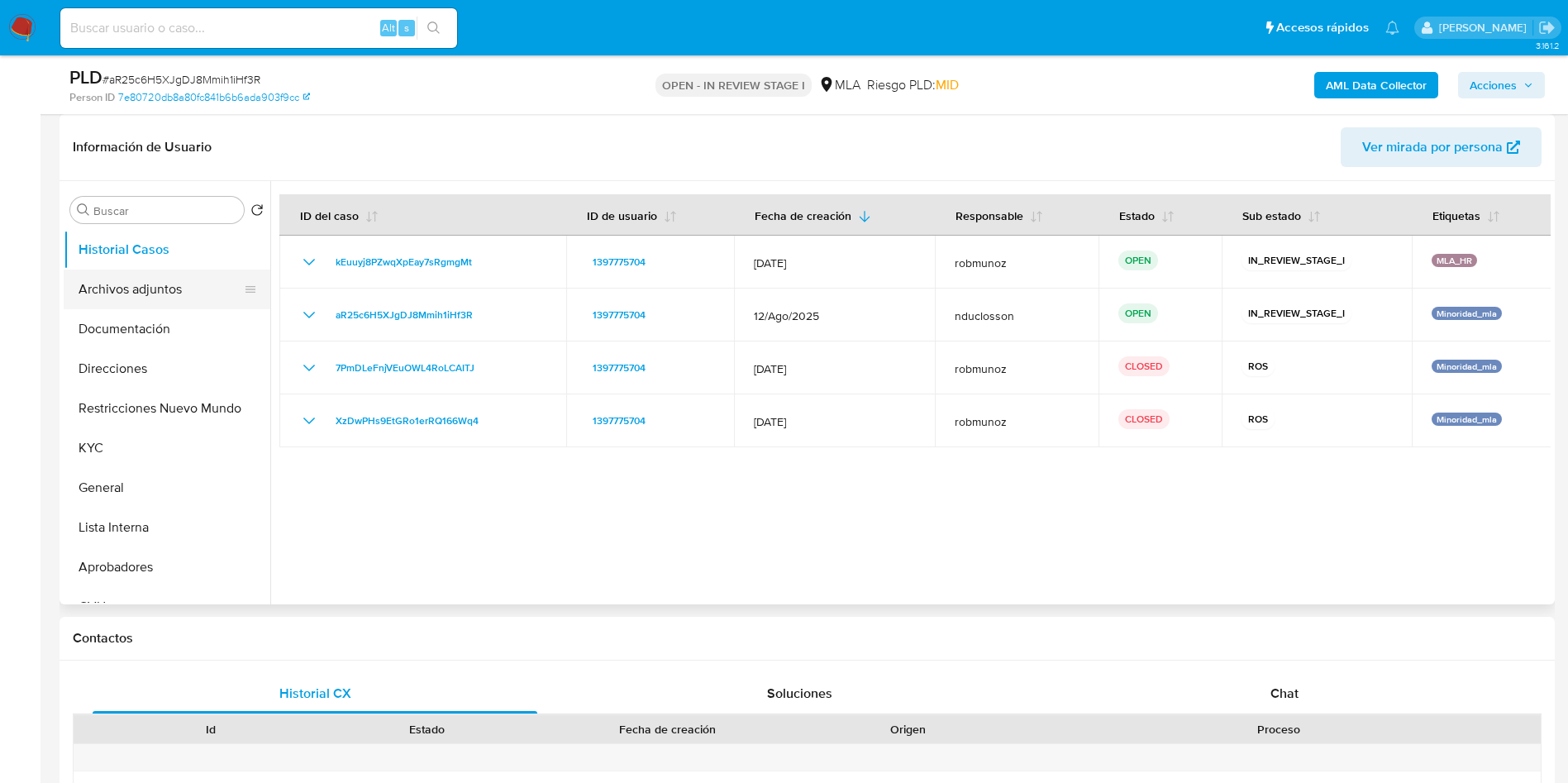
click at [163, 291] on button "Archivos adjuntos" at bounding box center [160, 289] width 193 height 40
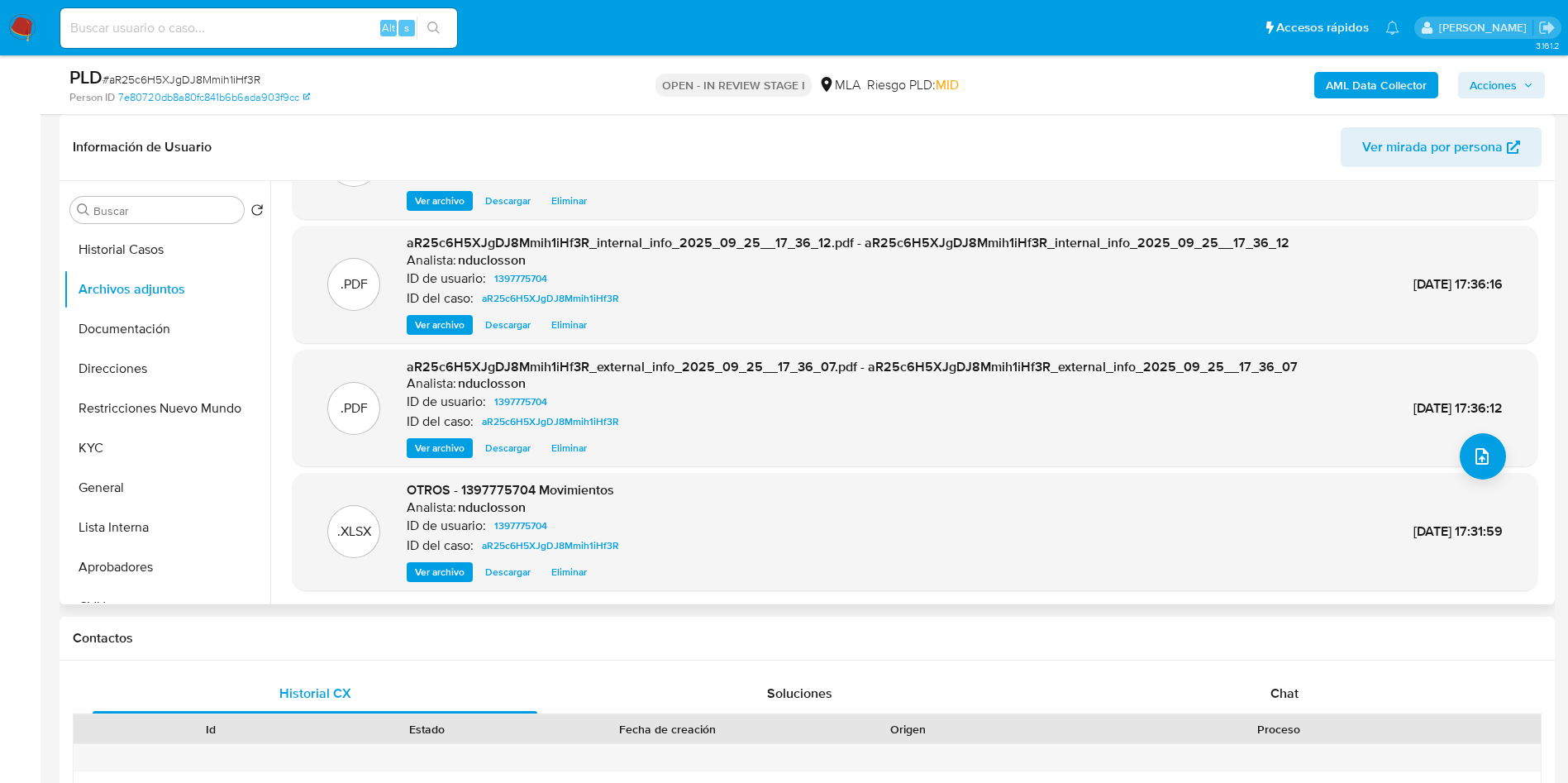
scroll to position [124, 0]
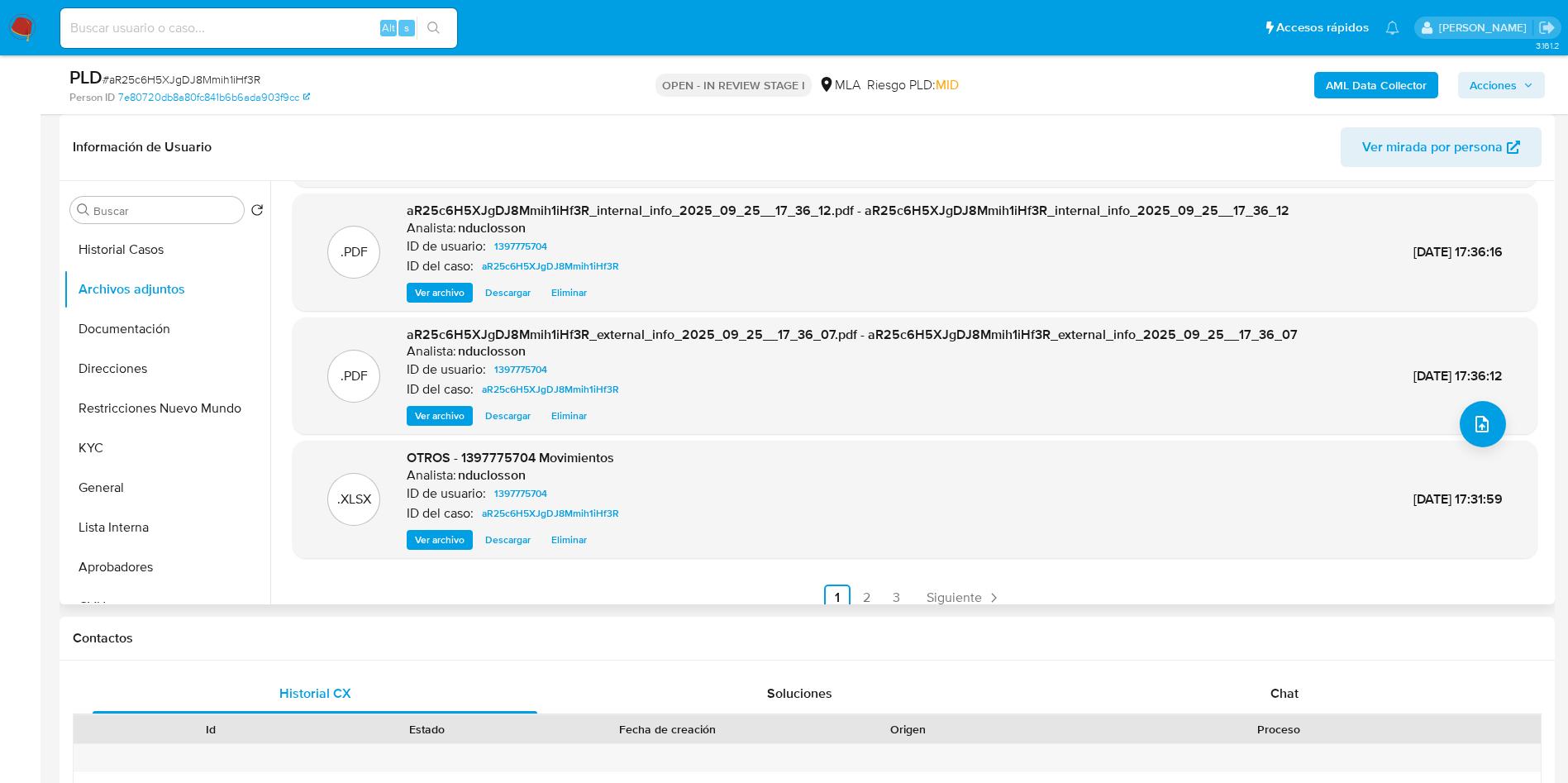
click at [578, 540] on span "Eliminar" at bounding box center [569, 539] width 36 height 17
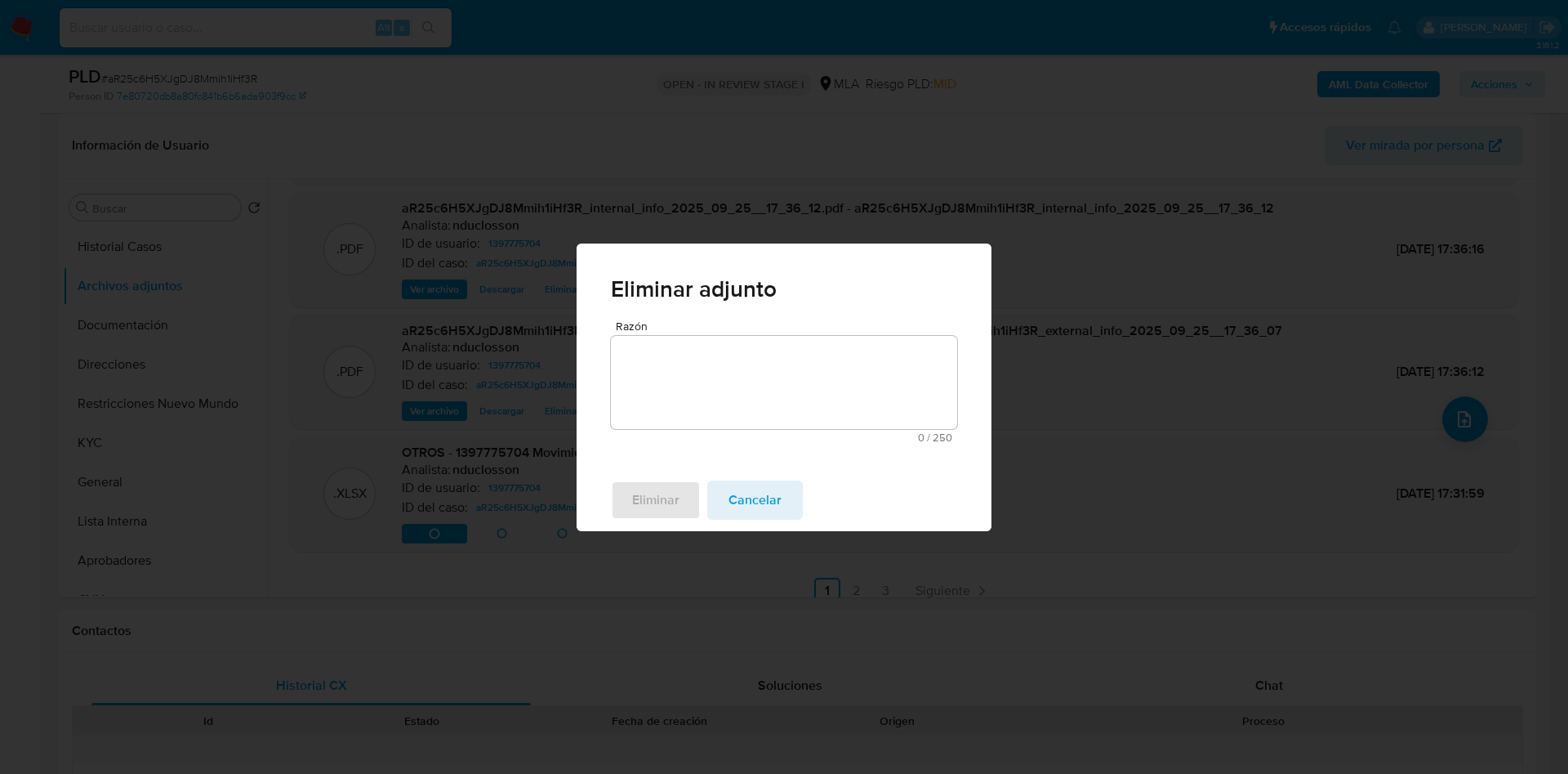
click at [710, 390] on textarea "Razón" at bounding box center [784, 382] width 346 height 93
click at [658, 498] on span "Eliminar" at bounding box center [656, 500] width 47 height 36
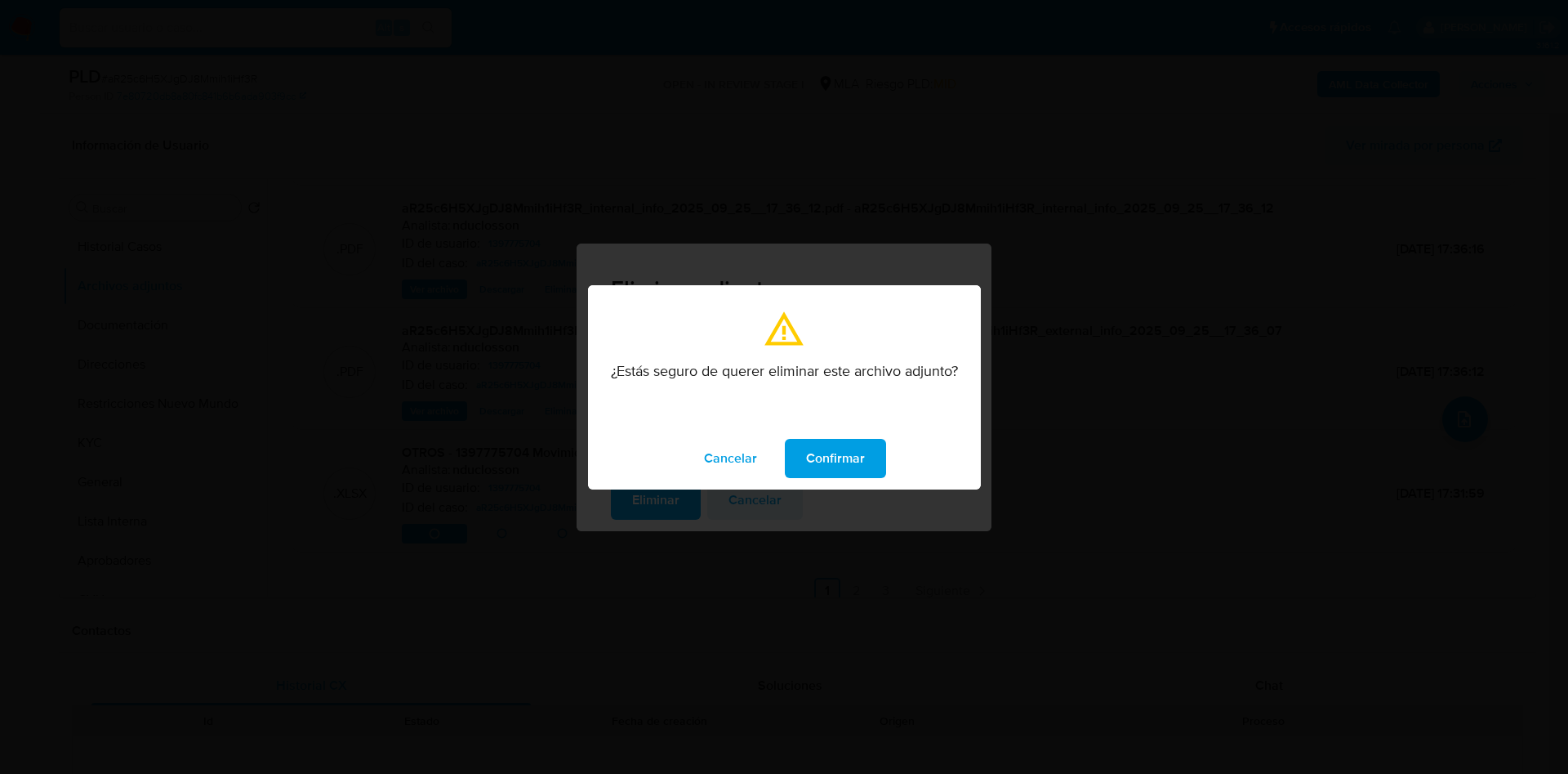
click at [836, 475] on span "Confirmar" at bounding box center [836, 459] width 59 height 36
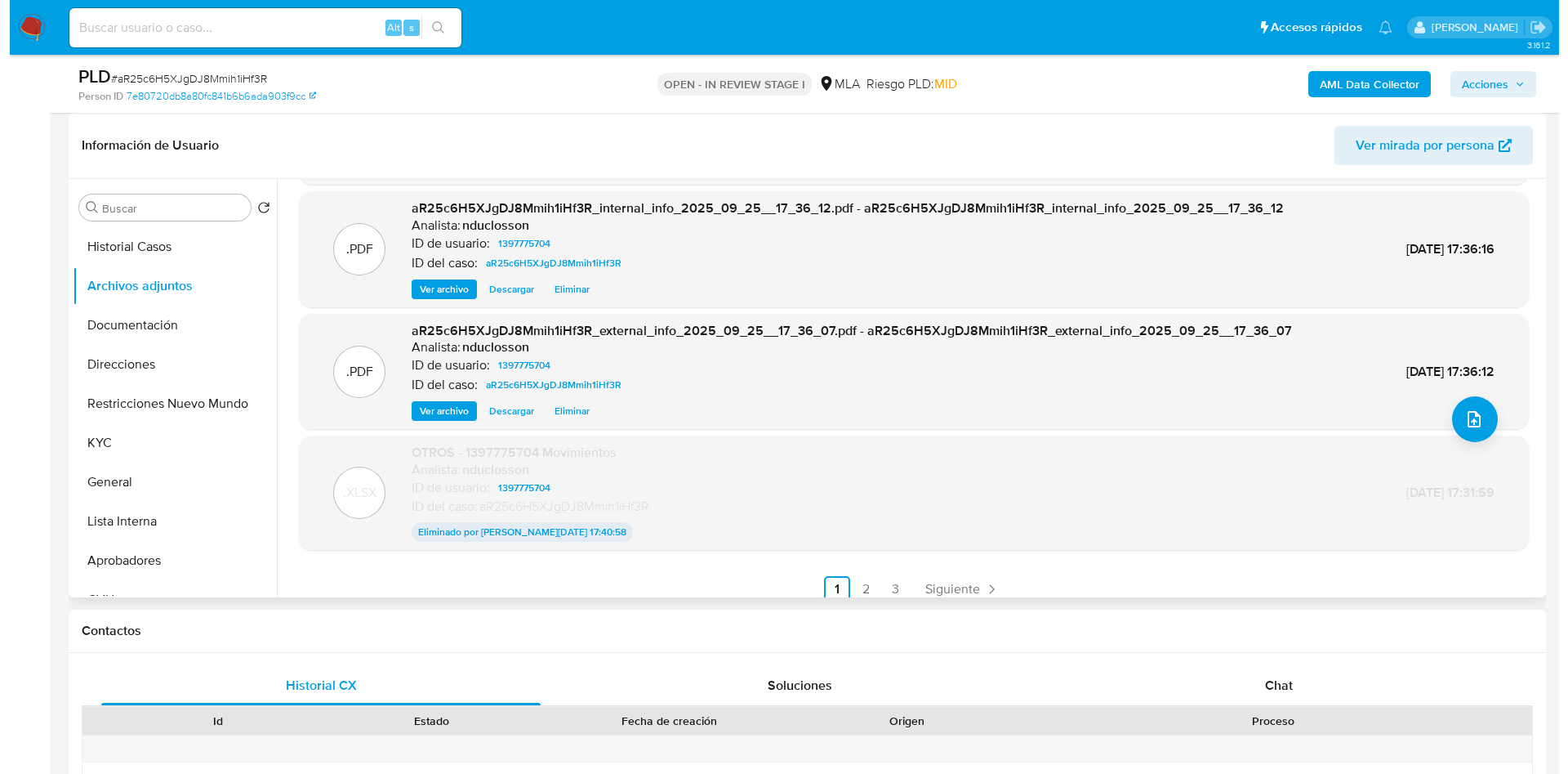
scroll to position [0, 0]
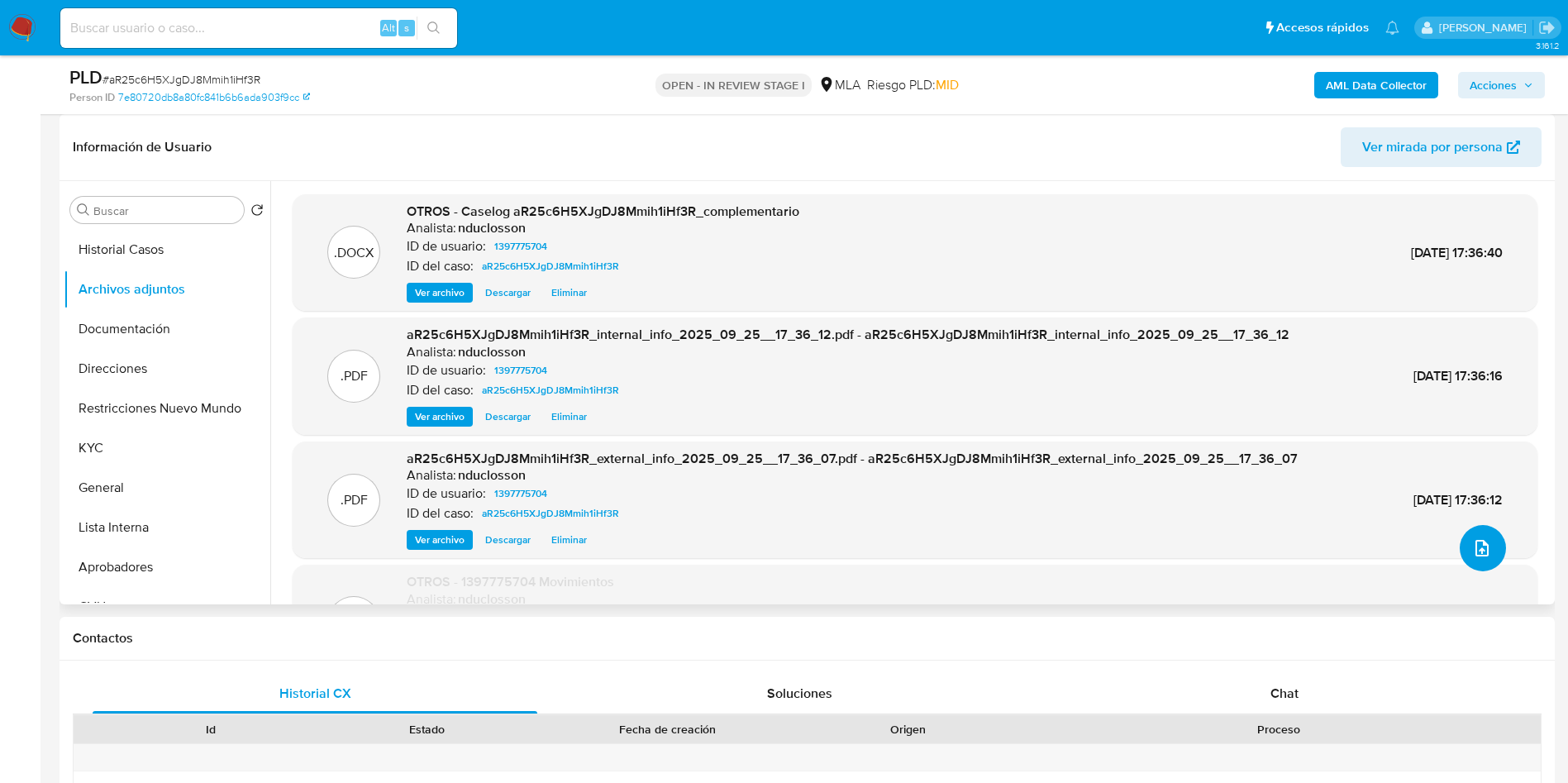
click at [1486, 549] on button "upload-file" at bounding box center [1483, 548] width 46 height 46
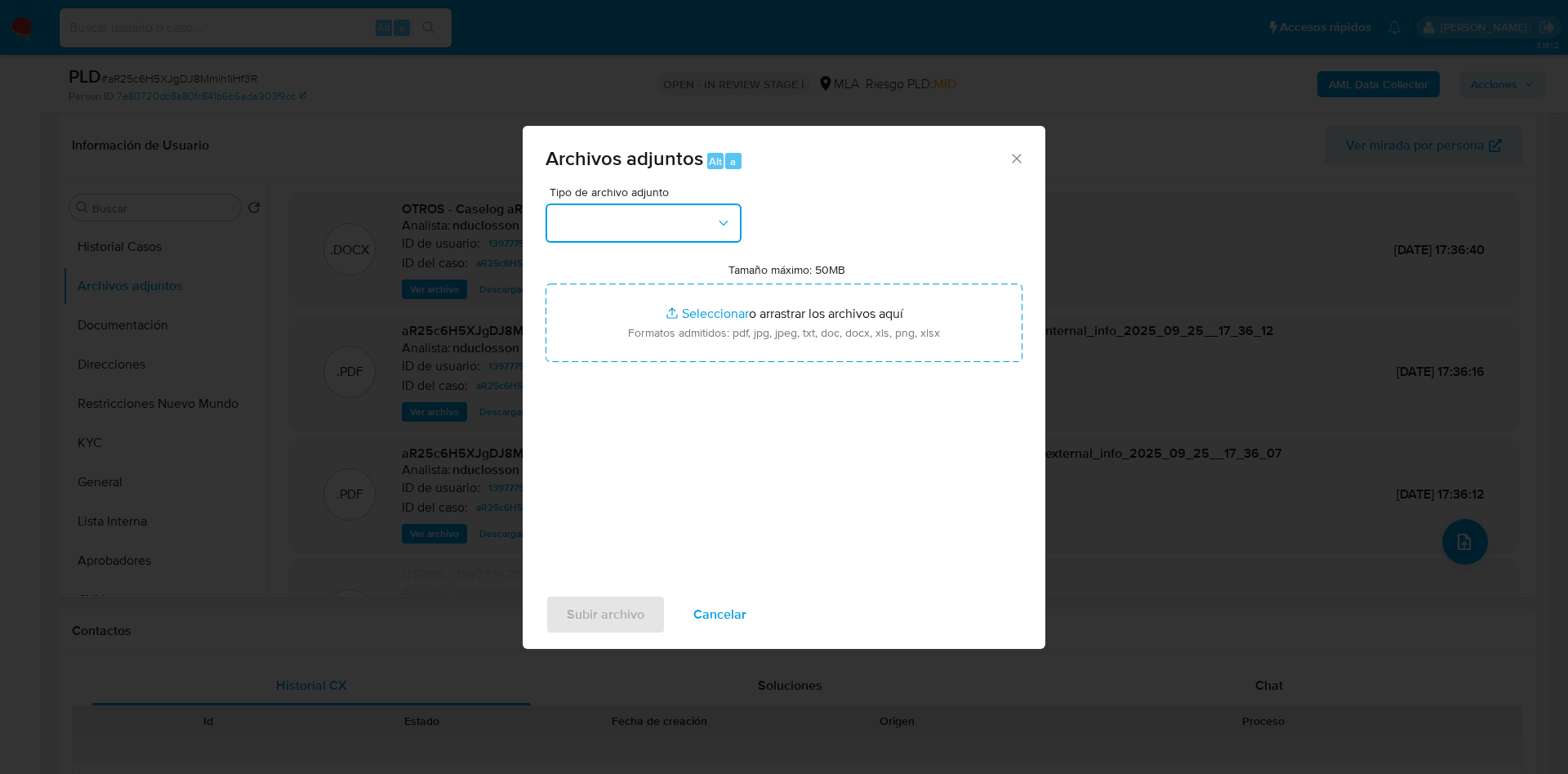
click at [709, 214] on button "button" at bounding box center [644, 223] width 196 height 40
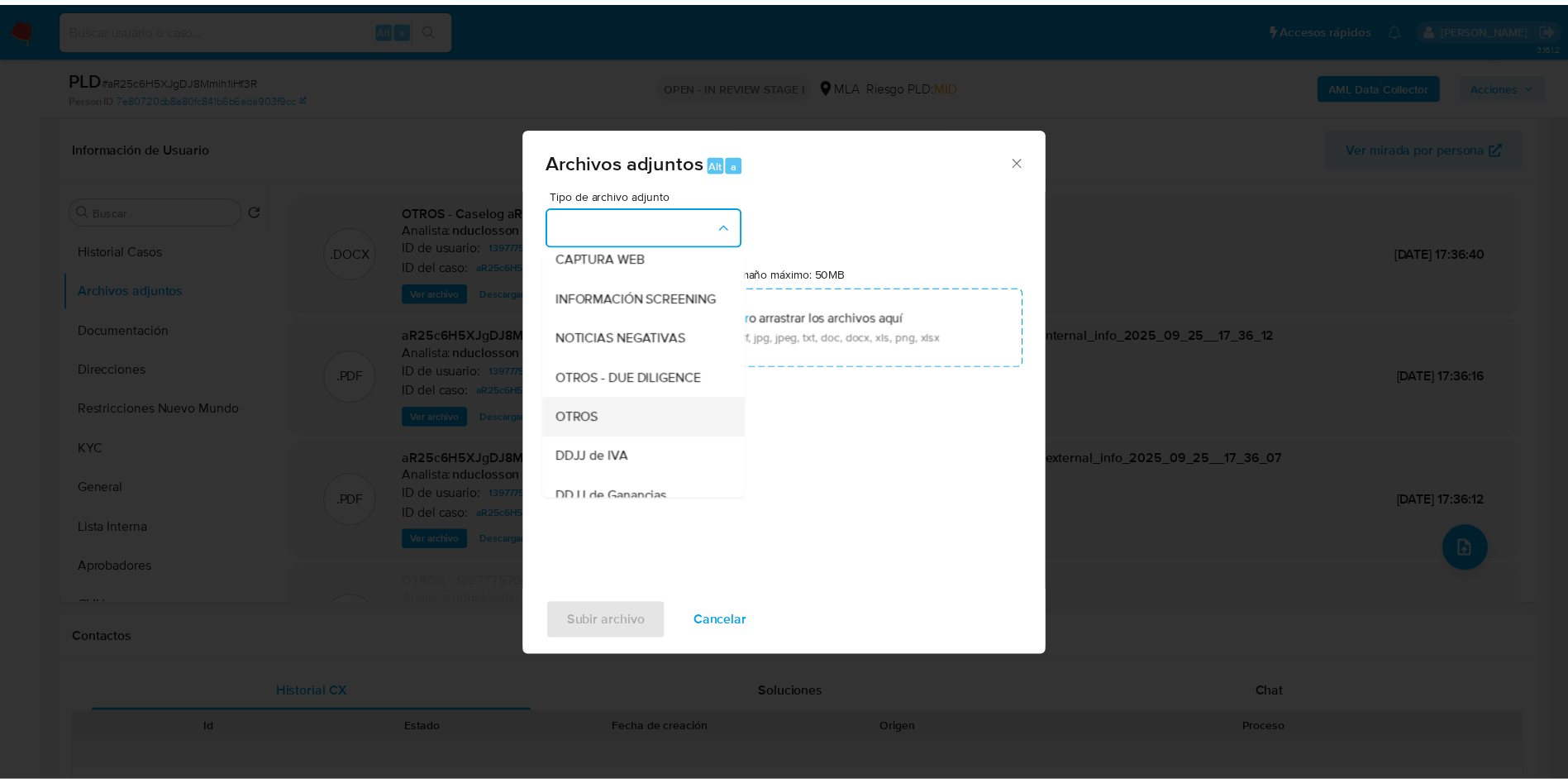
scroll to position [210, 0]
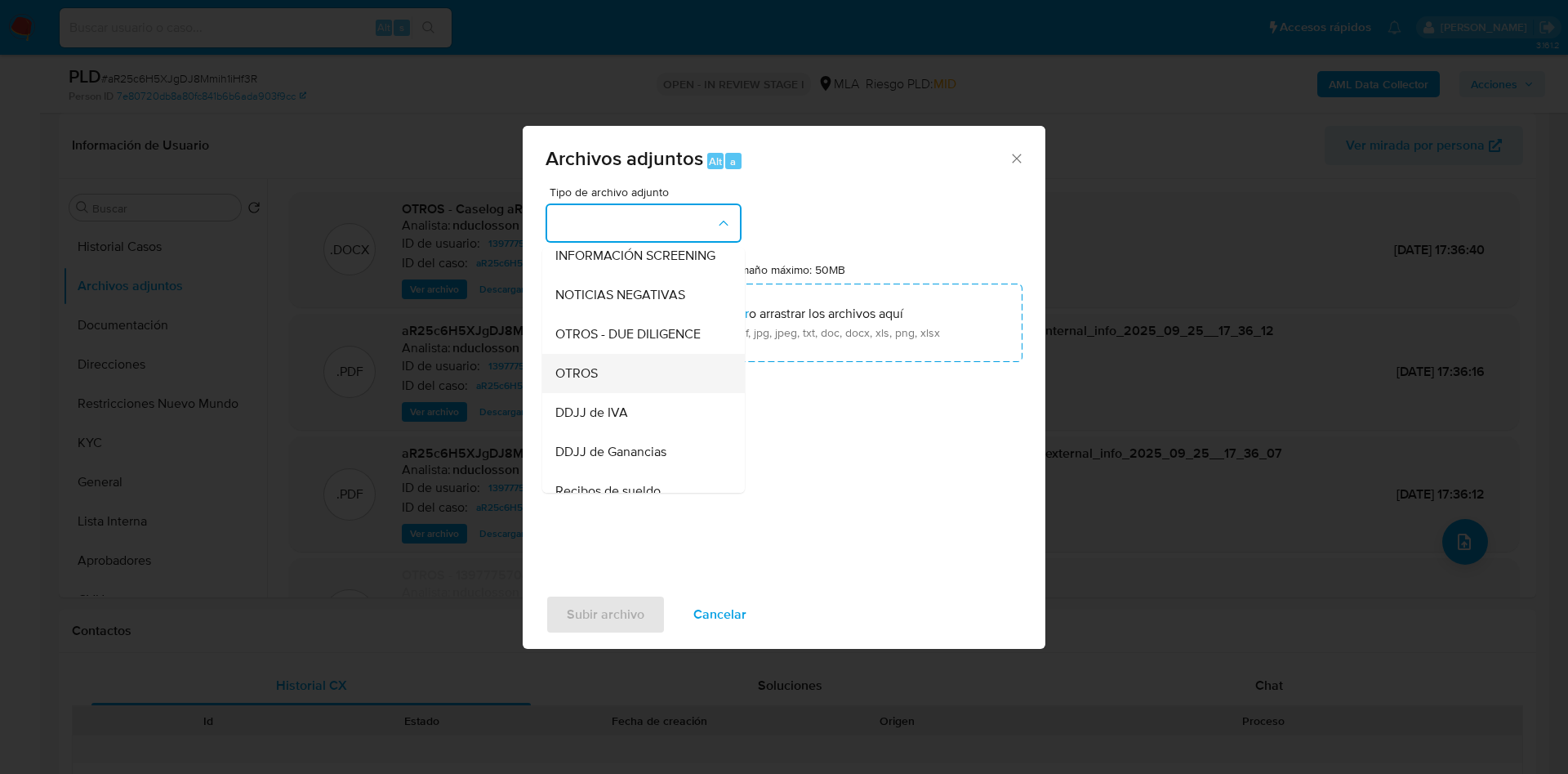
click at [630, 393] on div "OTROS" at bounding box center [639, 374] width 167 height 40
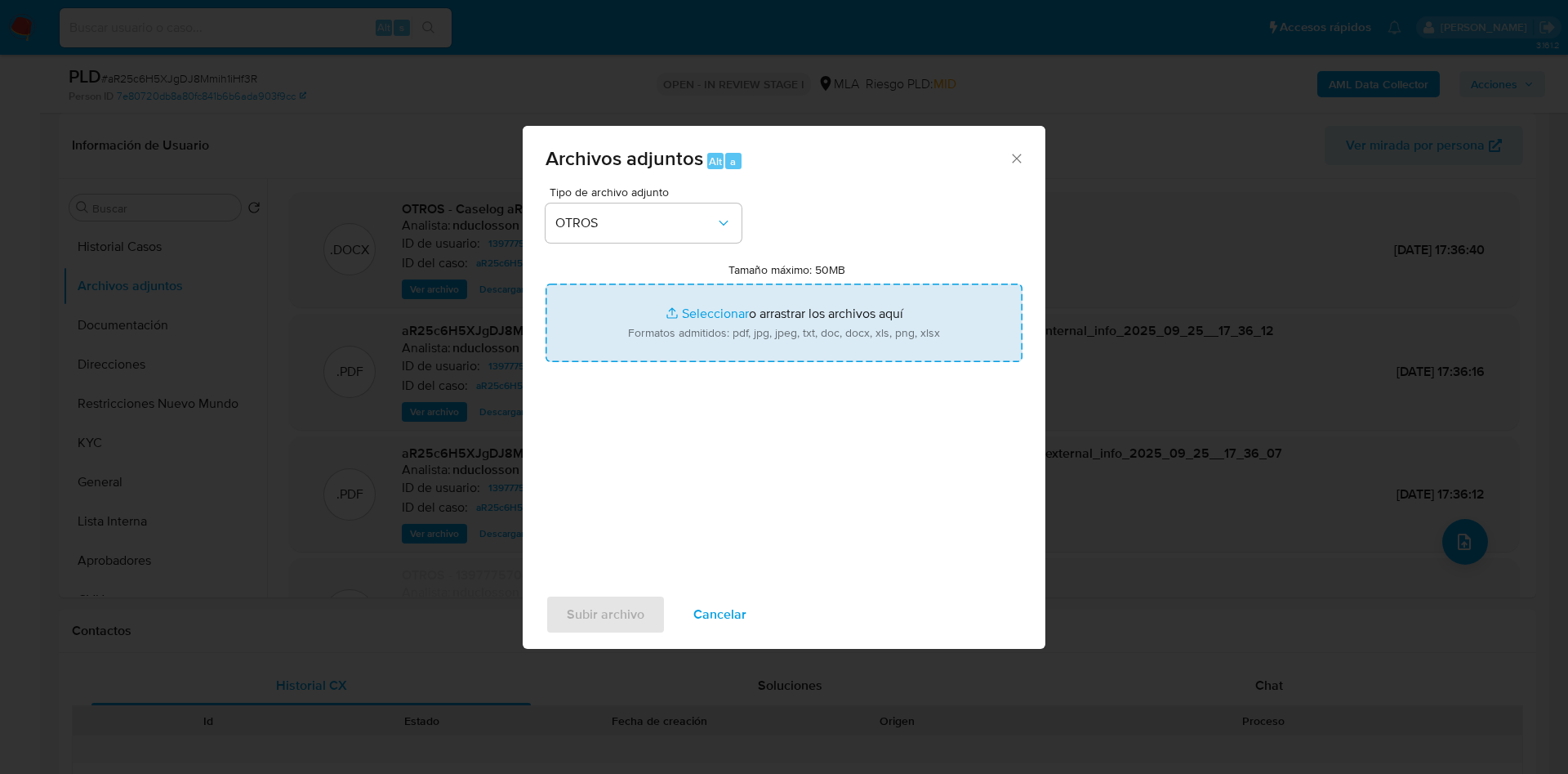
type input "C:\fakepath\1397775704 Movimientos V2.xlsx"
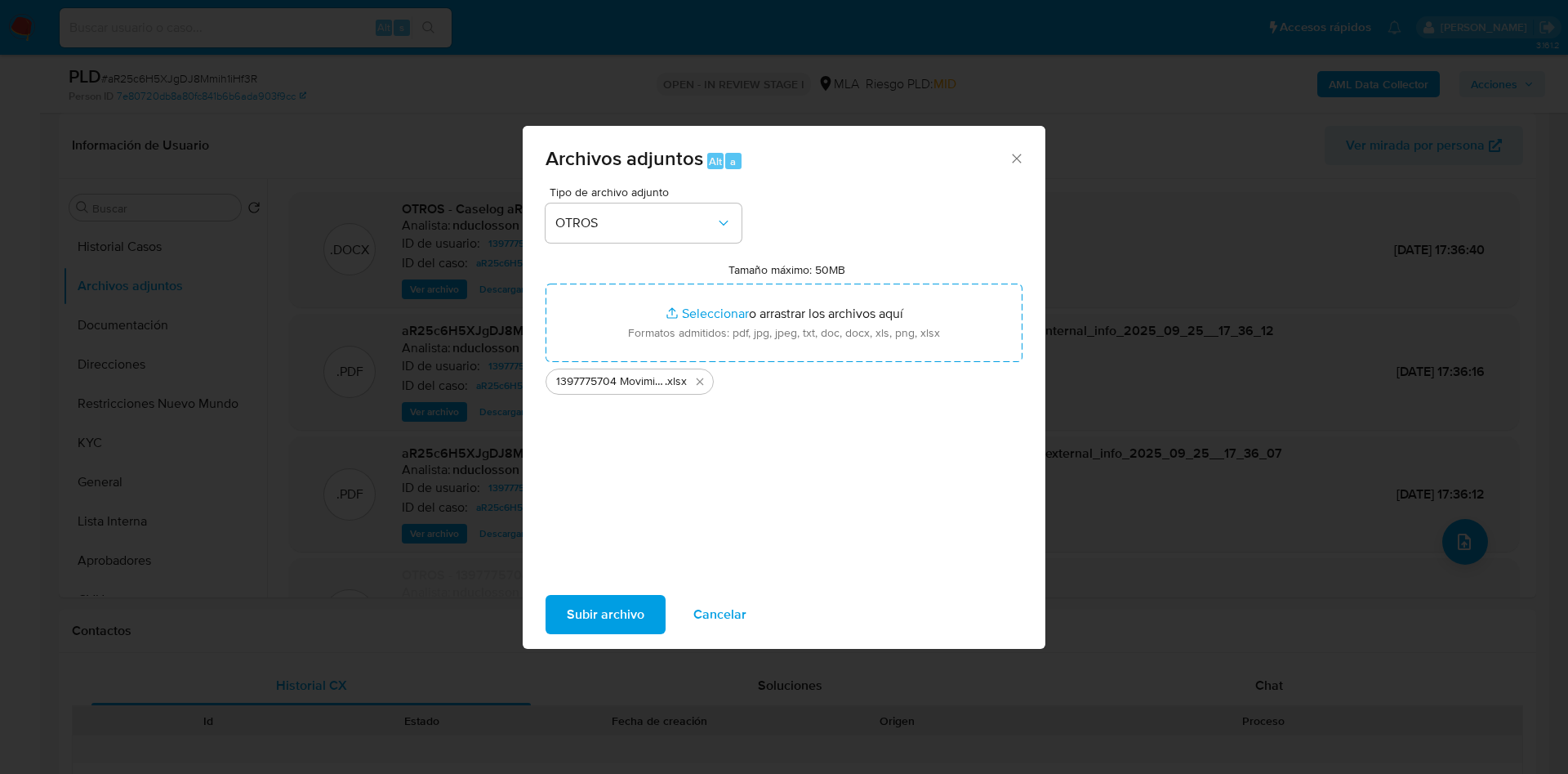
click at [620, 624] on span "Subir archivo" at bounding box center [606, 615] width 77 height 36
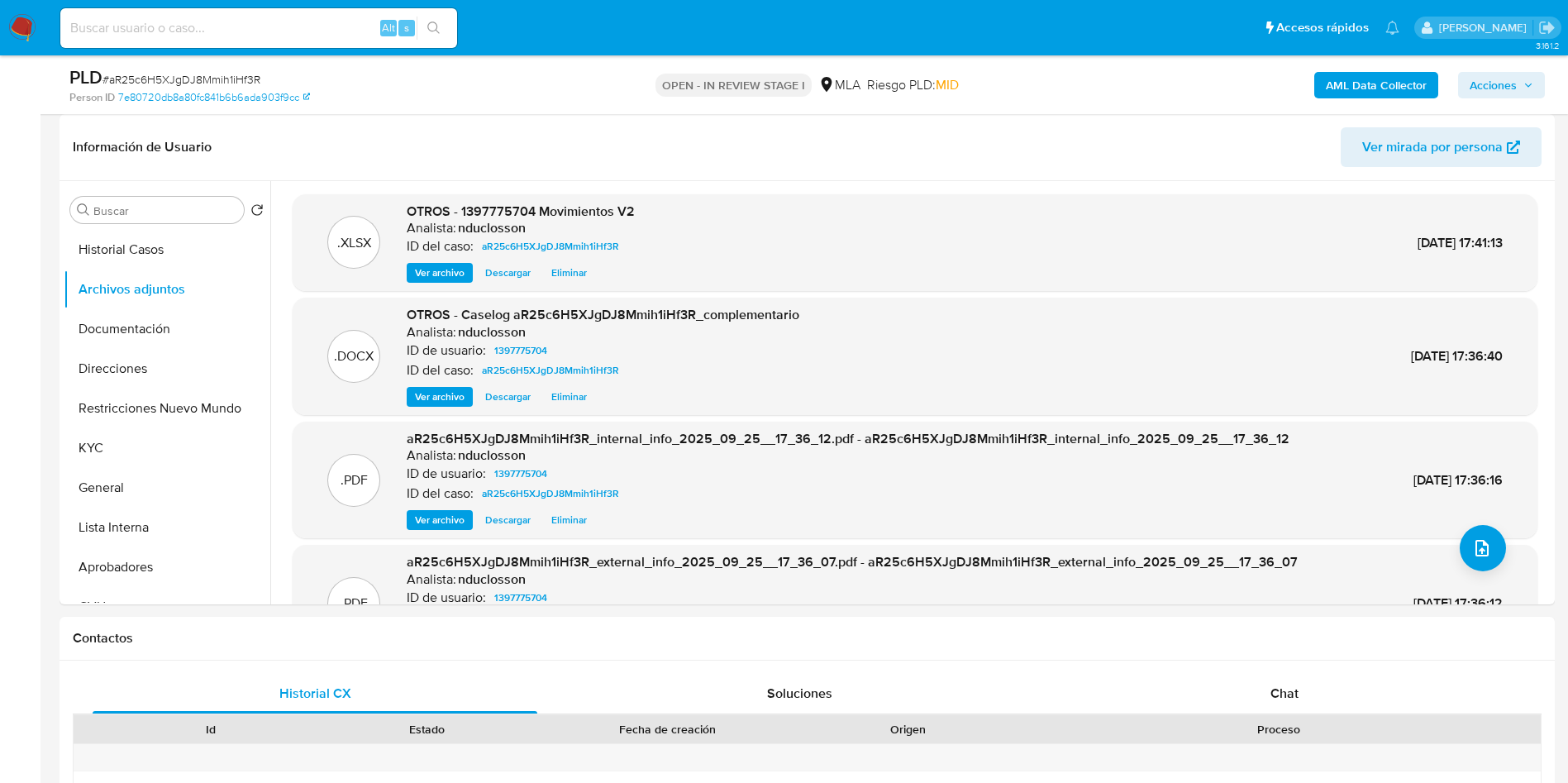
click at [1517, 74] on span "Acciones" at bounding box center [1501, 84] width 64 height 24
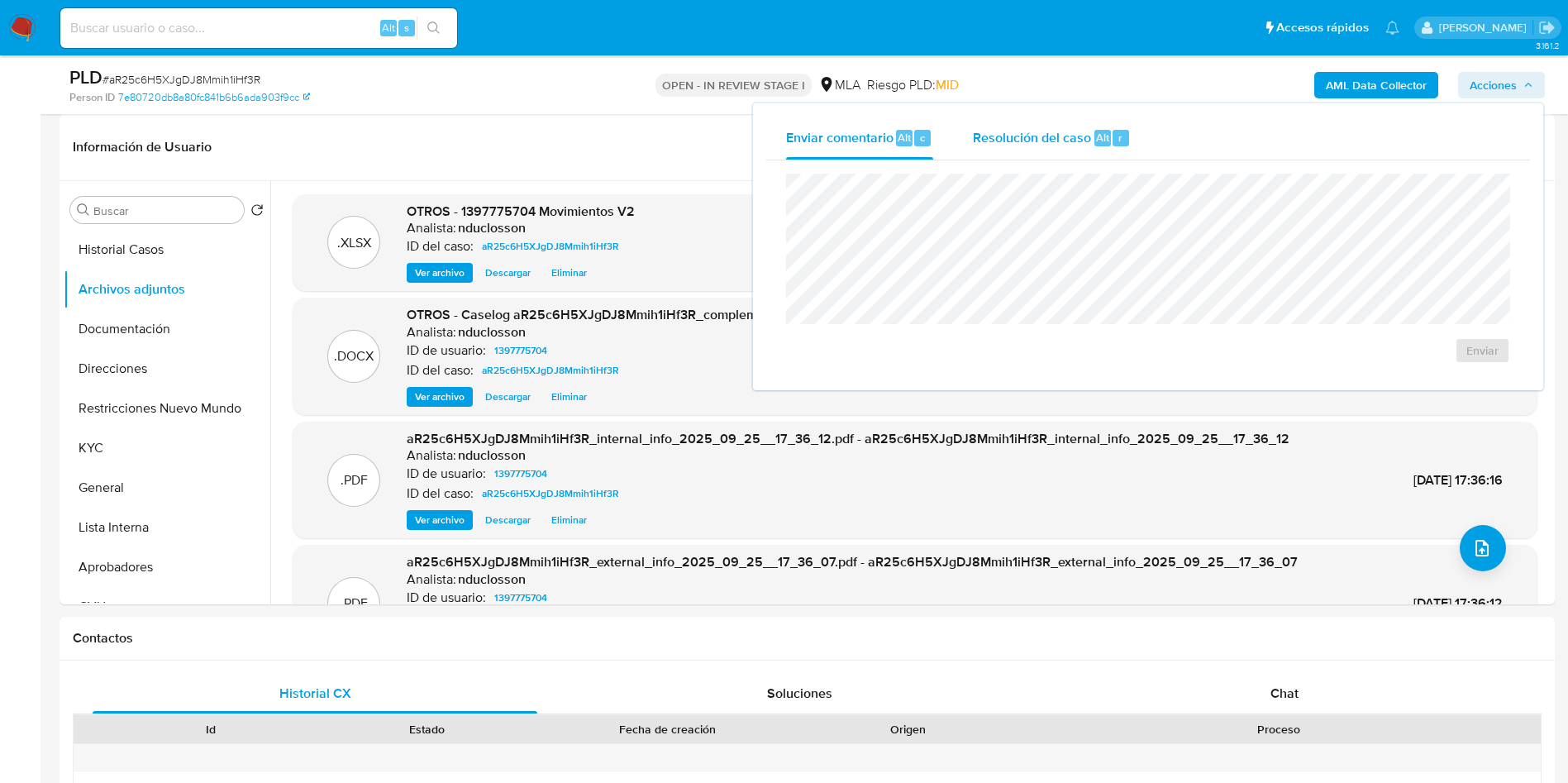
click at [1017, 145] on span "Resolución del caso" at bounding box center [1032, 137] width 118 height 19
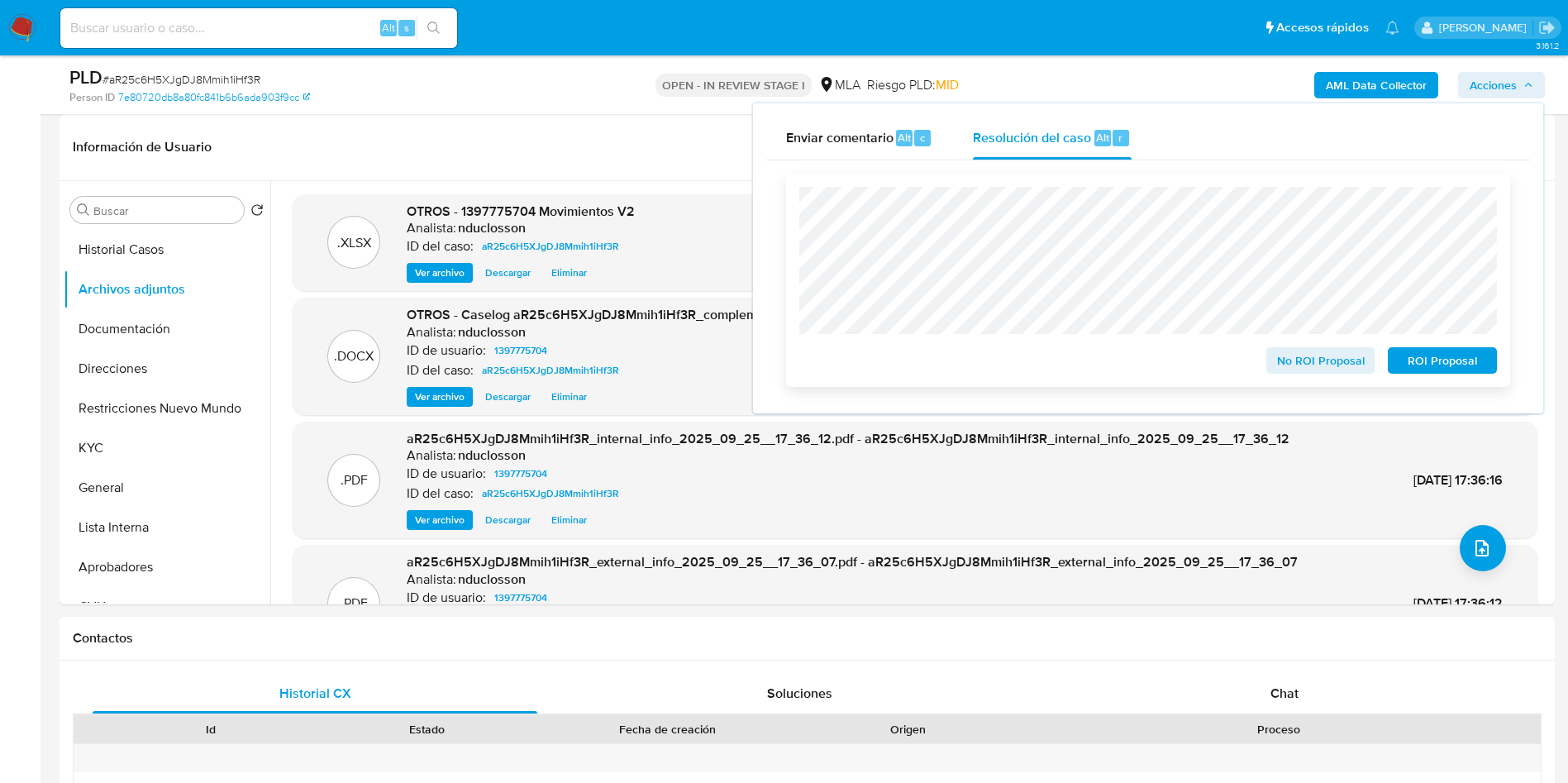
click at [1470, 365] on span "ROI Proposal" at bounding box center [1443, 361] width 86 height 24
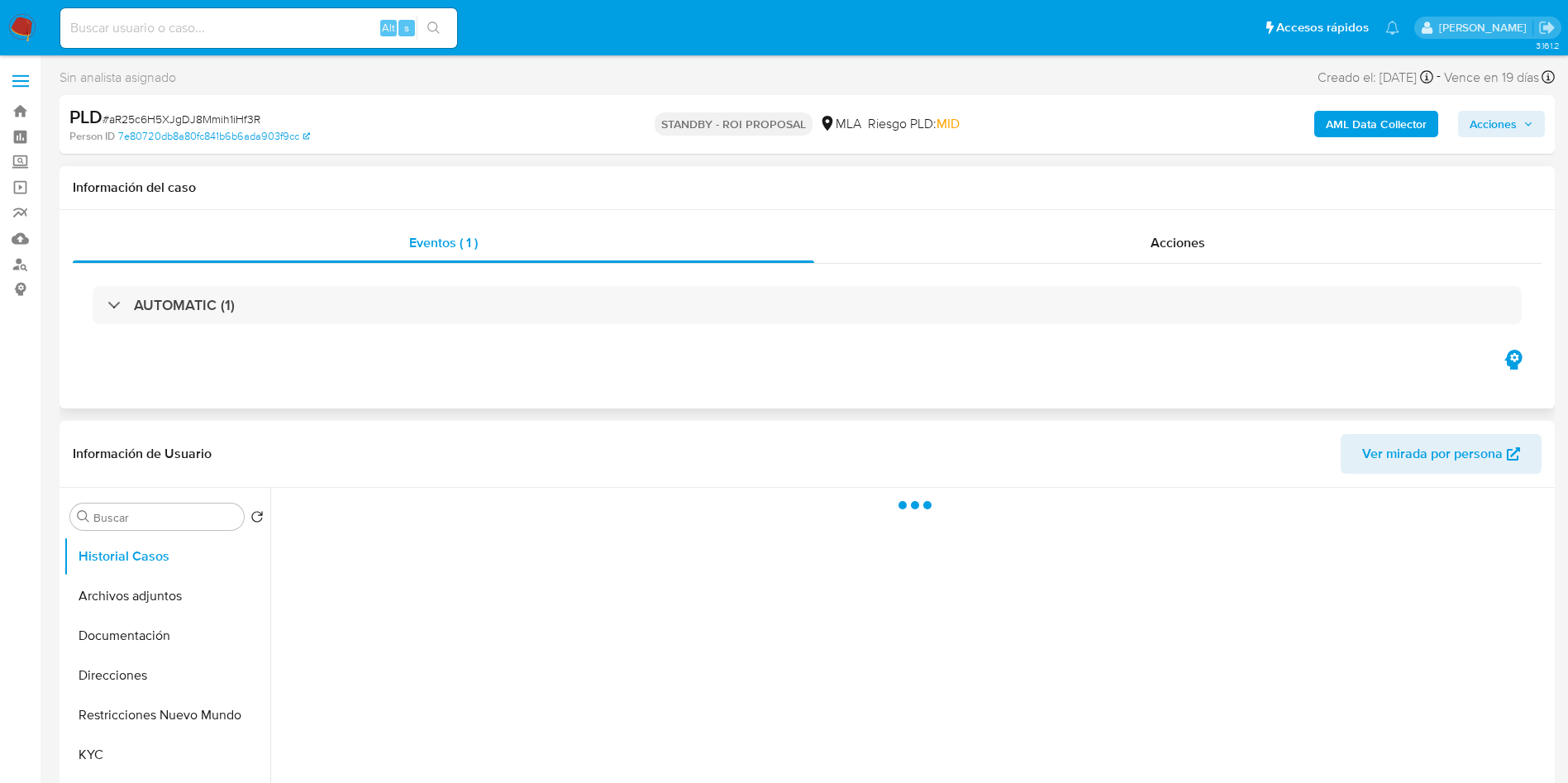
select select "10"
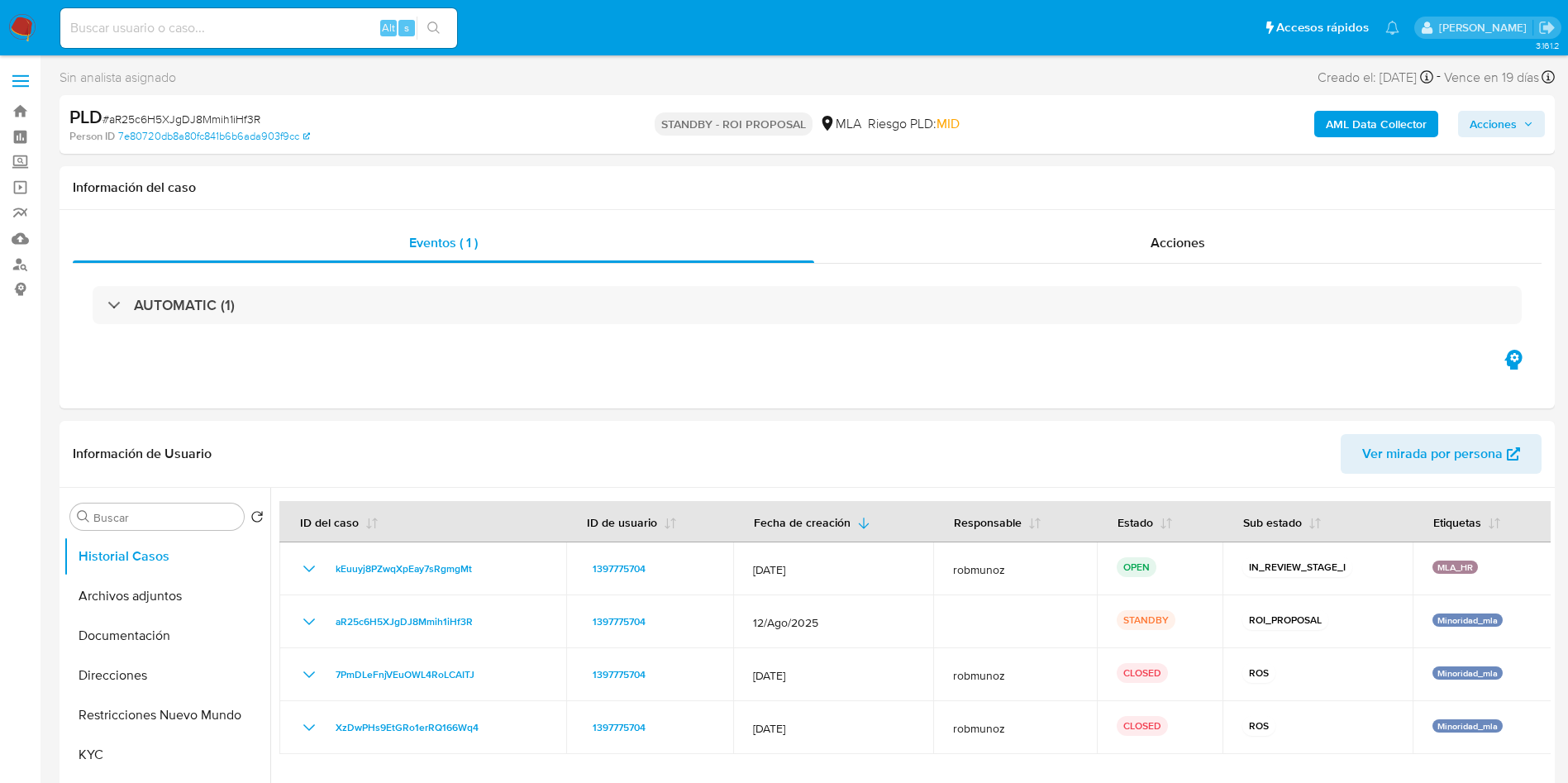
click at [148, 29] on input at bounding box center [259, 28] width 397 height 22
paste input "T6FsX3o2f0a1k7w7VXBpUOm4"
type input "T6FsX3o2f0a1k7w7VXBpUOm4"
click at [438, 30] on icon "search-icon" at bounding box center [434, 28] width 13 height 13
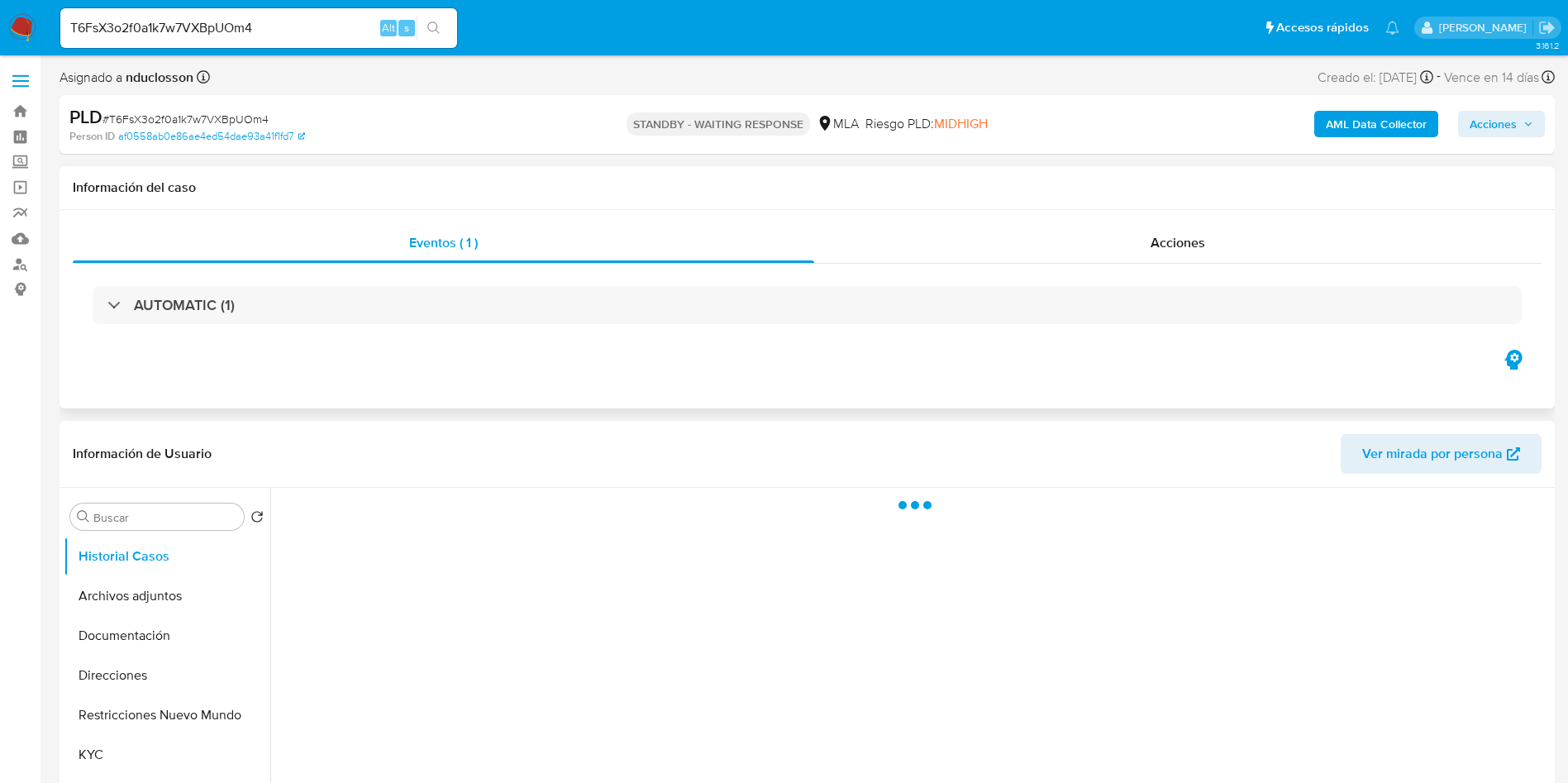
select select "10"
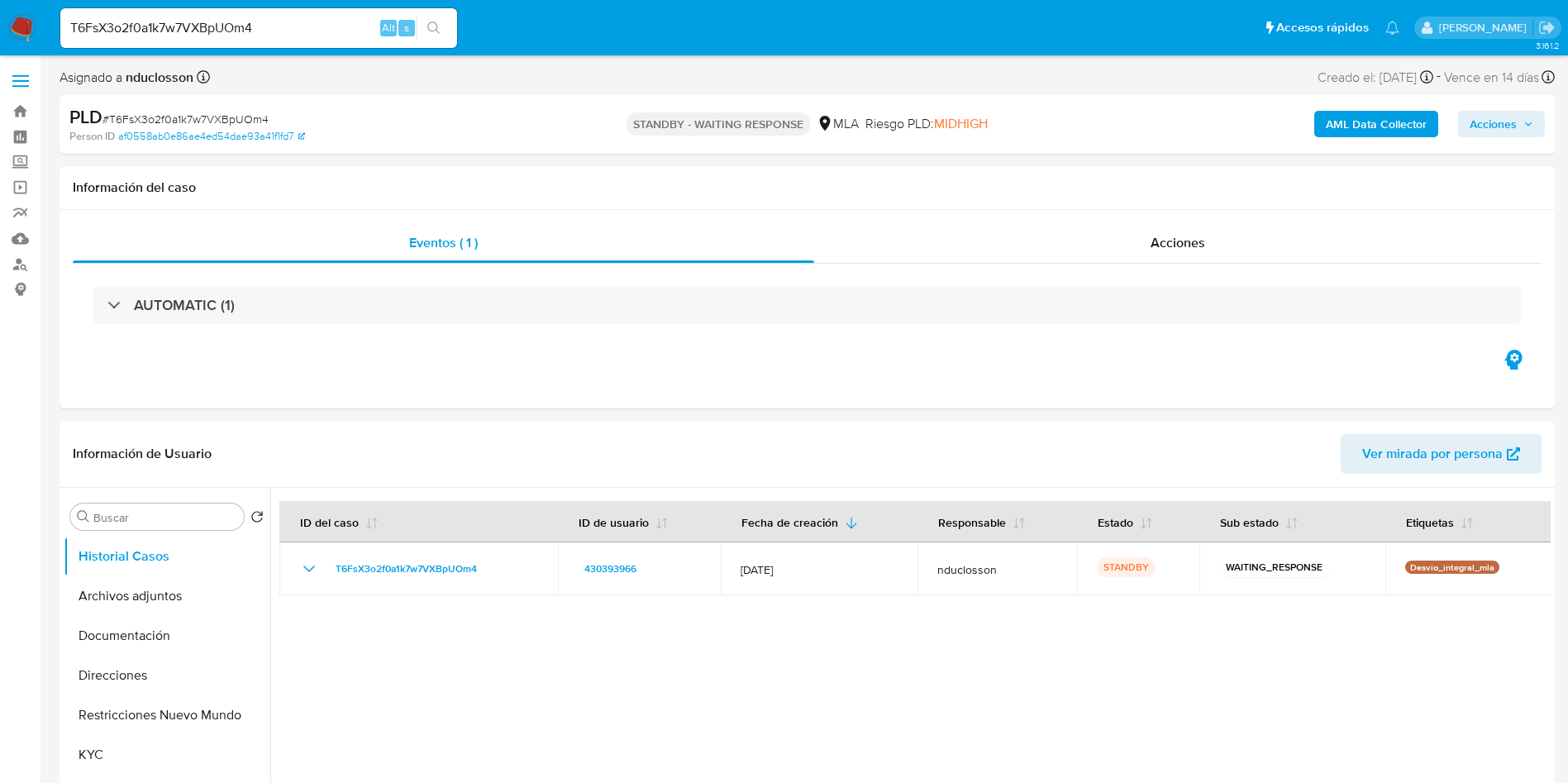
click at [213, 30] on input "T6FsX3o2f0a1k7w7VXBpUOm4" at bounding box center [259, 28] width 397 height 22
paste input "CDXTsJktscCyu8aV3GW4NvKP"
type input "CDXTsJktscCyu8aV3GW4NvKP"
click at [434, 31] on icon "search-icon" at bounding box center [434, 28] width 13 height 13
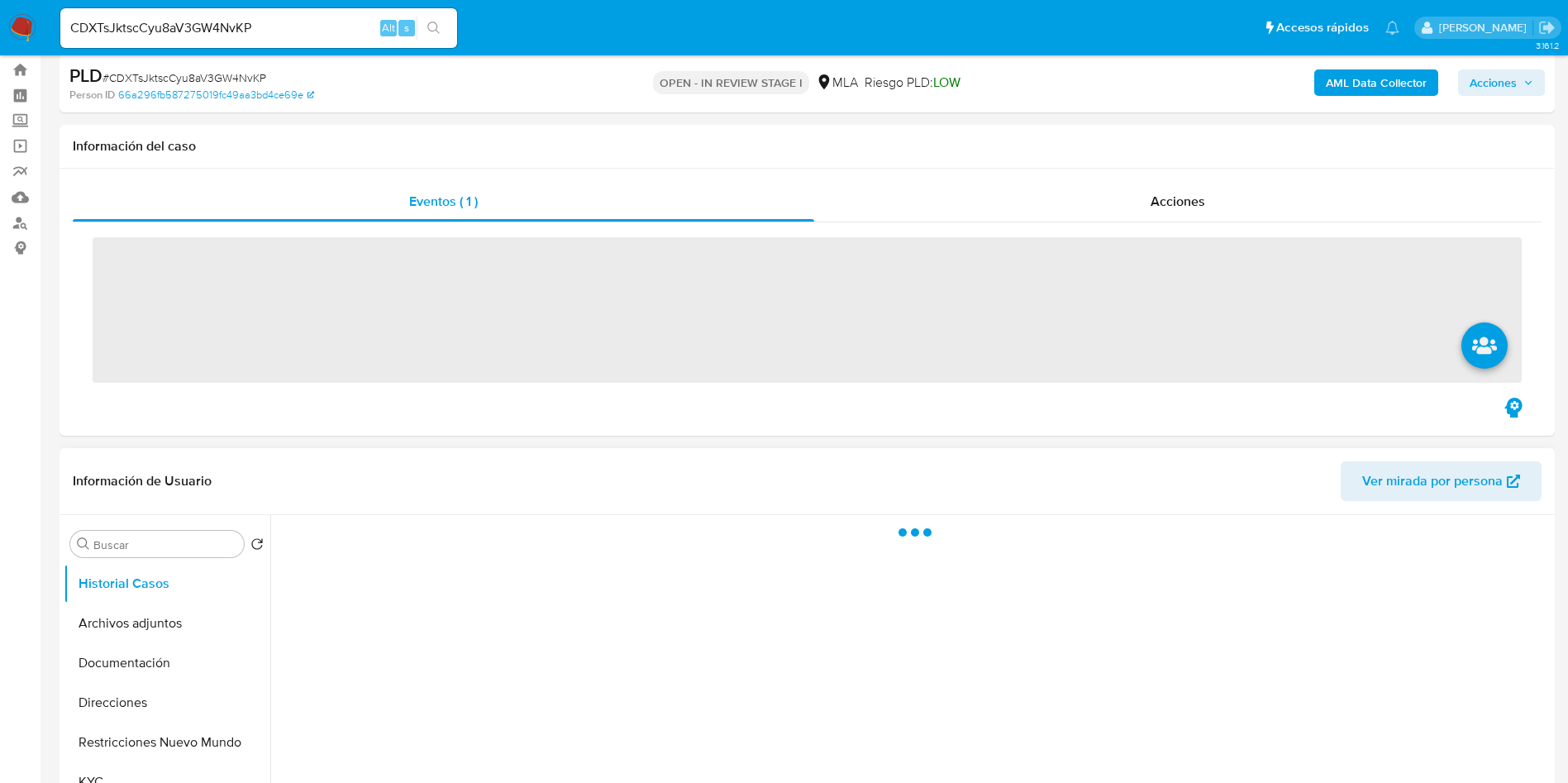
scroll to position [248, 0]
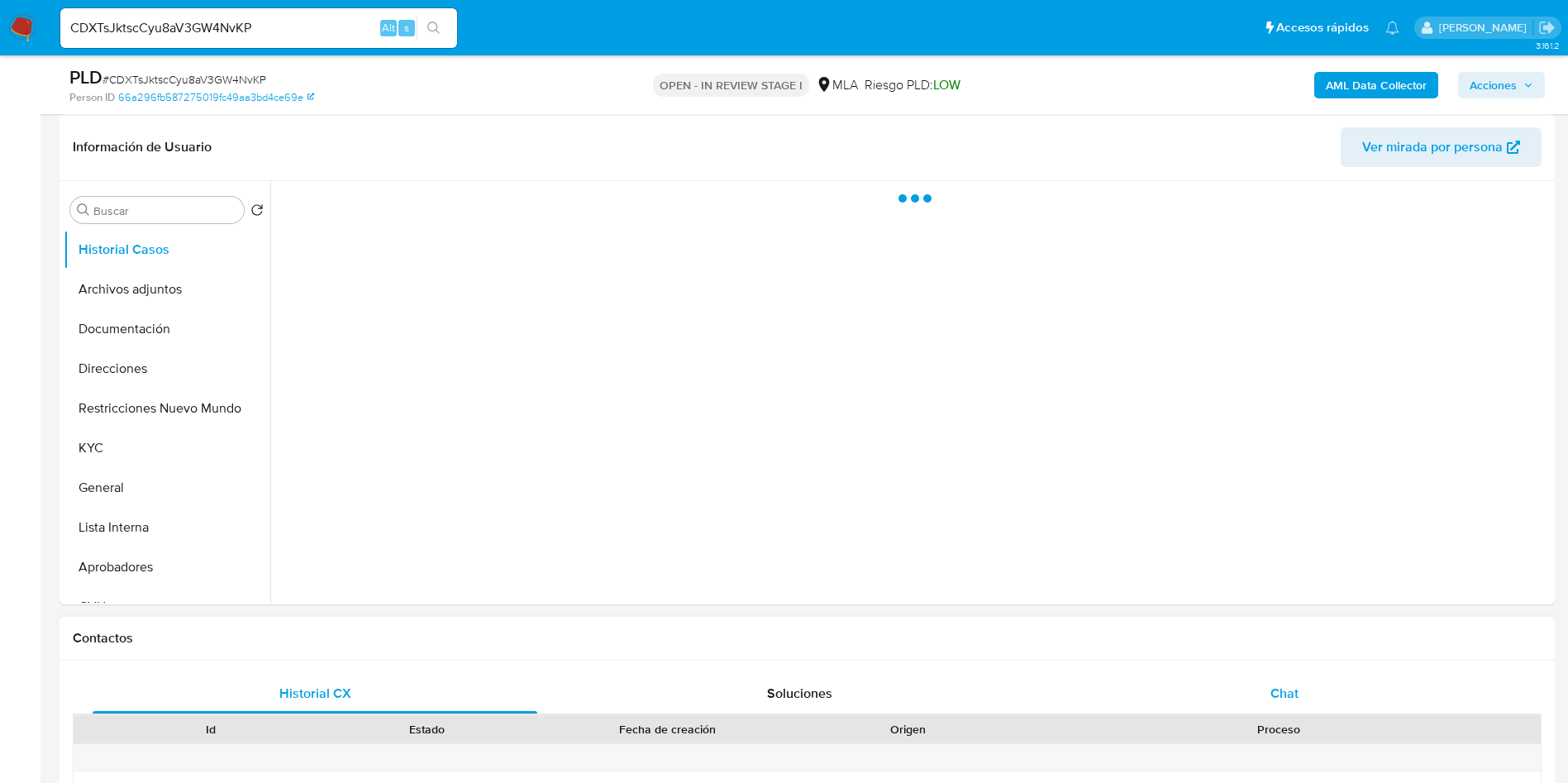
click at [1267, 704] on div "Chat" at bounding box center [1285, 693] width 445 height 40
select select "10"
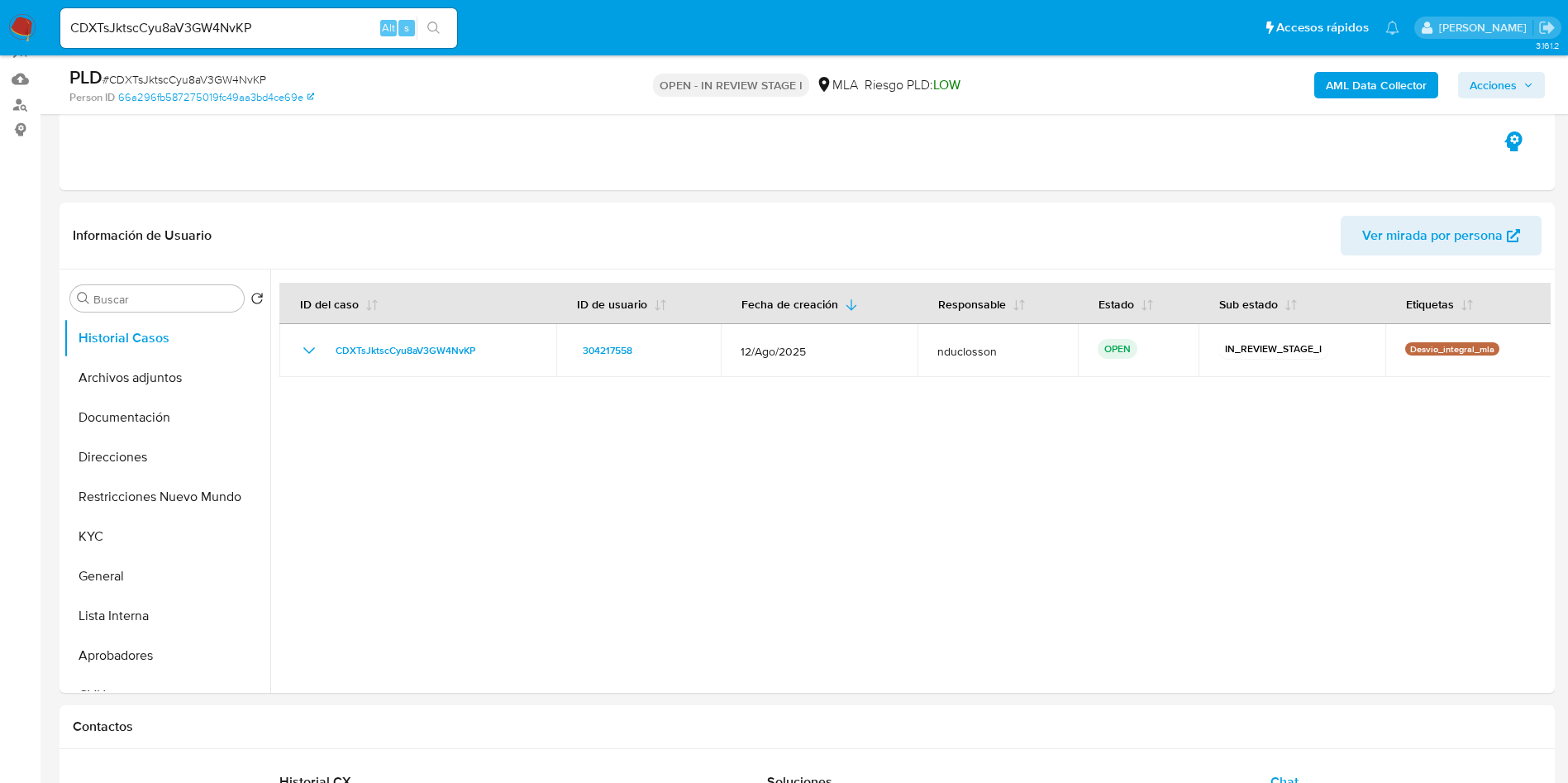
scroll to position [124, 0]
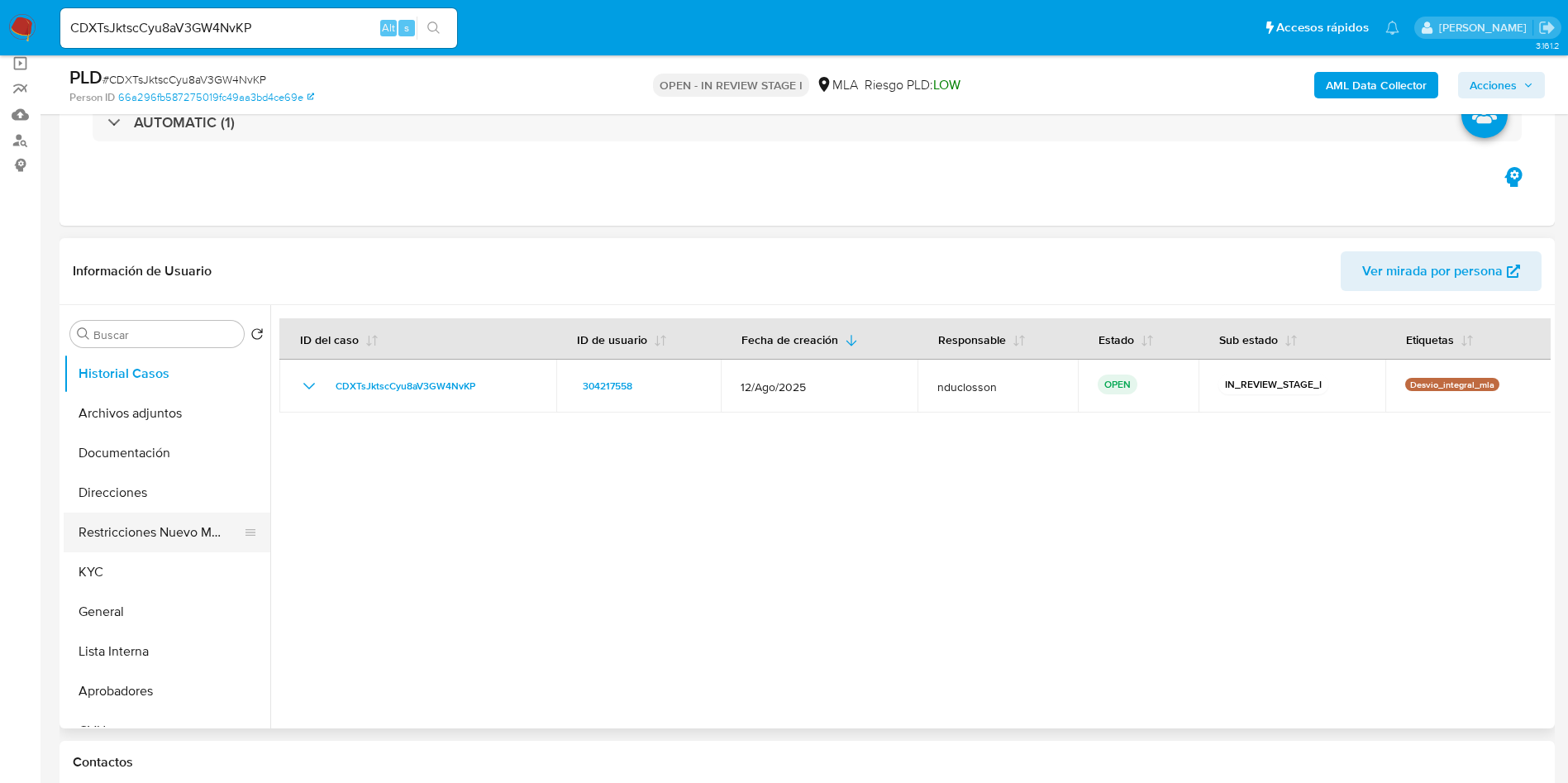
click at [136, 523] on button "Restricciones Nuevo Mundo" at bounding box center [160, 532] width 193 height 40
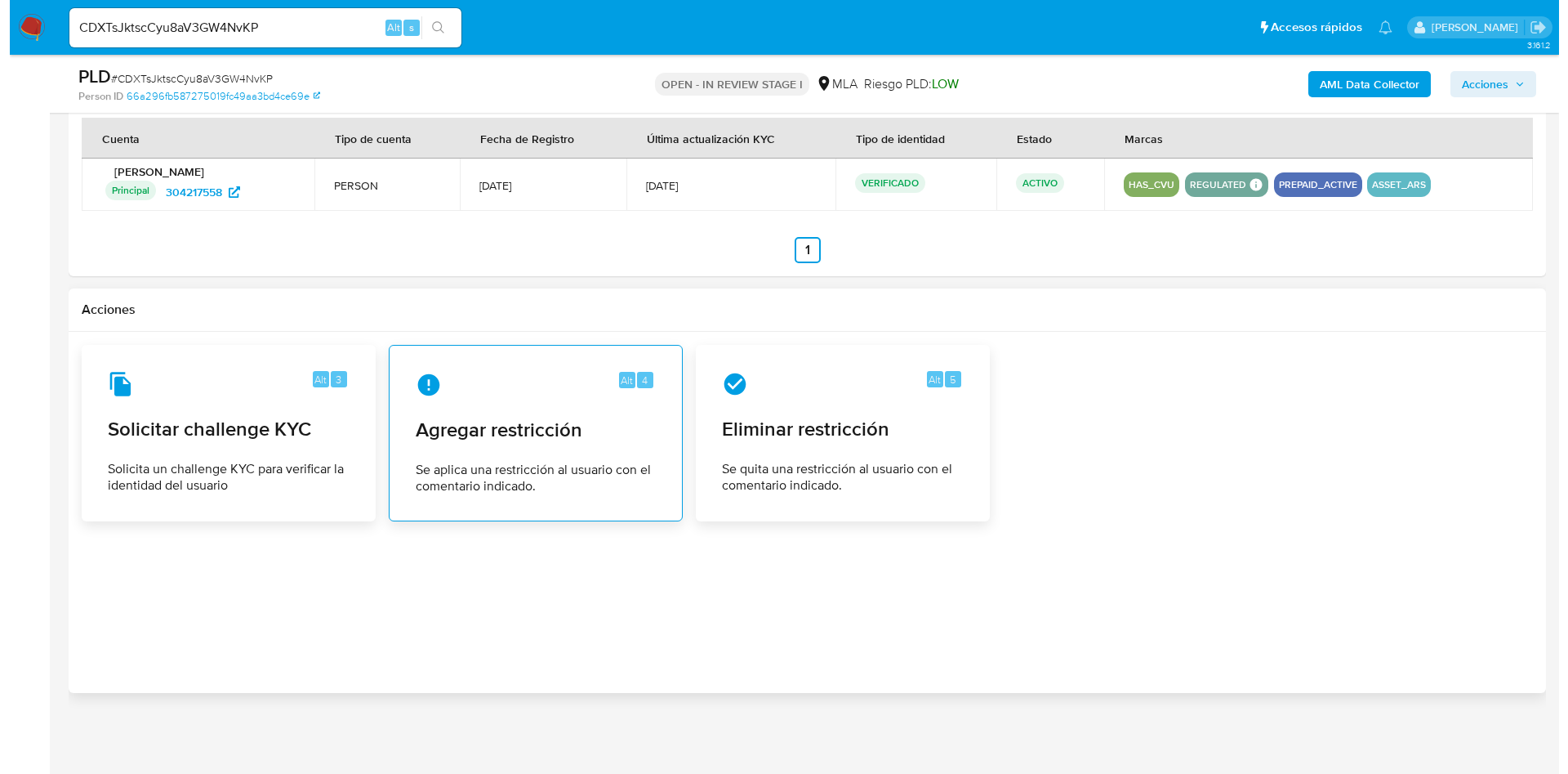
scroll to position [2500, 0]
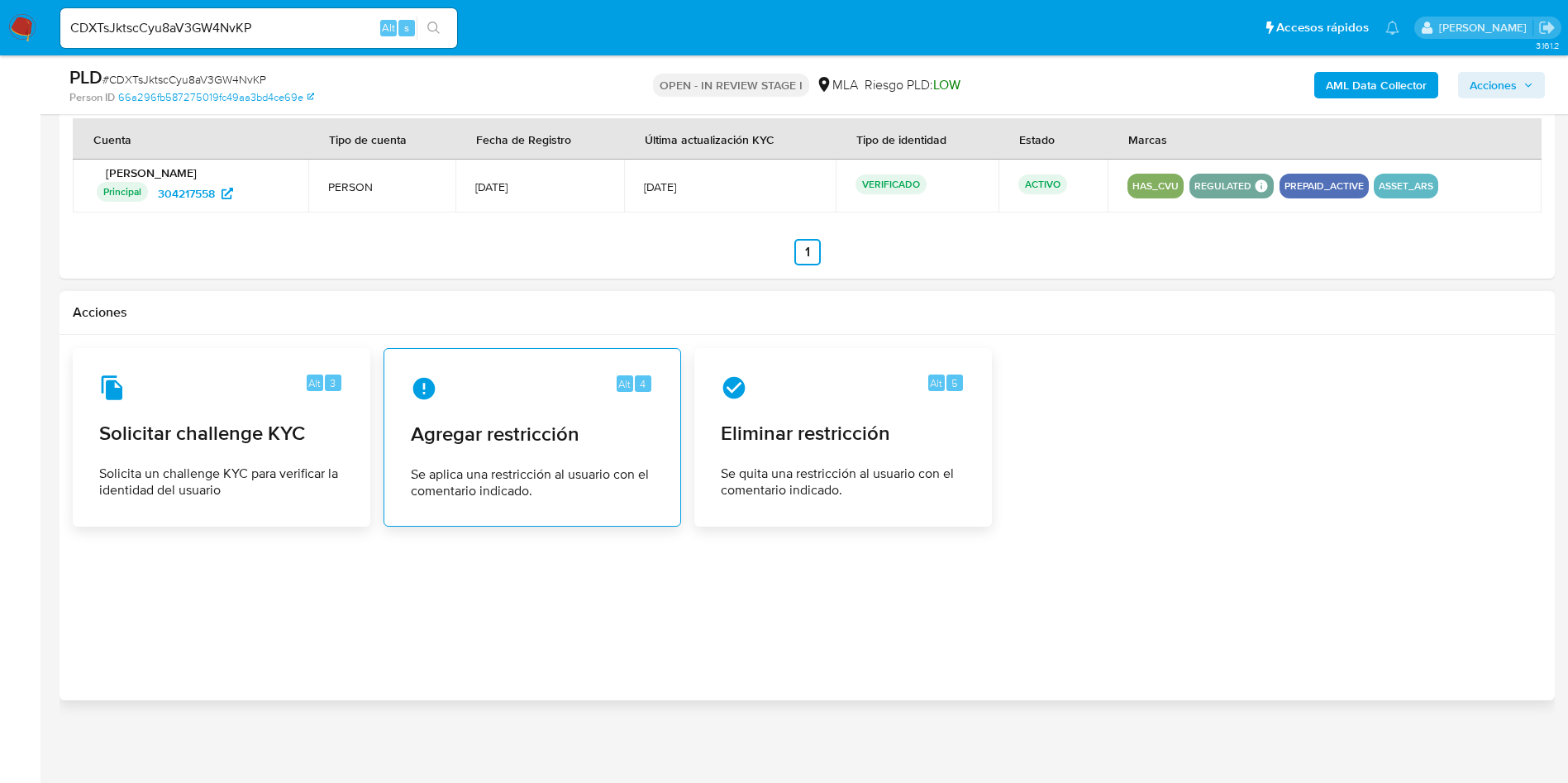
click at [559, 479] on span "Se aplica una restricción al usuario con el comentario indicado." at bounding box center [532, 483] width 243 height 33
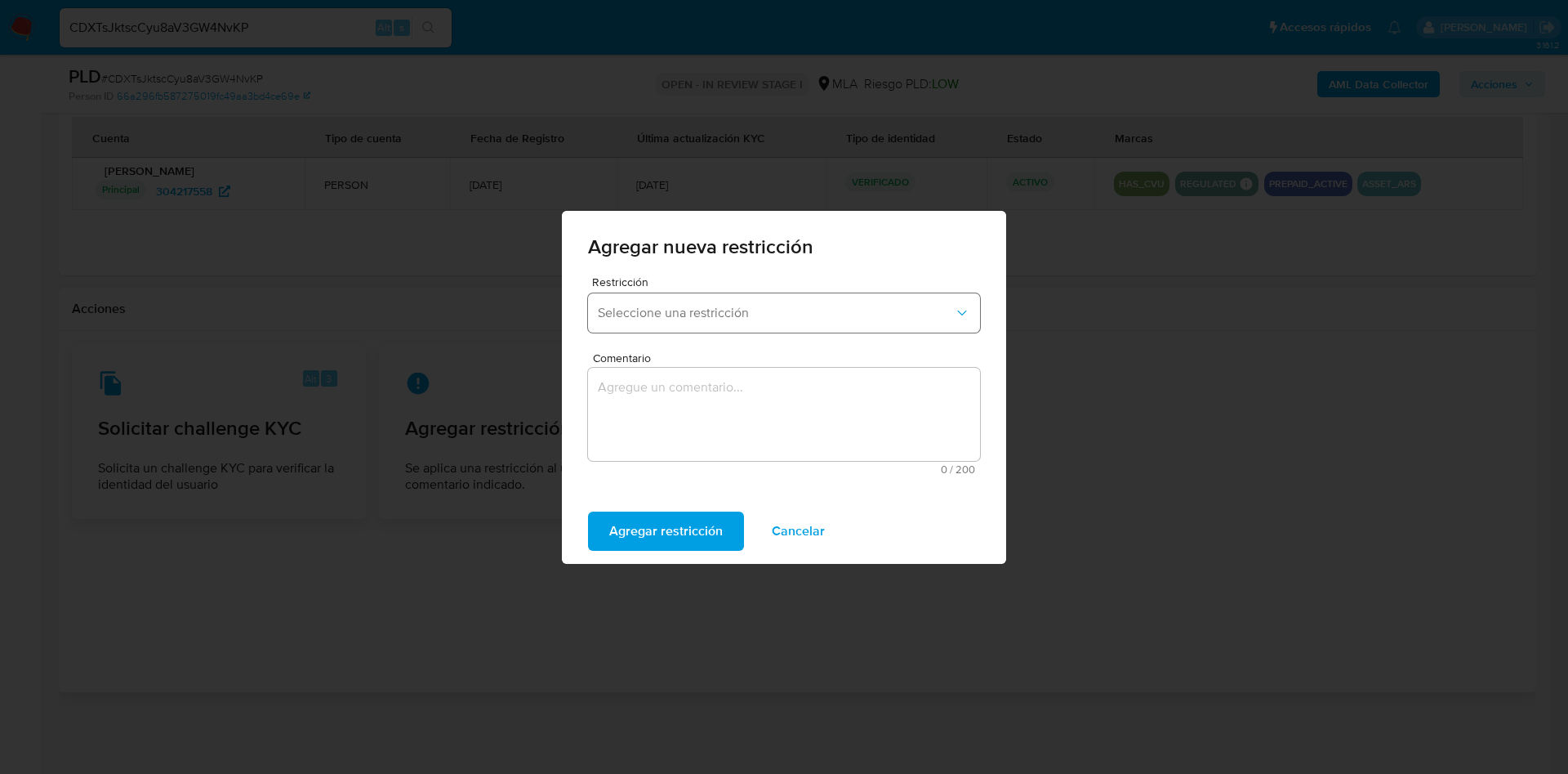
click at [714, 319] on span "Seleccione una restricción" at bounding box center [776, 313] width 356 height 16
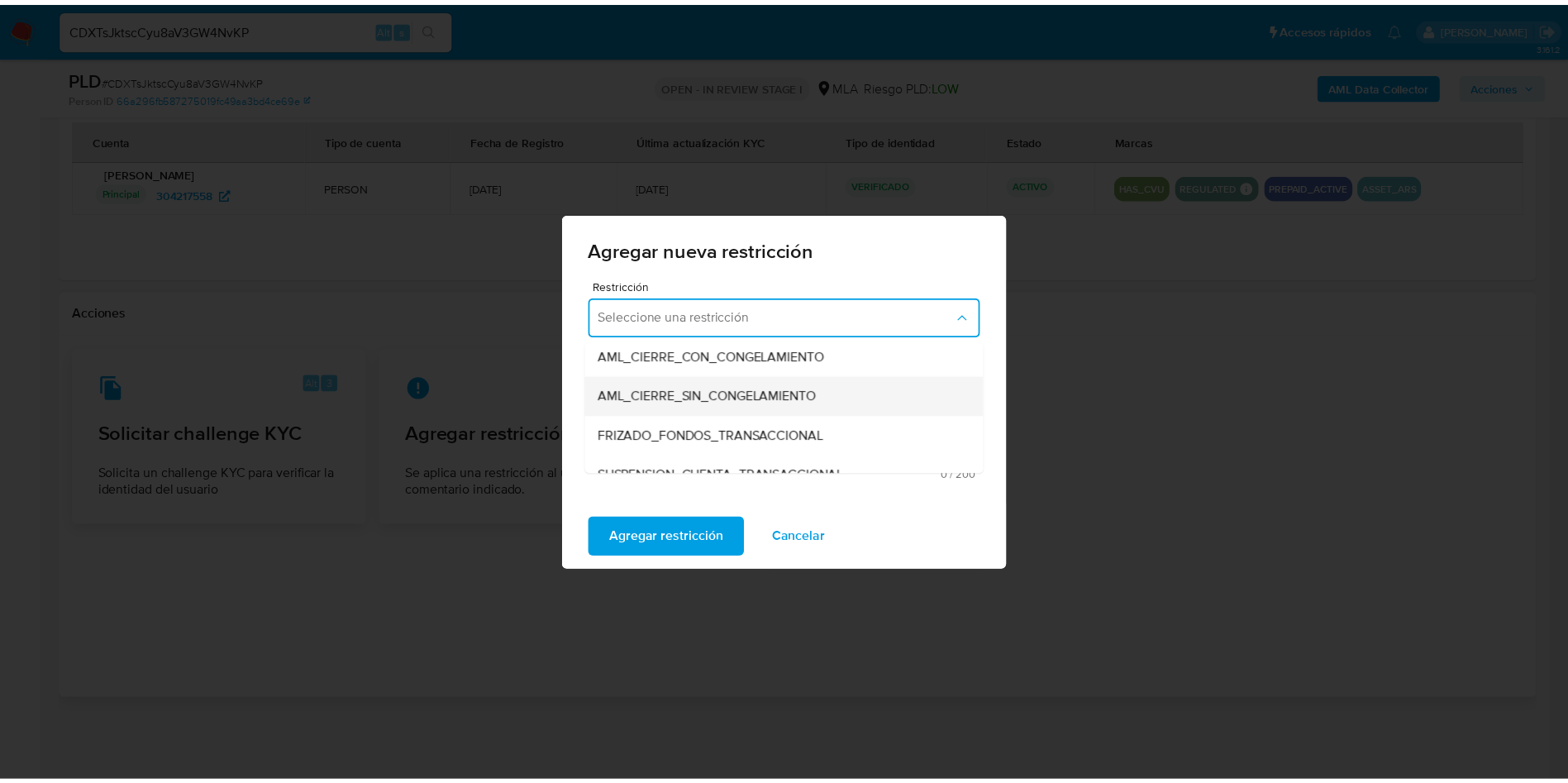
scroll to position [248, 0]
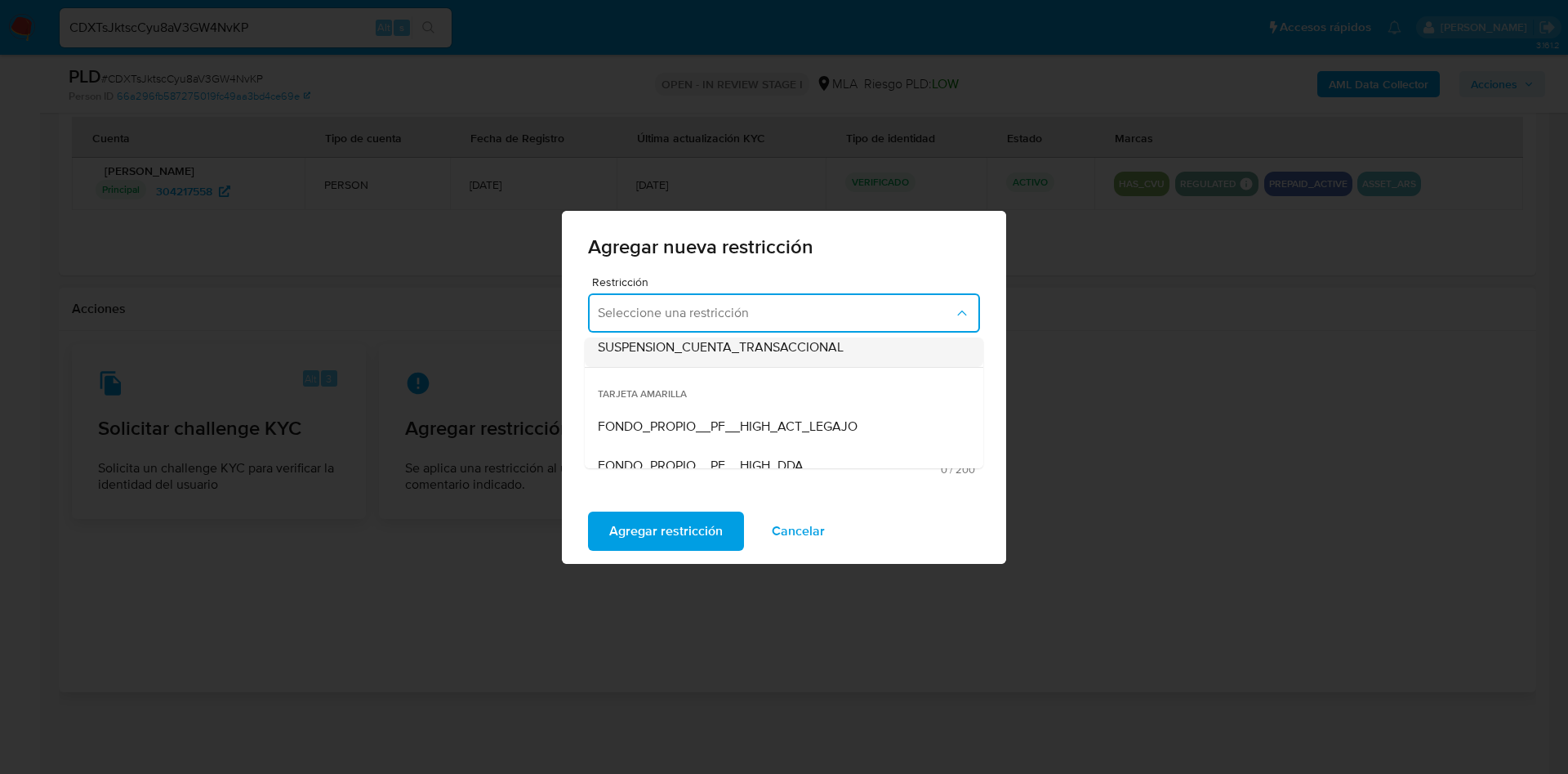
click at [708, 348] on span "SUSPENSION_CUENTA_TRANSACCIONAL" at bounding box center [721, 347] width 246 height 16
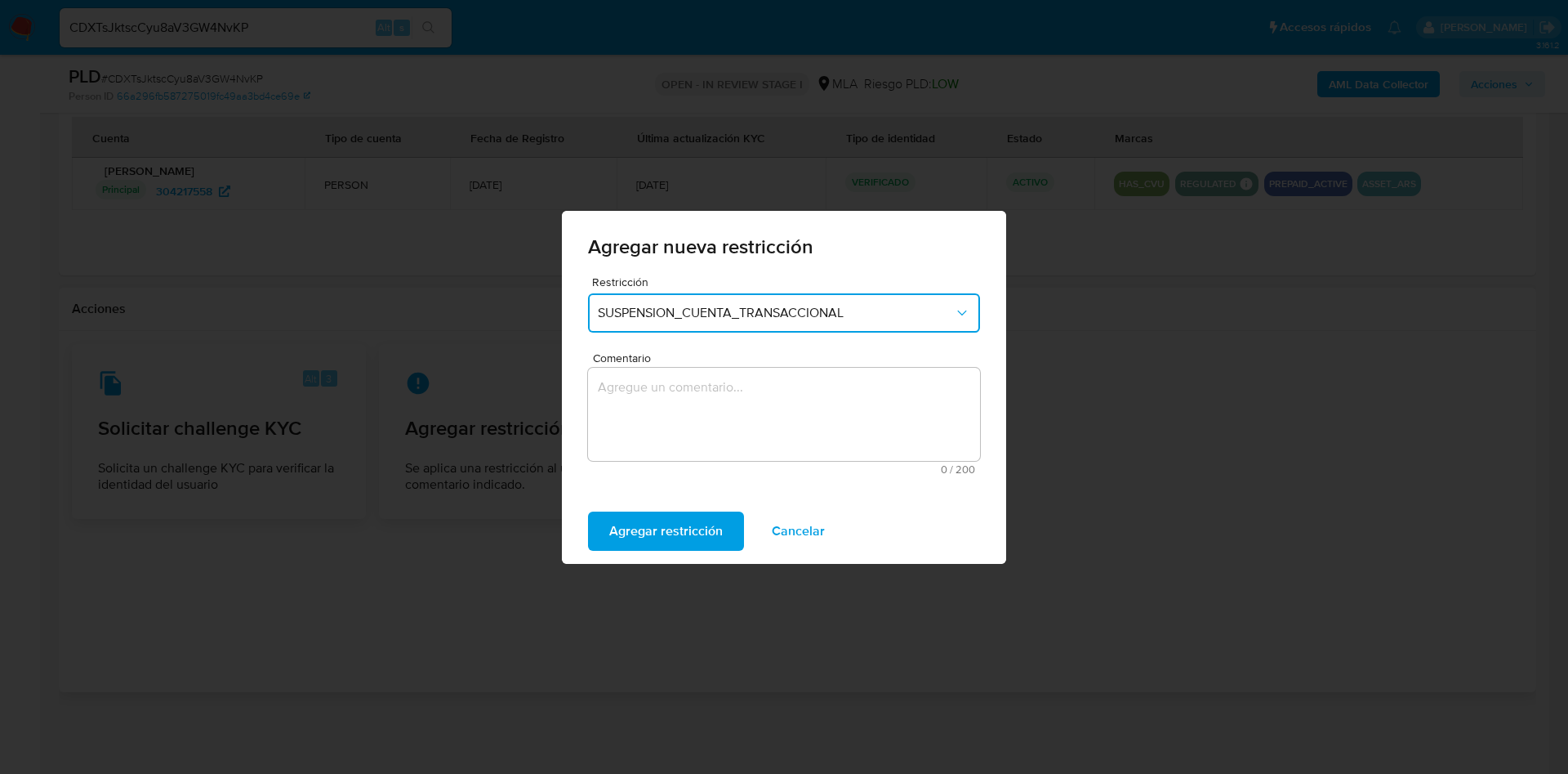
click at [686, 426] on textarea "Comentario" at bounding box center [784, 414] width 392 height 93
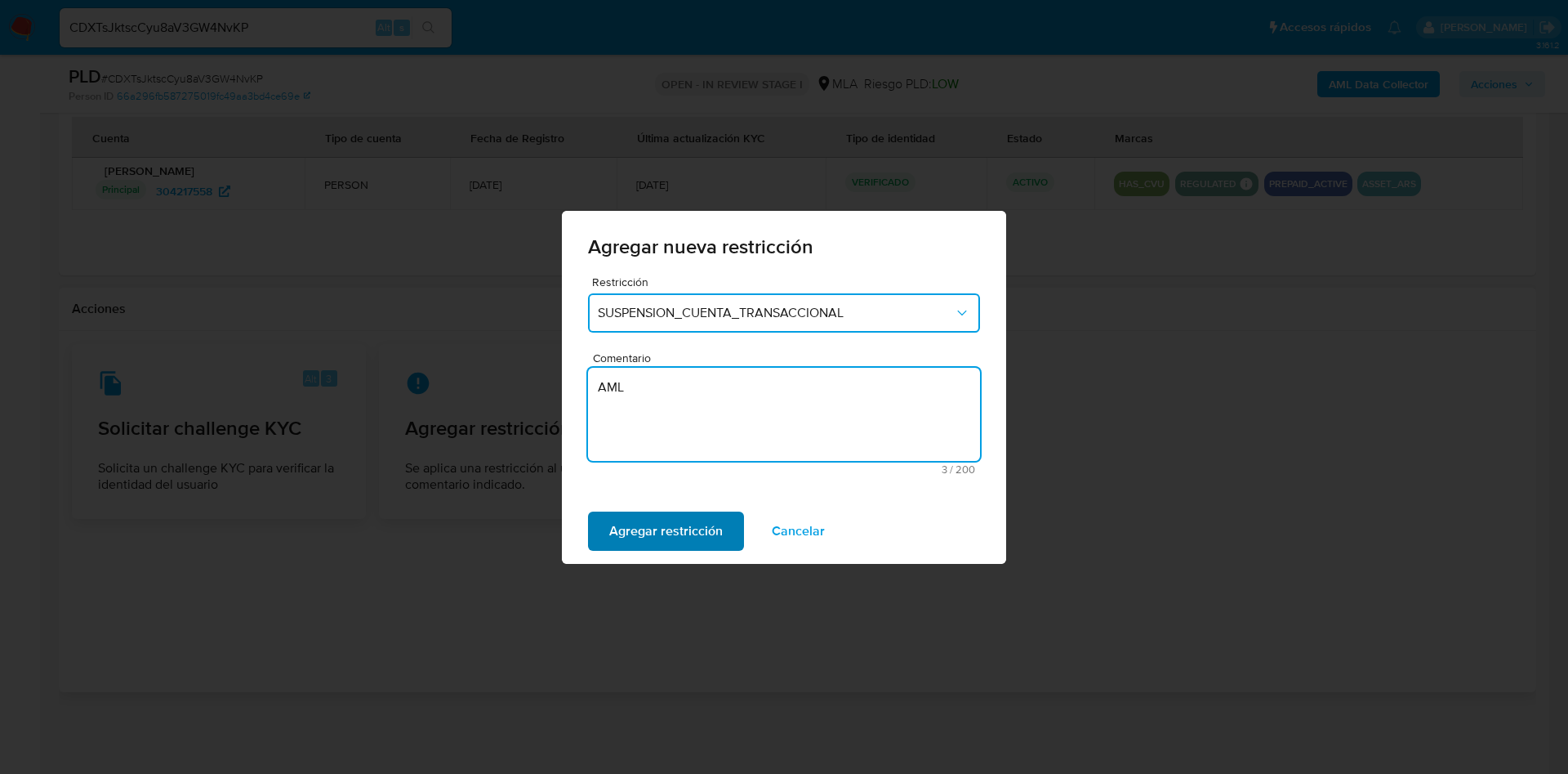
type textarea "AML"
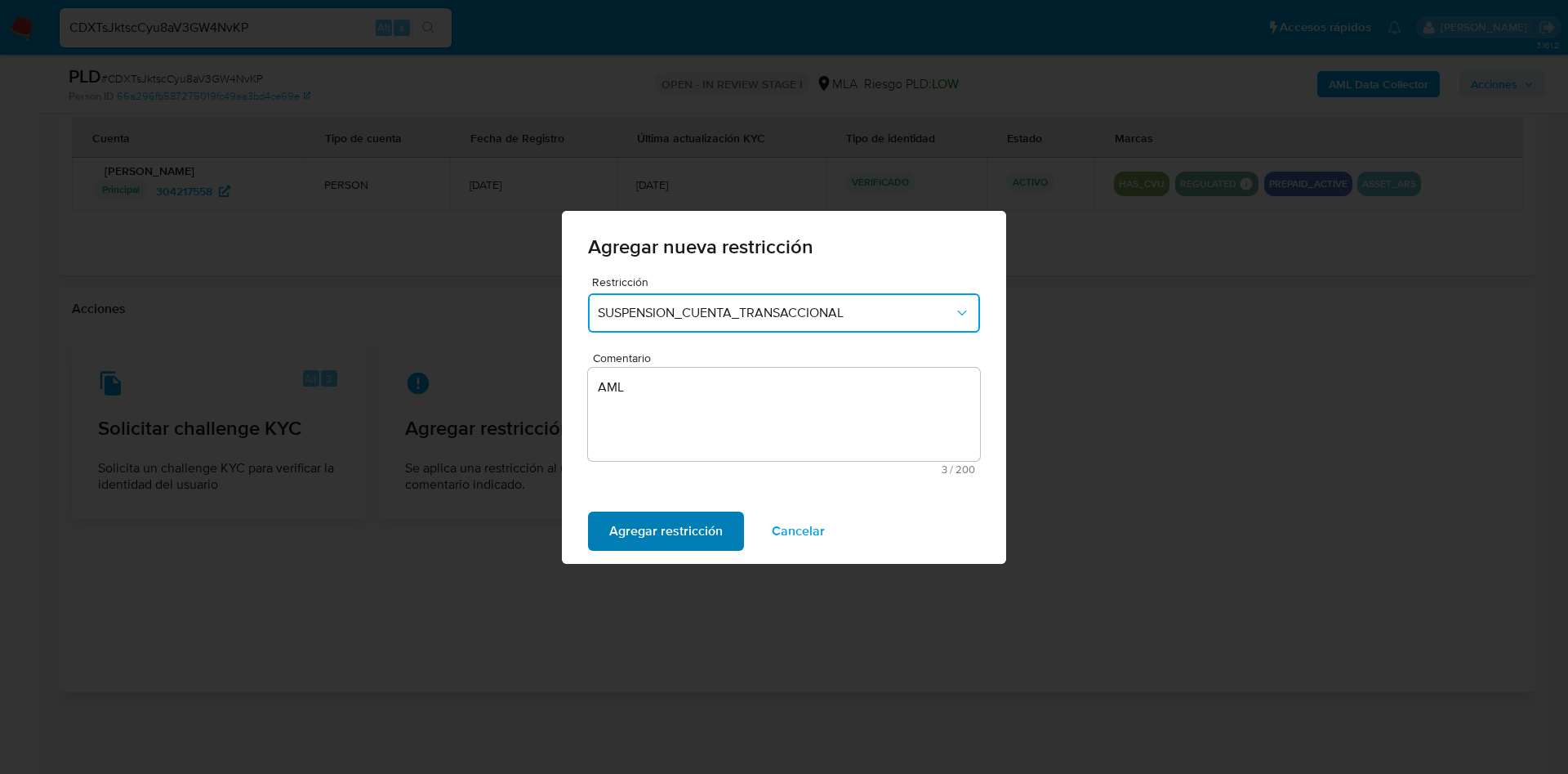
click at [641, 536] on span "Agregar restricción" at bounding box center [666, 531] width 114 height 36
click at [641, 536] on span "Confirmar" at bounding box center [639, 531] width 59 height 36
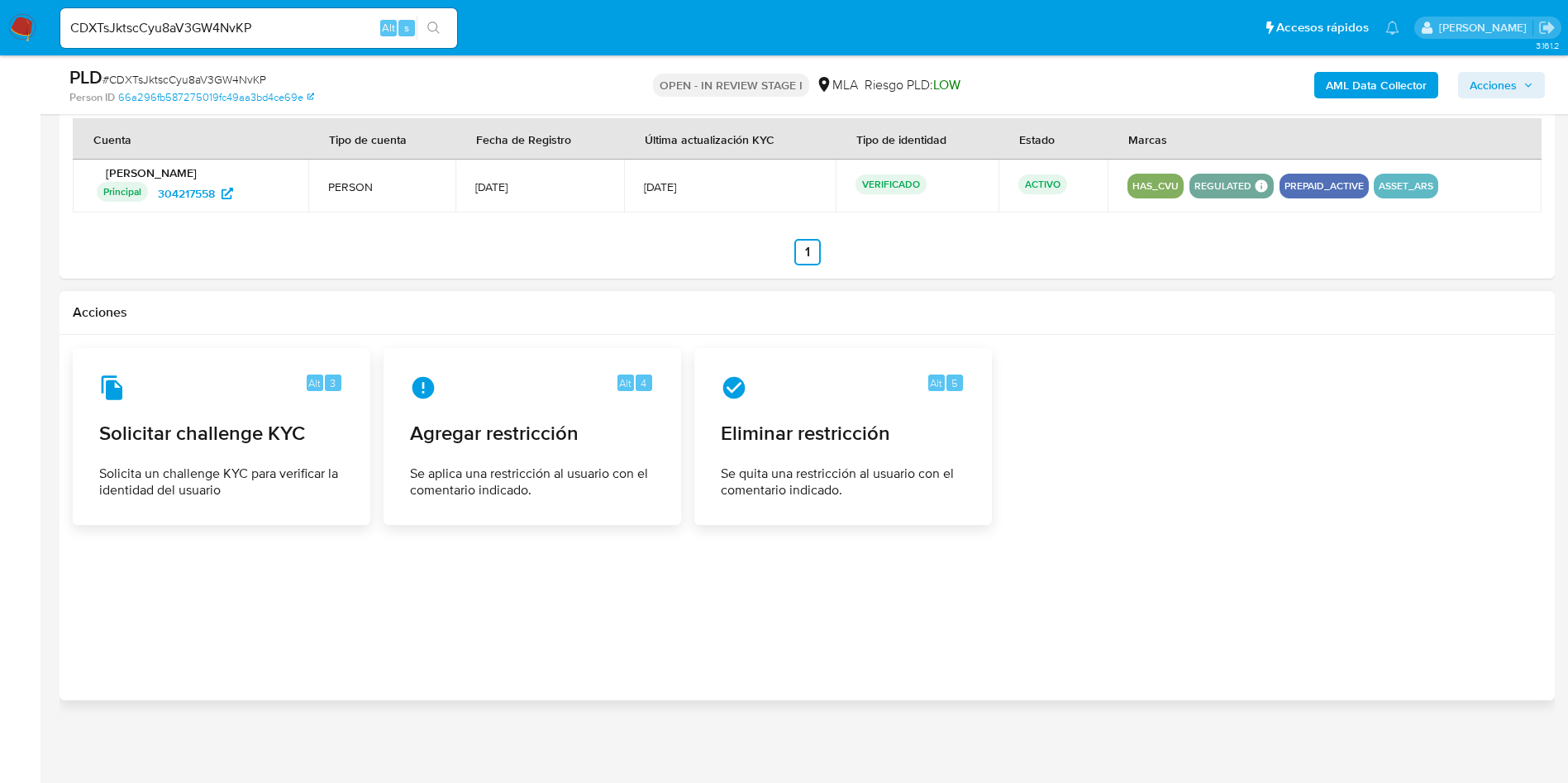
click at [161, 24] on input "CDXTsJktscCyu8aV3GW4NvKP" at bounding box center [259, 28] width 397 height 22
paste input "fZ5sQSIhFPwIK1HGDVWe1TpZ"
type input "fZ5sQSIhFPwIK1HGDVWe1TpZ"
click at [433, 29] on icon "search-icon" at bounding box center [434, 28] width 13 height 13
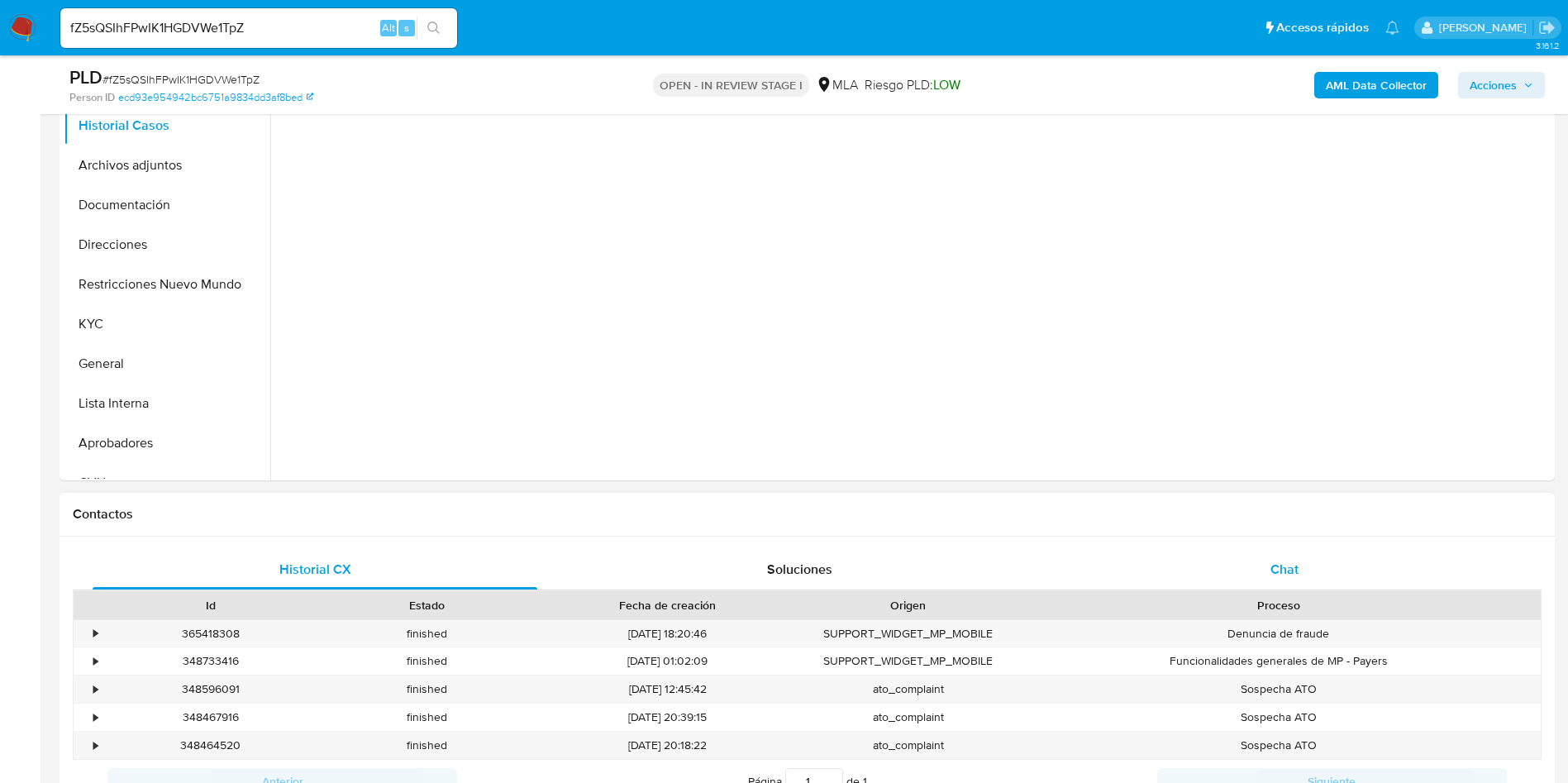
click at [1209, 570] on div "Chat" at bounding box center [1285, 570] width 445 height 40
select select "10"
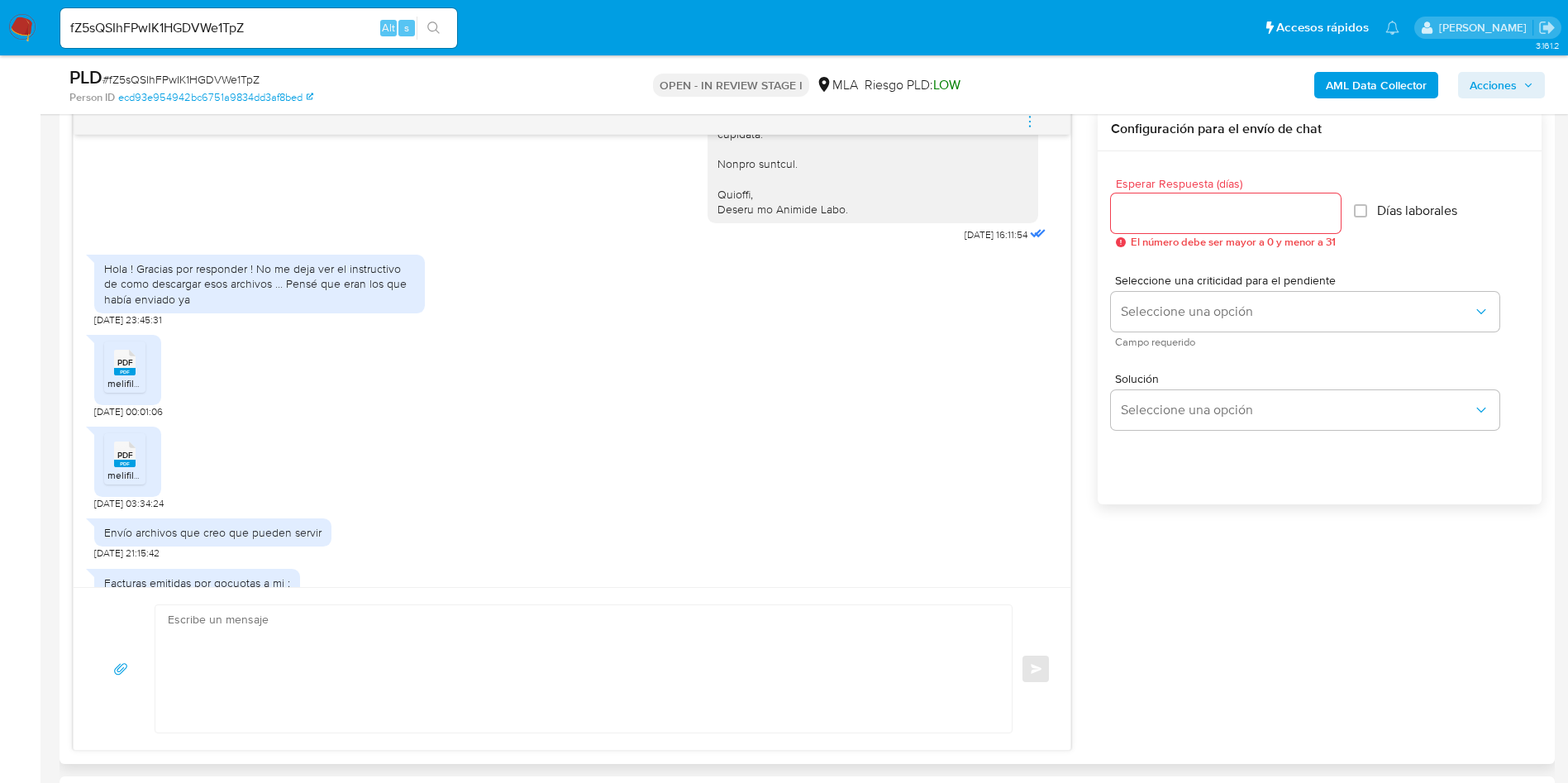
scroll to position [2976, 0]
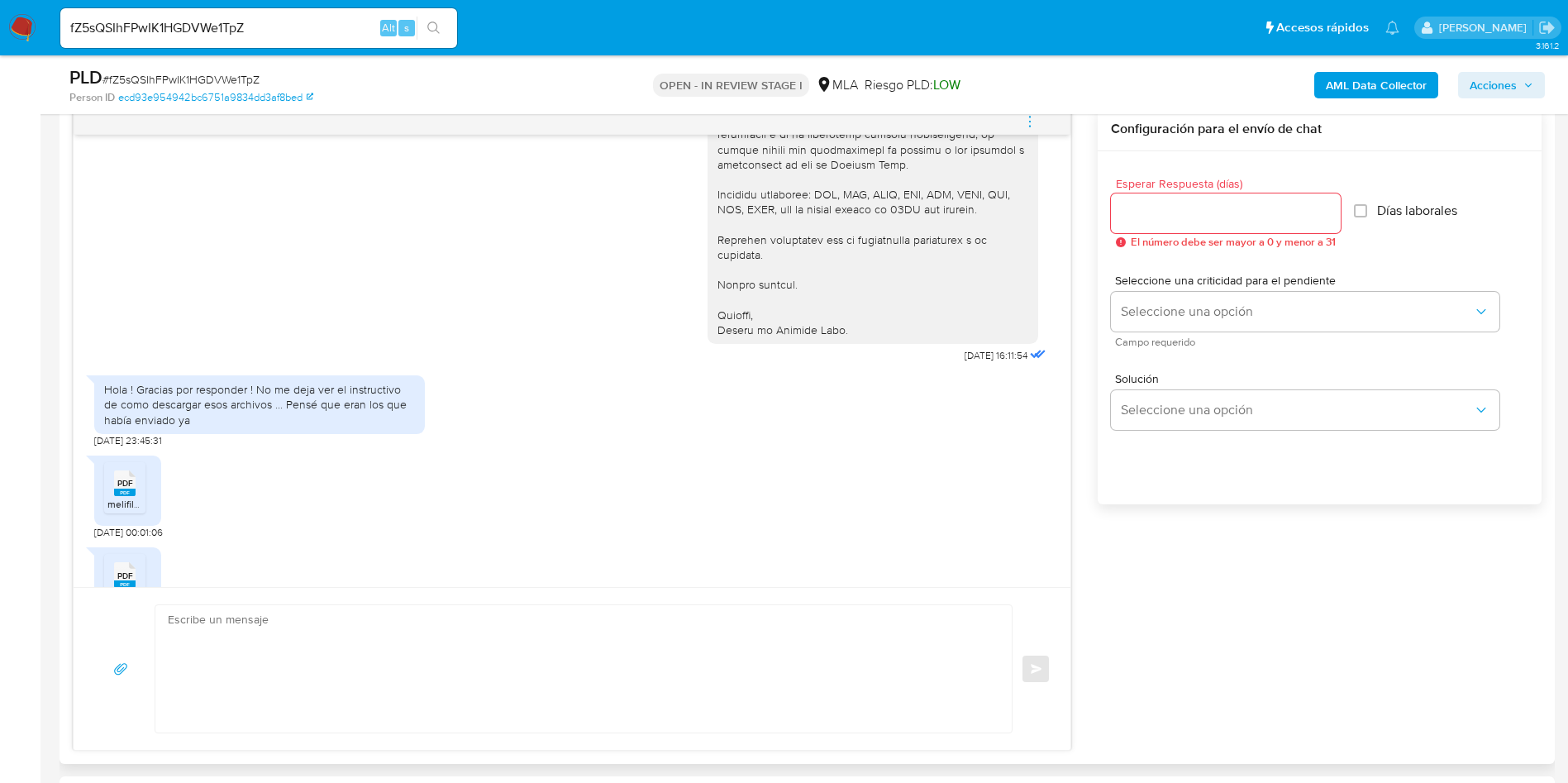
click at [135, 470] on icon at bounding box center [125, 483] width 22 height 25
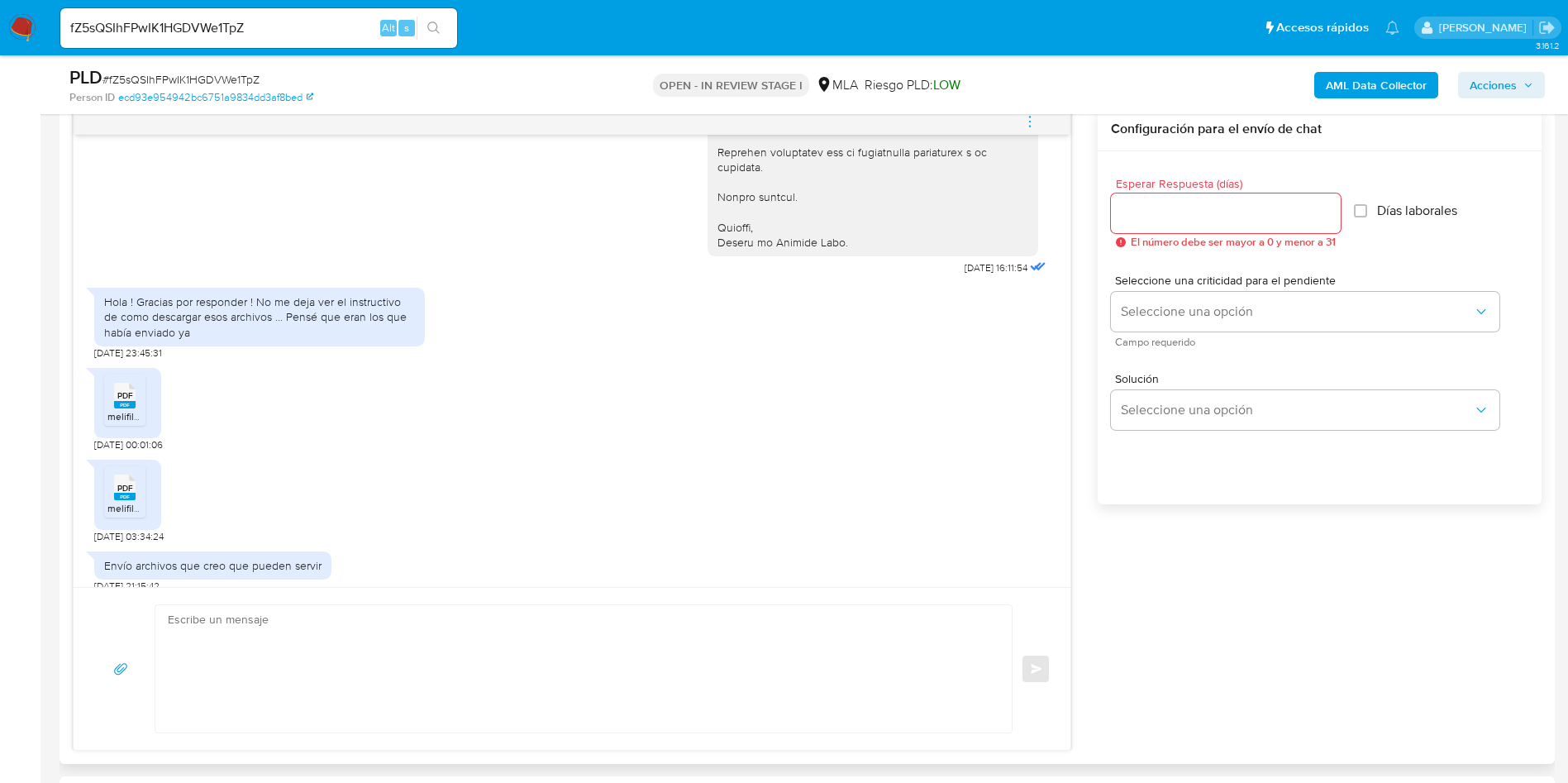
scroll to position [3100, 0]
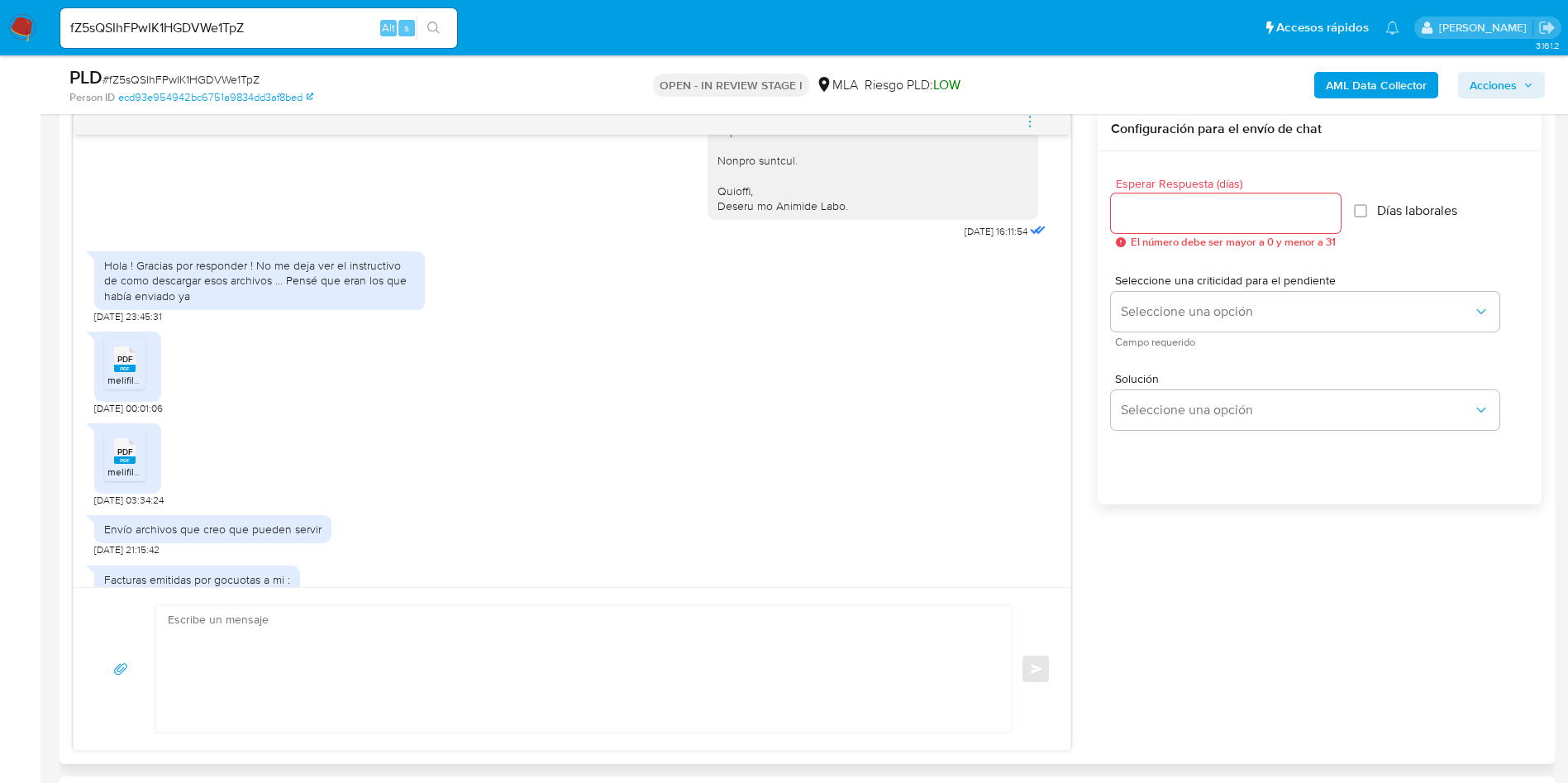
click at [107, 443] on div "PDF PDF" at bounding box center [125, 449] width 35 height 32
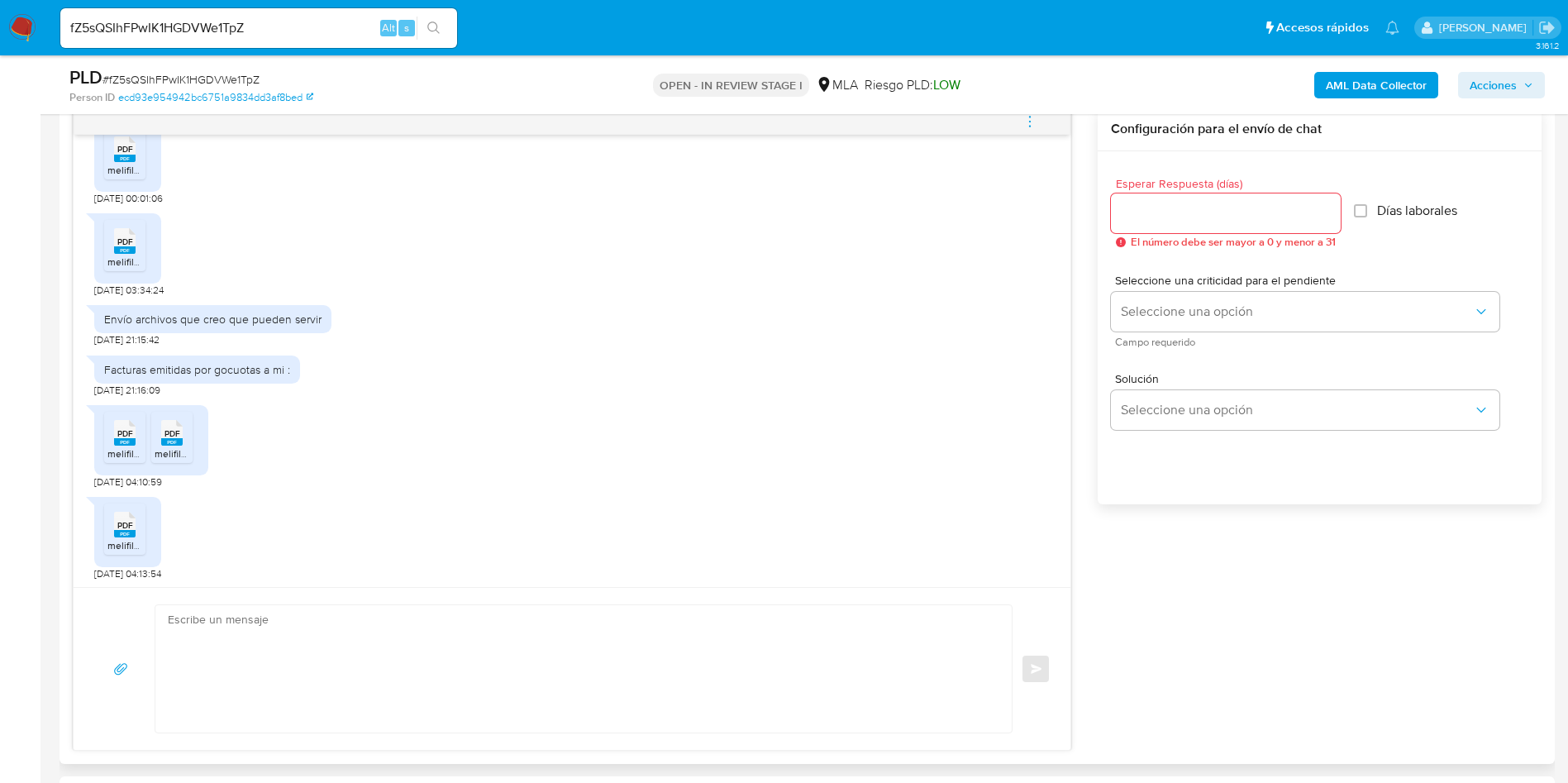
scroll to position [3348, 0]
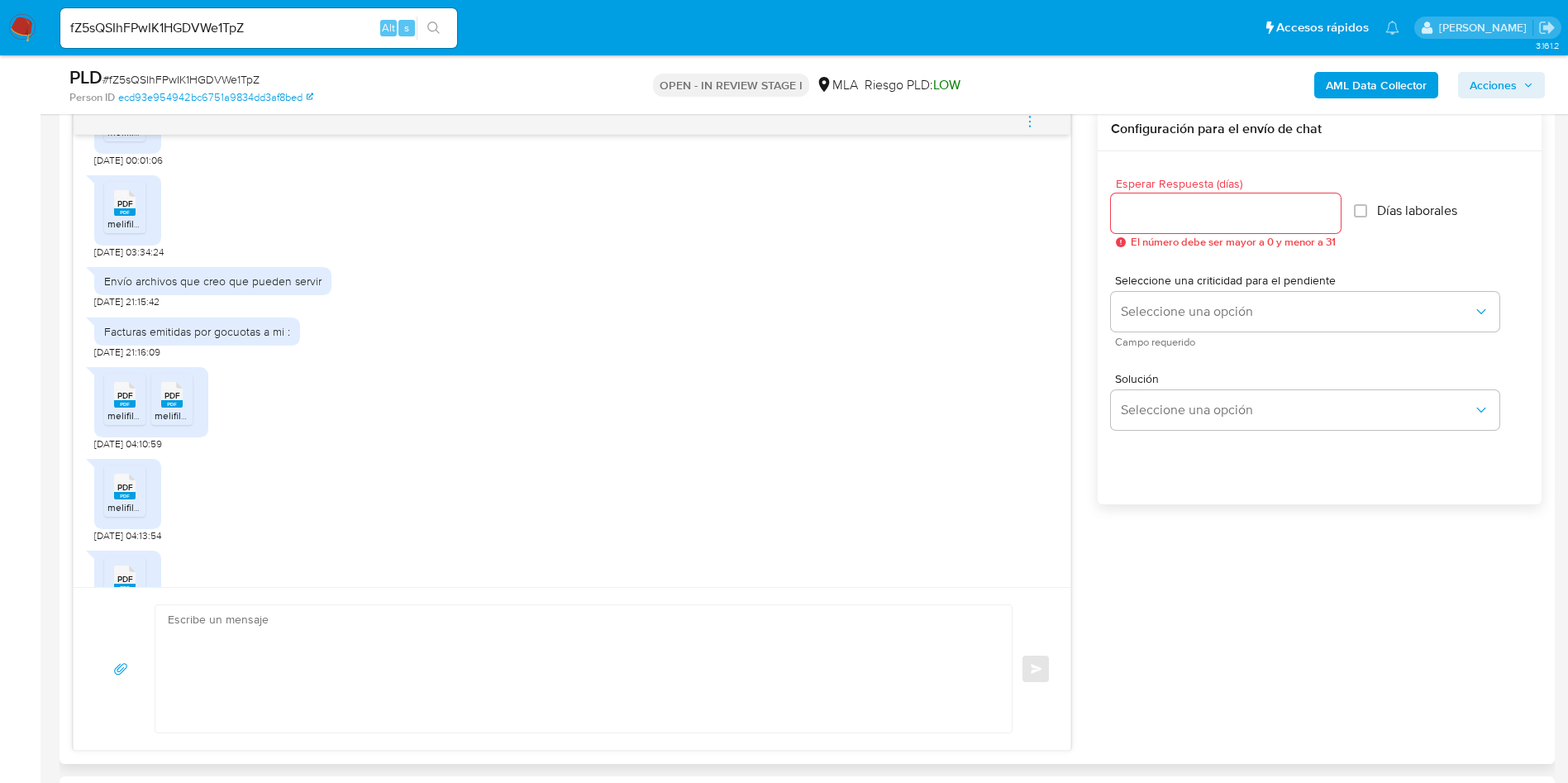
click at [125, 390] on span "PDF" at bounding box center [125, 395] width 16 height 10
click at [160, 377] on div "PDF PDF" at bounding box center [172, 393] width 35 height 32
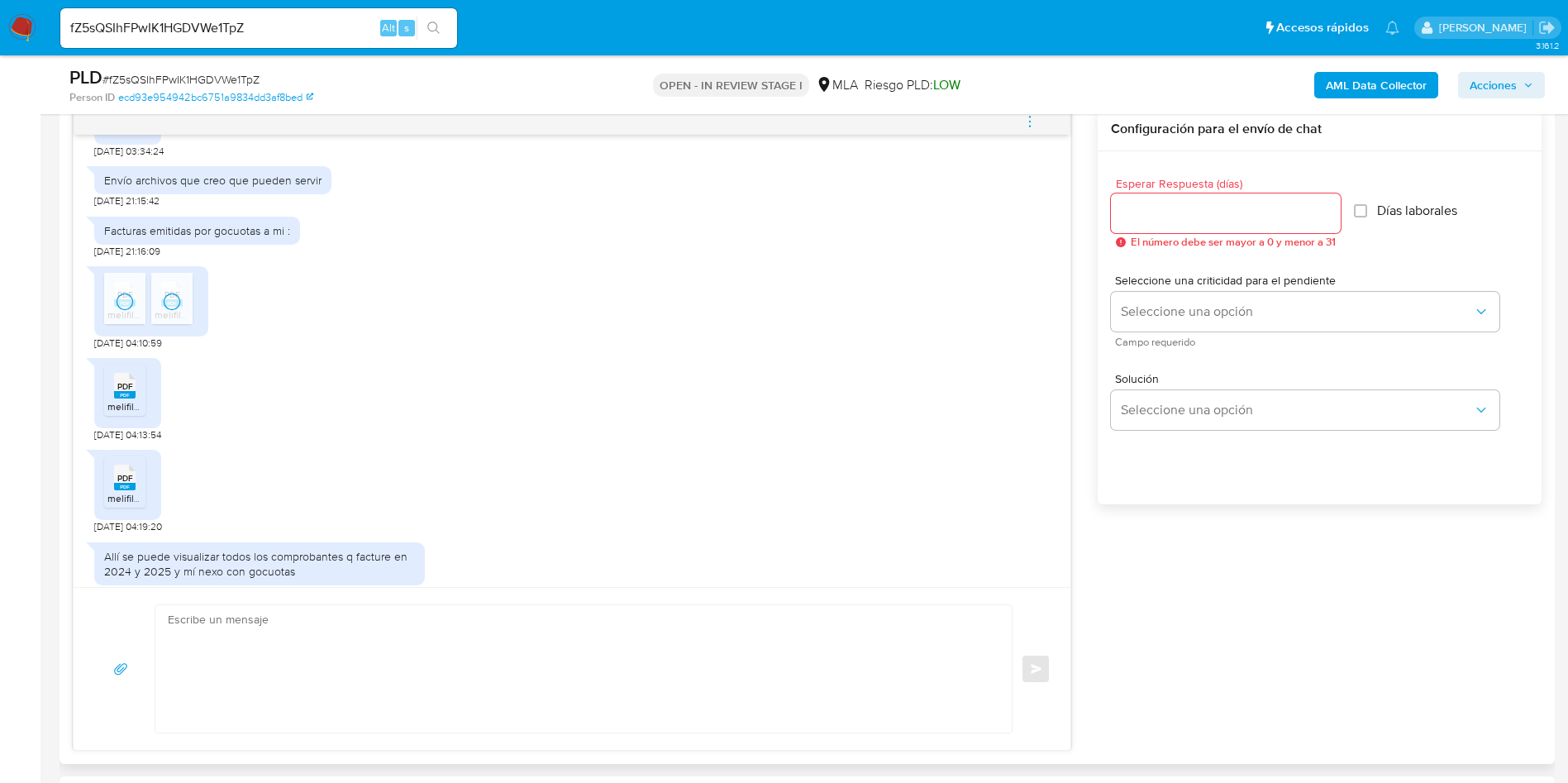
scroll to position [3472, 0]
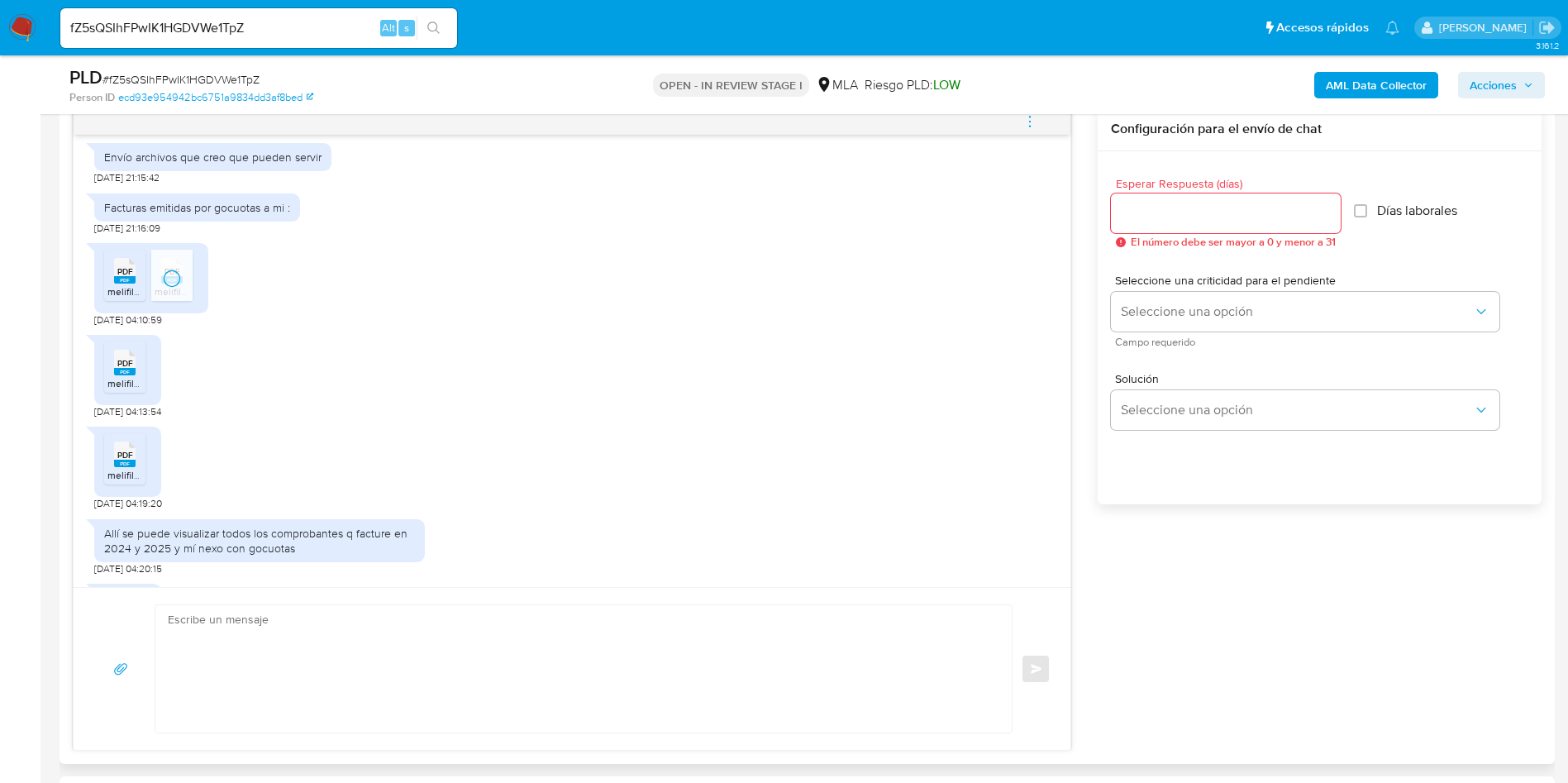
click at [137, 357] on div "PDF PDF" at bounding box center [125, 361] width 35 height 32
click at [135, 452] on icon "PDF" at bounding box center [125, 454] width 22 height 29
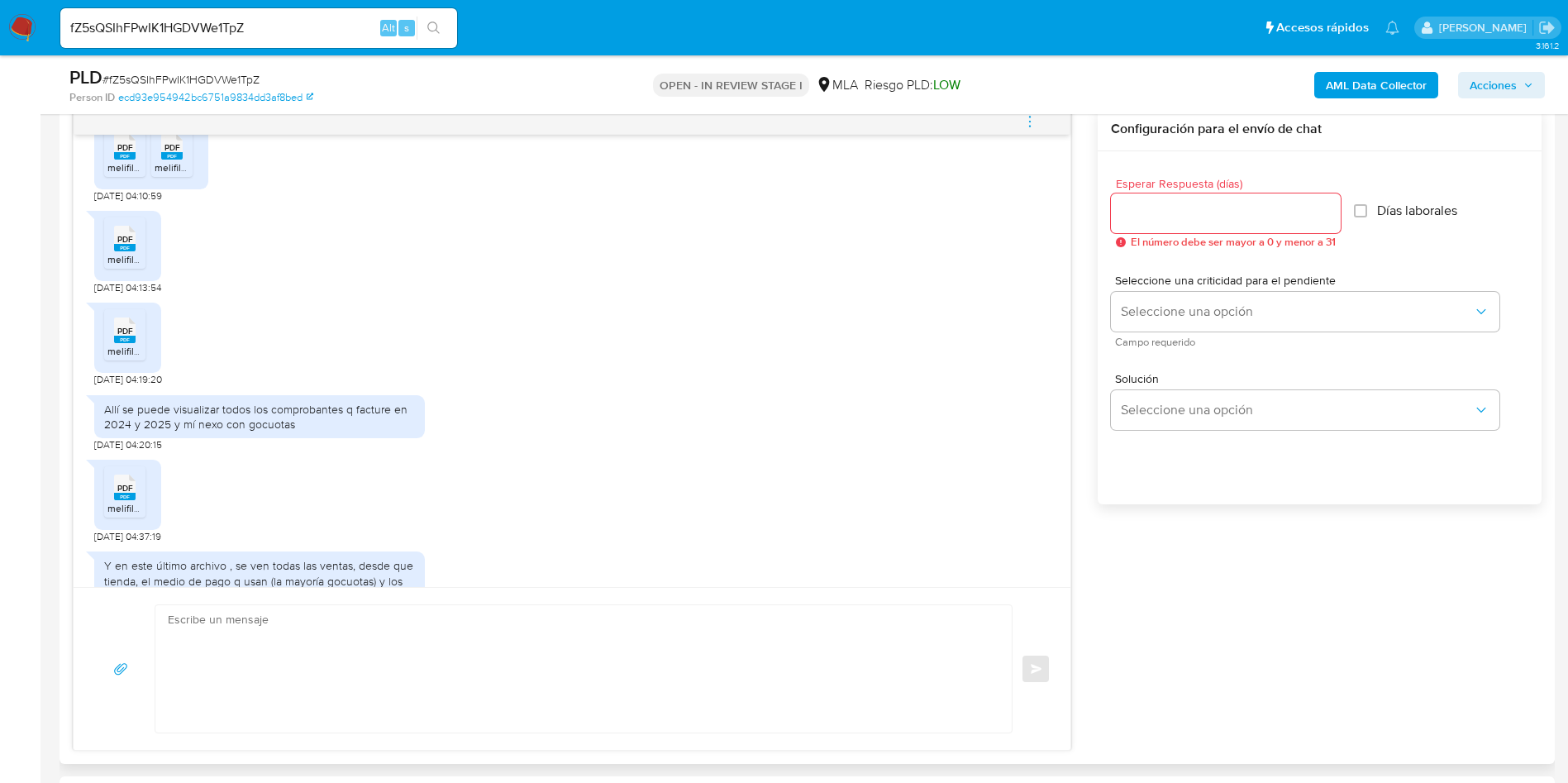
click at [122, 483] on span "PDF" at bounding box center [125, 488] width 16 height 10
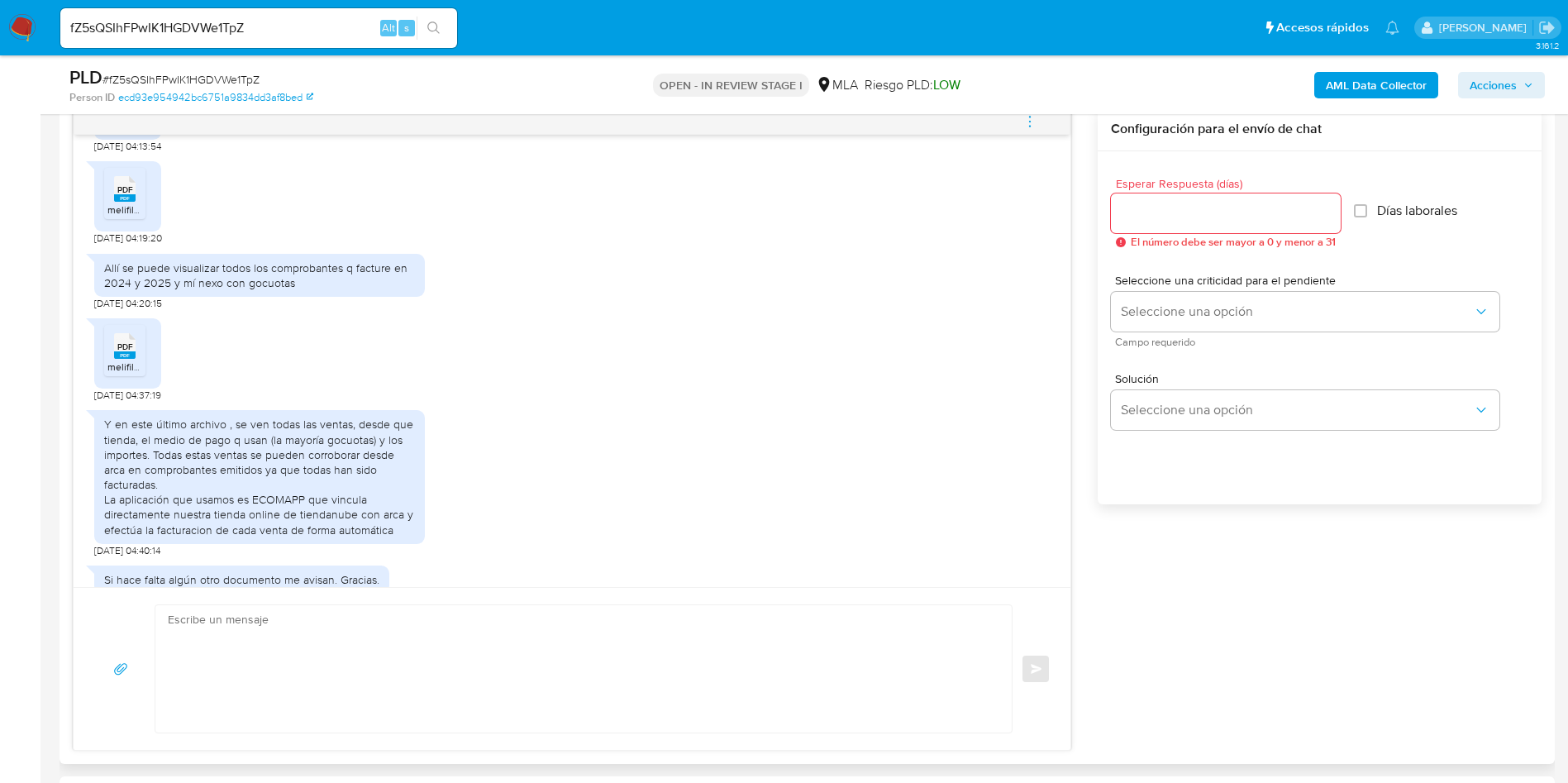
scroll to position [3750, 0]
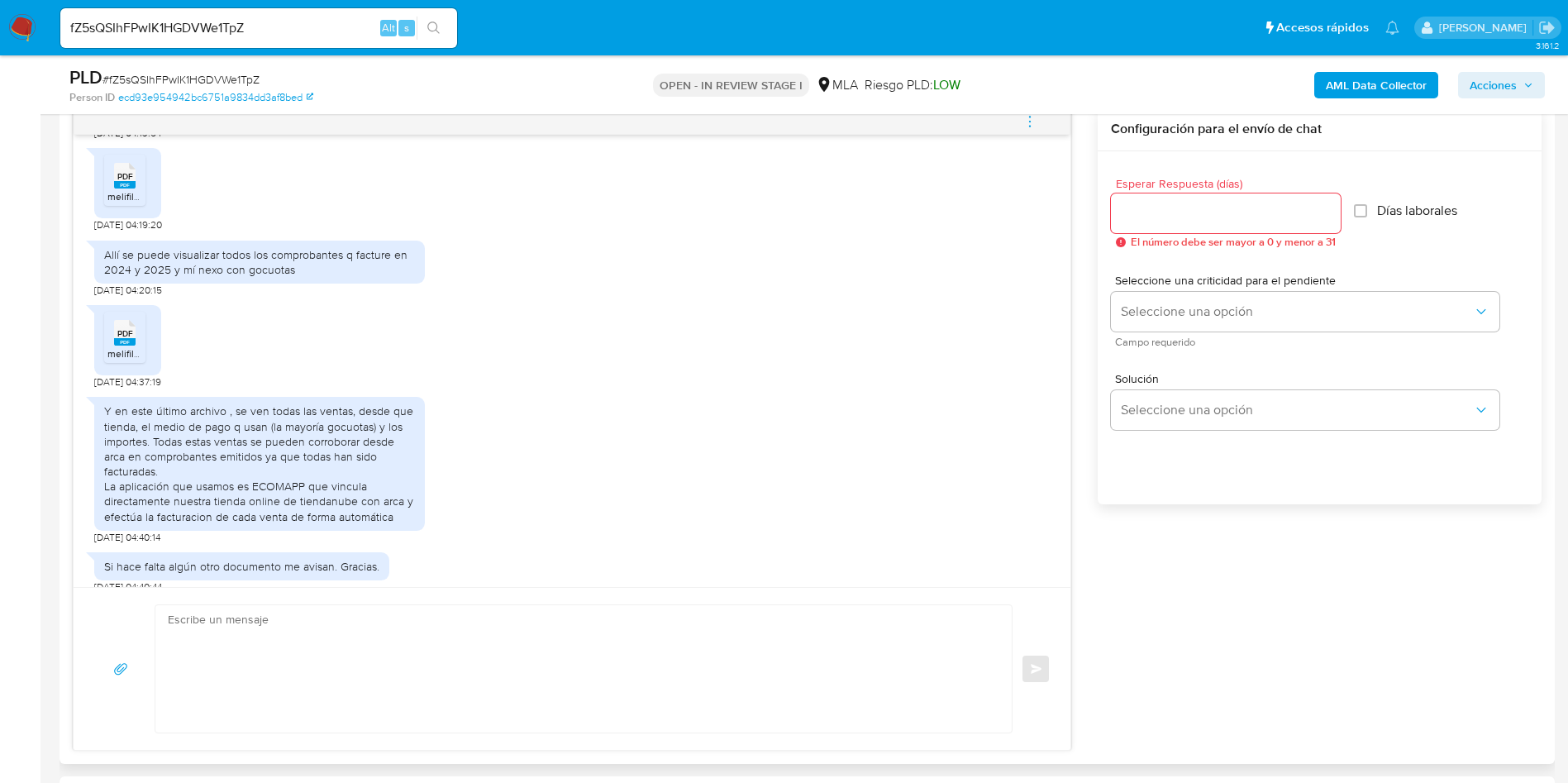
click at [375, 641] on textarea at bounding box center [579, 669] width 823 height 127
paste textarea "Hola Eugenia, Muchas gracias por tu respuesta. No obstante, necesitamos que nos…"
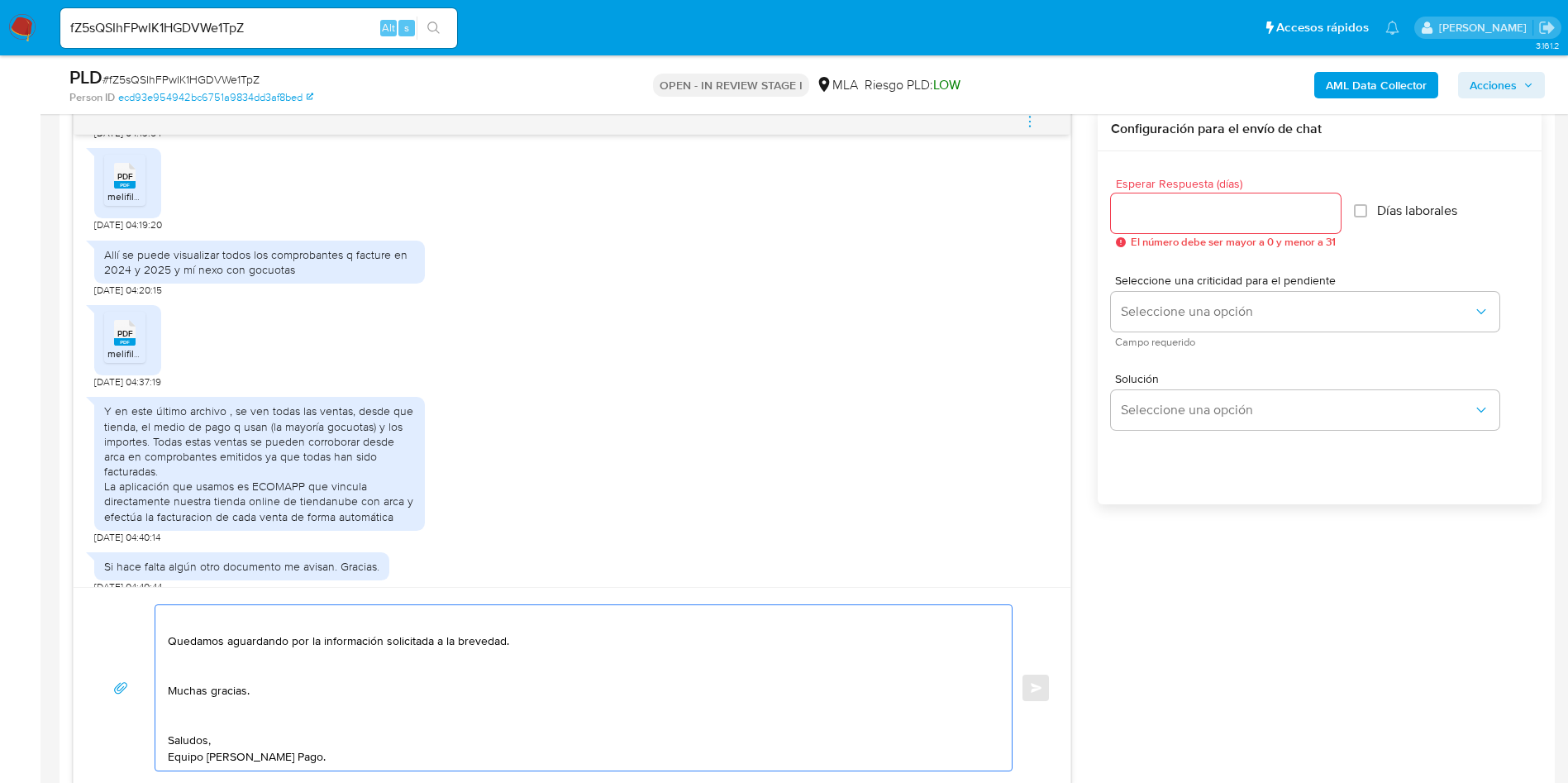
scroll to position [326, 0]
click at [196, 735] on textarea "Hola Eugenia, Muchas gracias por tu respuesta. No obstante, necesitamos que nos…" at bounding box center [579, 688] width 823 height 165
click at [192, 726] on textarea "Hola Eugenia, Muchas gracias por tu respuesta. No obstante, necesitamos que nos…" at bounding box center [579, 688] width 823 height 165
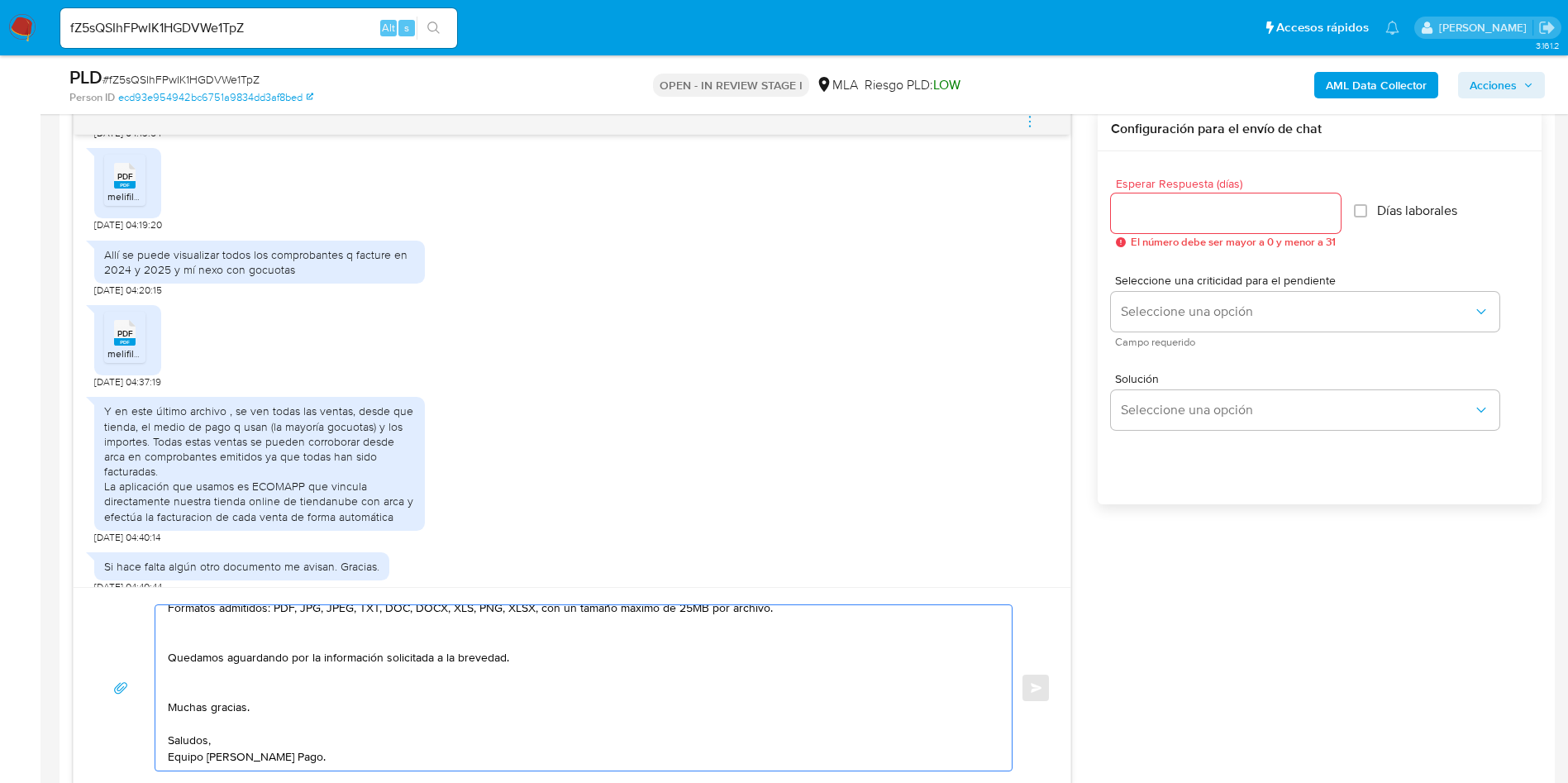
click at [187, 685] on textarea "Hola Eugenia, Muchas gracias por tu respuesta. No obstante, necesitamos que nos…" at bounding box center [579, 688] width 823 height 165
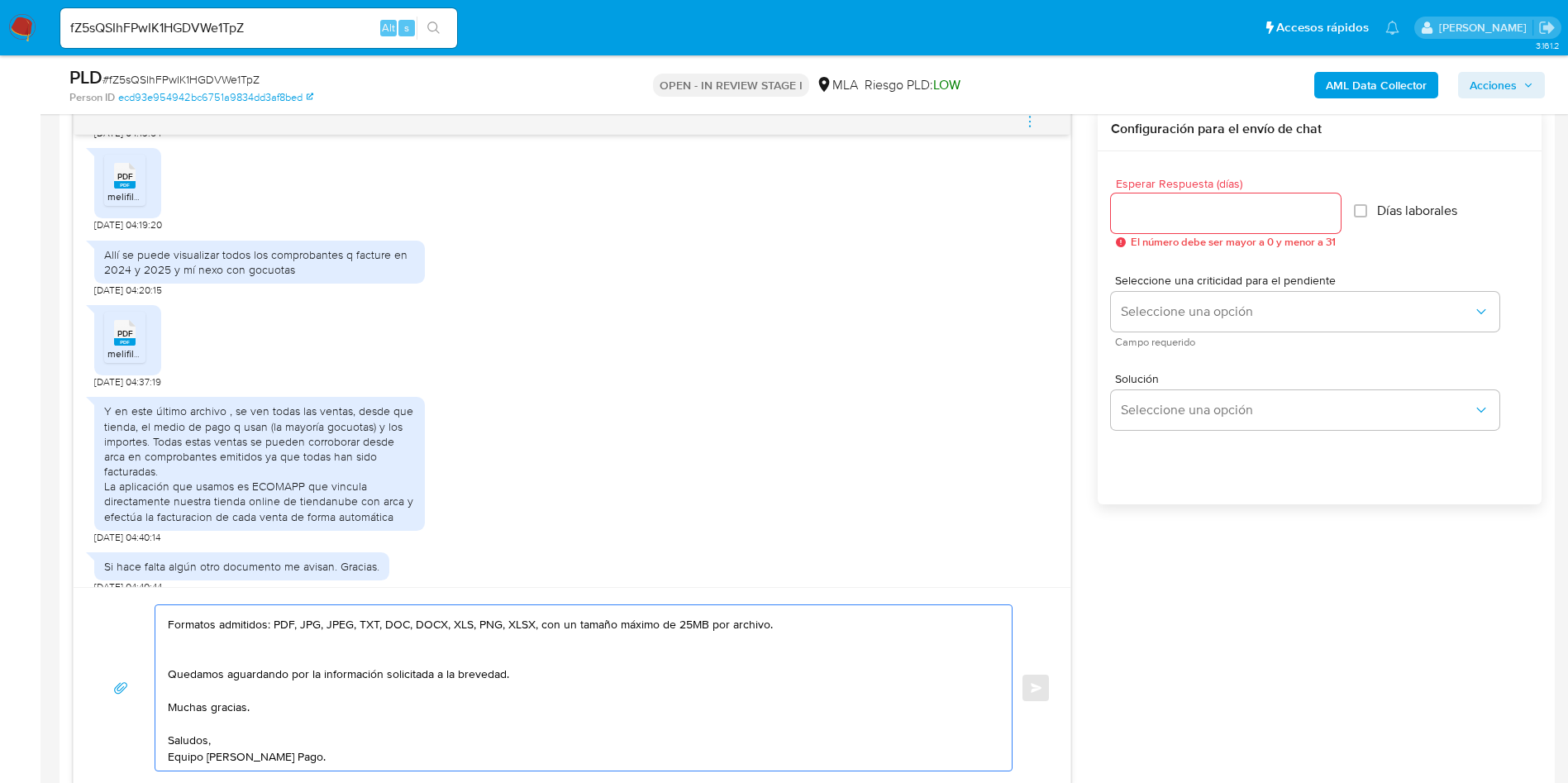
scroll to position [293, 0]
click at [191, 651] on textarea "Hola Eugenia, Muchas gracias por tu respuesta. No obstante, necesitamos que nos…" at bounding box center [579, 688] width 823 height 165
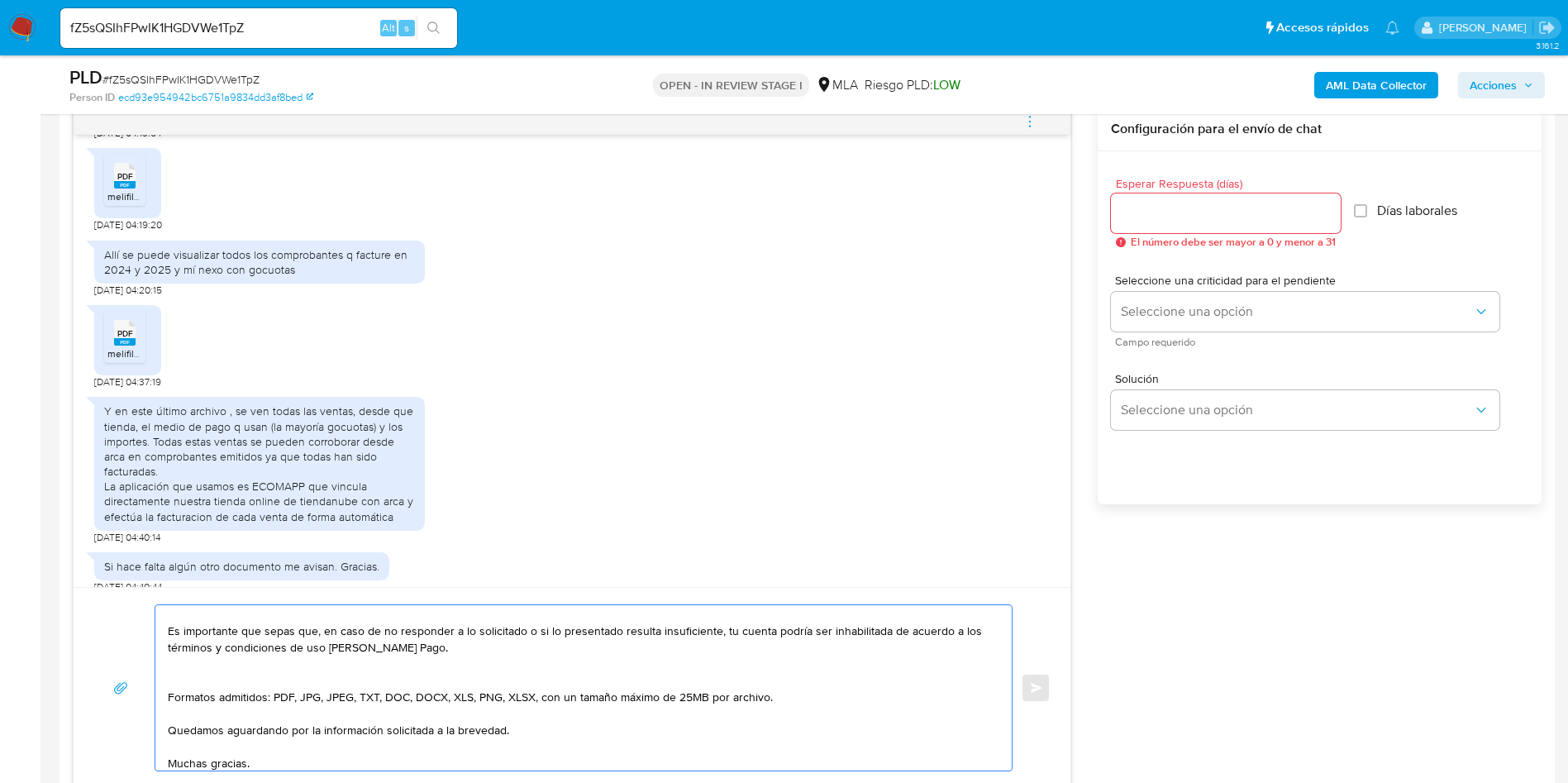
scroll to position [152, 0]
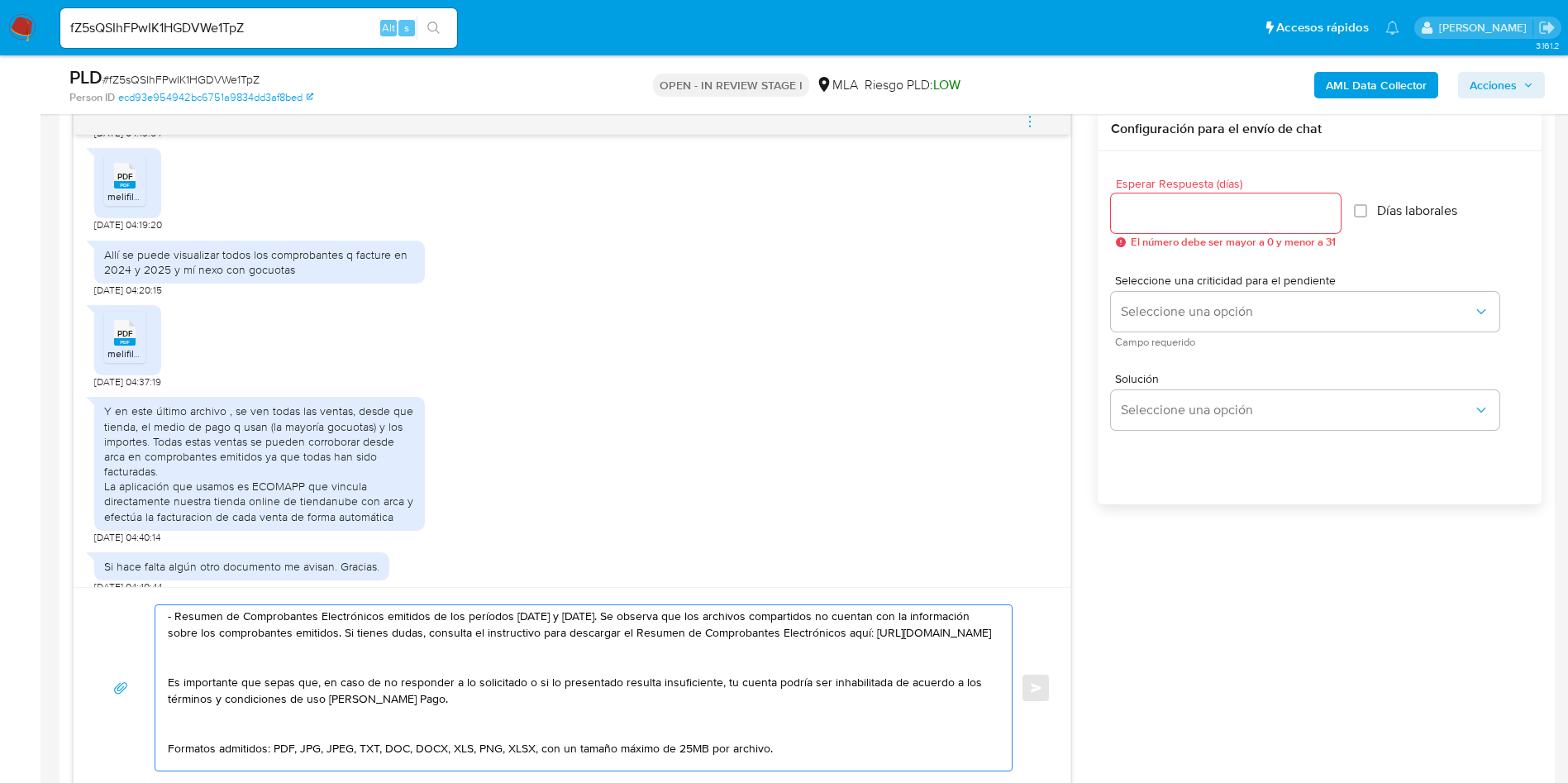
click at [190, 740] on textarea "Hola Eugenia, Muchas gracias por tu respuesta. No obstante, necesitamos que nos…" at bounding box center [579, 688] width 823 height 165
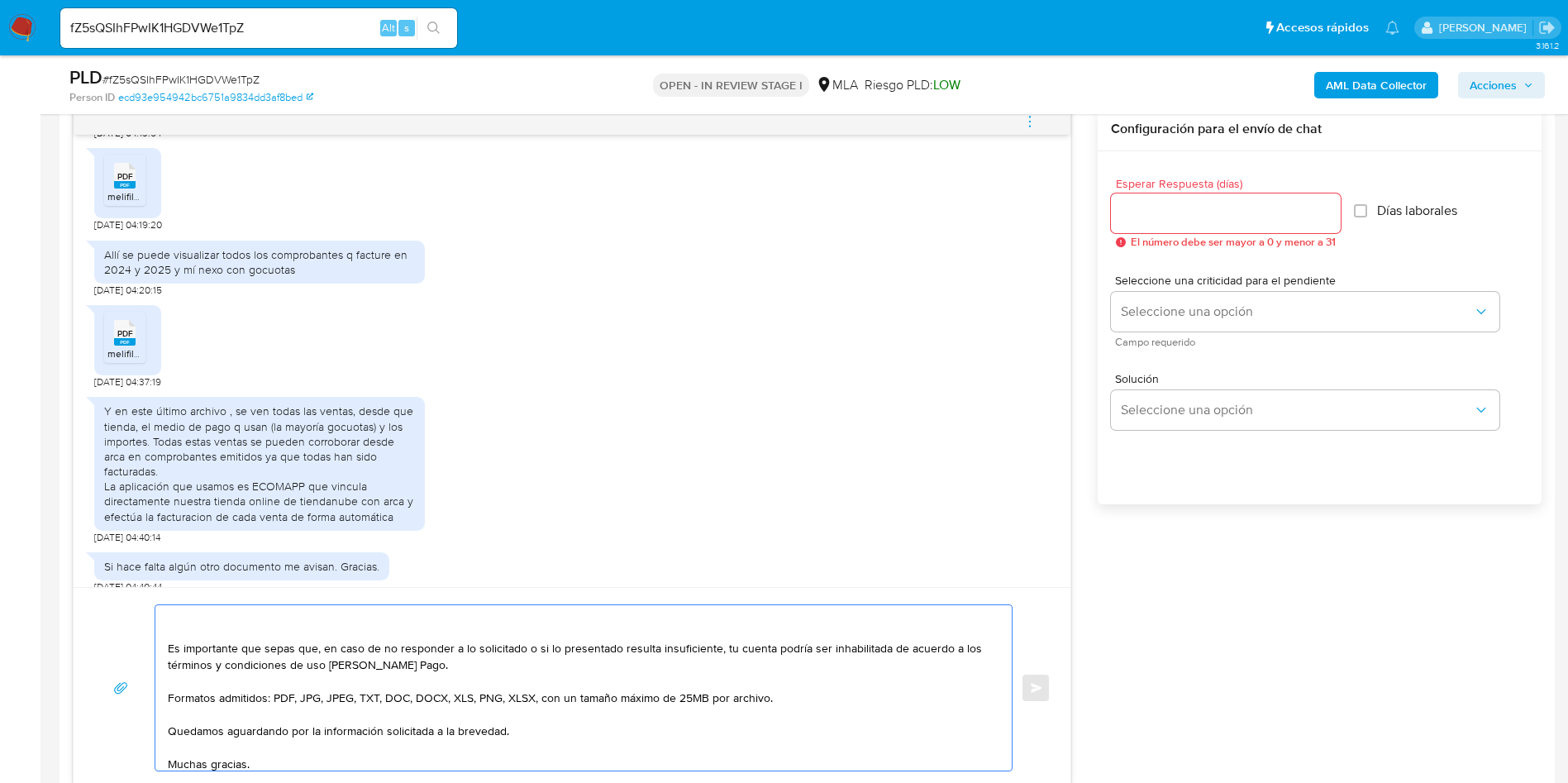
scroll to position [136, 0]
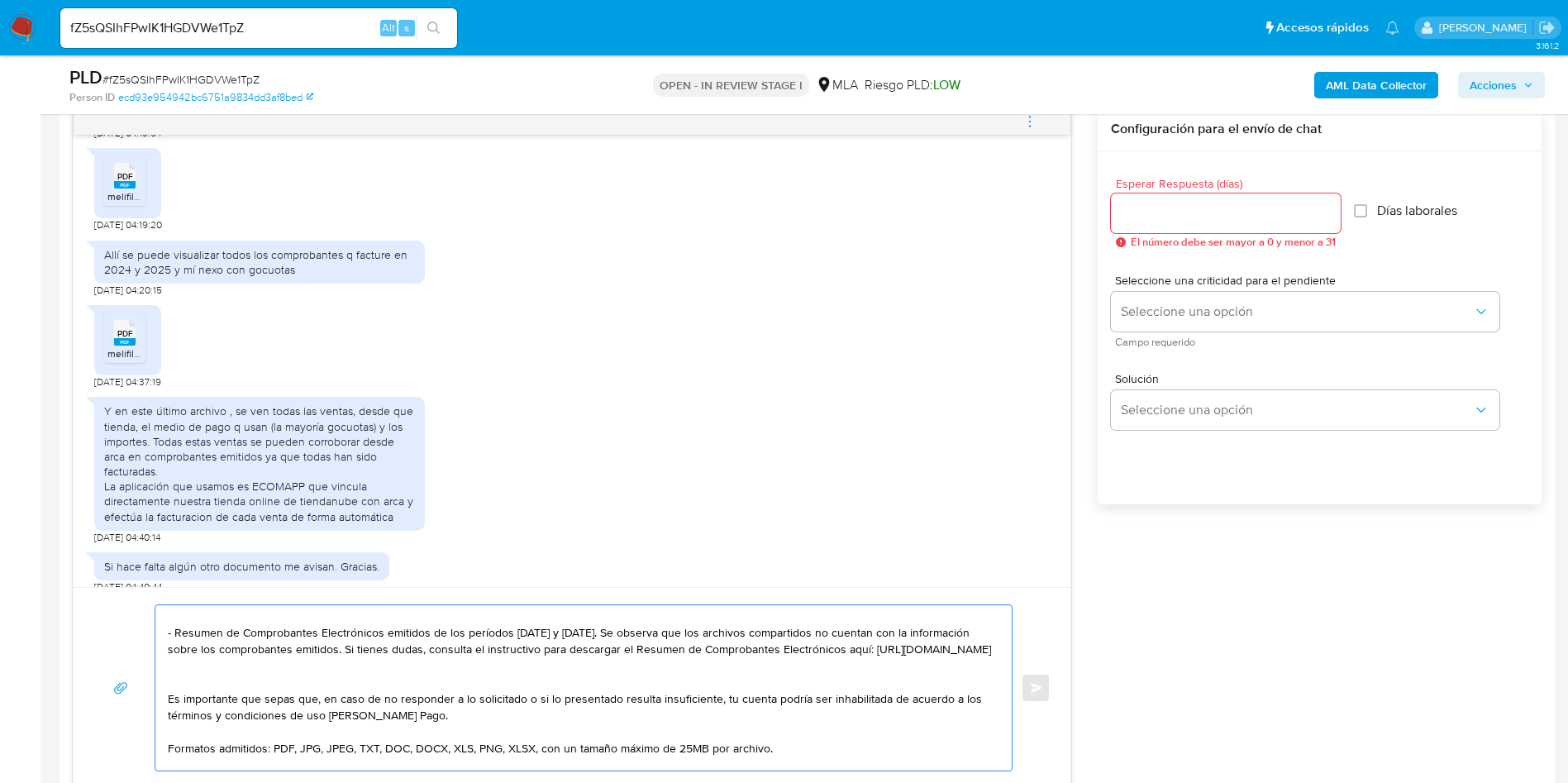
click at [195, 699] on textarea "Hola Eugenia, Muchas gracias por tu respuesta. No obstante, necesitamos que nos…" at bounding box center [579, 688] width 823 height 165
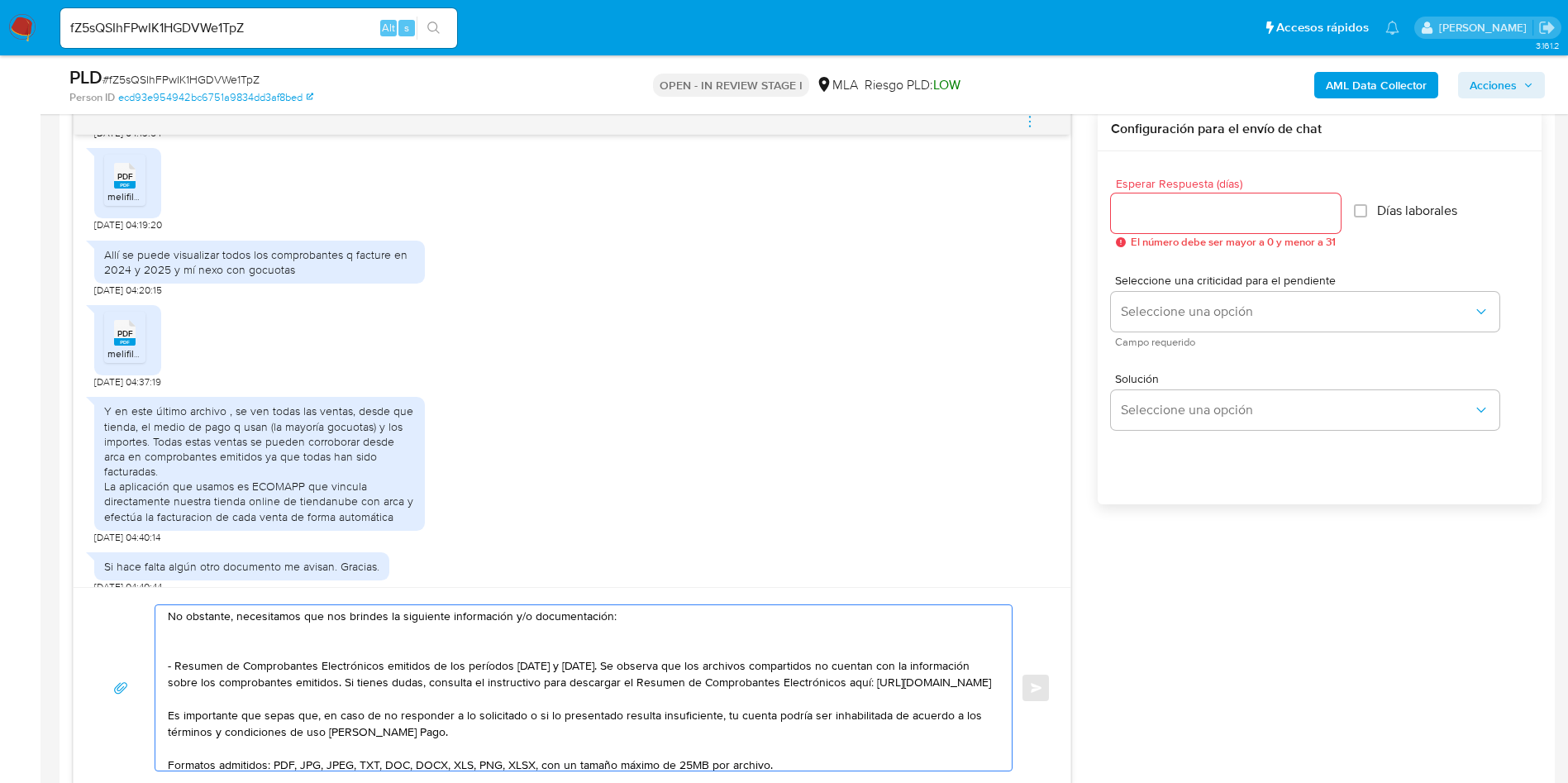
scroll to position [11, 0]
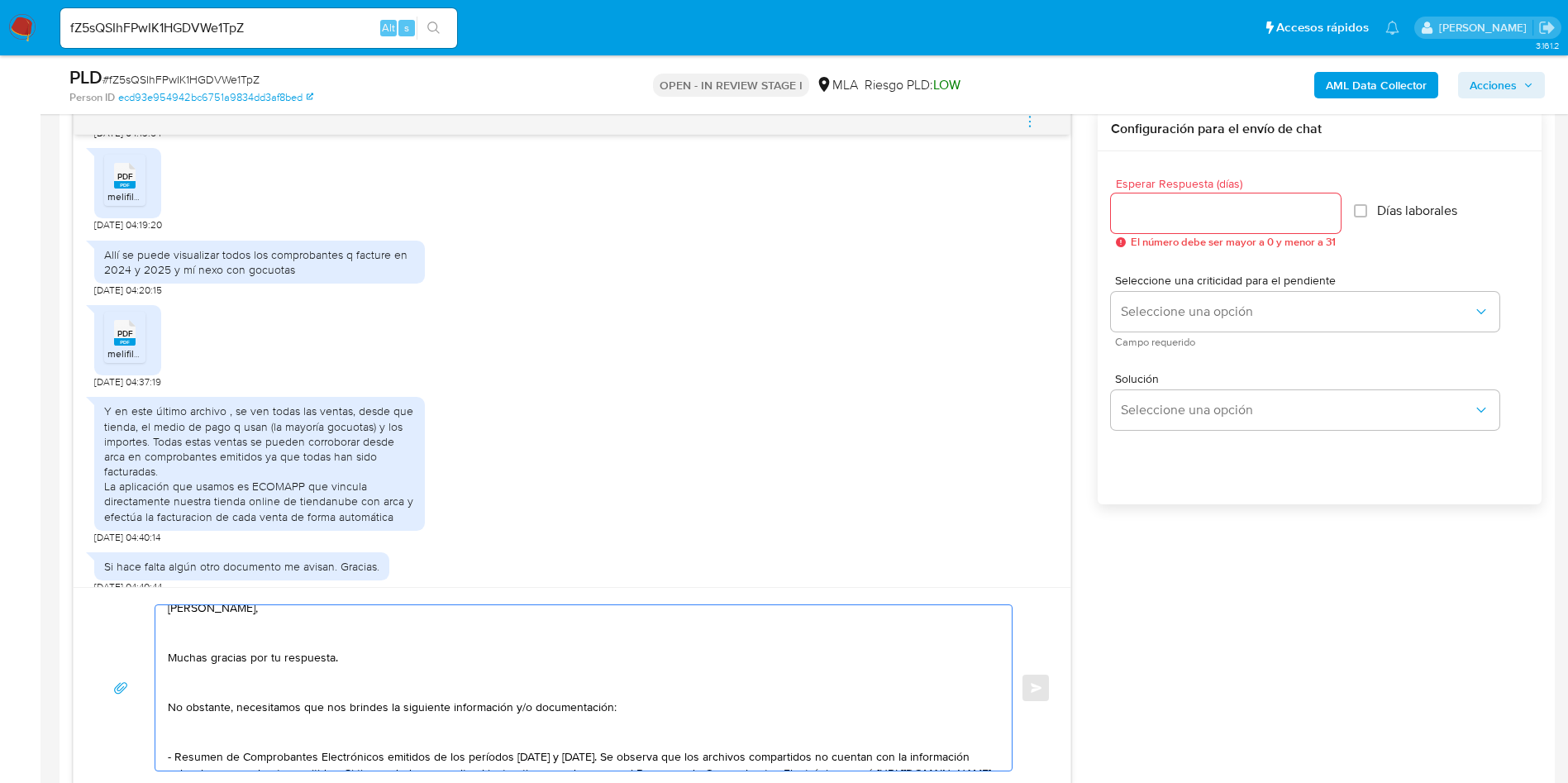
click at [183, 737] on textarea "Hola Eugenia, Muchas gracias por tu respuesta. No obstante, necesitamos que nos…" at bounding box center [579, 688] width 823 height 165
click at [183, 699] on textarea "Hola Eugenia, Muchas gracias por tu respuesta. No obstante, necesitamos que nos…" at bounding box center [579, 688] width 823 height 165
click at [186, 684] on textarea "Hola Eugenia, Muchas gracias por tu respuesta. No obstante, necesitamos que nos…" at bounding box center [579, 688] width 823 height 165
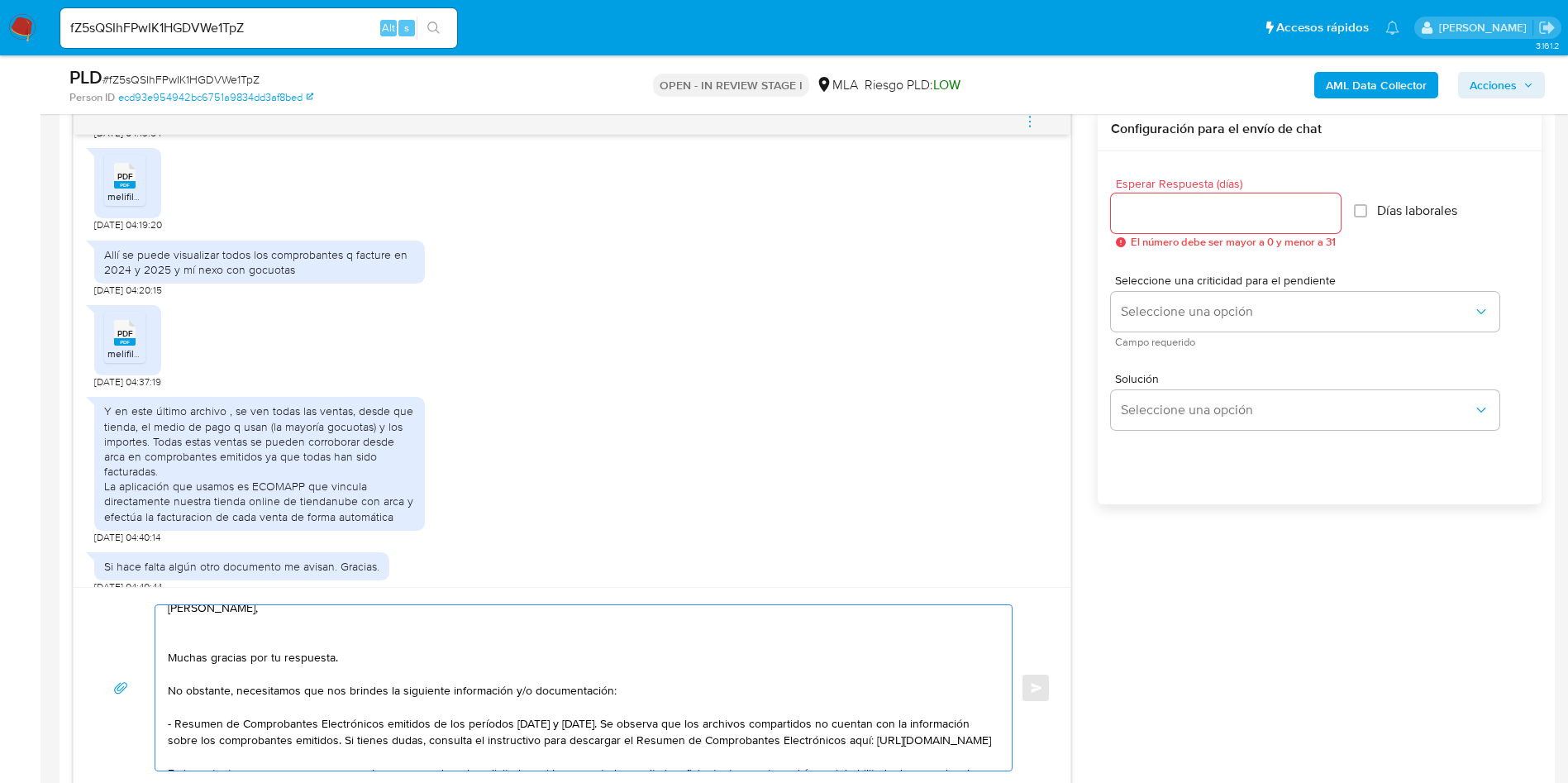
click at [181, 641] on textarea "Hola Eugenia, Muchas gracias por tu respuesta. No obstante, necesitamos que nos…" at bounding box center [579, 688] width 823 height 165
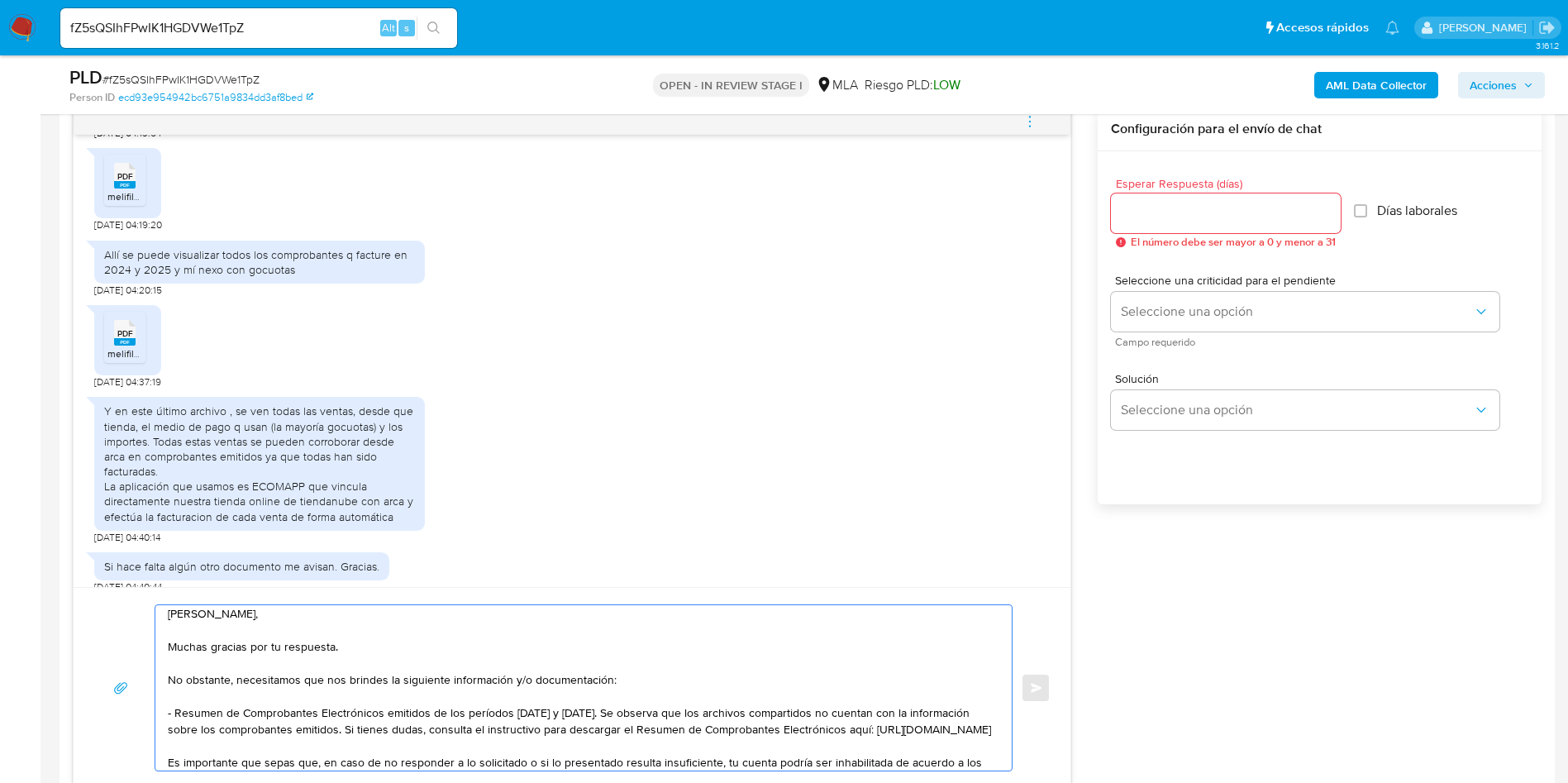
scroll to position [0, 0]
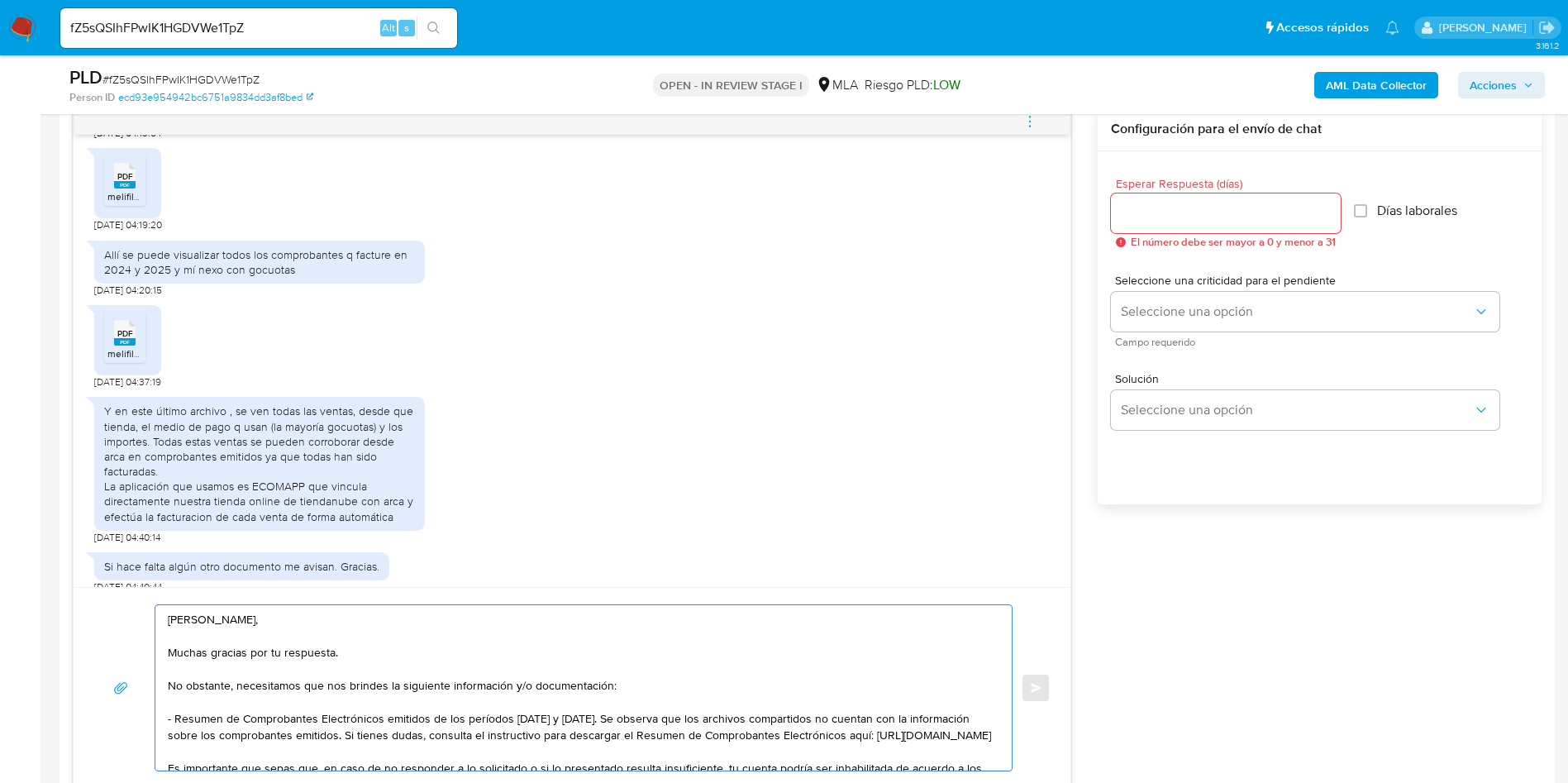
type textarea "Hola Eugenia, Muchas gracias por tu respuesta. No obstante, necesitamos que nos…"
click at [1197, 203] on input "Esperar Respuesta (días)" at bounding box center [1227, 213] width 230 height 22
type input "1"
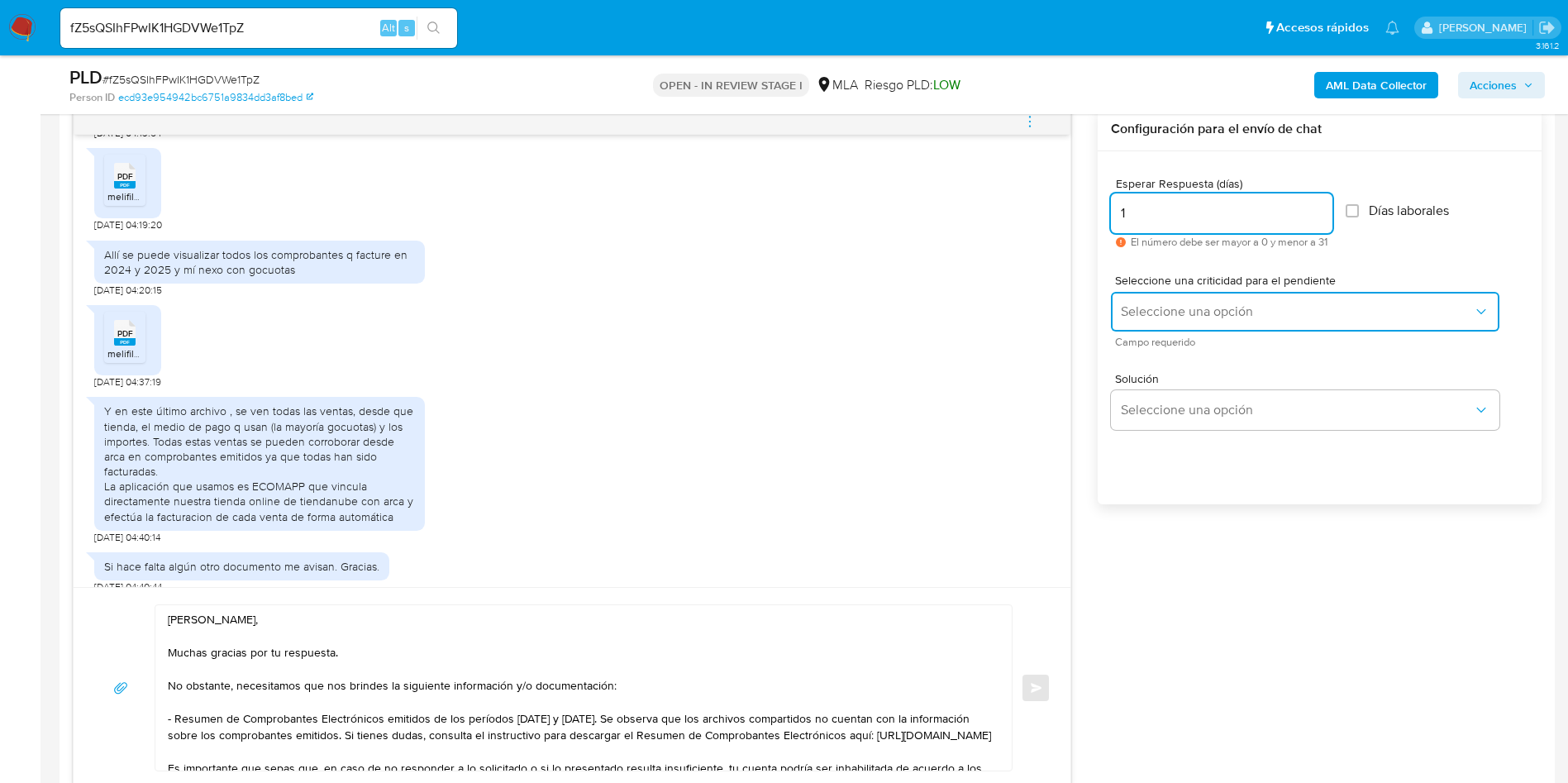
click at [1152, 308] on span "Seleccione una opción" at bounding box center [1297, 311] width 352 height 17
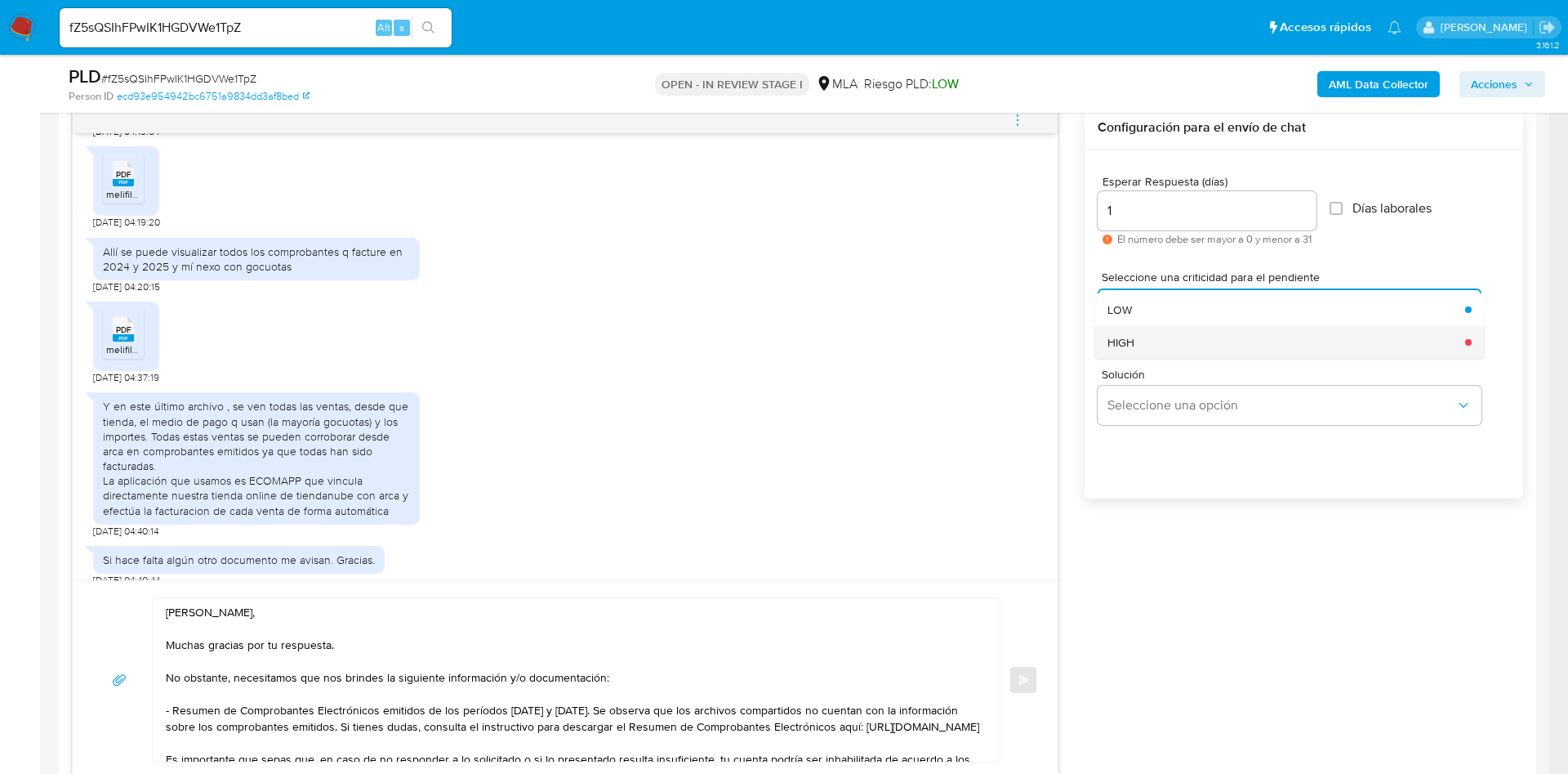
click at [1142, 345] on div "HIGH" at bounding box center [1281, 343] width 348 height 33
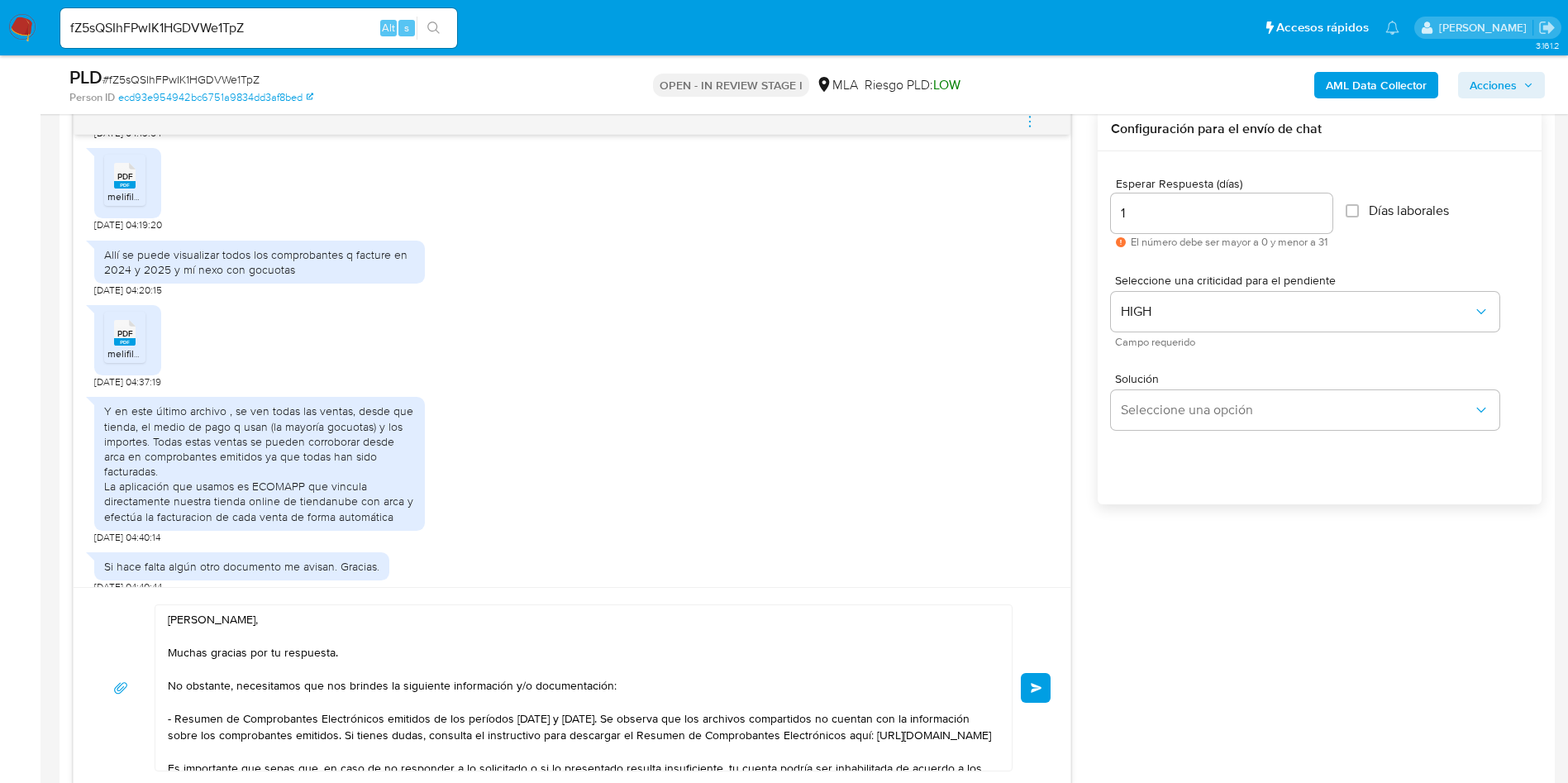
click at [605, 680] on textarea "Hola Eugenia, Muchas gracias por tu respuesta. No obstante, necesitamos que nos…" at bounding box center [579, 688] width 823 height 165
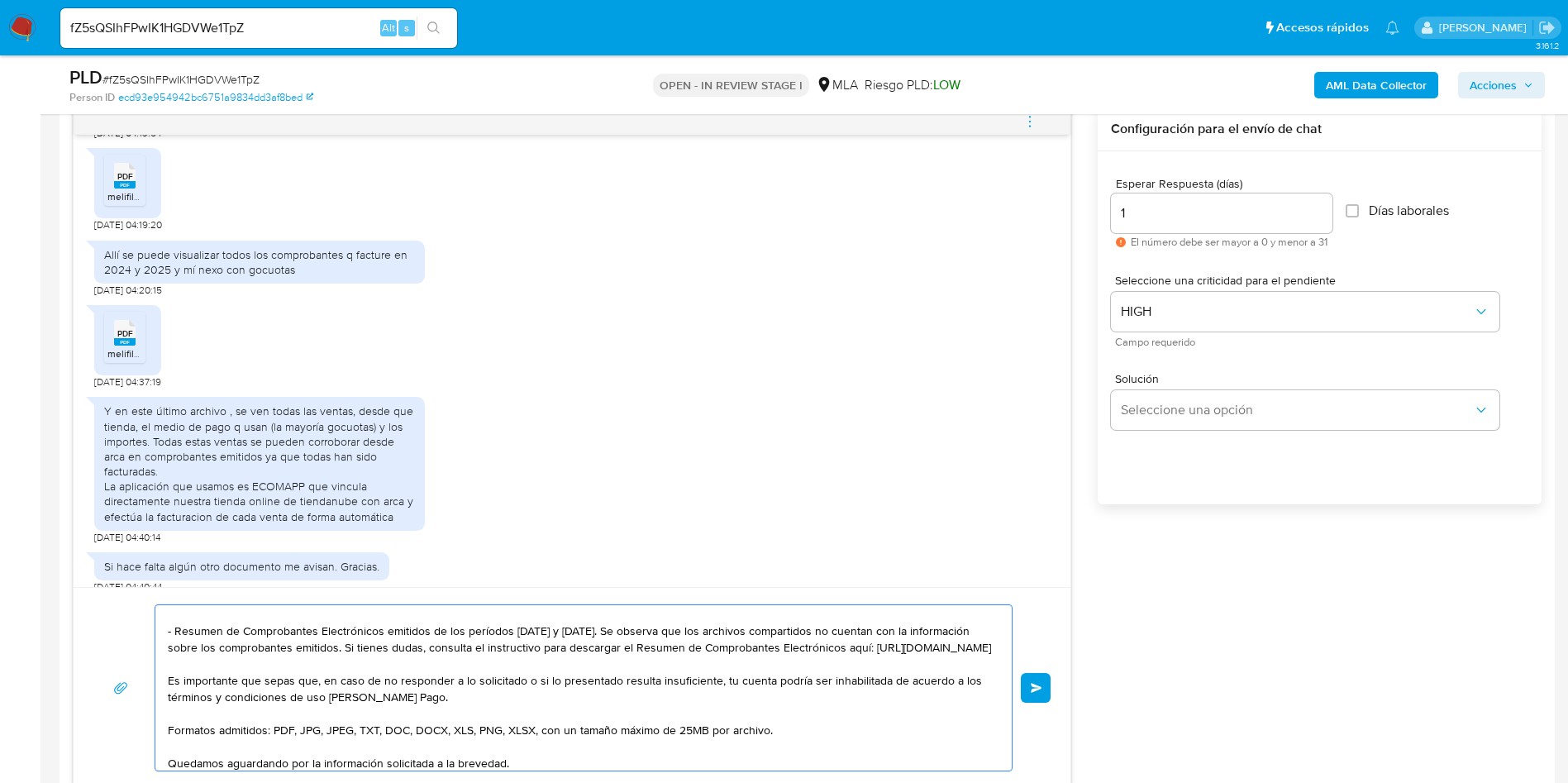
scroll to position [124, 0]
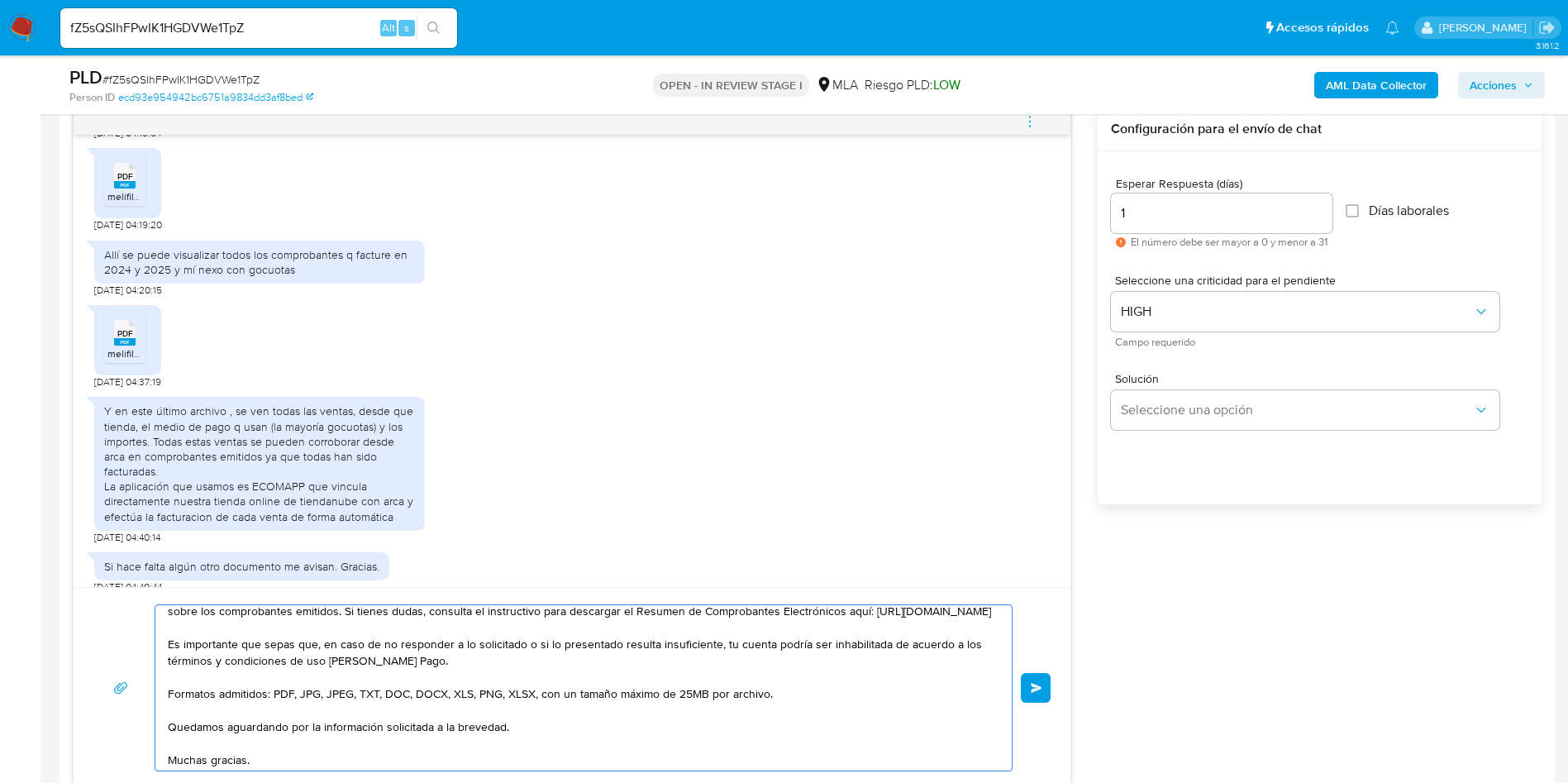
click at [397, 627] on textarea "Hola Eugenia, Muchas gracias por tu respuesta. No obstante, necesitamos que nos…" at bounding box center [579, 688] width 823 height 165
click at [360, 630] on textarea "Hola Eugenia, Muchas gracias por tu respuesta. No obstante, necesitamos que nos…" at bounding box center [579, 688] width 823 height 165
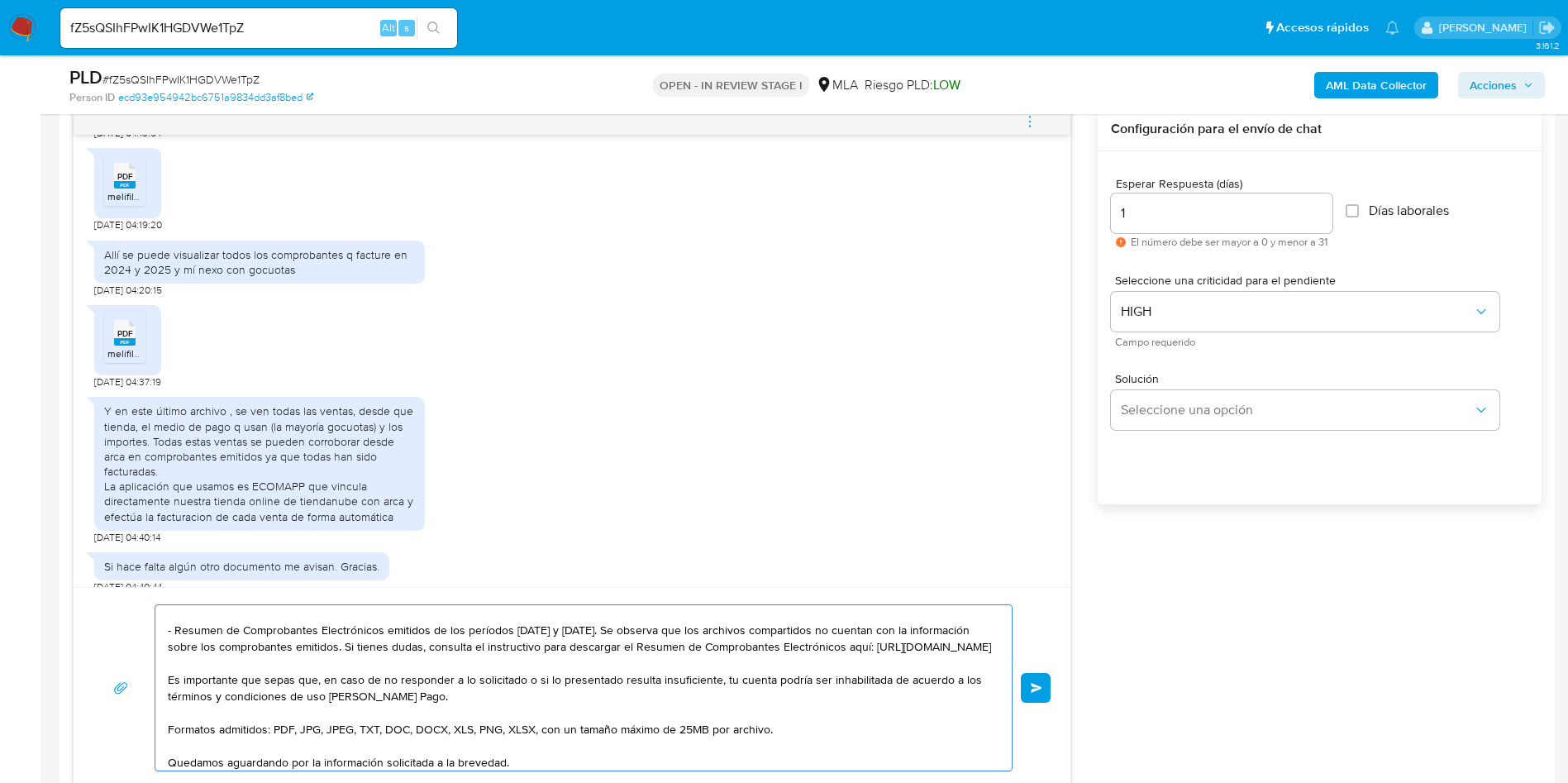
scroll to position [73, 0]
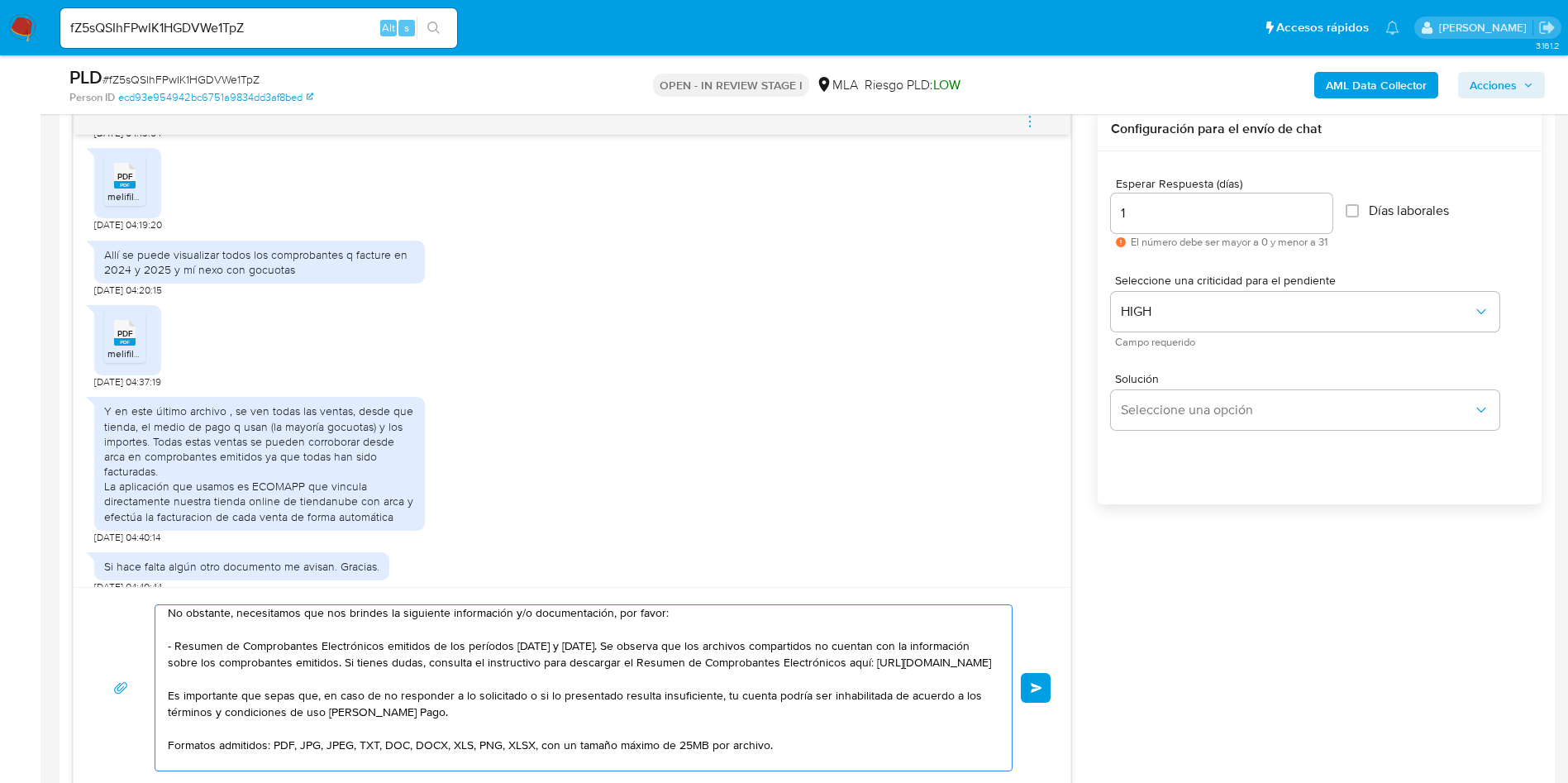
drag, startPoint x: 409, startPoint y: 626, endPoint x: 159, endPoint y: 681, distance: 256.0
click at [159, 681] on div "Hola Eugenia, Muchas gracias por tu respuesta. No obstante, necesitamos que nos…" at bounding box center [579, 688] width 848 height 165
drag, startPoint x: 195, startPoint y: 678, endPoint x: 194, endPoint y: 703, distance: 25.0
click at [194, 703] on textarea "Hola Eugenia, Muchas gracias por tu respuesta. No obstante, necesitamos que nos…" at bounding box center [579, 688] width 823 height 165
click button "button"
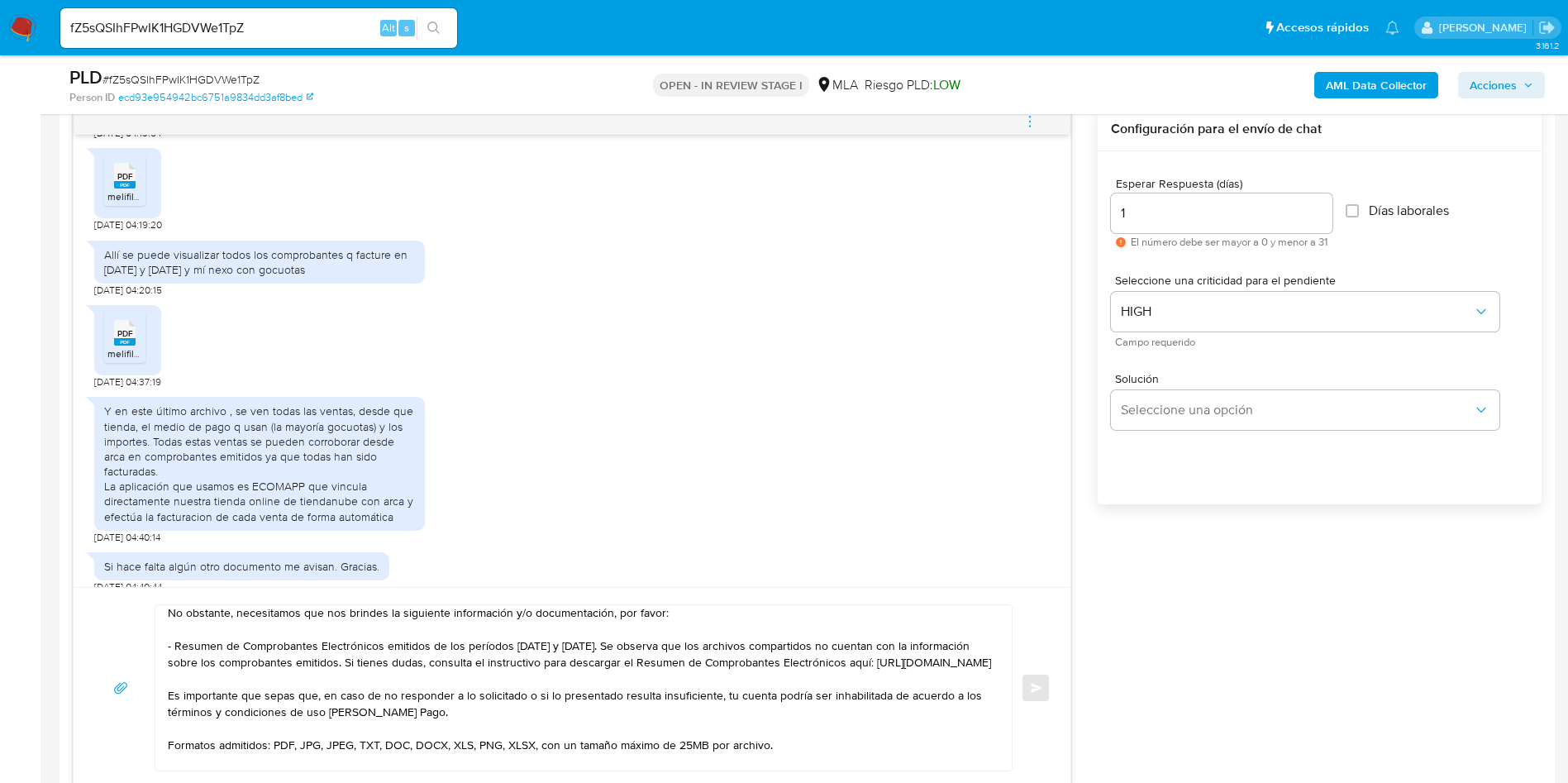
click div "Hola Eugenia, Muchas gracias por tu respuesta. No obstante, necesitamos que nos…"
click textarea "Hola Eugenia, Muchas gracias por tu respuesta. No obstante, necesitamos que nos…"
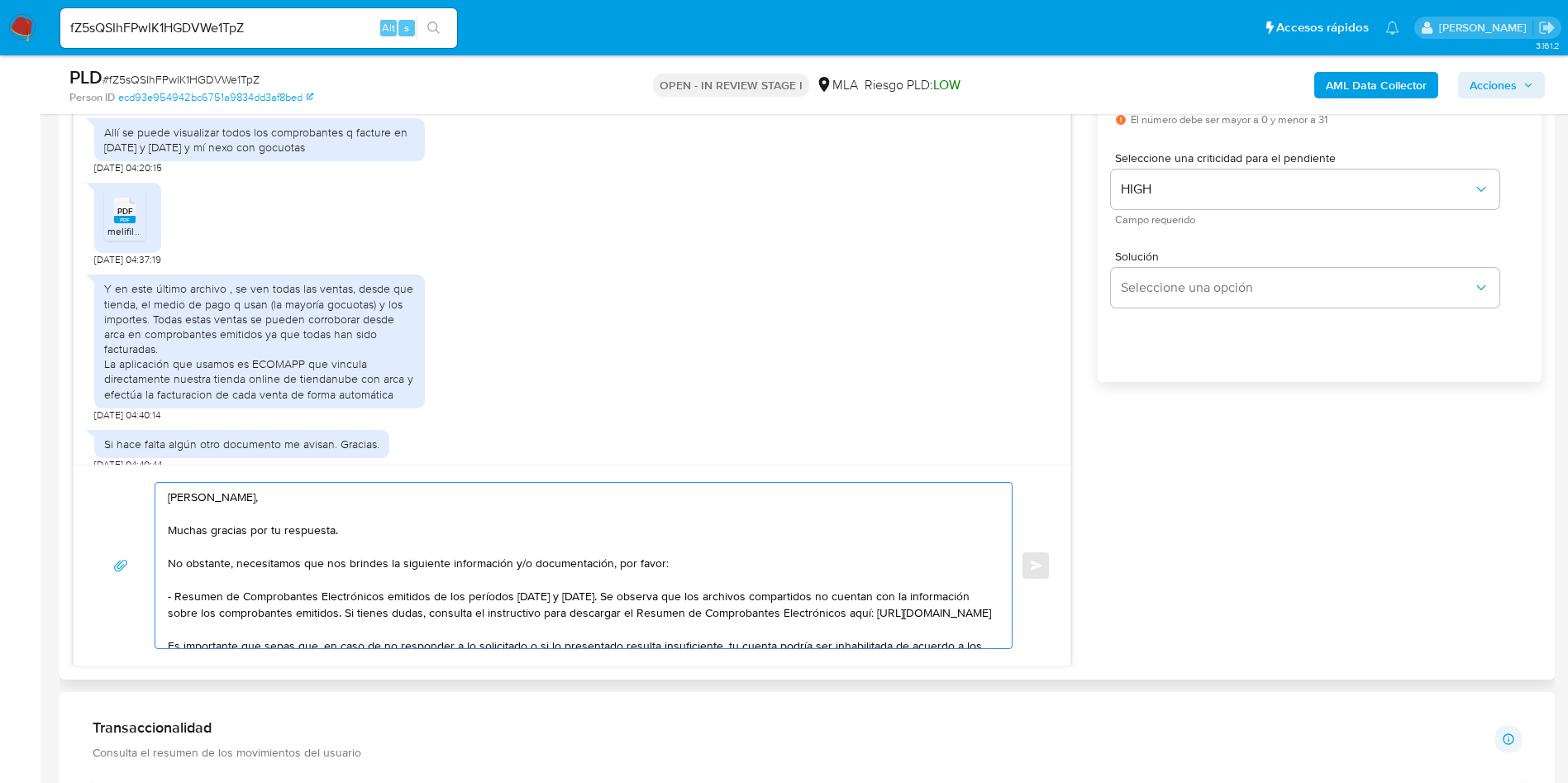
scroll to position [992, 0]
click textarea "Hola Eugenia, Muchas gracias por tu respuesta. No obstante, necesitamos que nos…"
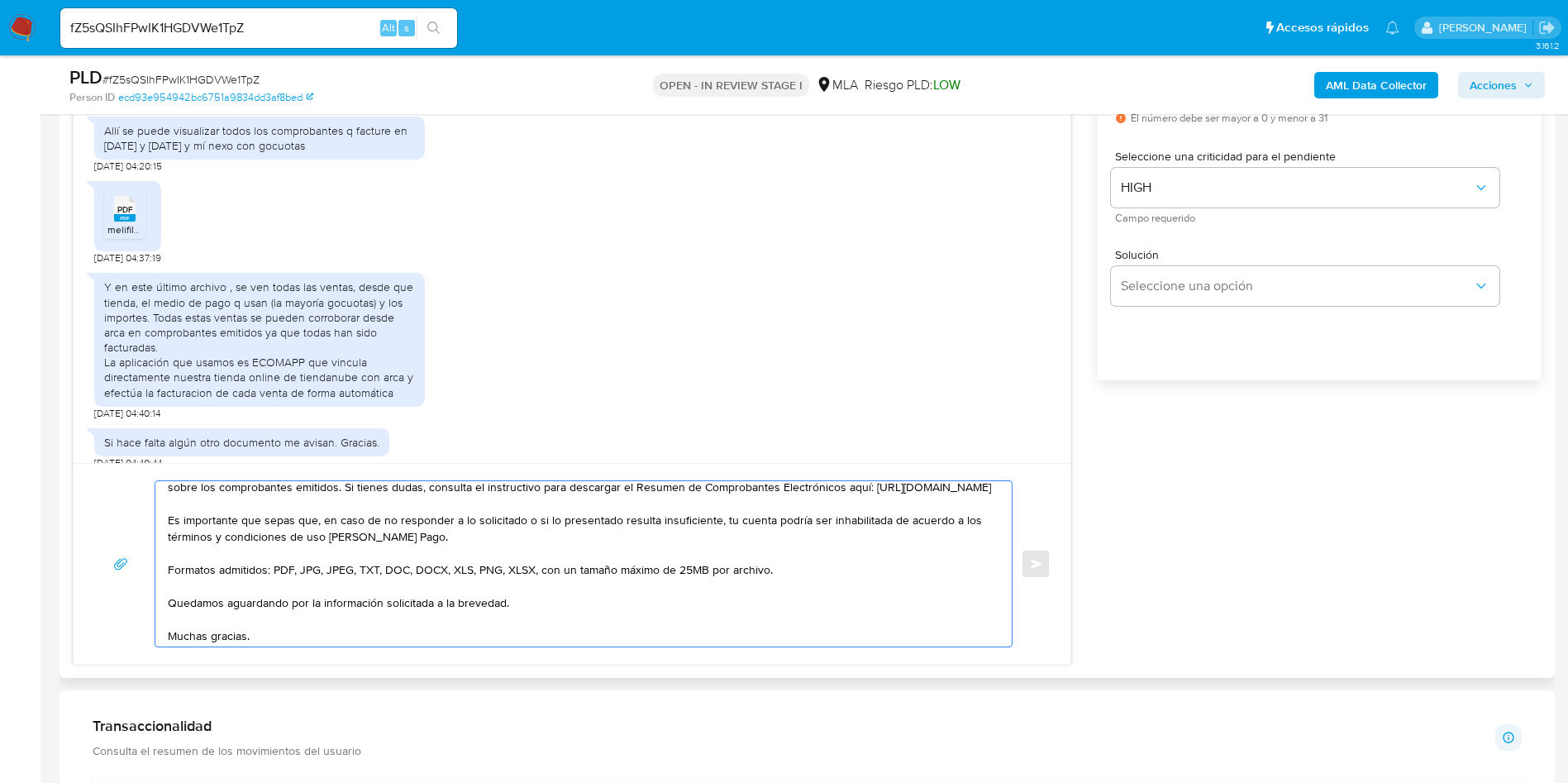
scroll to position [0, 0]
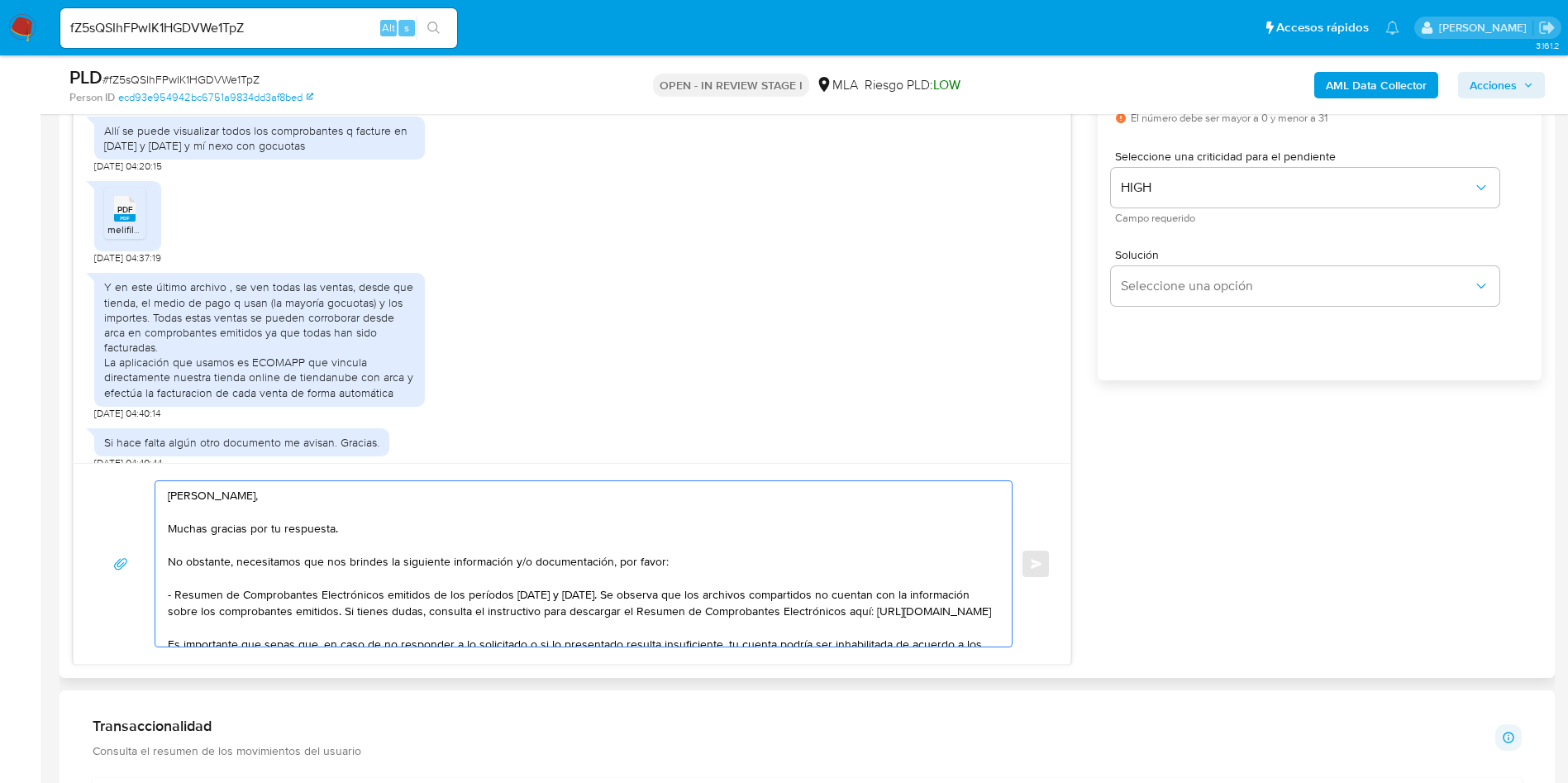
click textarea "Hola Eugenia, Muchas gracias por tu respuesta. No obstante, necesitamos que nos…"
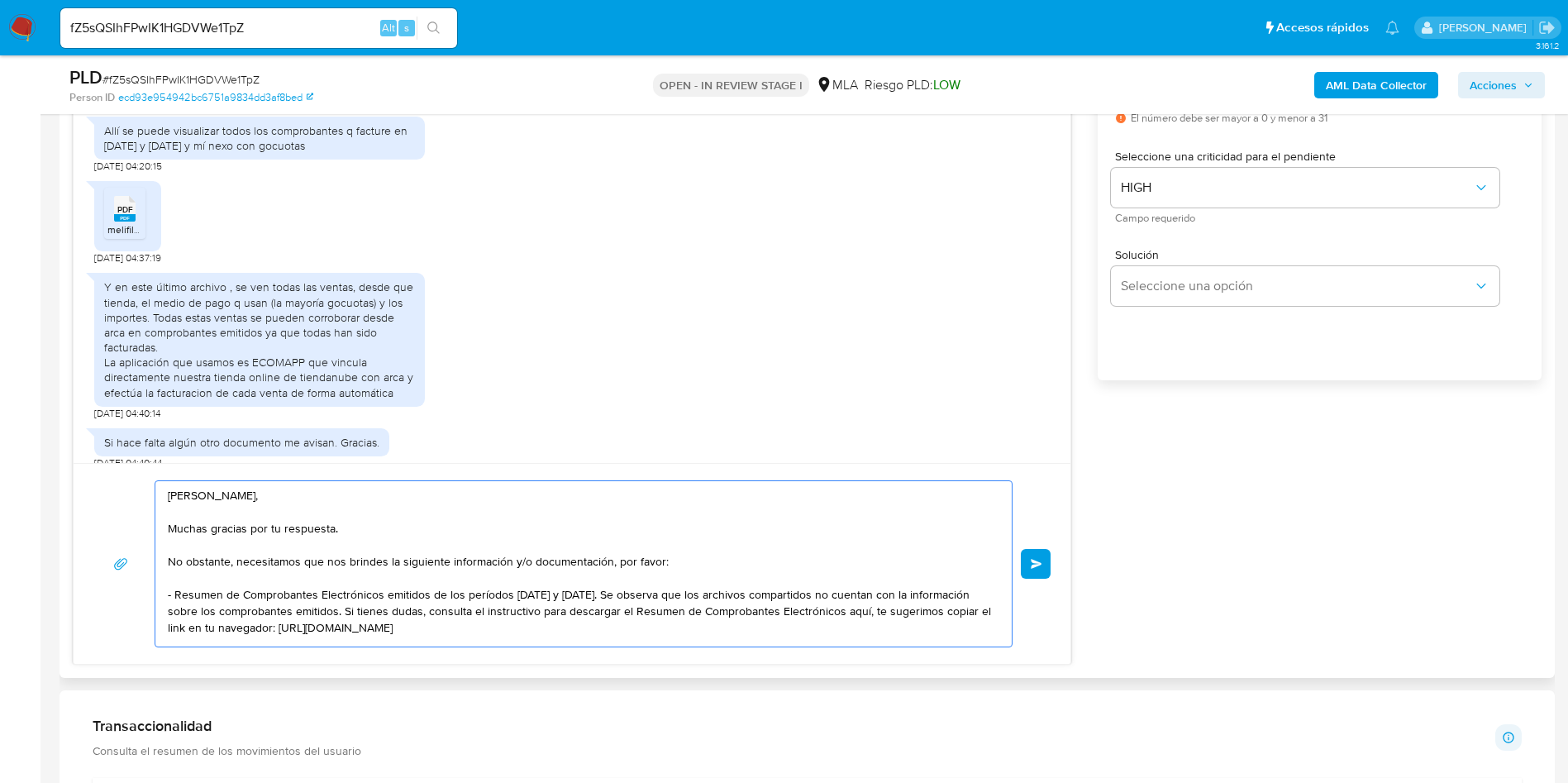
click textarea "Hola Eugenia, Muchas gracias por tu respuesta. No obstante, necesitamos que nos…"
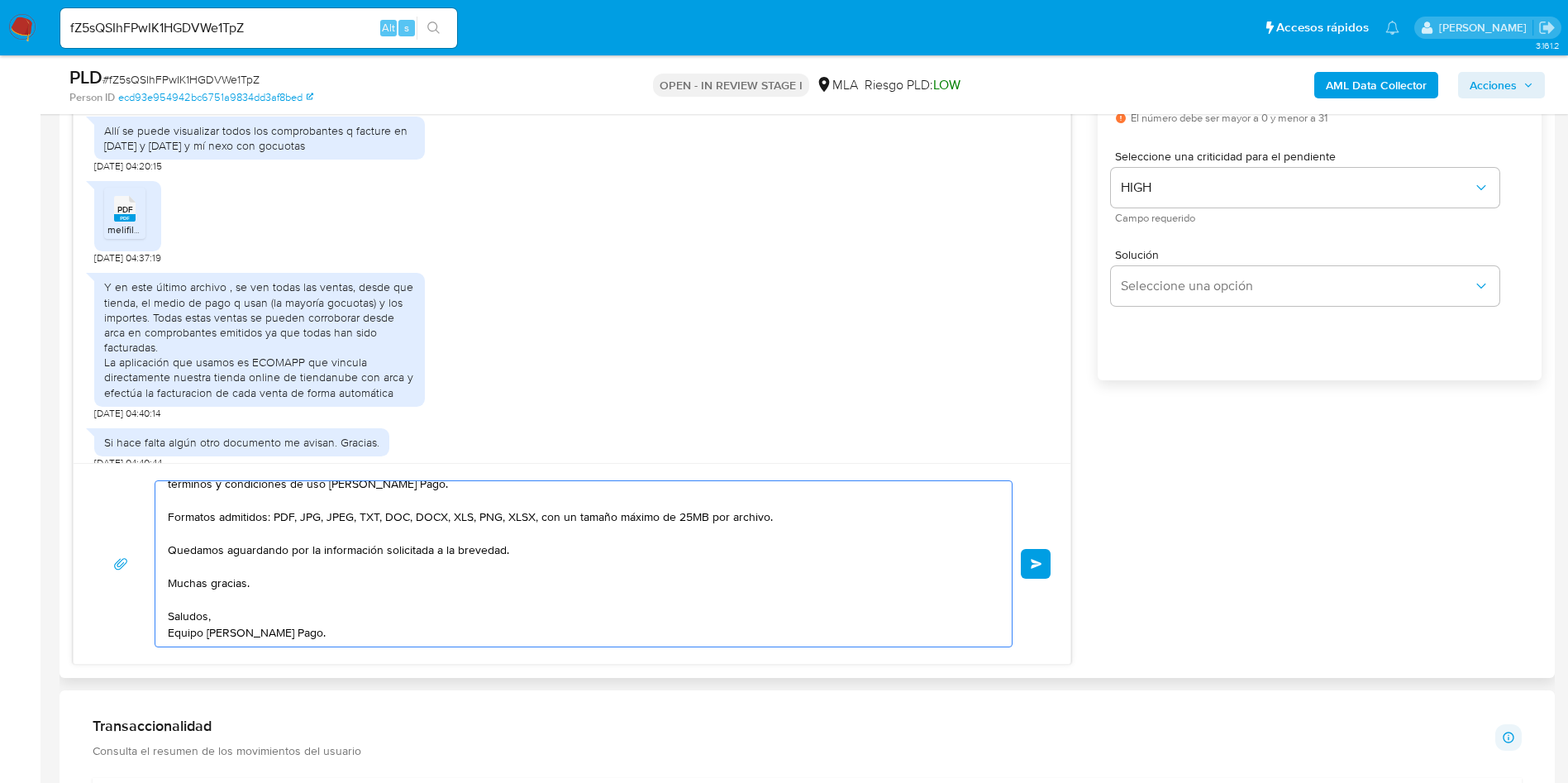
scroll to position [1116, 0]
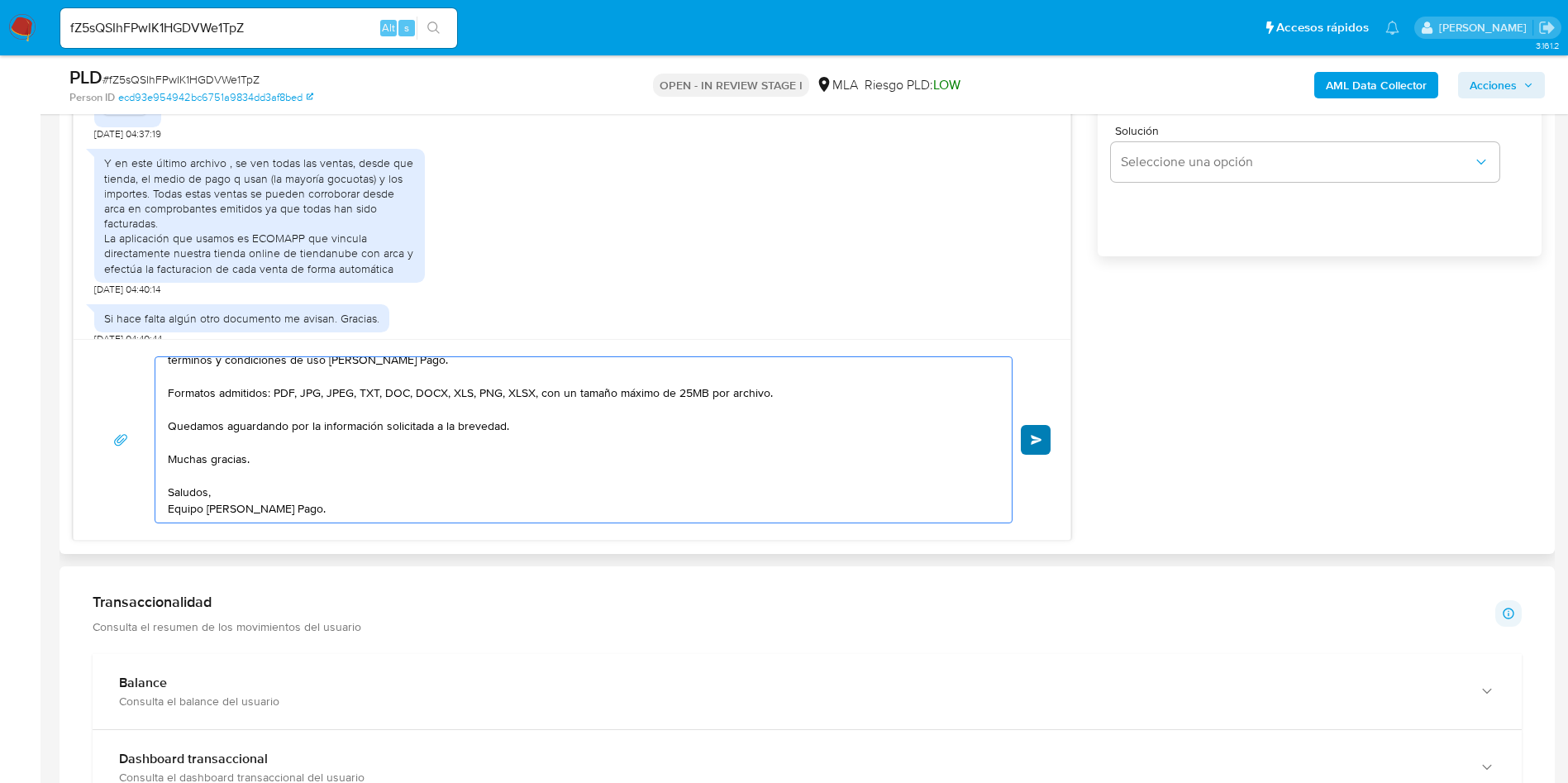
type textarea "Hola Eugenia, Muchas gracias por tu respuesta. No obstante, necesitamos que nos…"
click button "Enviar"
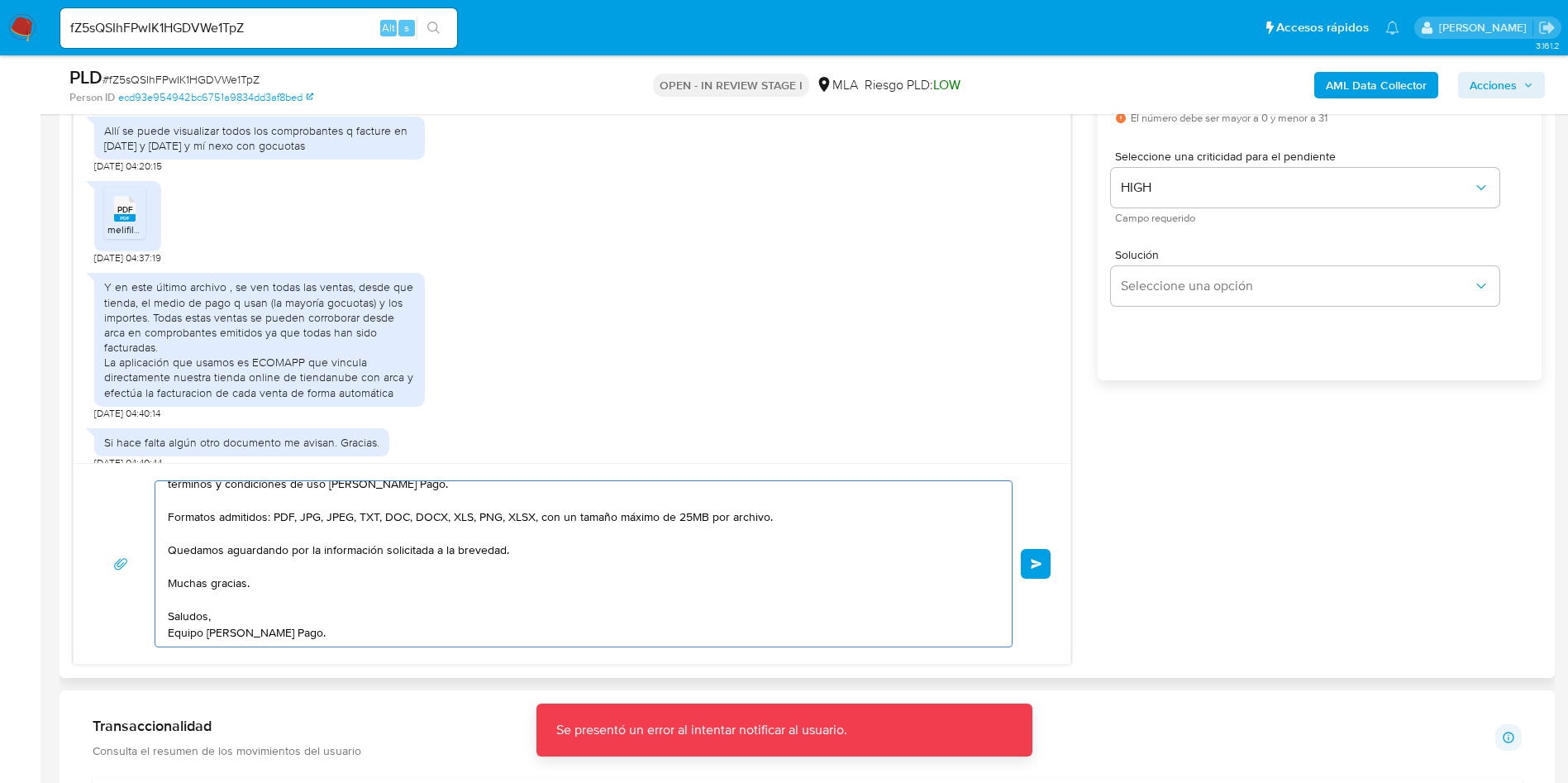
scroll to position [0, 0]
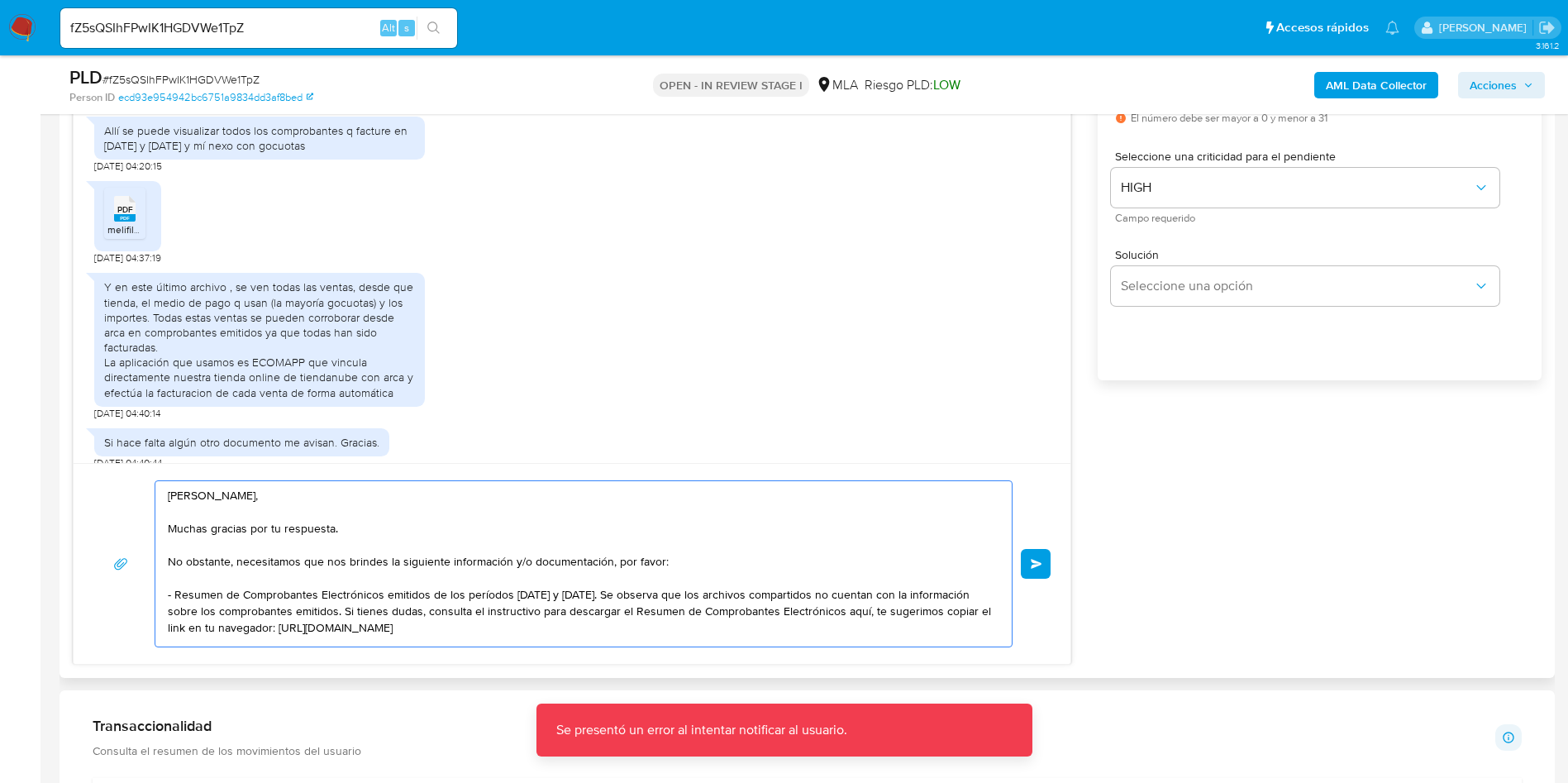
drag, startPoint x: 314, startPoint y: 631, endPoint x: 125, endPoint y: 394, distance: 303.1
click div "Hola, Esperamos que te encuentres muy bien. Te consultamos si tuviste oportunid…"
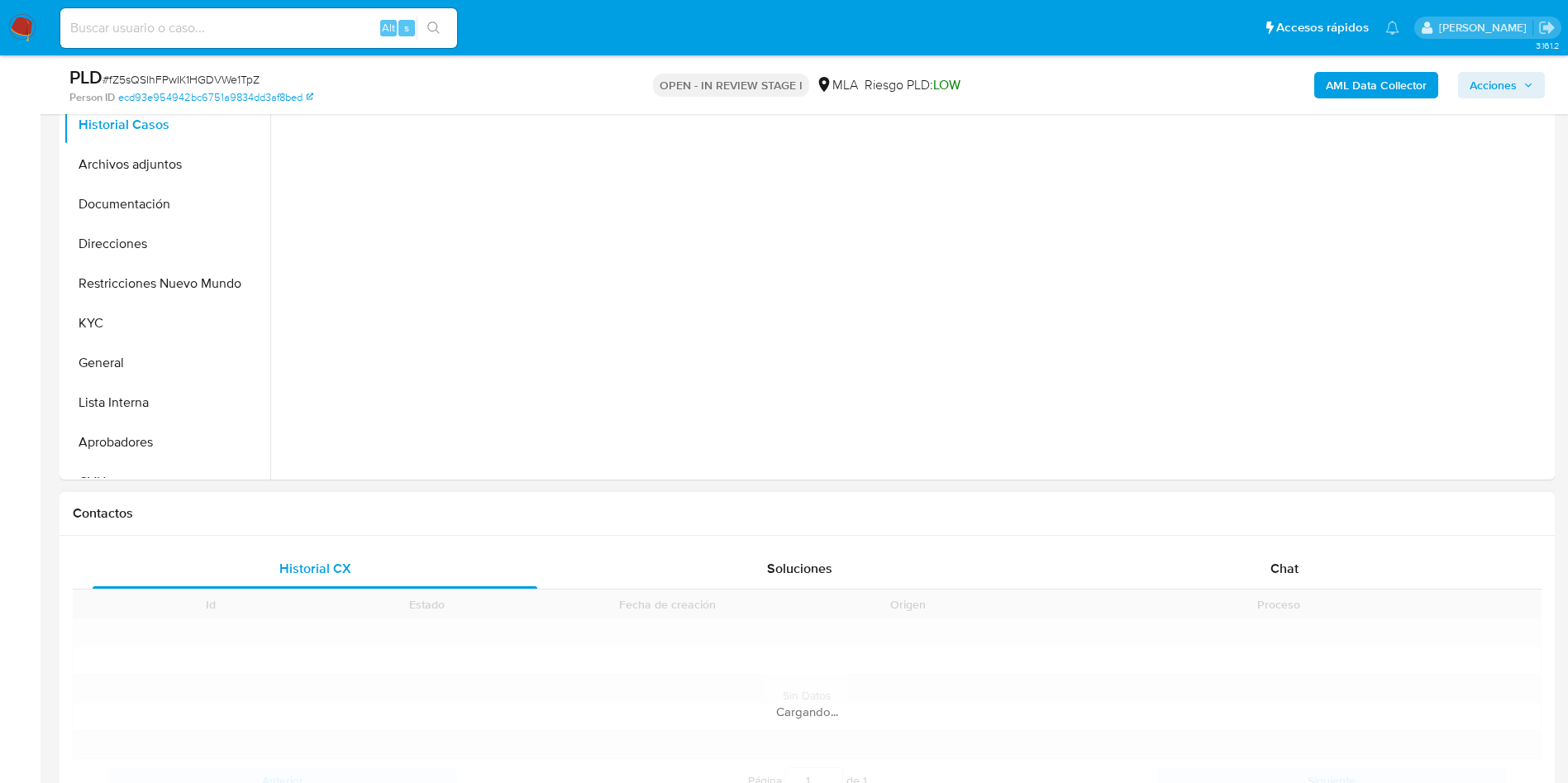
scroll to position [620, 0]
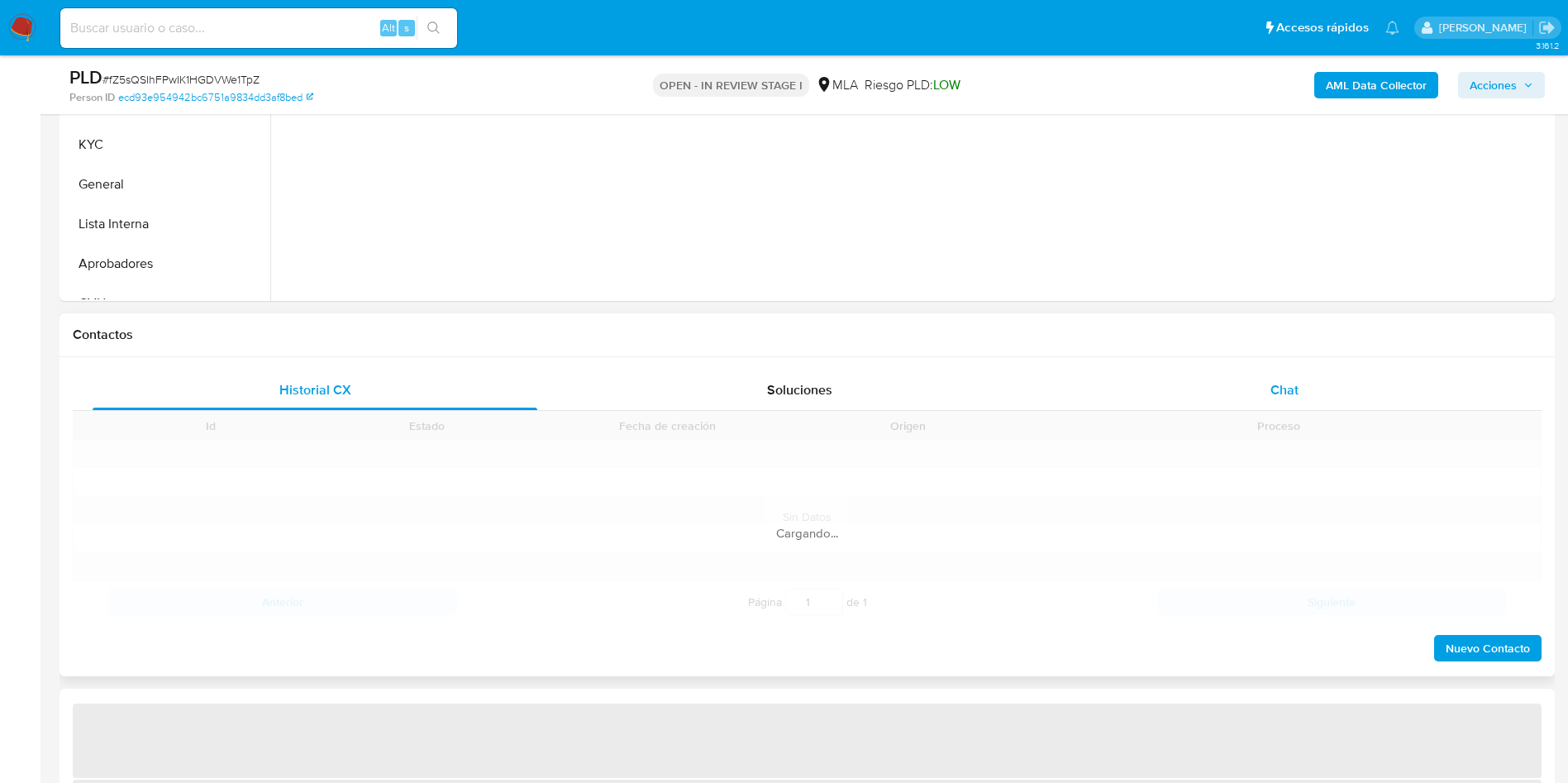
click at [1274, 381] on span "Chat" at bounding box center [1285, 390] width 28 height 19
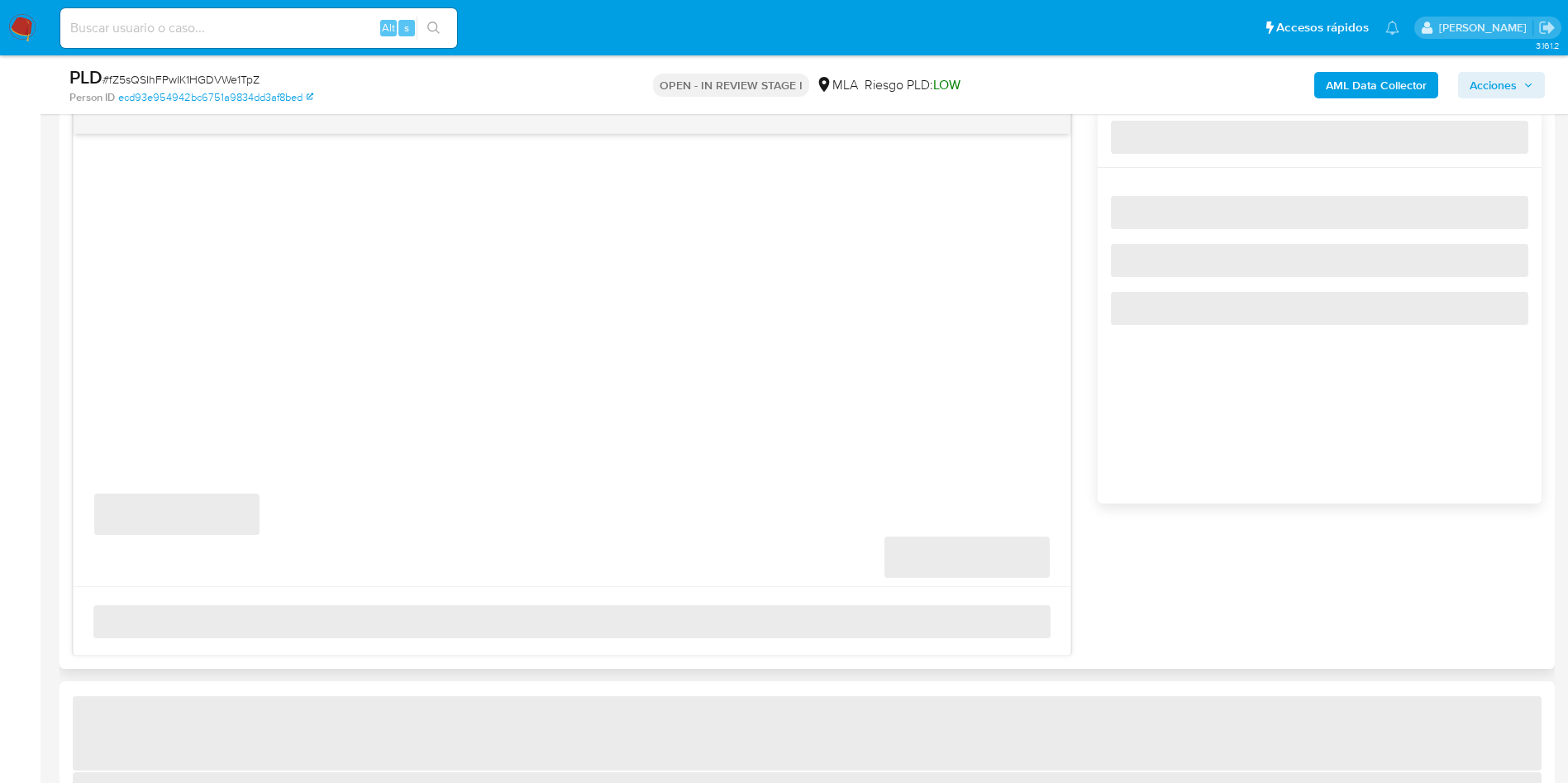
scroll to position [992, 0]
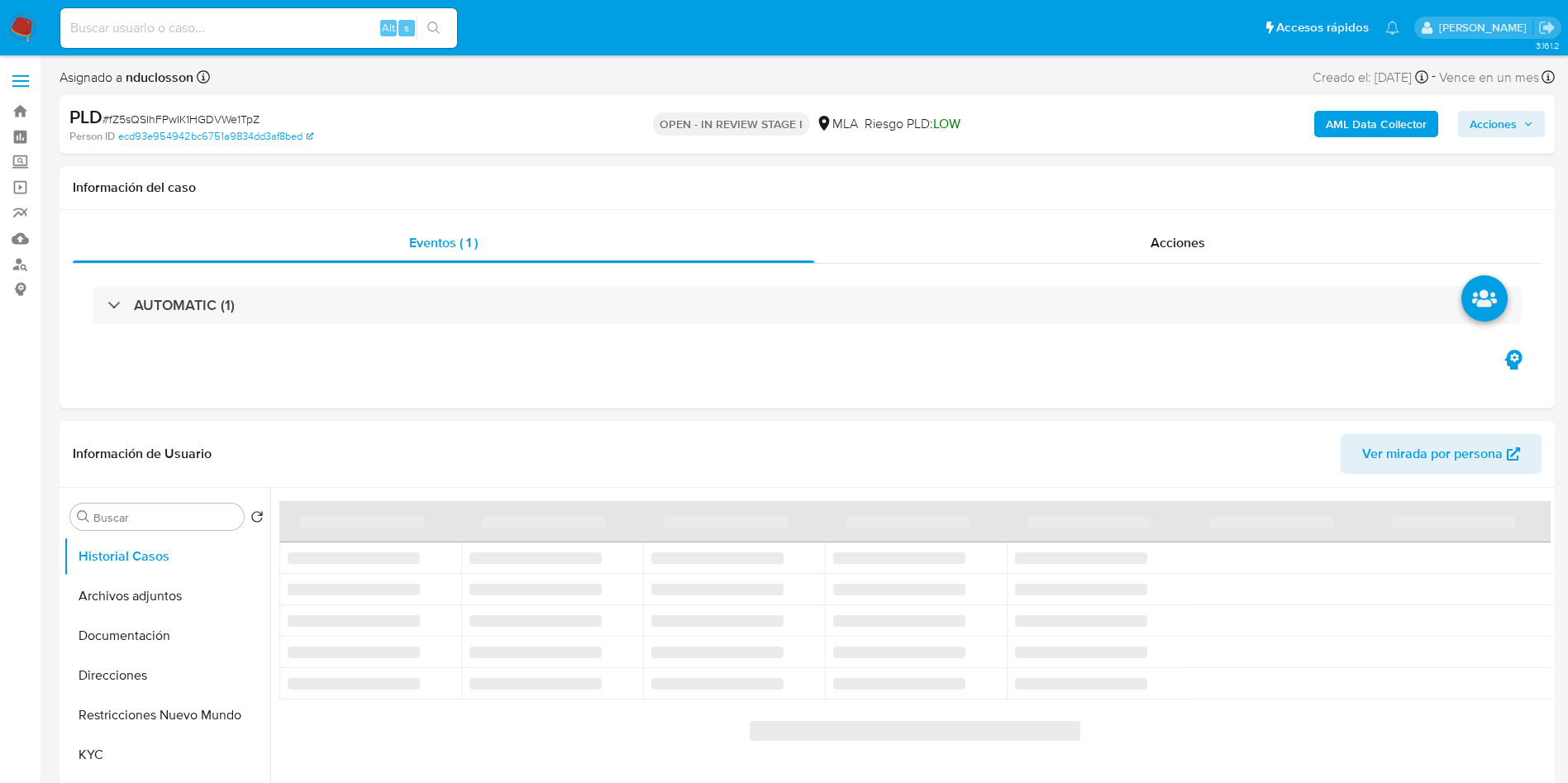
select select "10"
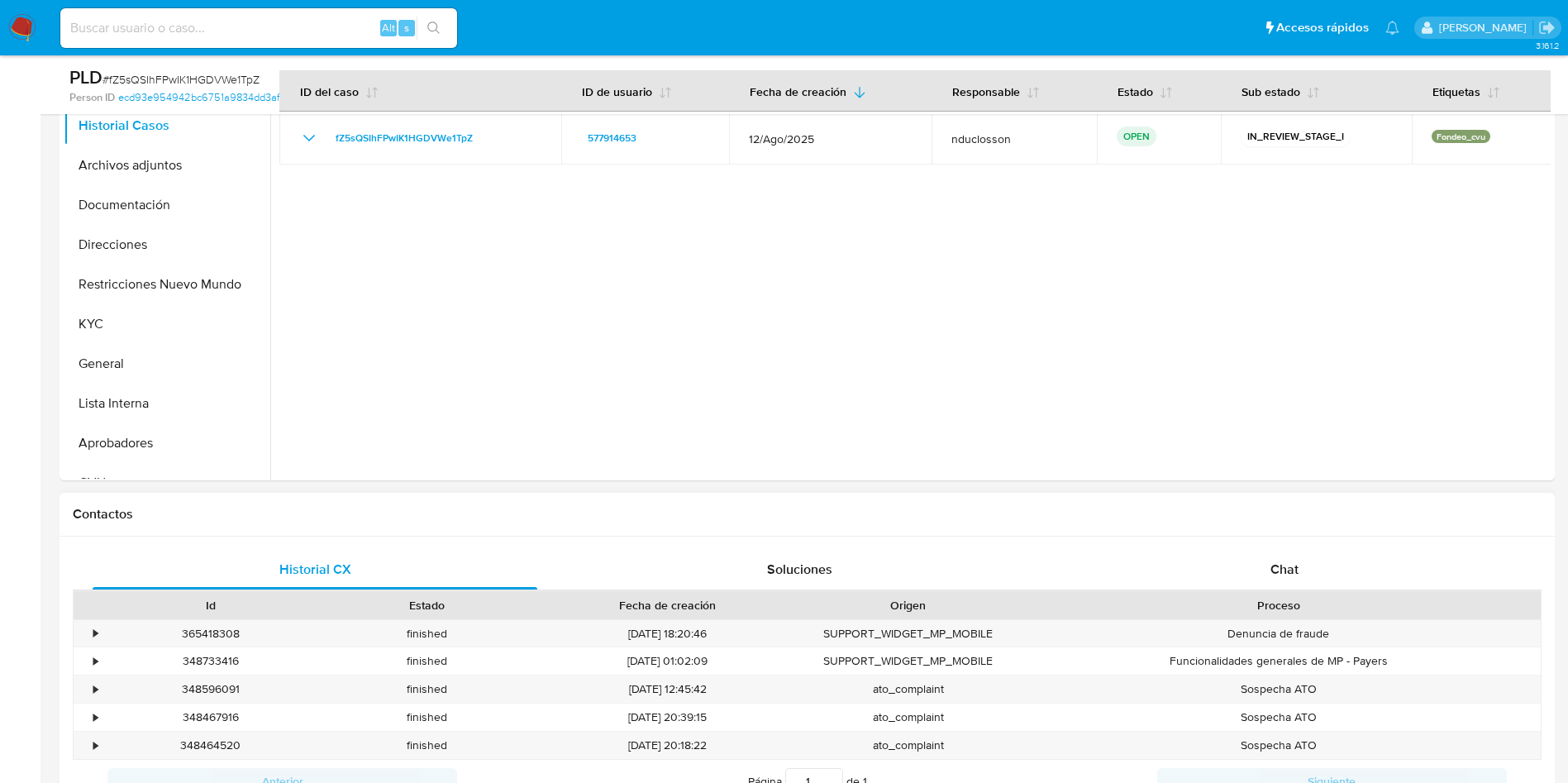
click at [1246, 553] on div "Chat" at bounding box center [1285, 570] width 445 height 40
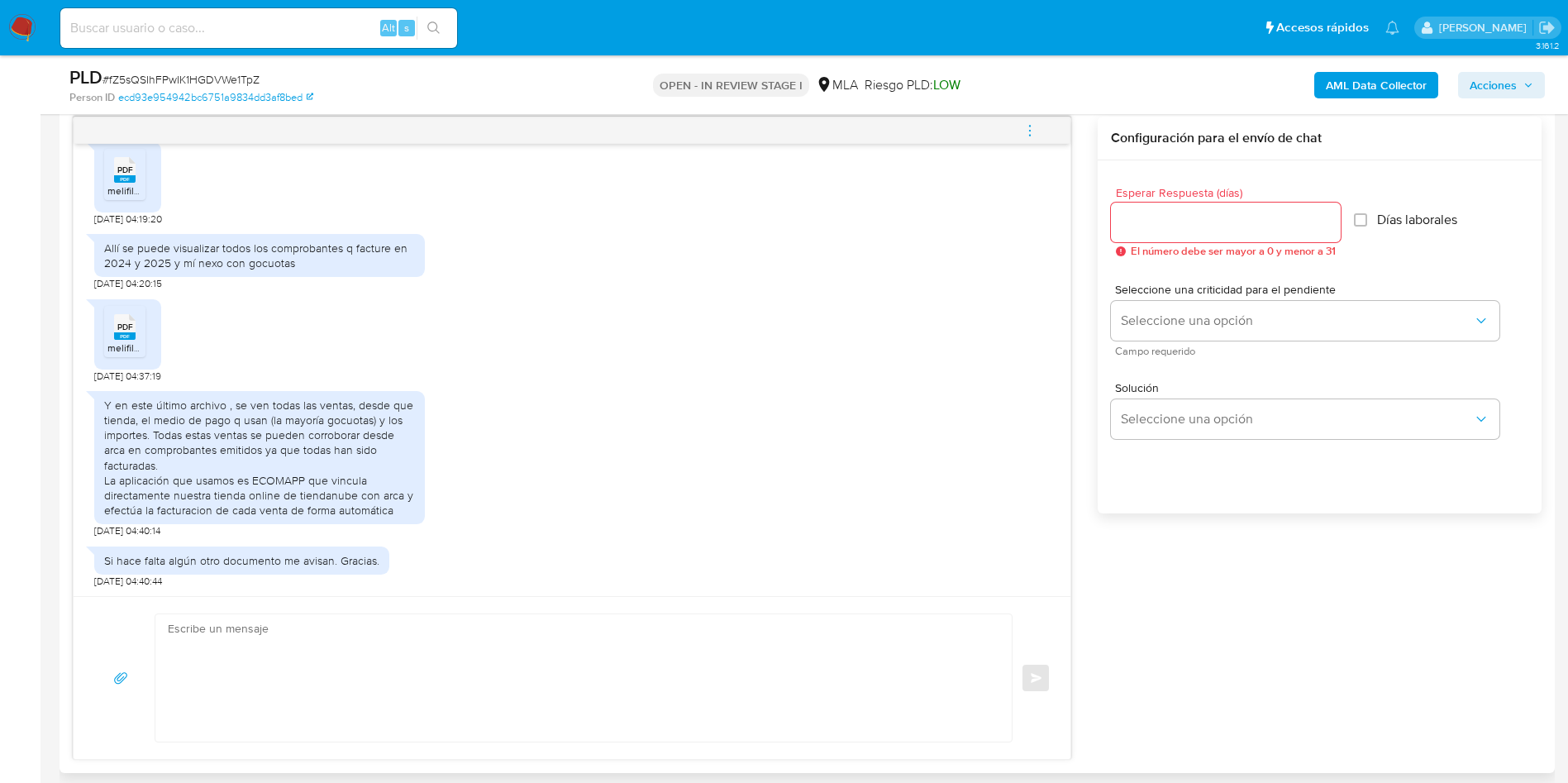
scroll to position [992, 0]
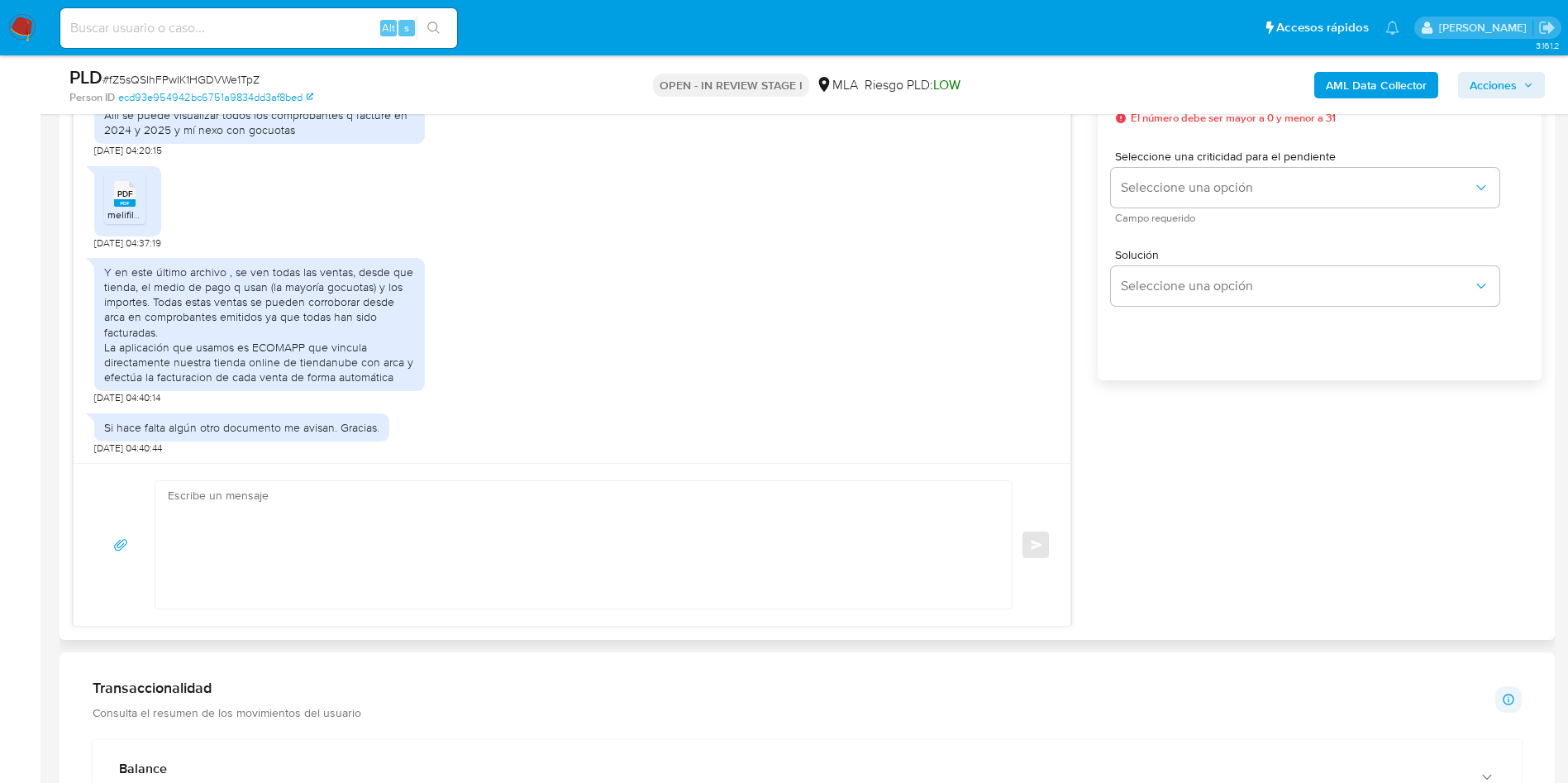
click at [522, 510] on textarea at bounding box center [579, 544] width 823 height 127
paste textarea "[PERSON_NAME], Muchas gracias por tu respuesta. No obstante, necesitamos que no…"
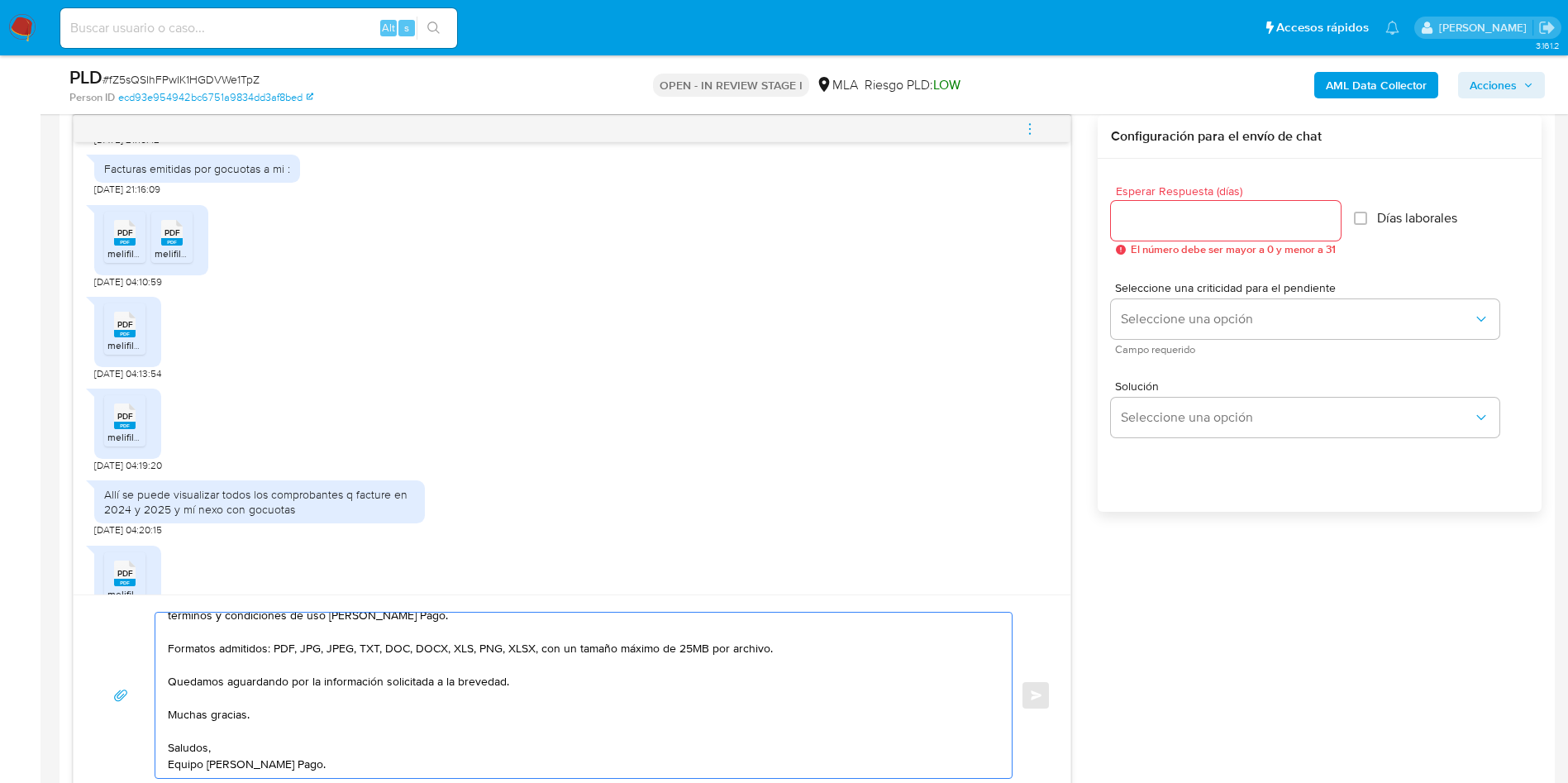
scroll to position [744, 0]
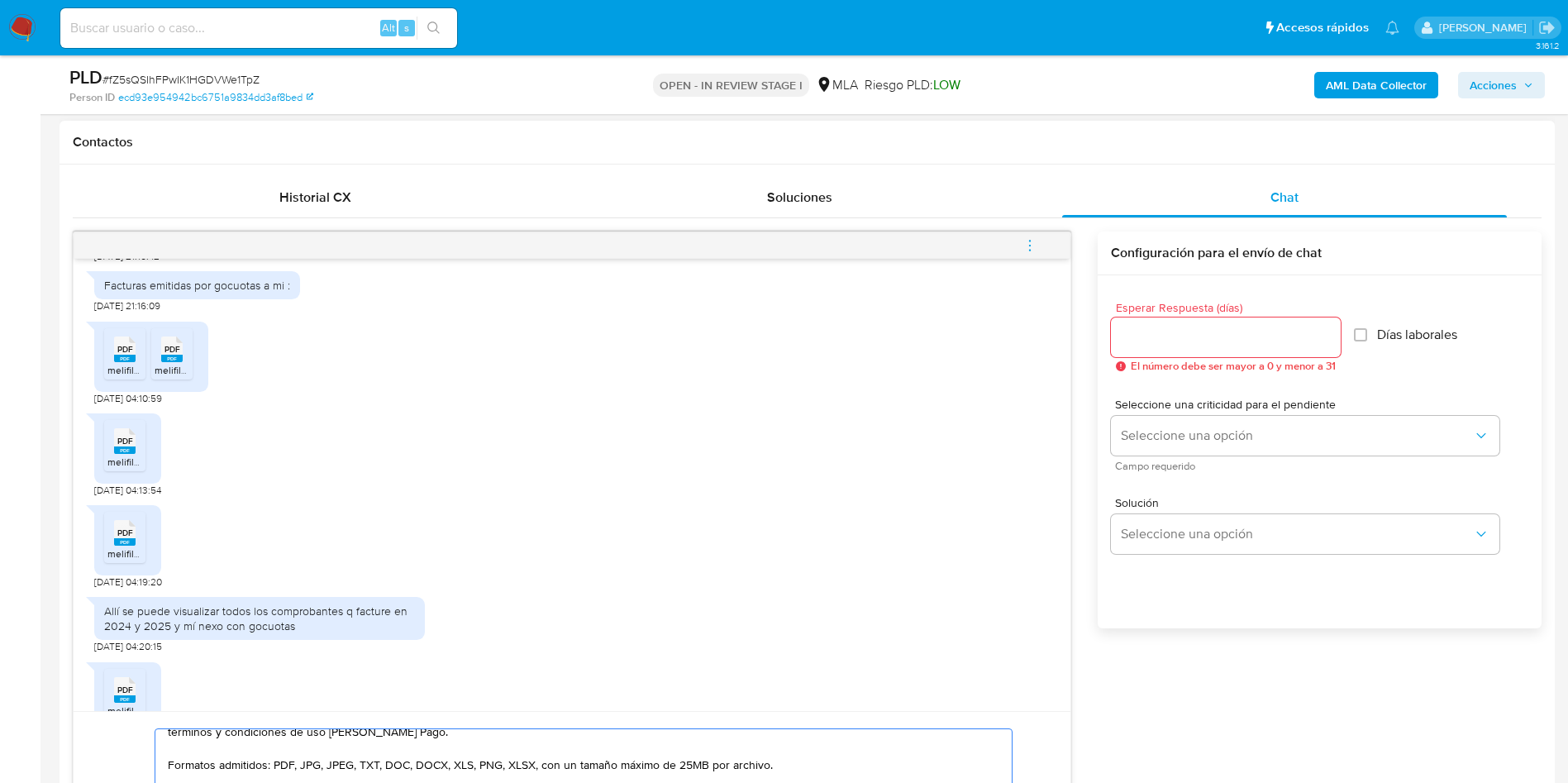
type textarea "[PERSON_NAME], Muchas gracias por tu respuesta. No obstante, necesitamos que no…"
click at [1157, 339] on input "Esperar Respuesta (días)" at bounding box center [1227, 337] width 230 height 22
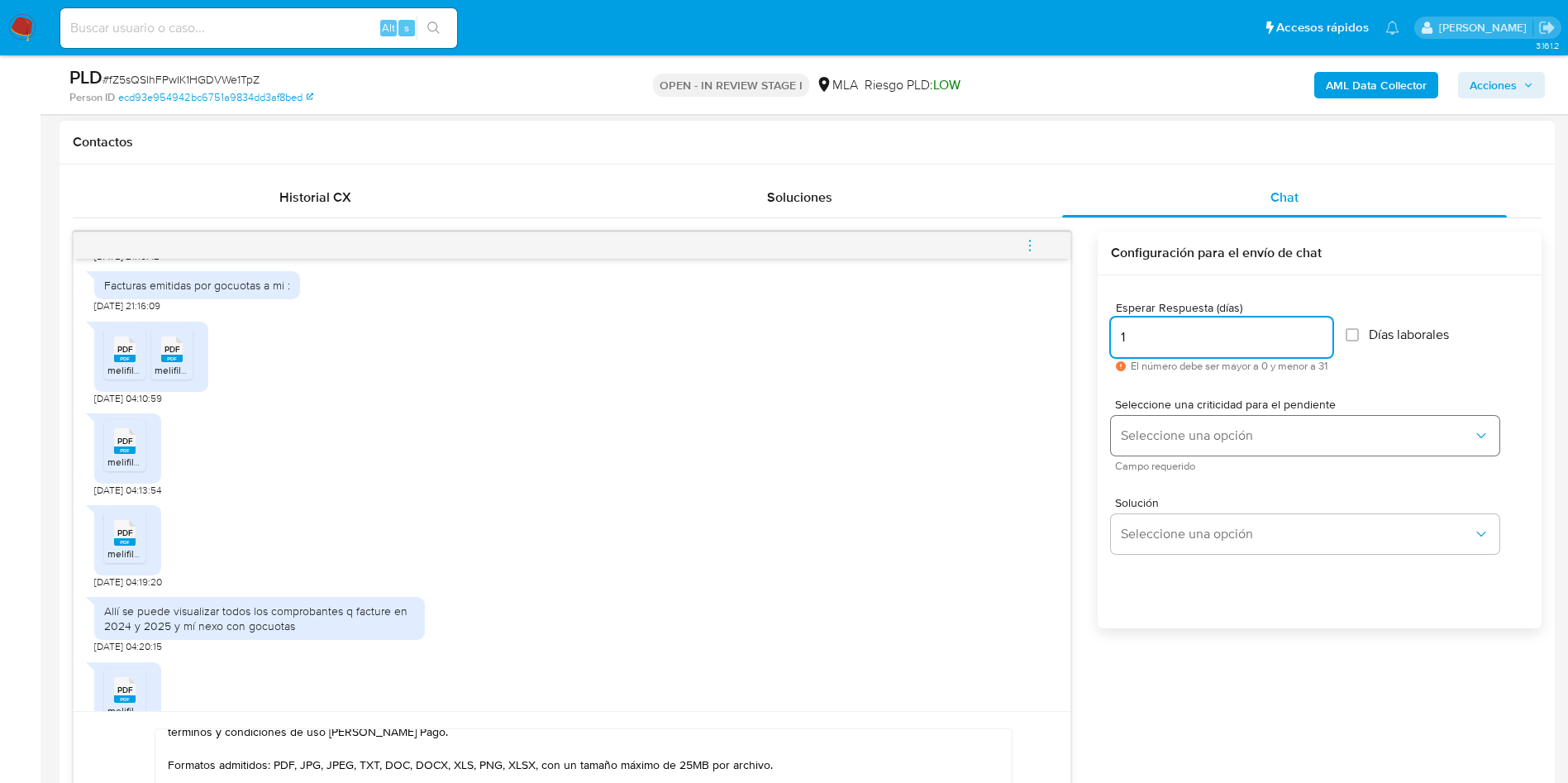
type input "1"
click at [1139, 430] on span "Seleccione una opción" at bounding box center [1297, 435] width 352 height 17
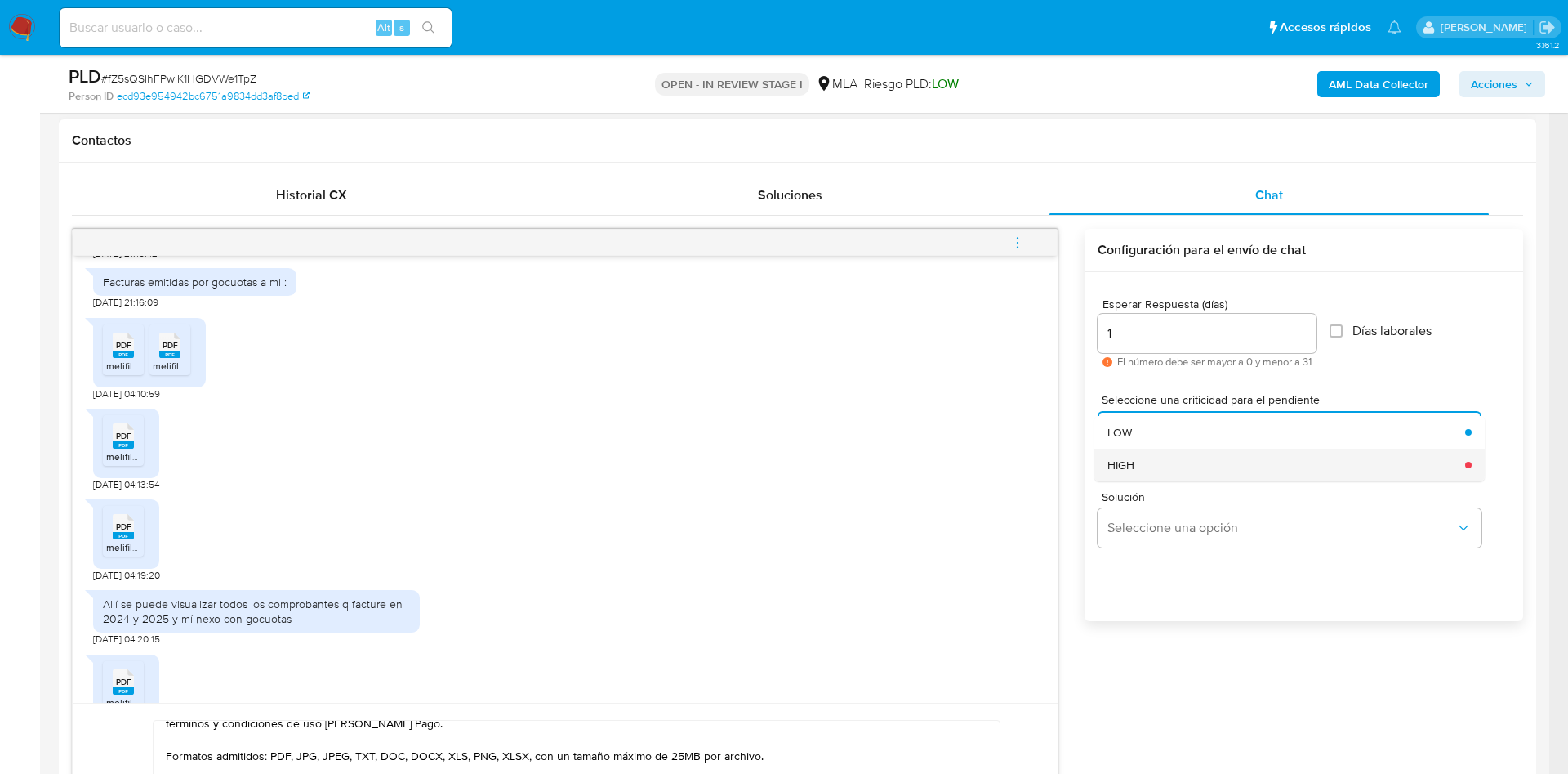
click at [1129, 468] on span "HIGH" at bounding box center [1120, 464] width 27 height 15
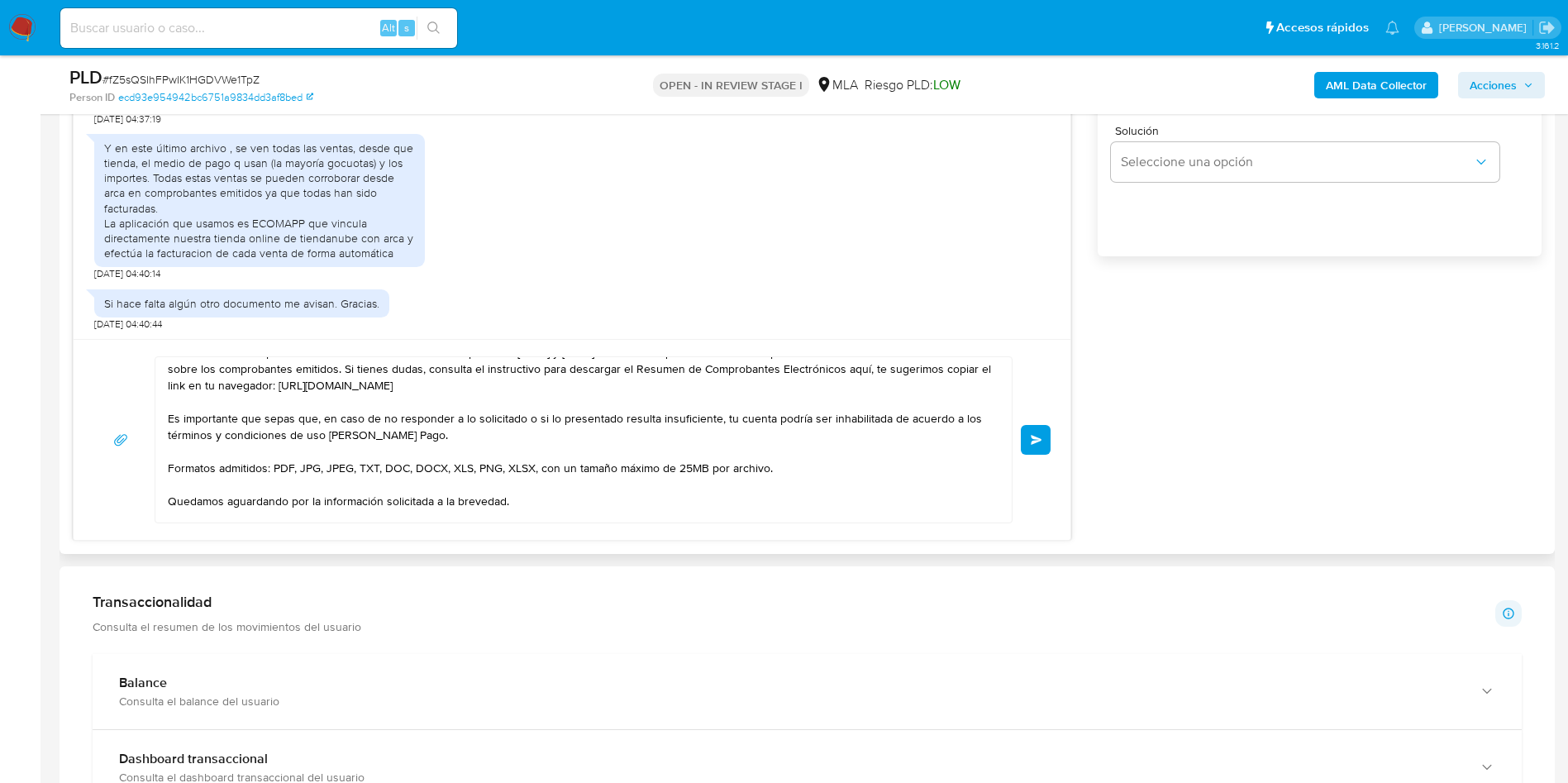
scroll to position [0, 0]
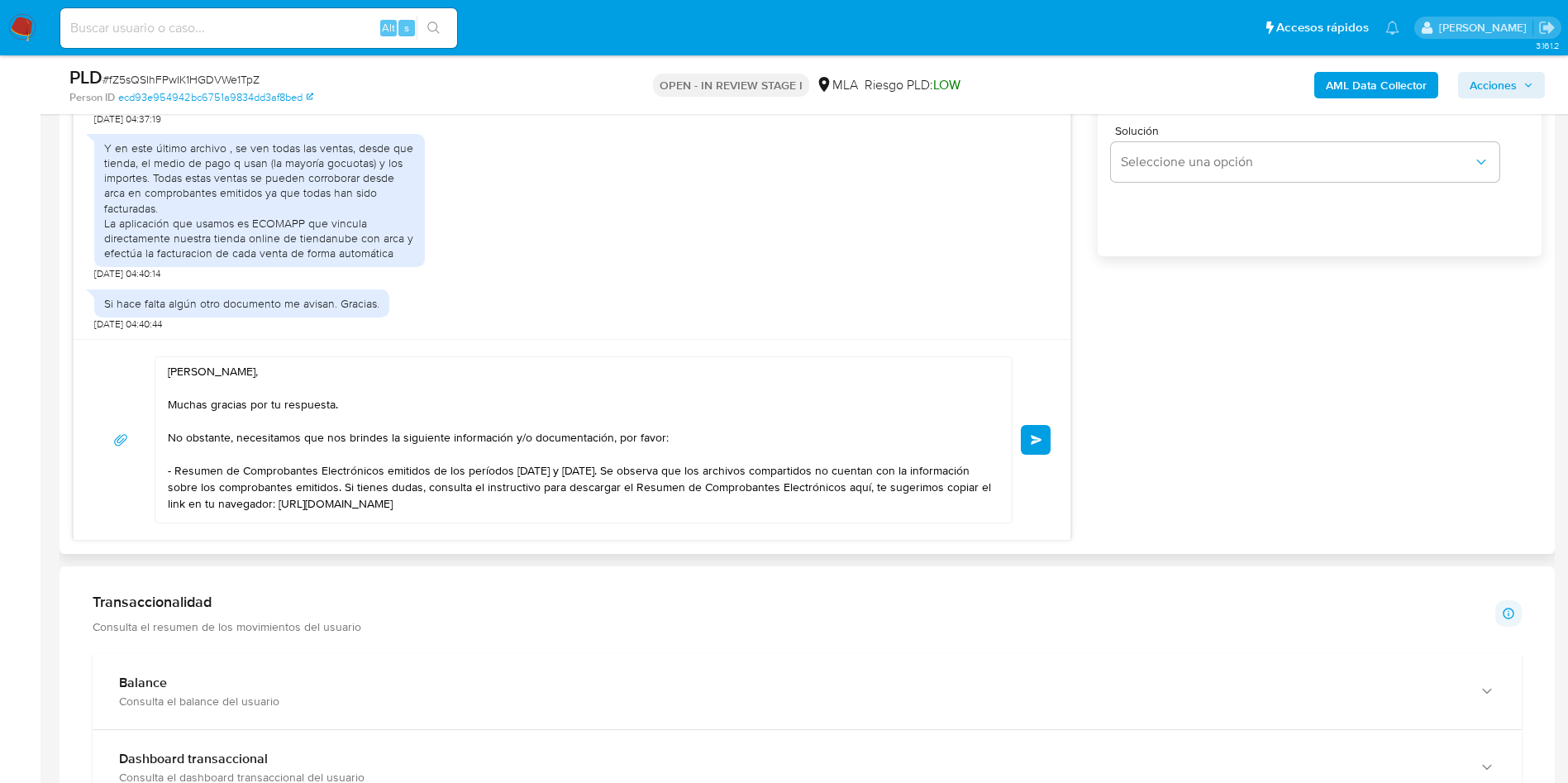
click at [1035, 435] on span "Enviar" at bounding box center [1036, 439] width 11 height 10
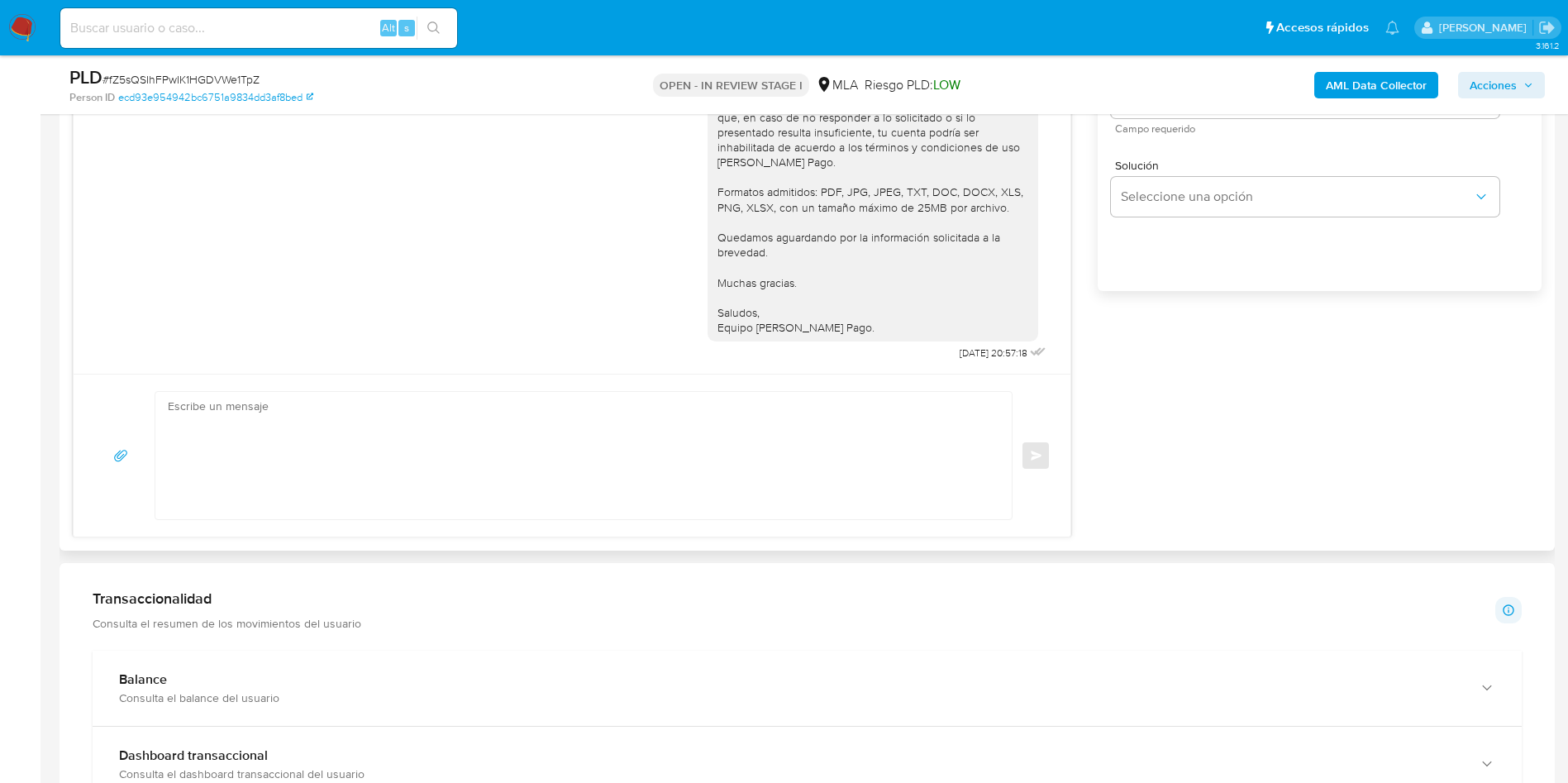
scroll to position [868, 0]
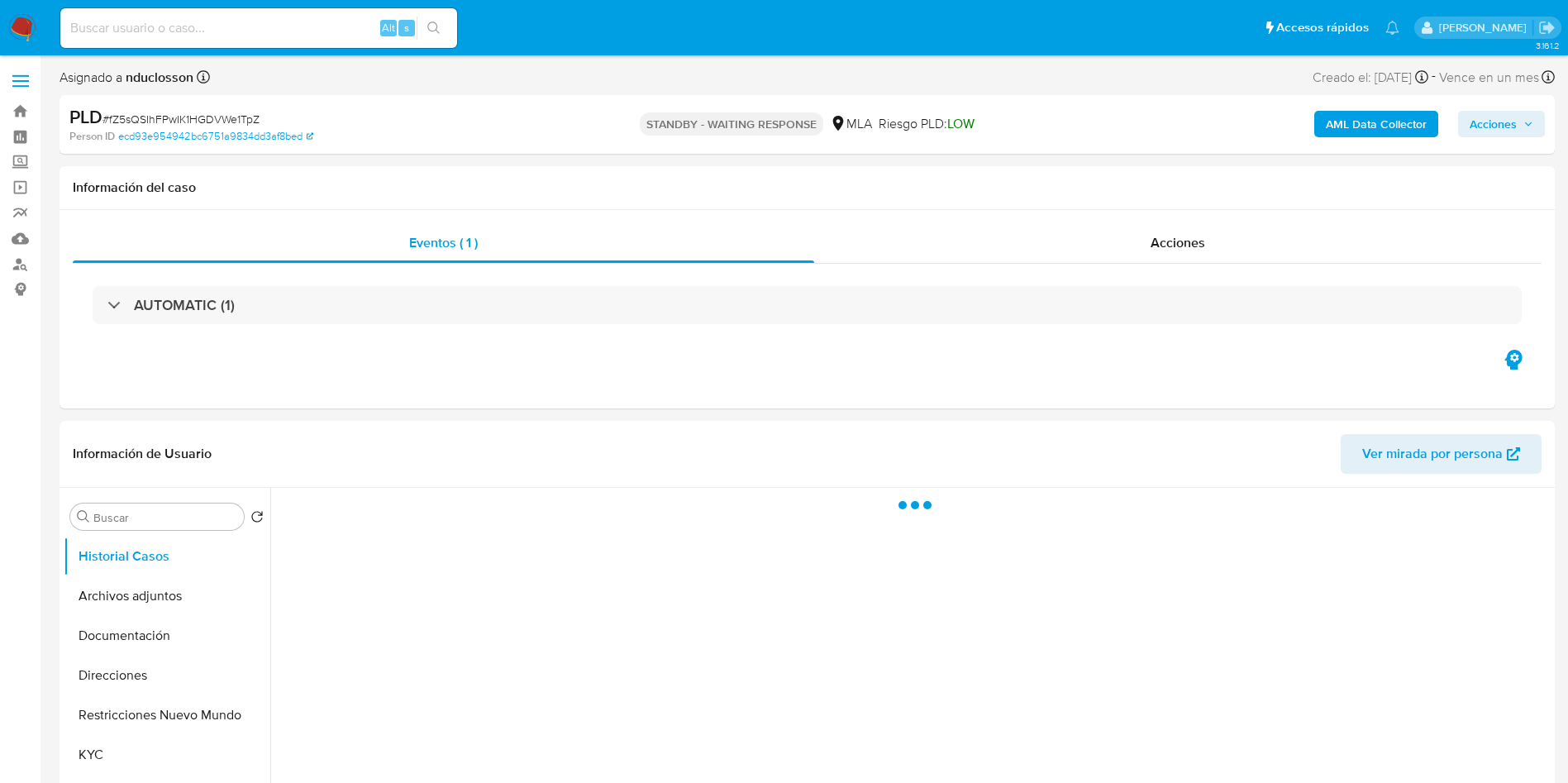
select select "10"
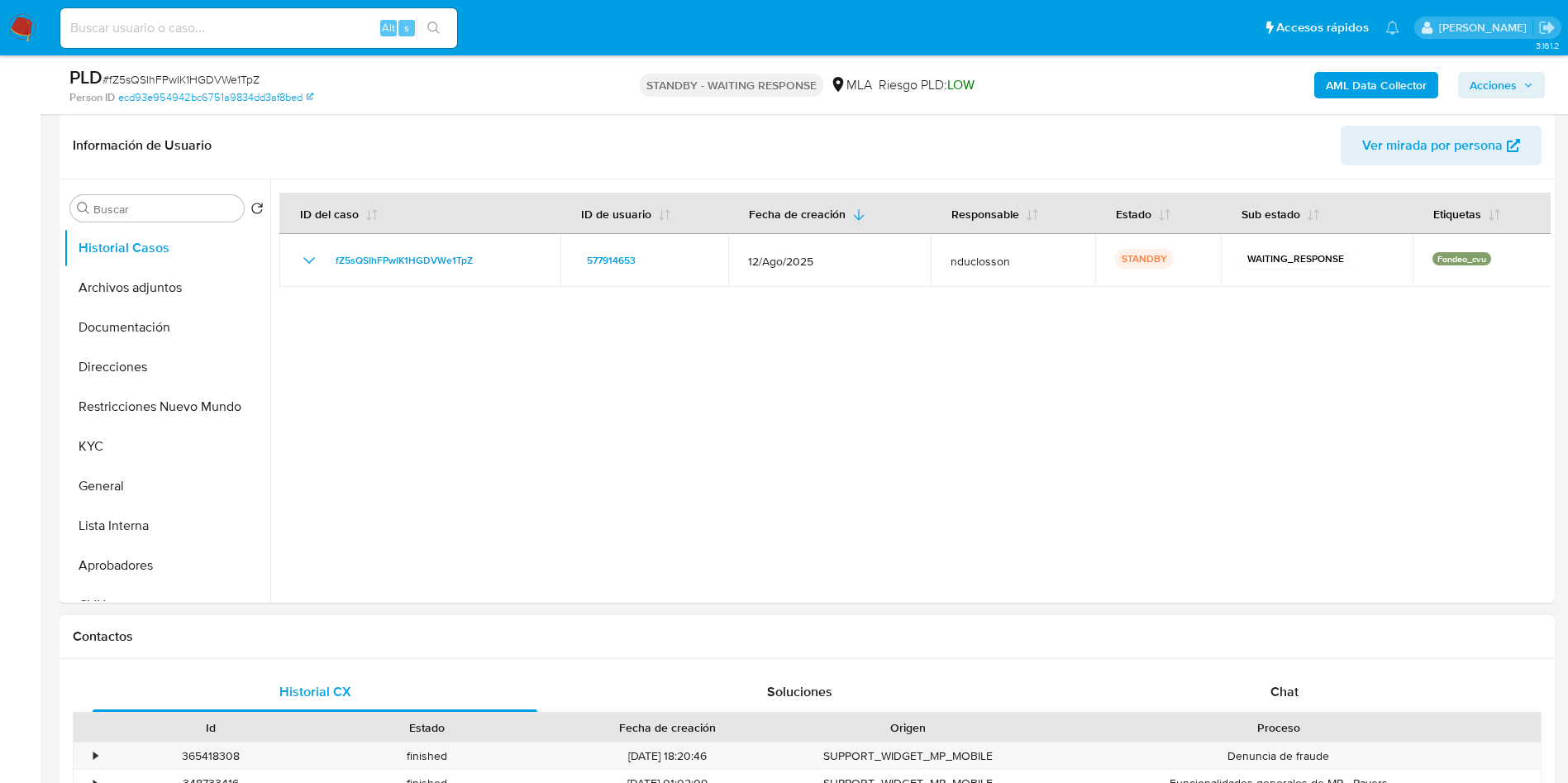
scroll to position [496, 0]
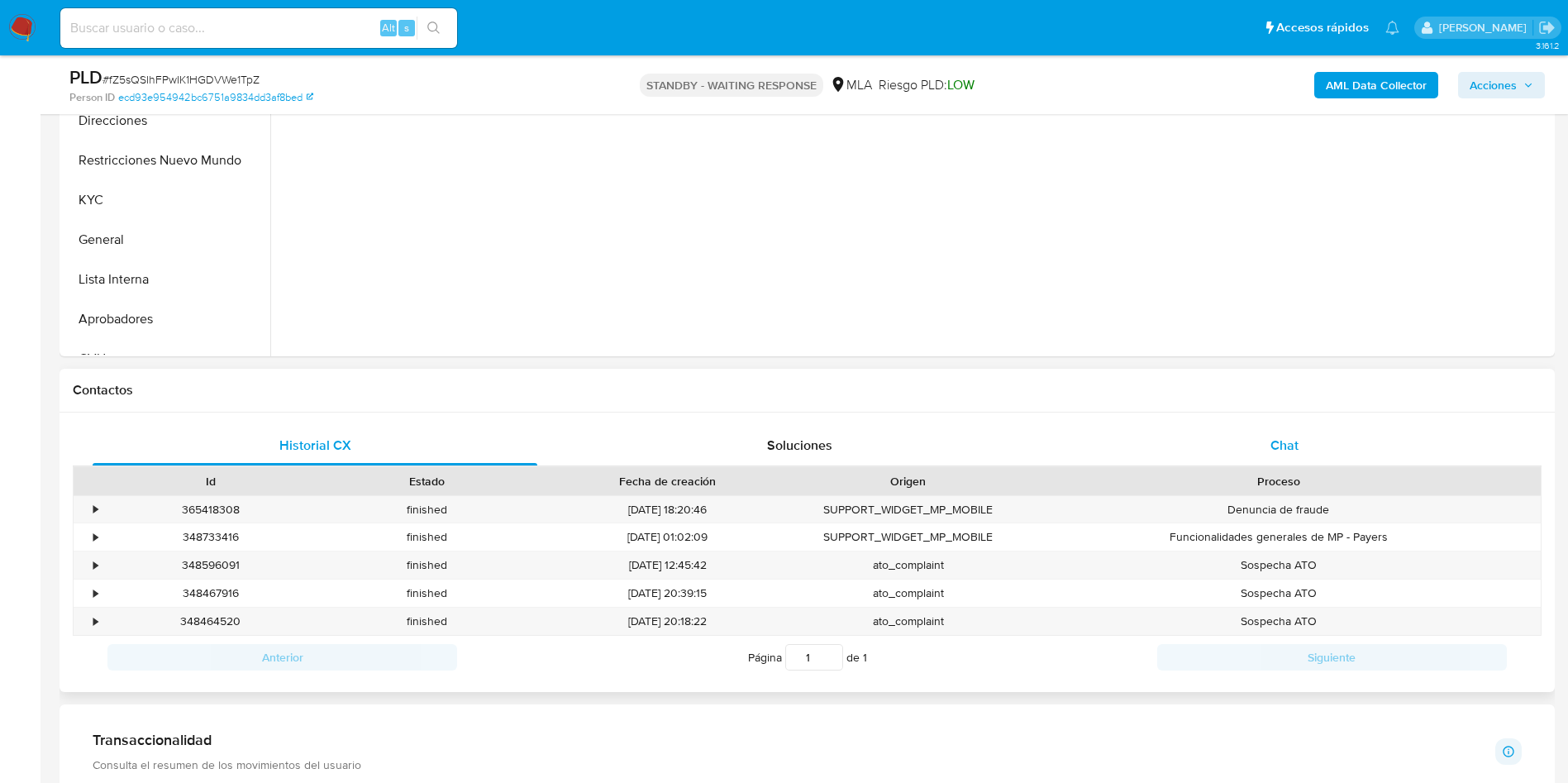
click at [1183, 434] on div "Chat" at bounding box center [1285, 446] width 445 height 40
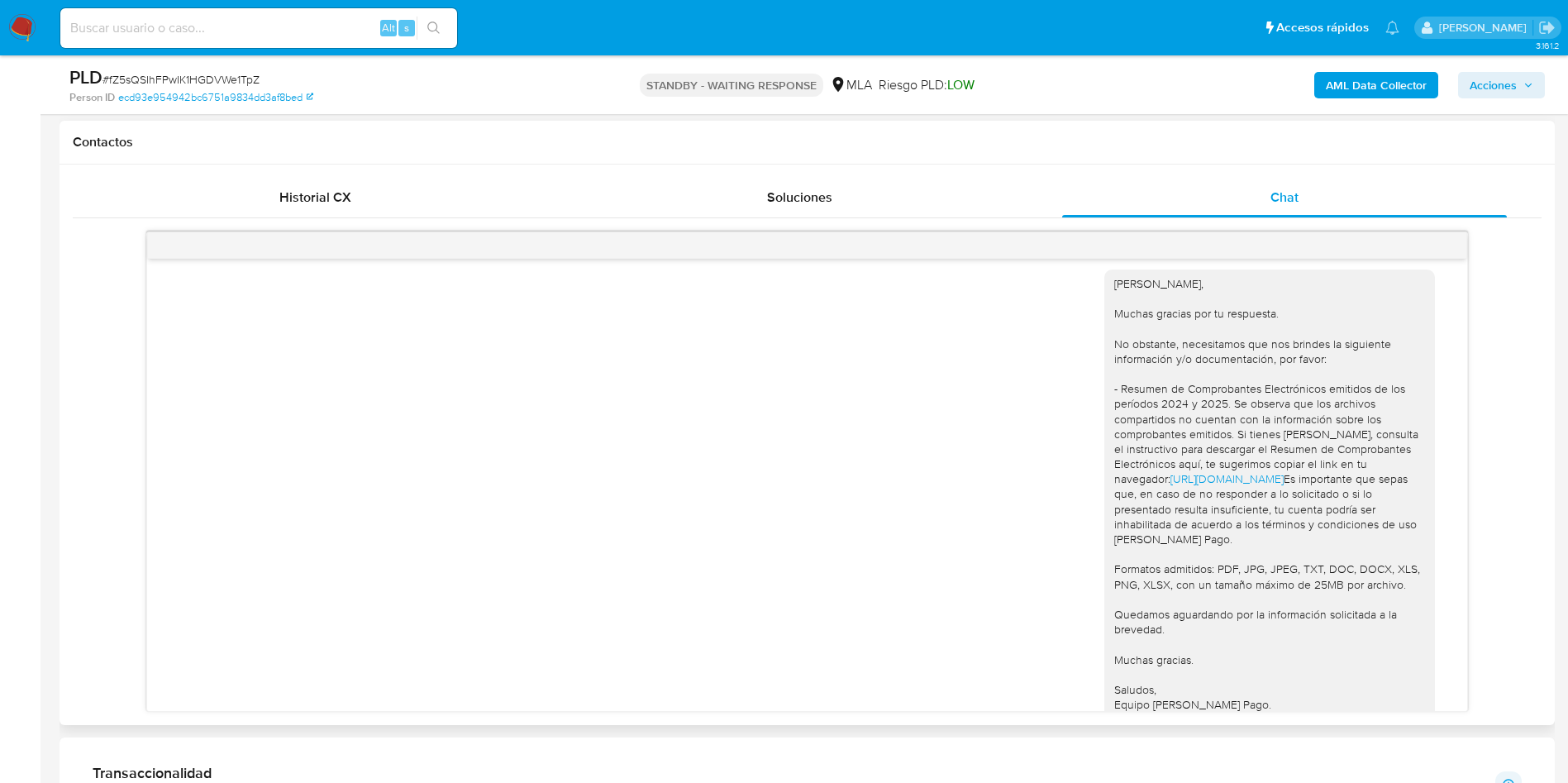
scroll to position [3901, 0]
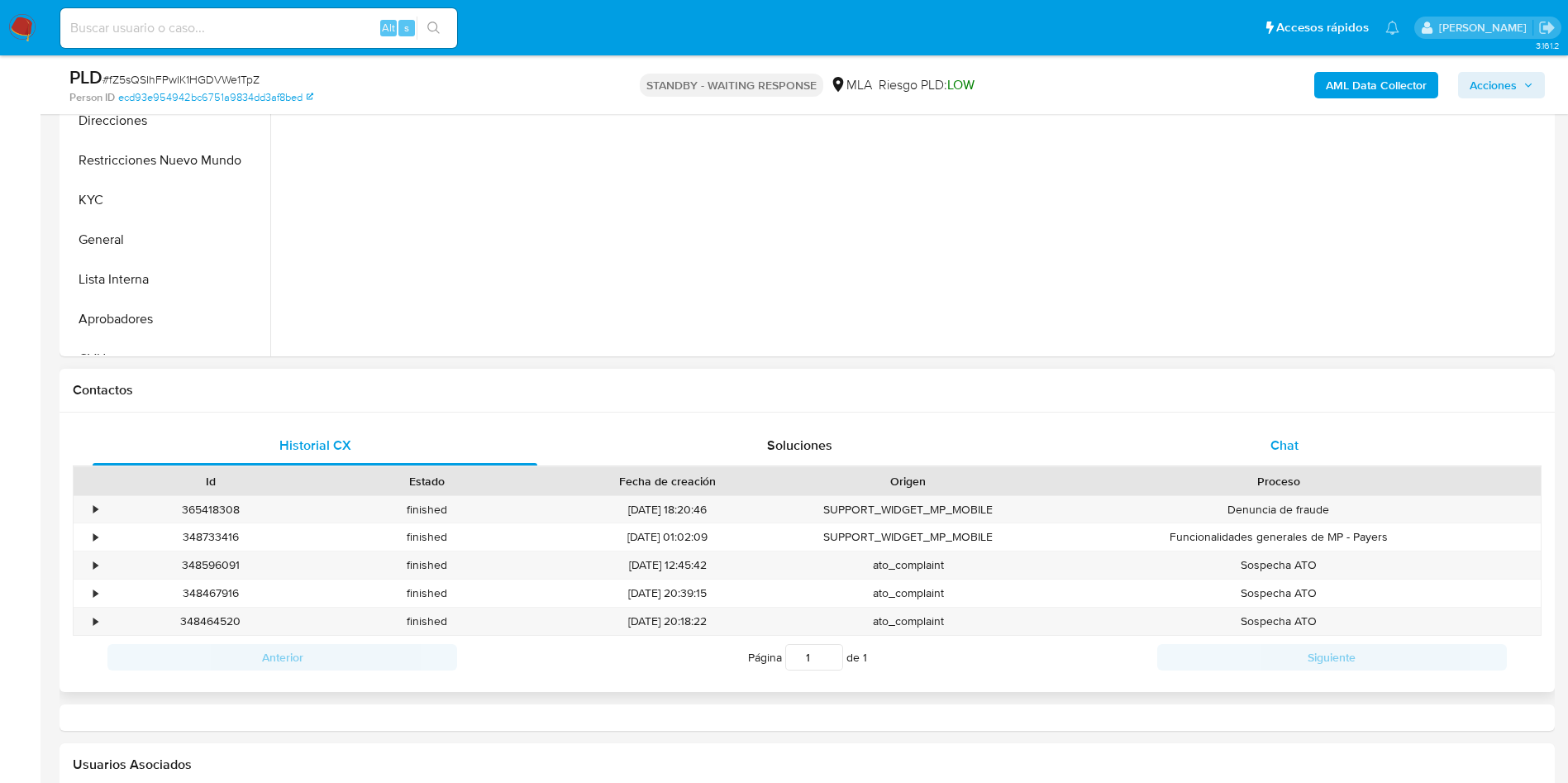
click at [1315, 431] on div "Chat" at bounding box center [1285, 446] width 445 height 40
select select "10"
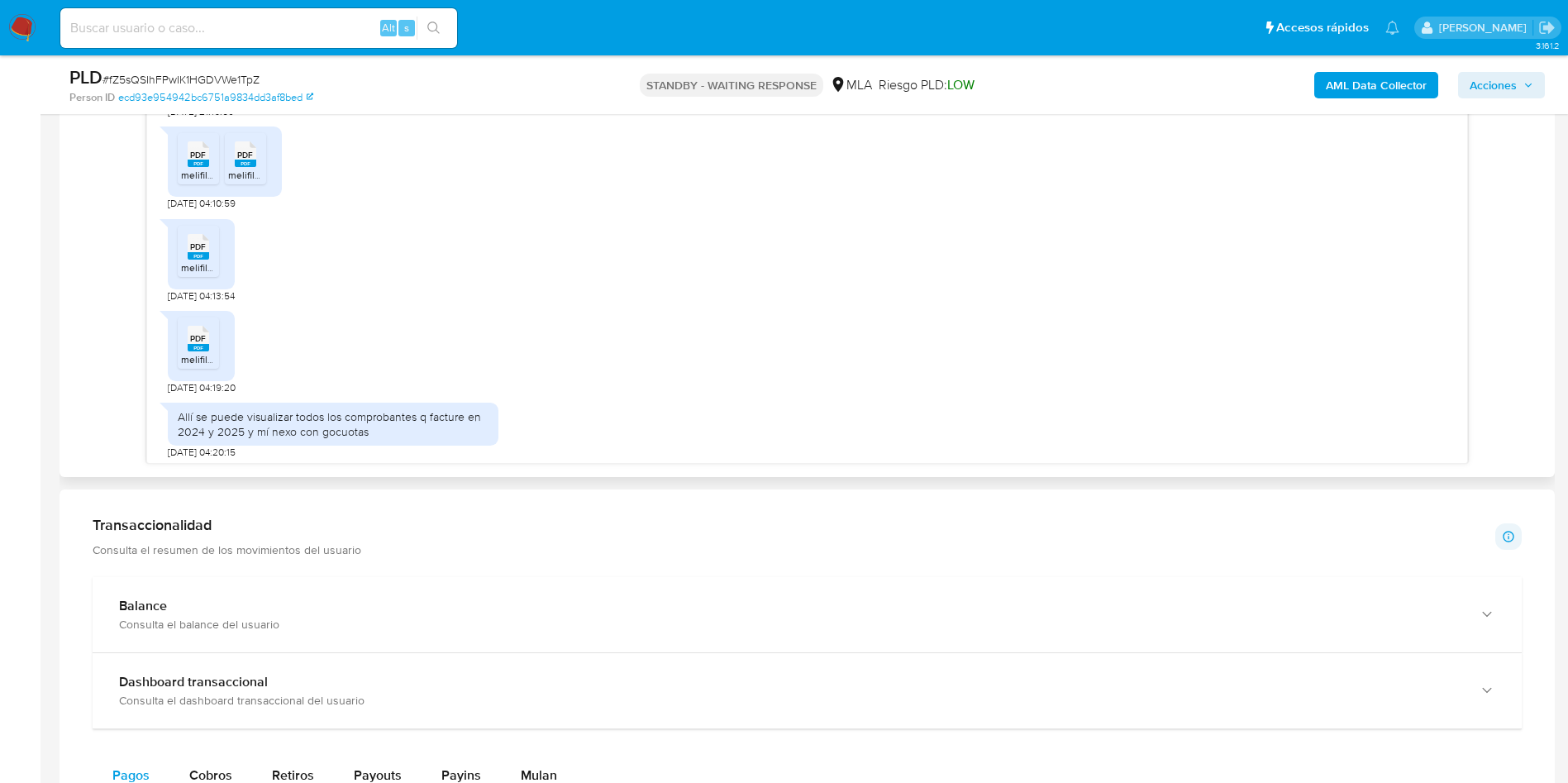
scroll to position [801, 0]
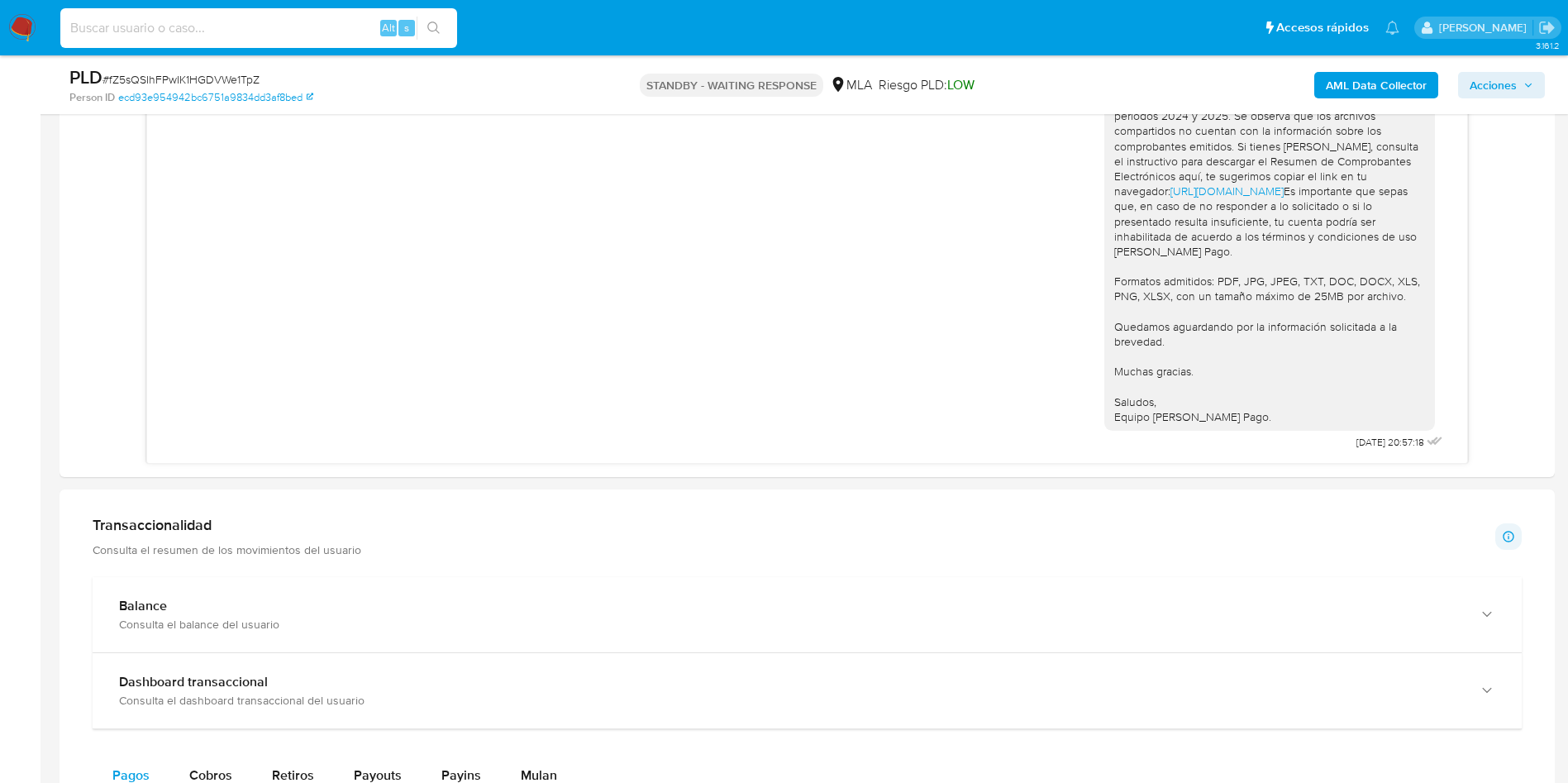
click at [198, 17] on input at bounding box center [259, 28] width 397 height 22
paste input "E7bcZNpvuNotODMtsvDHxASI"
type input "E7bcZNpvuNotODMtsvDHxASI"
click at [423, 36] on button "search-icon" at bounding box center [433, 28] width 34 height 24
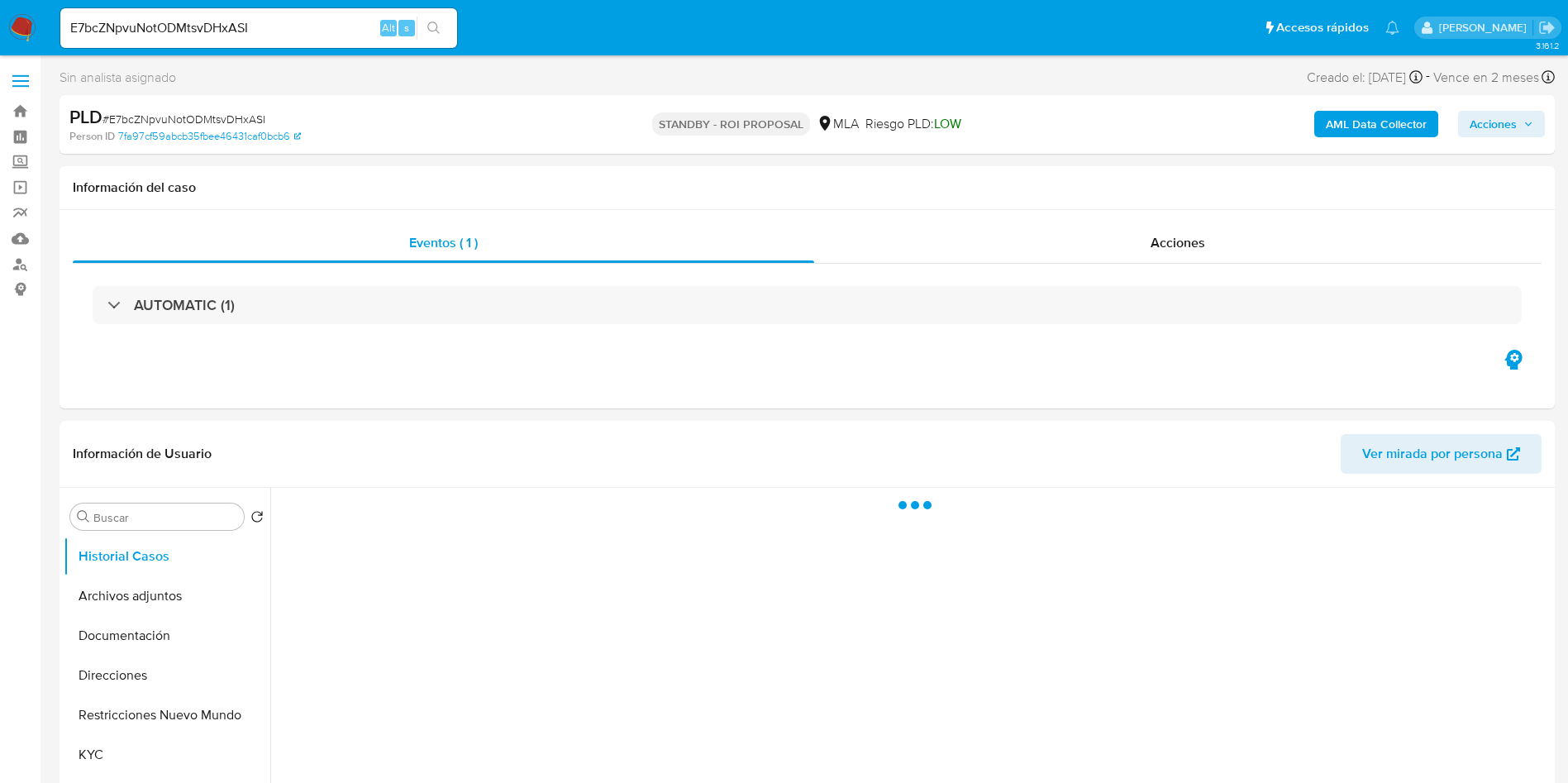
select select "10"
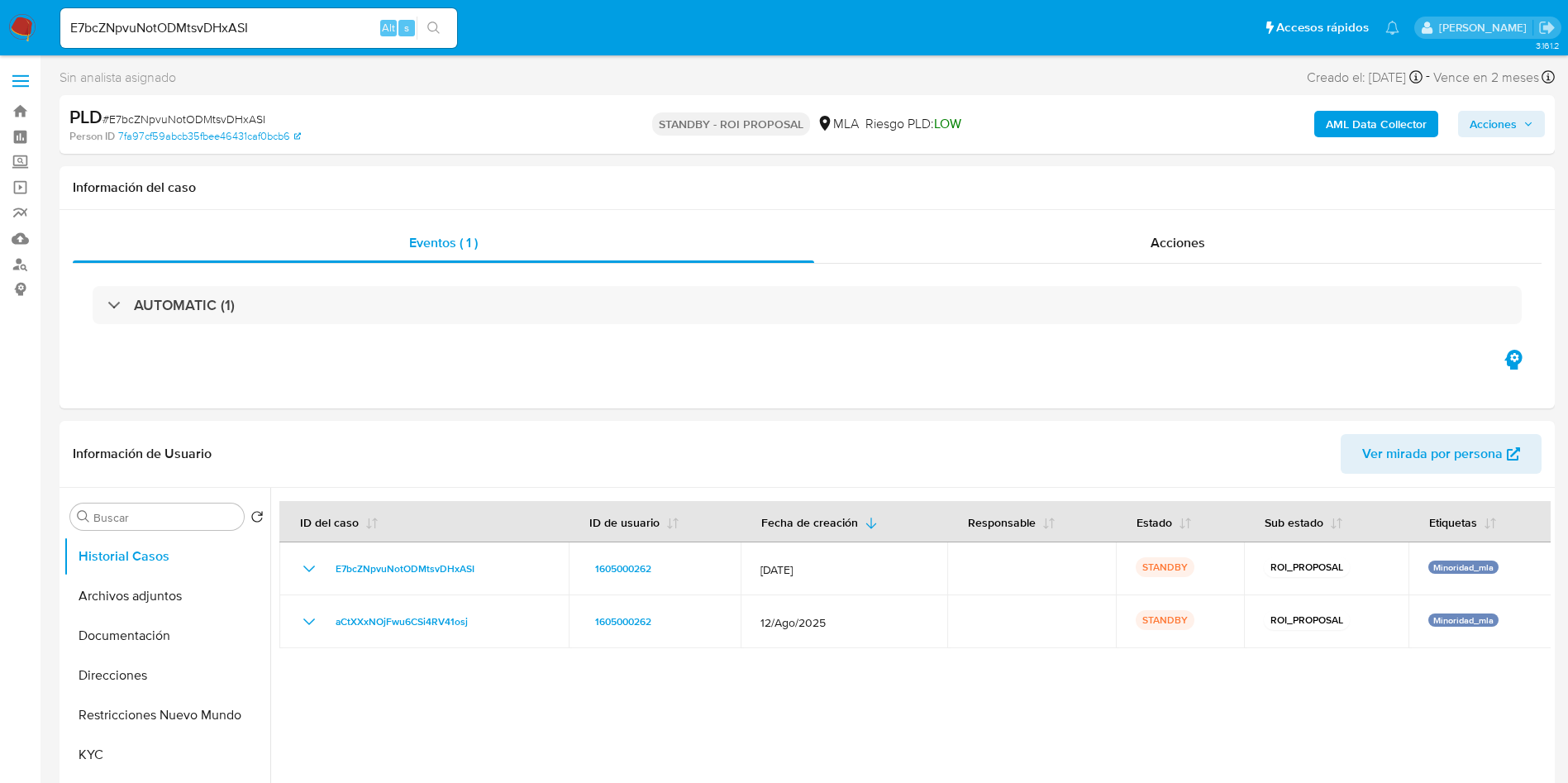
click at [274, 19] on input "E7bcZNpvuNotODMtsvDHxASI" at bounding box center [259, 28] width 397 height 22
click at [264, 19] on input "E7bcZNpvuNotODMtsvDHxASI" at bounding box center [259, 28] width 397 height 22
click at [190, 21] on input "E7bcZNpvuNotODMtsvDHxASI" at bounding box center [259, 28] width 397 height 22
paste input "W0zbm7txGoHyhEHJpwP1nByS"
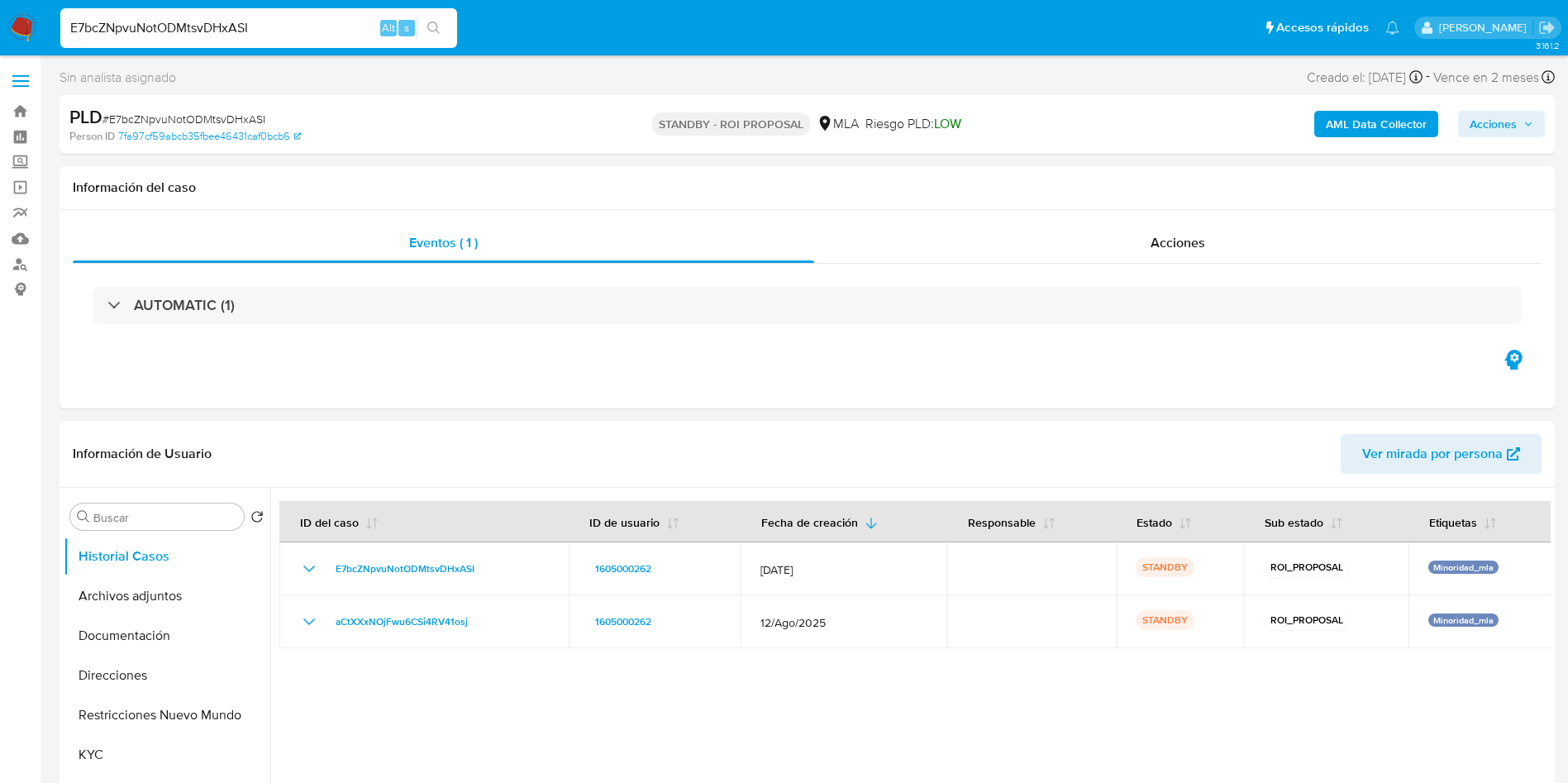
type input "E7bcZNpvuNotODMW0zbm7txGoHyhEHJpwP1nBySsvDHxASI"
click at [188, 30] on input "E7bcZNpvuNotODMW0zbm7txGoHyhEHJpwP1nBySsvDHxASI" at bounding box center [259, 28] width 397 height 22
paste input "W0zbm7txGoHyhEHJpwP1nByS"
click at [452, 24] on input "W0zbm7txGoHyhEHJpwP1nByS" at bounding box center [259, 28] width 397 height 22
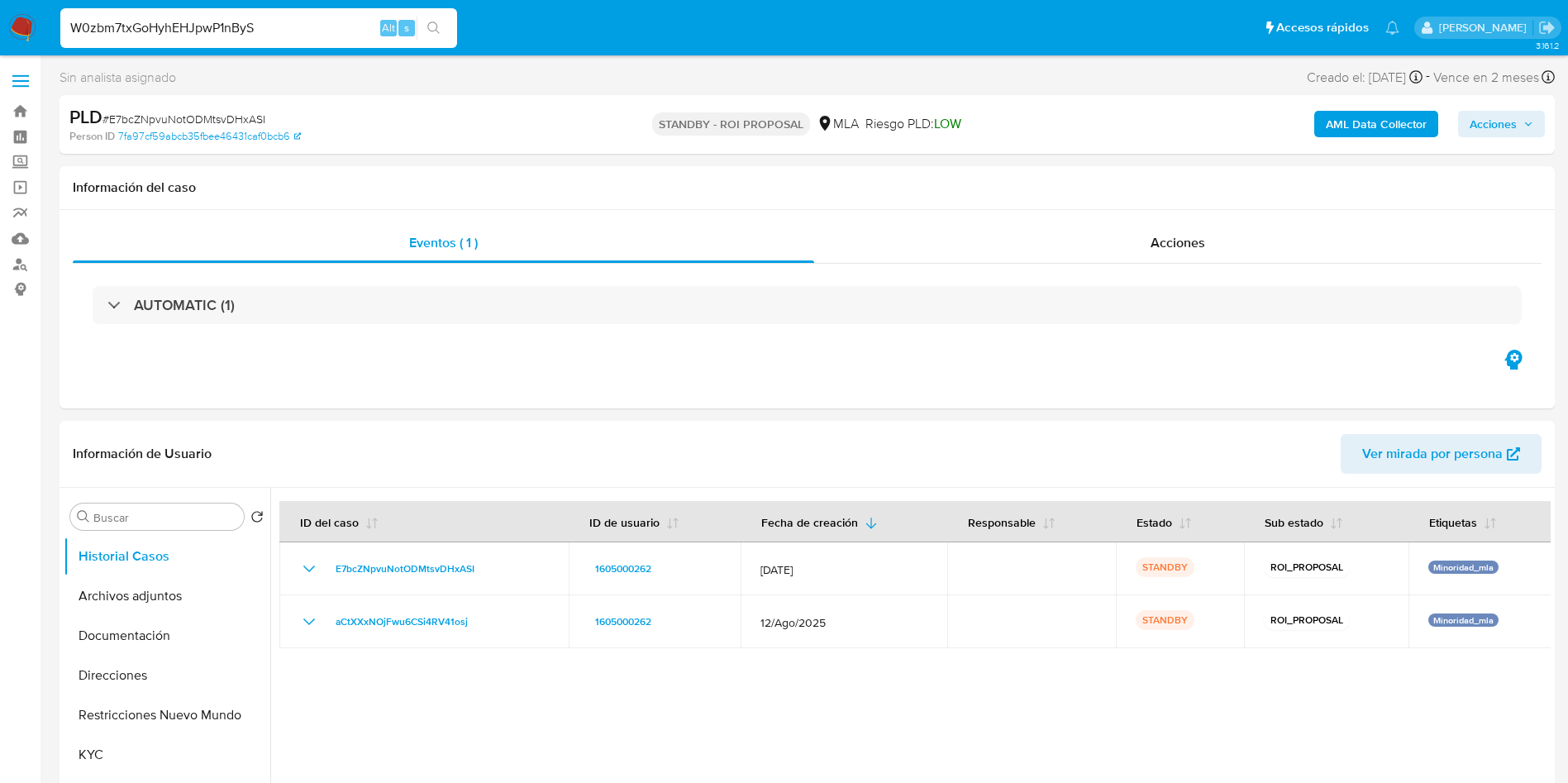
type input "W0zbm7txGoHyhEHJpwP1nByS"
click at [443, 24] on button "search-icon" at bounding box center [433, 28] width 34 height 24
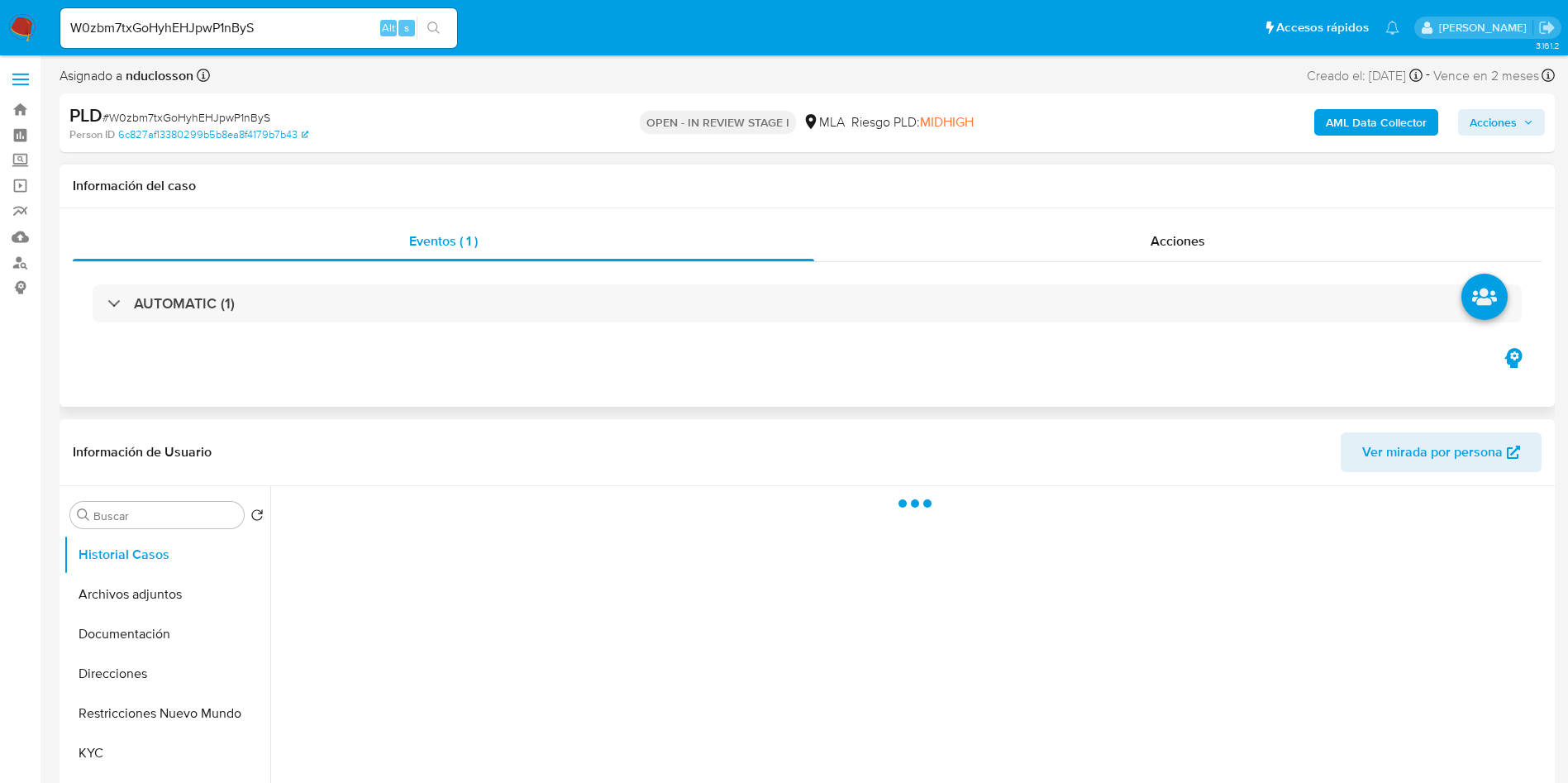
select select "10"
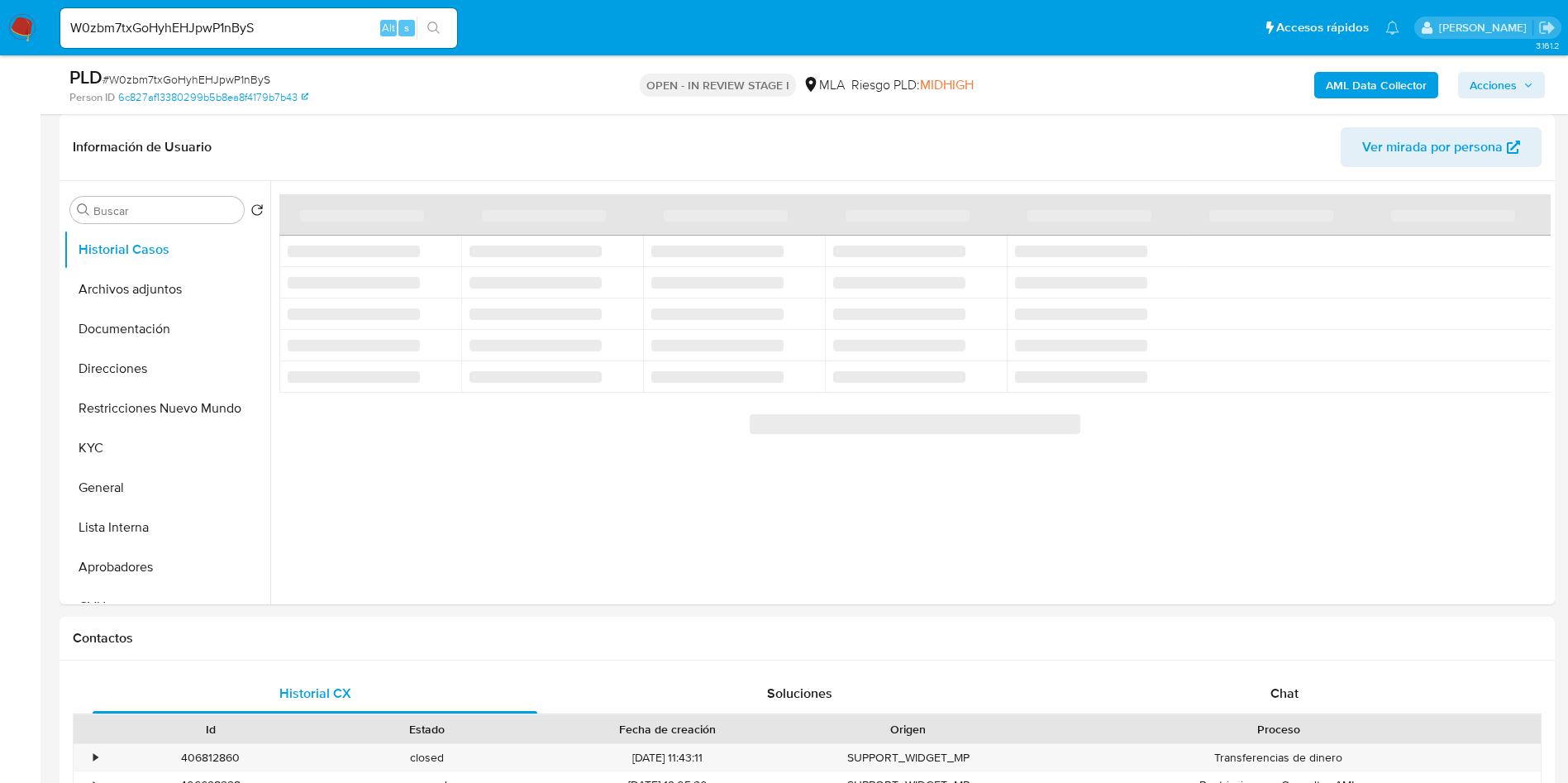
scroll to position [372, 0]
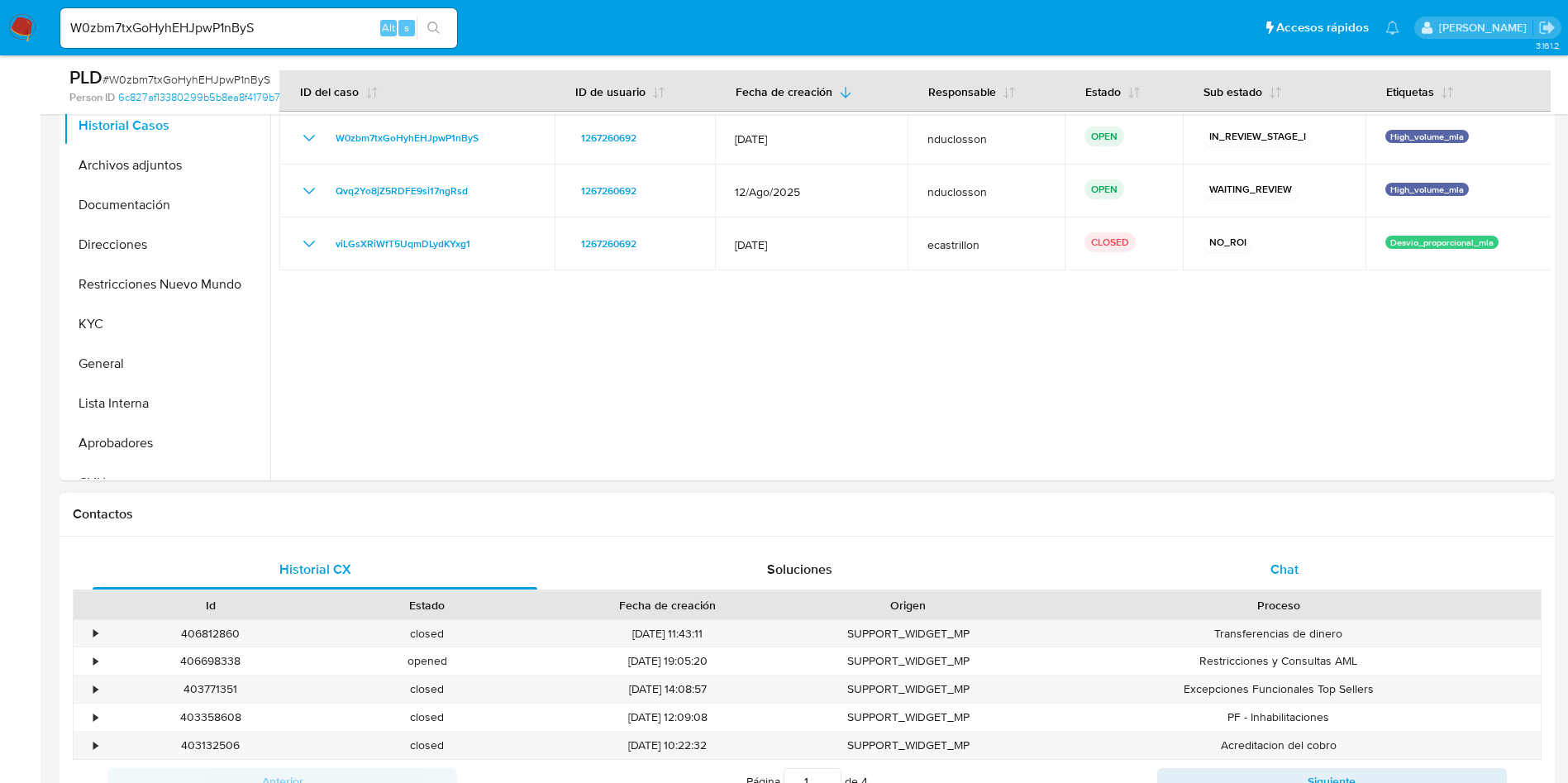
click at [1240, 560] on div "Chat" at bounding box center [1285, 570] width 445 height 40
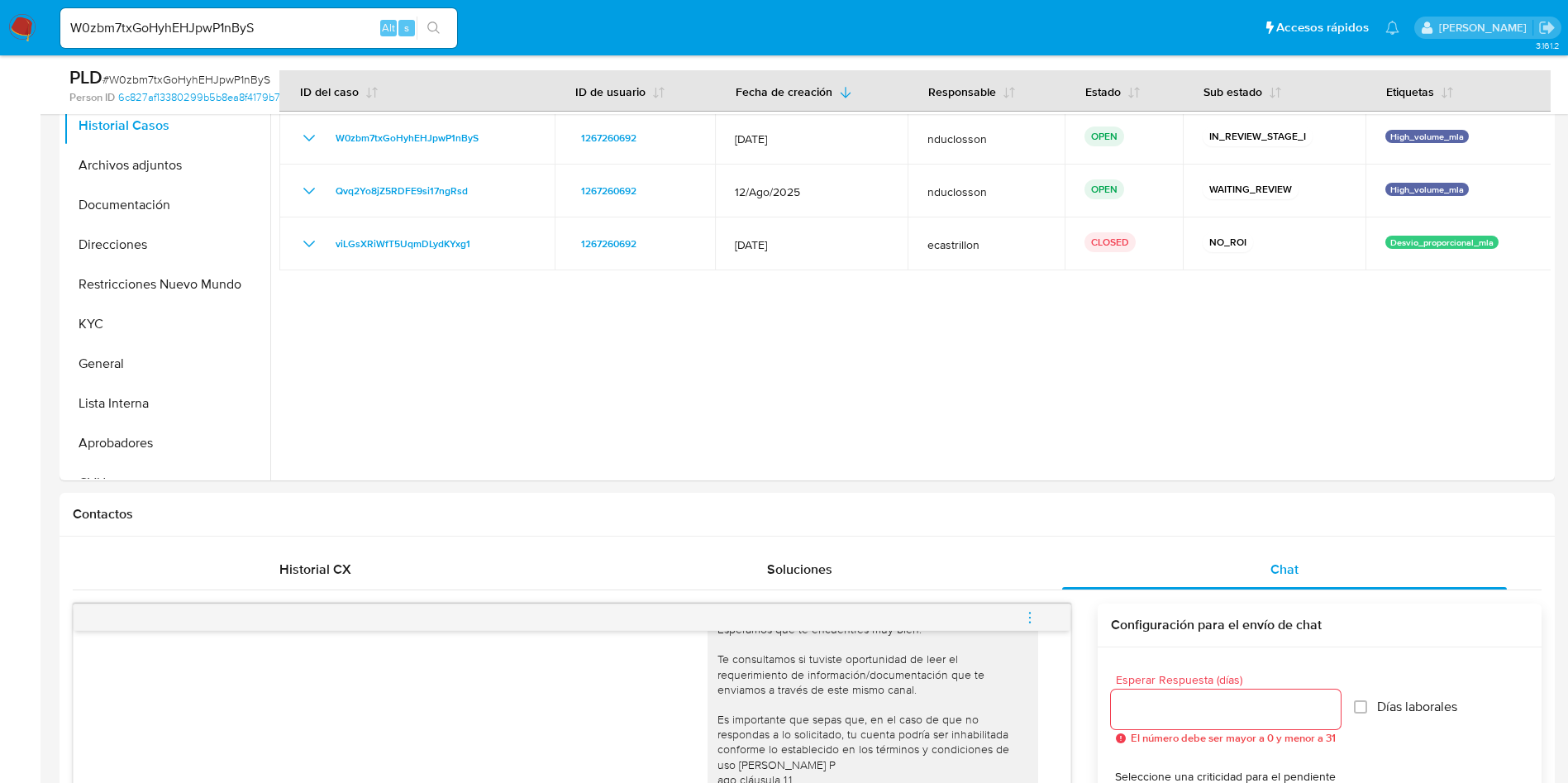
click at [178, 39] on div "W0zbm7txGoHyhEHJpwP1nByS Alt s" at bounding box center [259, 28] width 397 height 40
click at [175, 15] on div "W0zbm7txGoHyhEHJpwP1nByS Alt s" at bounding box center [259, 28] width 397 height 40
click at [183, 24] on input "W0zbm7txGoHyhEHJpwP1nByS" at bounding box center [259, 28] width 397 height 22
paste input "vrwTNwSWl2mZpL6tzUU9omXV"
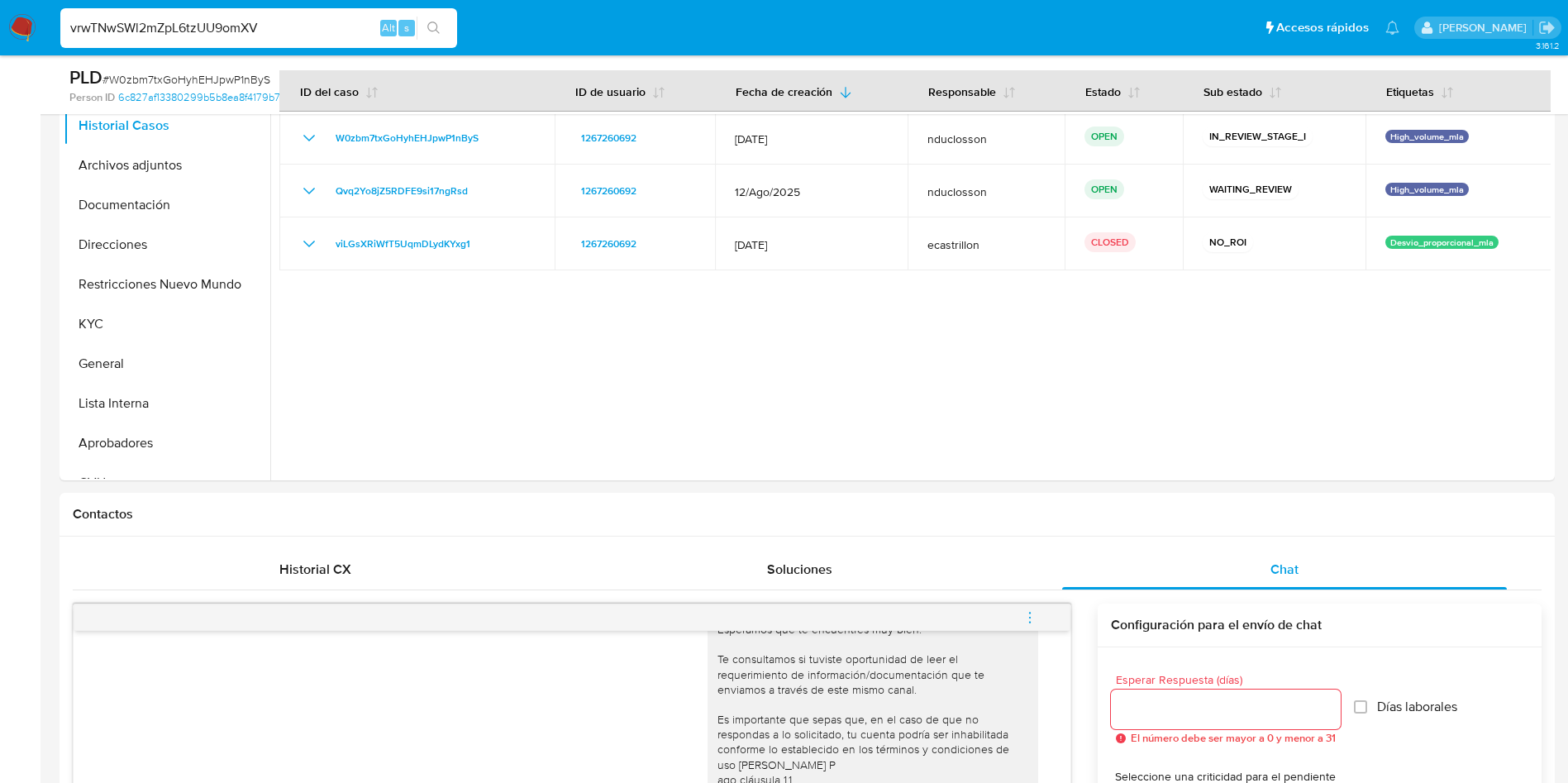
type input "vrwTNwSWl2mZpL6tzUU9omXV"
click at [435, 18] on button "search-icon" at bounding box center [433, 28] width 34 height 24
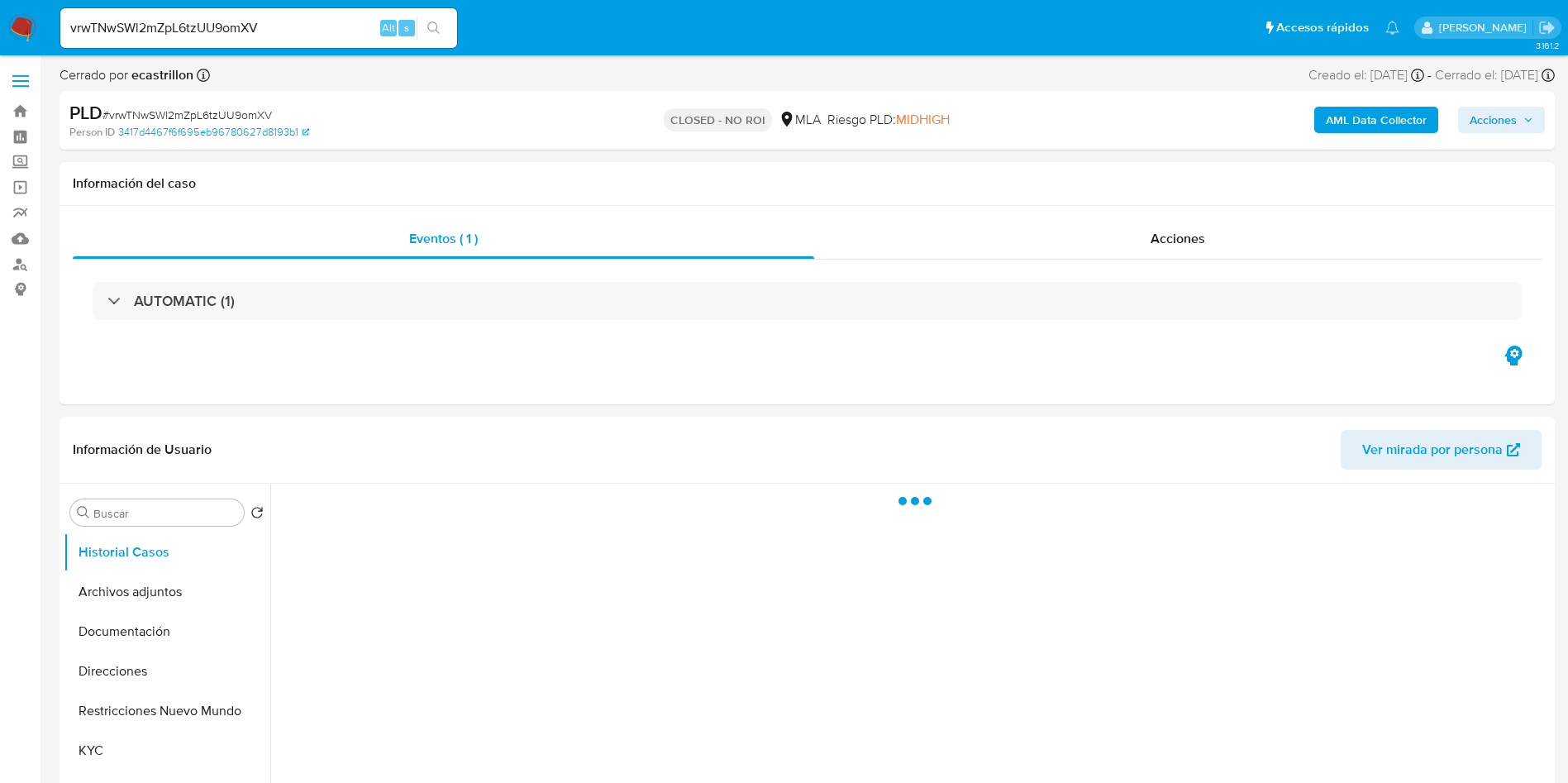
select select "10"
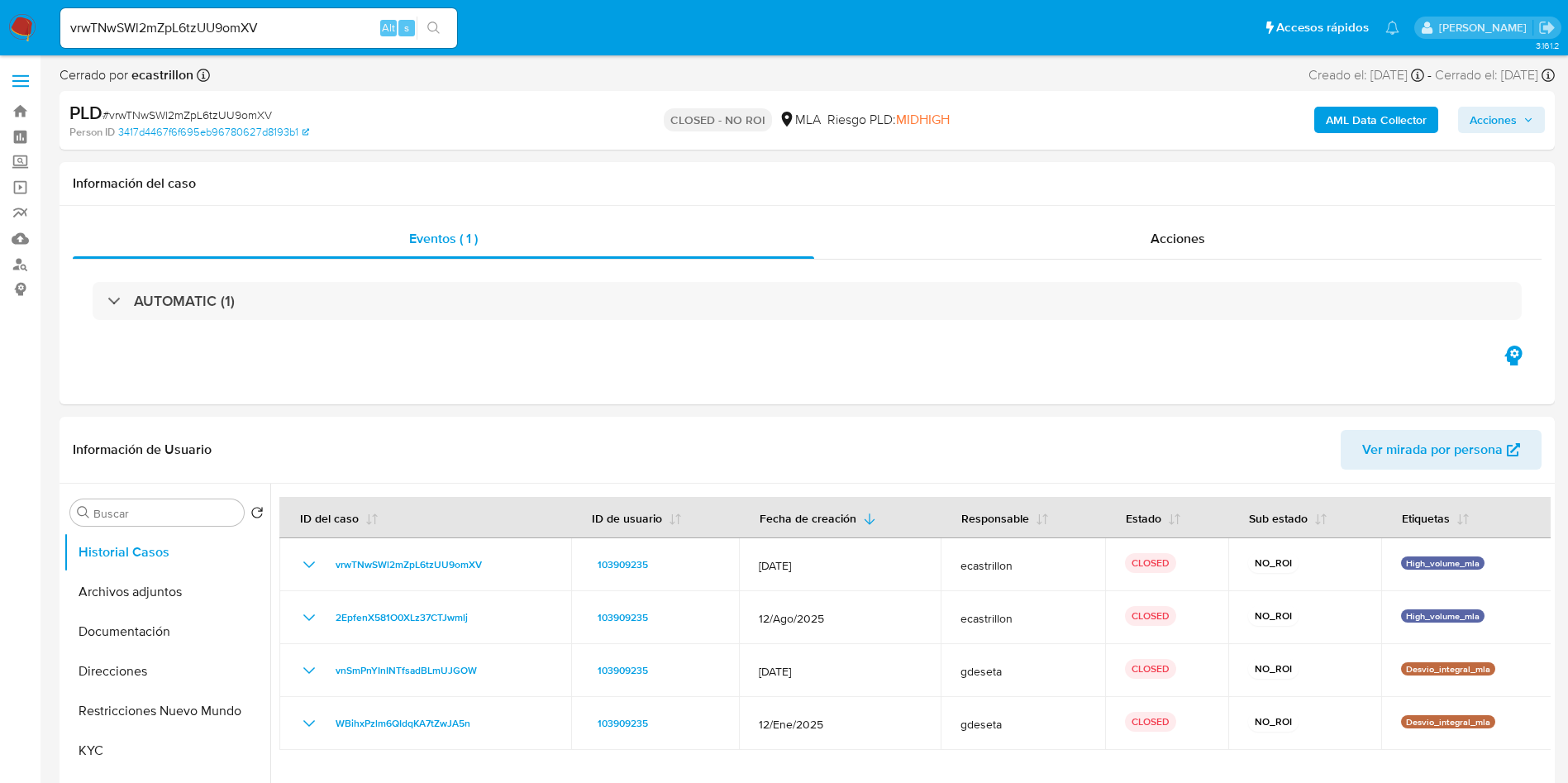
click at [152, 28] on input "vrwTNwSWl2mZpL6tzUU9omXV" at bounding box center [259, 28] width 397 height 22
paste input "njJ5CKBtIiWg5YGZoSPx4DXl"
type input "vrwTNwSWl2njJ5CKBtIiWg5YGZoSPx4DXlZpL6tzUU9omXV"
click at [152, 28] on input "vrwTNwSWl2njJ5CKBtIiWg5YGZoSPx4DXlZpL6tzUU9omXV" at bounding box center [259, 28] width 397 height 22
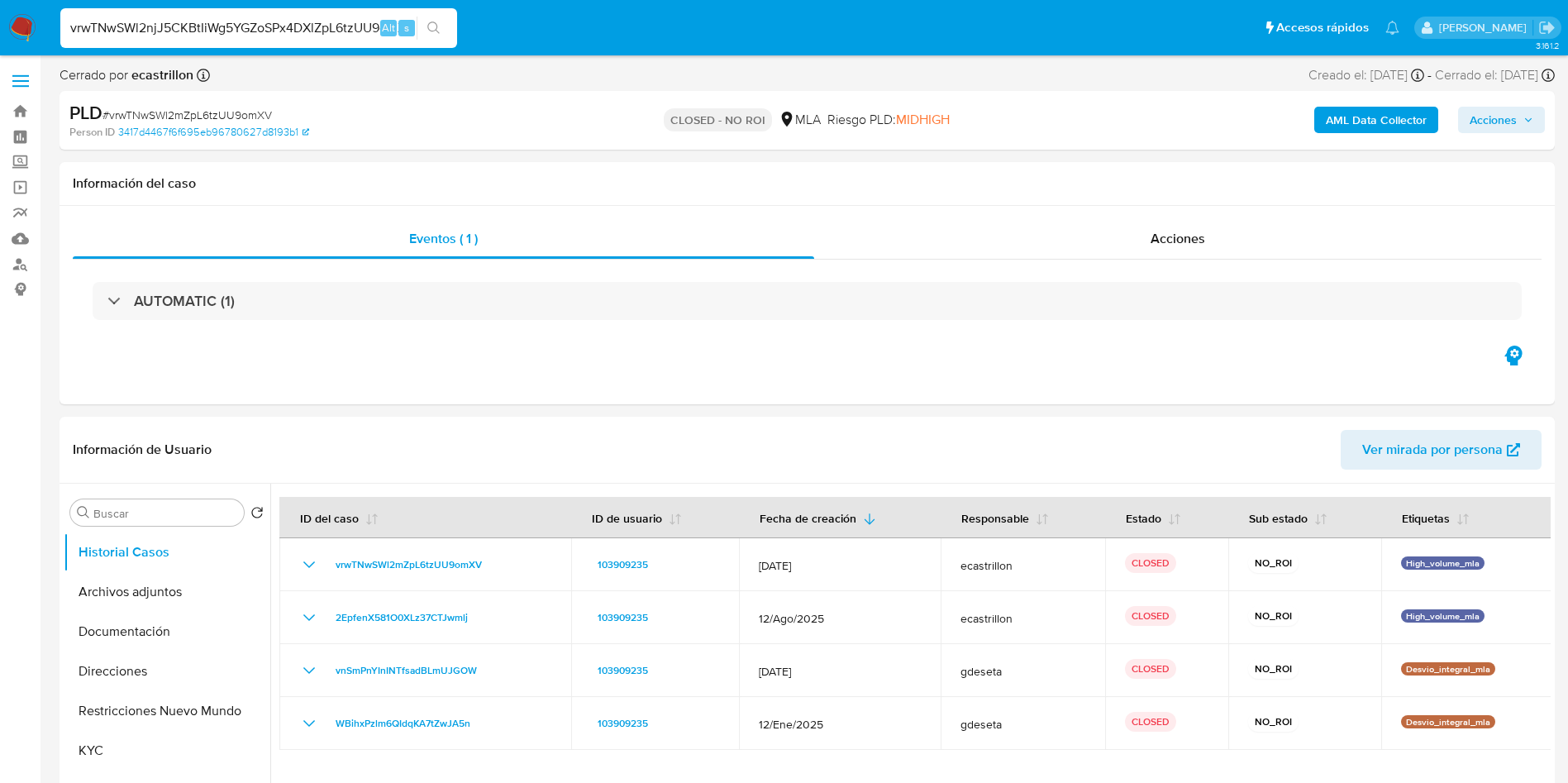
click at [152, 28] on input "vrwTNwSWl2njJ5CKBtIiWg5YGZoSPx4DXlZpL6tzUU9omXV" at bounding box center [259, 28] width 397 height 22
paste input "njJ5CKBtIiWg5YGZoSPx4DXl"
type input "njJ5CKBtIiWg5YGZoSPx4DXl"
click at [429, 30] on icon "search-icon" at bounding box center [434, 28] width 13 height 13
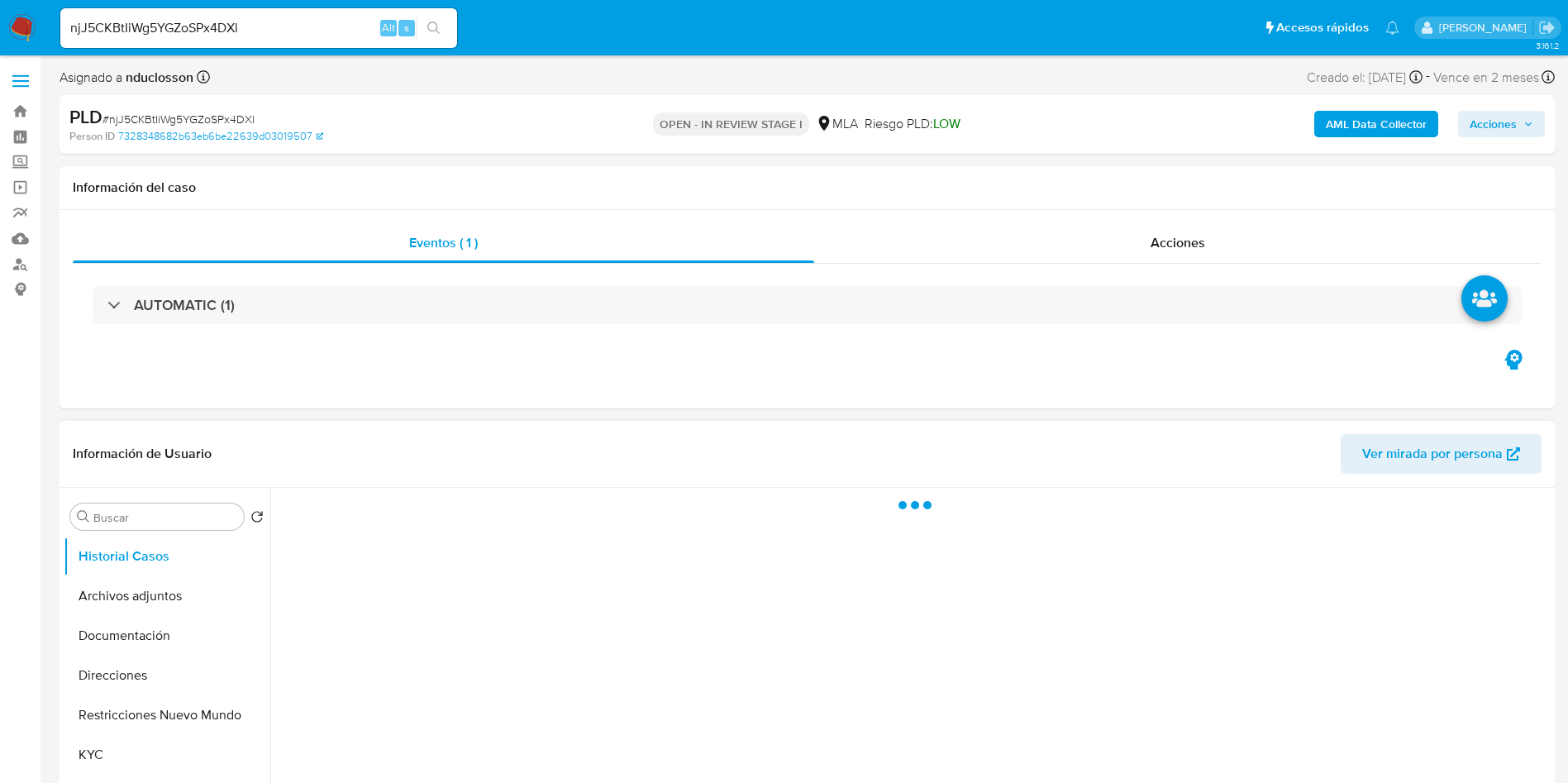
select select "10"
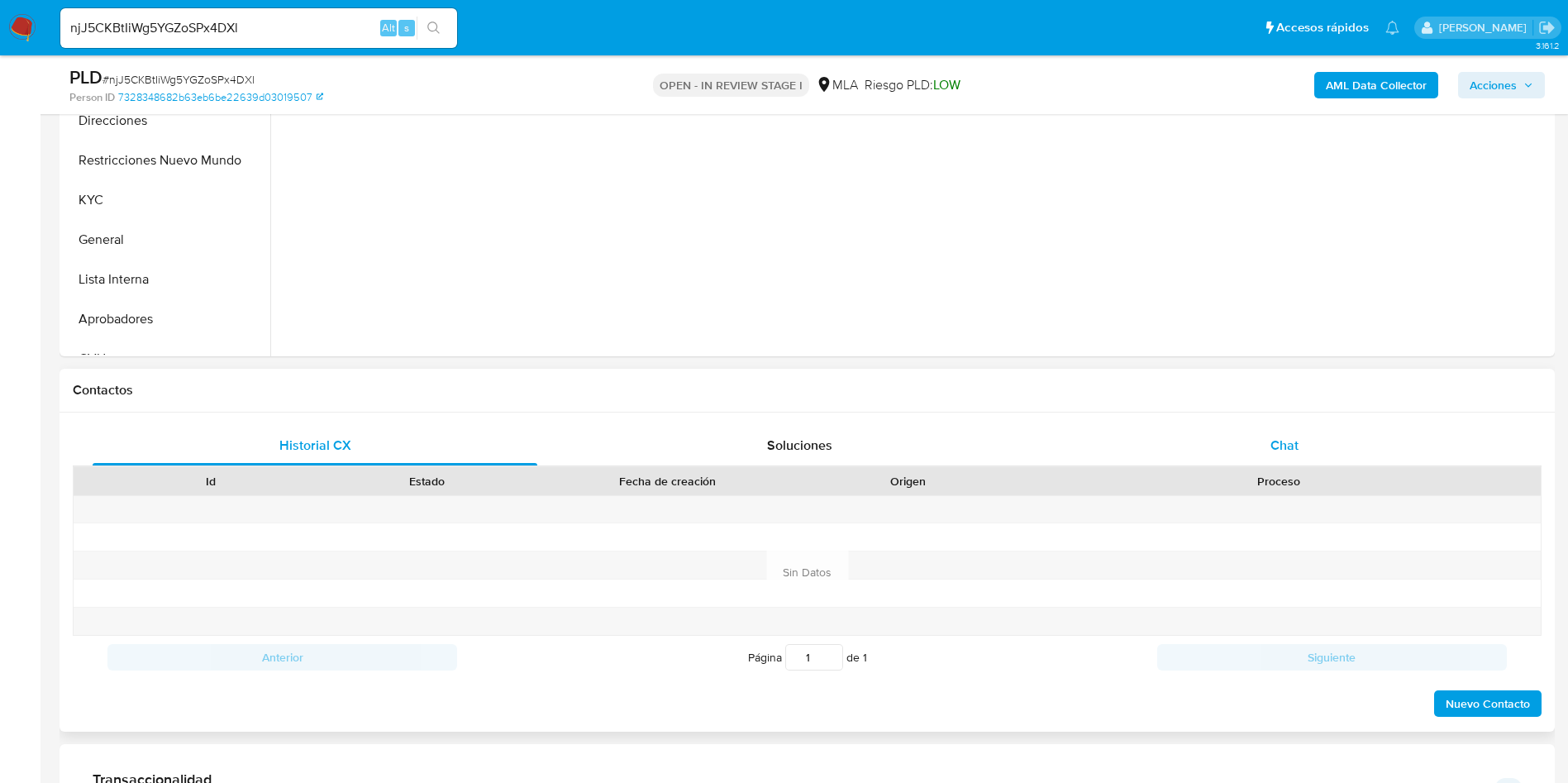
click at [1279, 459] on div "Chat" at bounding box center [1285, 446] width 445 height 40
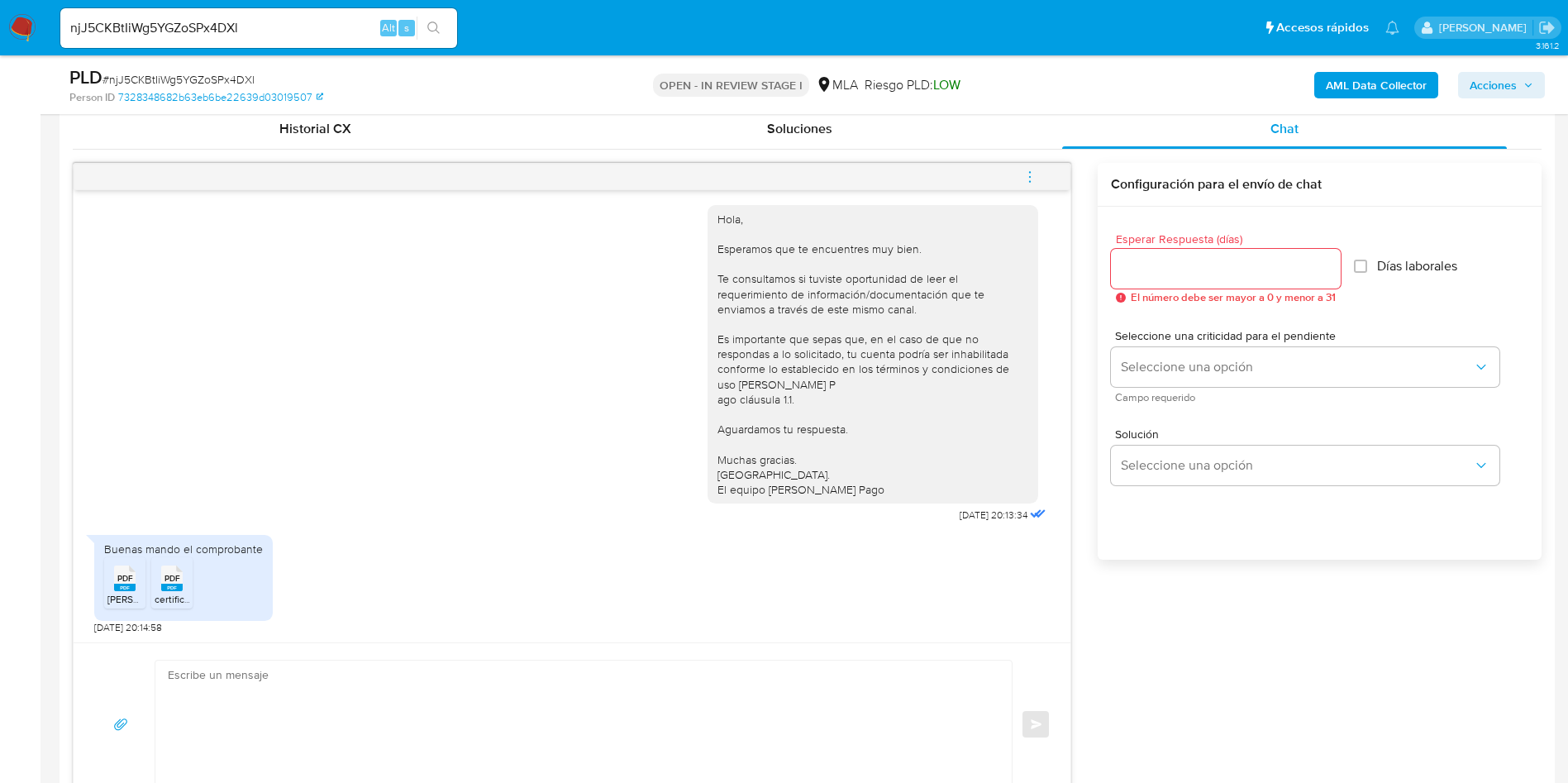
scroll to position [868, 0]
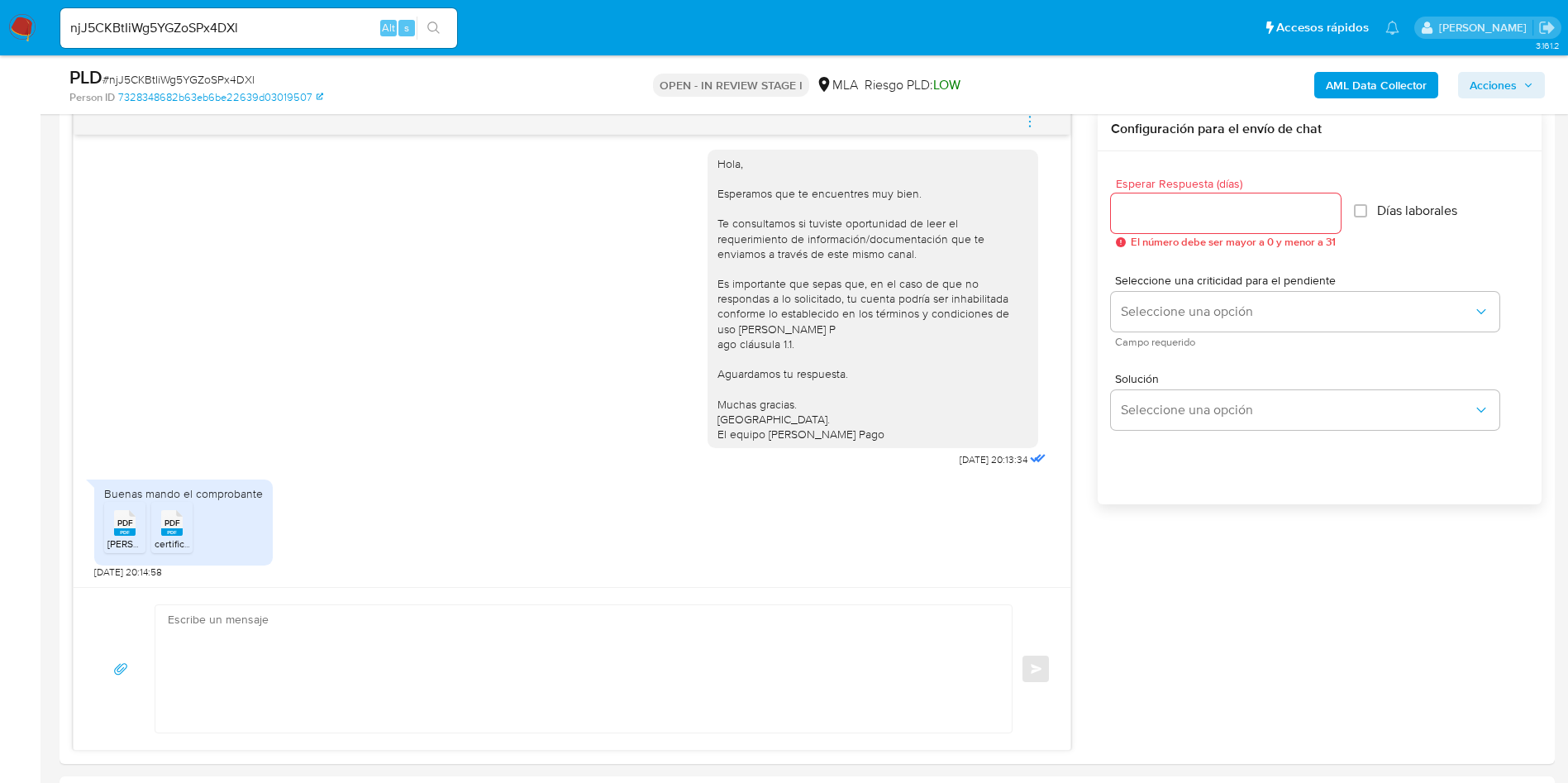
click at [9, 29] on img at bounding box center [22, 28] width 28 height 28
